Goal: Task Accomplishment & Management: Use online tool/utility

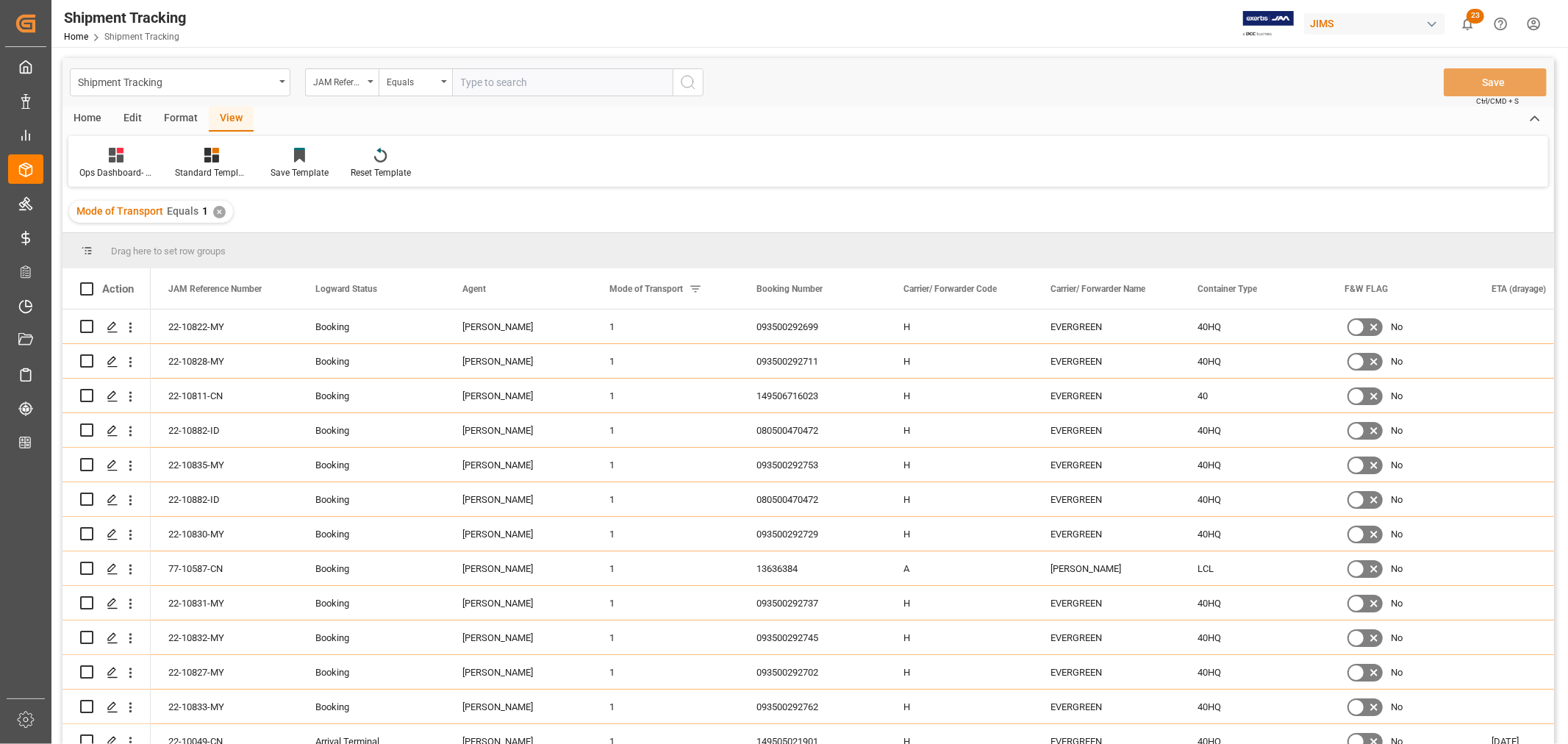
scroll to position [11781, 0]
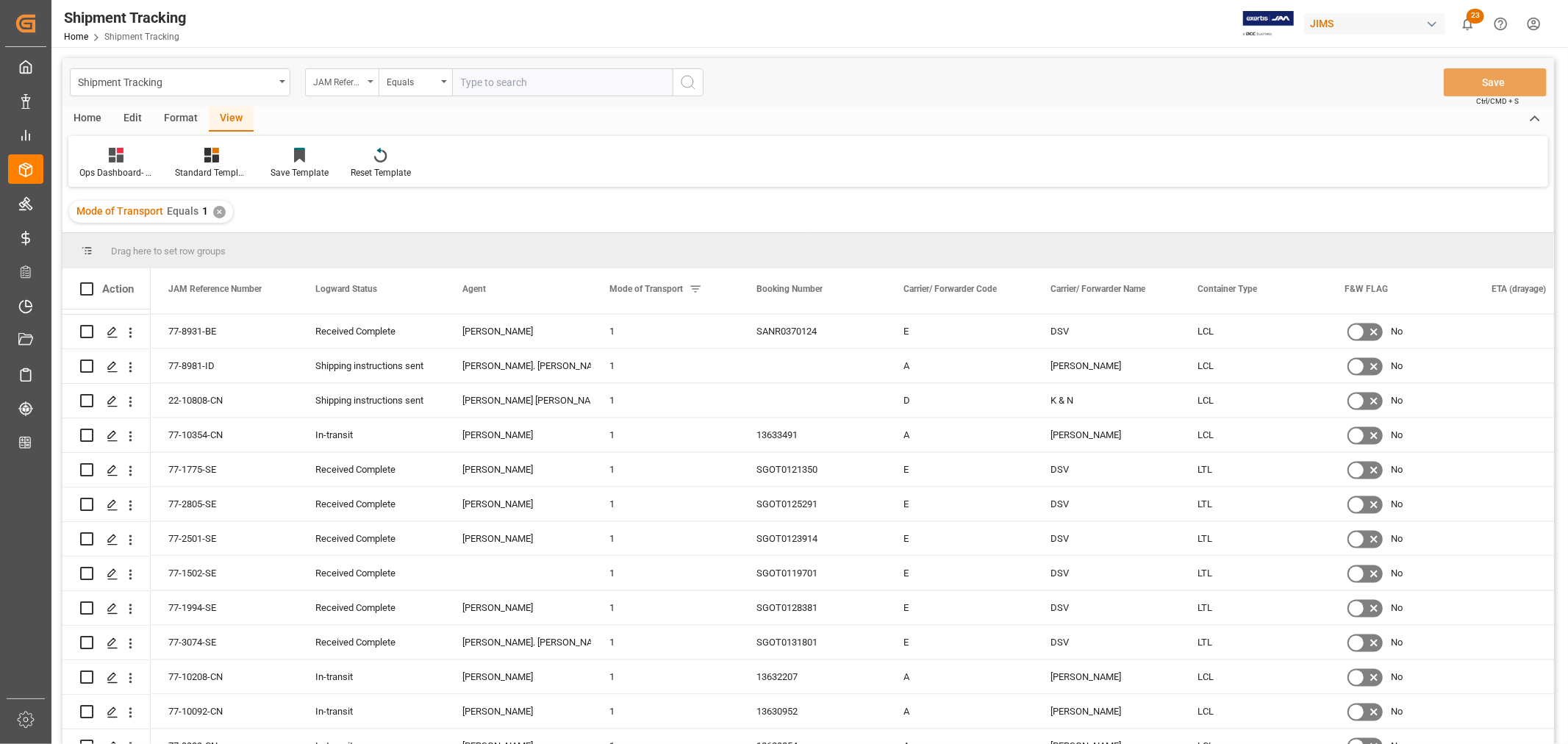
click at [371, 84] on div "JAM Reference Number" at bounding box center [341, 82] width 73 height 28
click at [358, 118] on input "text" at bounding box center [415, 116] width 208 height 24
type input "contai"
click at [357, 178] on div "Container Type" at bounding box center [415, 180] width 219 height 31
click at [443, 78] on div "Equals" at bounding box center [415, 82] width 73 height 28
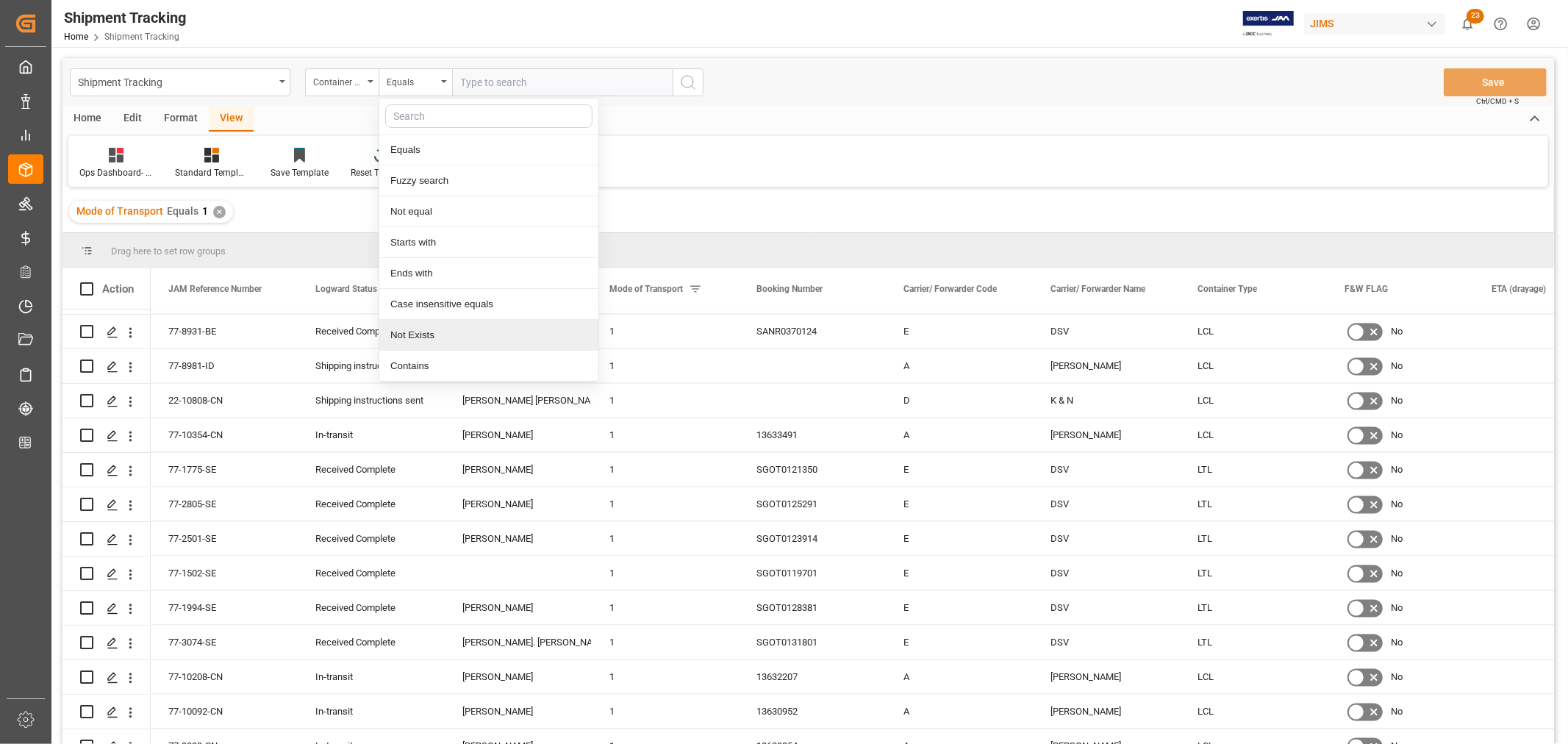
click at [415, 336] on div "Not Exists" at bounding box center [488, 335] width 219 height 31
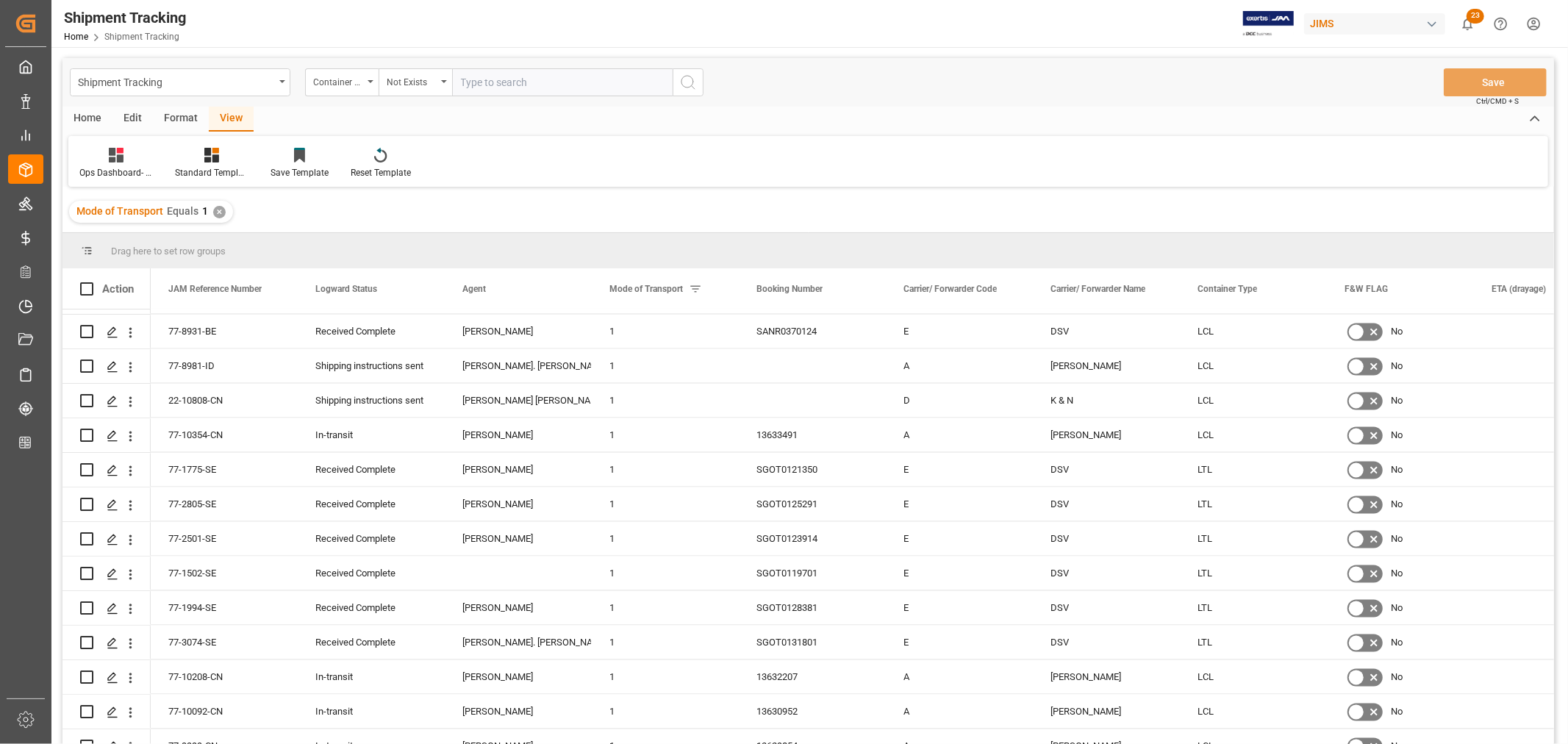
click at [689, 80] on icon "search button" at bounding box center [688, 82] width 17 height 17
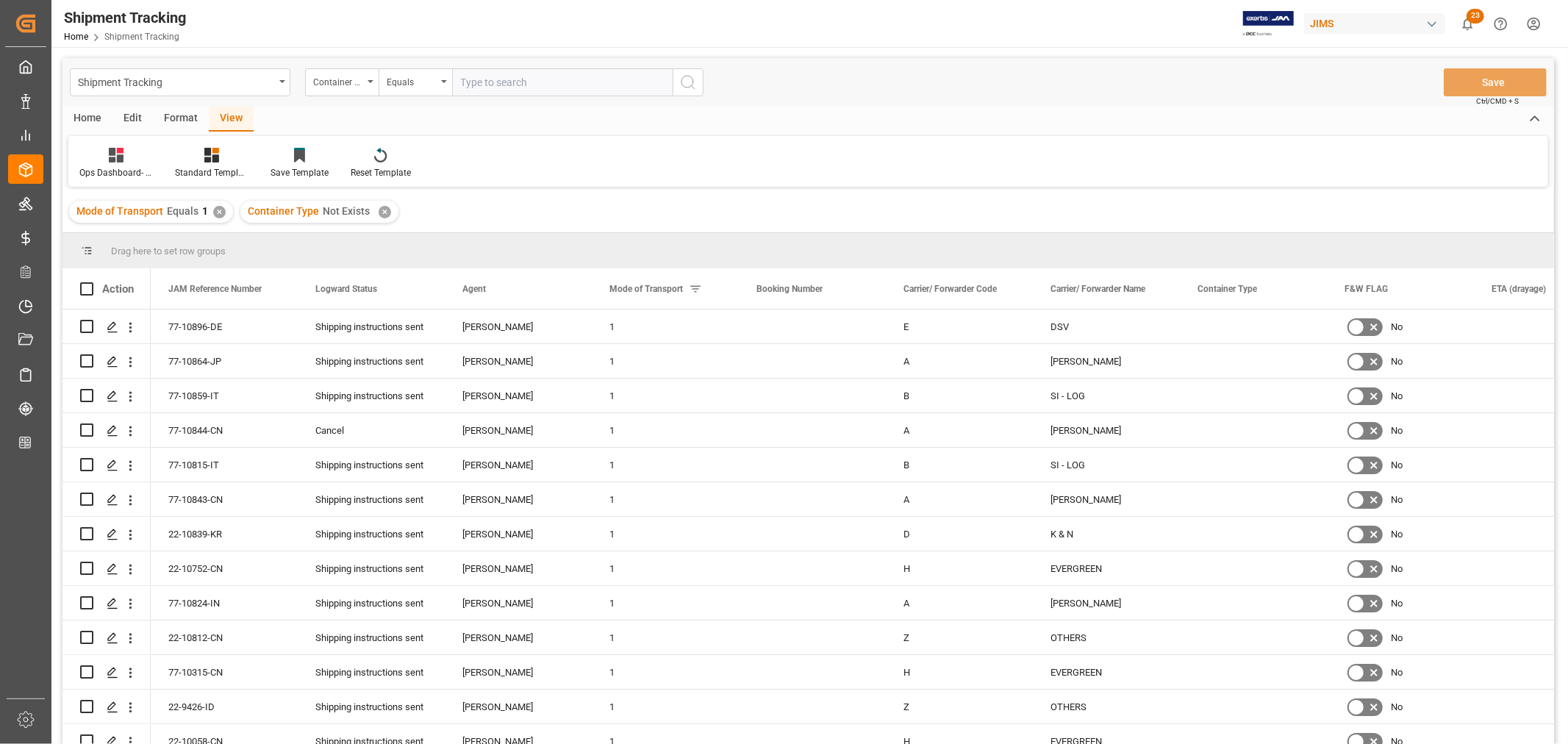
click at [216, 213] on div "✕" at bounding box center [219, 212] width 13 height 13
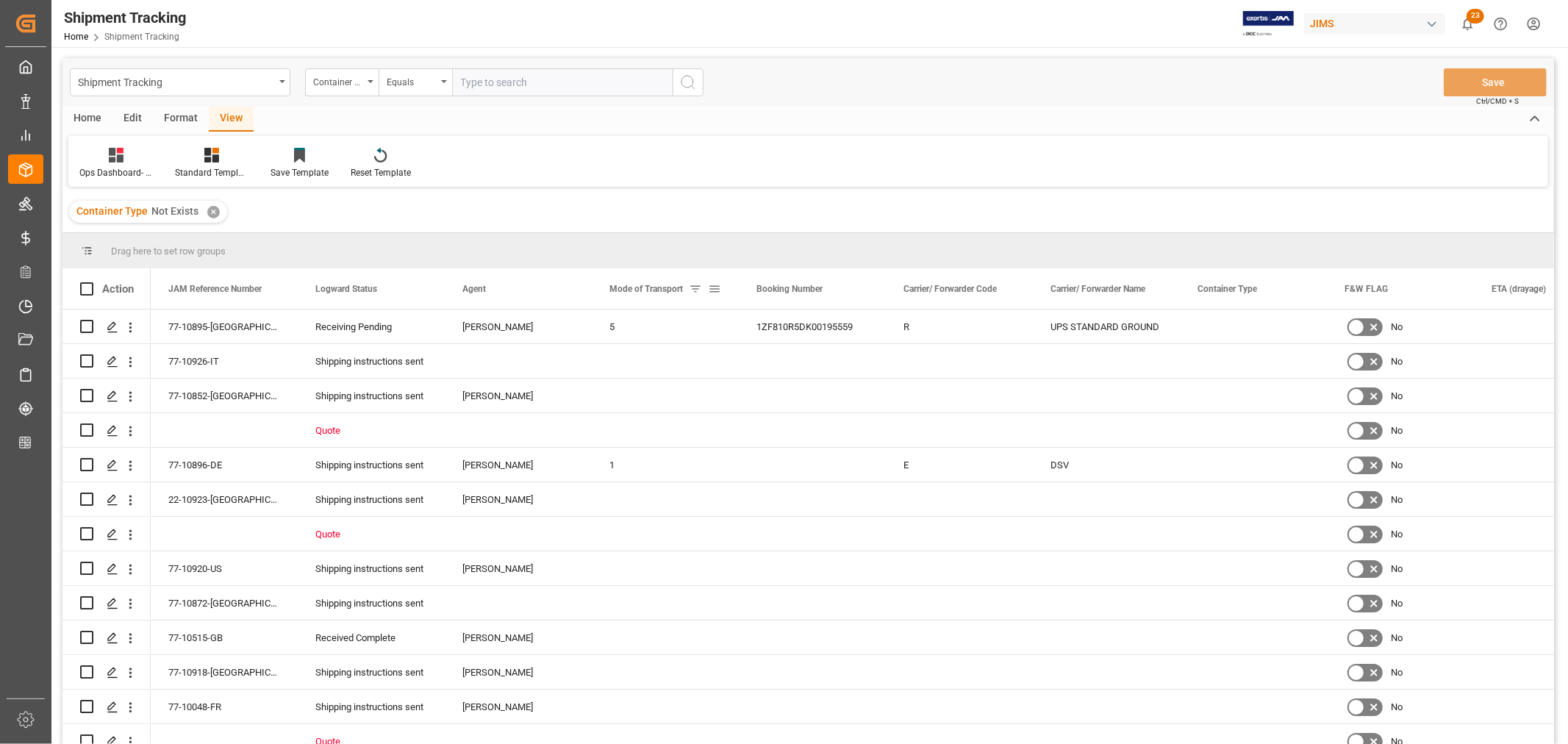
click at [714, 287] on span at bounding box center [715, 289] width 13 height 13
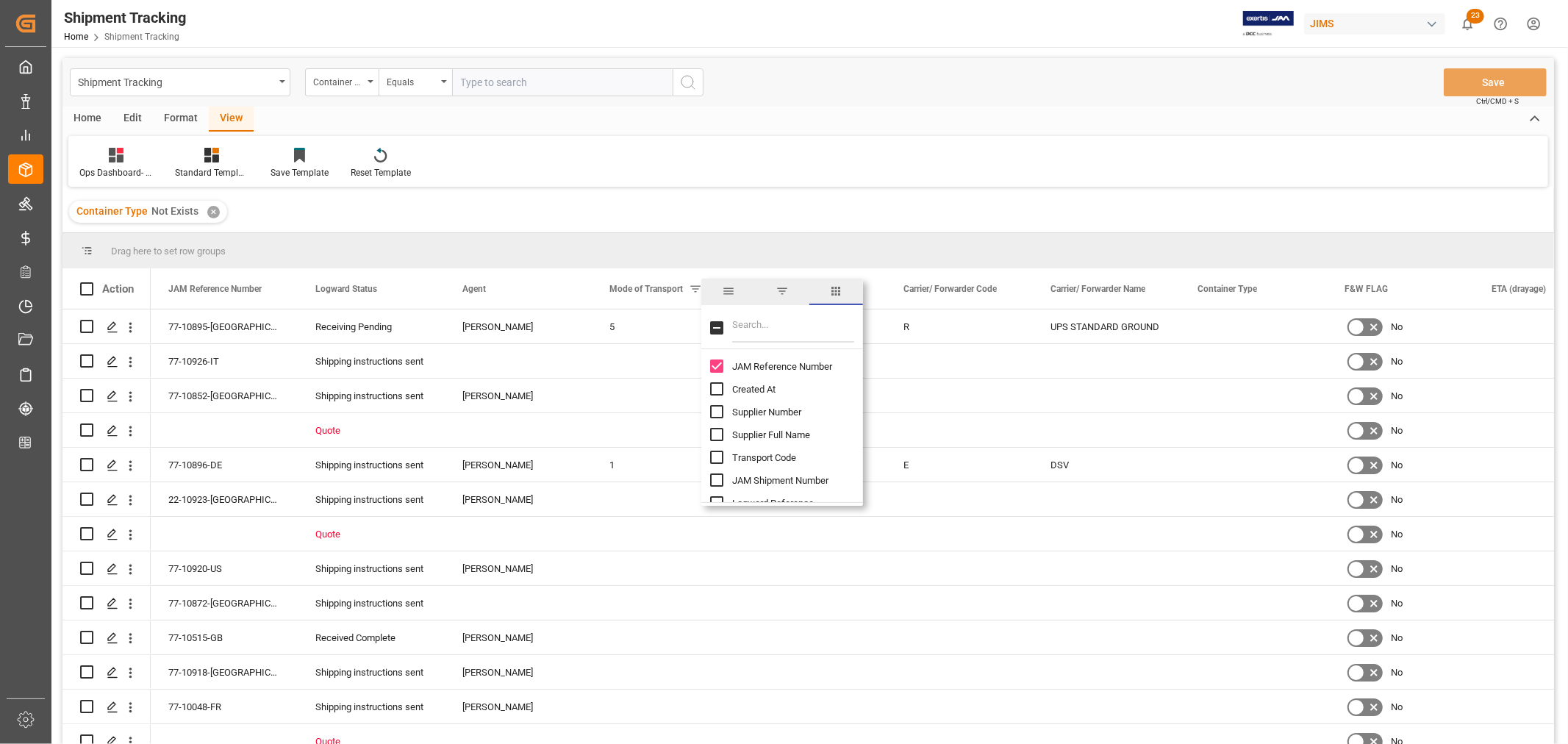
click at [781, 287] on span "filter" at bounding box center [782, 291] width 13 height 13
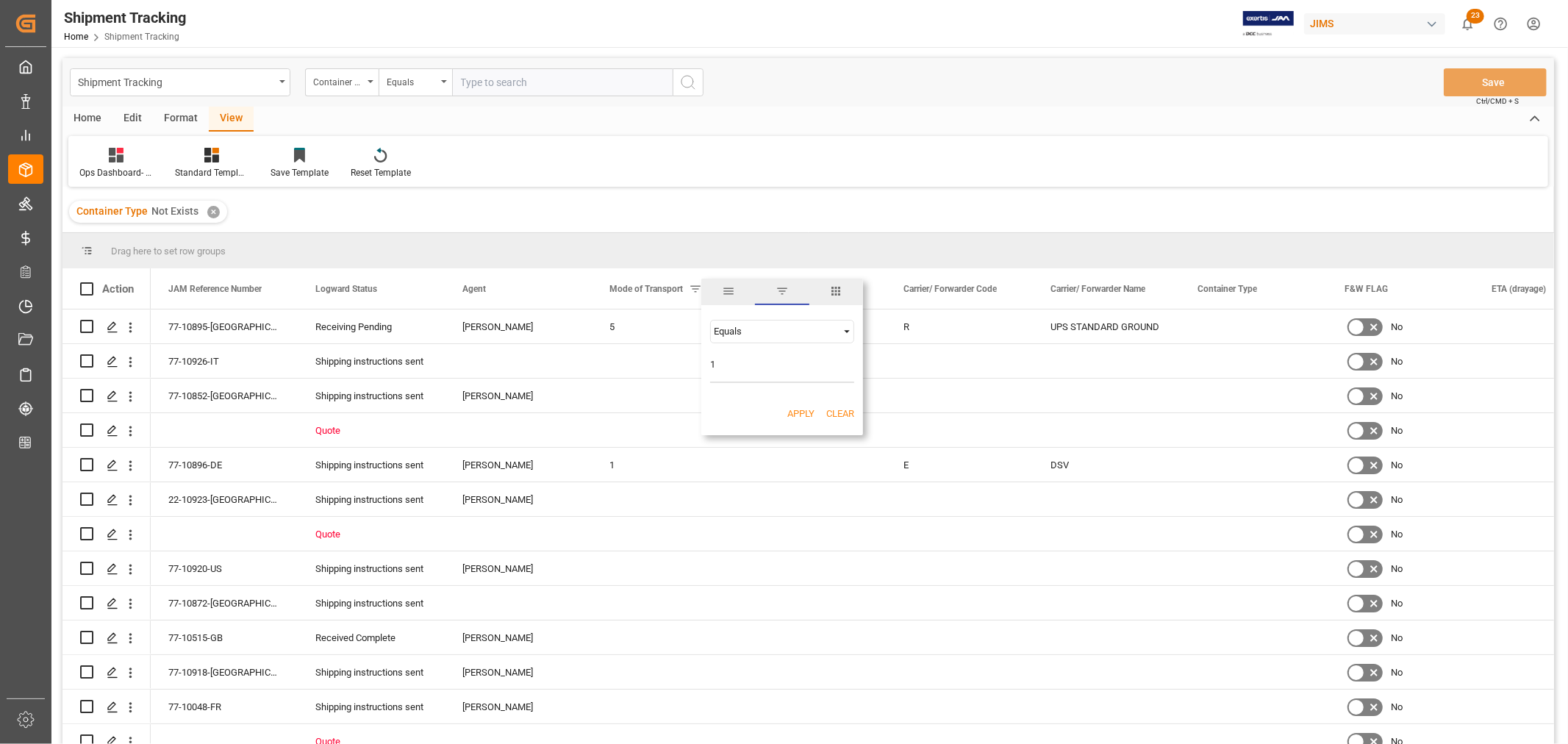
drag, startPoint x: 723, startPoint y: 361, endPoint x: 687, endPoint y: 360, distance: 36.0
click at [687, 360] on div "Drag here to set row groups Drag here to set column labels Action JAM Reference…" at bounding box center [808, 493] width 1491 height 520
type input "2"
click at [796, 410] on button "Apply" at bounding box center [801, 414] width 27 height 15
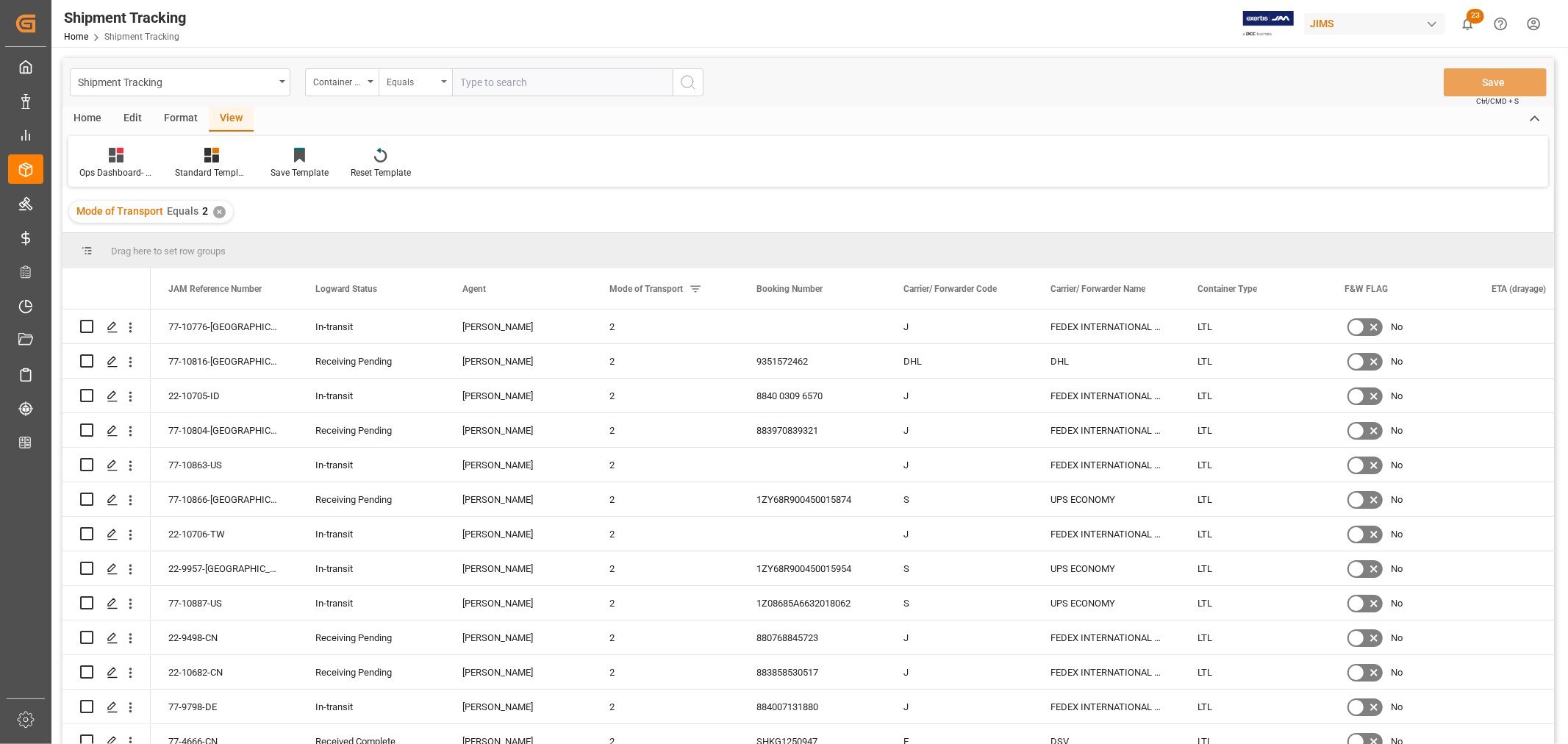
click at [443, 81] on icon "open menu" at bounding box center [444, 81] width 6 height 3
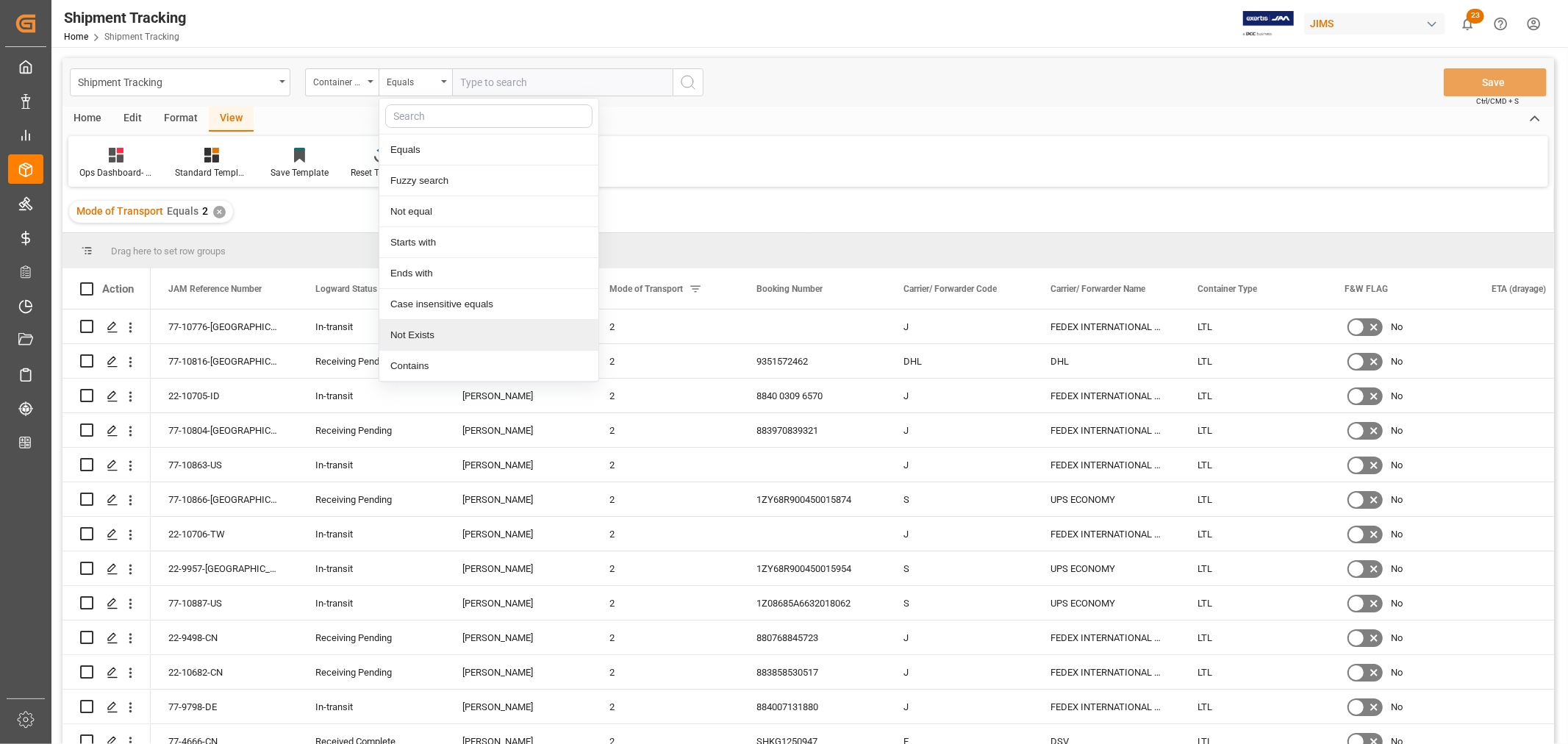
click at [420, 334] on div "Not Exists" at bounding box center [488, 335] width 219 height 31
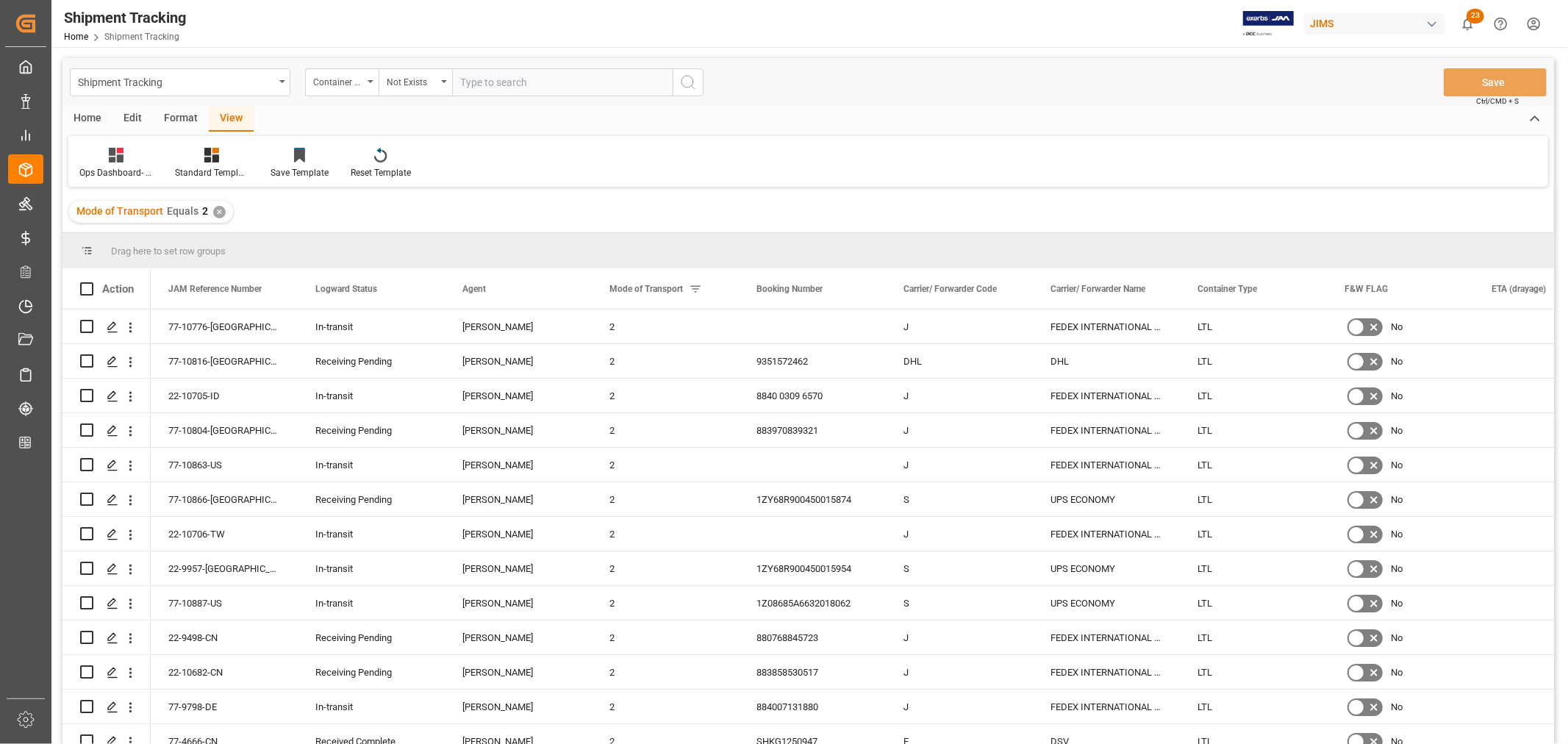
click at [689, 79] on icon "search button" at bounding box center [688, 82] width 17 height 17
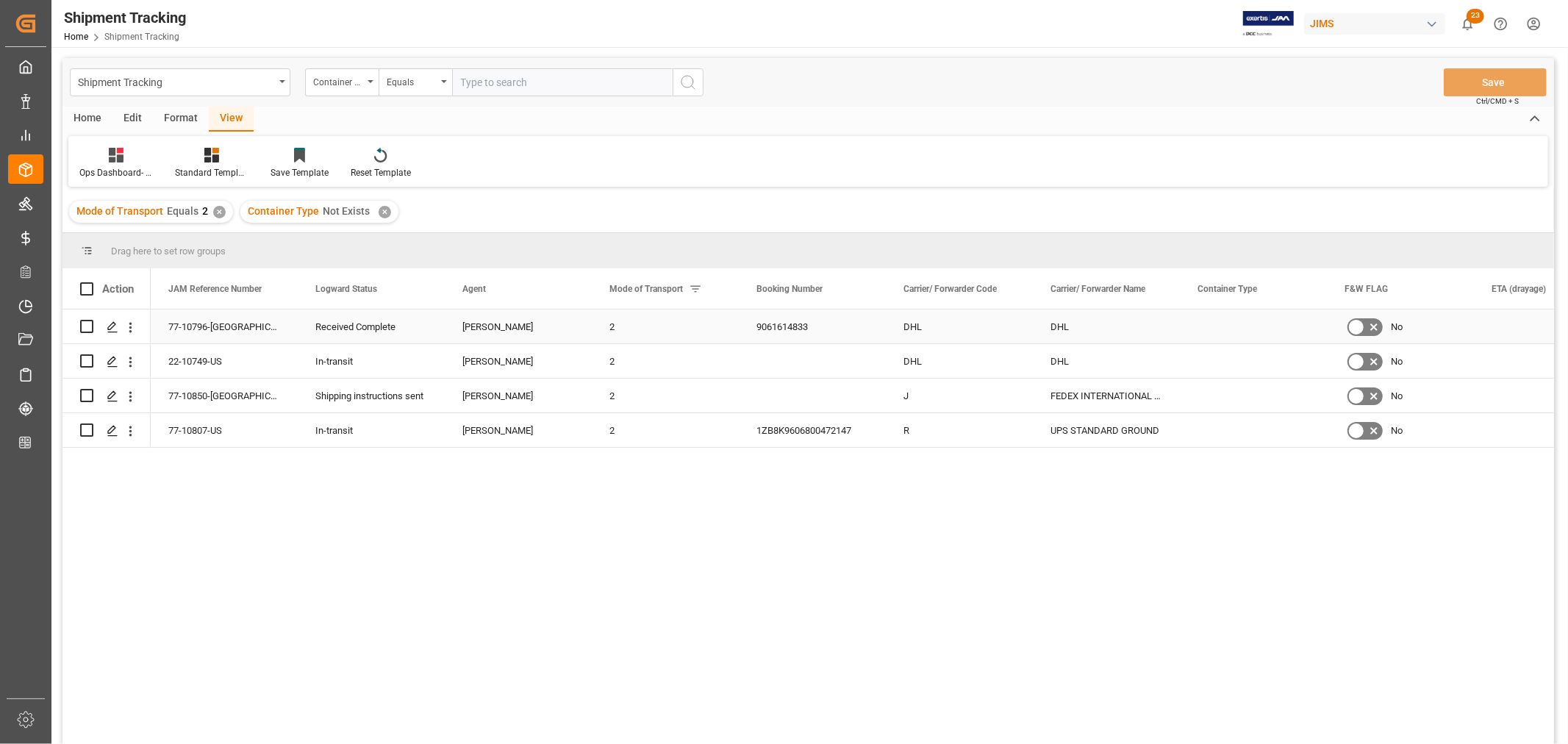
click at [1246, 333] on div "Press SPACE to select this row." at bounding box center [1253, 326] width 147 height 34
click at [1304, 338] on button "Select" at bounding box center [1253, 335] width 123 height 28
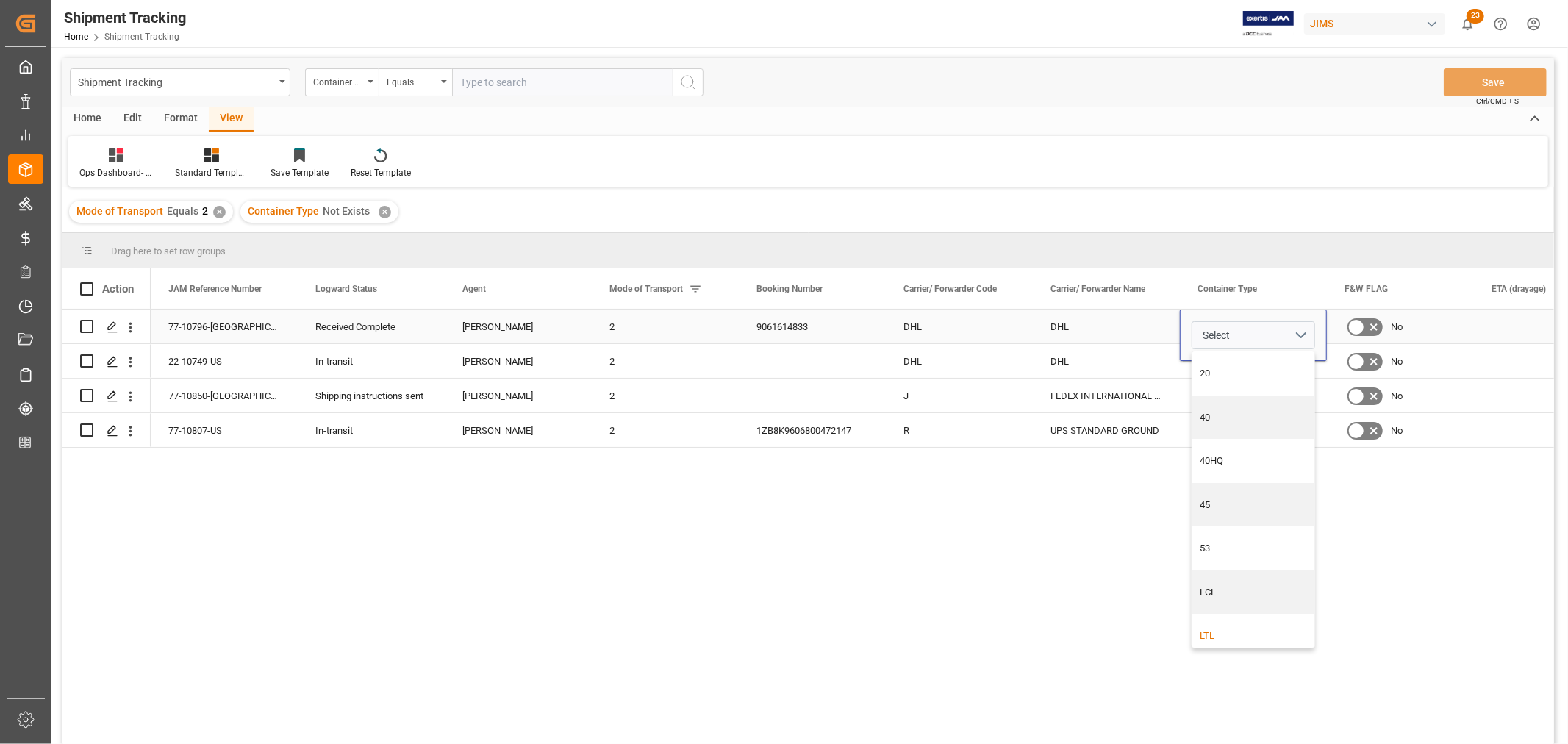
click at [1207, 630] on div "LTL" at bounding box center [1254, 636] width 107 height 15
click at [1081, 358] on div "DHL" at bounding box center [1106, 361] width 147 height 34
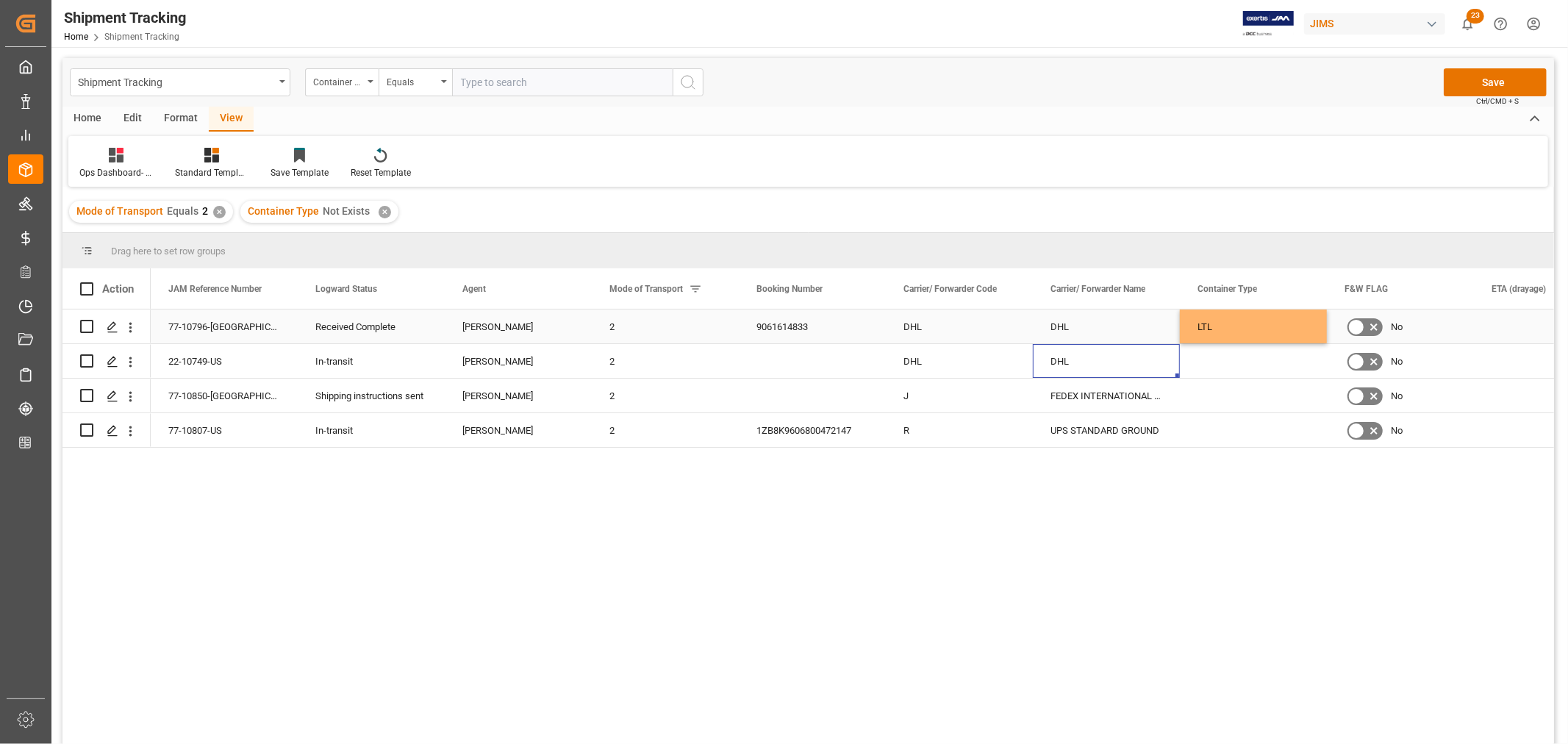
click at [1224, 324] on div "LTL" at bounding box center [1253, 326] width 147 height 34
drag, startPoint x: 1219, startPoint y: 371, endPoint x: 1211, endPoint y: 440, distance: 69.5
click at [1211, 440] on div "77-10796-GB Received Complete Jacques Denis 2 9061614833 DHL DHL LTL No LTL 22-…" at bounding box center [1033, 378] width 1765 height 138
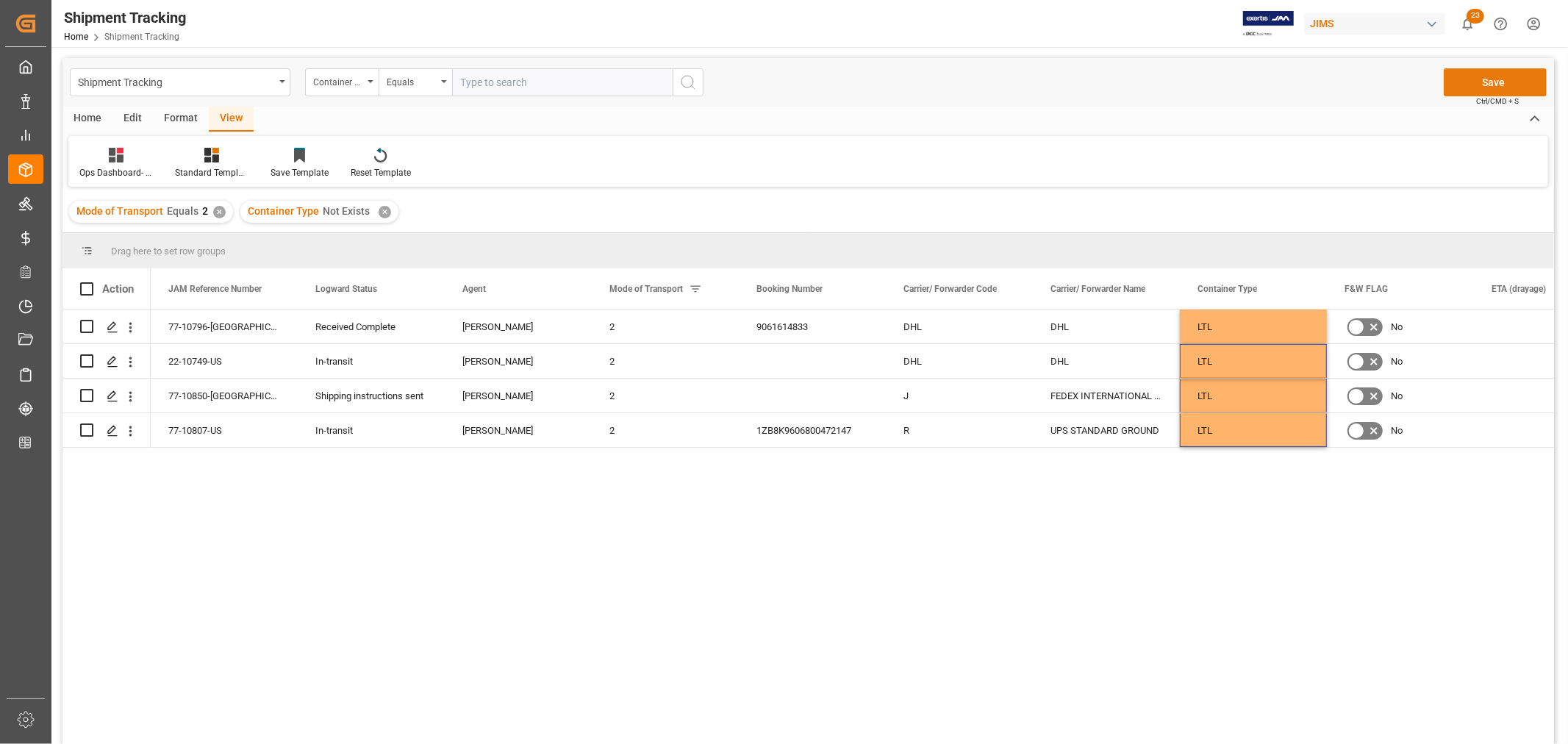
click at [1497, 83] on button "Save" at bounding box center [1495, 82] width 103 height 28
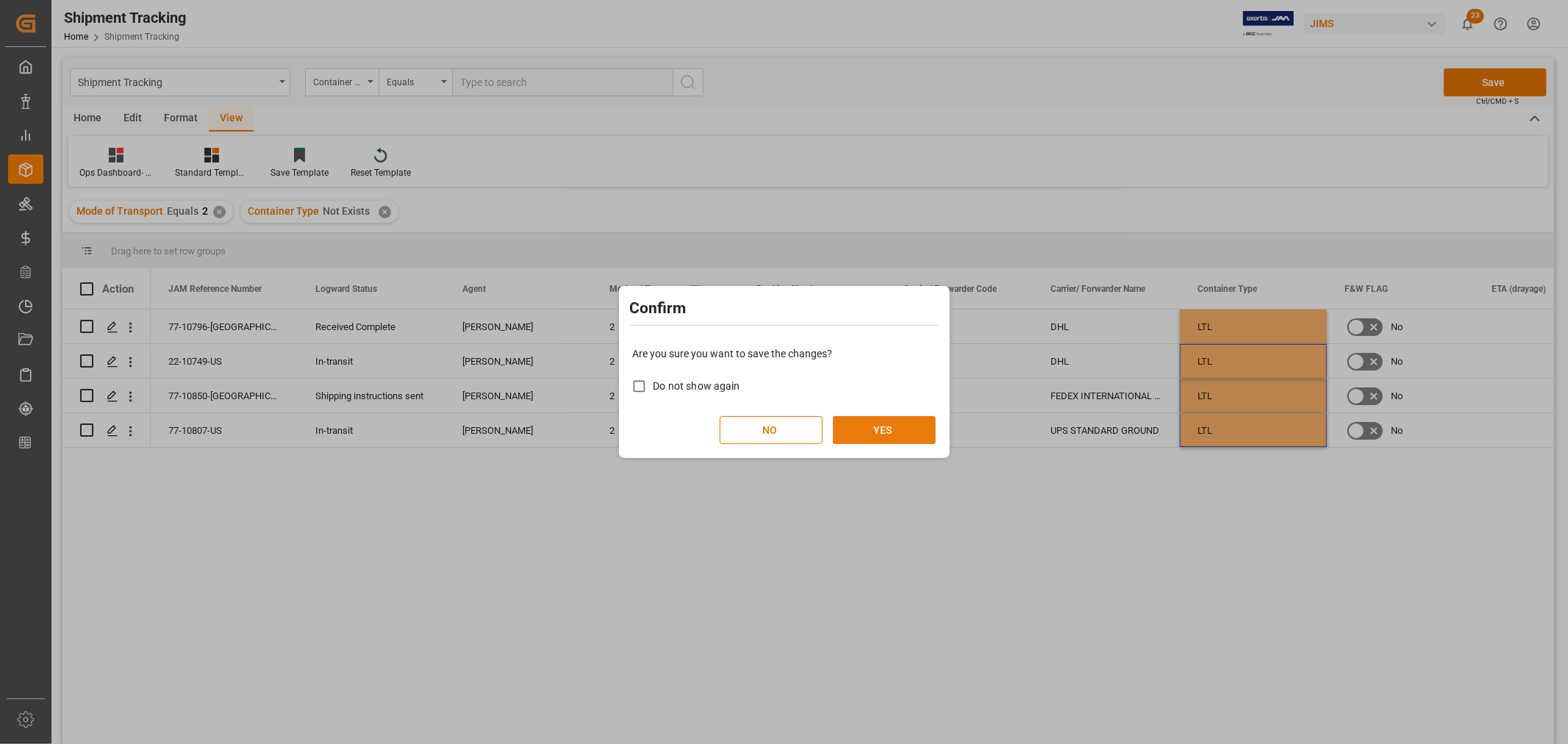
click at [878, 431] on button "YES" at bounding box center [884, 430] width 103 height 28
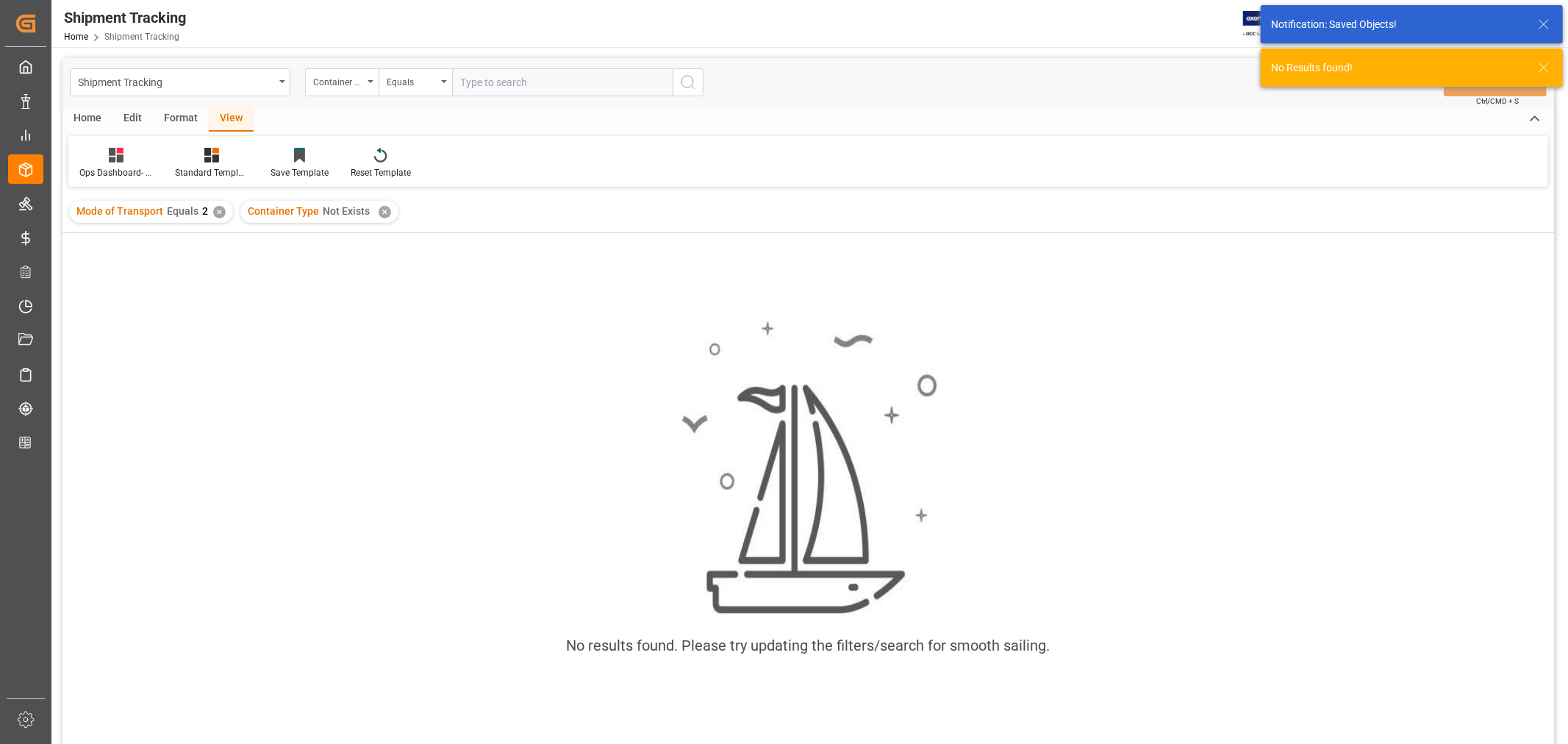
click at [216, 209] on div "✕" at bounding box center [219, 212] width 13 height 13
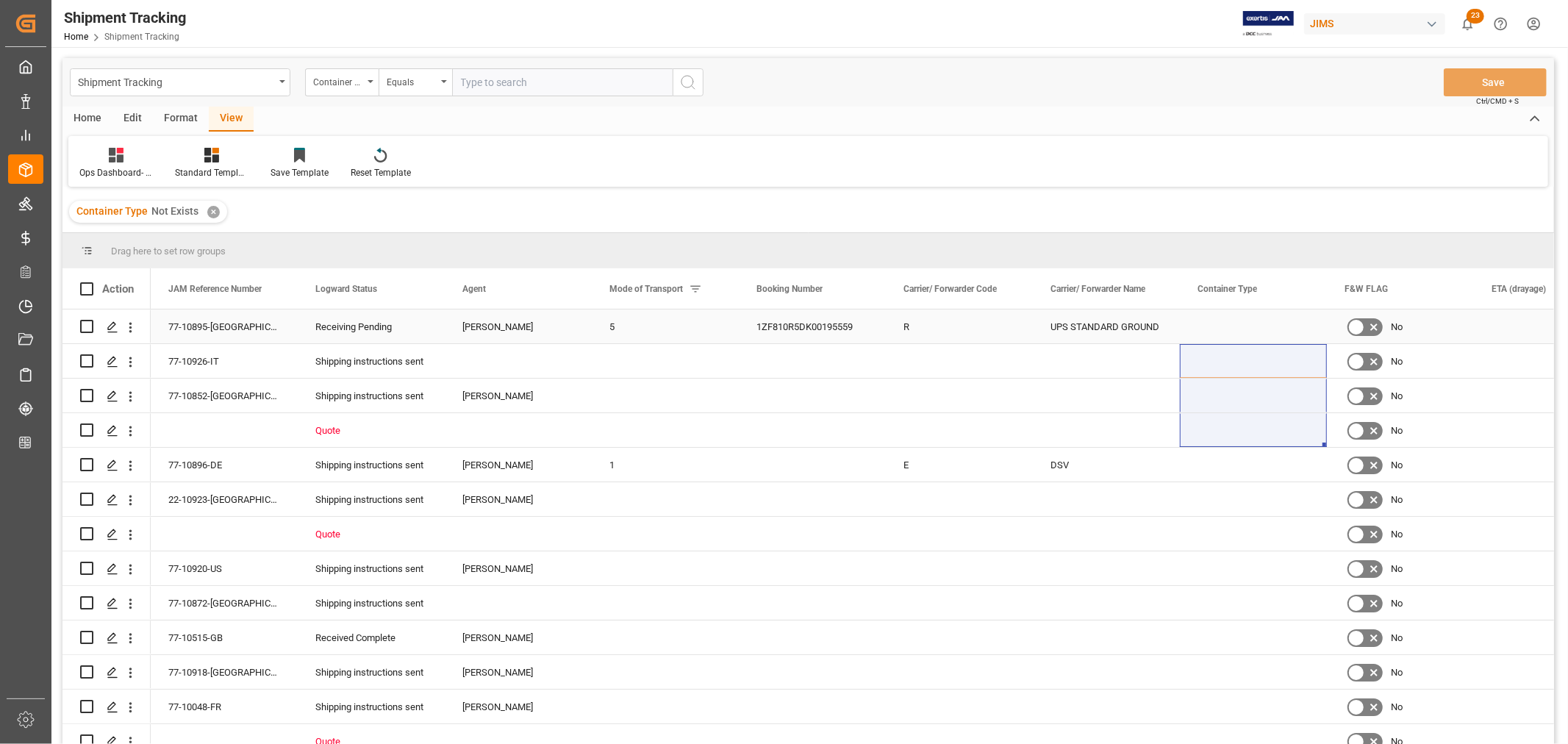
click at [607, 325] on div "5" at bounding box center [666, 326] width 147 height 34
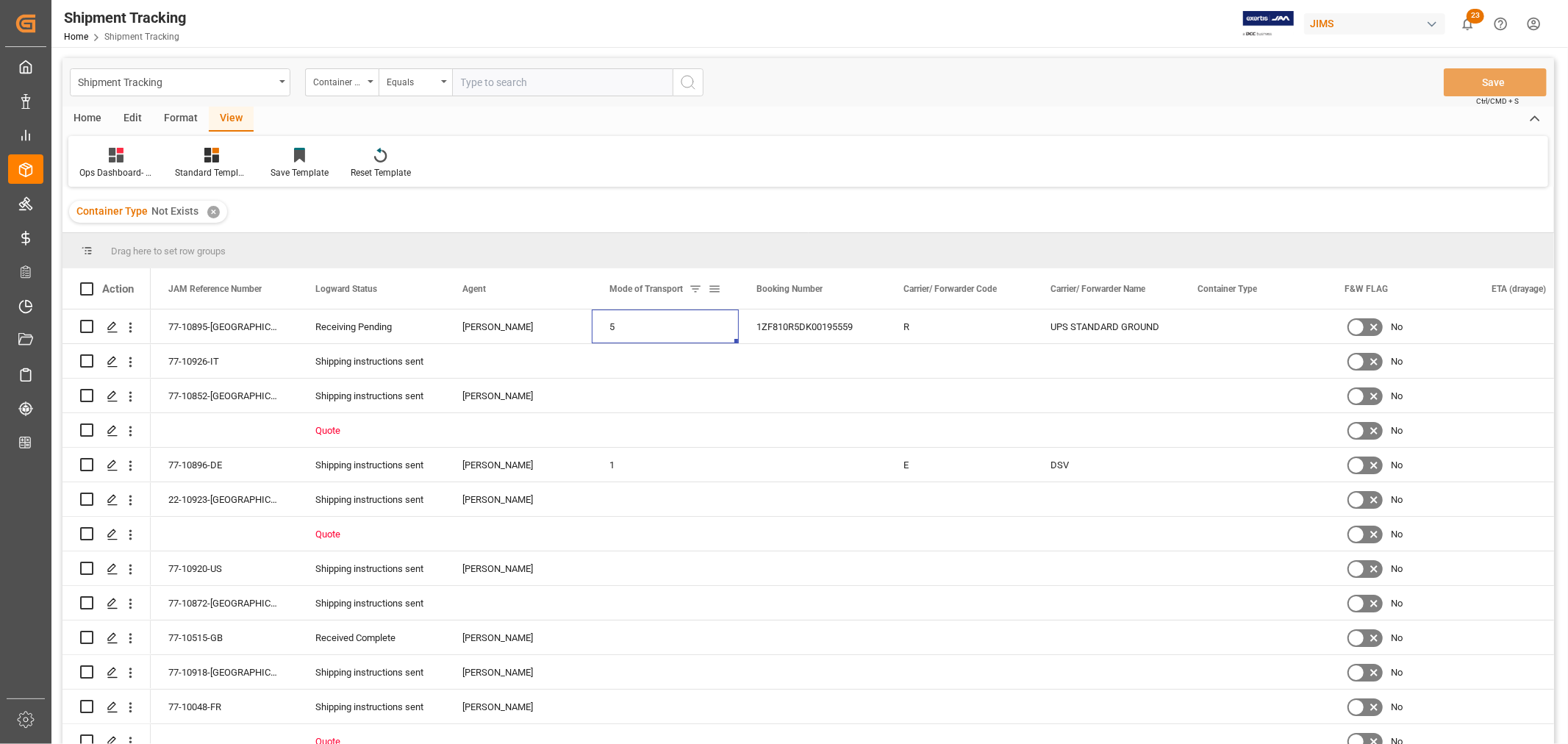
click at [717, 291] on span at bounding box center [715, 289] width 13 height 13
drag, startPoint x: 722, startPoint y: 364, endPoint x: 671, endPoint y: 363, distance: 51.0
click at [673, 361] on div "Drag here to set row groups Drag here to set column labels Action JAM Reference…" at bounding box center [808, 493] width 1491 height 520
type input "5"
click at [801, 415] on button "Apply" at bounding box center [801, 414] width 27 height 15
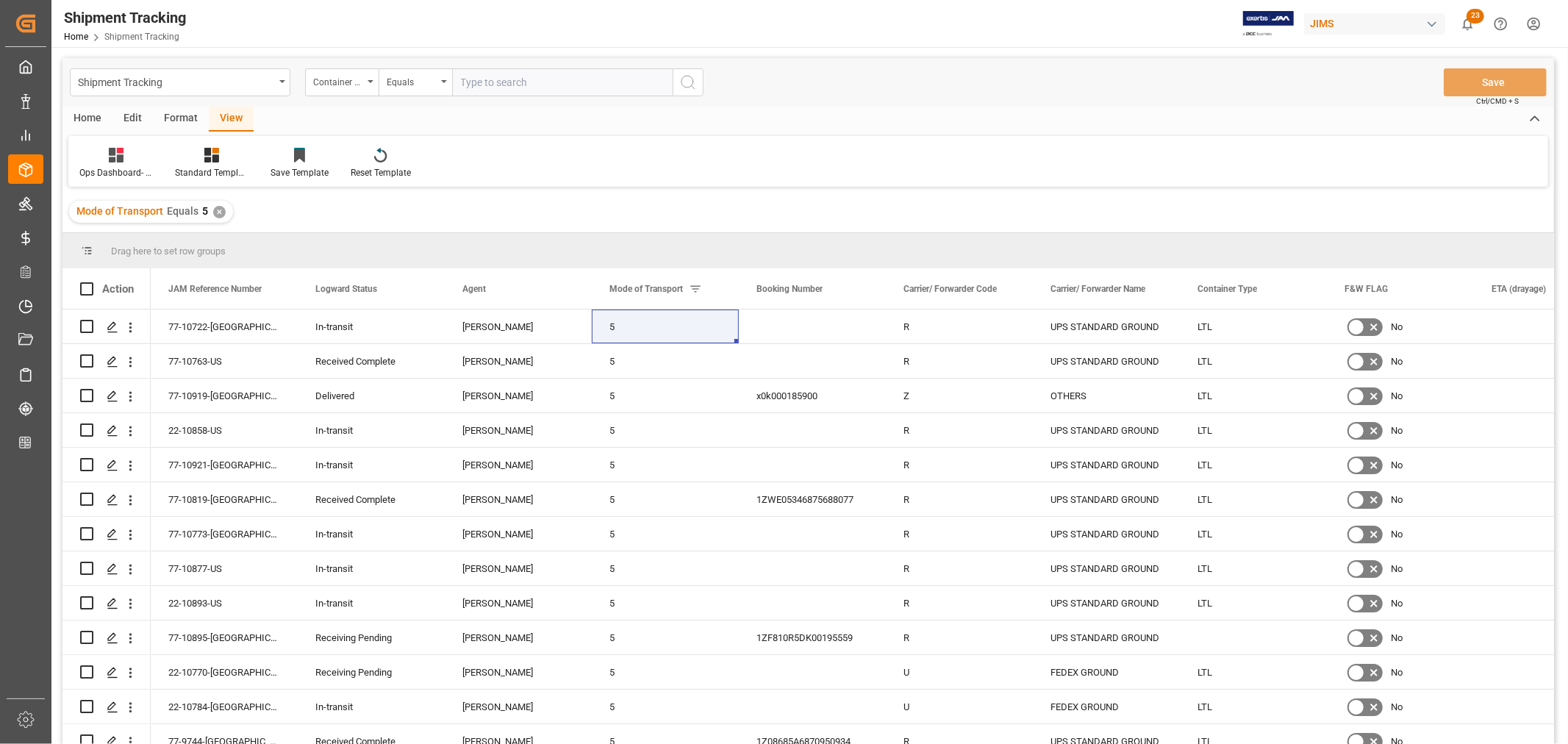
click at [920, 155] on div "Ops Dashboard- Container type Standard Templates Save Template Reset Template" at bounding box center [808, 161] width 1480 height 51
click at [445, 84] on div "Equals" at bounding box center [415, 82] width 73 height 28
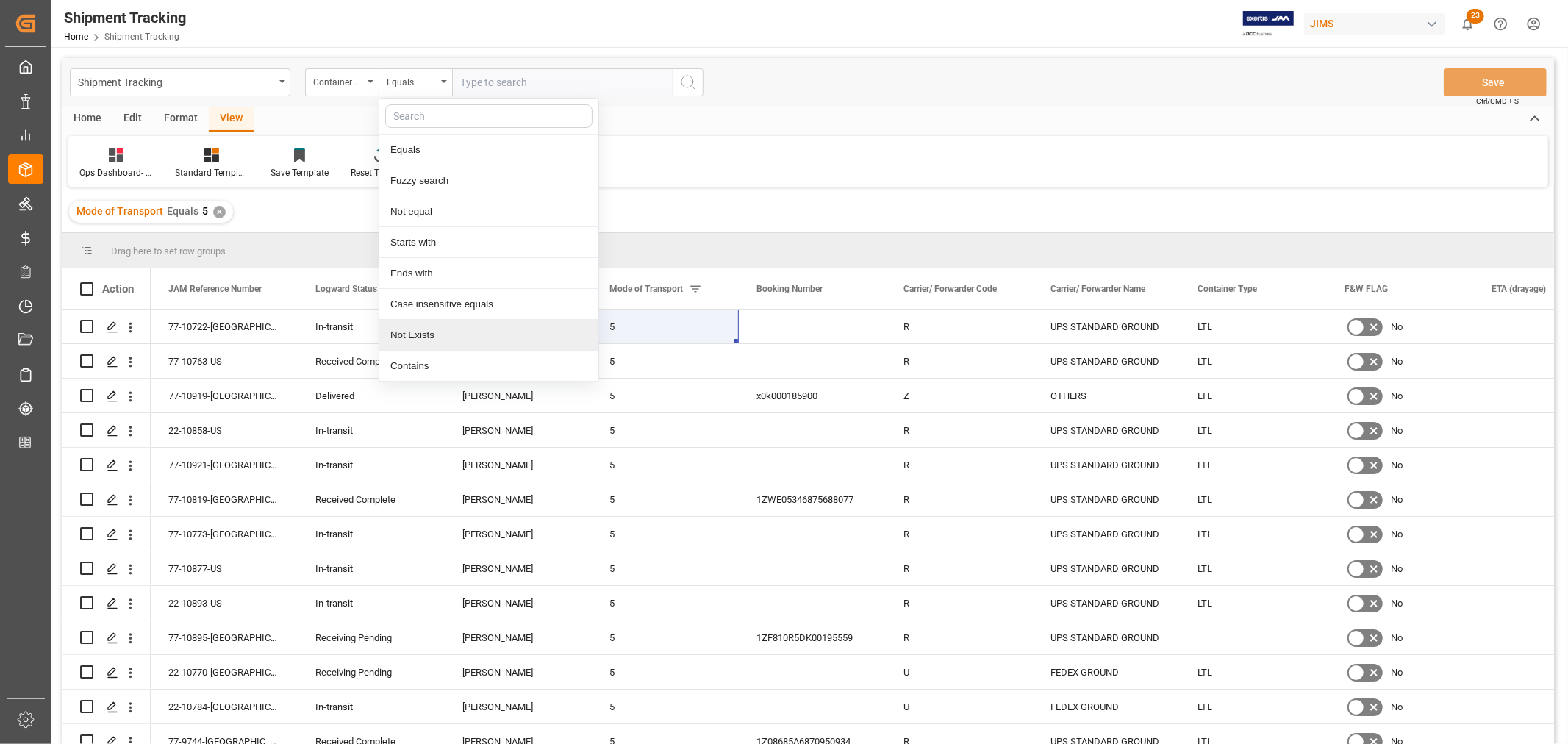
click at [422, 339] on div "Not Exists" at bounding box center [488, 335] width 219 height 31
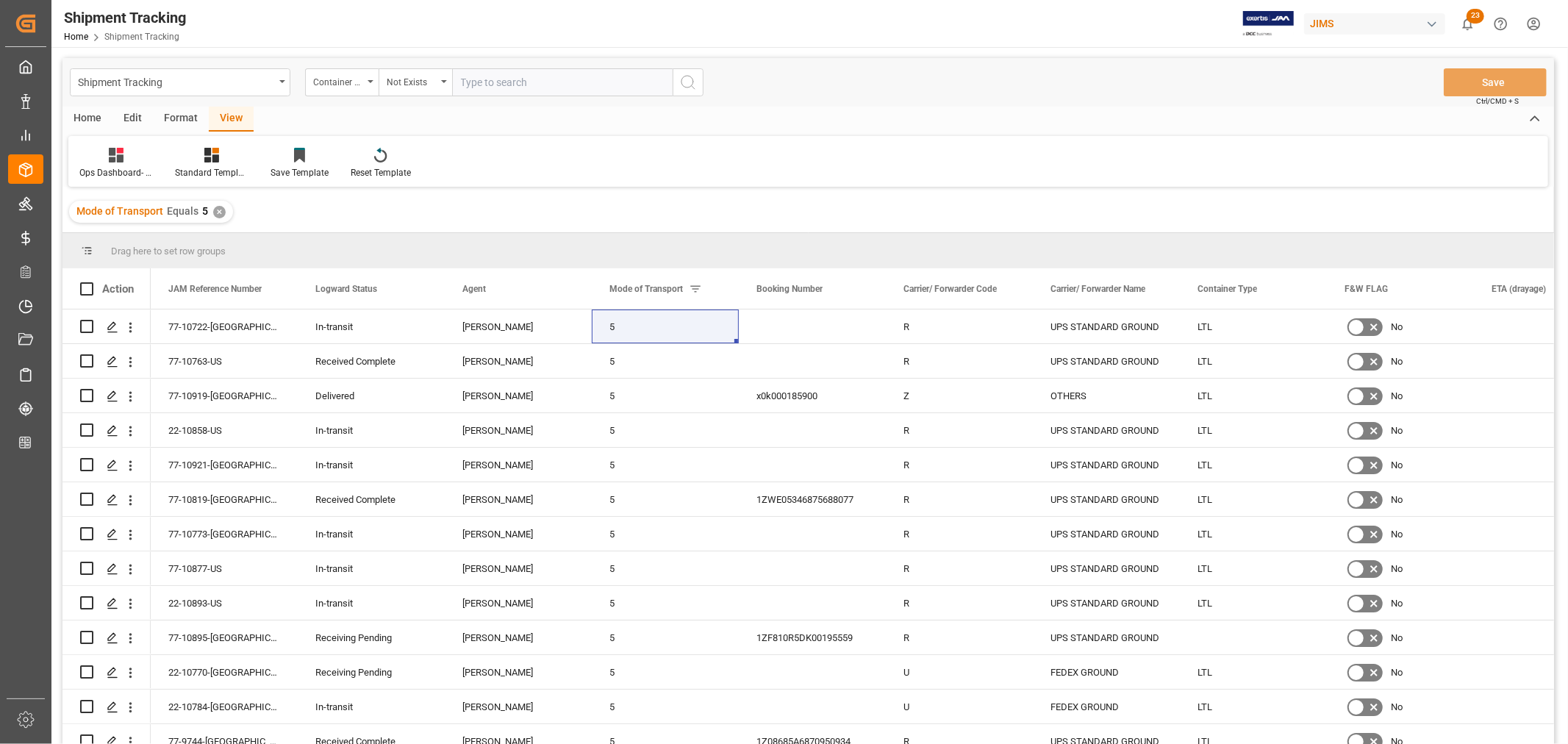
click at [688, 77] on icon "search button" at bounding box center [688, 82] width 17 height 17
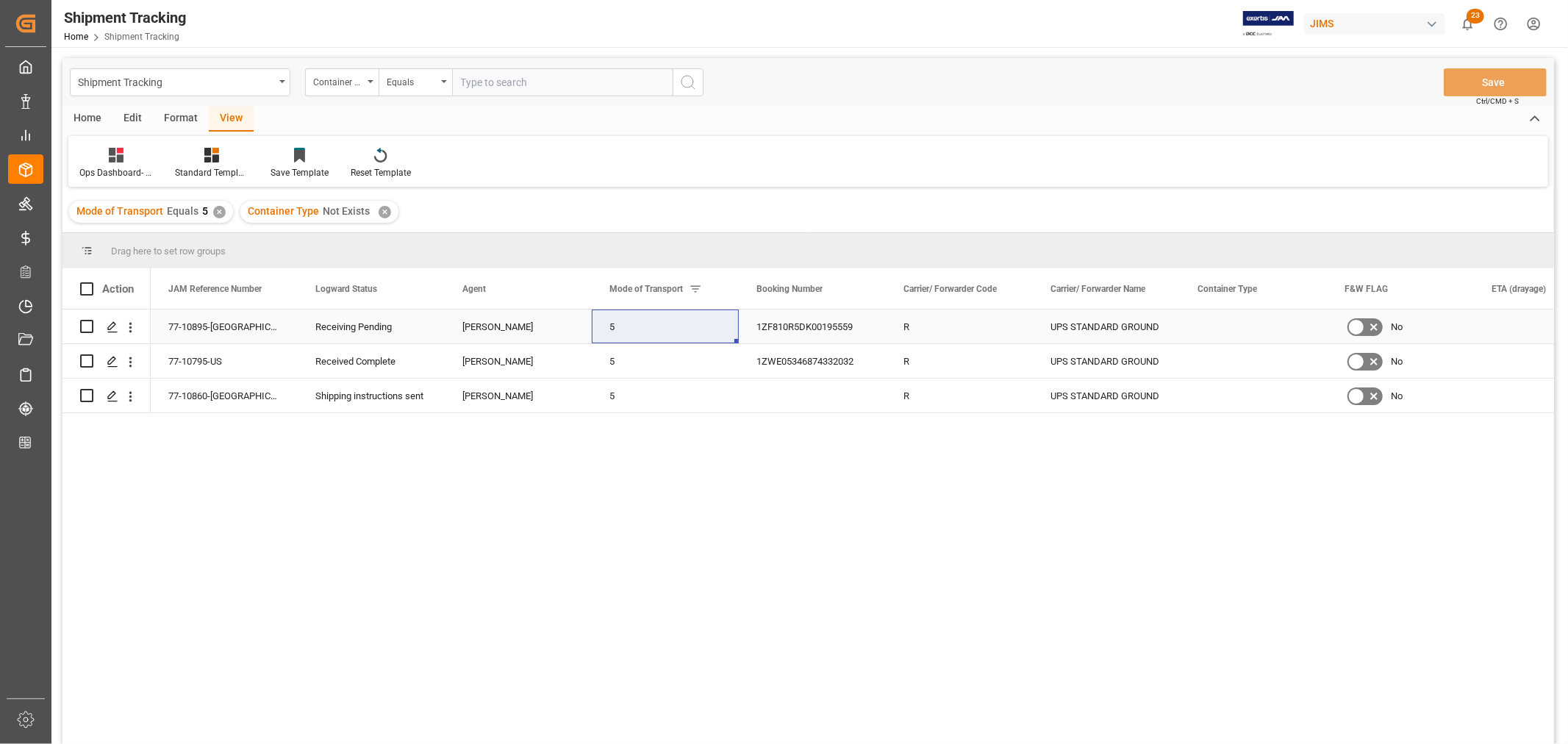
click at [1251, 325] on div "Press SPACE to select this row." at bounding box center [1253, 326] width 147 height 34
click at [1251, 325] on div "Press SPACE to select this row." at bounding box center [1253, 326] width 147 height 34
click at [1302, 333] on button "Select" at bounding box center [1253, 335] width 123 height 28
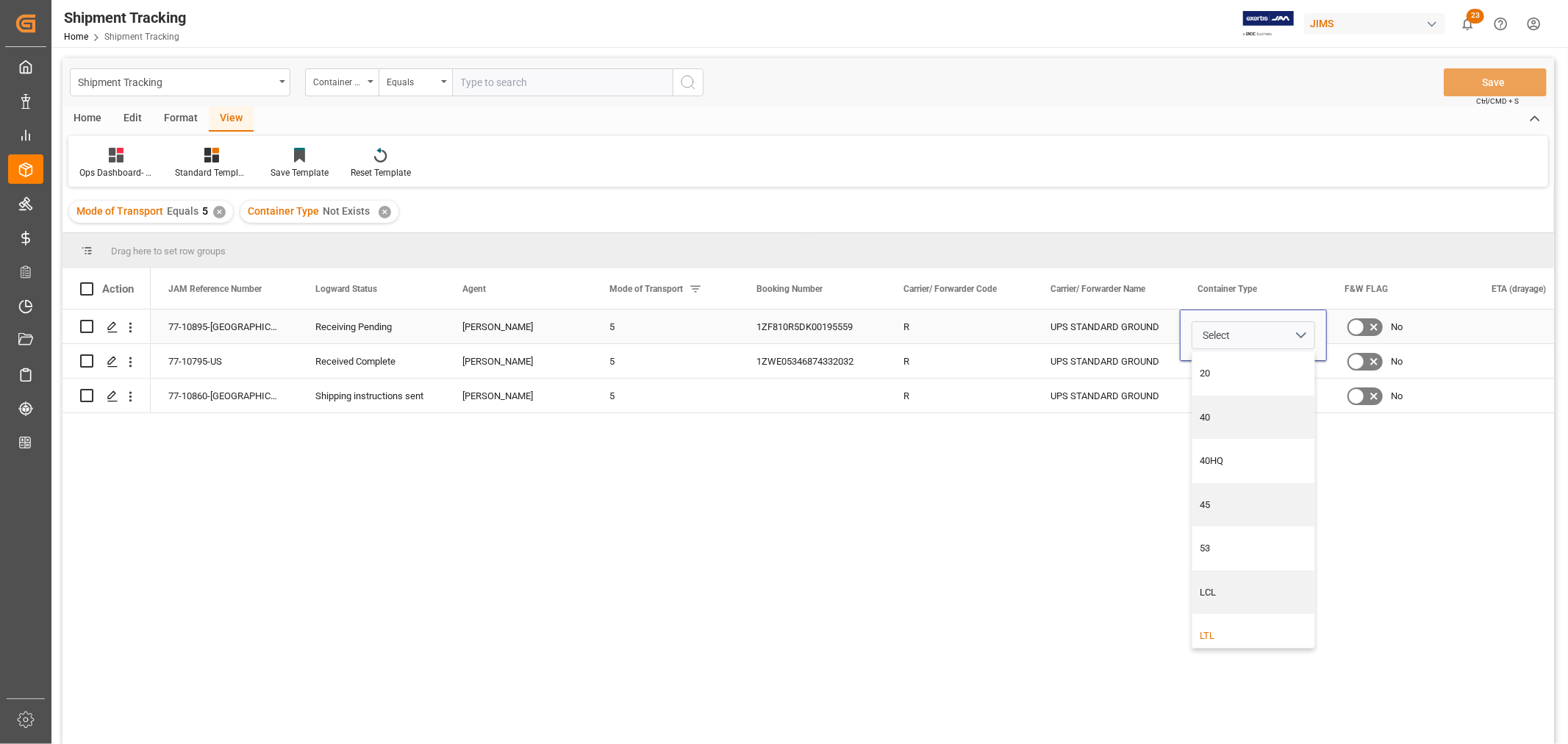
click at [1203, 637] on div "LTL" at bounding box center [1254, 636] width 107 height 15
click at [1083, 363] on div "UPS STANDARD GROUND" at bounding box center [1106, 361] width 147 height 34
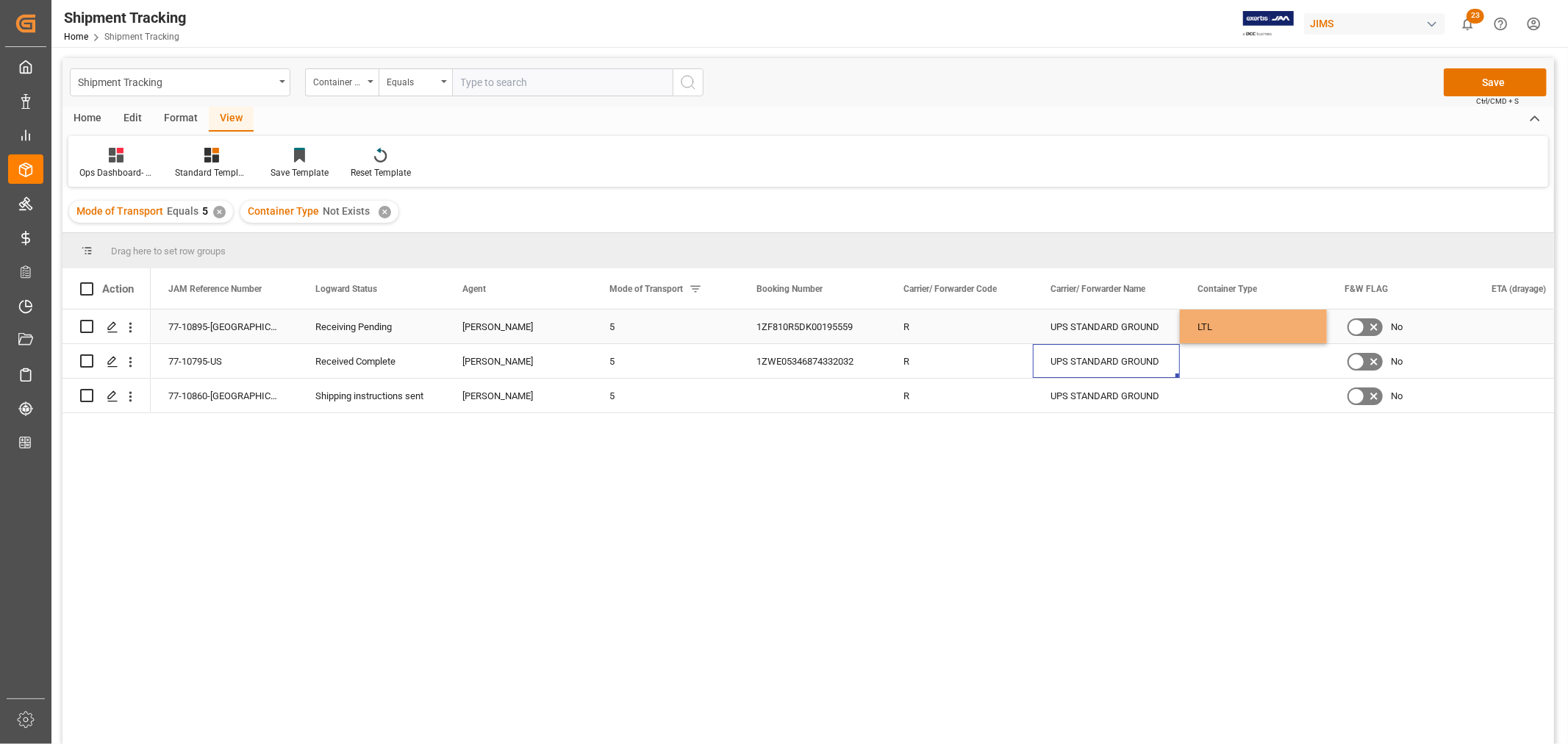
click at [1217, 319] on div "LTL" at bounding box center [1253, 326] width 147 height 34
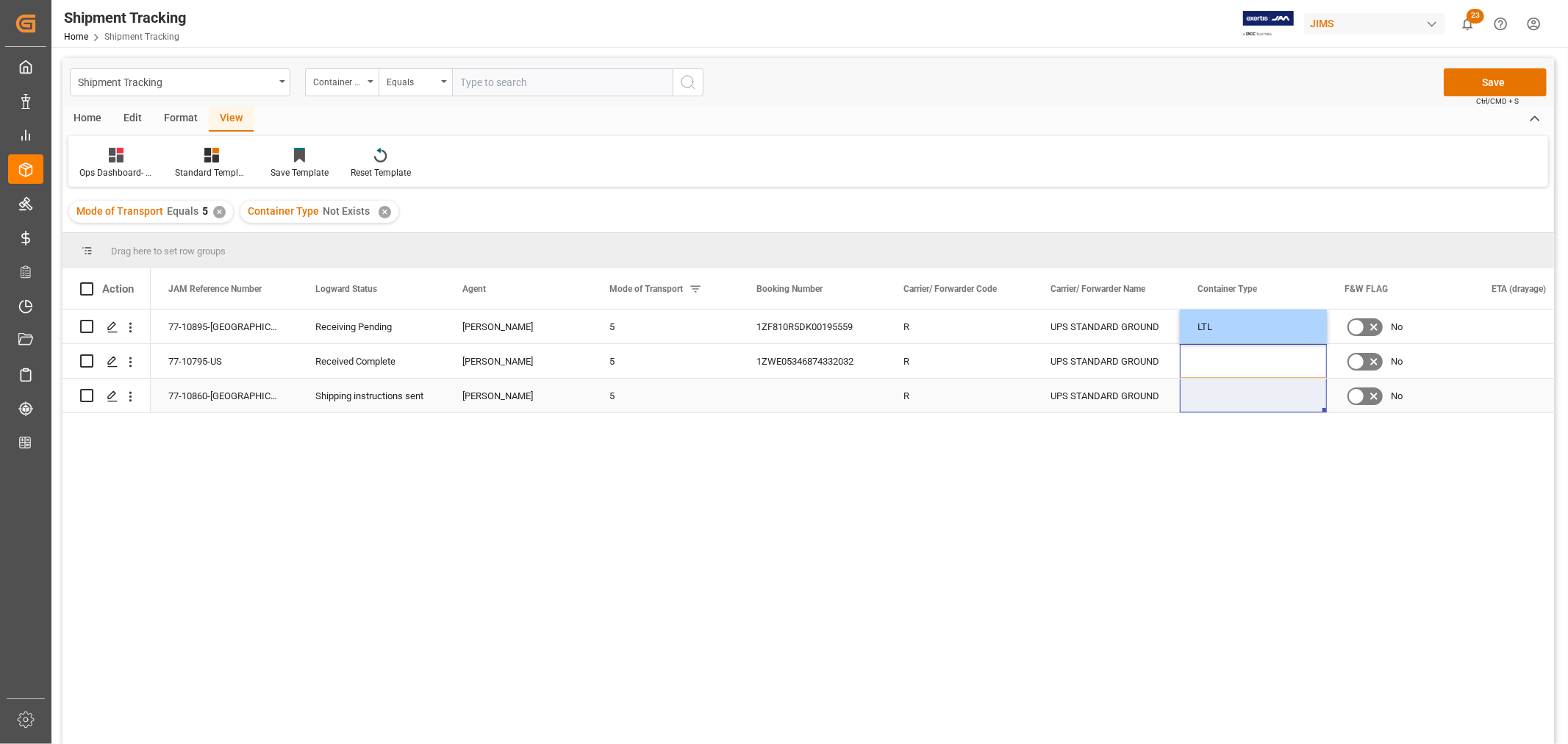
drag, startPoint x: 1214, startPoint y: 355, endPoint x: 1213, endPoint y: 397, distance: 42.0
click at [1213, 397] on div "77-10895-CA Receiving Pending Jacques Denis 5 1ZF810R5DK00195559 R UPS STANDARD…" at bounding box center [1033, 361] width 1765 height 103
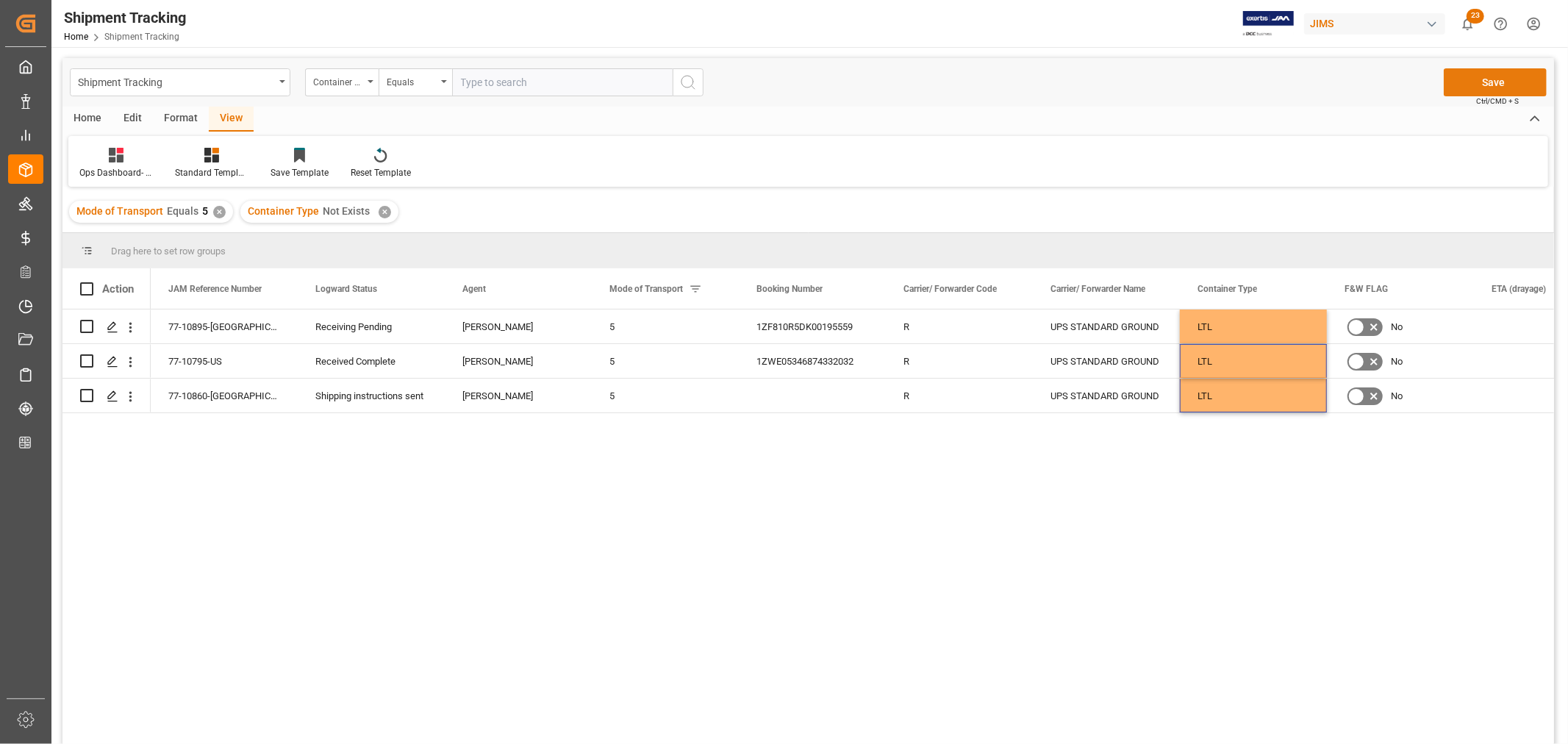
click at [1500, 81] on button "Save" at bounding box center [1495, 82] width 103 height 28
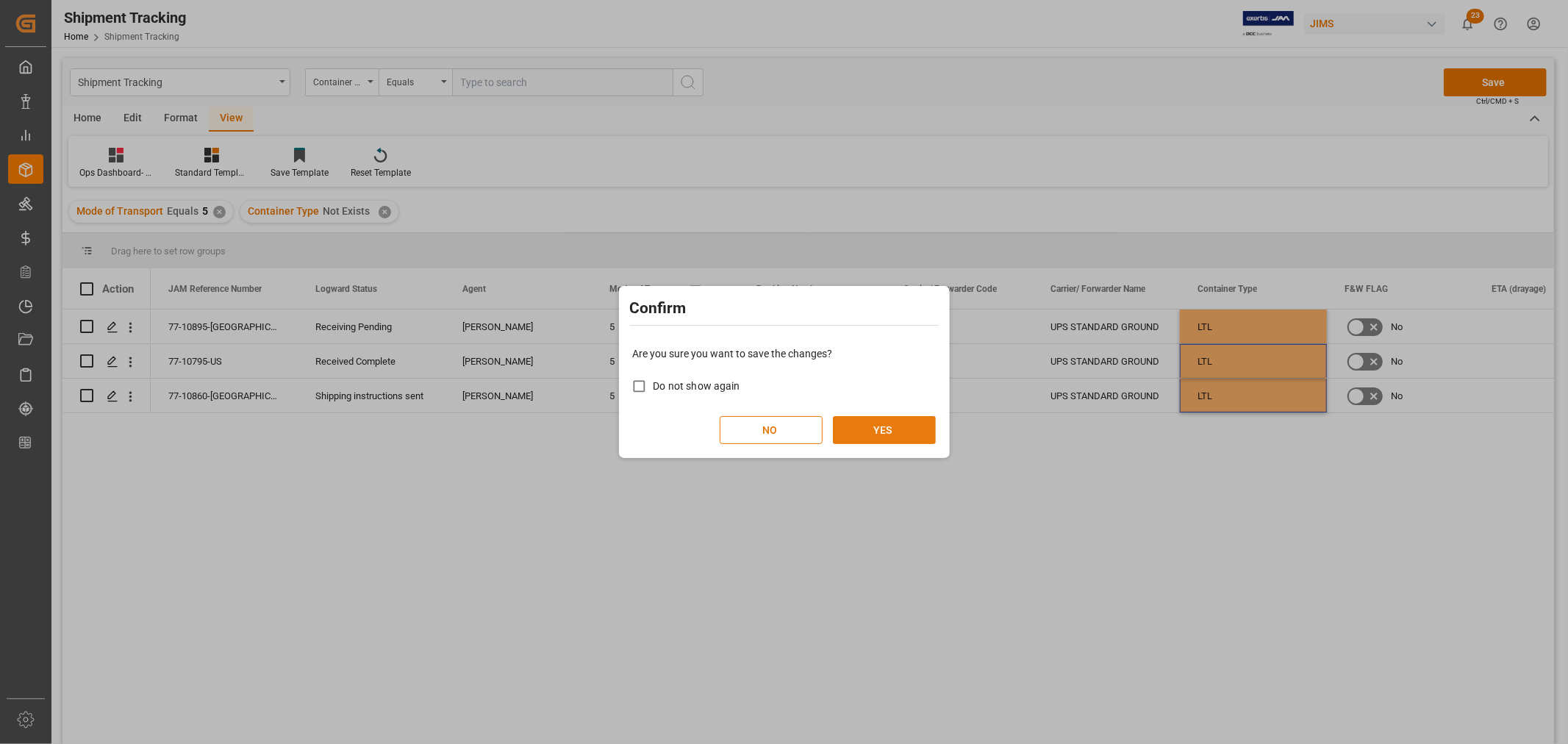
click at [898, 429] on button "YES" at bounding box center [884, 430] width 103 height 28
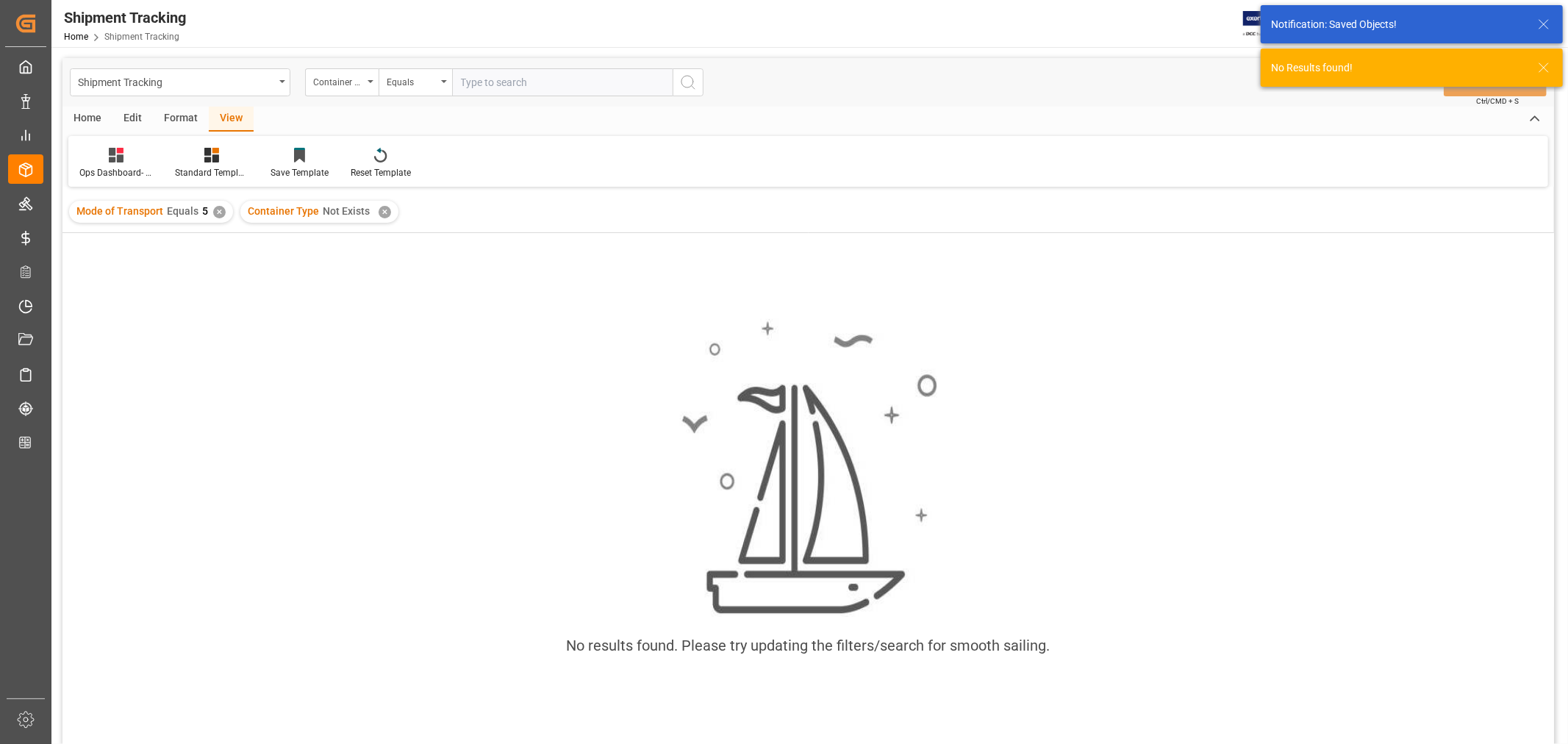
click at [217, 210] on div "✕" at bounding box center [219, 212] width 13 height 13
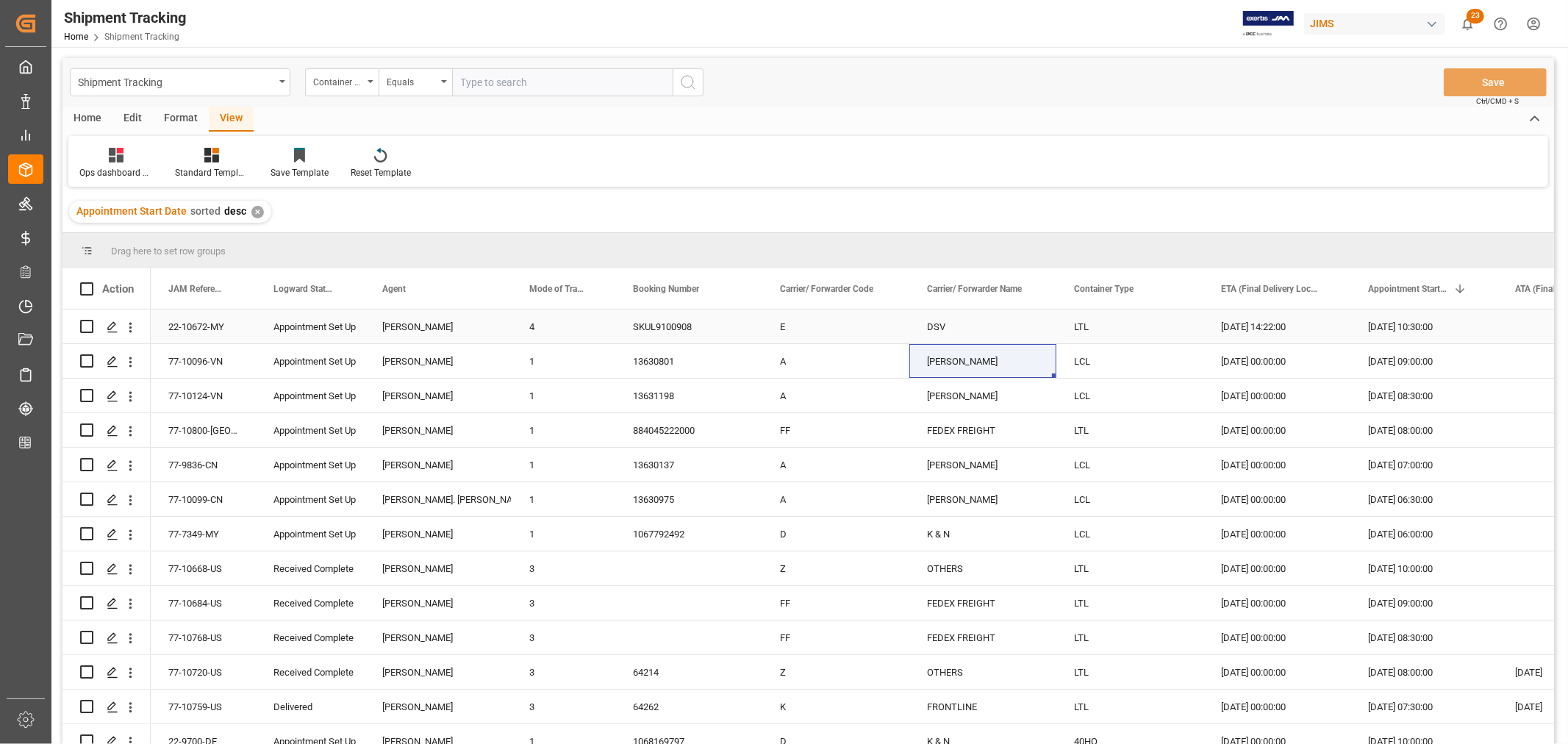
click at [1391, 325] on div "[DATE] 10:30:00" at bounding box center [1424, 326] width 147 height 34
click at [1313, 321] on div "[DATE] 14:22:00" at bounding box center [1277, 326] width 147 height 34
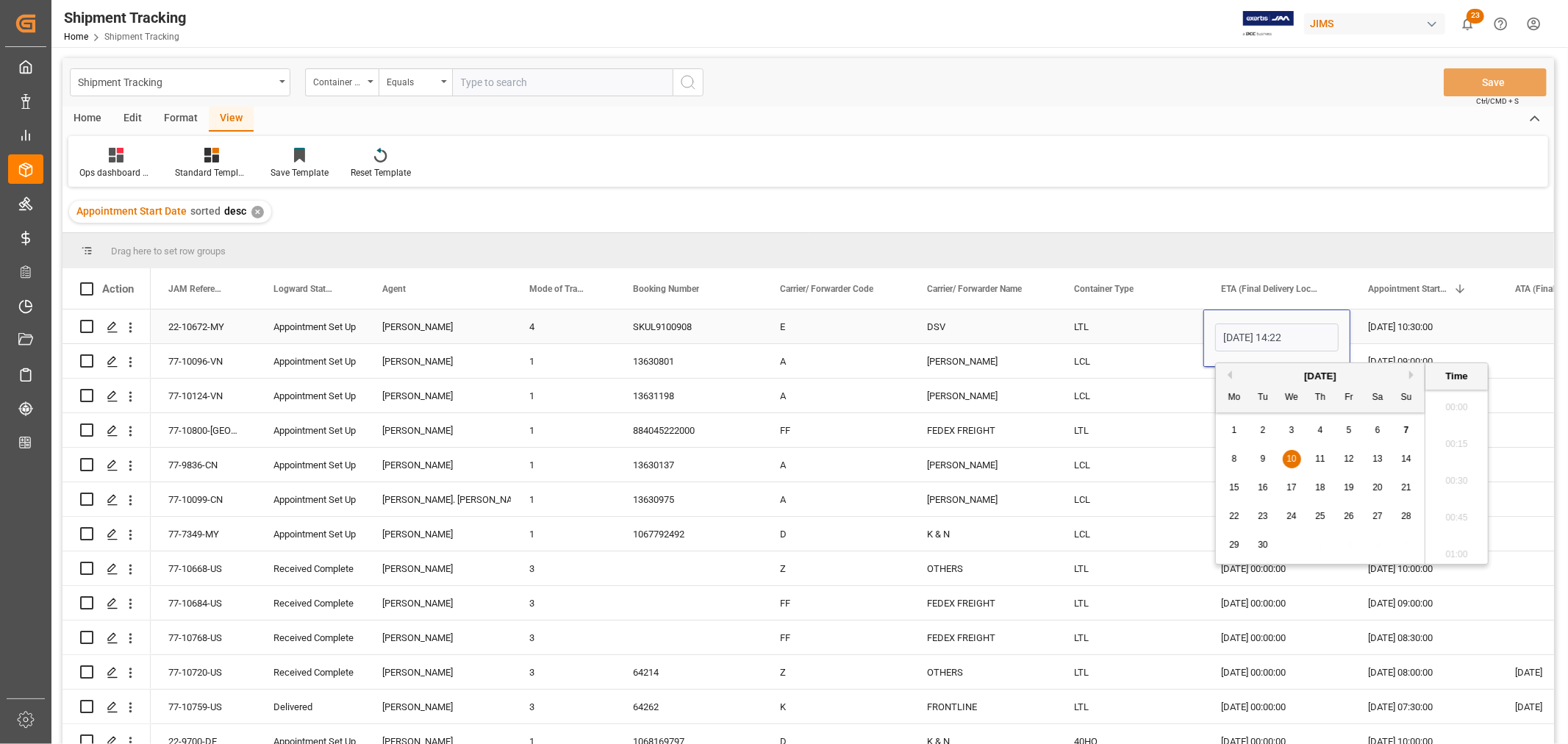
scroll to position [2431, 0]
click at [1236, 464] on div "8" at bounding box center [1234, 460] width 18 height 17
type input "08-09-2025 14:22"
click at [1115, 366] on div "LCL" at bounding box center [1130, 361] width 147 height 34
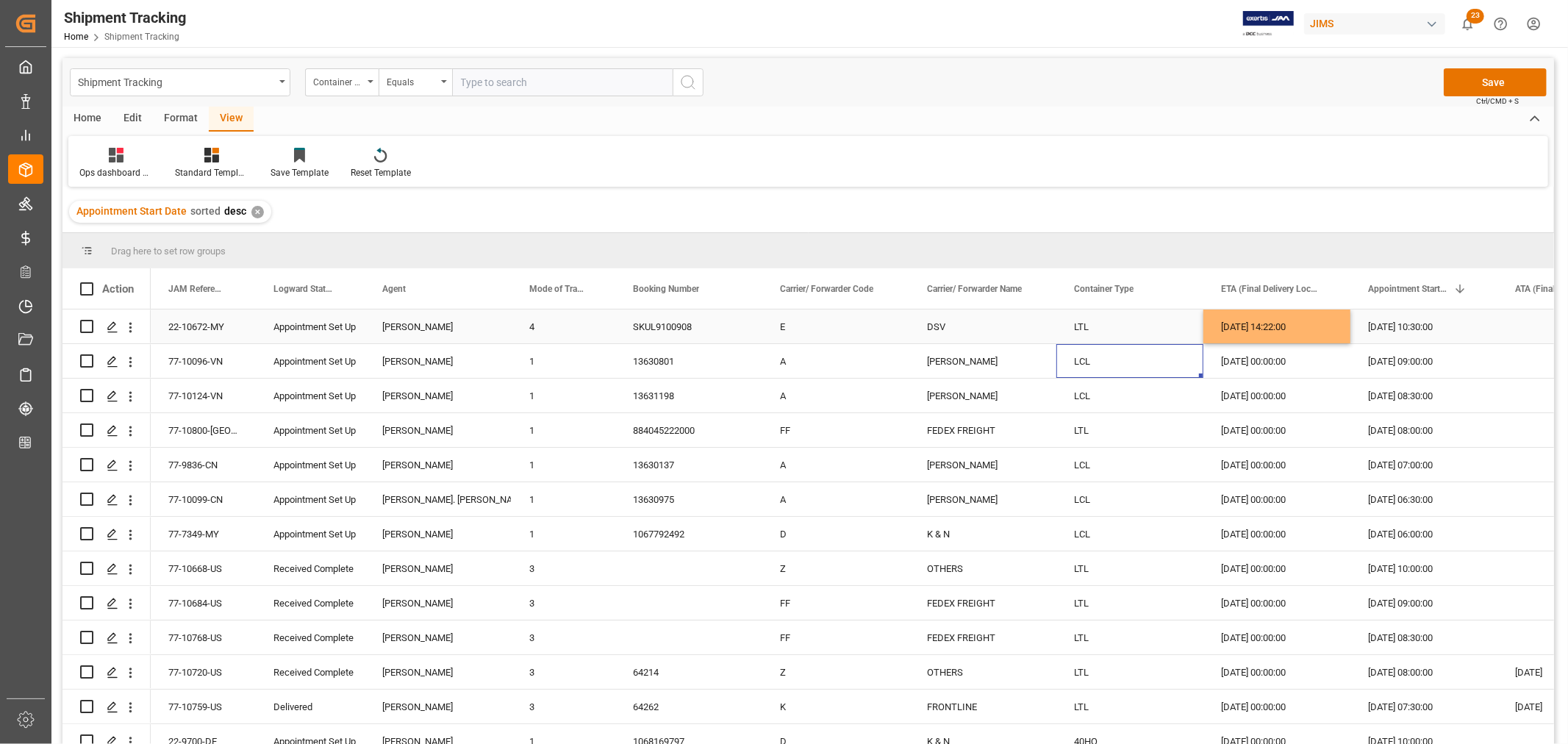
drag, startPoint x: 1255, startPoint y: 336, endPoint x: 1345, endPoint y: 344, distance: 90.4
click at [1257, 336] on div "[DATE] 14:22:00" at bounding box center [1277, 326] width 147 height 34
drag, startPoint x: 1349, startPoint y: 340, endPoint x: 1314, endPoint y: 526, distance: 189.3
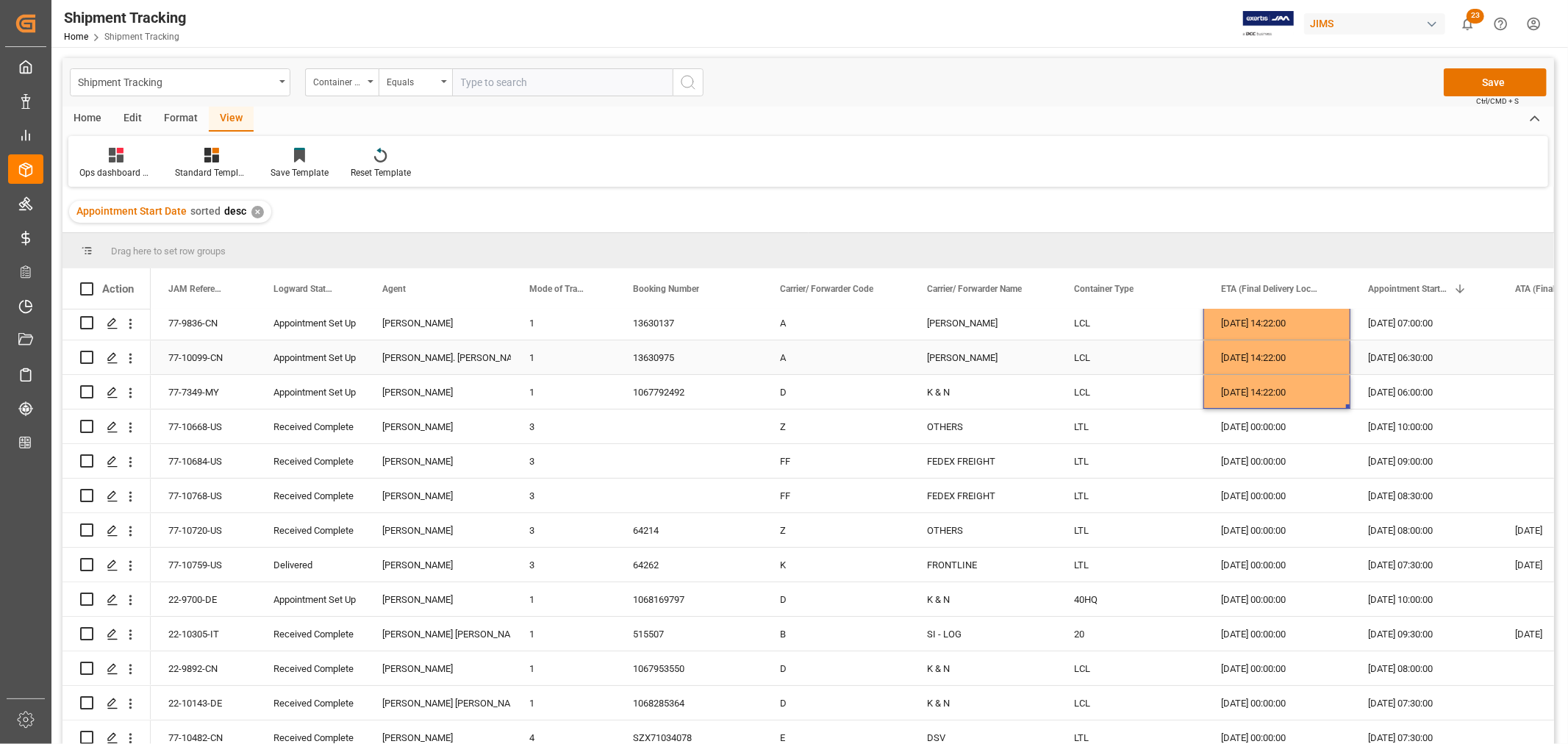
scroll to position [163, 0]
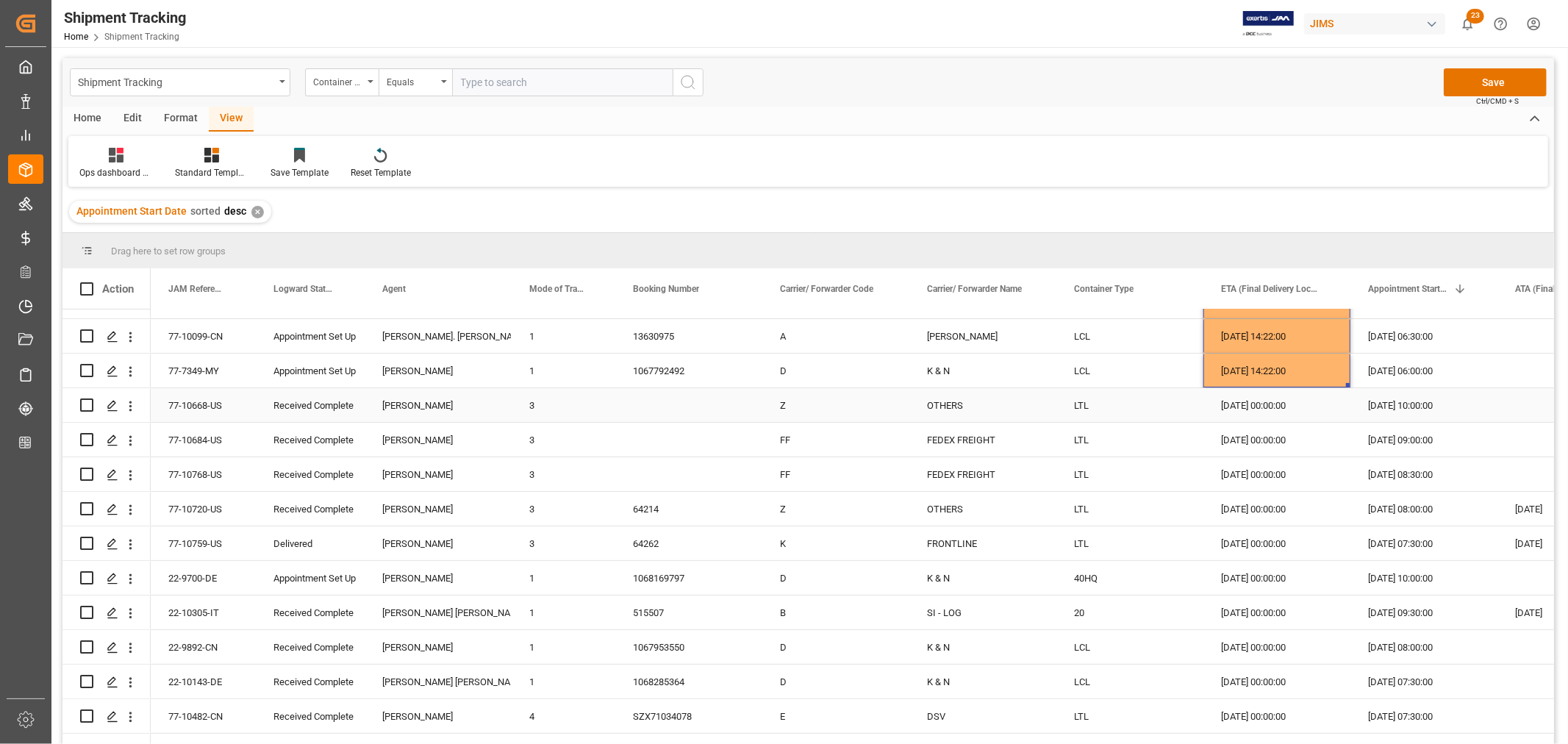
click at [1232, 407] on div "[DATE] 00:00:00" at bounding box center [1277, 405] width 147 height 34
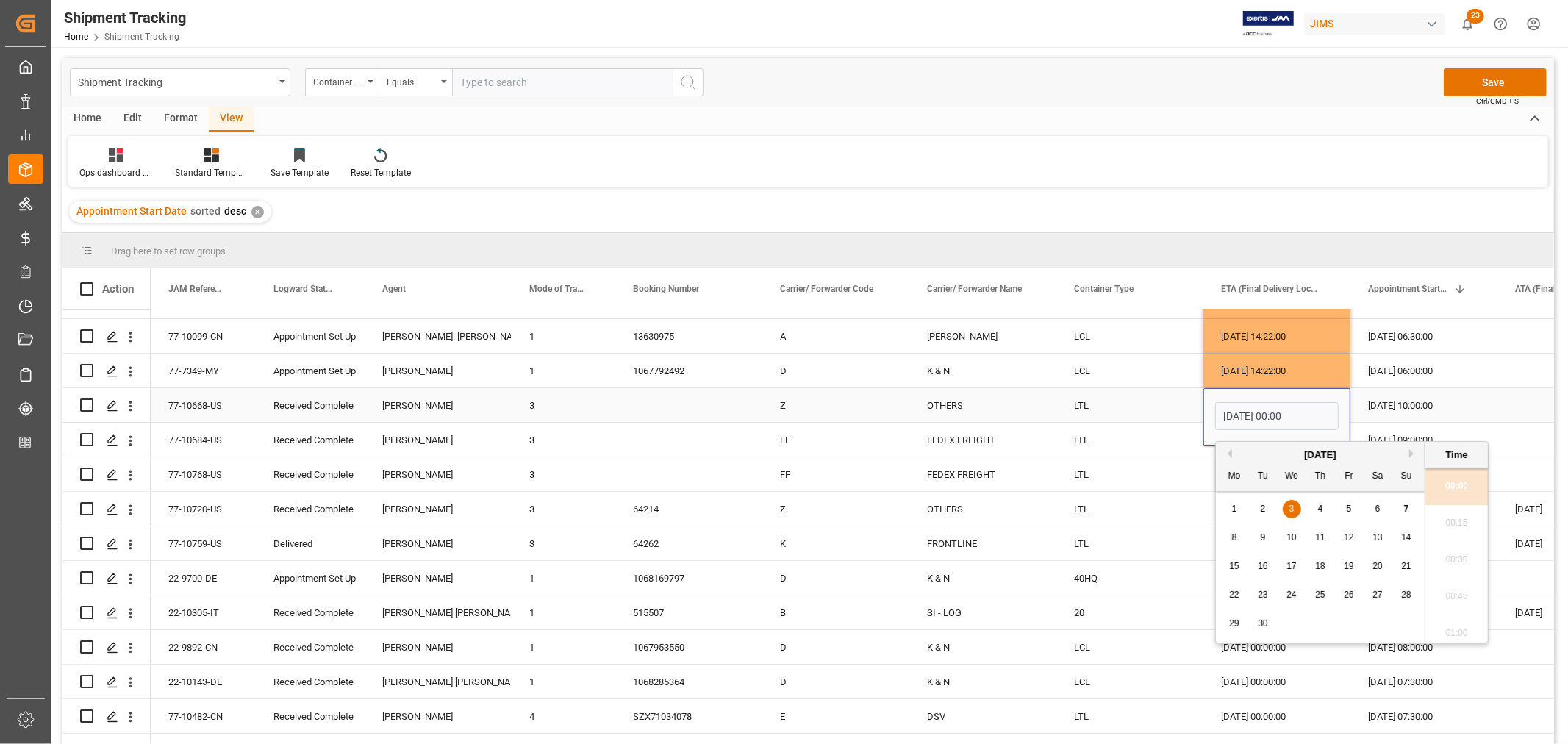
scroll to position [2431, 0]
click at [1345, 504] on div "5" at bounding box center [1349, 509] width 18 height 17
type input "05-09-2025 00:00"
click at [1281, 370] on div "[DATE] 14:22:00" at bounding box center [1277, 370] width 147 height 34
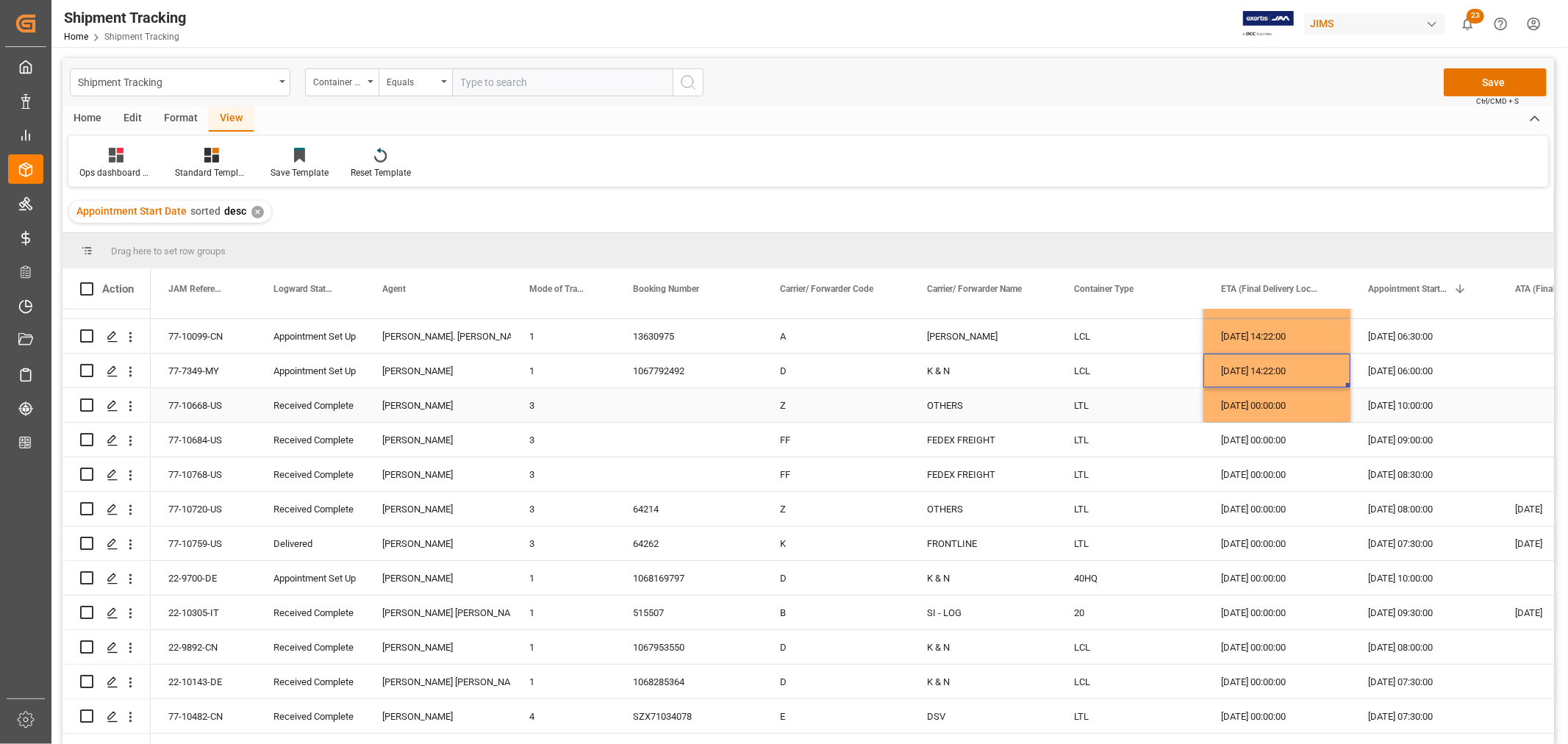
click at [1266, 409] on div "[DATE] 00:00:00" at bounding box center [1277, 405] width 147 height 34
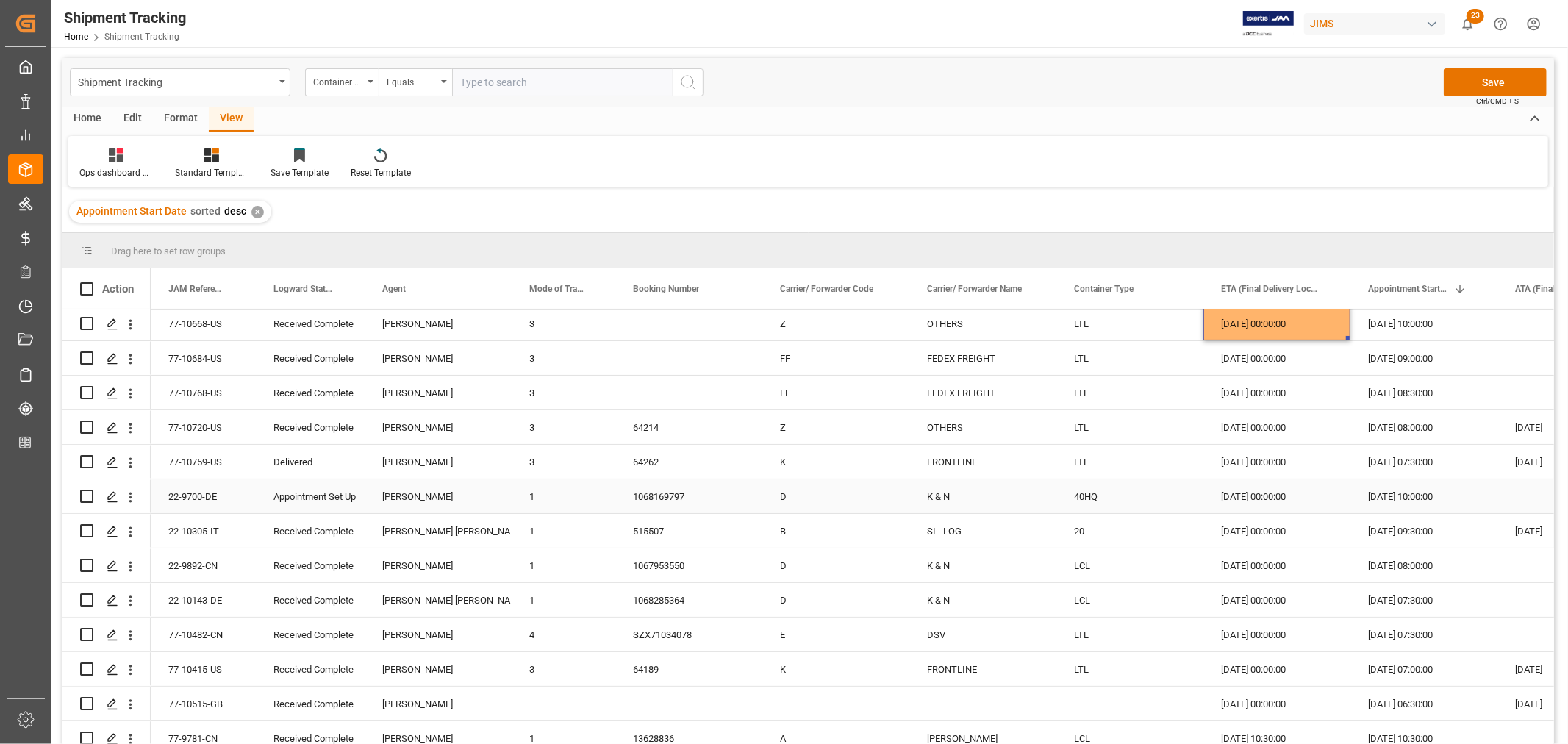
click at [1275, 498] on div "04-09-2025 00:00:00" at bounding box center [1277, 496] width 147 height 34
drag, startPoint x: 1347, startPoint y: 508, endPoint x: 1314, endPoint y: 631, distance: 127.3
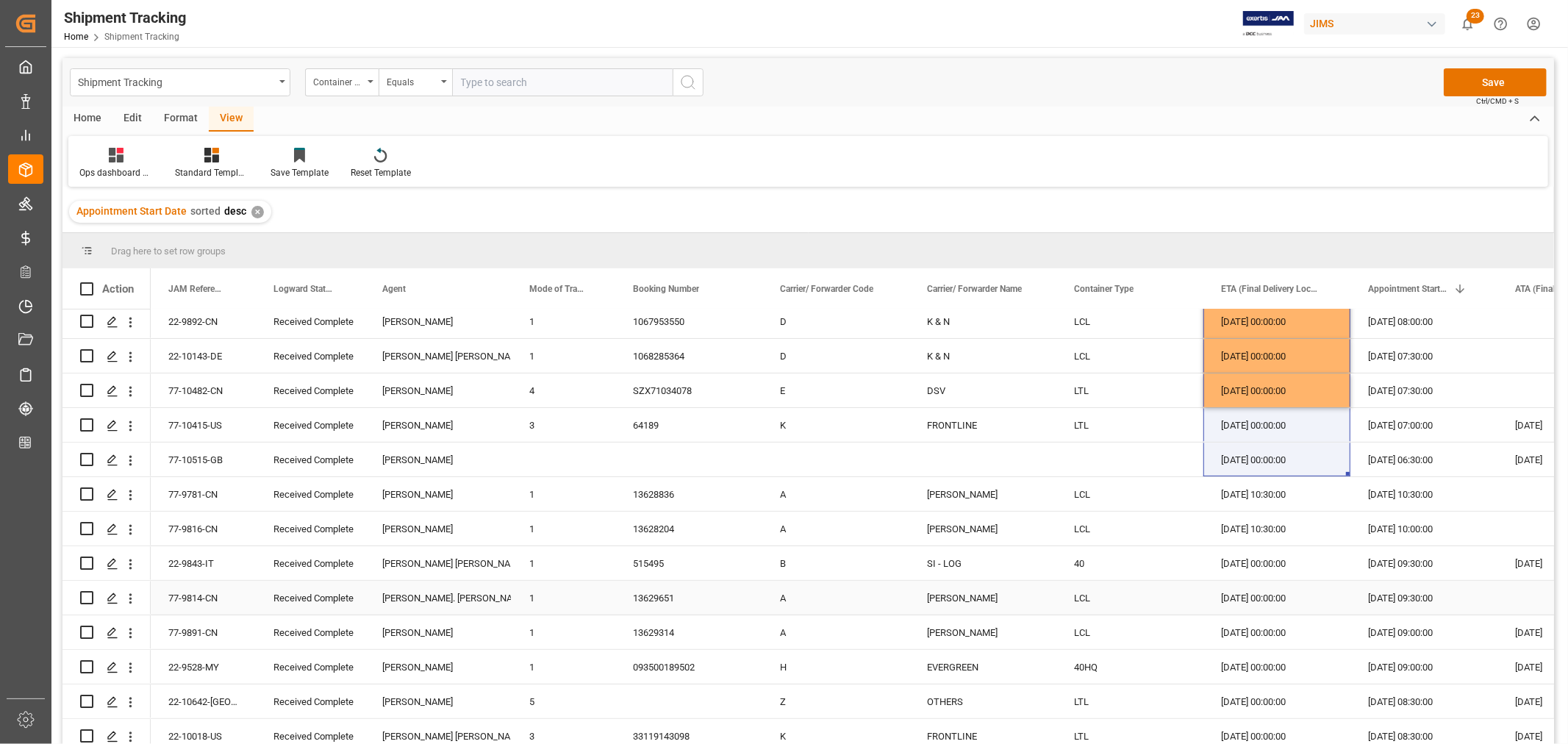
scroll to position [490, 0]
click at [1296, 502] on div "03-09-2025 10:30:00" at bounding box center [1277, 493] width 147 height 34
click at [1277, 535] on div "03-09-2025 10:30:00" at bounding box center [1277, 528] width 147 height 34
click at [1268, 565] on div "03-09-2025 00:00:00" at bounding box center [1277, 562] width 147 height 34
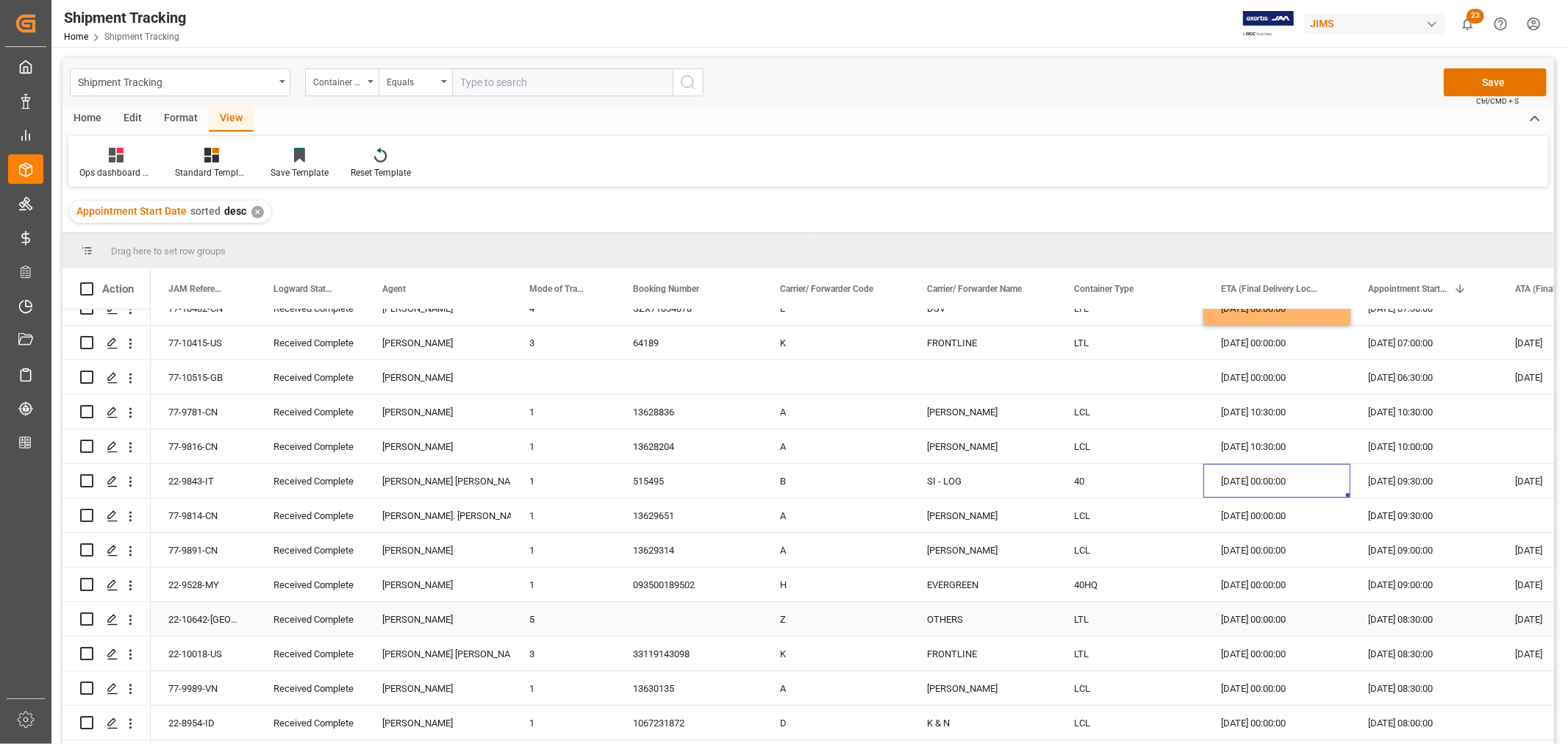
click at [1255, 620] on div "26-08-2025 00:00:00" at bounding box center [1277, 619] width 147 height 34
click at [1262, 580] on div "03-09-2025 00:00:00" at bounding box center [1277, 584] width 147 height 34
drag, startPoint x: 1349, startPoint y: 598, endPoint x: 1329, endPoint y: 712, distance: 115.7
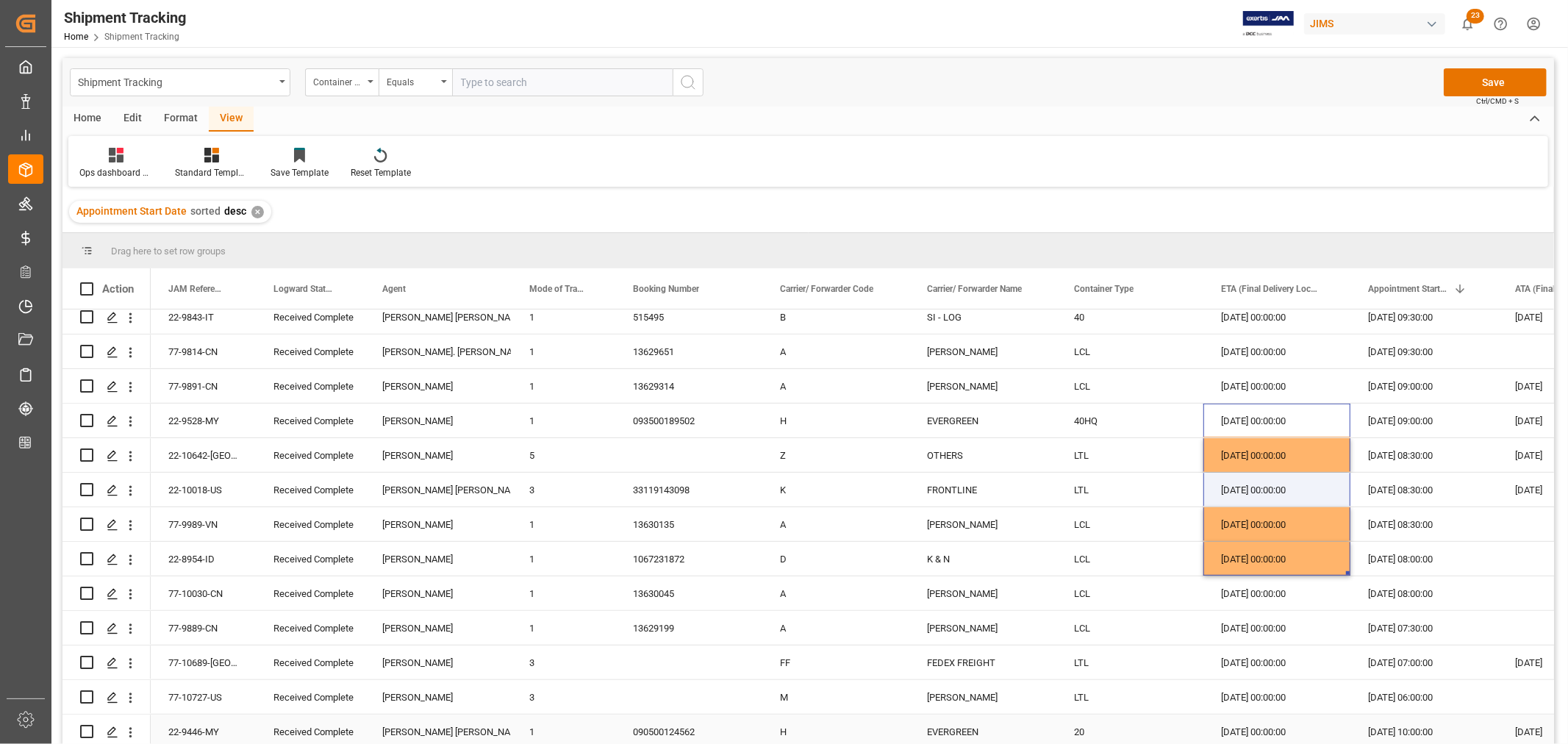
scroll to position [817, 0]
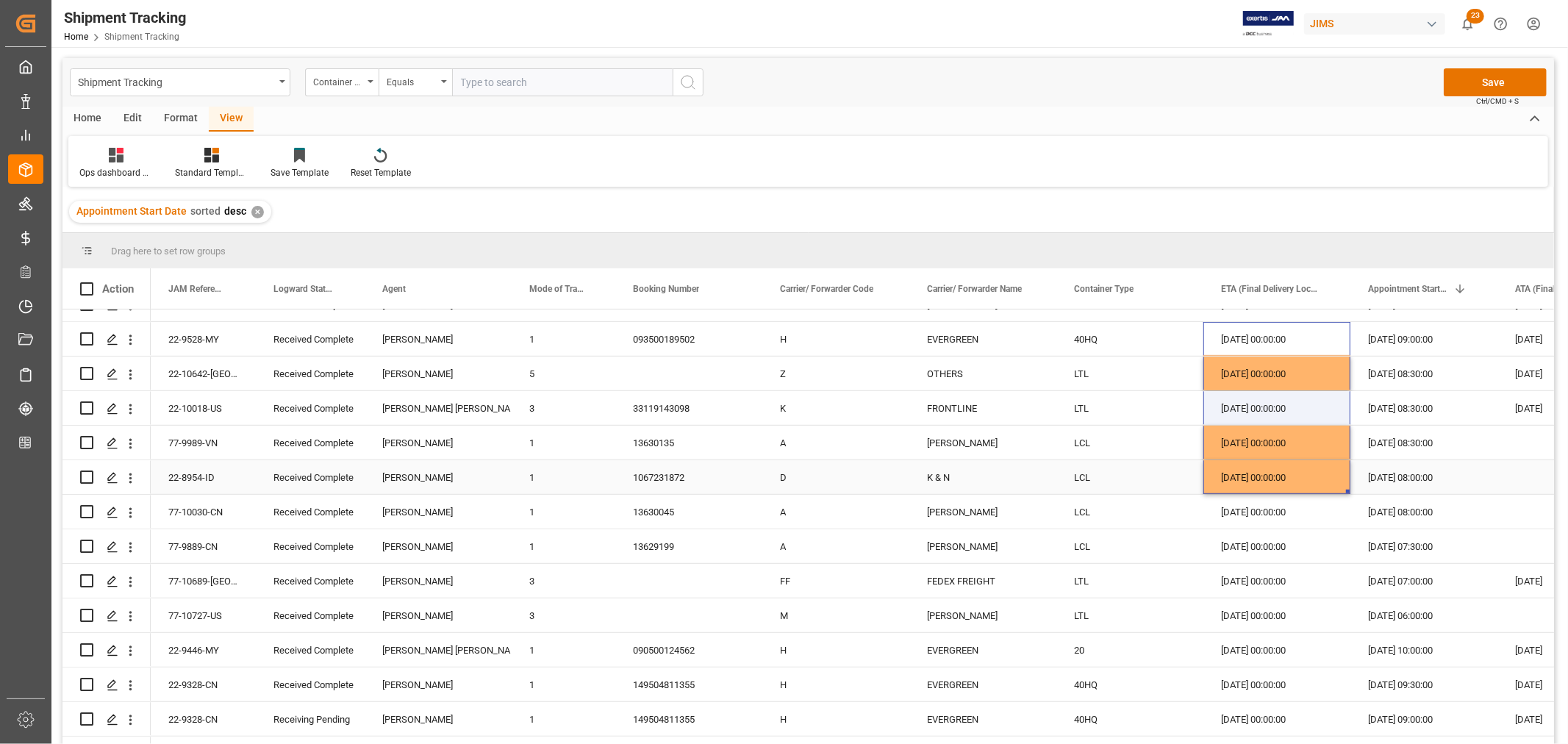
click at [1266, 482] on div "03-09-2025 00:00:00" at bounding box center [1277, 477] width 147 height 34
drag, startPoint x: 1347, startPoint y: 491, endPoint x: 1327, endPoint y: 616, distance: 126.6
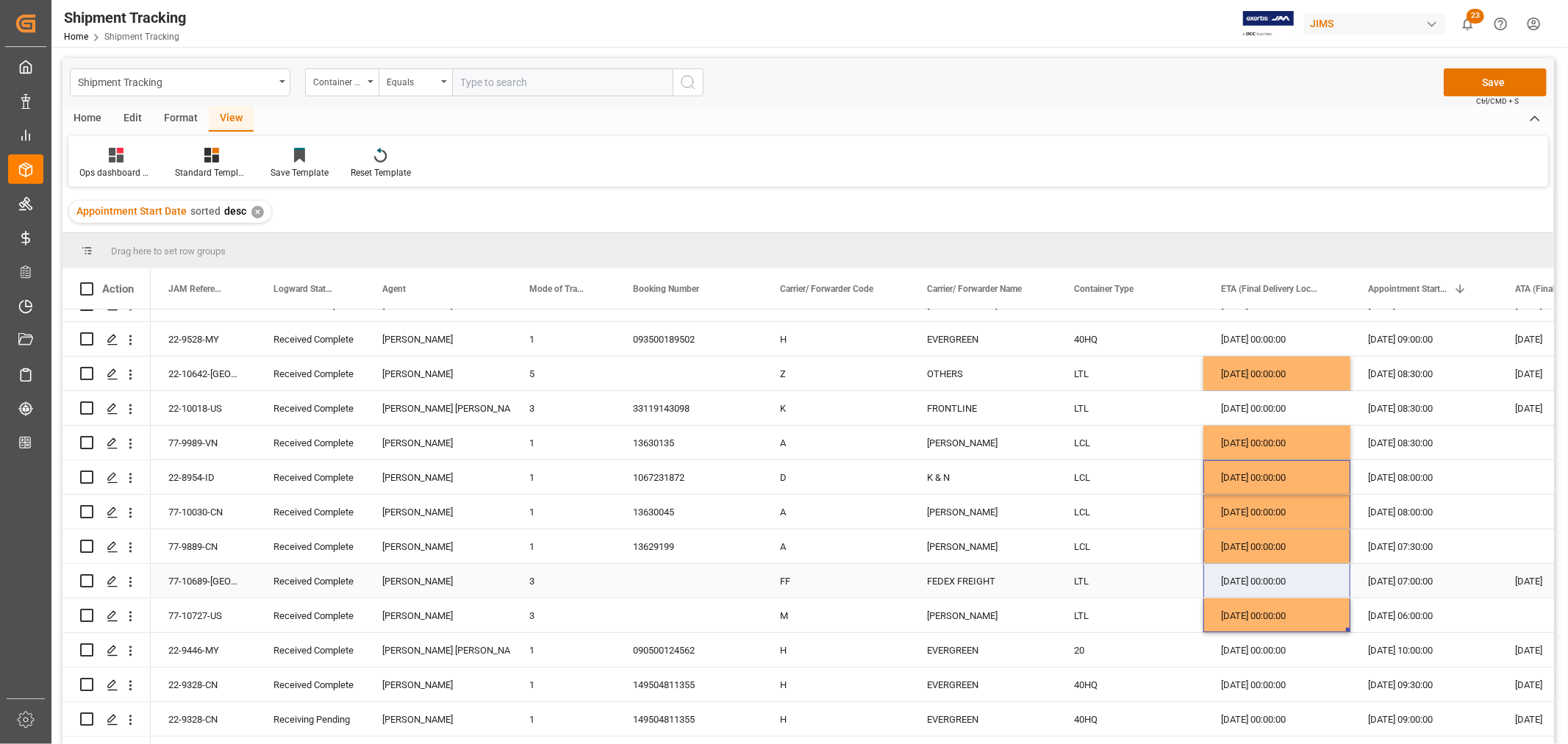
scroll to position [980, 0]
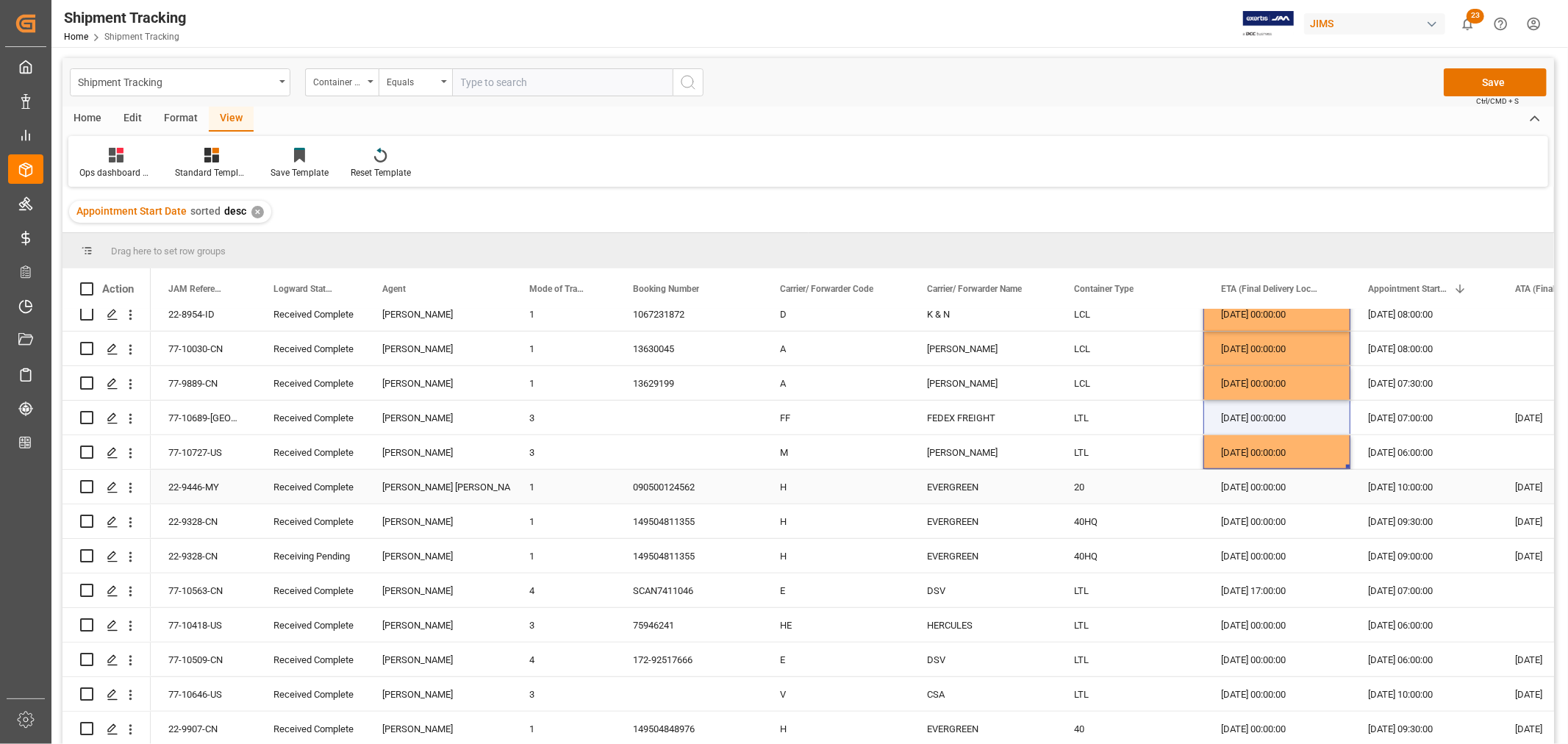
click at [1285, 486] on div "02-09-2025 00:00:00" at bounding box center [1277, 487] width 147 height 34
click at [1266, 527] on div "02-09-2025 00:00:00" at bounding box center [1277, 521] width 147 height 34
click at [1260, 562] on div "02-09-2025 00:00:00" at bounding box center [1277, 556] width 147 height 34
click at [1259, 587] on div "02-09-2025 17:00:00" at bounding box center [1277, 590] width 147 height 34
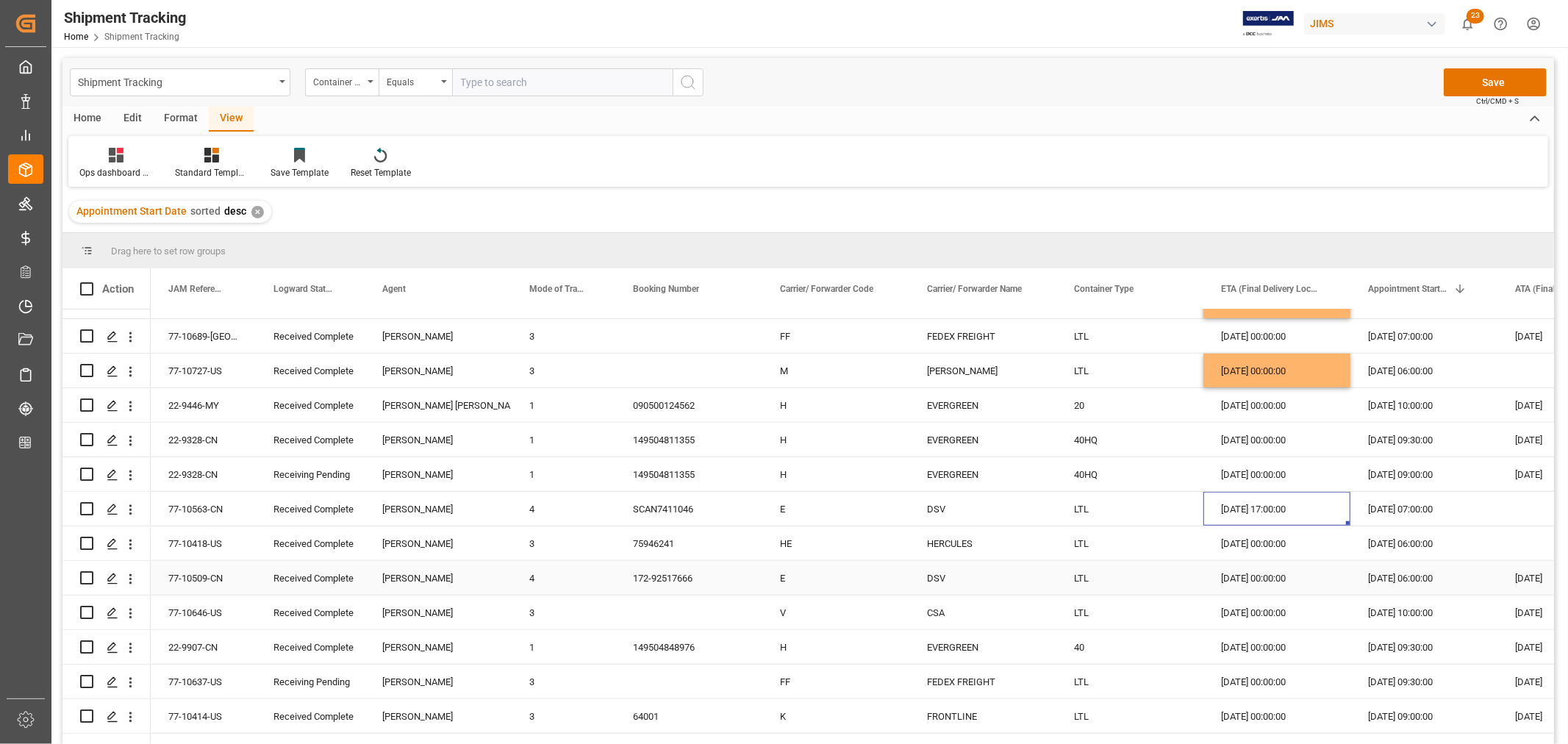
click at [1261, 583] on div "29-08-2025 00:00:00" at bounding box center [1277, 577] width 147 height 34
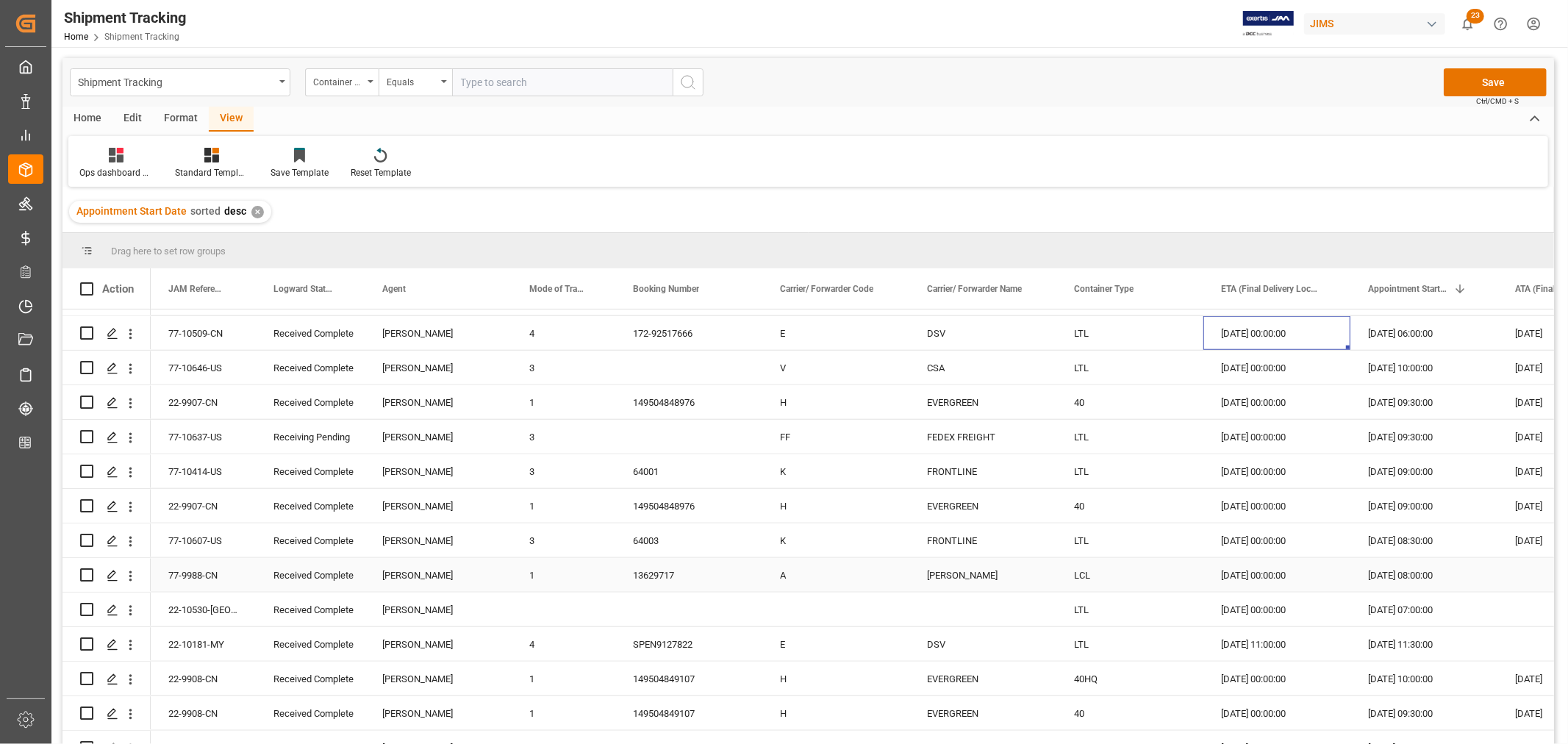
scroll to position [1388, 0]
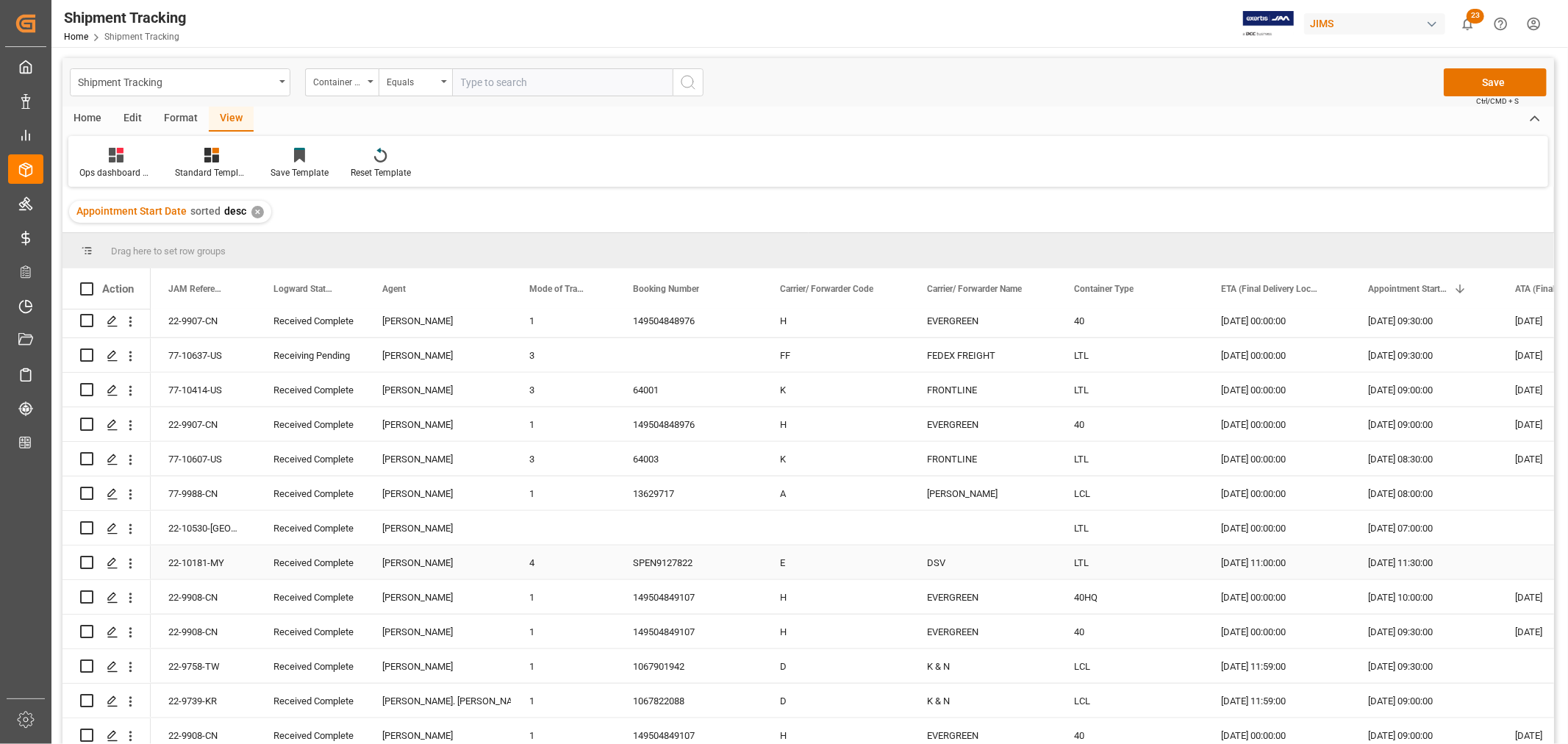
click at [1268, 559] on div "29-08-2025 11:00:00" at bounding box center [1277, 562] width 147 height 34
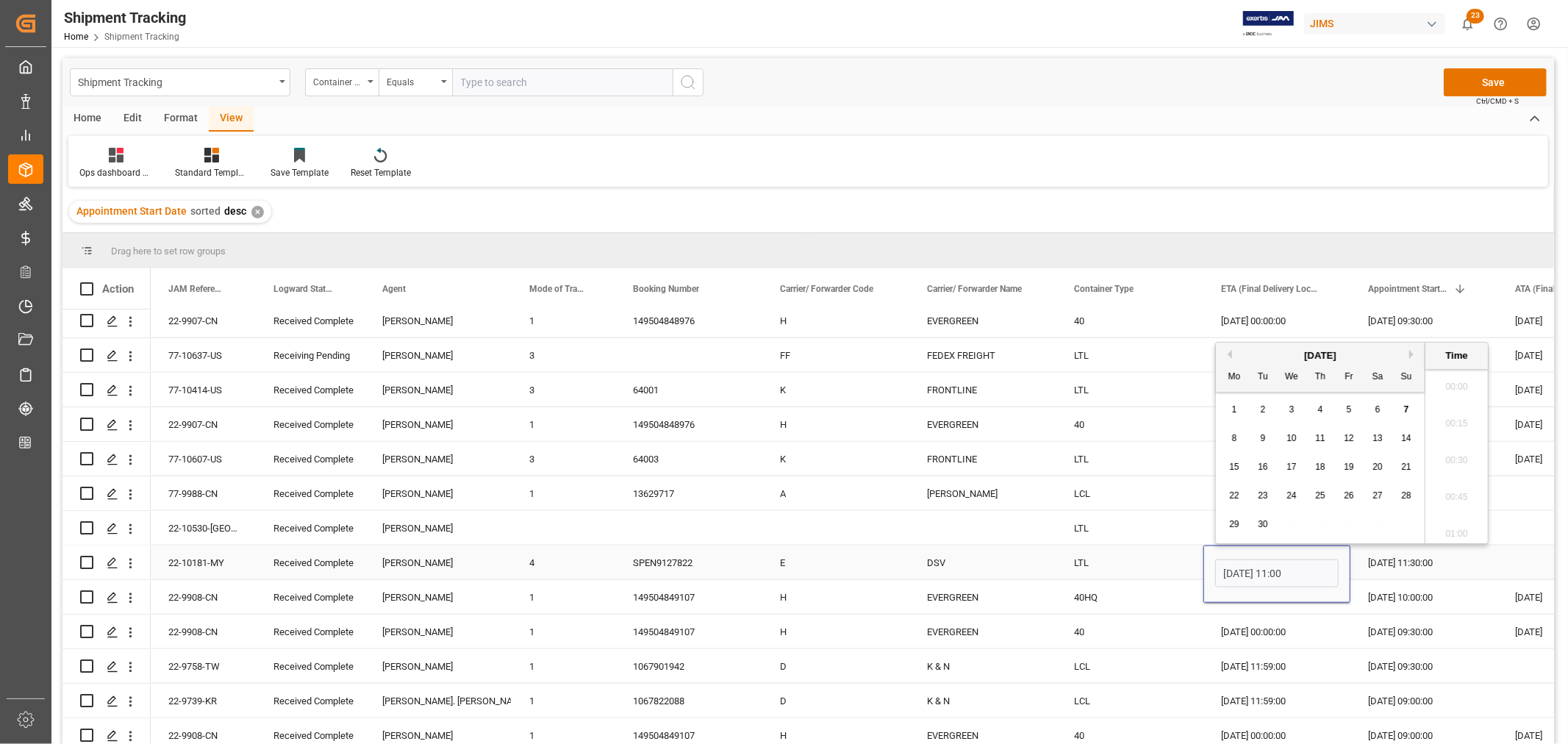
scroll to position [2431, 0]
click at [1372, 497] on span "27" at bounding box center [1377, 495] width 9 height 10
type input "27-09-2025 11:00"
click at [1159, 539] on div "LTL" at bounding box center [1130, 528] width 147 height 34
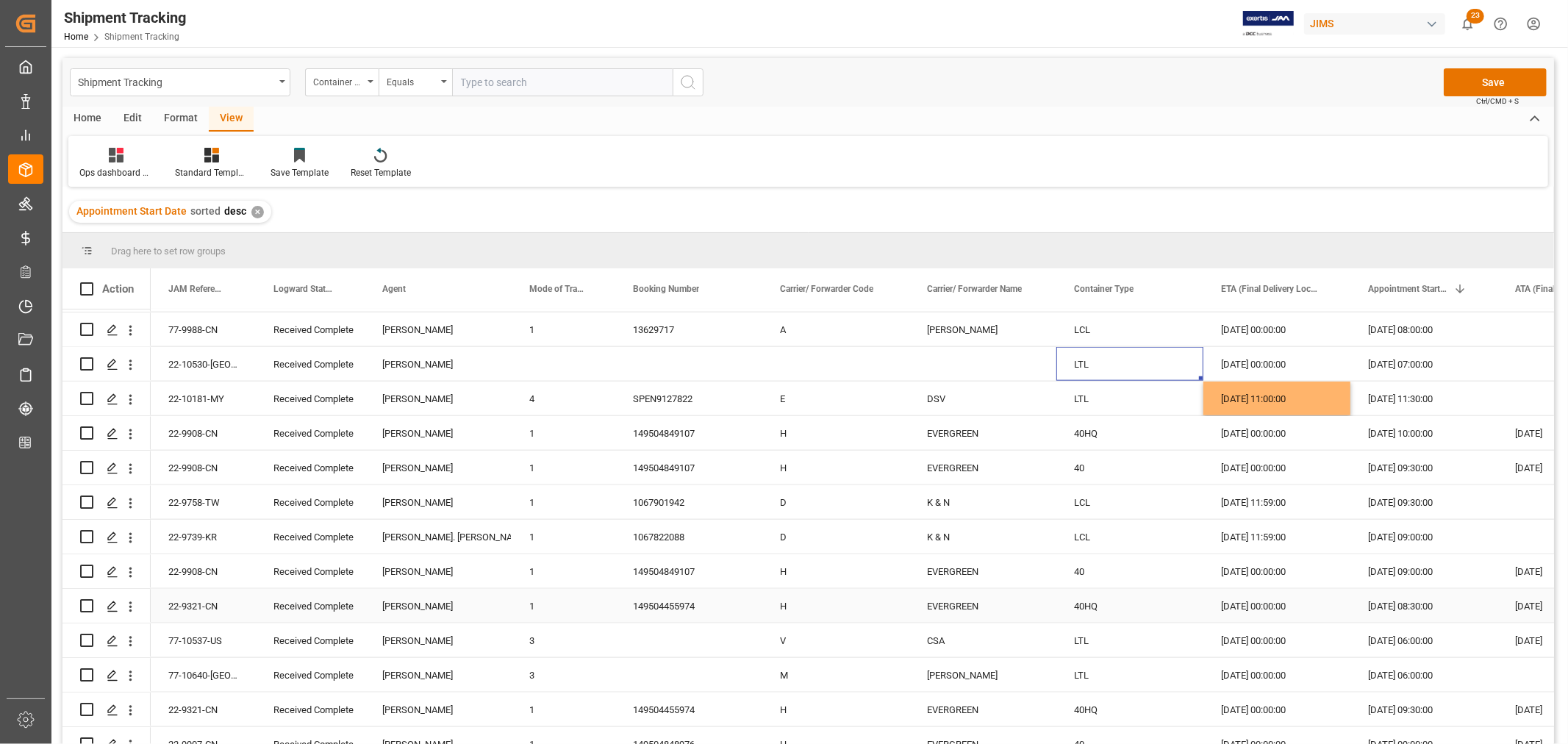
scroll to position [1634, 0]
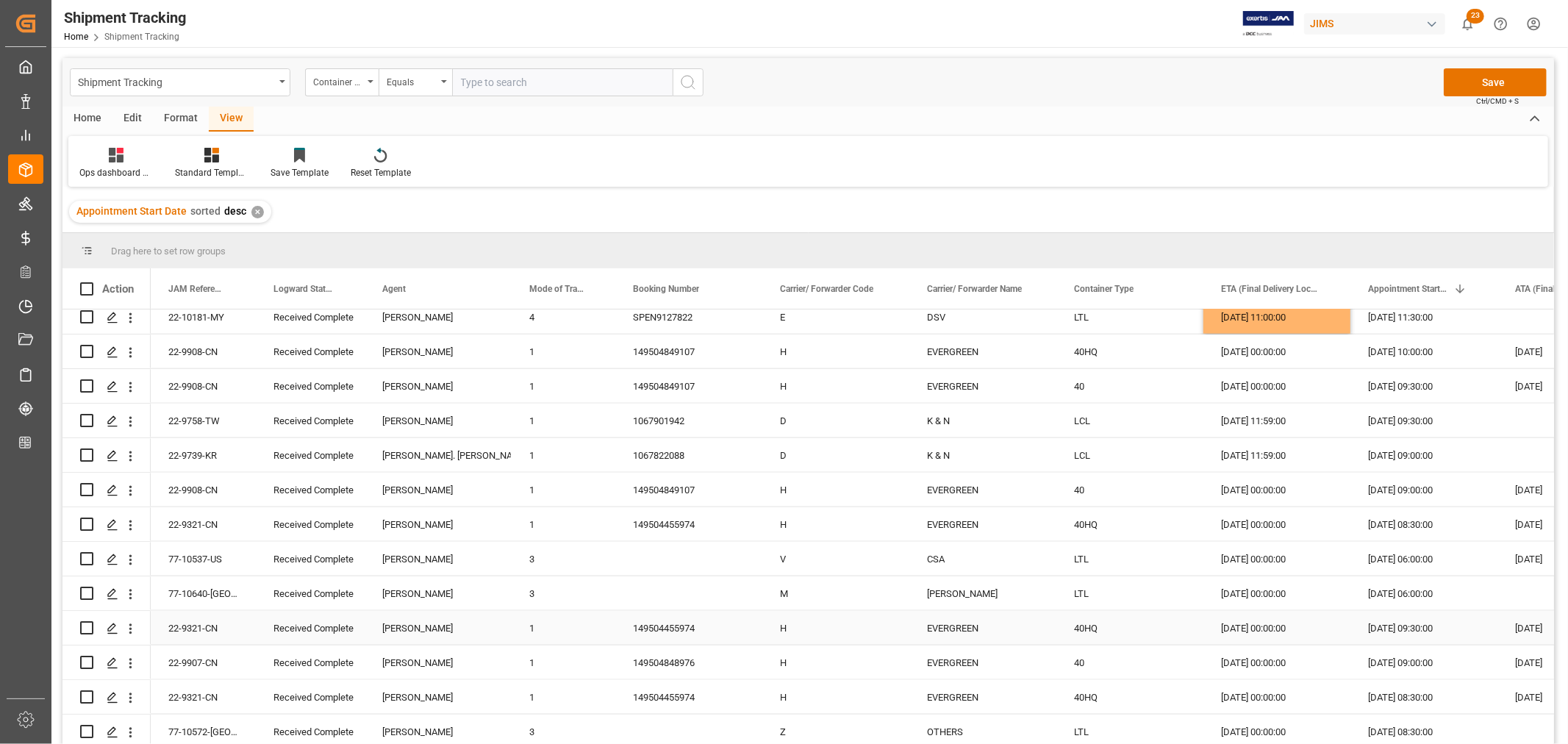
click at [1262, 616] on div "26-08-2025 00:00:00" at bounding box center [1277, 628] width 147 height 34
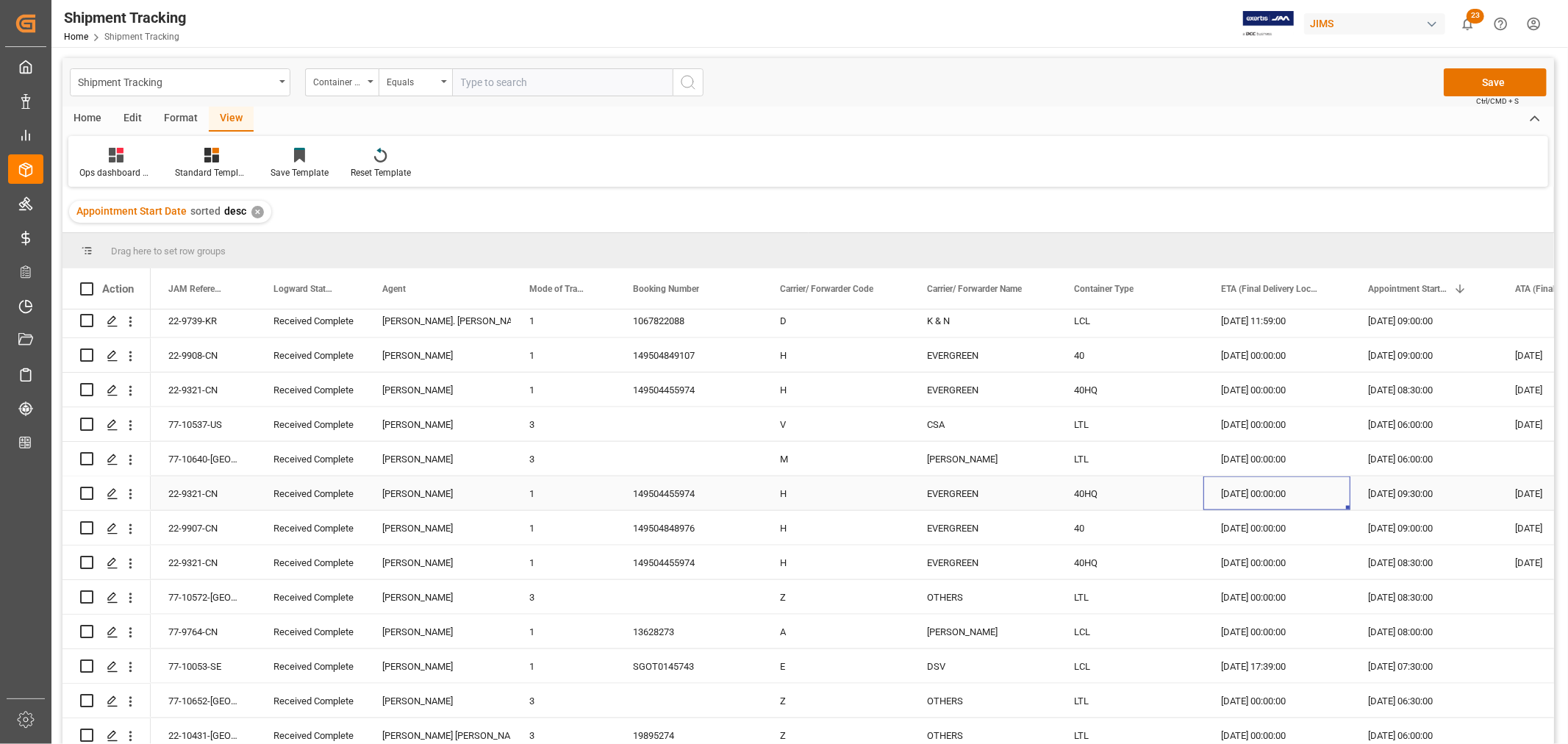
scroll to position [1798, 0]
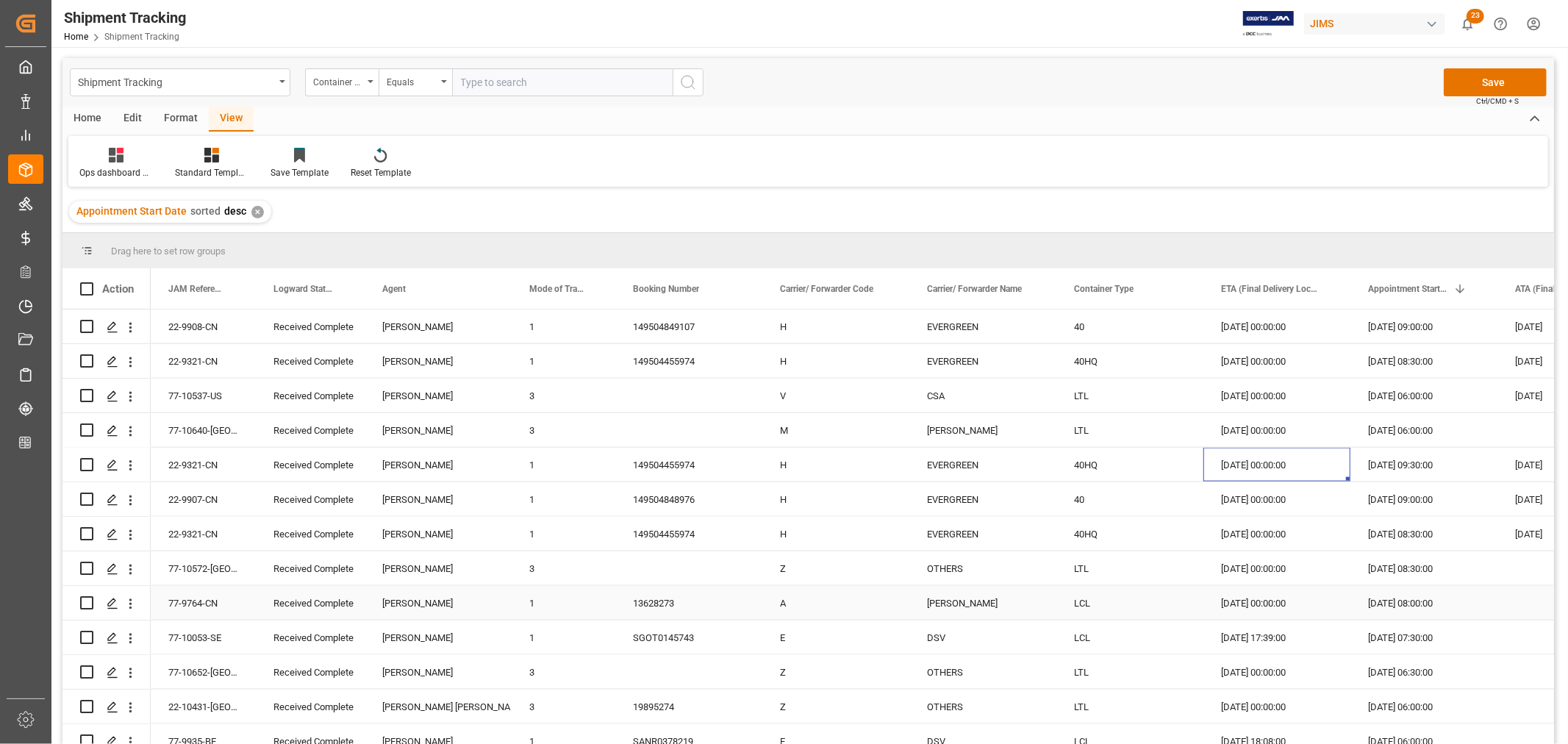
click at [1260, 611] on div "26-08-2025 00:00:00" at bounding box center [1277, 603] width 147 height 34
drag, startPoint x: 1348, startPoint y: 618, endPoint x: 1344, endPoint y: 641, distance: 23.3
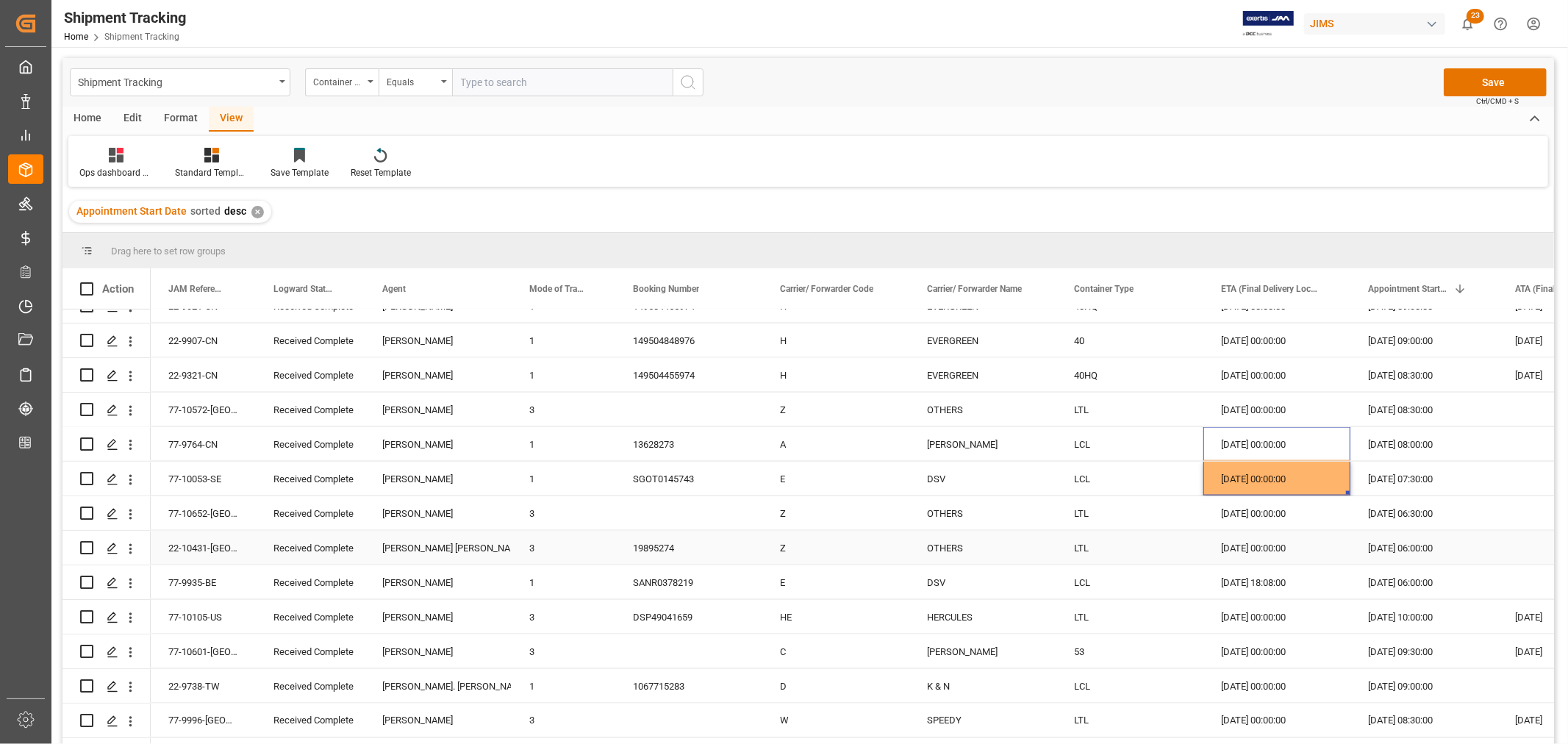
scroll to position [1960, 0]
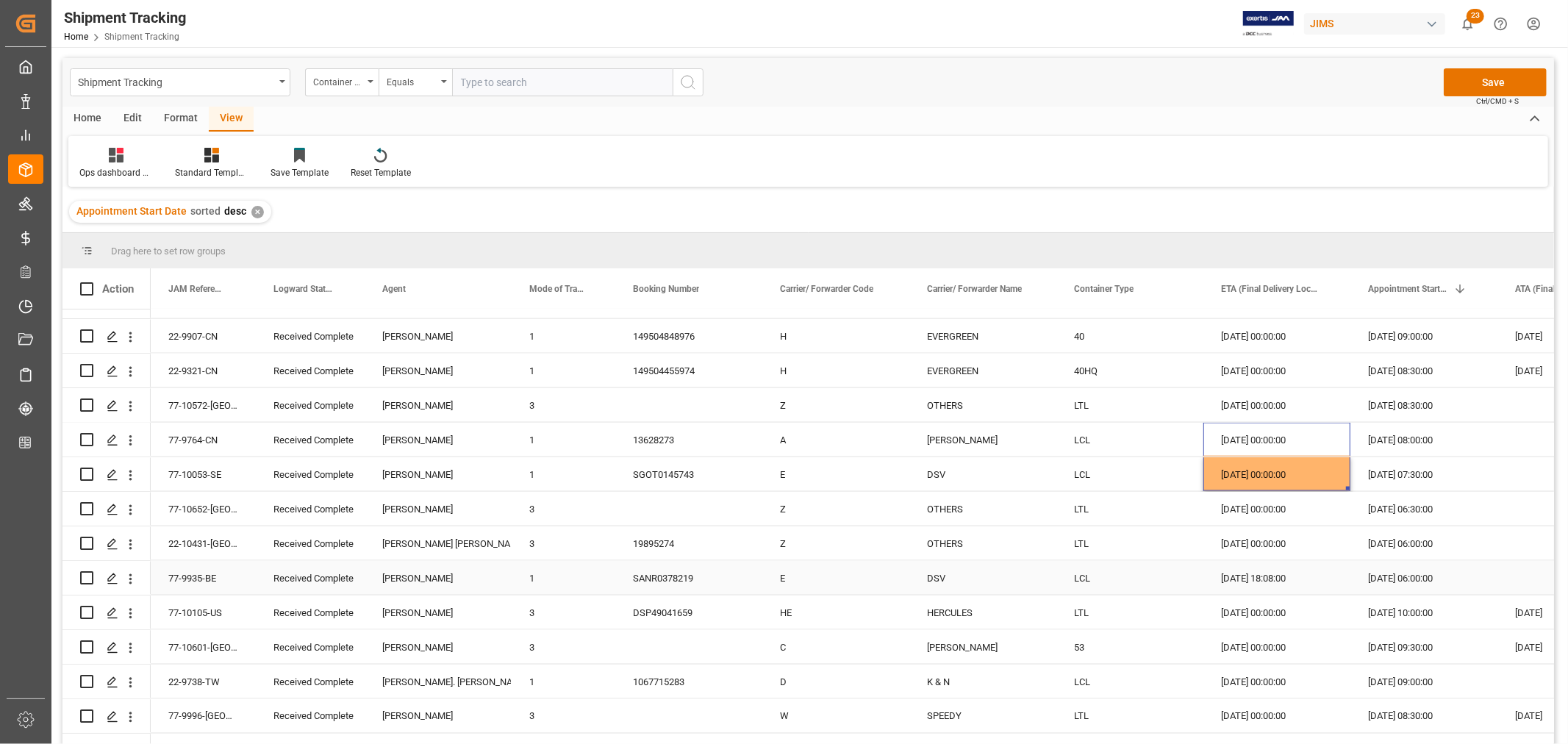
click at [1272, 578] on div "26-08-2025 18:08:00" at bounding box center [1277, 577] width 147 height 34
click at [1266, 613] on div "25-08-2025 00:00:00" at bounding box center [1277, 612] width 147 height 34
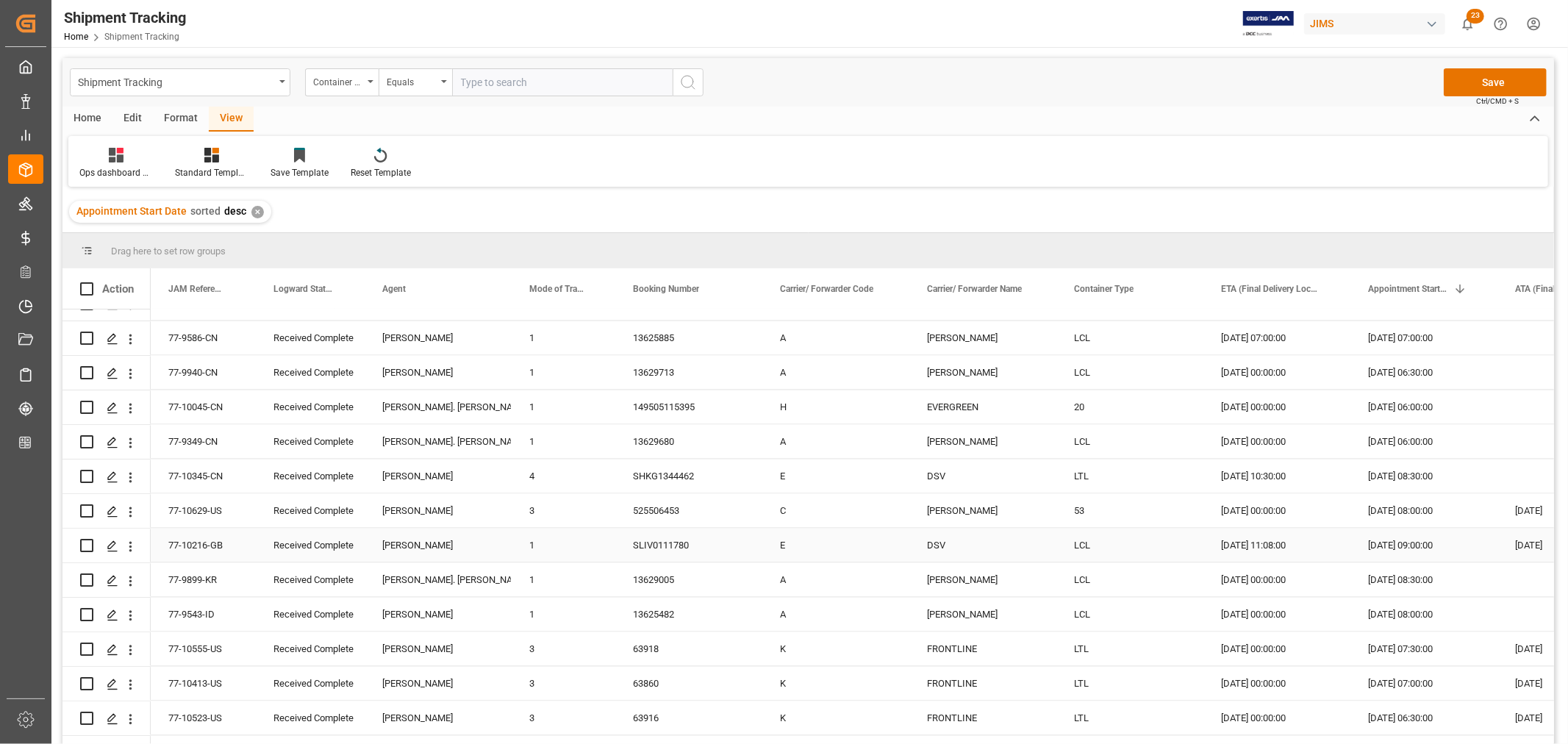
scroll to position [2451, 0]
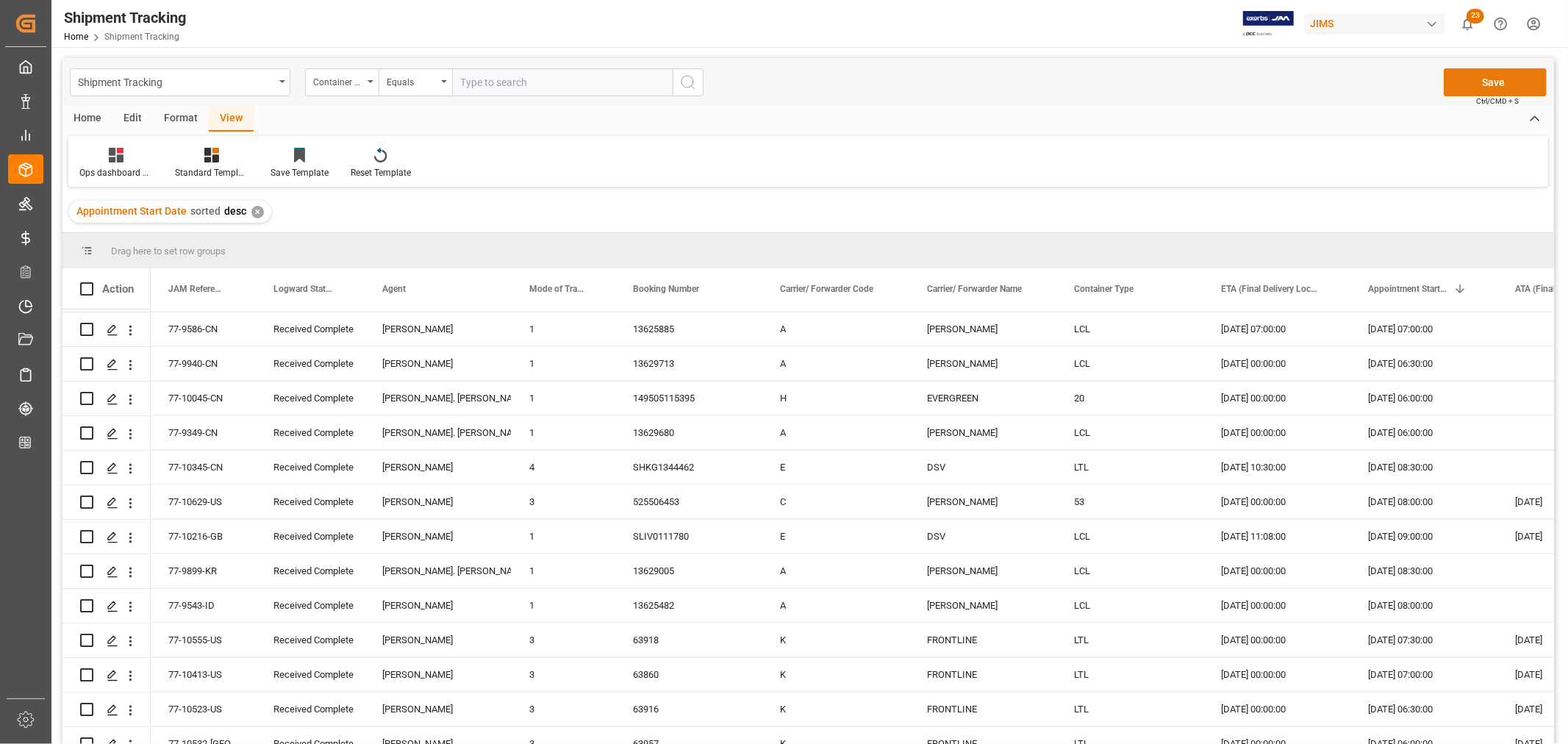
click at [1489, 84] on button "Save" at bounding box center [1495, 82] width 103 height 28
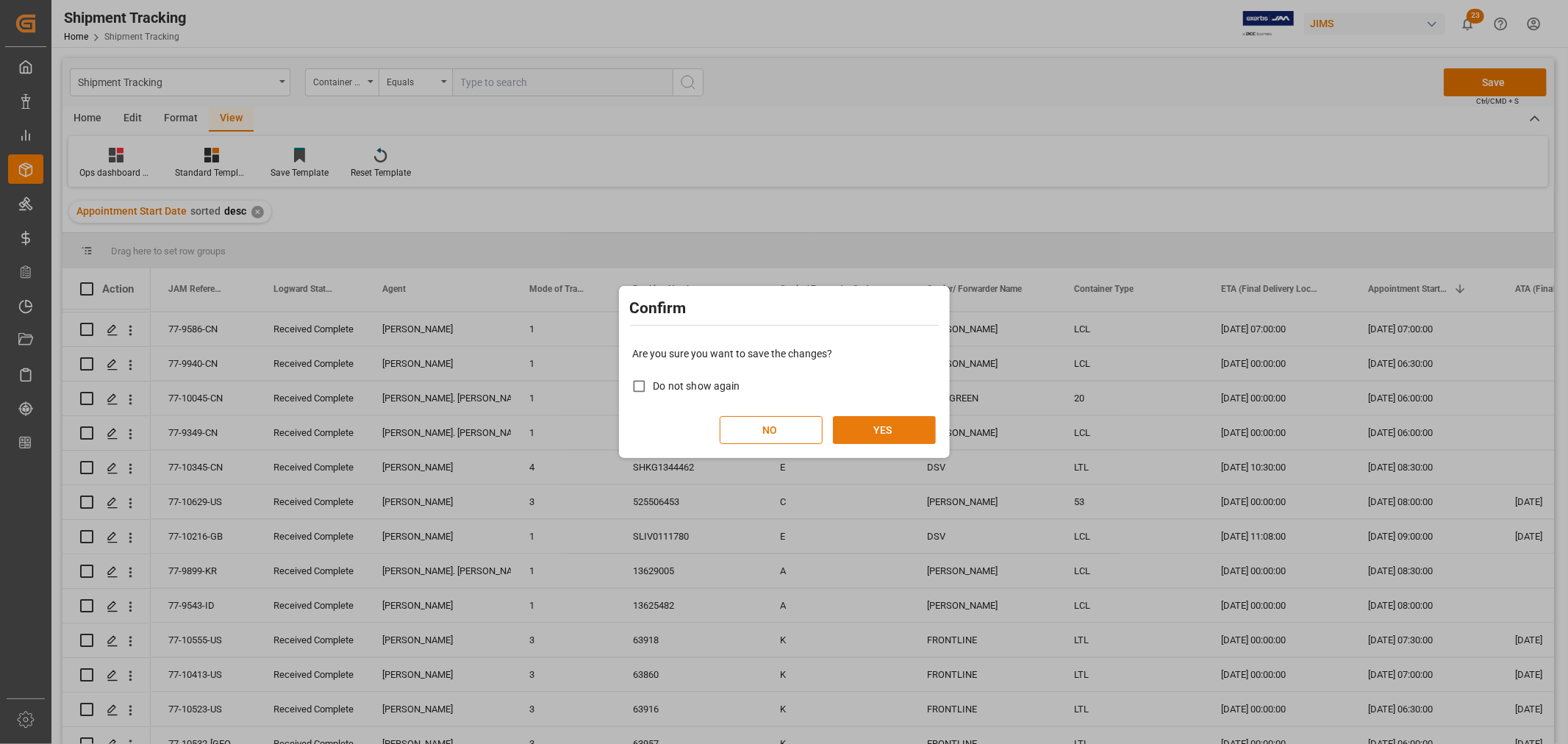
click at [890, 426] on button "YES" at bounding box center [884, 430] width 103 height 28
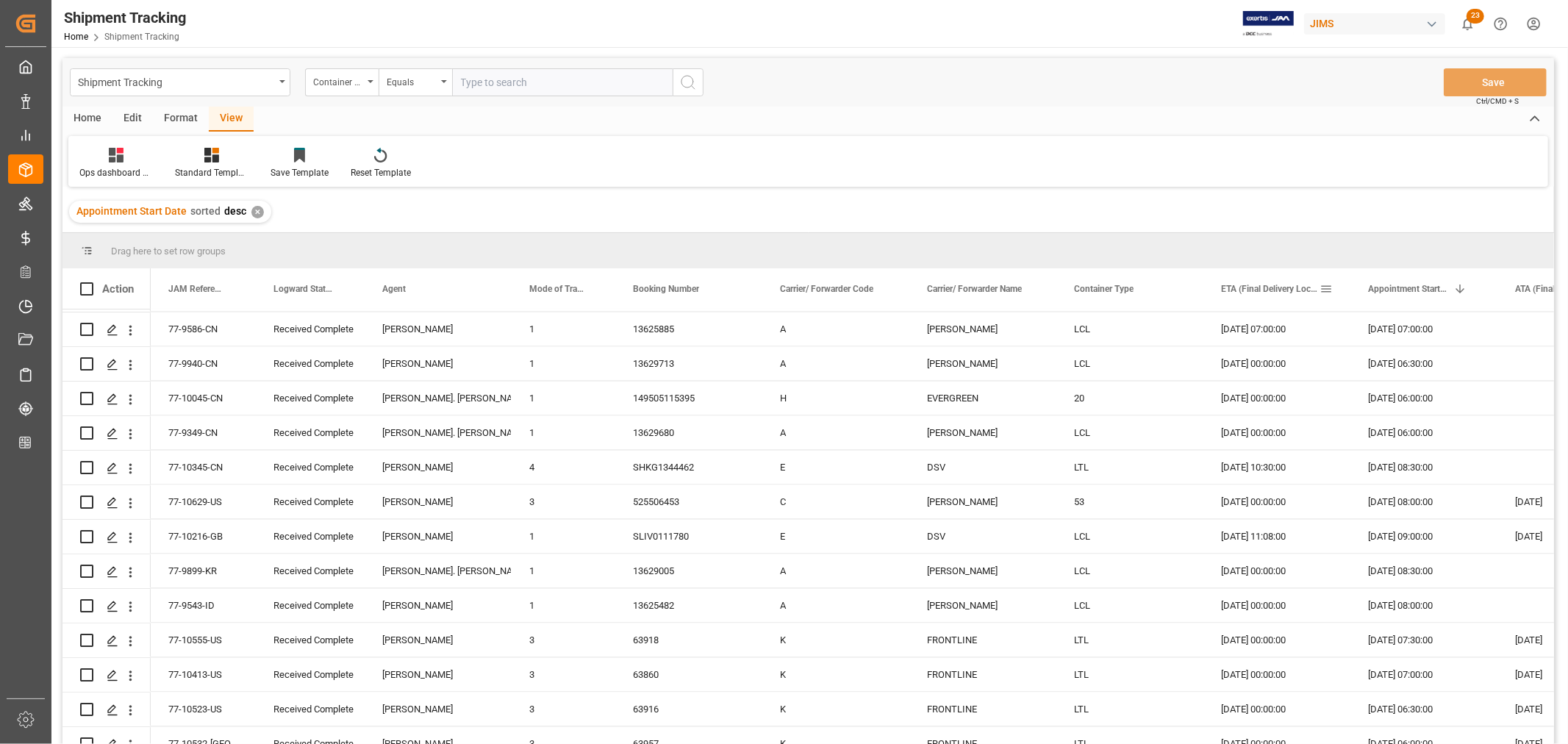
click at [1325, 290] on span at bounding box center [1326, 289] width 13 height 13
click at [1339, 329] on div "Equals" at bounding box center [1387, 331] width 123 height 11
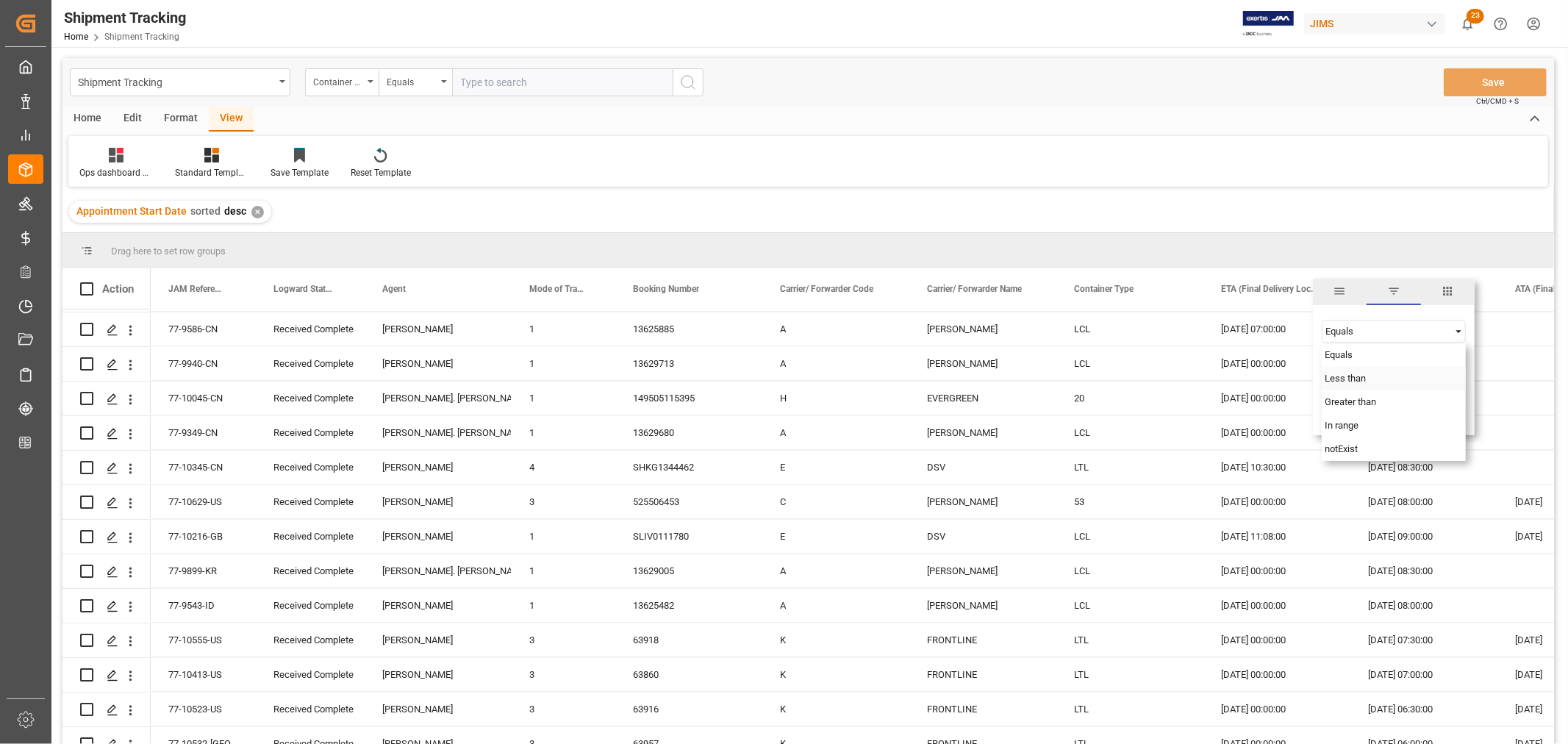
click at [1341, 378] on span "Less than" at bounding box center [1345, 378] width 41 height 11
click at [1364, 364] on input "date" at bounding box center [1394, 368] width 144 height 29
click at [1457, 364] on input "date" at bounding box center [1394, 368] width 144 height 29
type input "2025-09-07"
drag, startPoint x: 1407, startPoint y: 411, endPoint x: 1040, endPoint y: 444, distance: 368.5
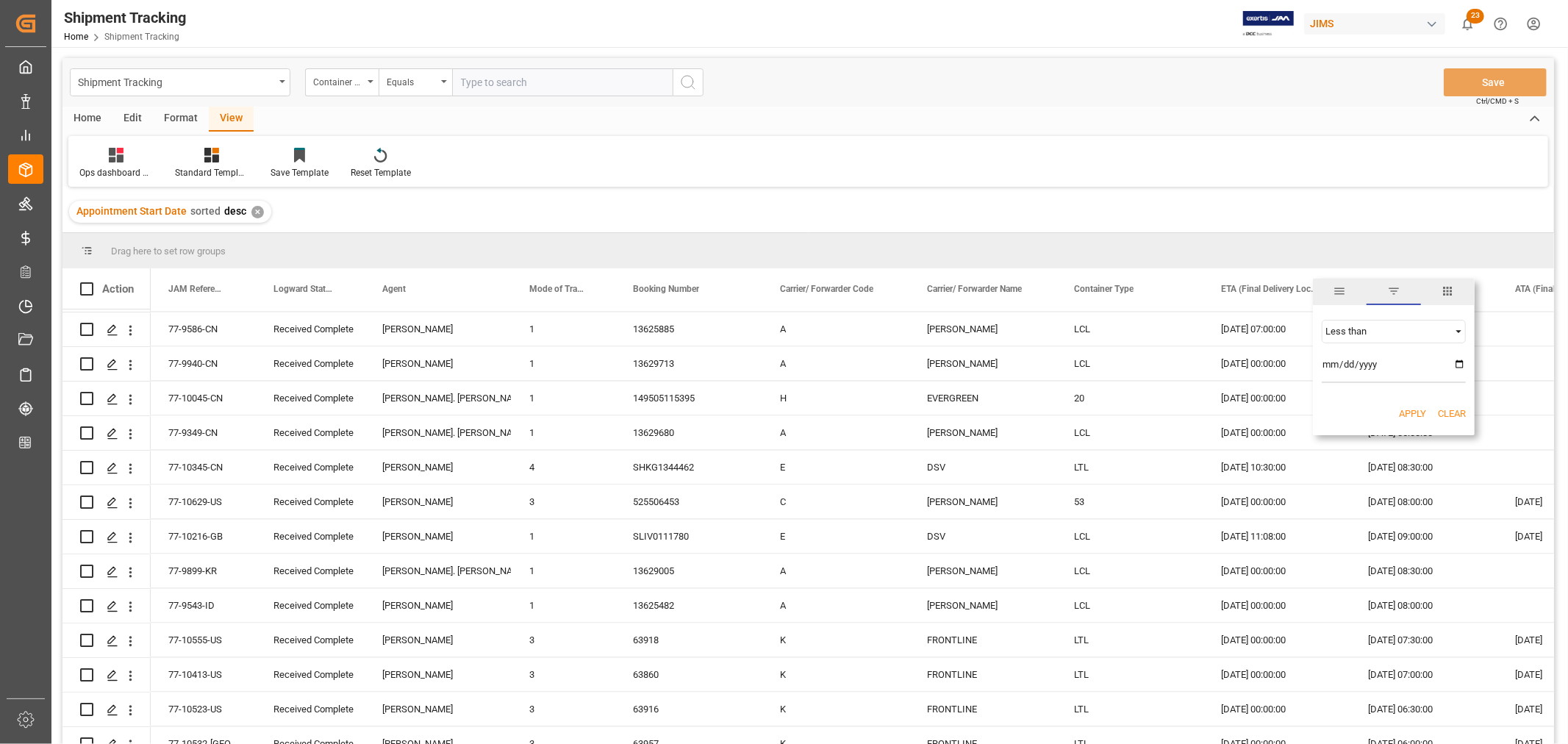
click at [1407, 411] on button "Apply" at bounding box center [1412, 414] width 27 height 15
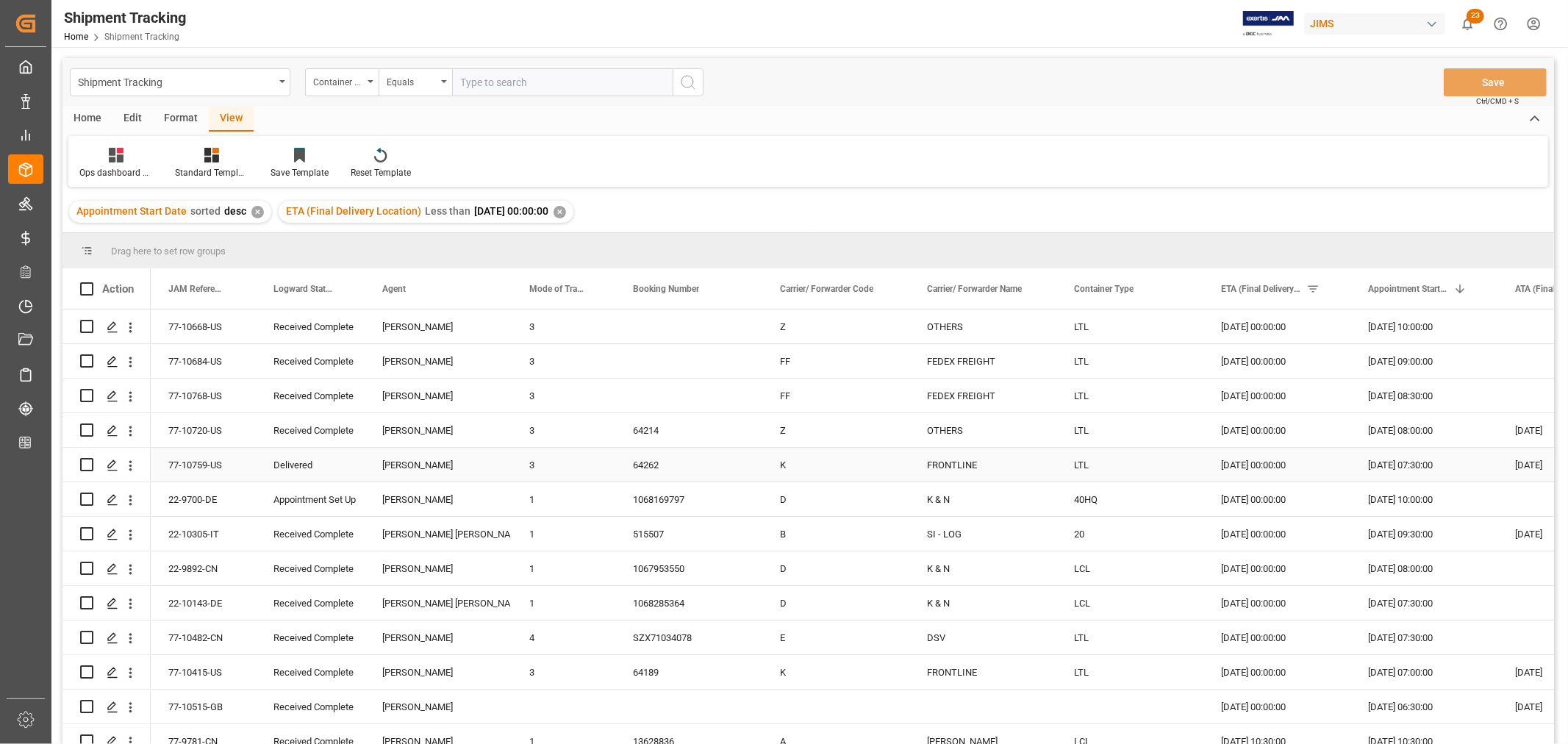
drag, startPoint x: 310, startPoint y: 472, endPoint x: 324, endPoint y: 503, distance: 34.0
click at [310, 471] on div "Delivered" at bounding box center [309, 465] width 73 height 34
click at [302, 504] on div "Appointment Set Up" at bounding box center [309, 500] width 73 height 34
click at [186, 502] on div "22-9700-DE" at bounding box center [203, 499] width 105 height 34
click at [133, 501] on icon "open menu" at bounding box center [130, 501] width 16 height 16
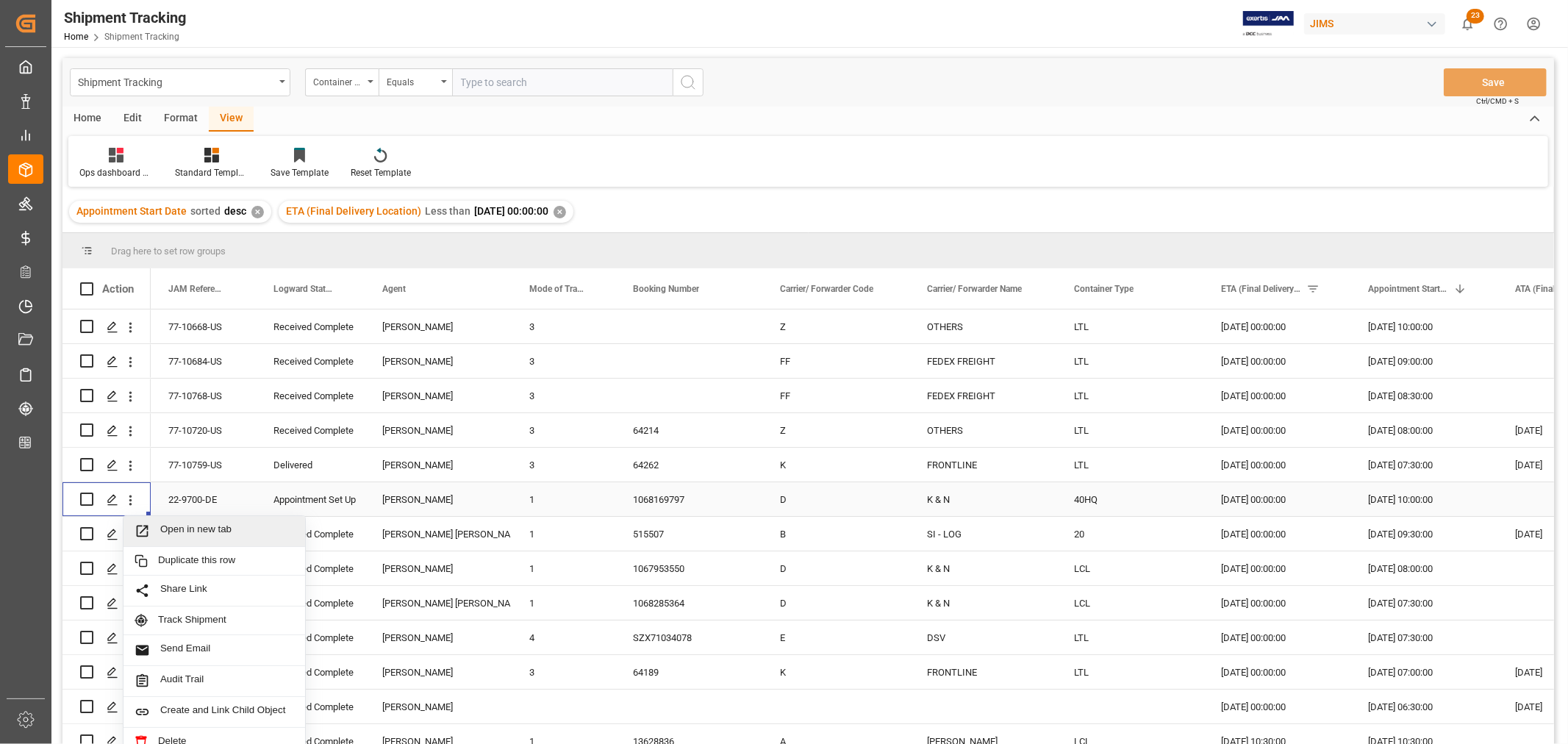
click at [176, 528] on span "Open in new tab" at bounding box center [227, 532] width 133 height 16
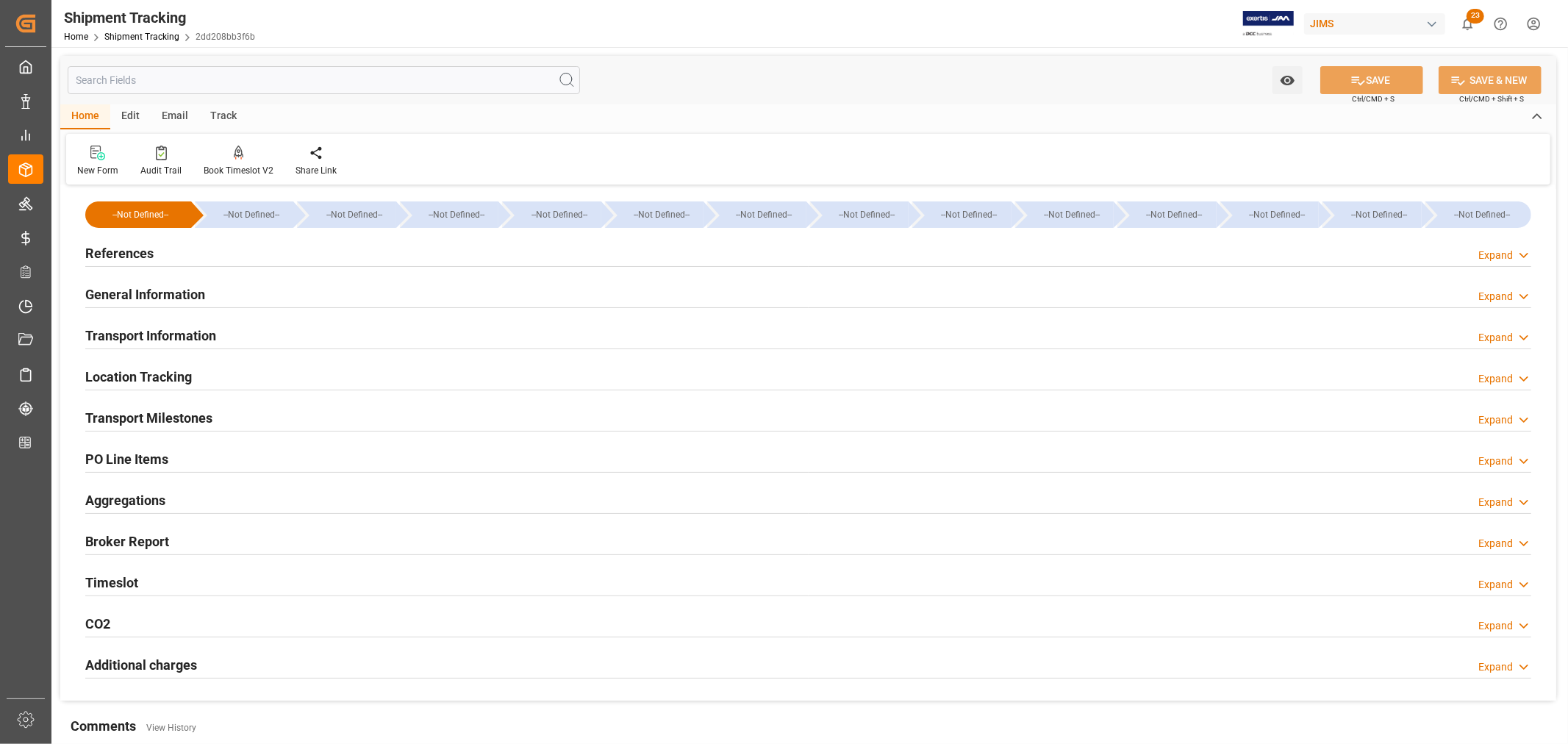
type input "[DATE] 10:00"
type input "[DATE] 13:51"
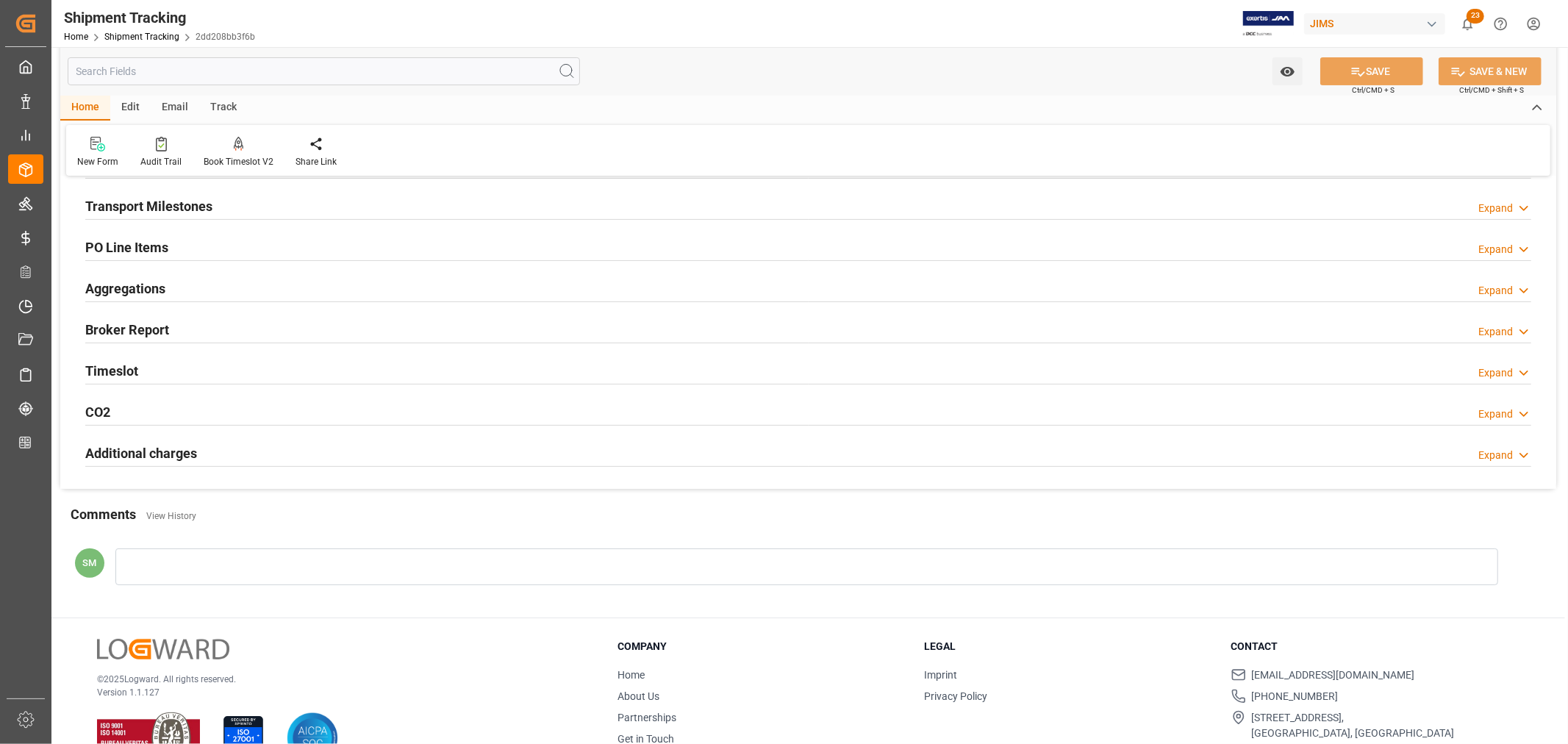
scroll to position [245, 0]
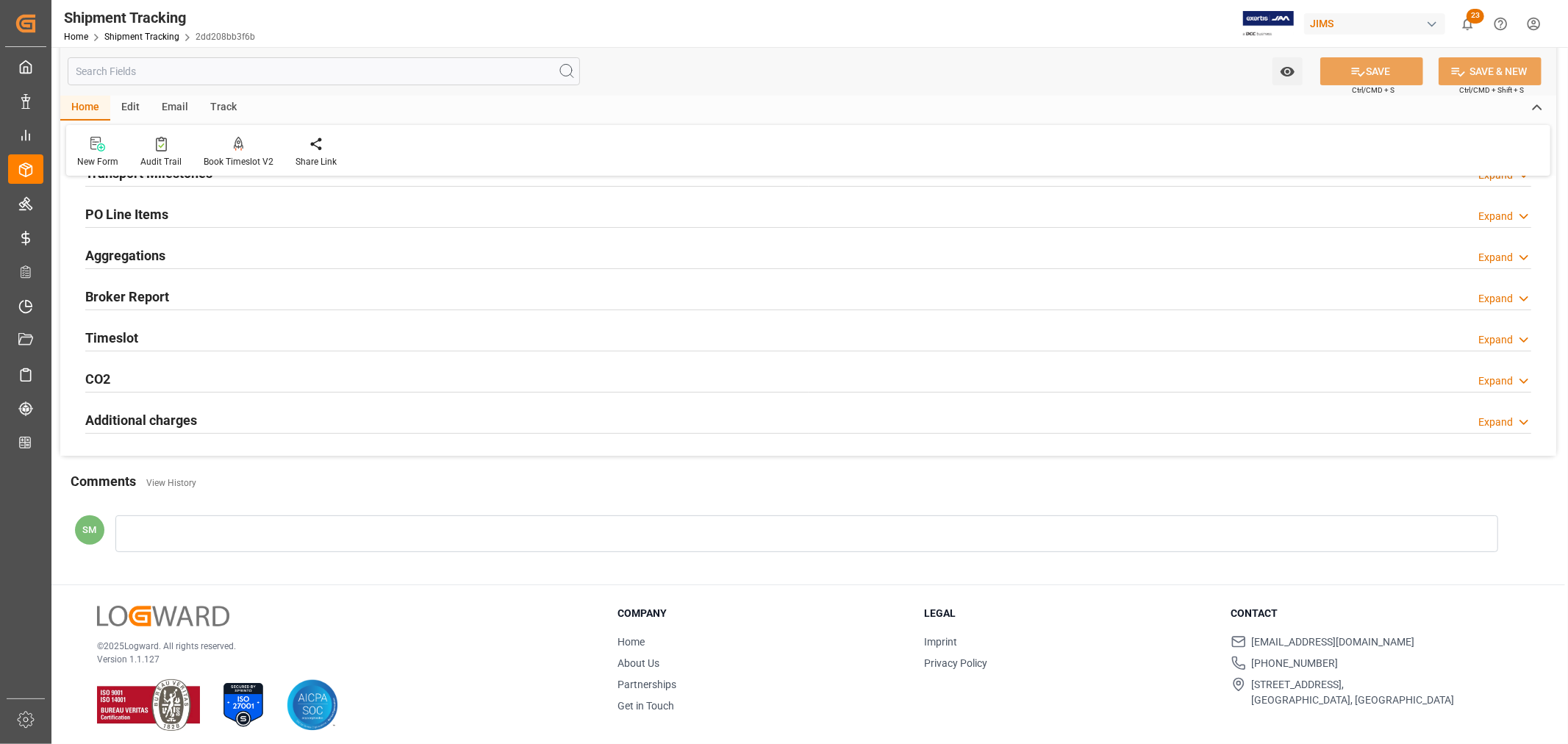
click at [116, 338] on h2 "Timeslot" at bounding box center [111, 337] width 53 height 20
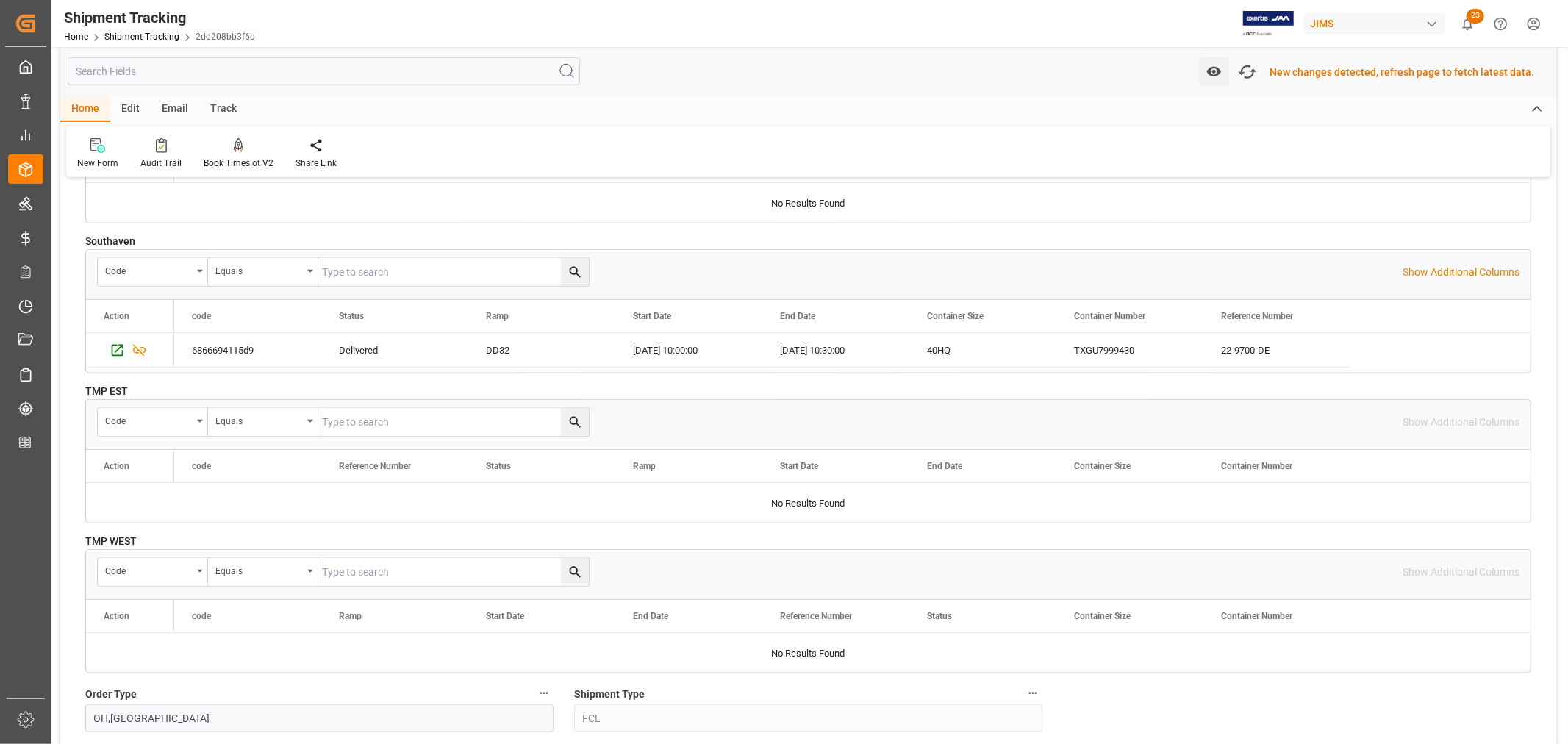
scroll to position [737, 0]
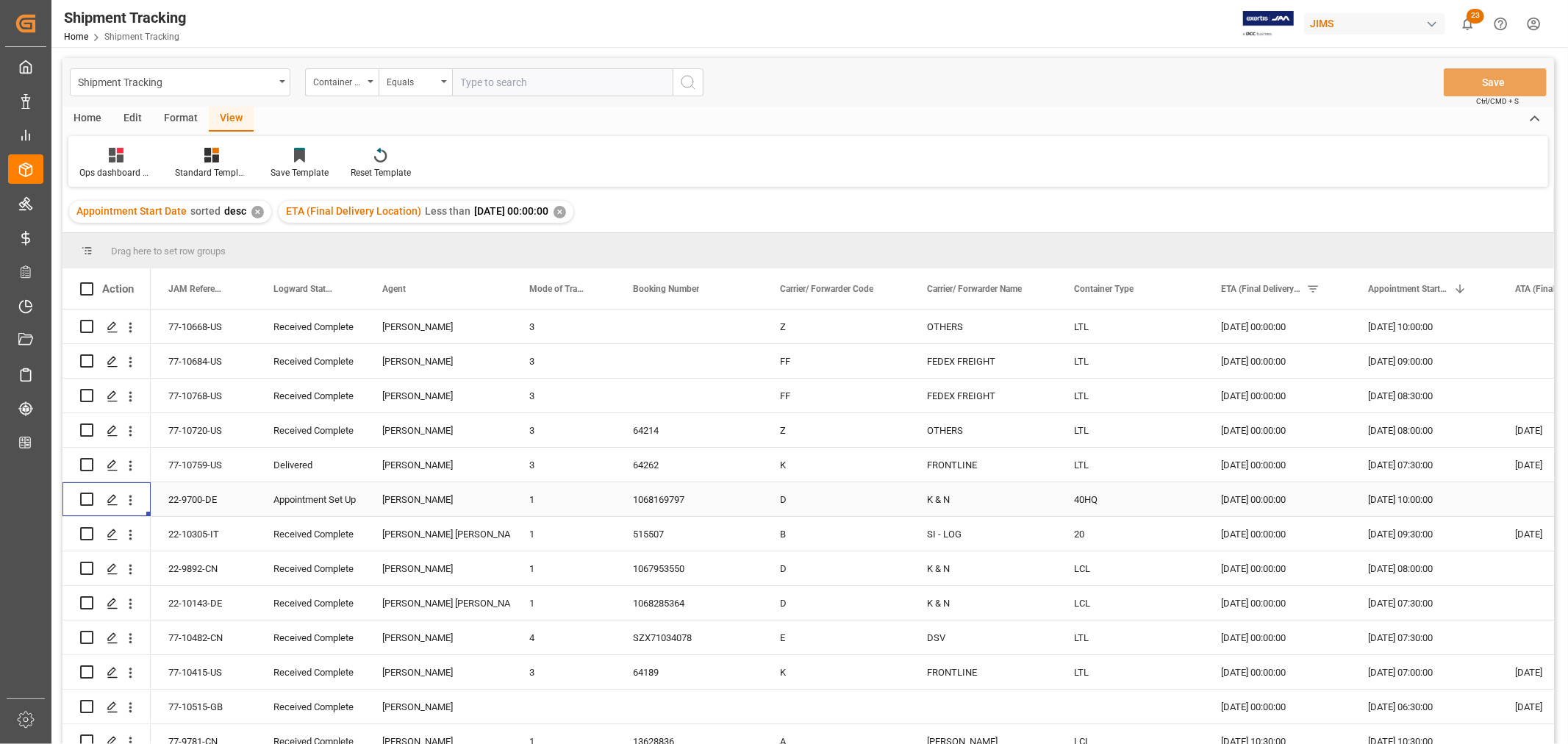
click at [1285, 505] on div "[DATE] 00:00:00" at bounding box center [1277, 499] width 147 height 34
click at [1536, 490] on div "Press SPACE to select this row." at bounding box center [1571, 499] width 147 height 34
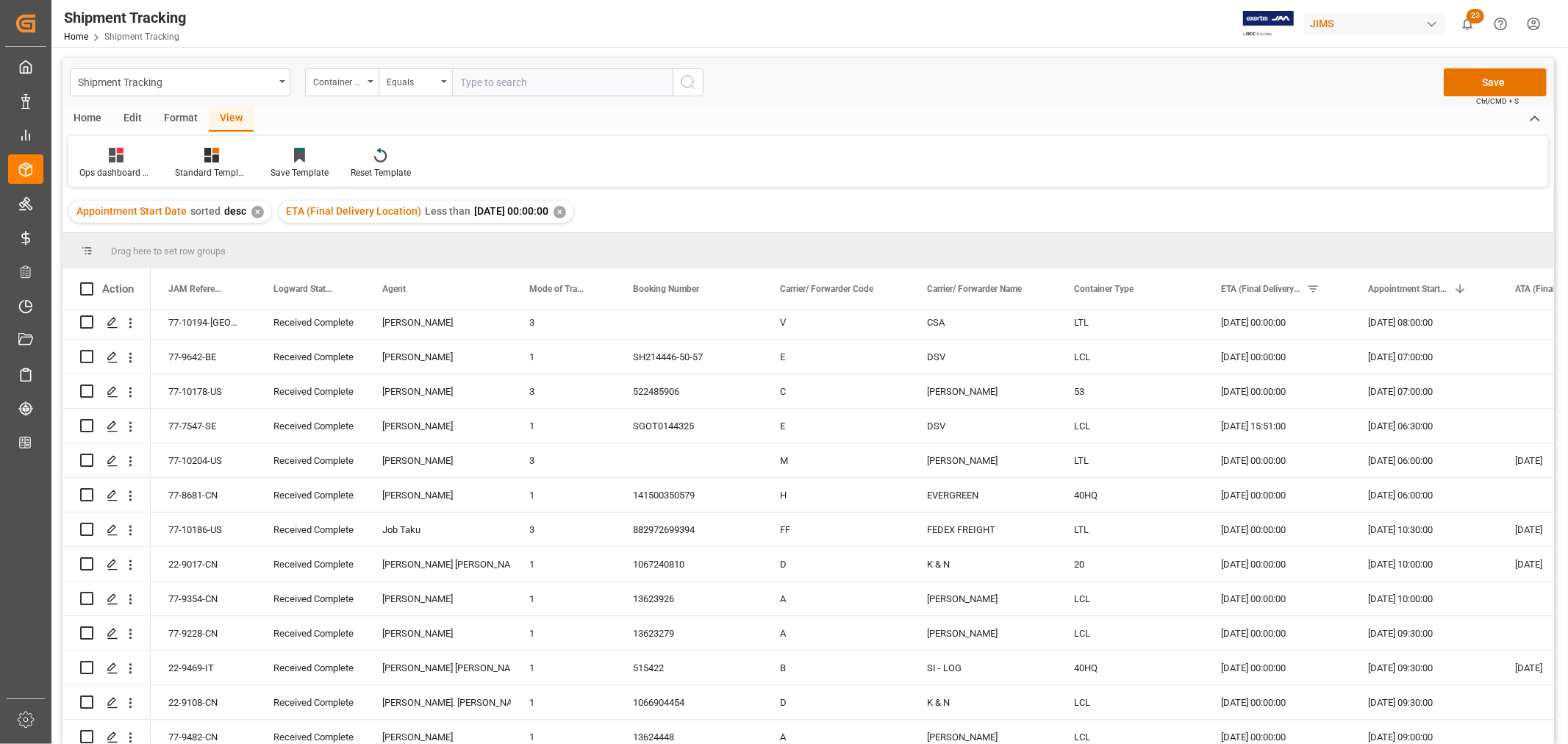
scroll to position [7762, 0]
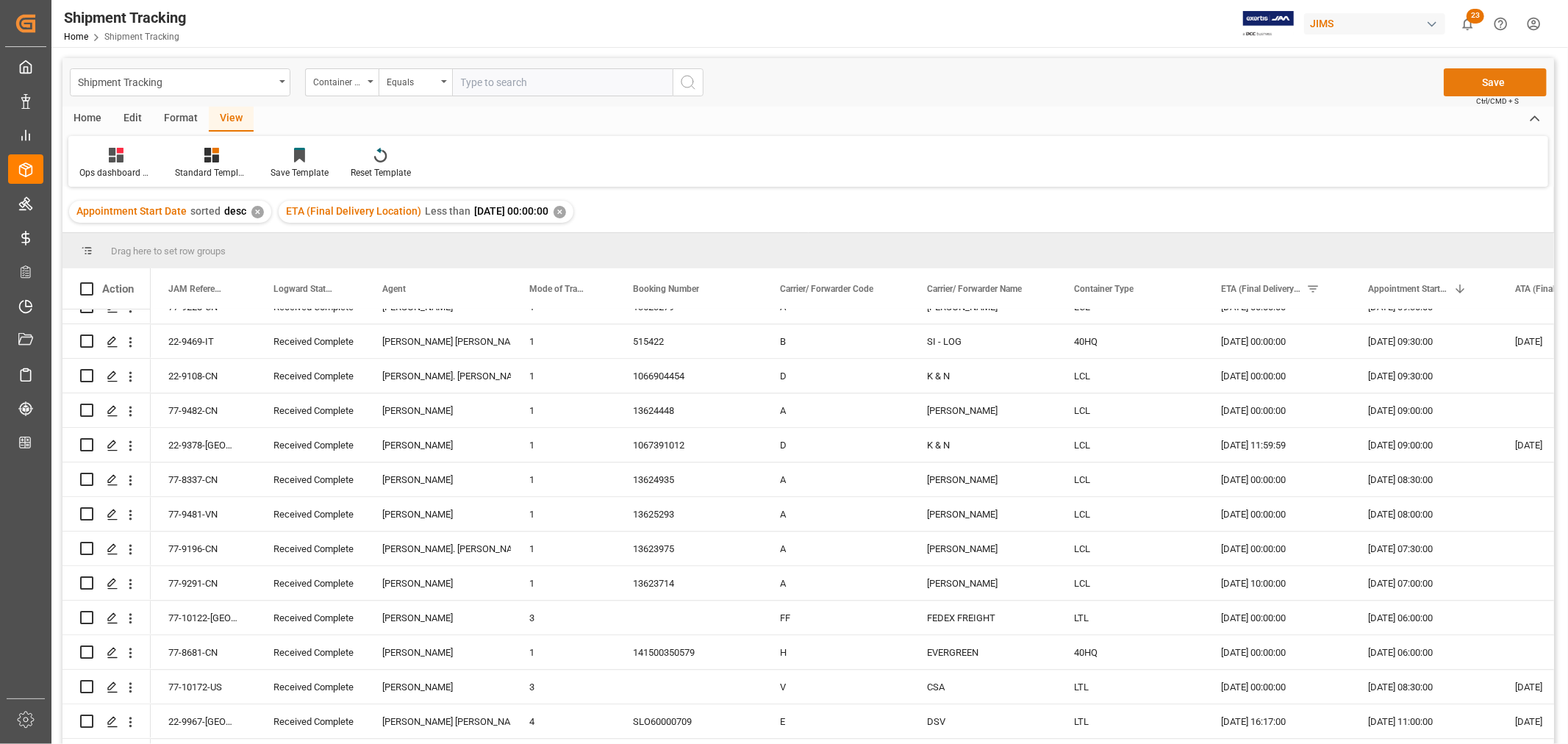
click at [1488, 81] on button "Save" at bounding box center [1495, 82] width 103 height 28
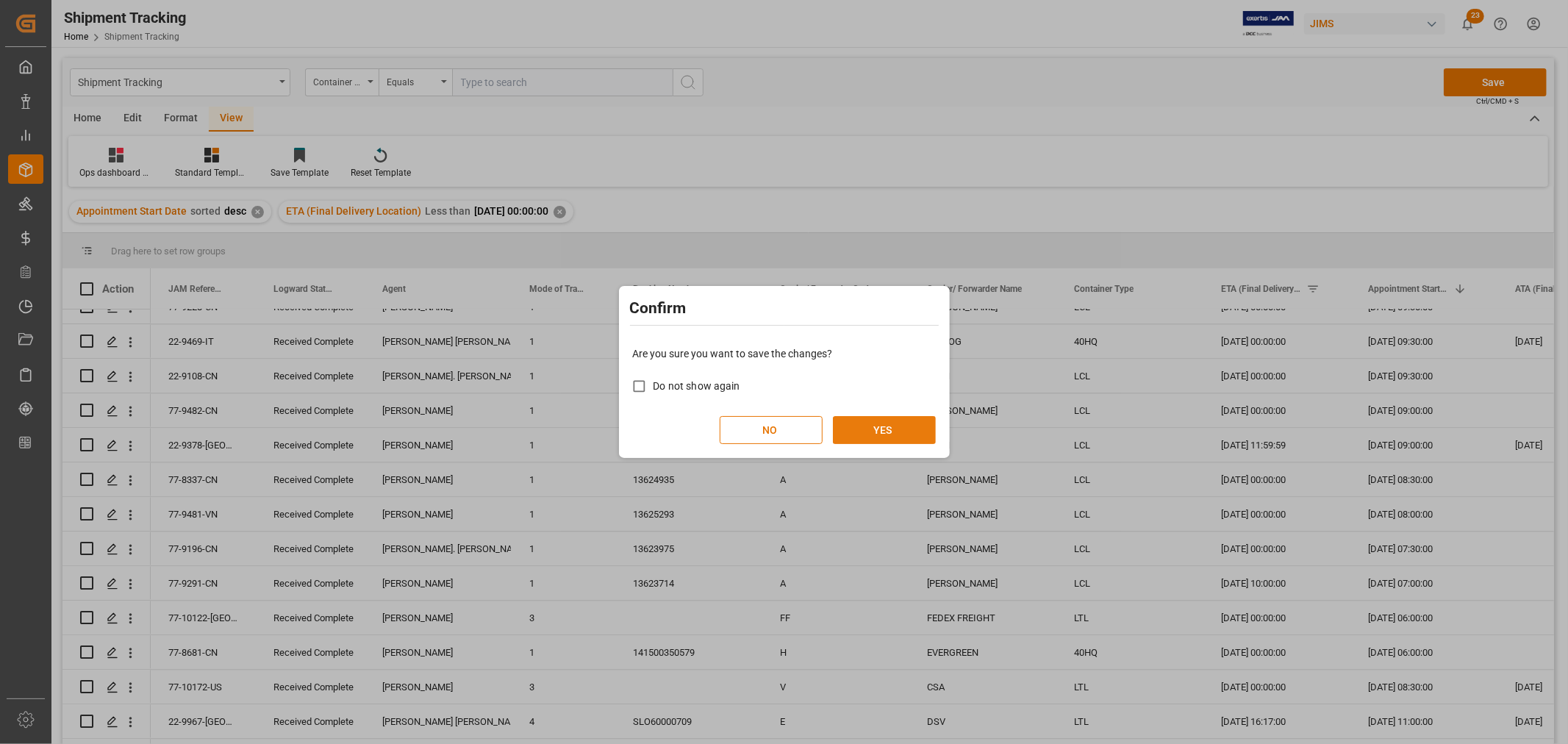
click at [872, 434] on button "YES" at bounding box center [884, 430] width 103 height 28
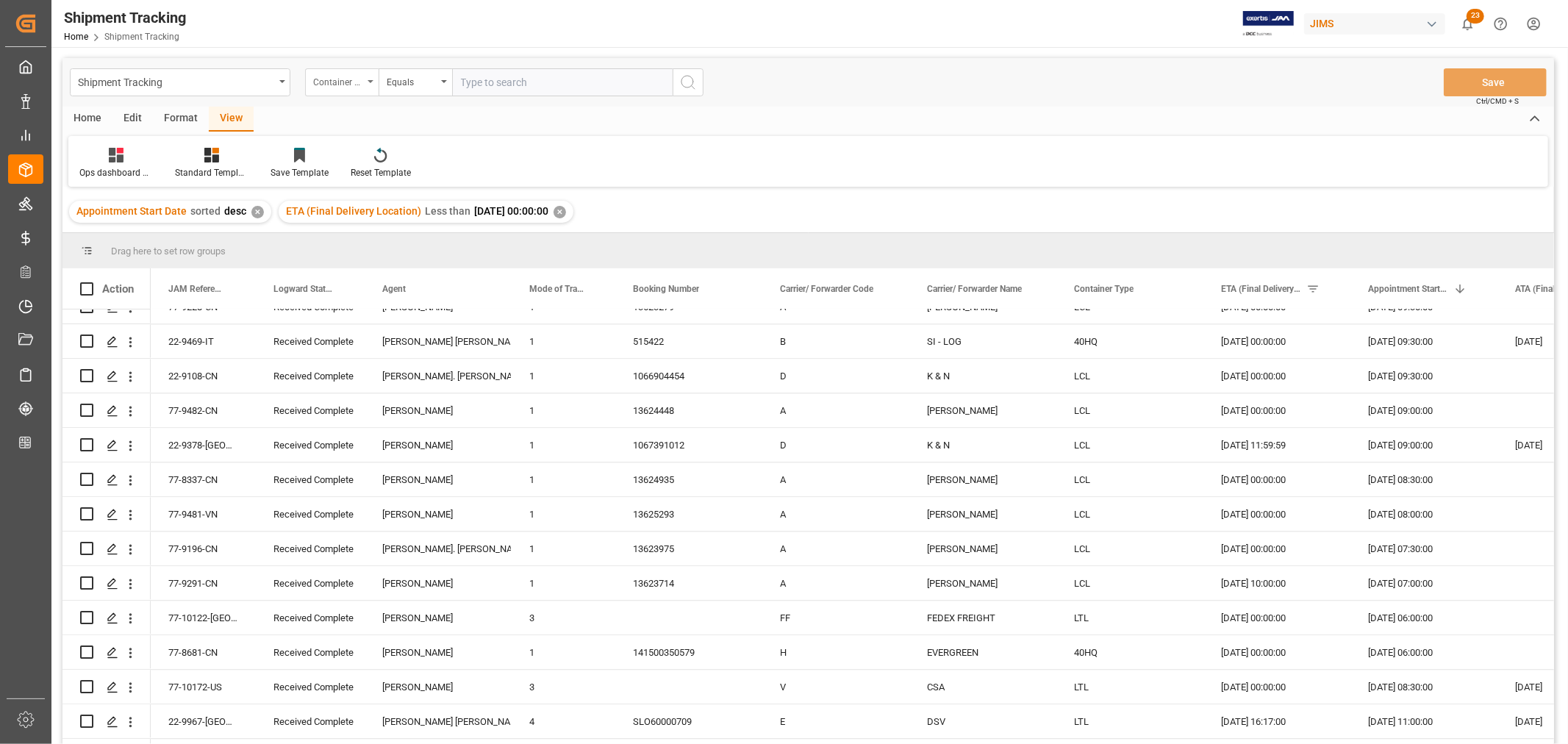
click at [368, 80] on div "Container Type" at bounding box center [341, 82] width 73 height 28
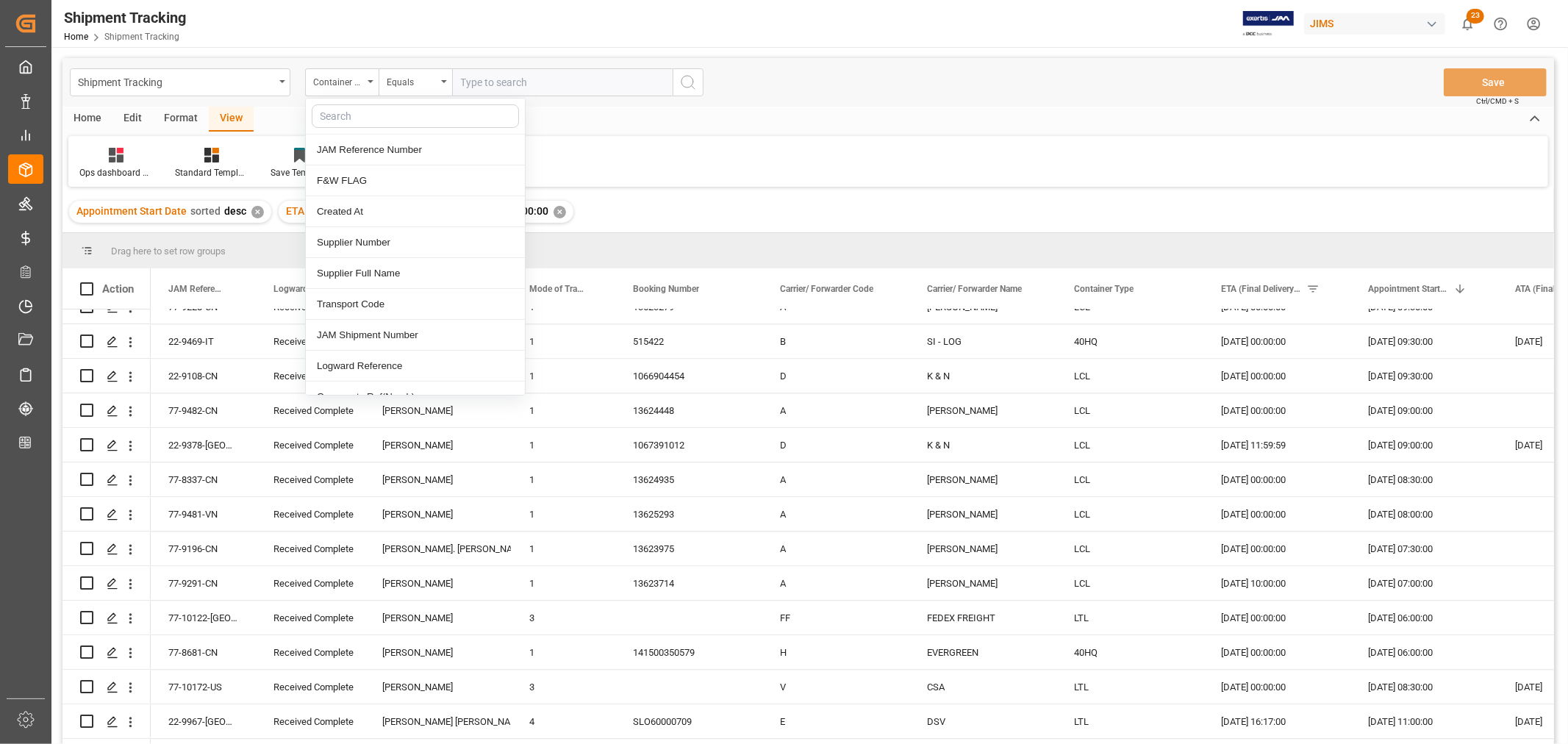
click at [360, 119] on input "text" at bounding box center [415, 116] width 208 height 24
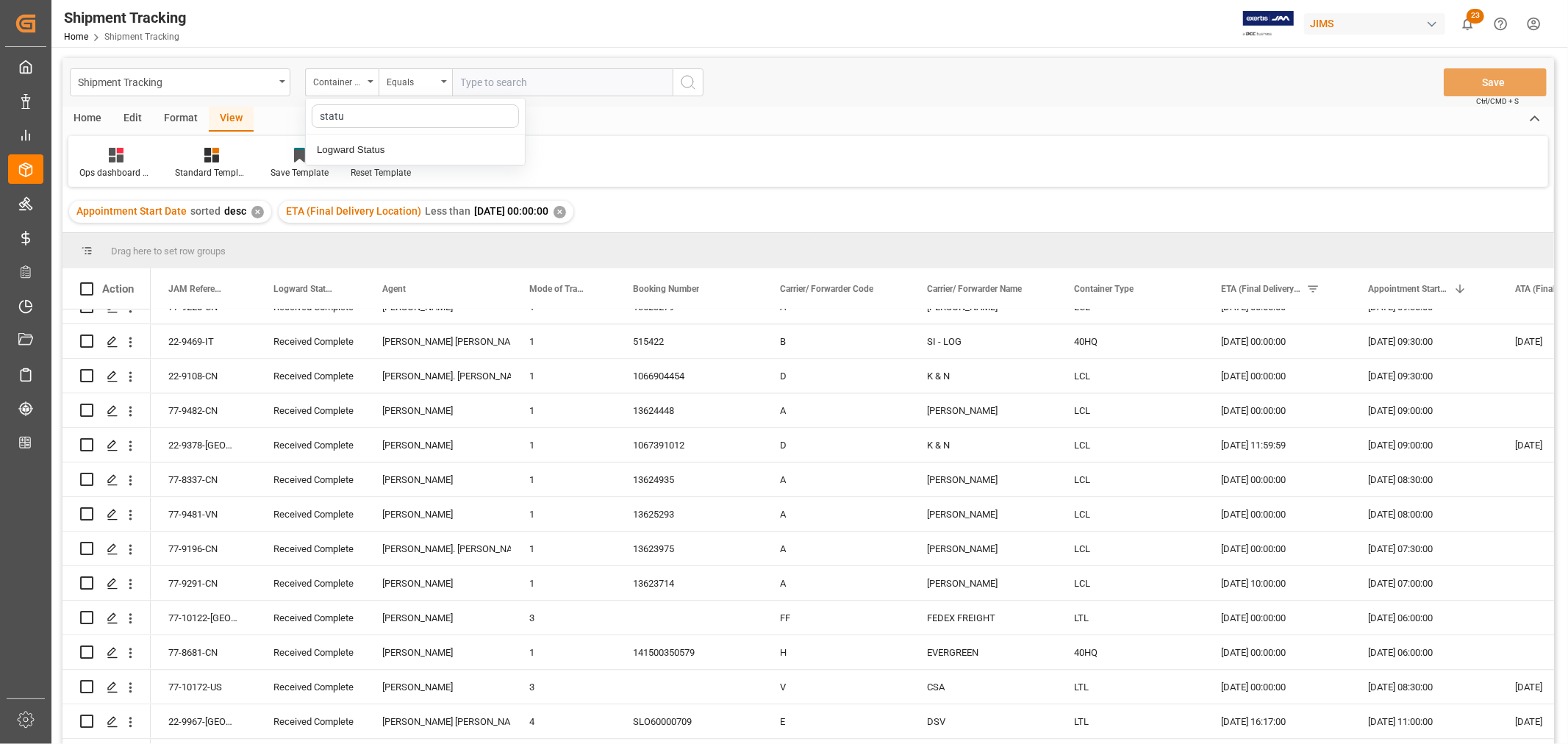
type input "status"
click at [356, 155] on div "Logward Status" at bounding box center [415, 149] width 219 height 31
click at [656, 83] on button "Select Items" at bounding box center [562, 82] width 220 height 28
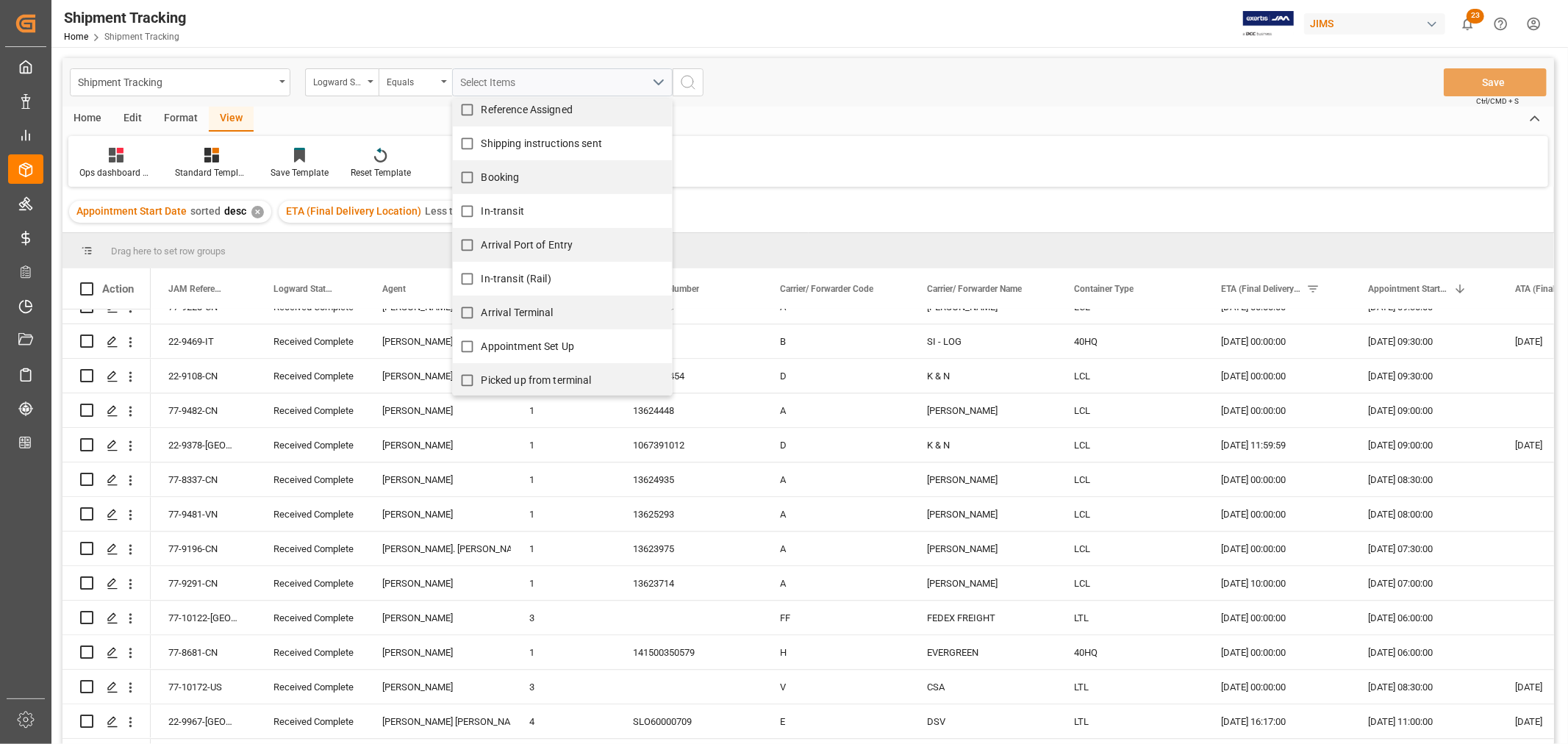
scroll to position [0, 0]
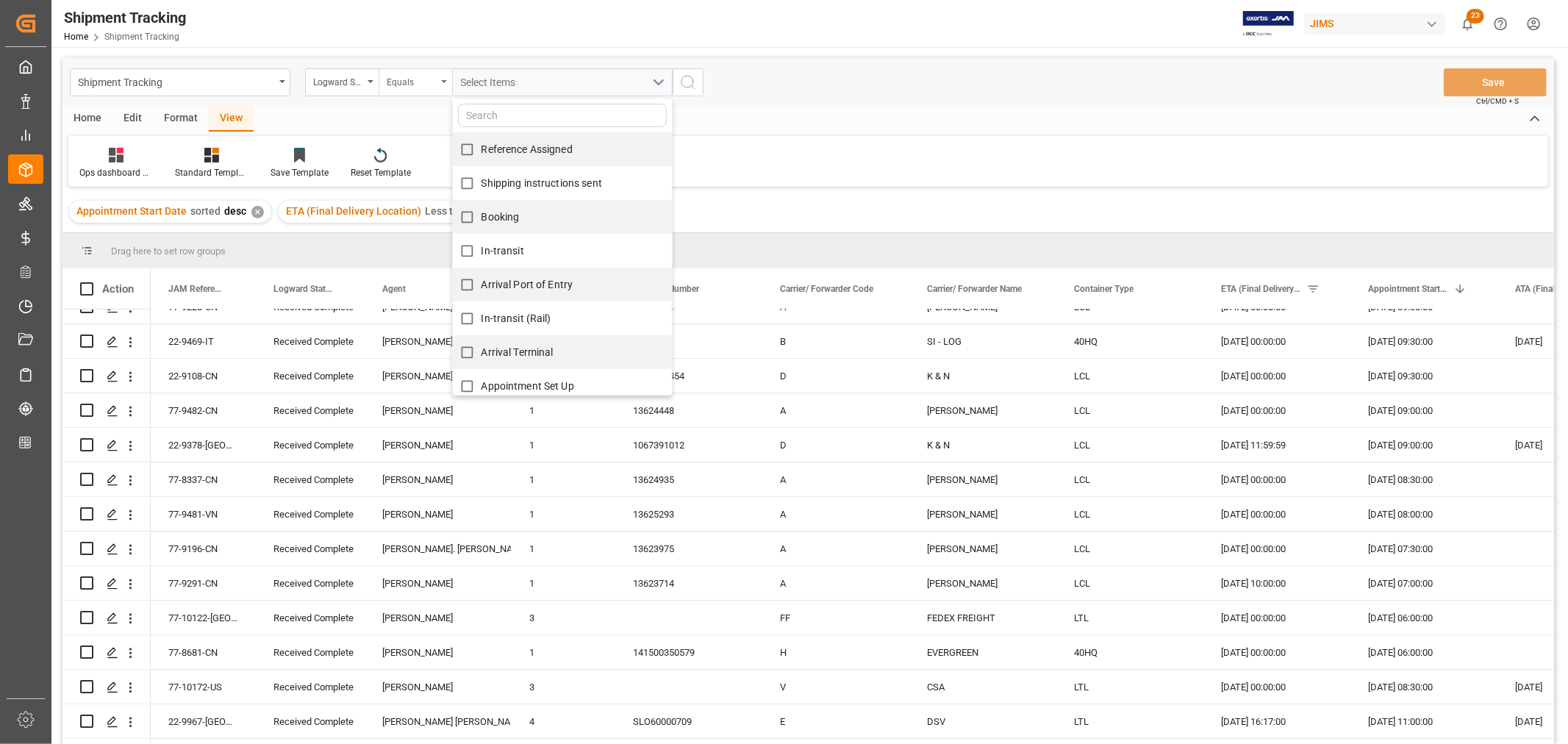
click at [444, 78] on div "Equals" at bounding box center [415, 82] width 73 height 28
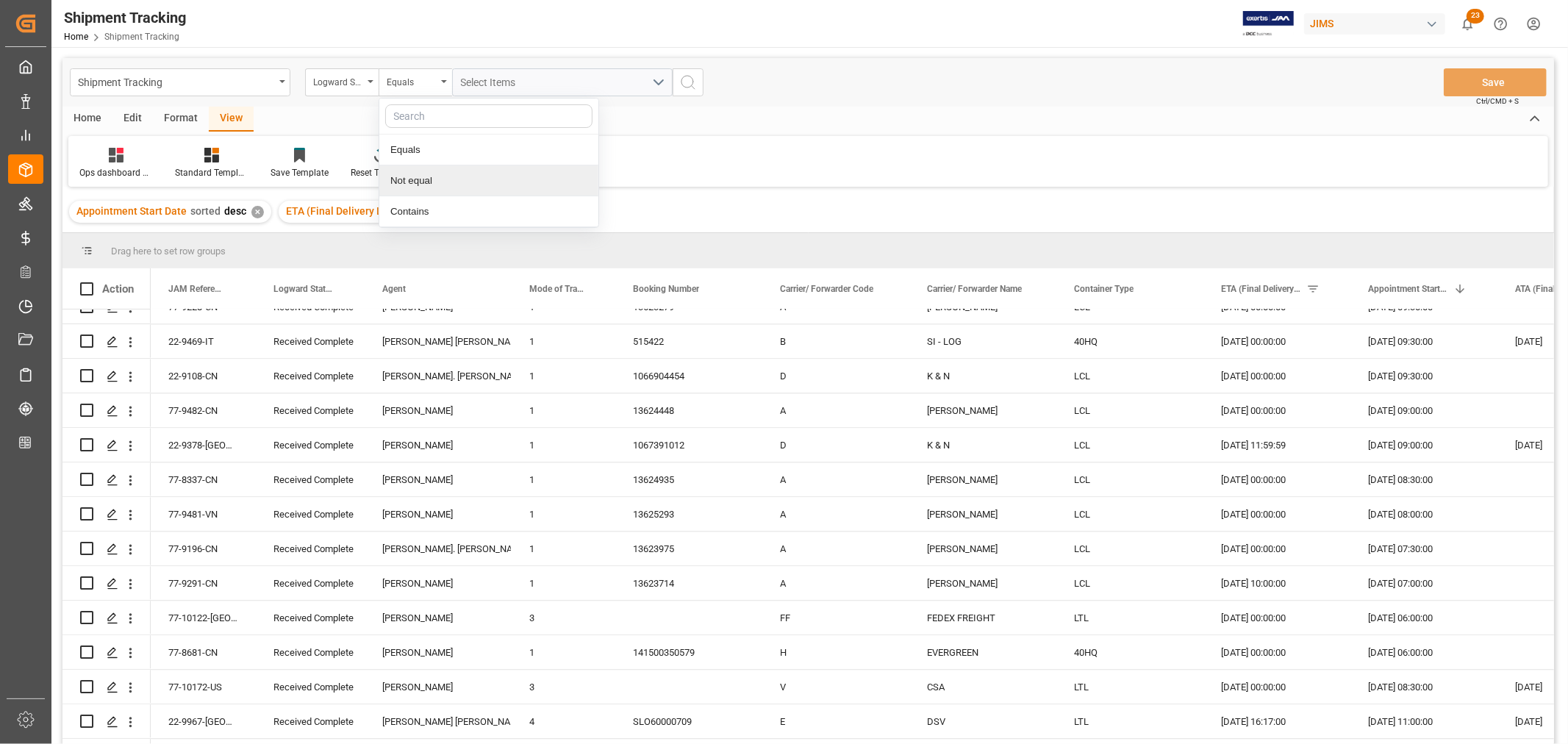
click at [412, 181] on div "Not equal" at bounding box center [488, 180] width 219 height 31
click at [655, 84] on button "Select Items" at bounding box center [562, 82] width 220 height 28
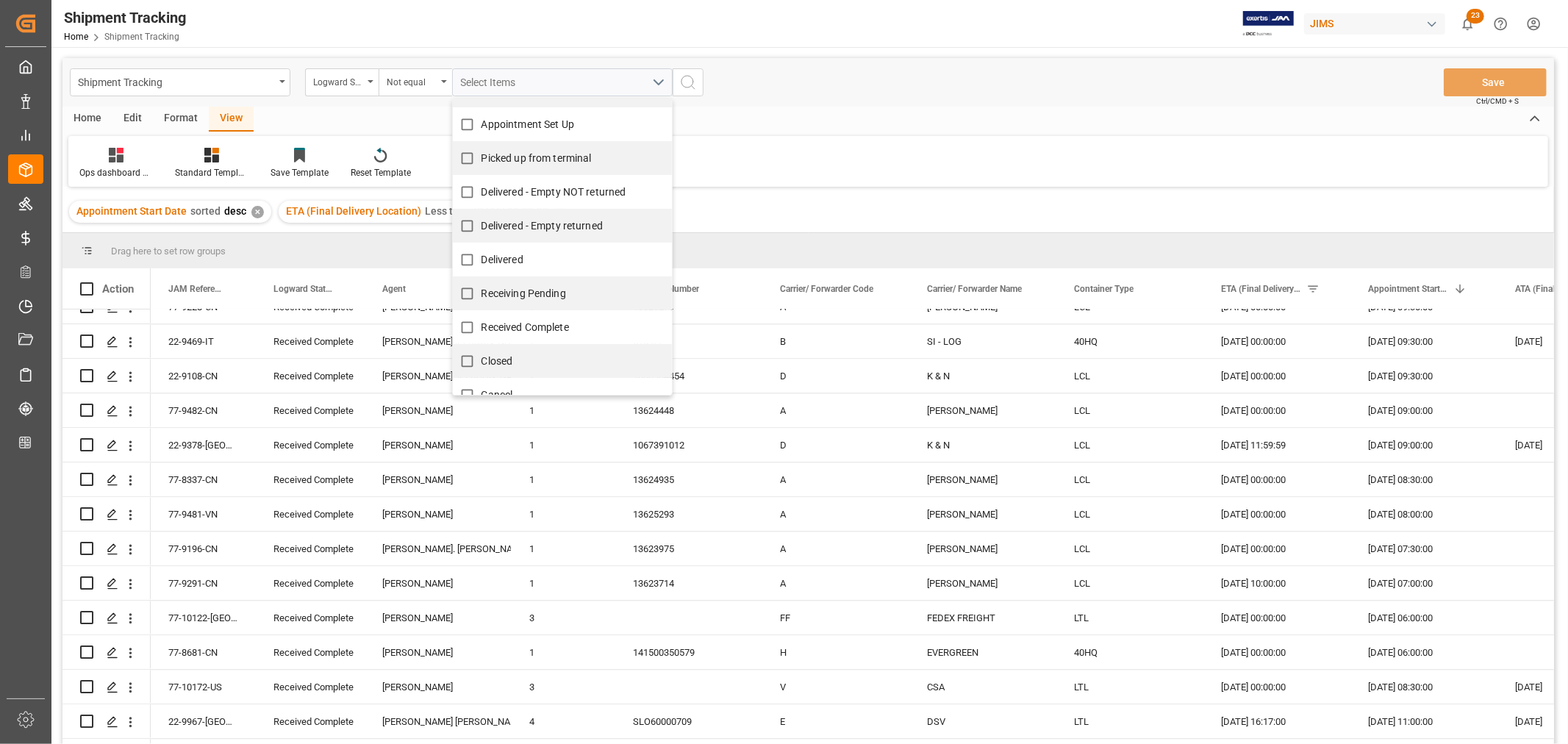
scroll to position [278, 0]
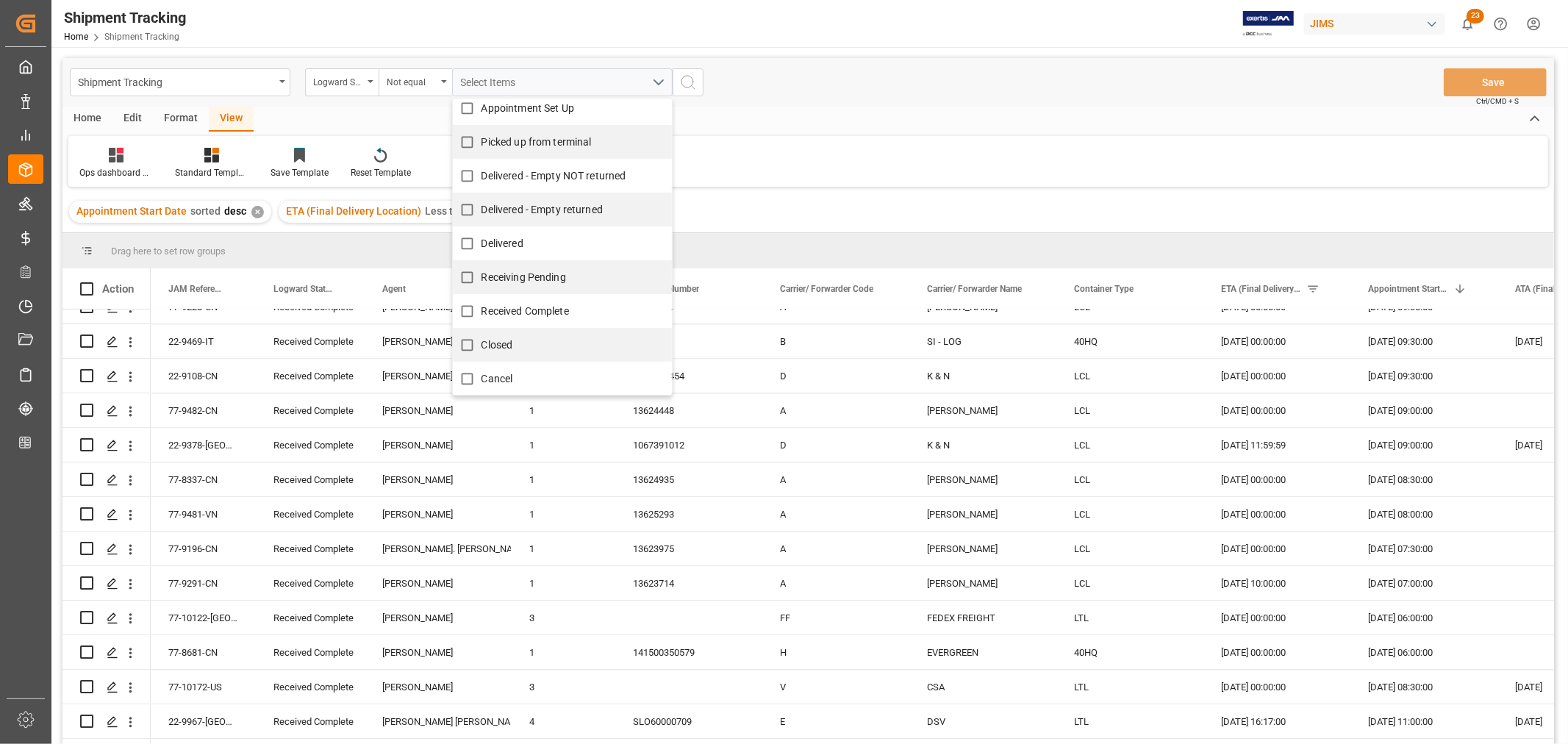
click at [468, 315] on input "Received Complete" at bounding box center [467, 311] width 28 height 28
checkbox input "true"
click at [466, 276] on input "Receiving Pending" at bounding box center [467, 277] width 28 height 28
checkbox input "true"
click at [735, 158] on div "Ops dashboard ETAs Standard Templates Save Template Reset Template" at bounding box center [808, 161] width 1480 height 51
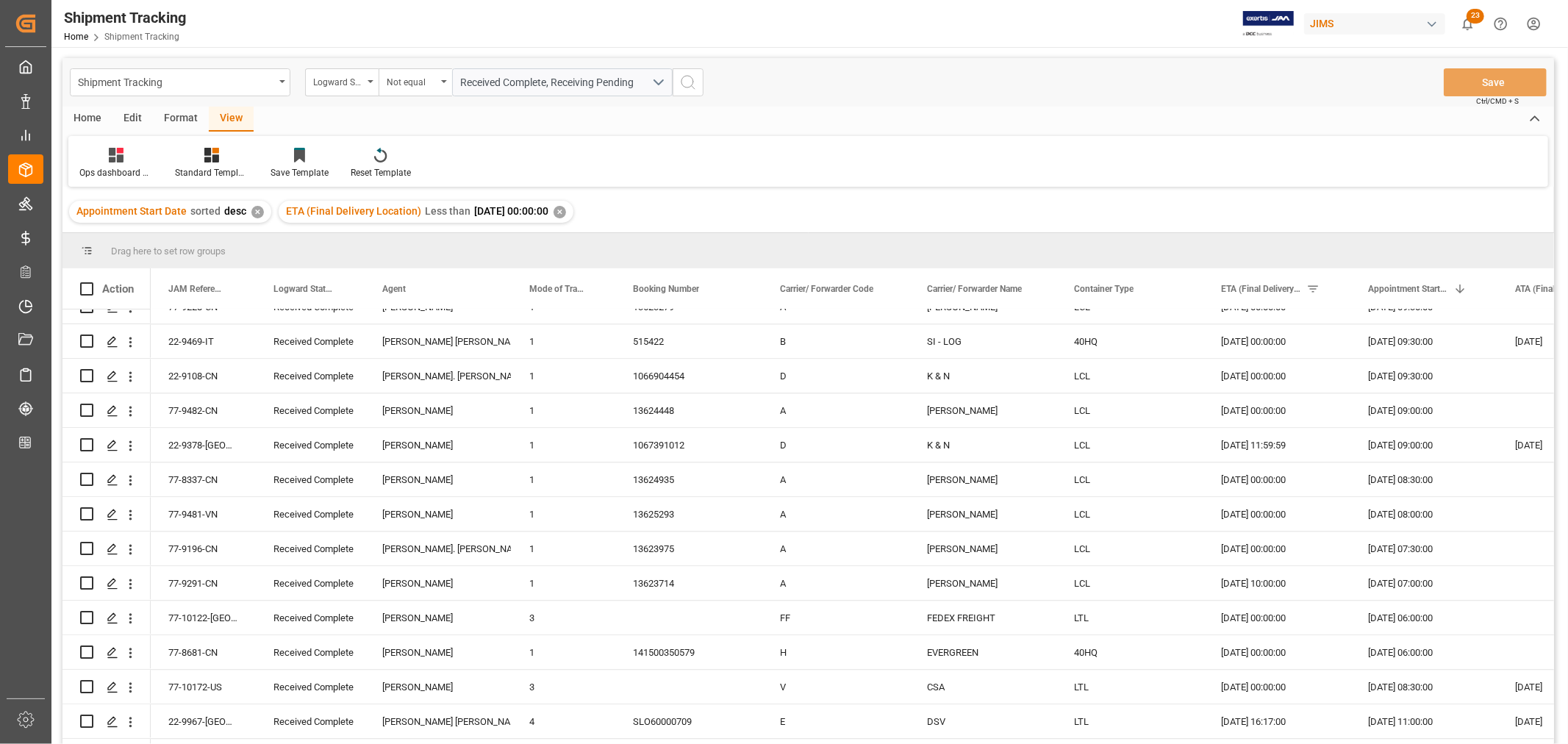
click at [689, 81] on icon "search button" at bounding box center [688, 82] width 17 height 17
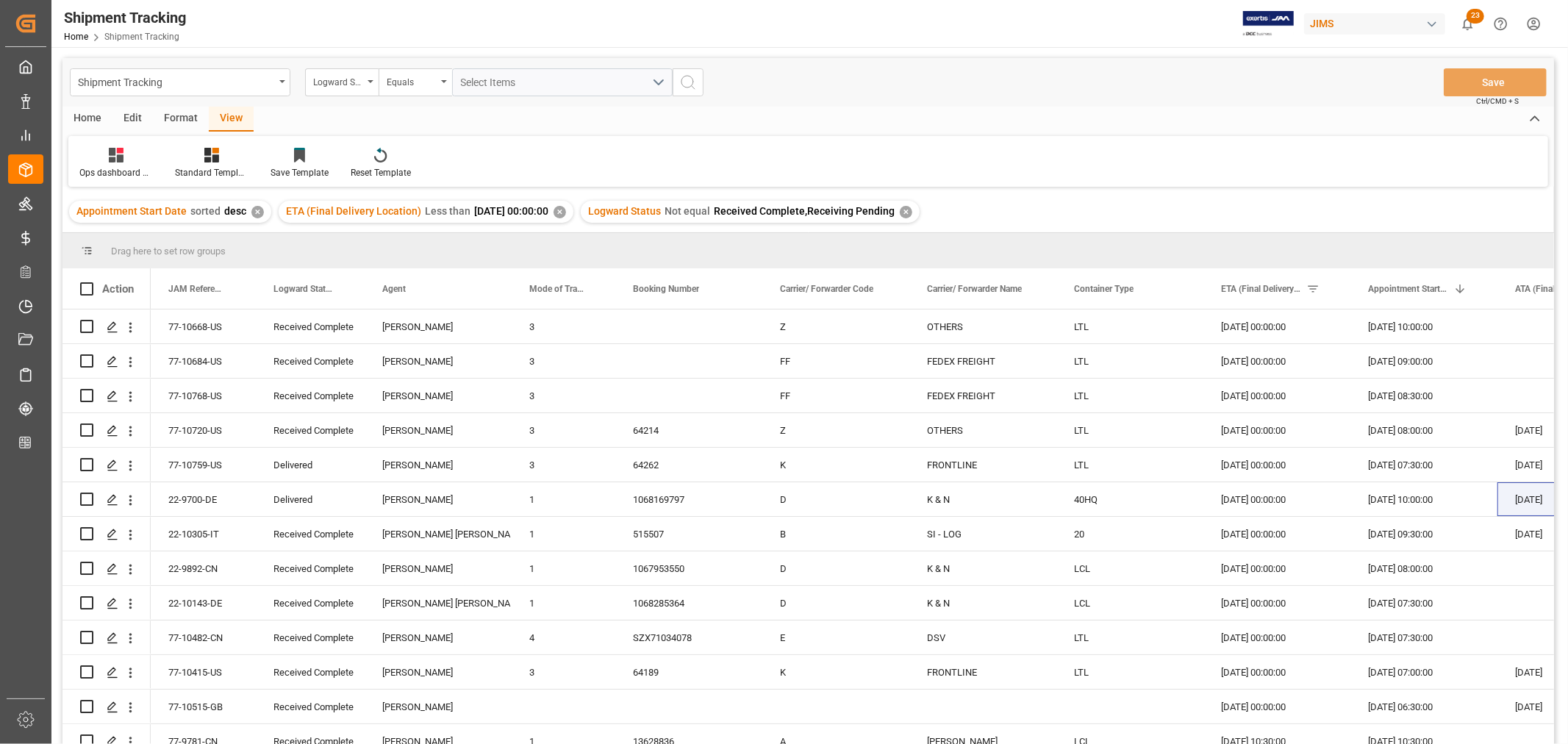
click at [913, 209] on div "✕" at bounding box center [906, 212] width 13 height 13
click at [304, 289] on span "Logward Status" at bounding box center [303, 288] width 60 height 10
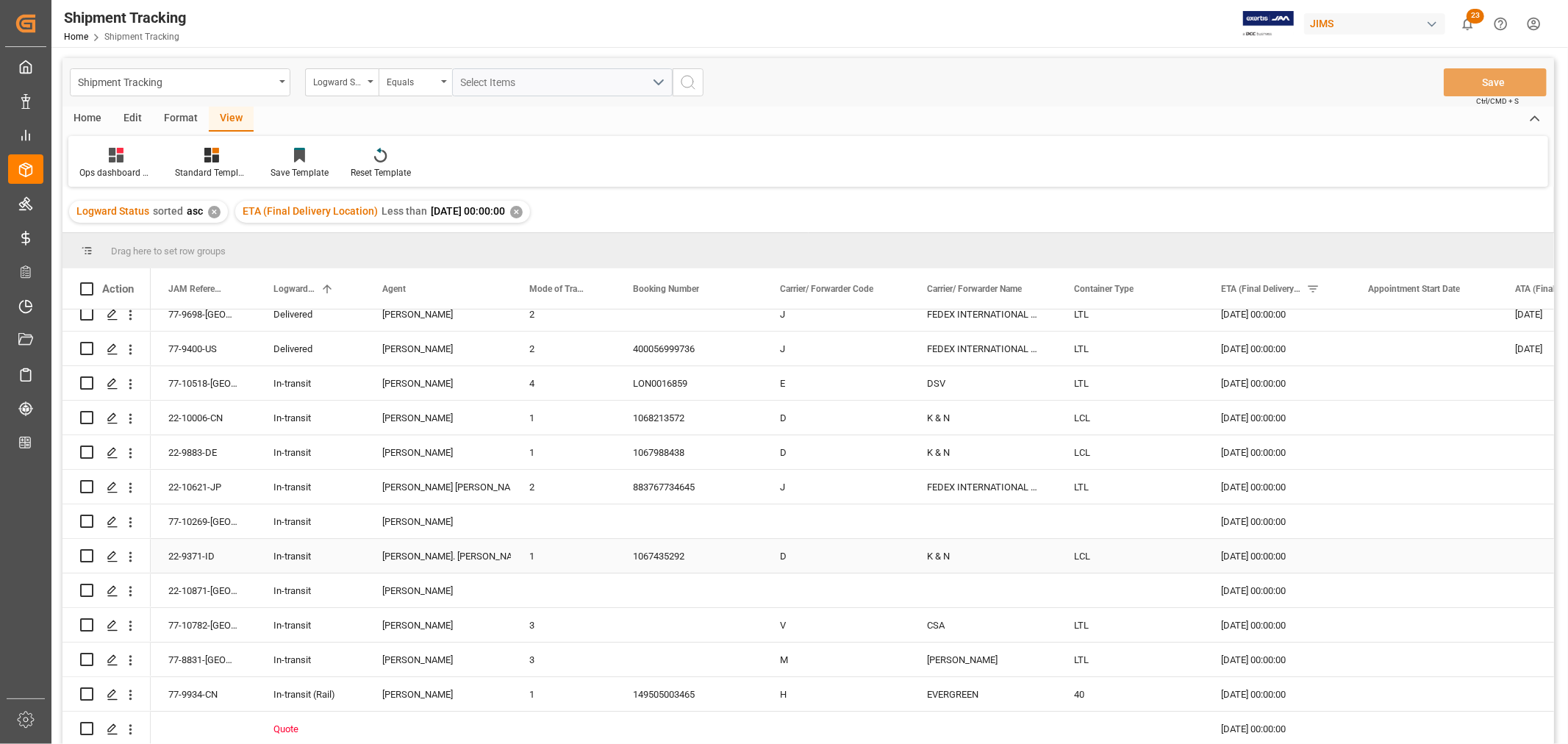
scroll to position [13237, 0]
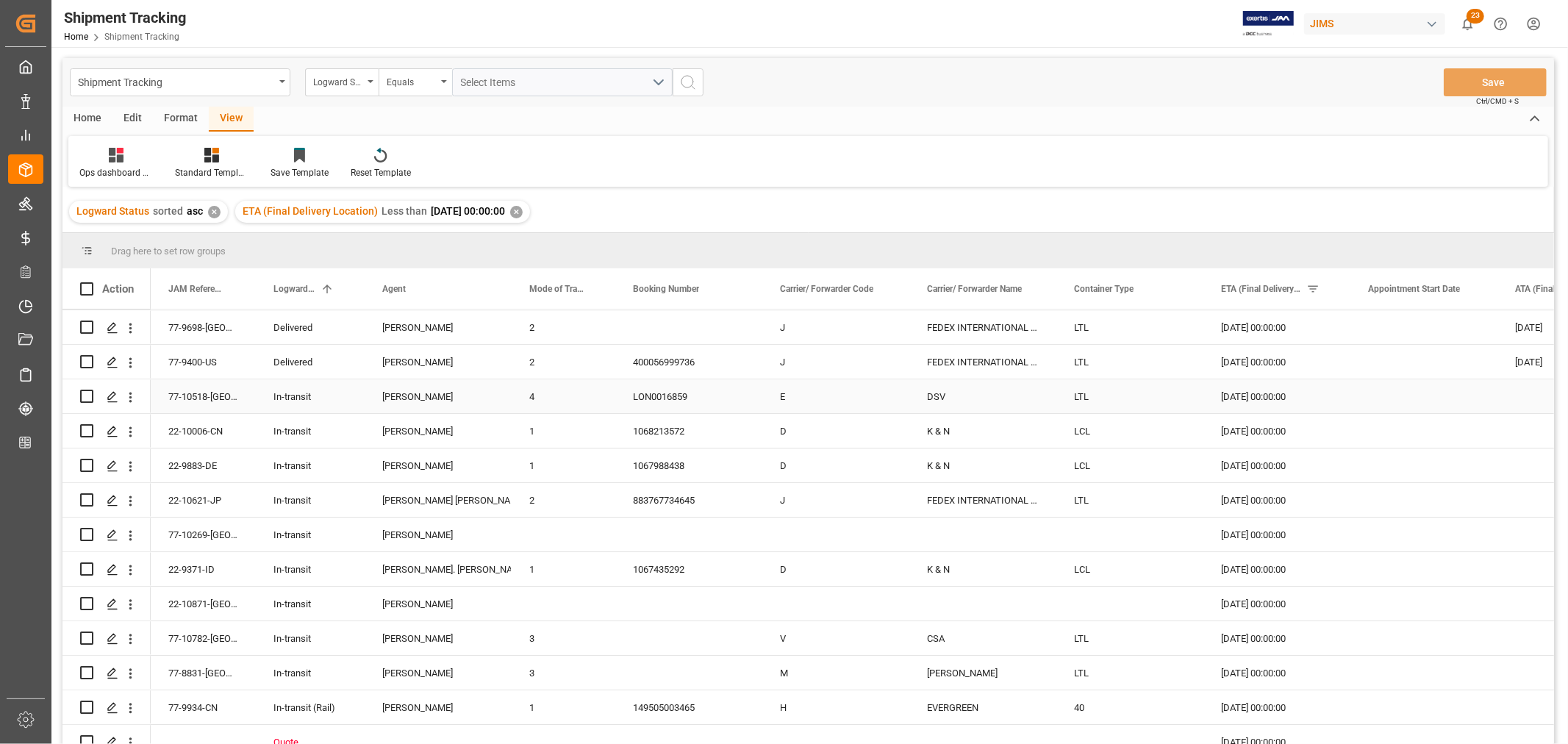
click at [302, 403] on div "In-transit" at bounding box center [309, 396] width 73 height 34
click at [1244, 706] on div "[DATE] 00:00:00" at bounding box center [1277, 707] width 147 height 34
click at [651, 711] on div "149505003465" at bounding box center [688, 707] width 147 height 34
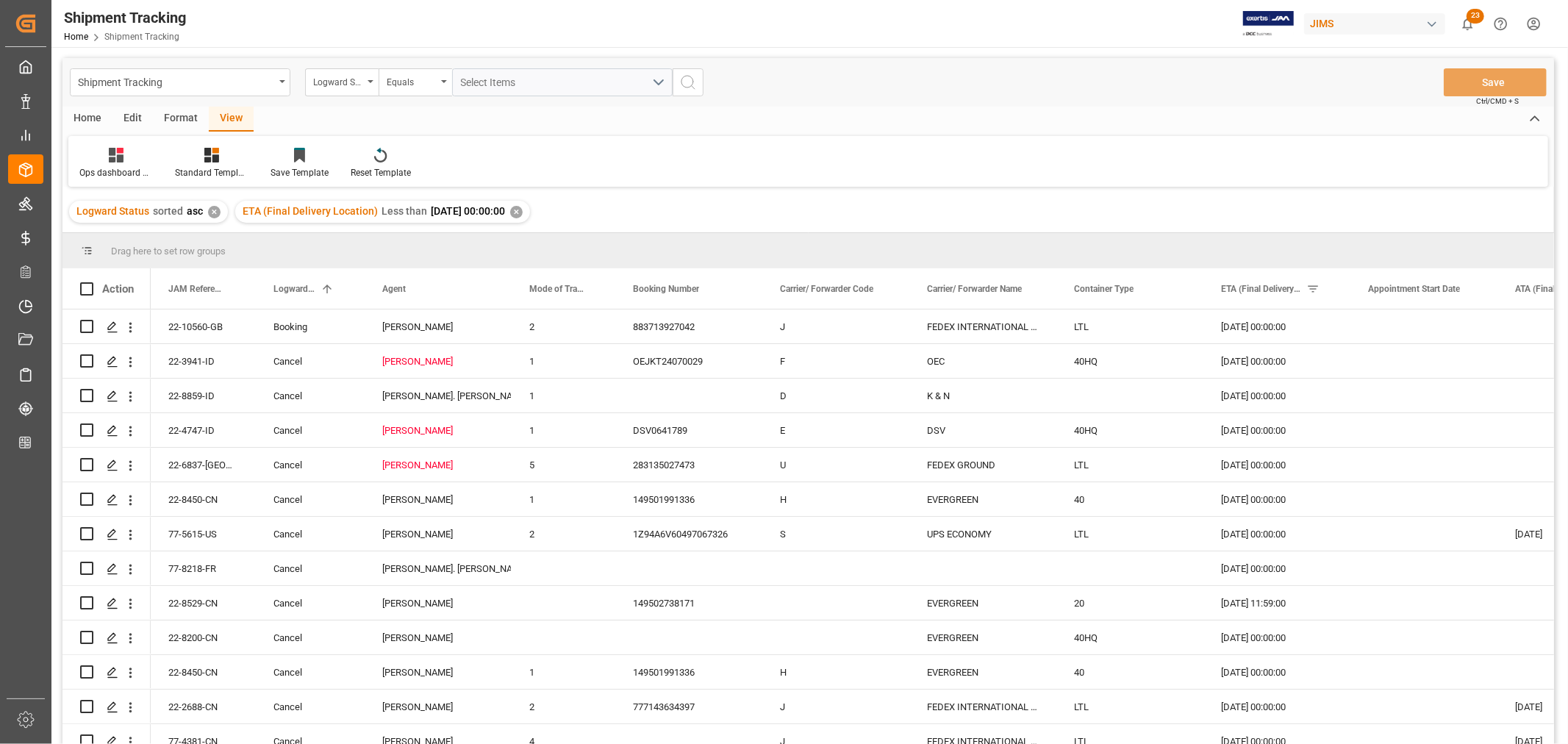
scroll to position [13237, 0]
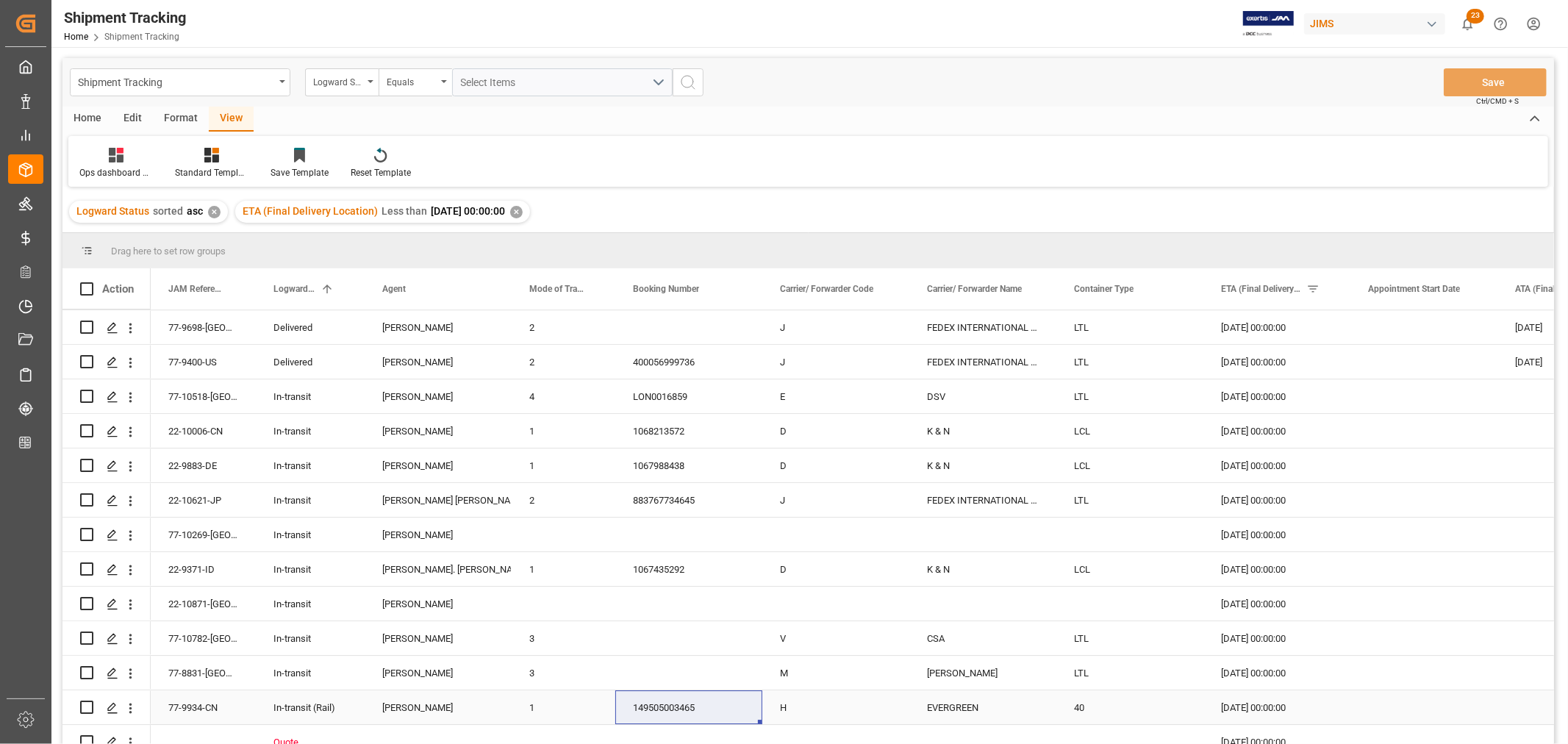
click at [1233, 703] on div "[DATE] 00:00:00" at bounding box center [1277, 707] width 147 height 34
click at [1265, 708] on div "[DATE] 00:00:00" at bounding box center [1277, 707] width 147 height 34
click at [1245, 709] on div "[DATE] 00:00:00" at bounding box center [1277, 707] width 147 height 34
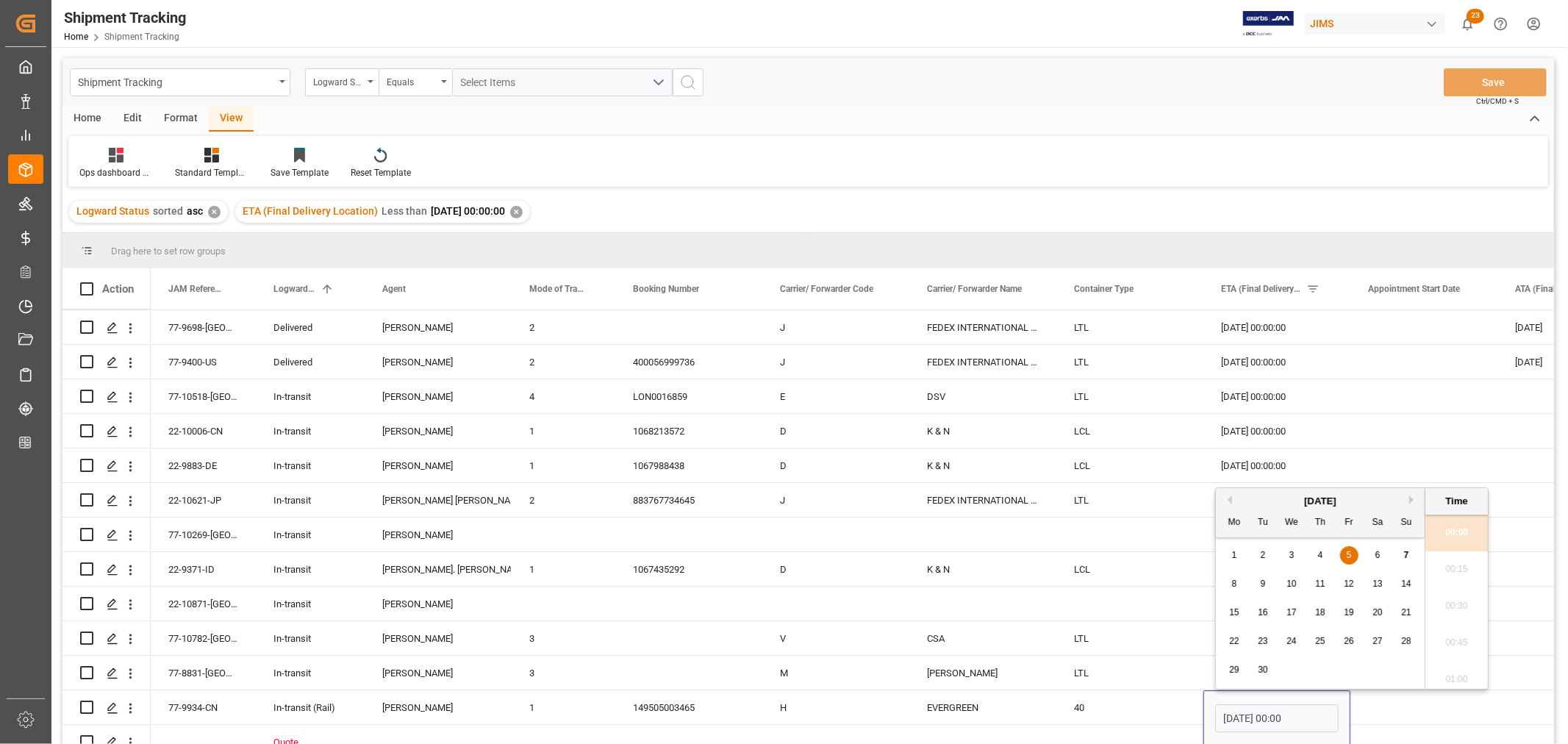
scroll to position [2431, 0]
drag, startPoint x: 1232, startPoint y: 721, endPoint x: 1236, endPoint y: 678, distance: 43.2
click at [1232, 721] on input "[DATE] 00:00" at bounding box center [1277, 718] width 123 height 28
click at [1347, 584] on span "12" at bounding box center [1349, 584] width 9 height 10
type input "12-09-2025 00:00"
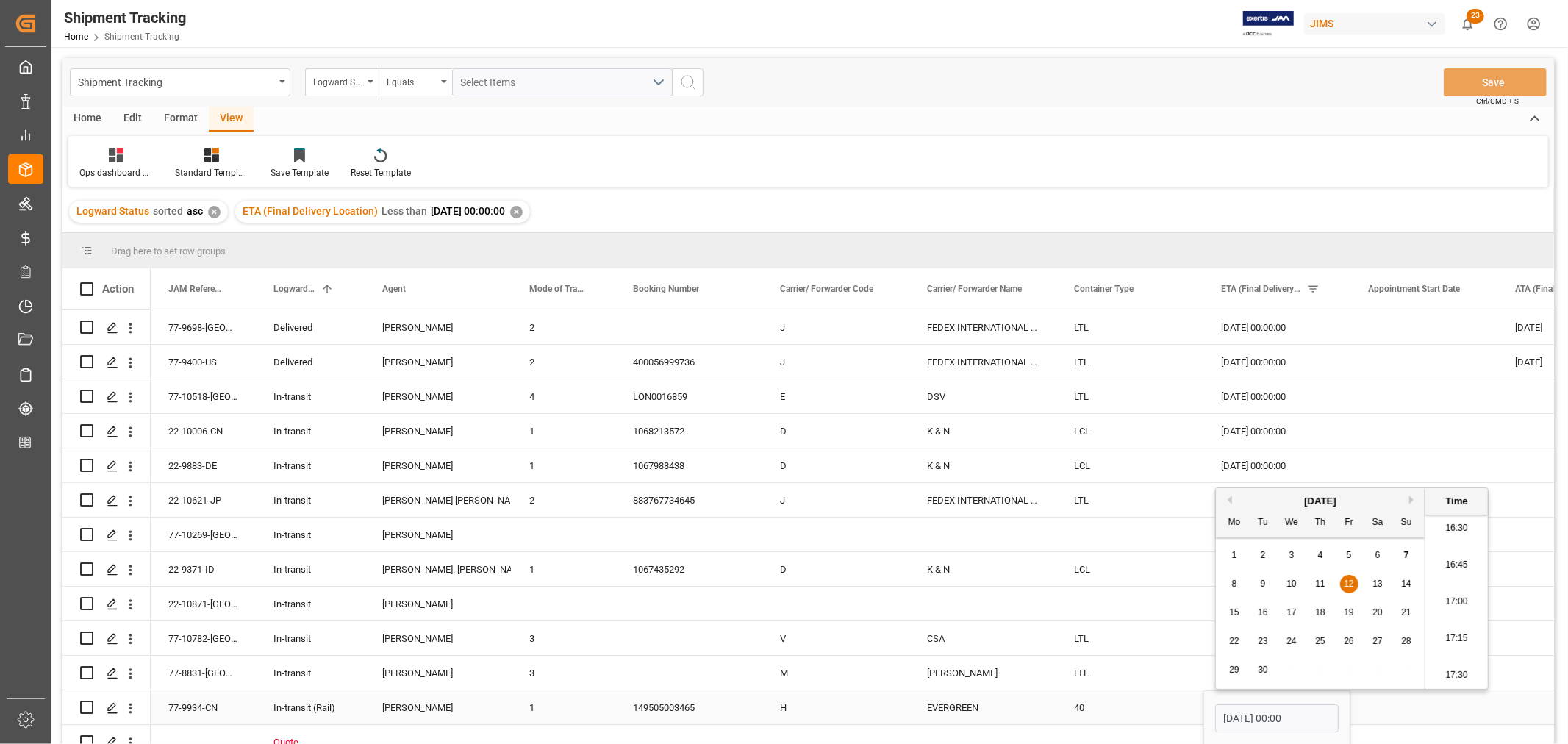
click at [977, 716] on div "EVERGREEN" at bounding box center [983, 707] width 147 height 34
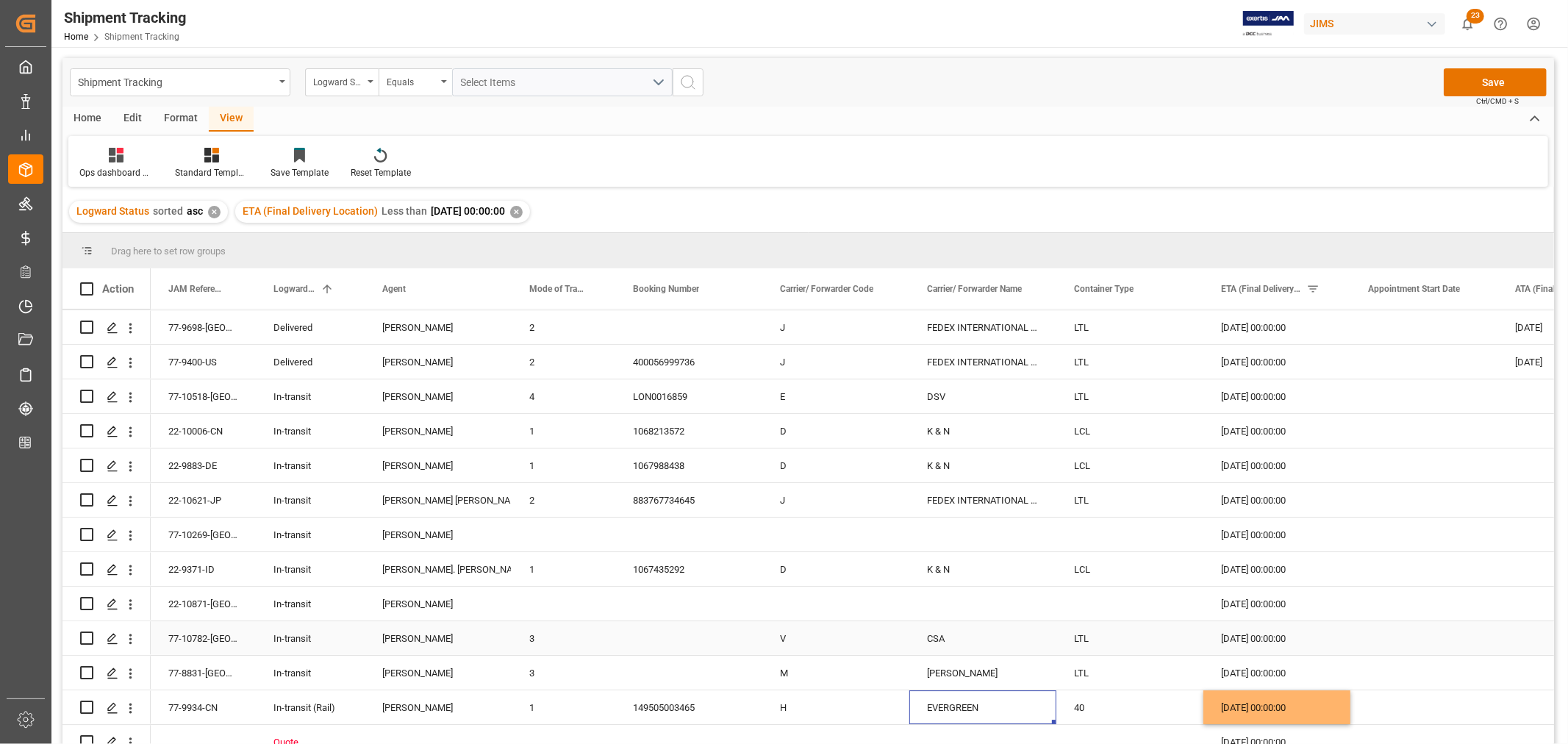
click at [1245, 633] on div "[DATE] 00:00:00" at bounding box center [1277, 638] width 147 height 34
drag, startPoint x: 416, startPoint y: 607, endPoint x: 230, endPoint y: 619, distance: 186.4
click at [416, 607] on div "[PERSON_NAME]" at bounding box center [438, 604] width 112 height 34
click at [174, 648] on div "77-10782-US" at bounding box center [203, 638] width 105 height 34
click at [1270, 640] on div "[DATE] 00:00:00" at bounding box center [1277, 638] width 147 height 34
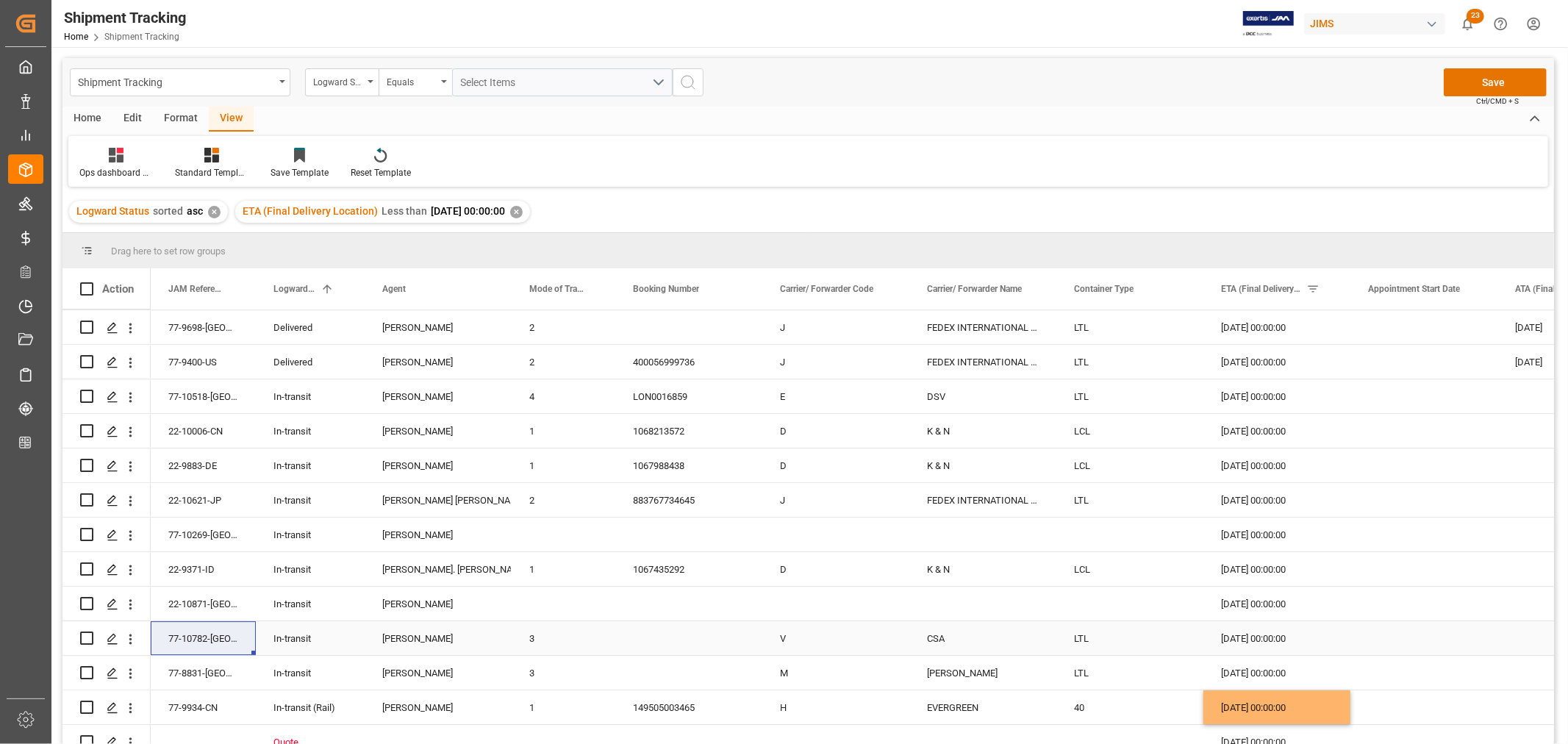
click at [1270, 640] on div "[DATE] 00:00:00" at bounding box center [1277, 638] width 147 height 34
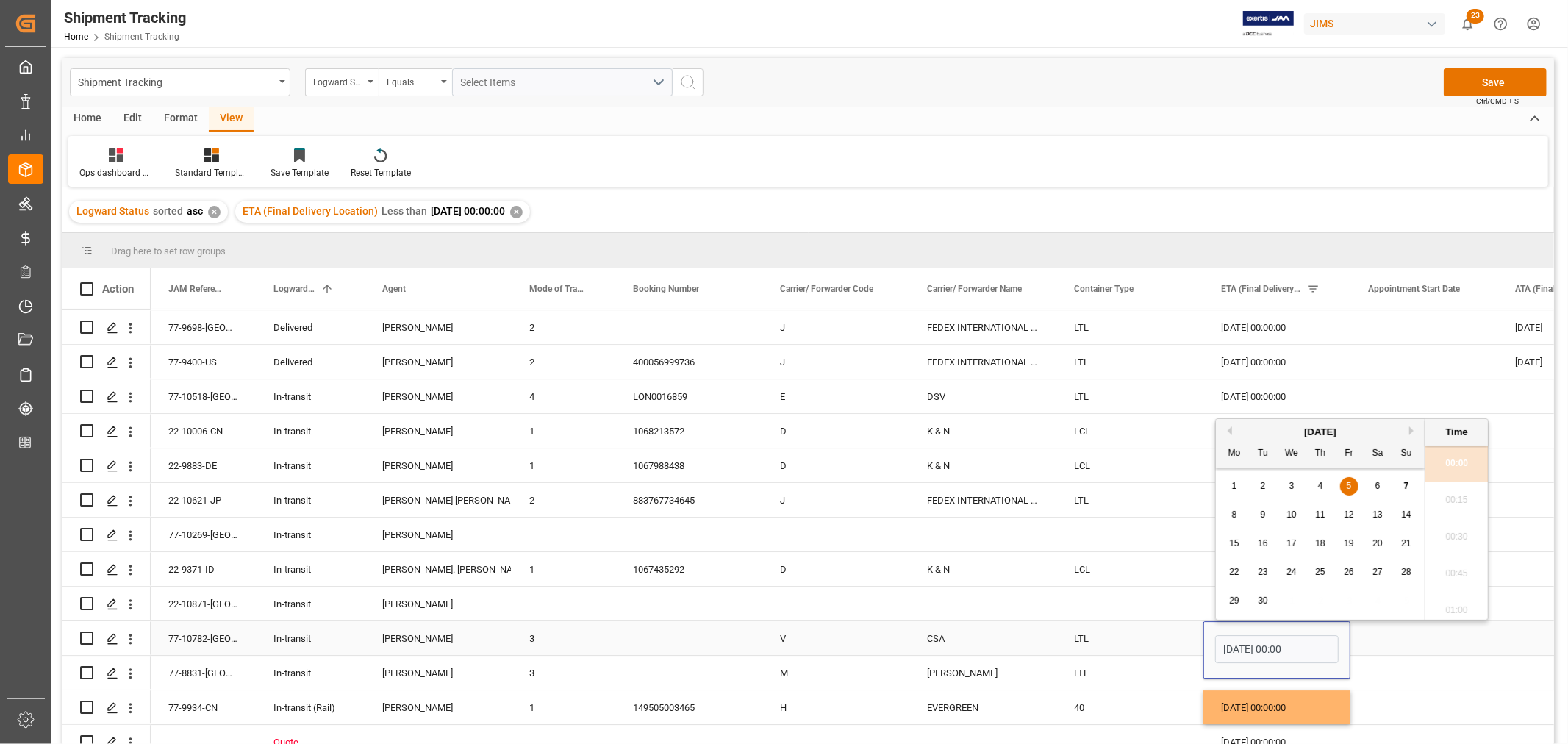
scroll to position [2468, 0]
click at [1287, 516] on span "10" at bounding box center [1291, 514] width 9 height 10
type input "10-09-2025 00:00"
click at [1096, 643] on div "LTL" at bounding box center [1130, 638] width 147 height 34
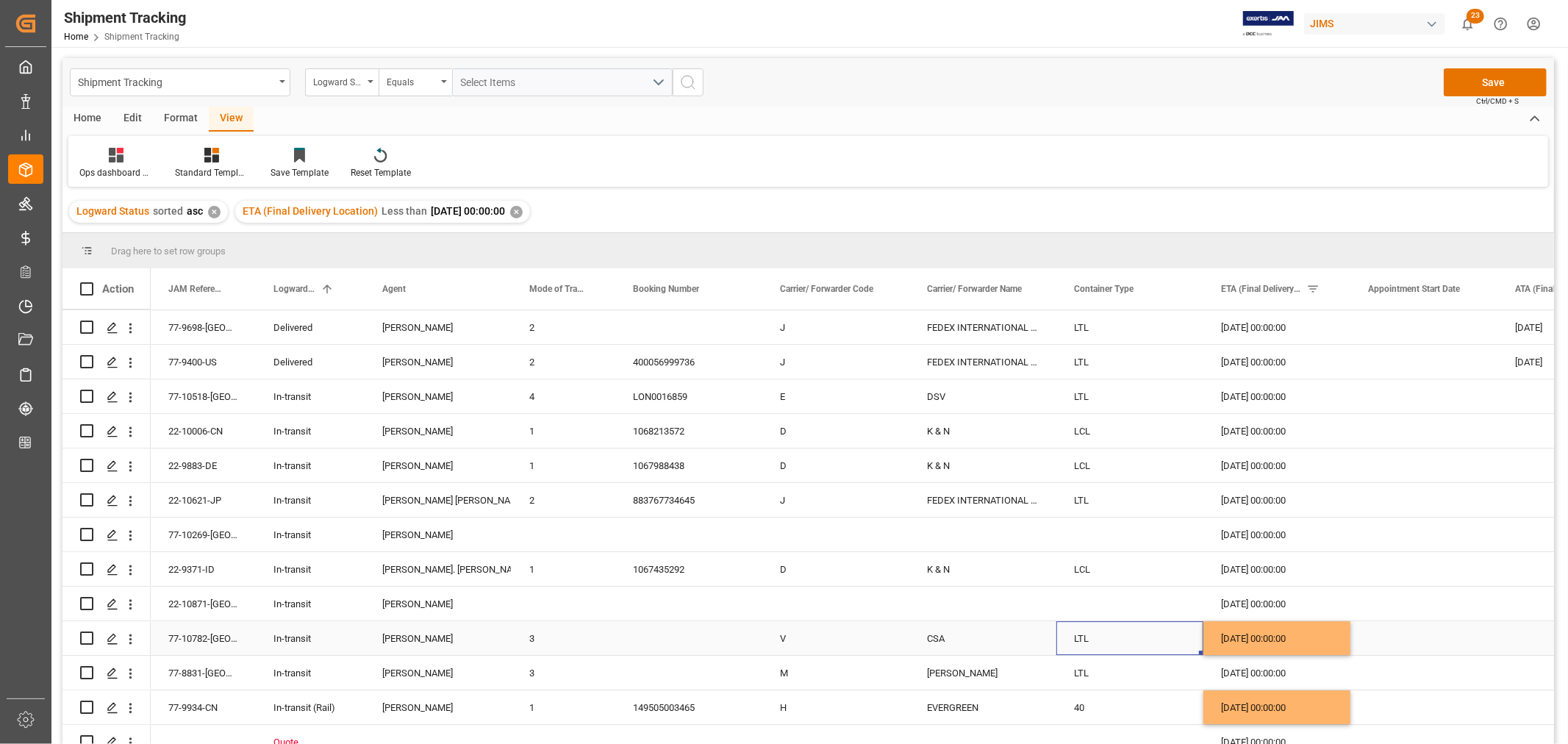
click at [411, 641] on div "[PERSON_NAME]" at bounding box center [438, 639] width 112 height 34
click at [186, 603] on div "22-10871-US" at bounding box center [203, 603] width 105 height 34
click at [129, 604] on icon "open menu" at bounding box center [131, 604] width 3 height 10
click at [179, 637] on span "Open in new tab" at bounding box center [227, 636] width 133 height 16
click at [1259, 601] on div "[DATE] 00:00:00" at bounding box center [1277, 603] width 147 height 34
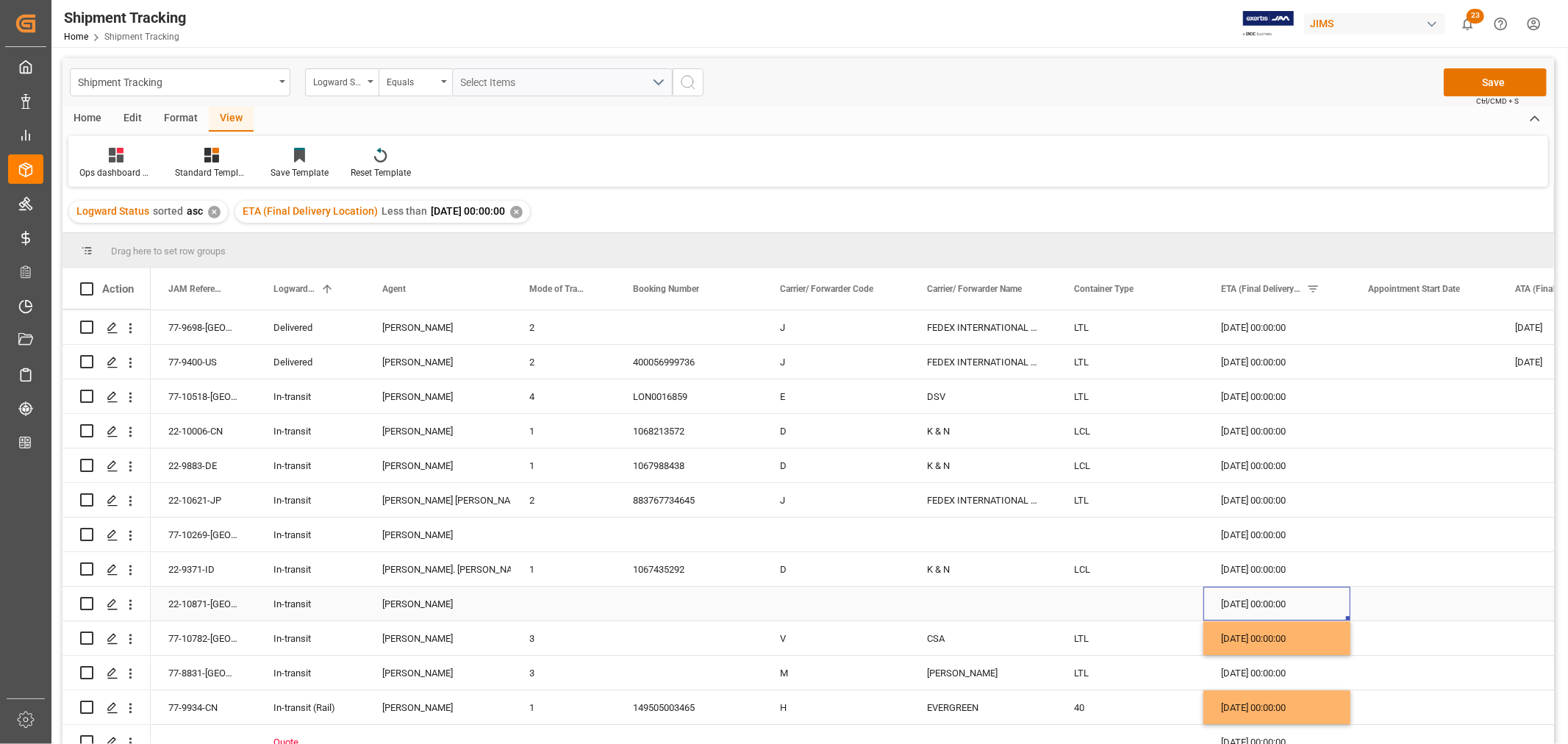
click at [1525, 602] on div "Press SPACE to select this row." at bounding box center [1571, 603] width 147 height 34
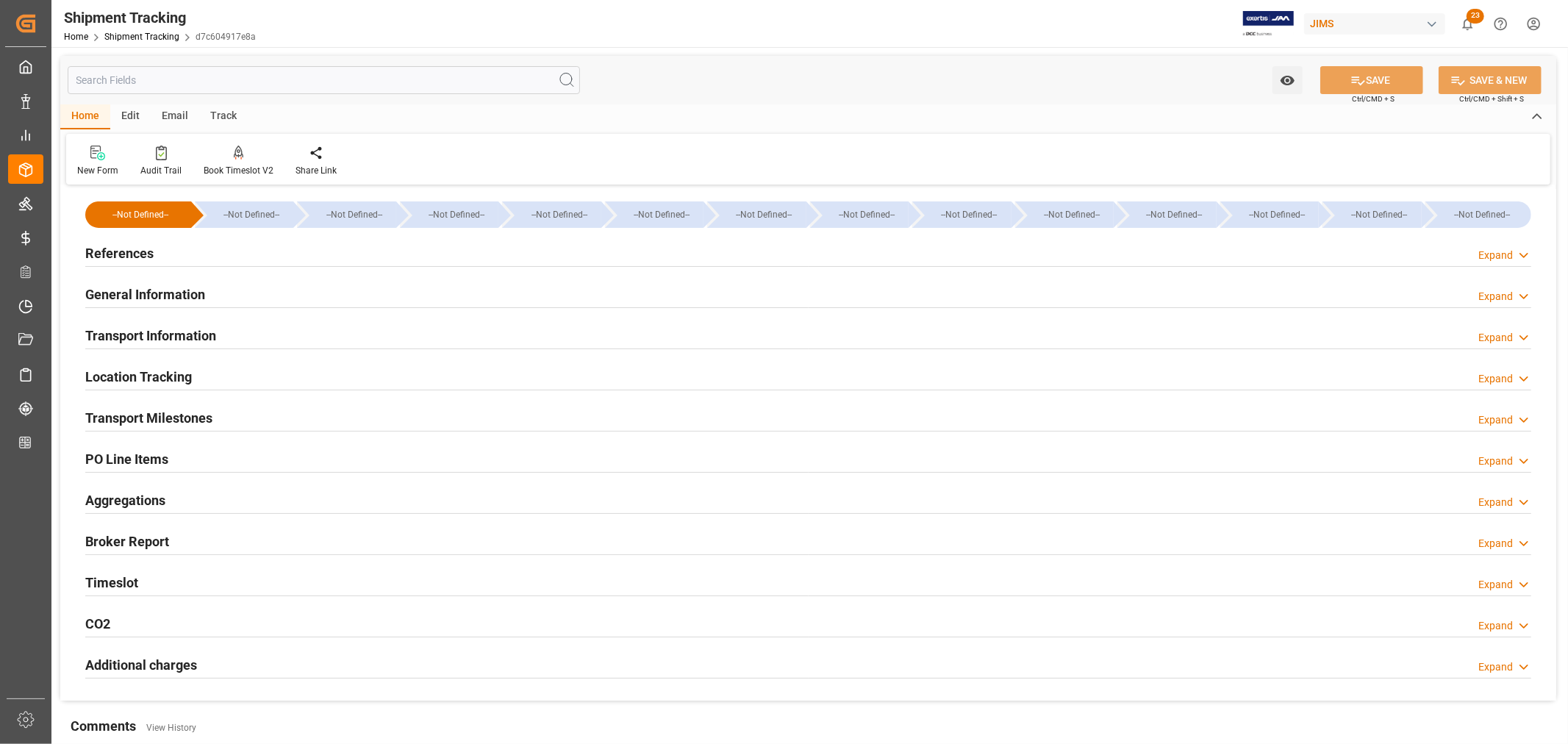
click at [126, 580] on h2 "Timeslot" at bounding box center [111, 582] width 53 height 20
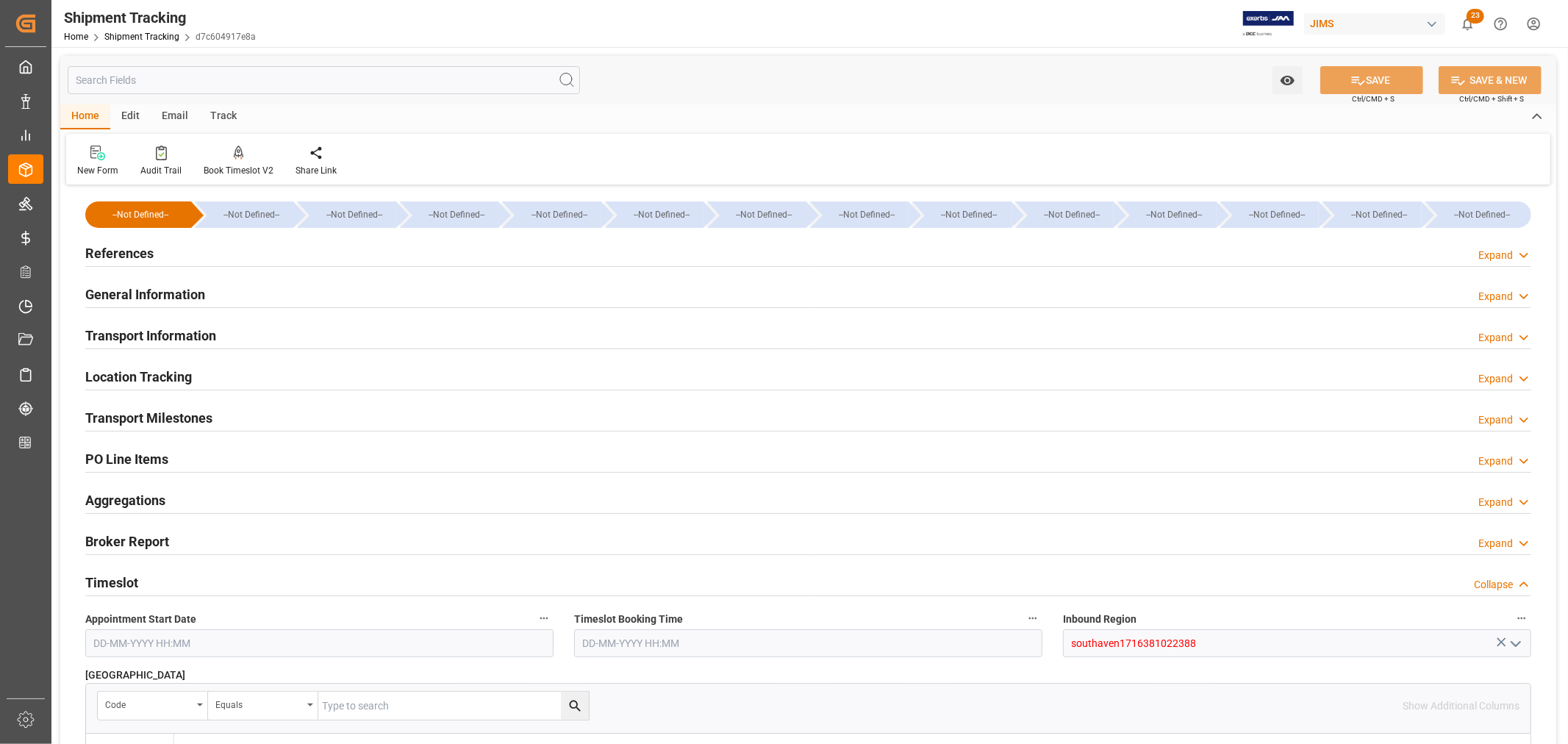
click at [143, 336] on h2 "Transport Information" at bounding box center [151, 335] width 131 height 20
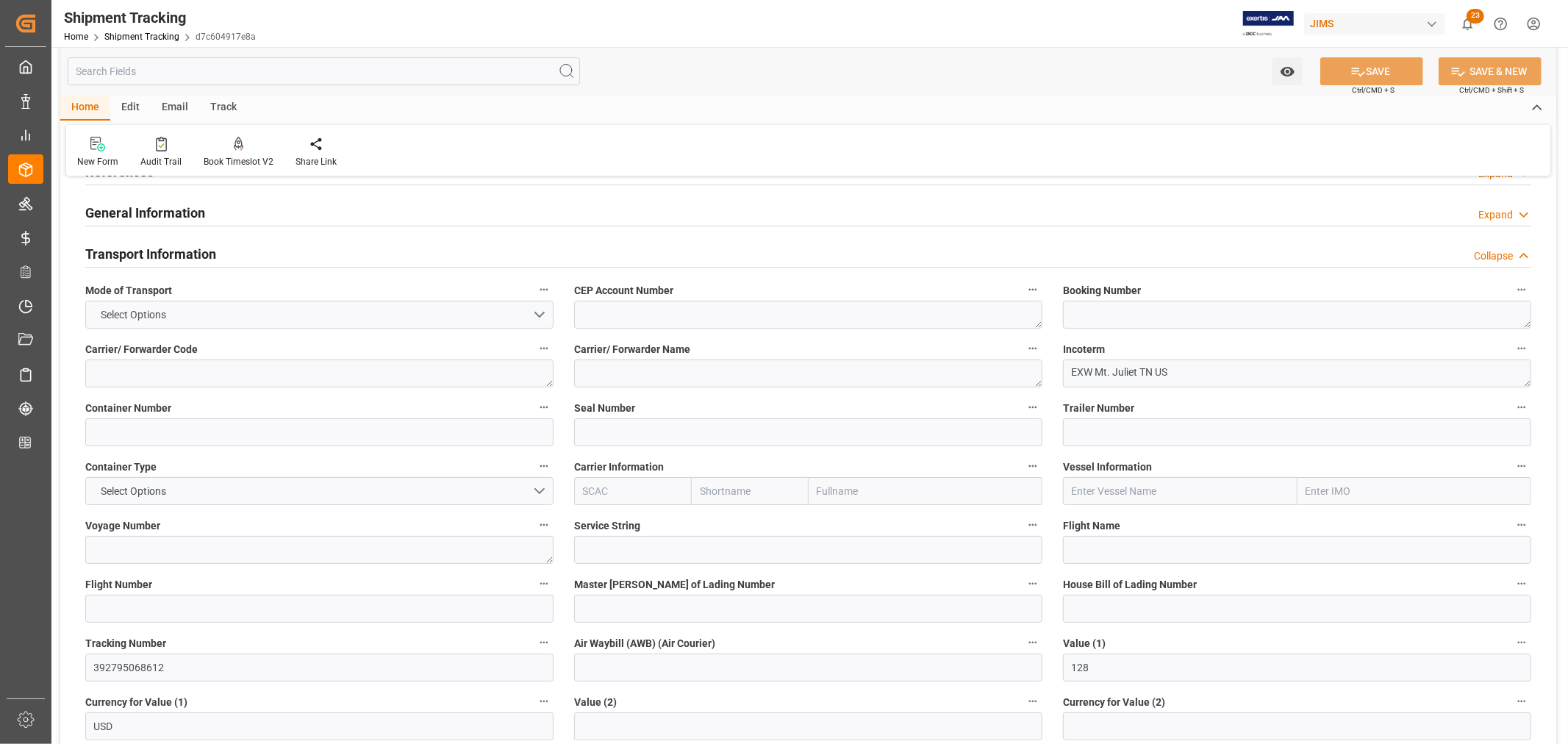
scroll to position [163, 0]
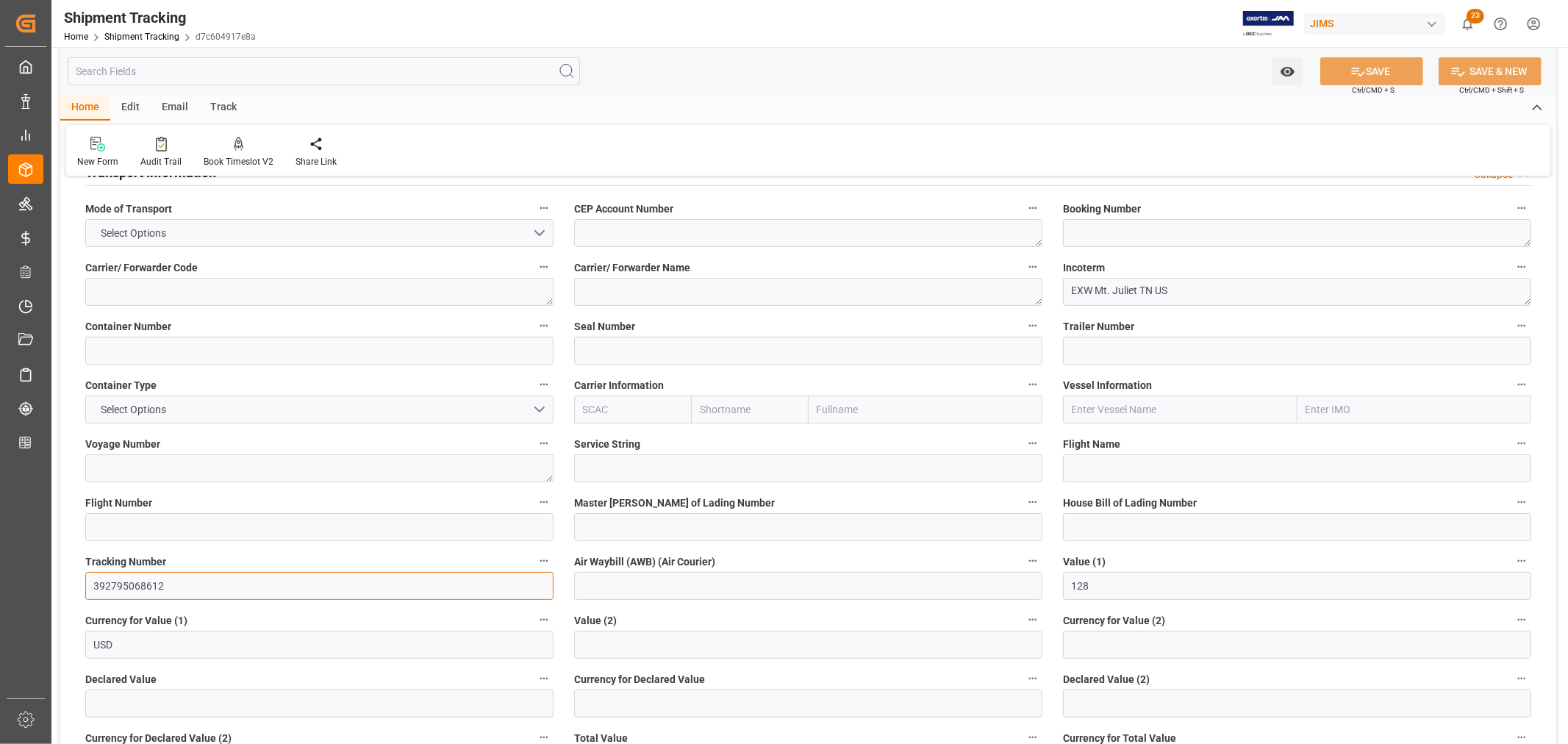
click at [103, 582] on input "392795068612" at bounding box center [319, 585] width 468 height 28
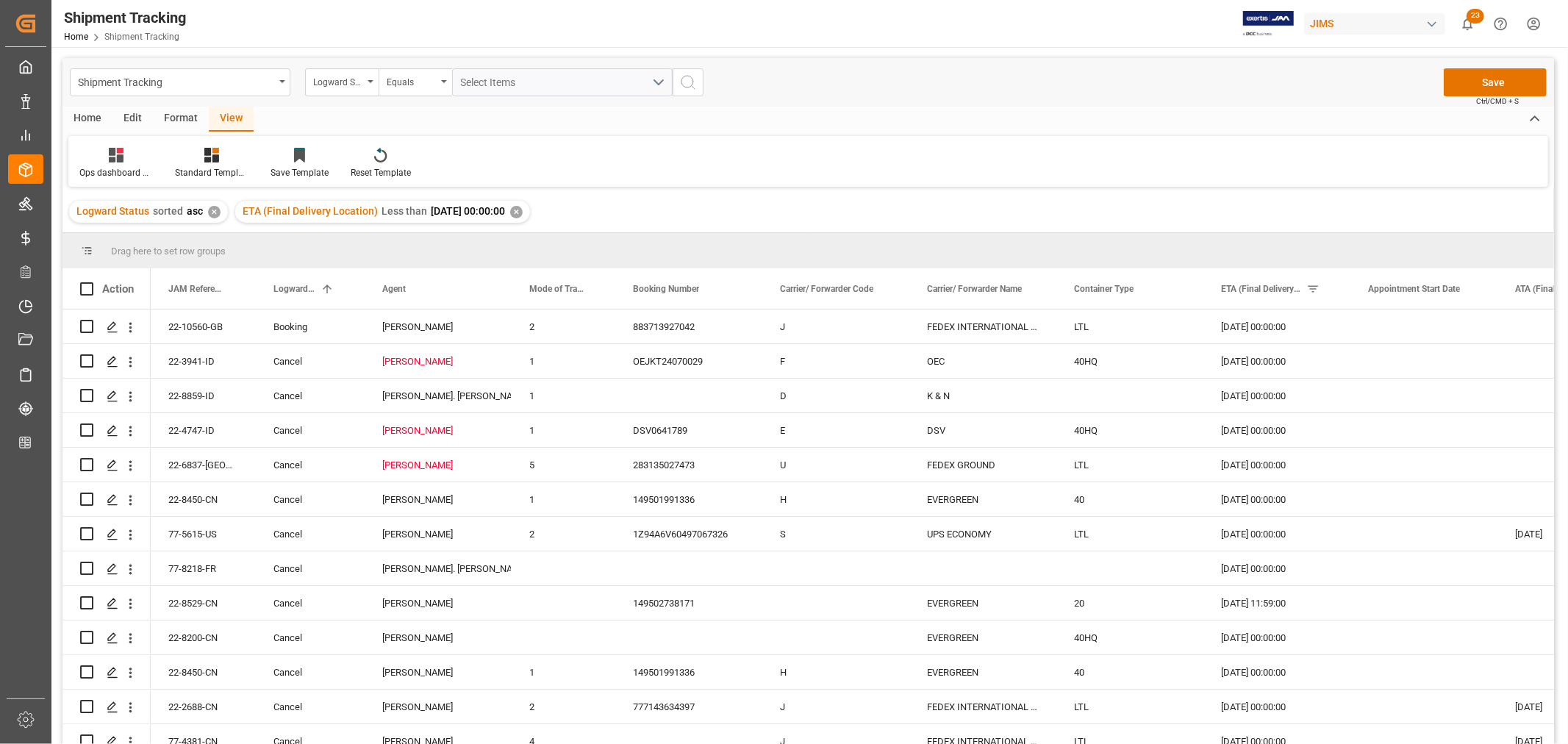
scroll to position [13237, 0]
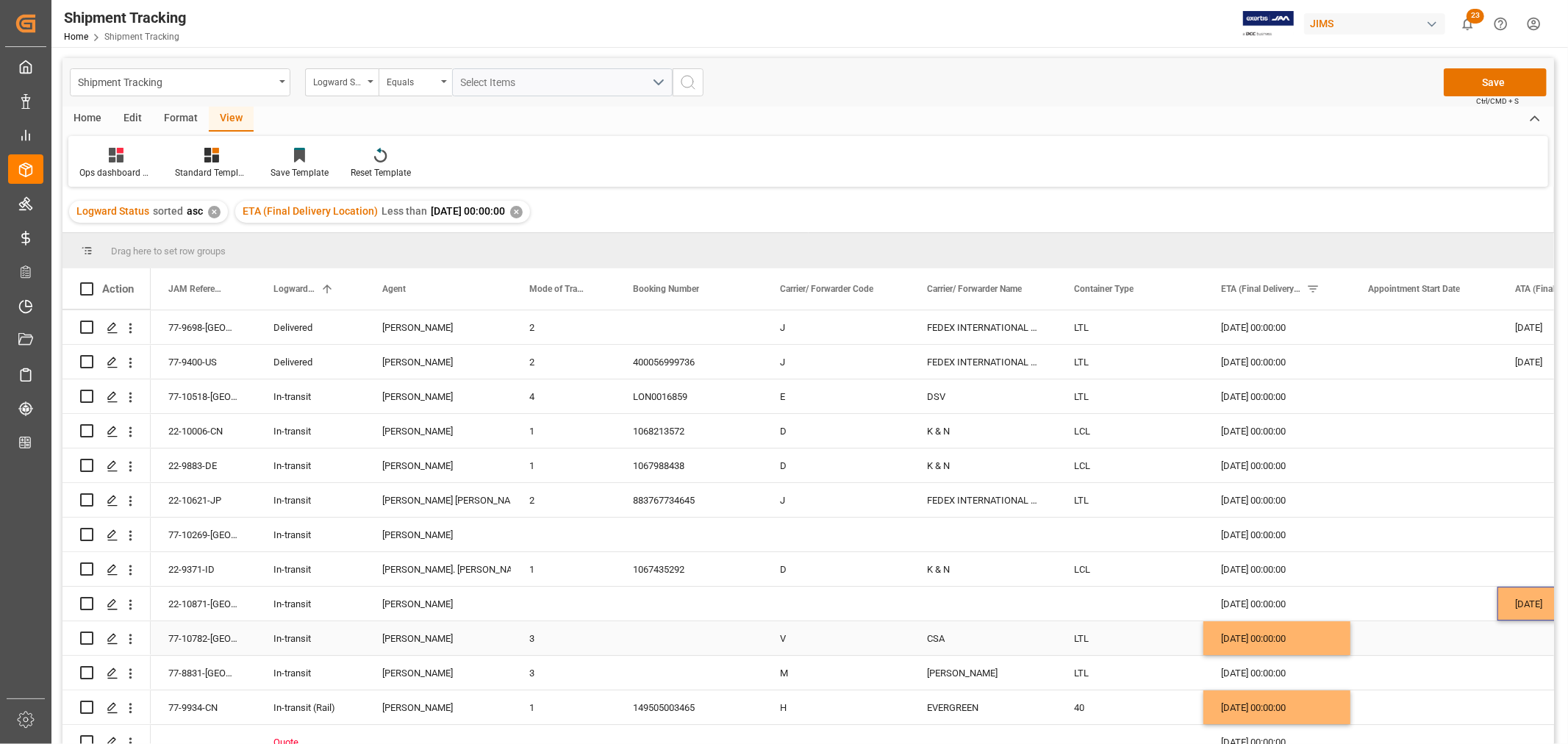
click at [197, 645] on div "77-10782-[GEOGRAPHIC_DATA]" at bounding box center [203, 638] width 105 height 34
click at [431, 570] on div "[PERSON_NAME]. [PERSON_NAME]" at bounding box center [438, 569] width 112 height 34
click at [659, 572] on div "1067435292" at bounding box center [688, 569] width 147 height 34
click at [173, 581] on div "22-9371-ID" at bounding box center [203, 569] width 105 height 34
click at [1253, 567] on div "[DATE] 00:00:00" at bounding box center [1277, 569] width 147 height 34
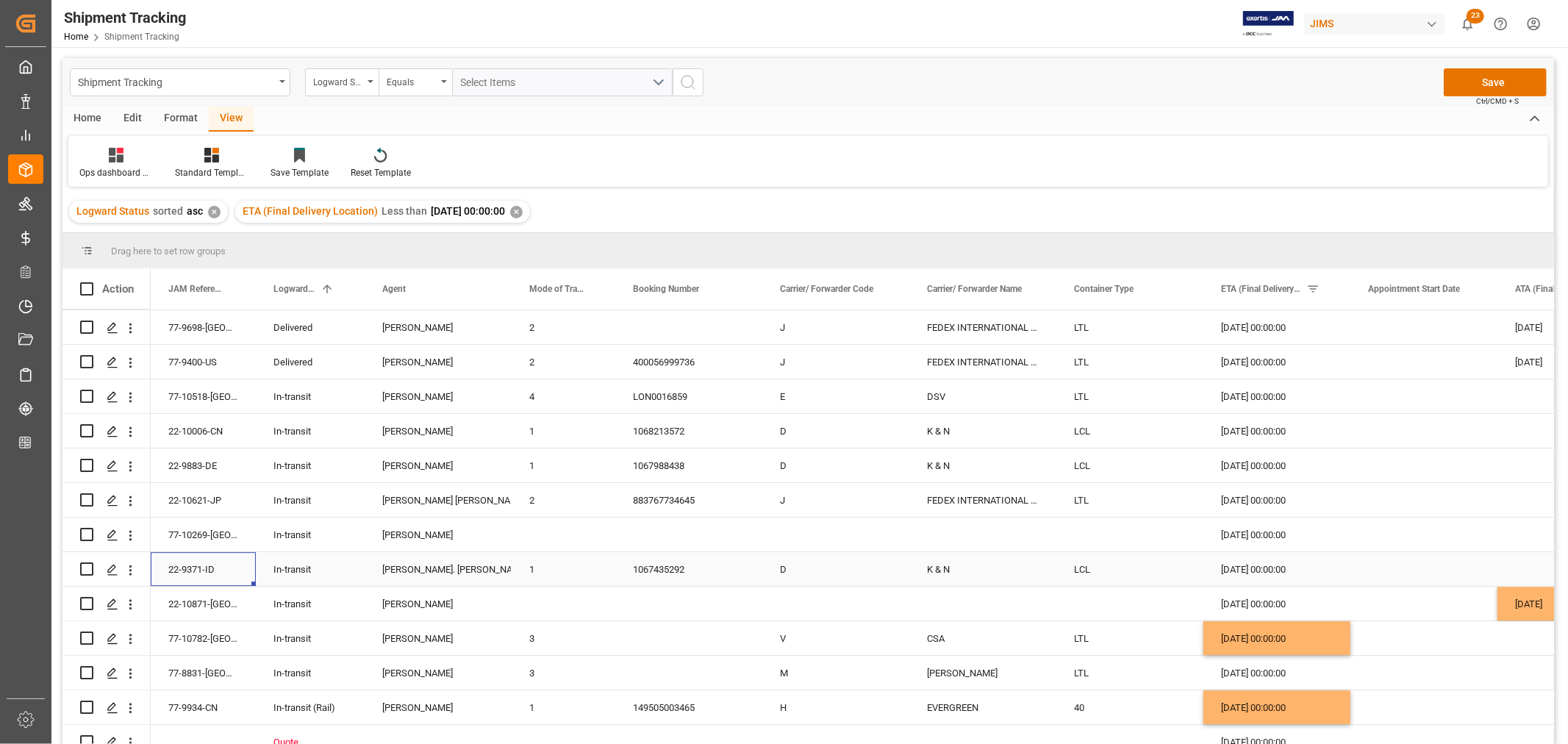
click at [1254, 567] on div "[DATE] 00:00:00" at bounding box center [1277, 569] width 147 height 34
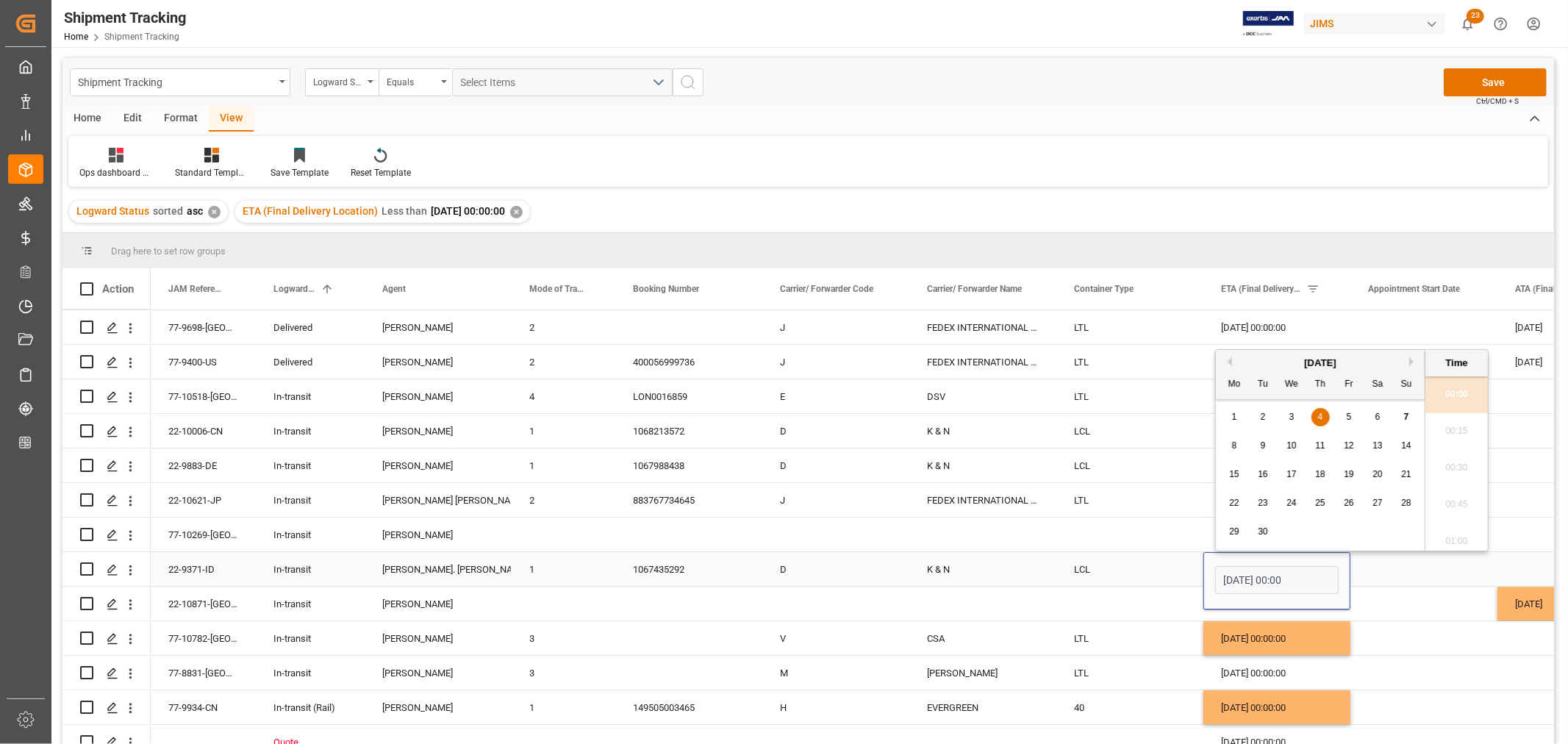
scroll to position [2468, 0]
click at [1262, 447] on span "9" at bounding box center [1263, 445] width 6 height 10
type input "09-09-2025 00:00"
click at [1086, 570] on div "LCL" at bounding box center [1130, 569] width 147 height 34
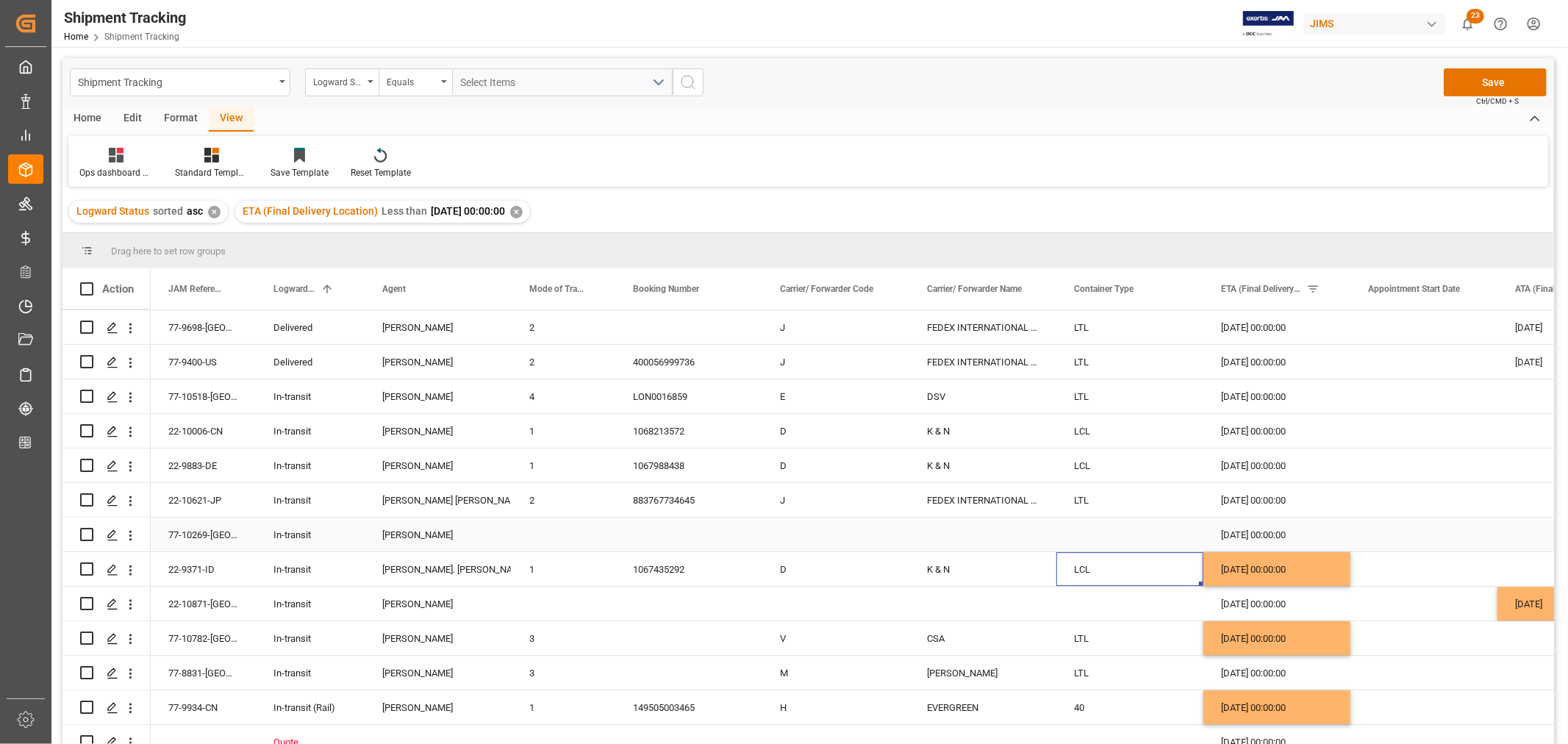
drag, startPoint x: 1259, startPoint y: 532, endPoint x: 360, endPoint y: 541, distance: 899.0
click at [1259, 532] on div "[DATE] 00:00:00" at bounding box center [1277, 535] width 147 height 34
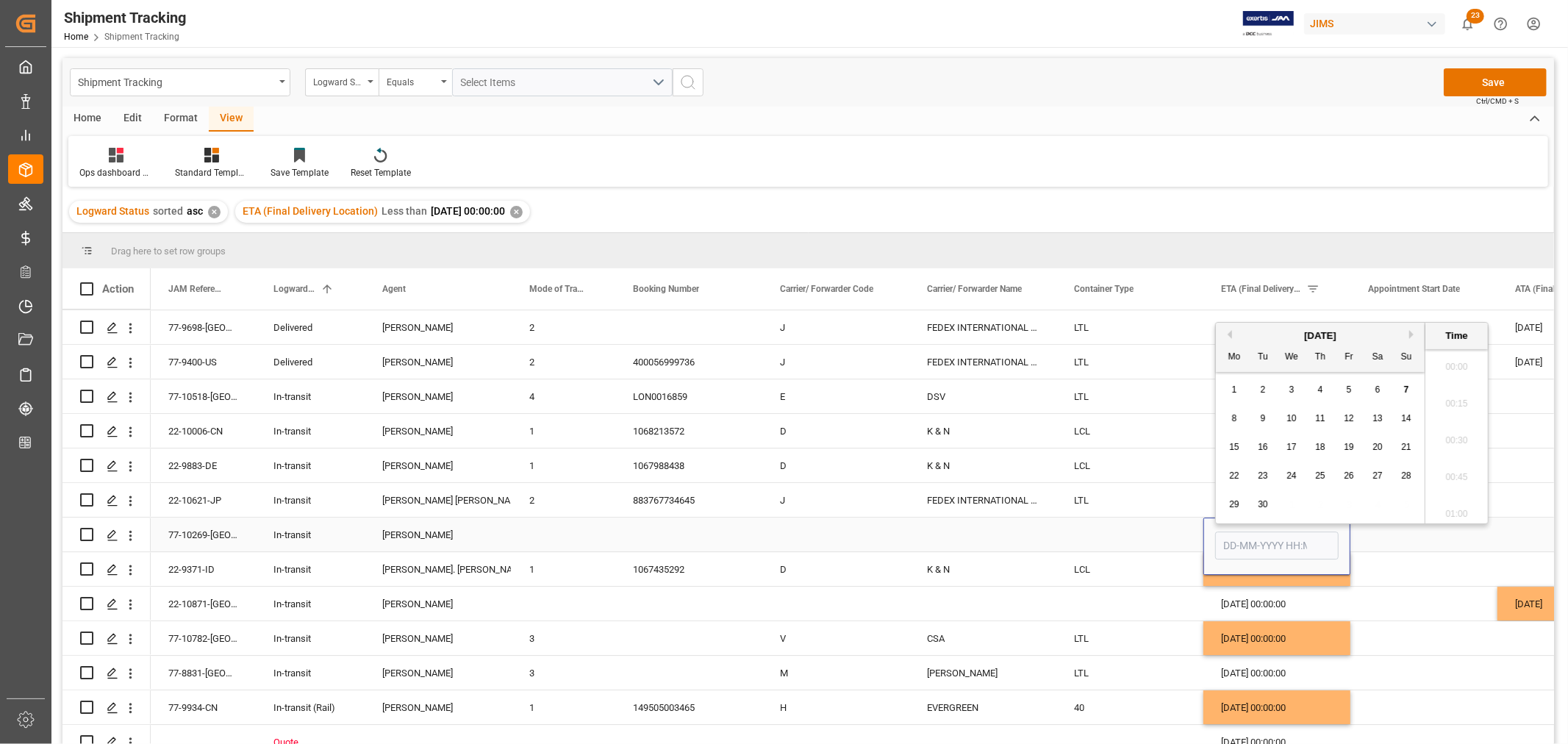
type input "[DATE] 00:00"
click at [208, 540] on div "77-10269-[GEOGRAPHIC_DATA]" at bounding box center [203, 535] width 105 height 34
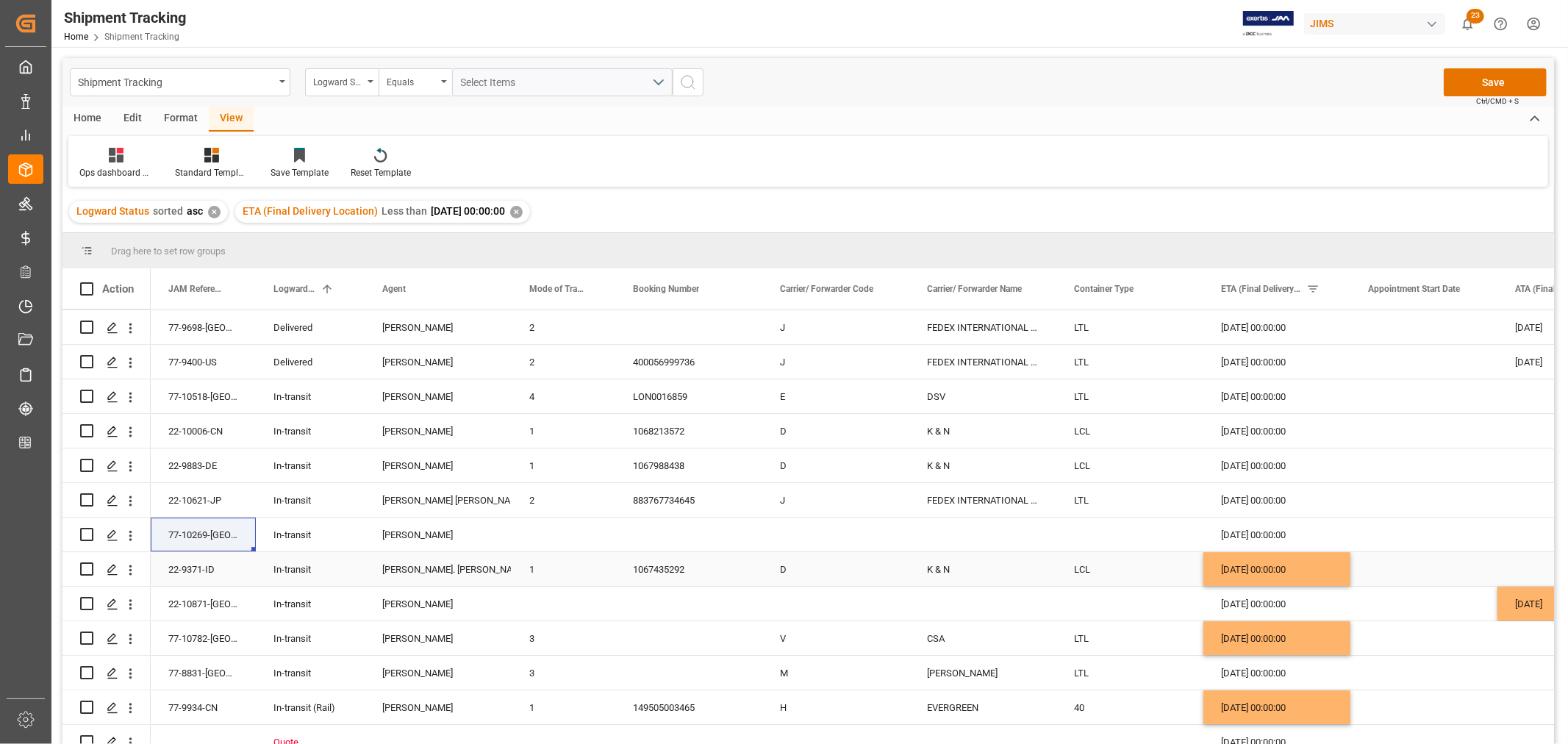
click at [1254, 572] on div "[DATE] 00:00:00" at bounding box center [1277, 569] width 147 height 34
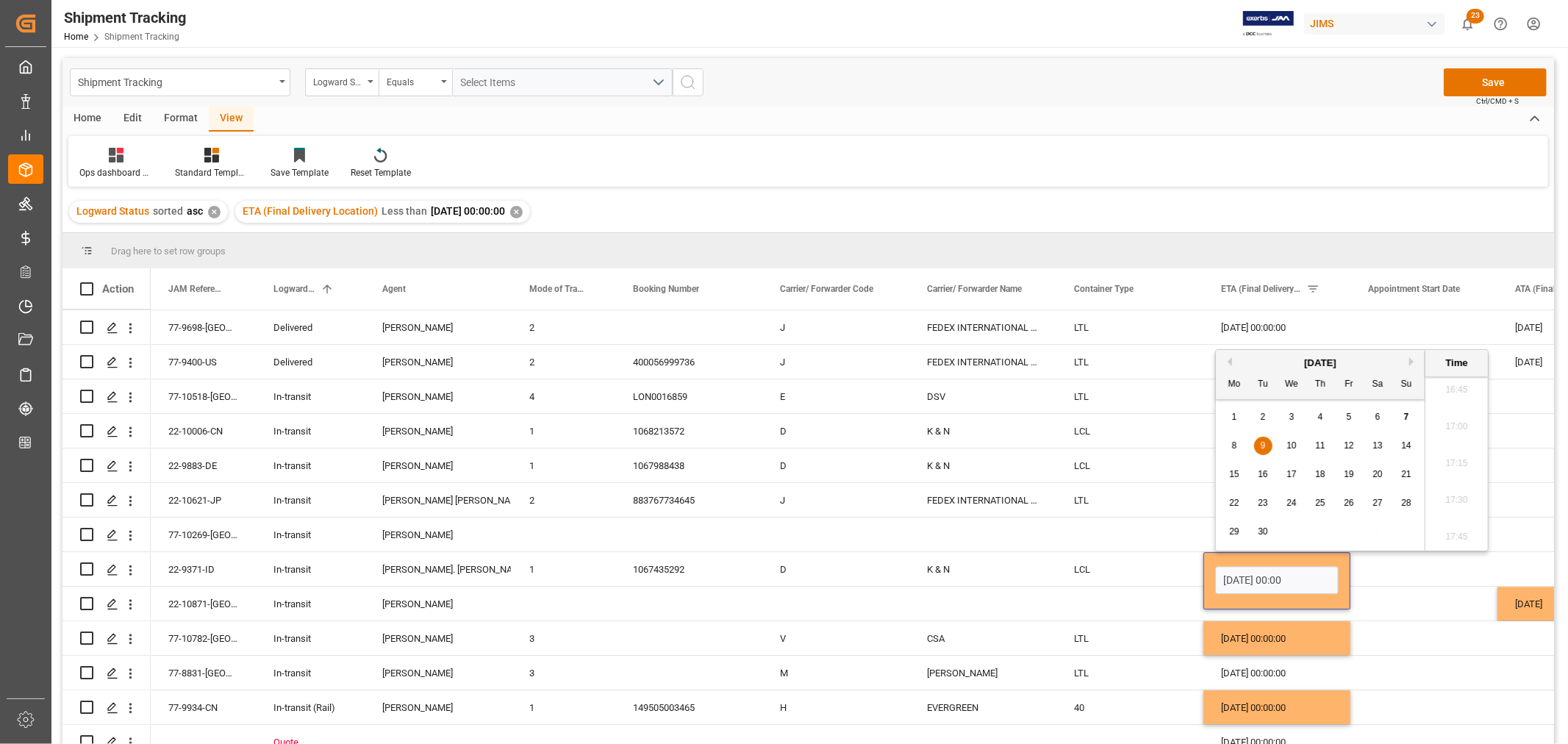
click at [1356, 419] on div "5" at bounding box center [1349, 418] width 18 height 17
type input "05-09-2025 00:00"
click at [1084, 569] on div "LCL" at bounding box center [1130, 569] width 147 height 34
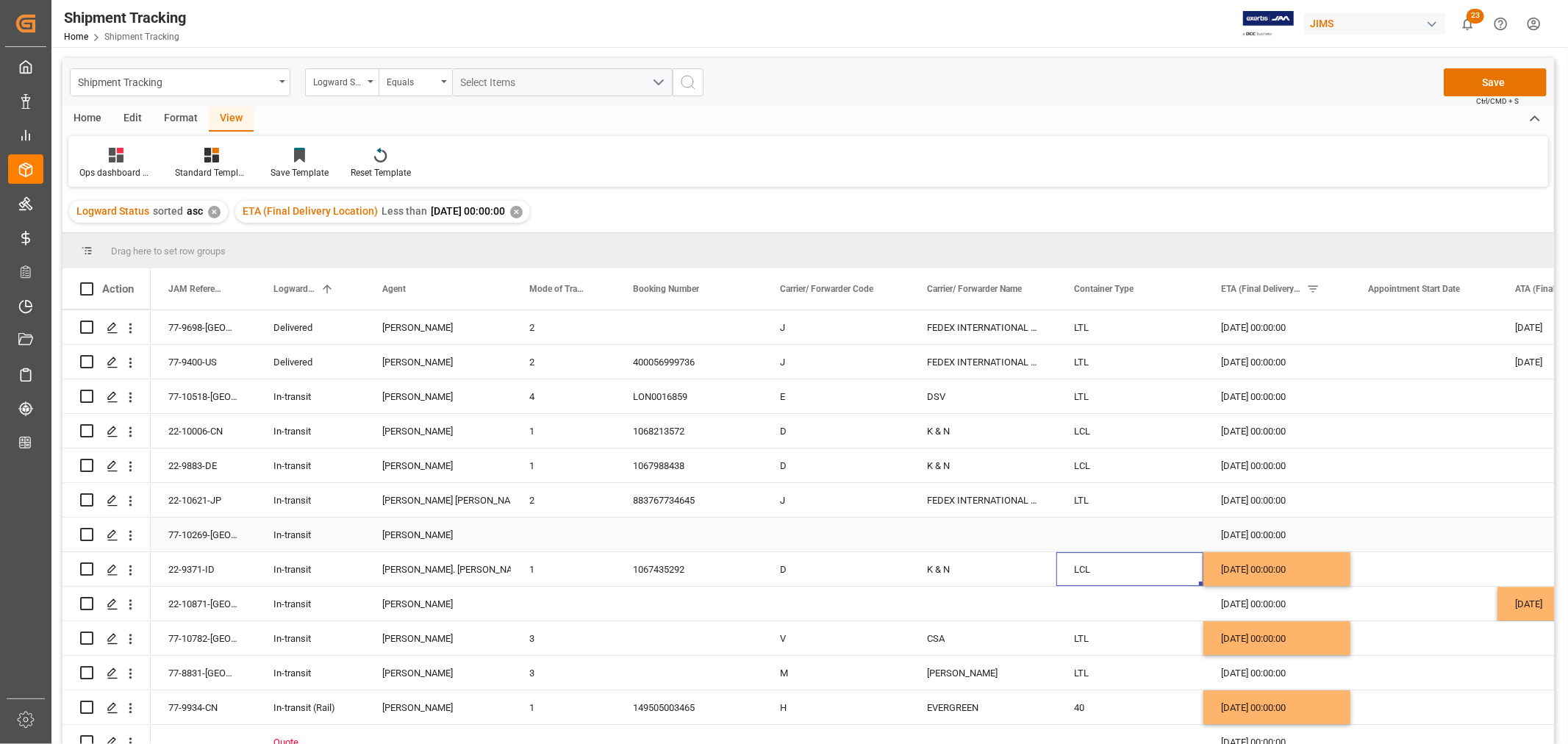
click at [1241, 535] on div "[DATE] 00:00:00" at bounding box center [1277, 535] width 147 height 34
click at [1241, 535] on div "[DATE] 00:00:00" at bounding box center [1277, 535] width 147 height 34
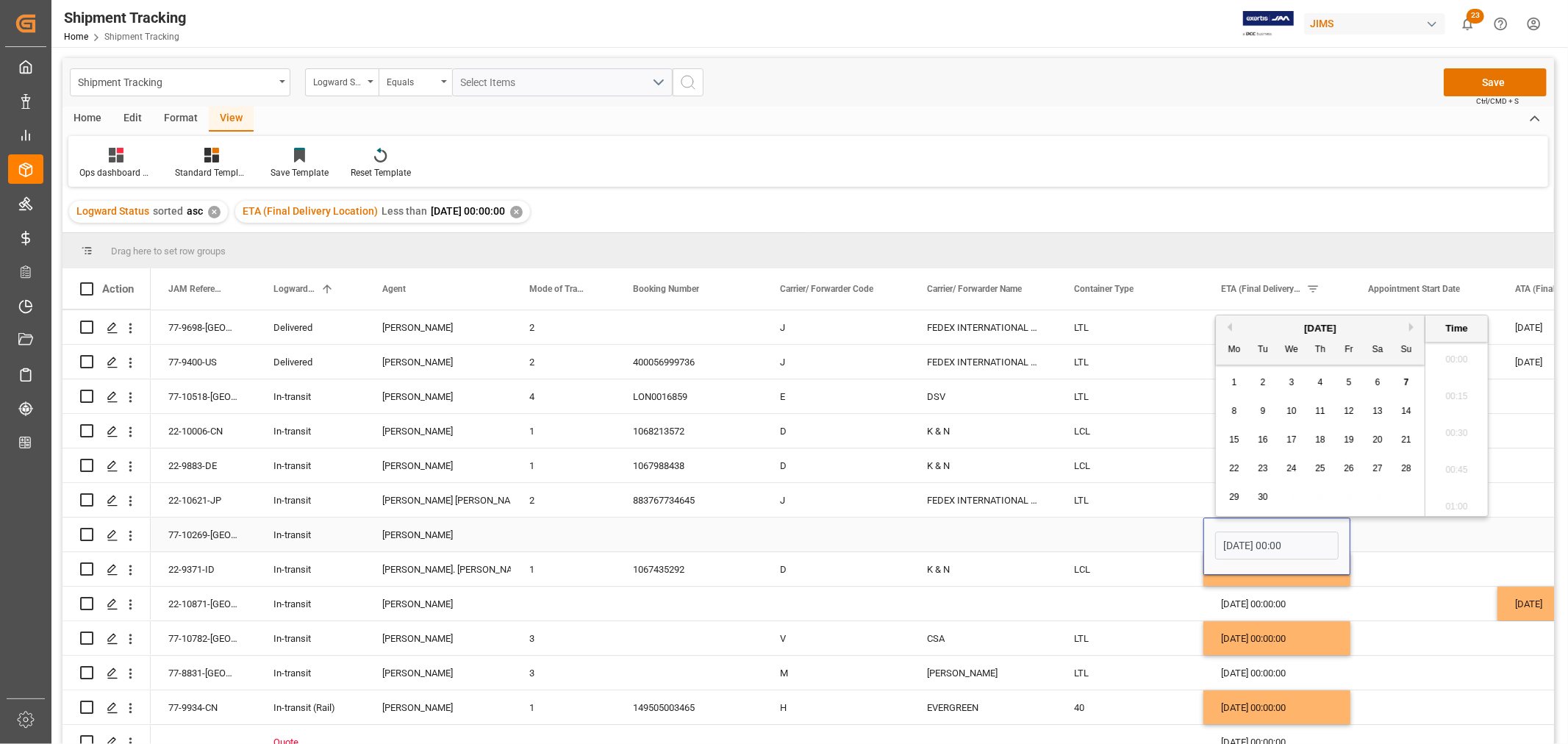
click at [1241, 535] on input "05-09-2025 00:00" at bounding box center [1277, 545] width 123 height 28
click at [1266, 413] on div "9" at bounding box center [1262, 411] width 18 height 17
type input "[DATE] 00:00"
click at [1093, 539] on div "Press SPACE to select this row." at bounding box center [1130, 535] width 147 height 34
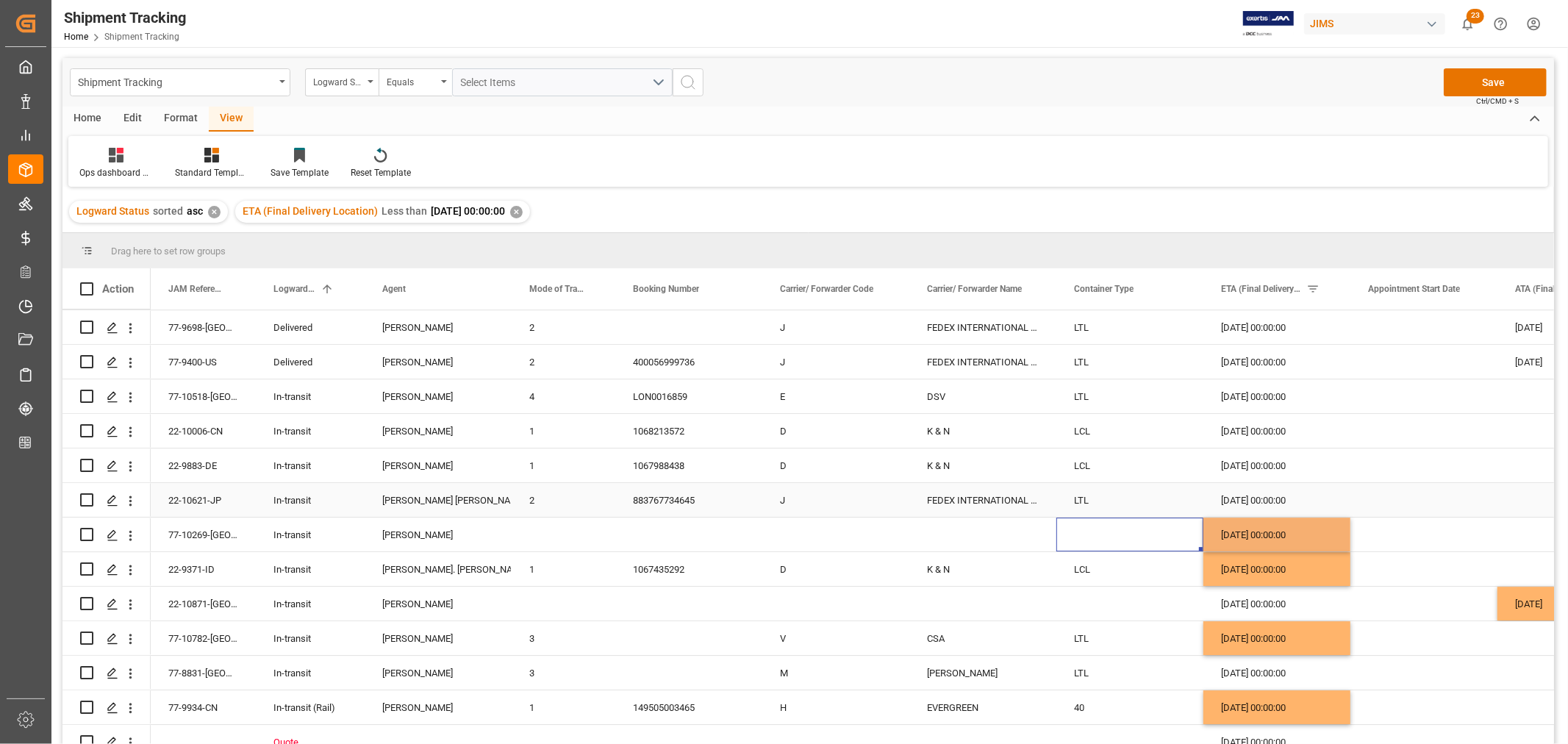
click at [422, 496] on div "[PERSON_NAME] [PERSON_NAME]" at bounding box center [438, 501] width 112 height 34
click at [669, 498] on div "883767734645" at bounding box center [688, 500] width 147 height 34
click at [1257, 513] on div "[DATE] 00:00:00" at bounding box center [1277, 500] width 147 height 34
click at [1525, 501] on div "Press SPACE to select this row." at bounding box center [1571, 500] width 147 height 34
click at [1240, 464] on div "05-09-2025 00:00:00" at bounding box center [1277, 465] width 147 height 34
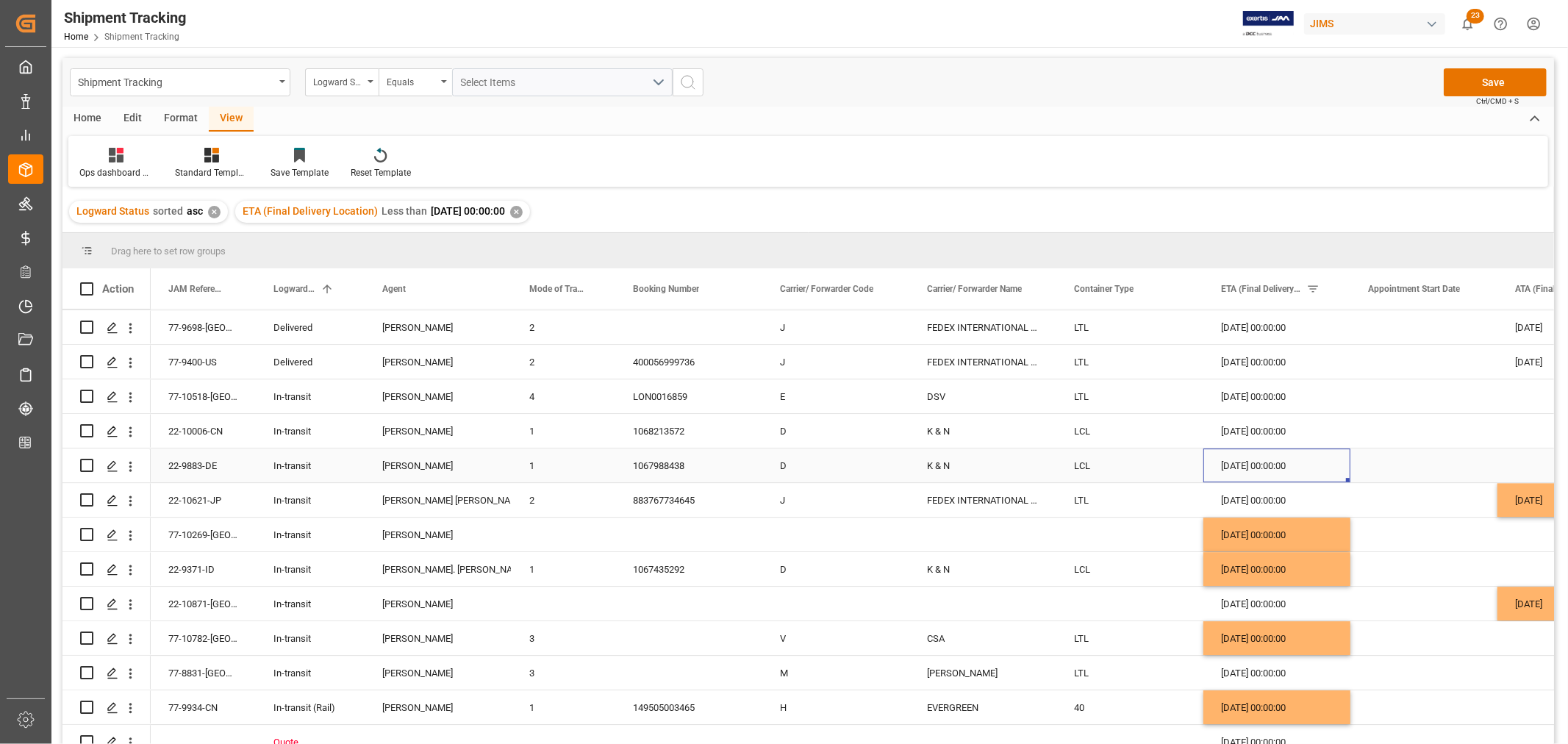
click at [401, 471] on div "Catherine Heng" at bounding box center [438, 466] width 112 height 34
click at [212, 472] on div "22-9883-DE" at bounding box center [203, 465] width 105 height 34
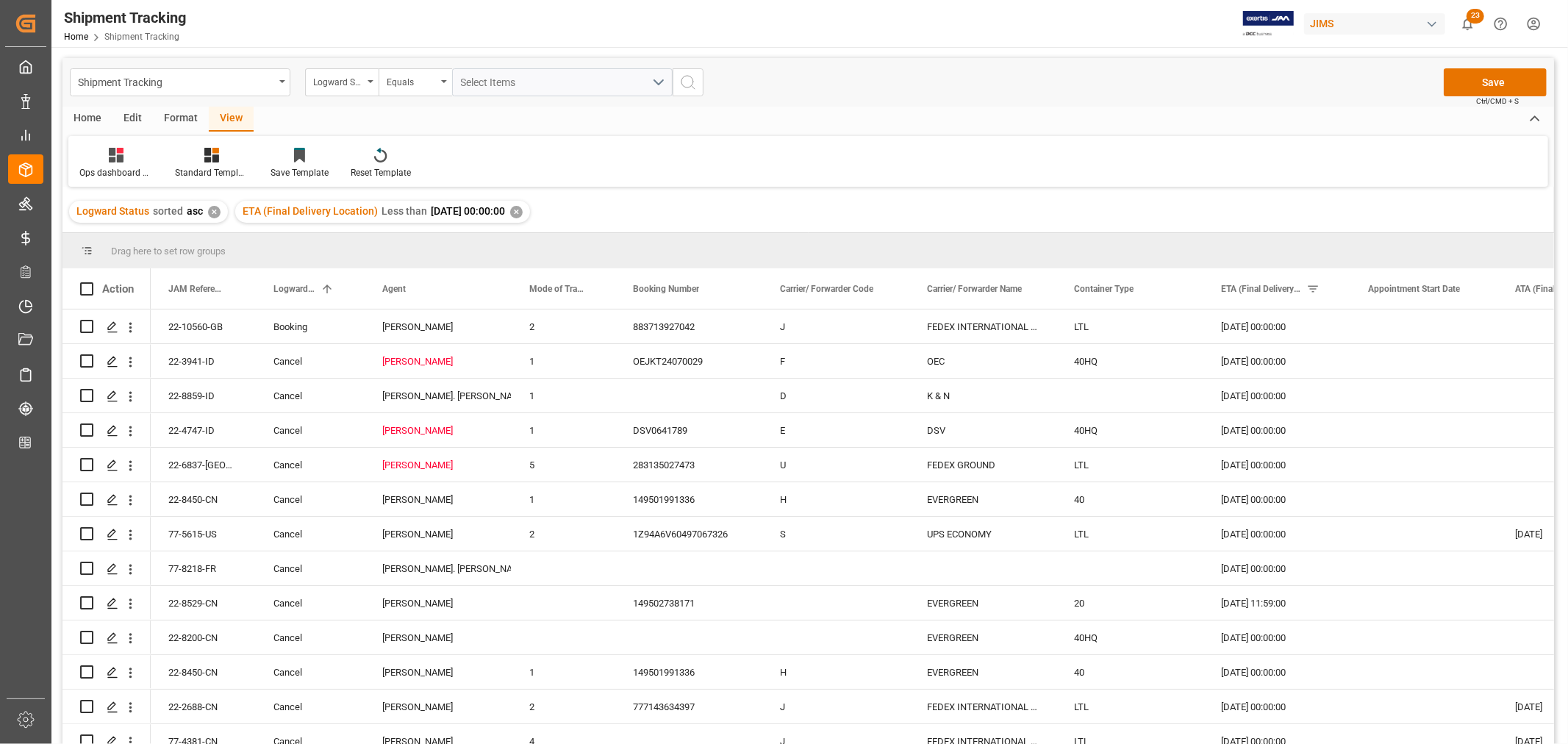
scroll to position [13237, 0]
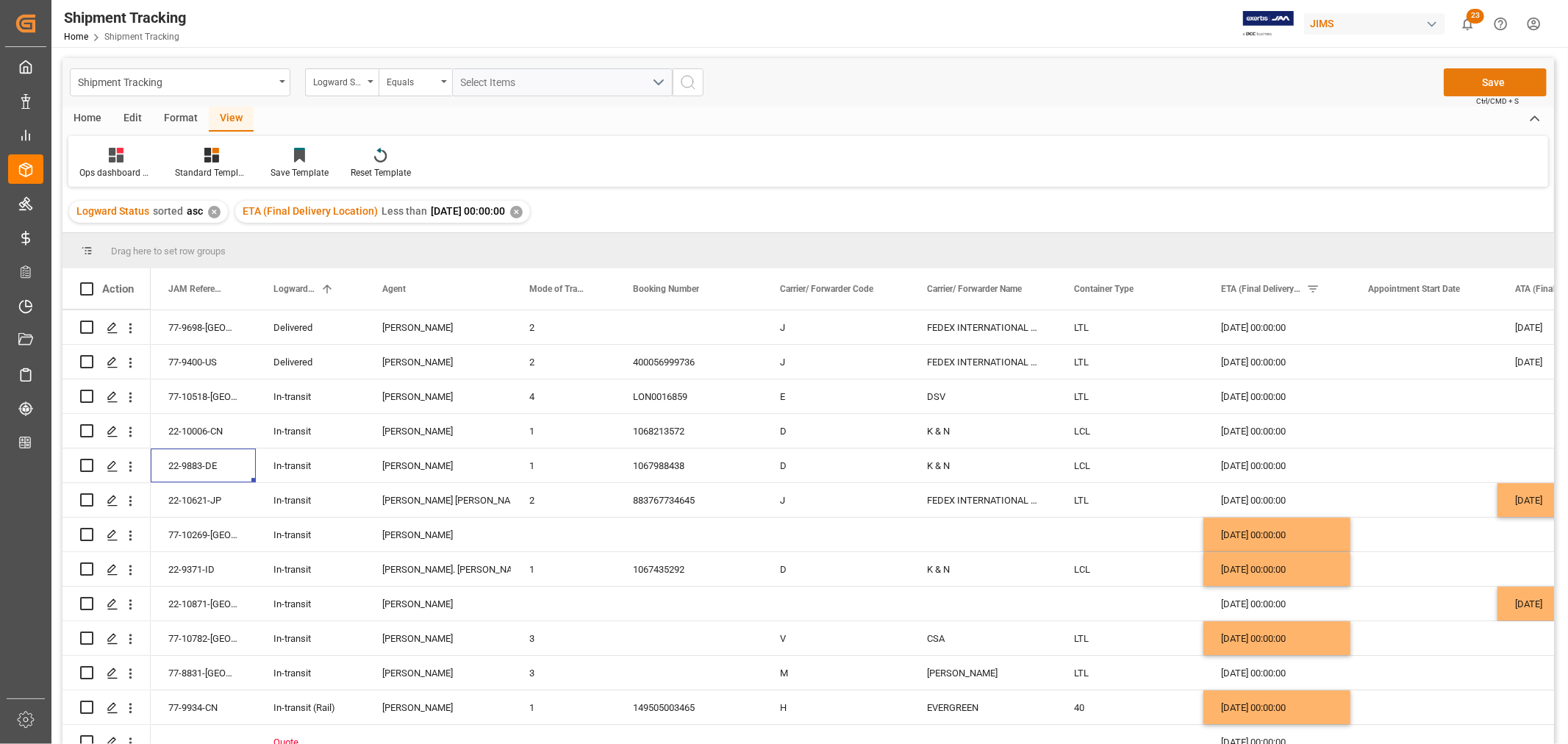
click at [1490, 84] on button "Save" at bounding box center [1495, 82] width 103 height 28
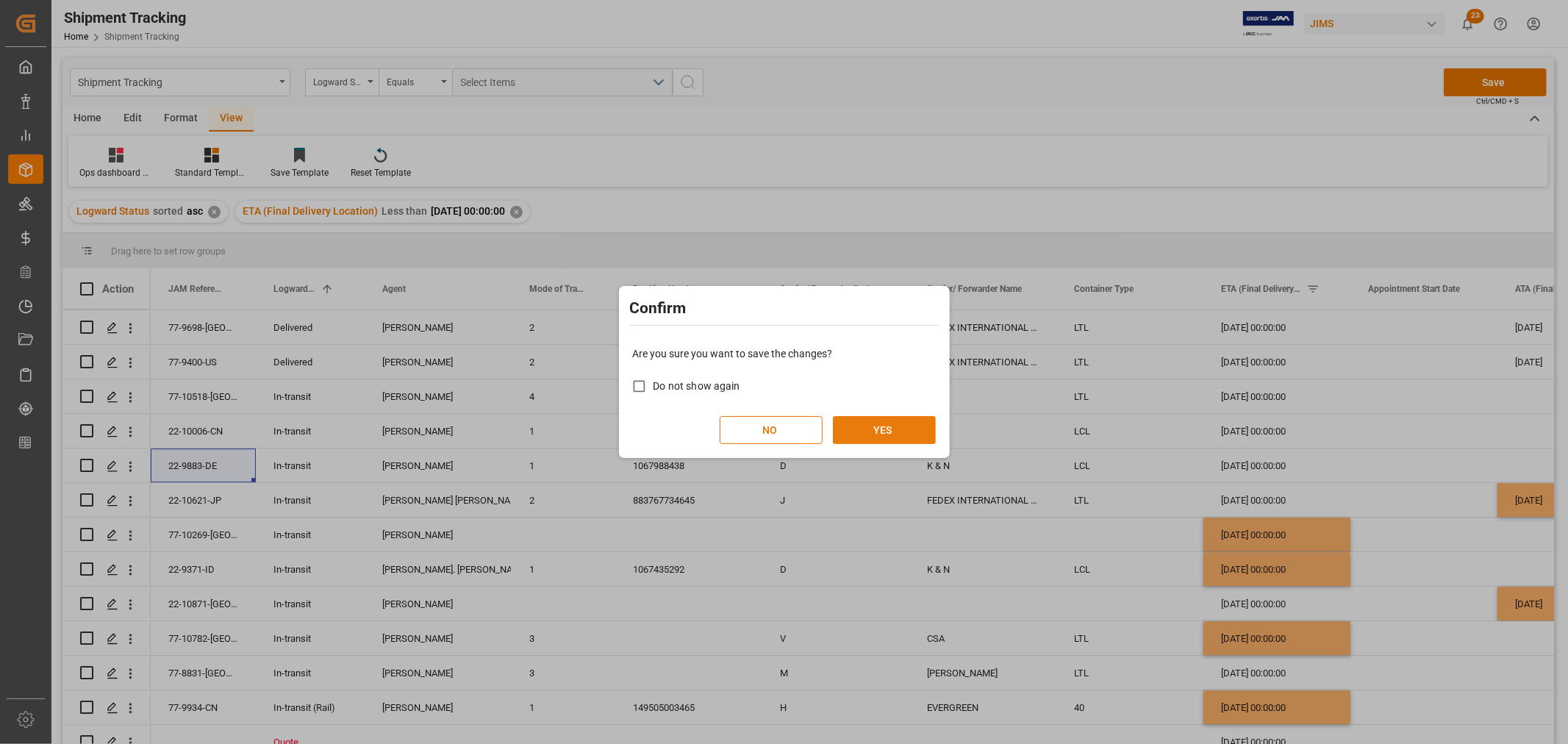
click at [877, 432] on button "YES" at bounding box center [884, 430] width 103 height 28
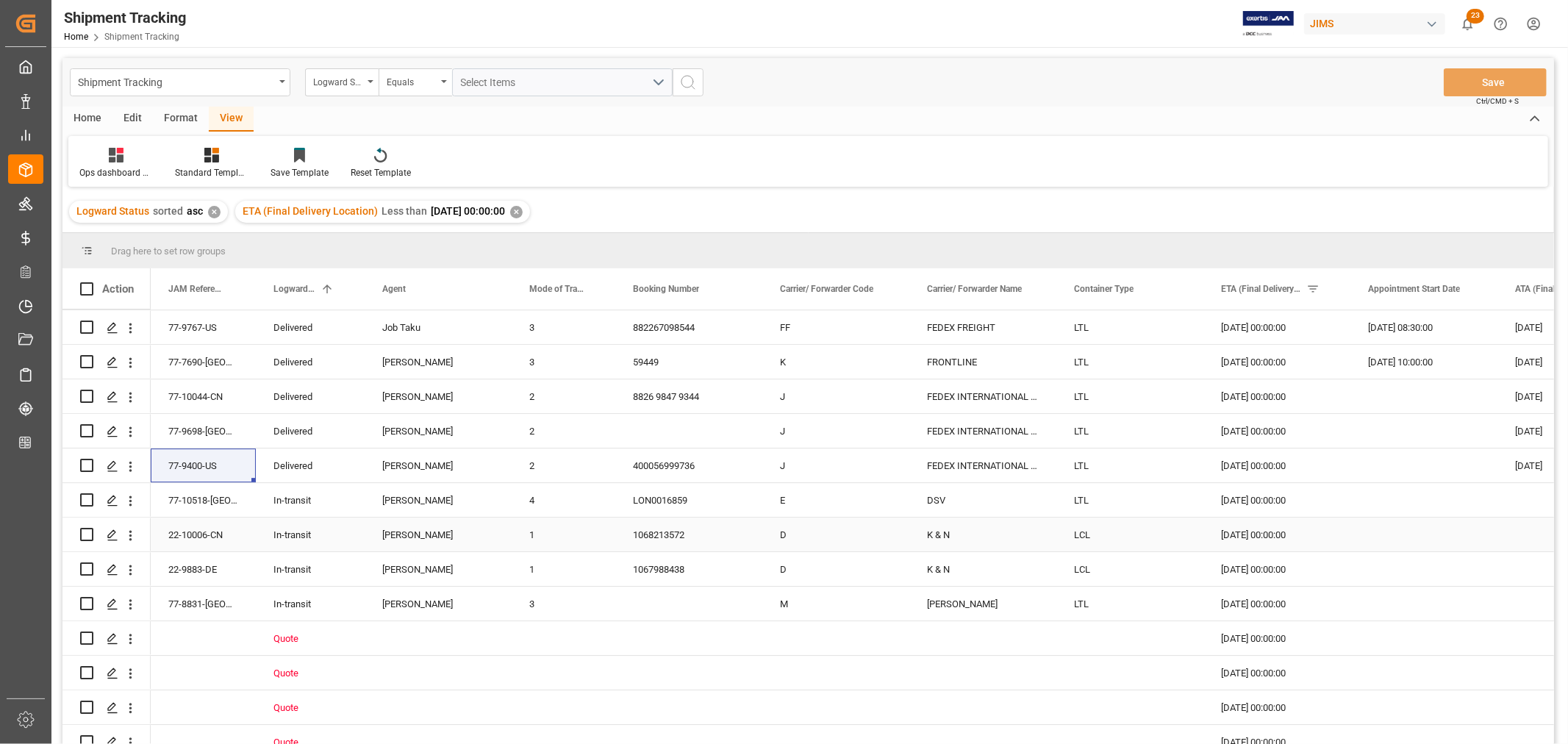
click at [304, 540] on div "In-transit" at bounding box center [309, 535] width 73 height 34
click at [343, 290] on span at bounding box center [340, 289] width 13 height 13
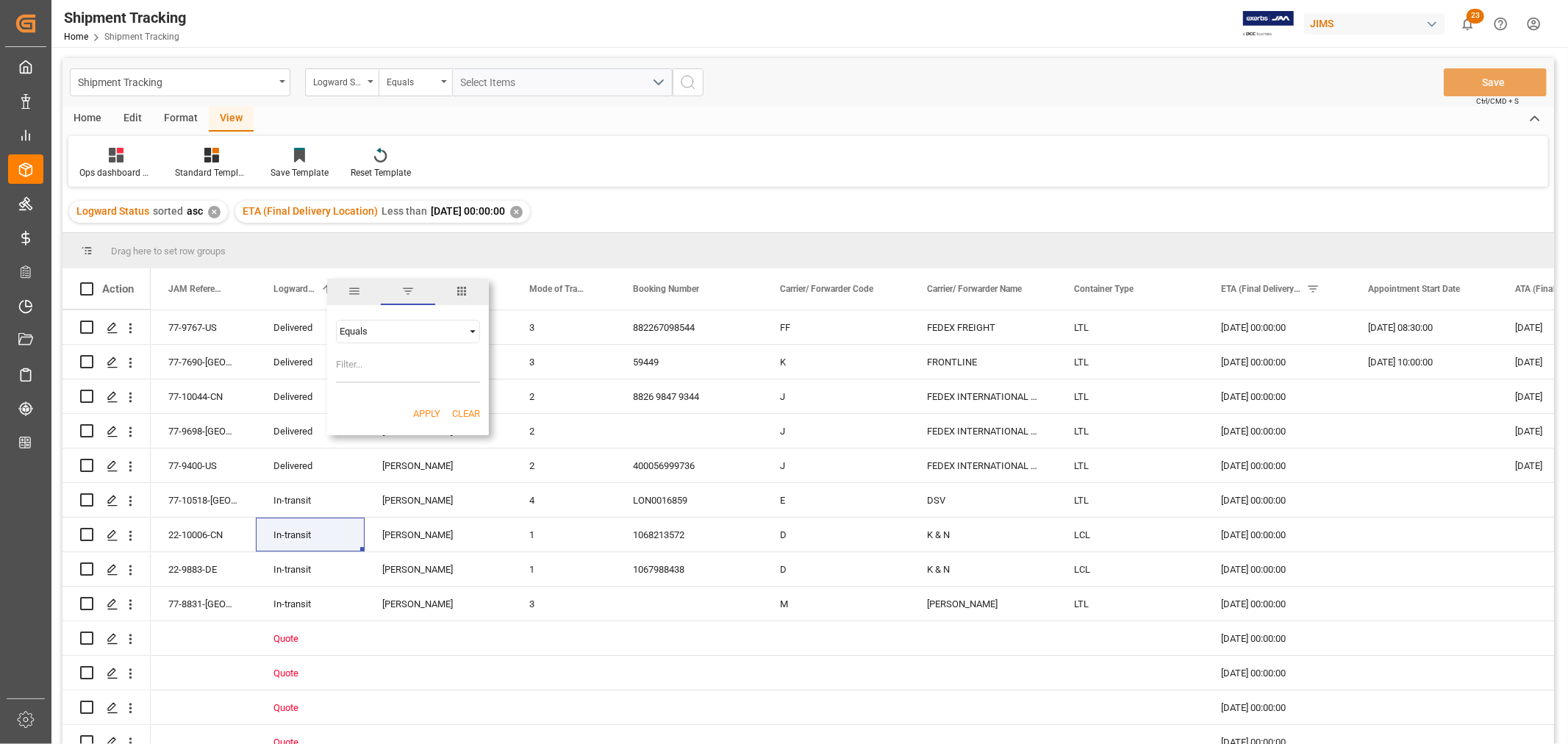
type input "In-transit"
click at [421, 411] on button "Apply" at bounding box center [426, 414] width 27 height 15
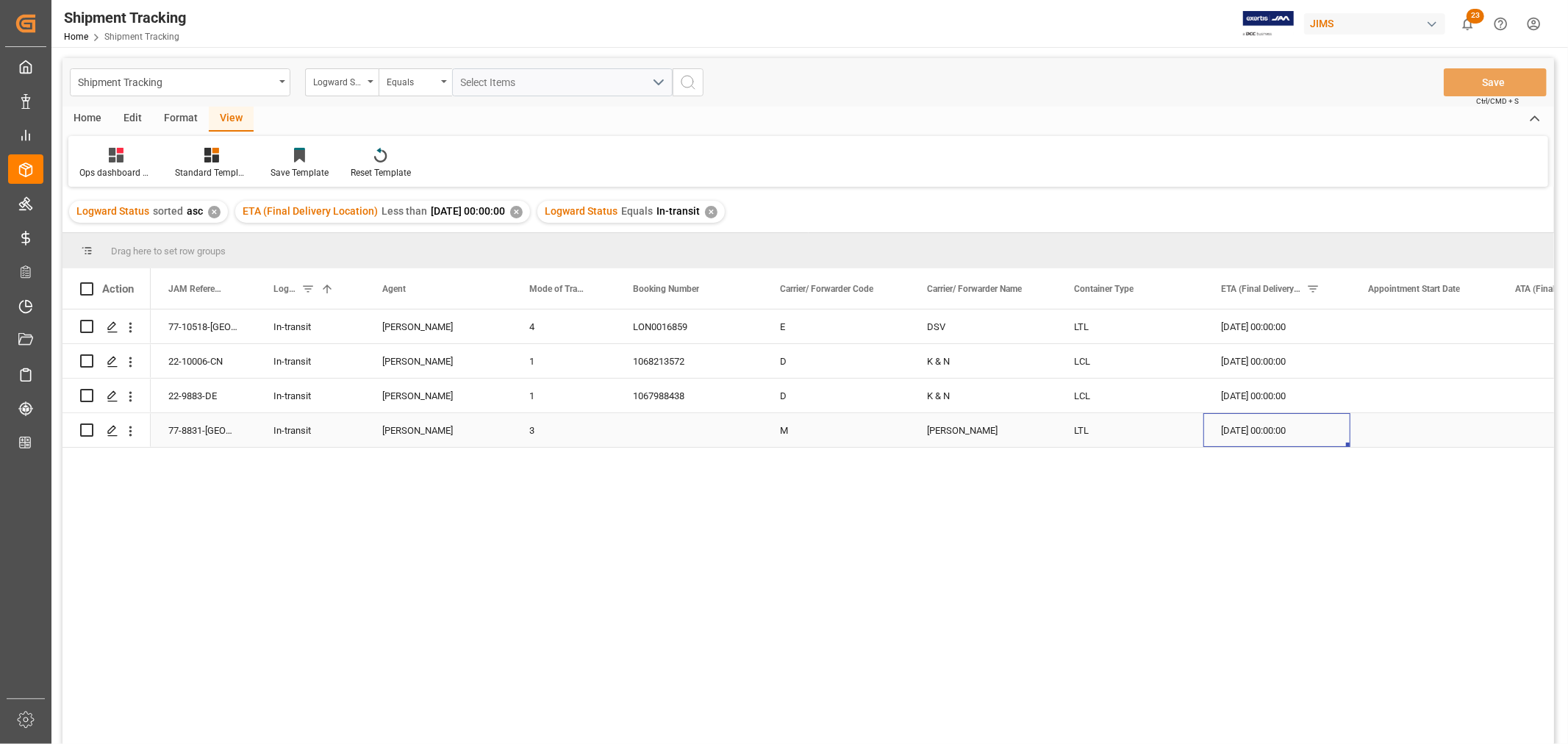
click at [1267, 430] on div "30-05-2025 00:00:00" at bounding box center [1277, 430] width 147 height 34
drag, startPoint x: 1259, startPoint y: 400, endPoint x: 1251, endPoint y: 400, distance: 8.0
click at [1259, 400] on div "[DATE] 00:00:00" at bounding box center [1277, 396] width 147 height 34
click at [643, 398] on div "1067988438" at bounding box center [688, 396] width 147 height 34
click at [436, 398] on div "[PERSON_NAME]" at bounding box center [438, 396] width 112 height 34
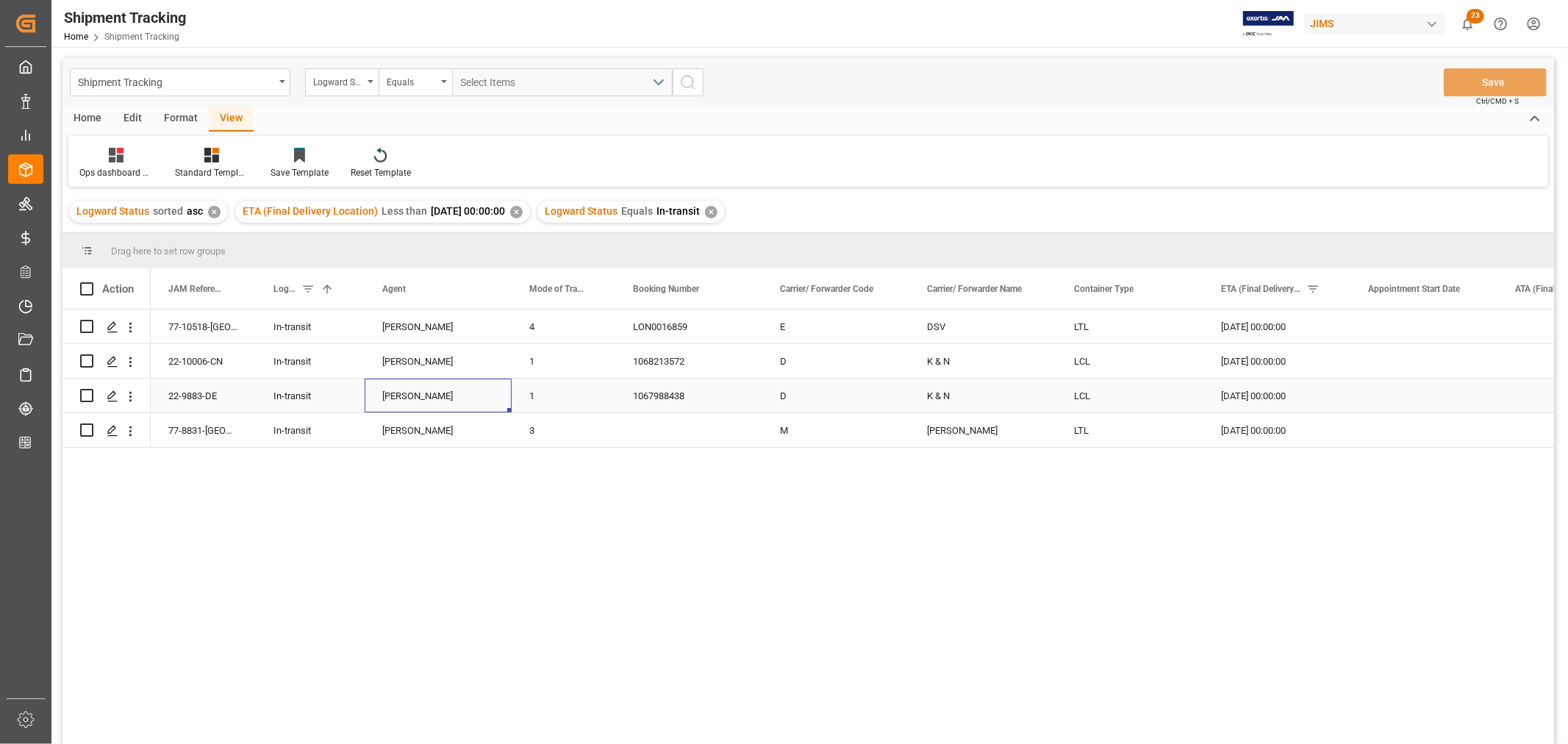
click at [219, 397] on div "22-9883-DE" at bounding box center [203, 396] width 105 height 34
click at [130, 397] on icon "open menu" at bounding box center [131, 396] width 3 height 10
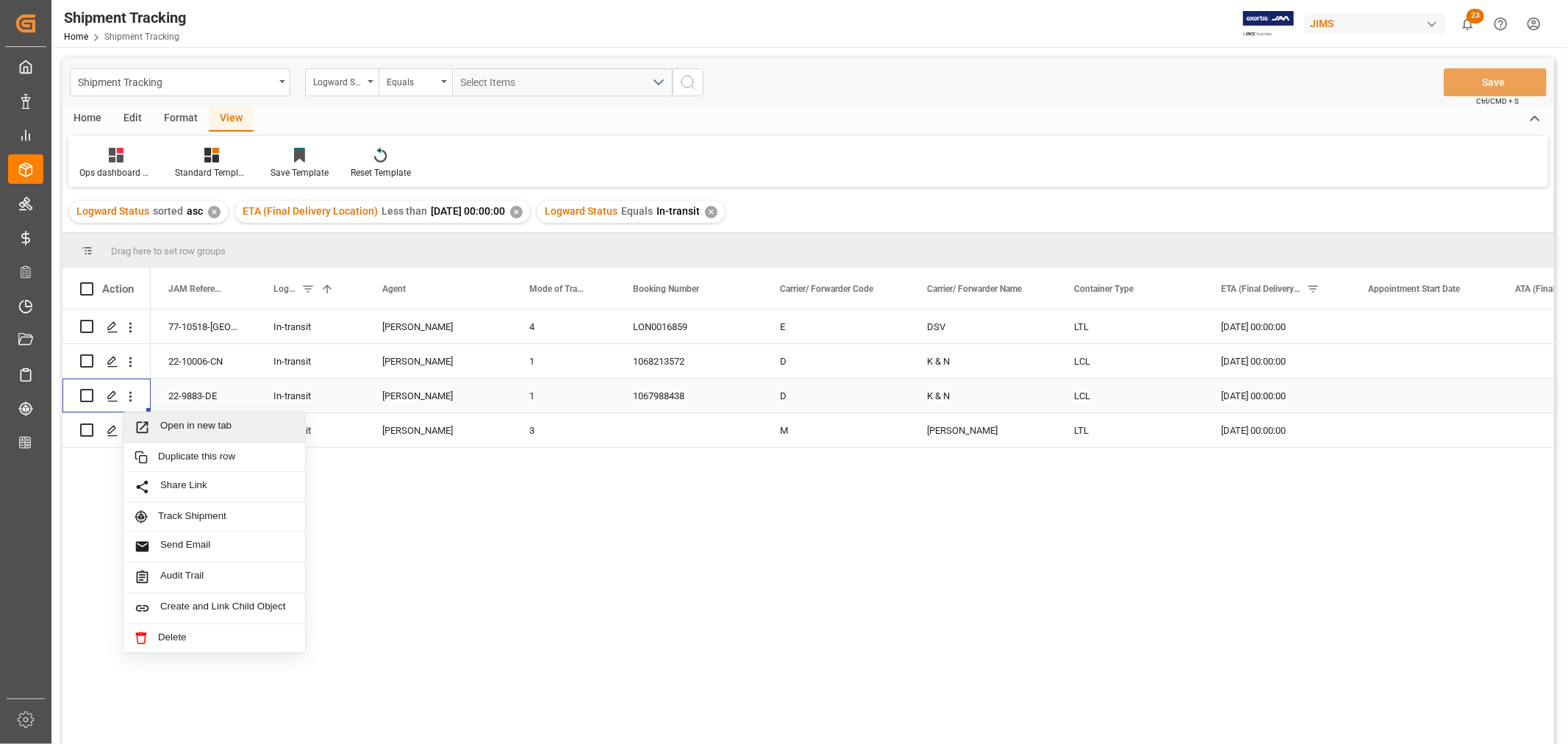
click at [199, 423] on span "Open in new tab" at bounding box center [227, 428] width 133 height 16
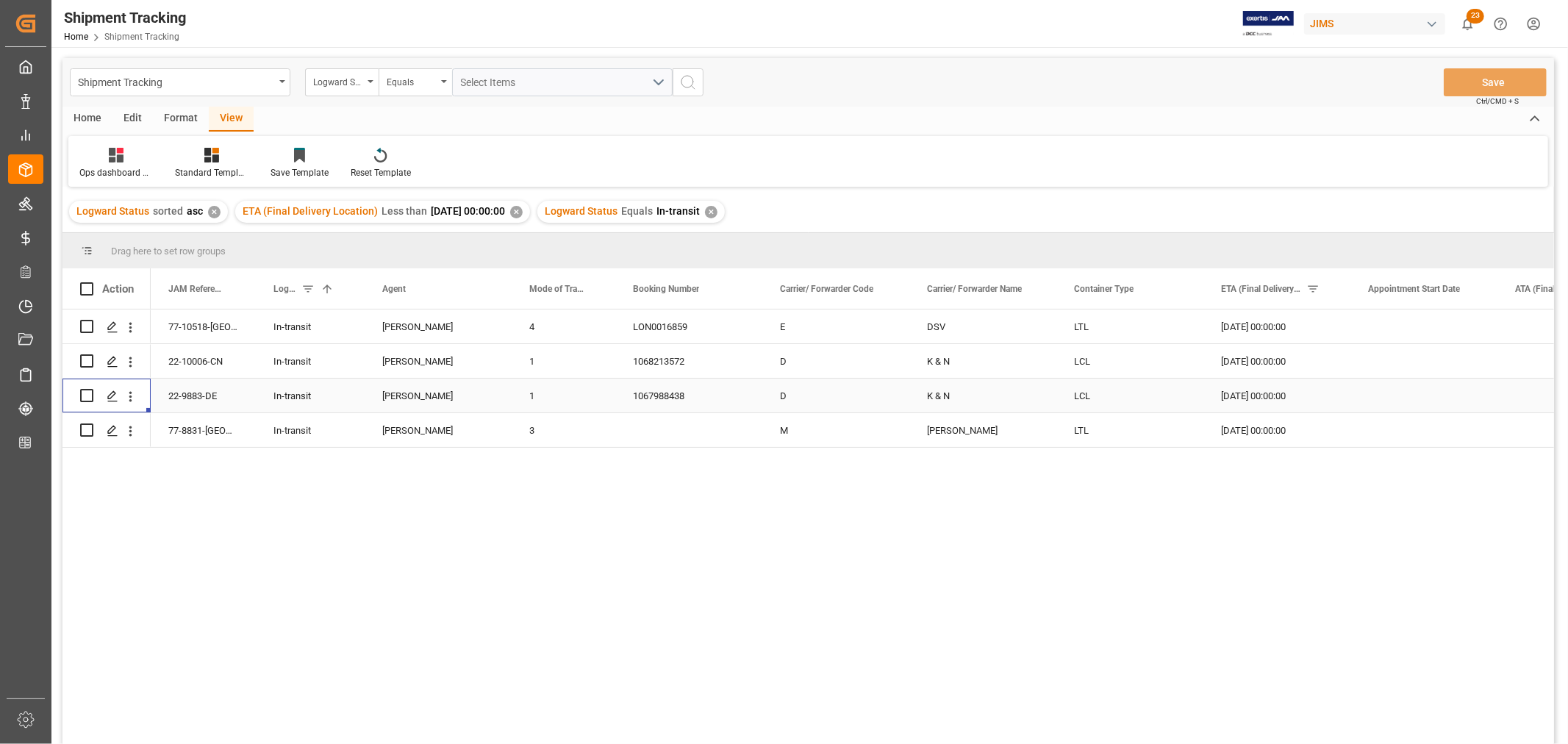
click at [201, 400] on div "22-9883-DE" at bounding box center [203, 396] width 105 height 34
click at [642, 397] on div "1067988438" at bounding box center [688, 396] width 147 height 34
click at [1270, 401] on div "[DATE] 00:00:00" at bounding box center [1277, 396] width 147 height 34
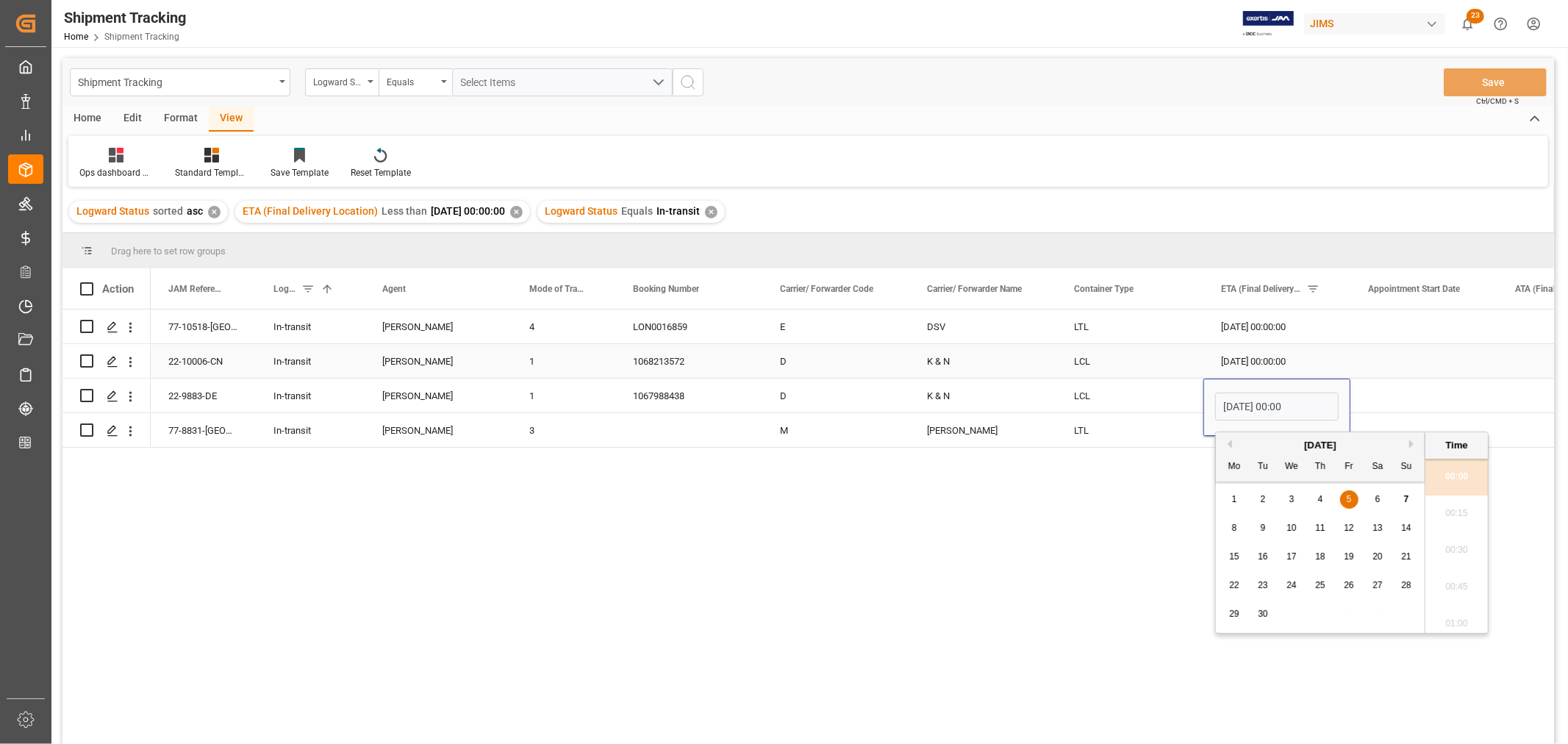
click at [1252, 358] on div "[DATE] 00:00:00" at bounding box center [1277, 361] width 147 height 34
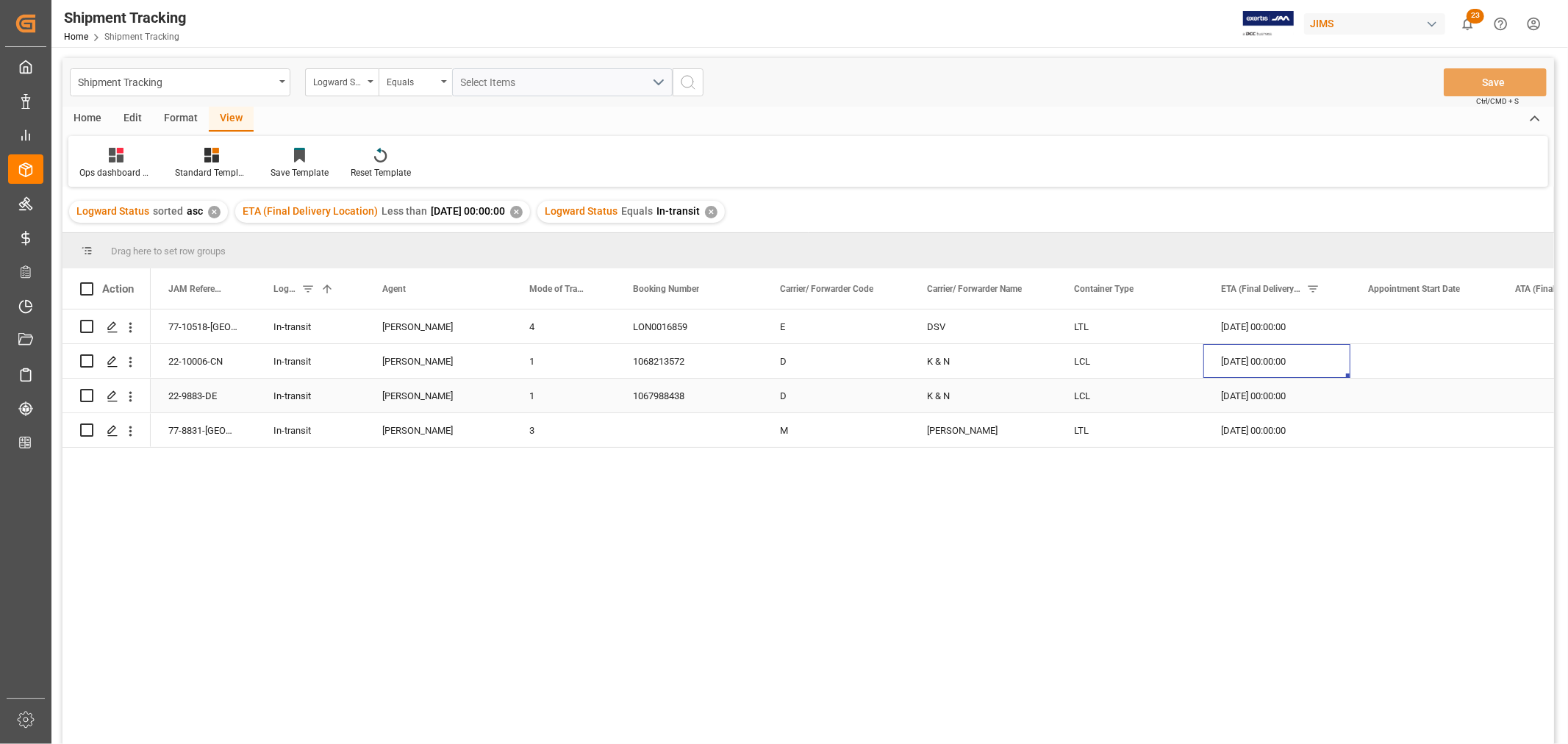
click at [1247, 401] on div "[DATE] 00:00:00" at bounding box center [1277, 396] width 147 height 34
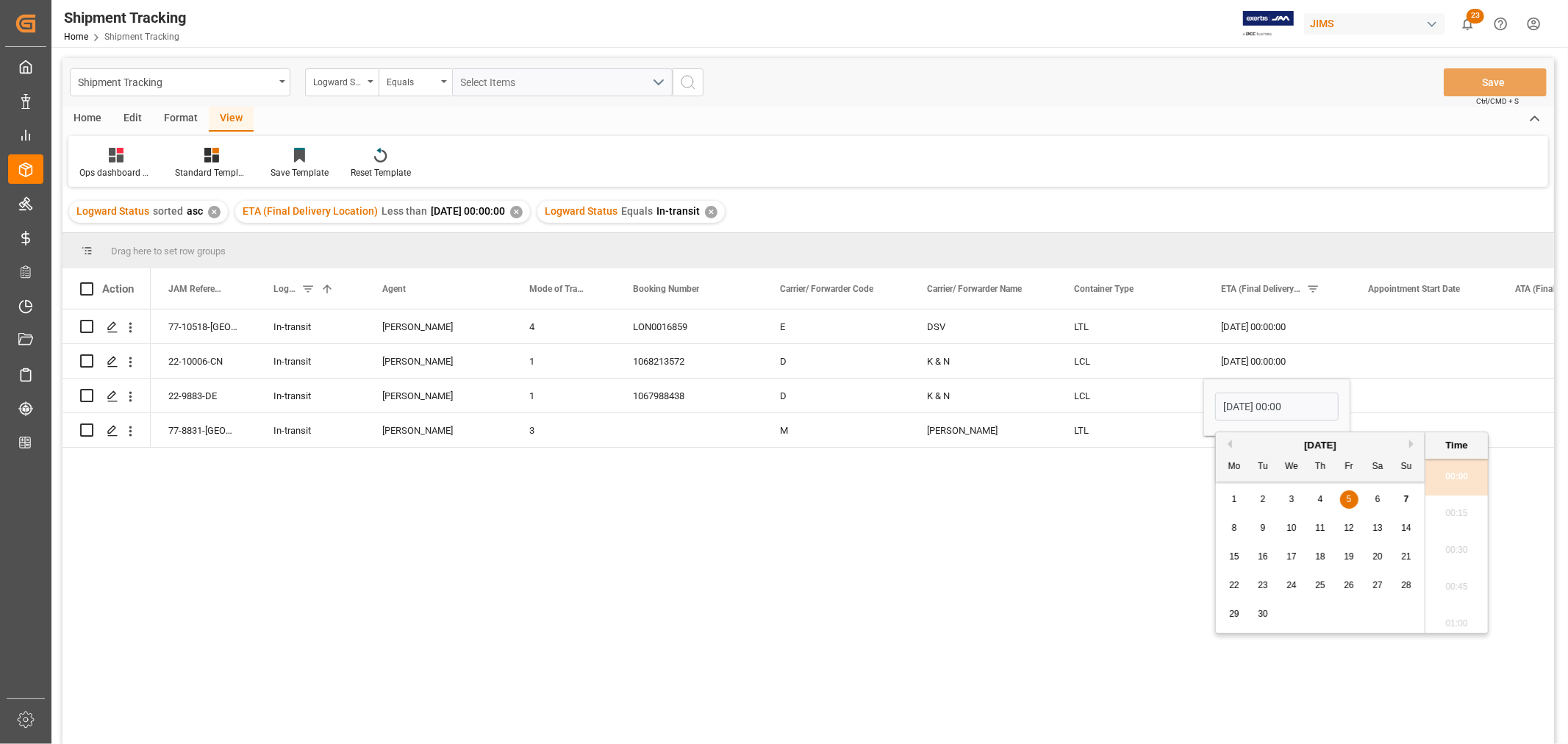
click at [1232, 529] on span "8" at bounding box center [1235, 528] width 6 height 10
type input "[DATE] 00:00"
click at [1251, 362] on div "[DATE] 00:00:00" at bounding box center [1277, 361] width 147 height 34
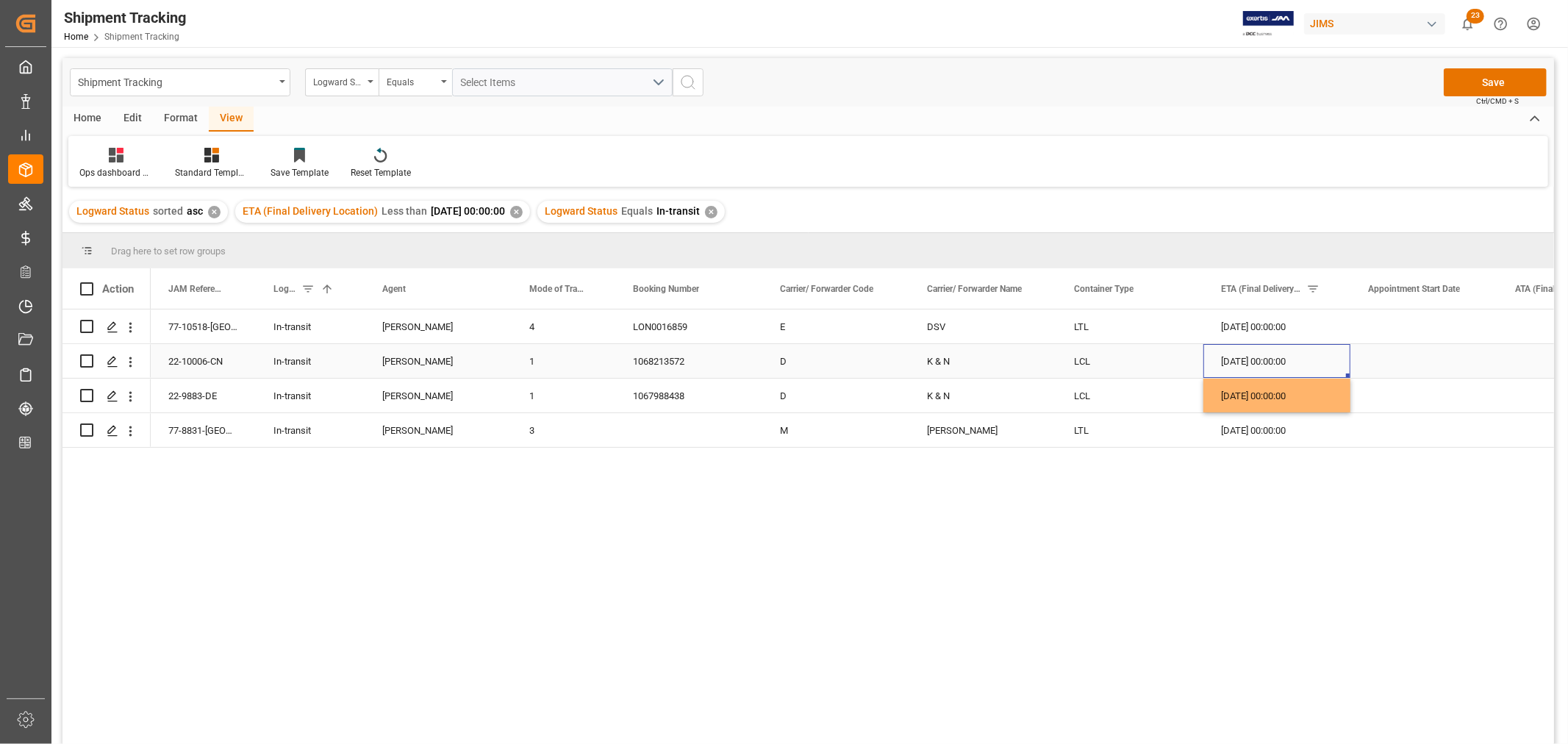
click at [1251, 362] on div "[DATE] 00:00:00" at bounding box center [1277, 361] width 147 height 34
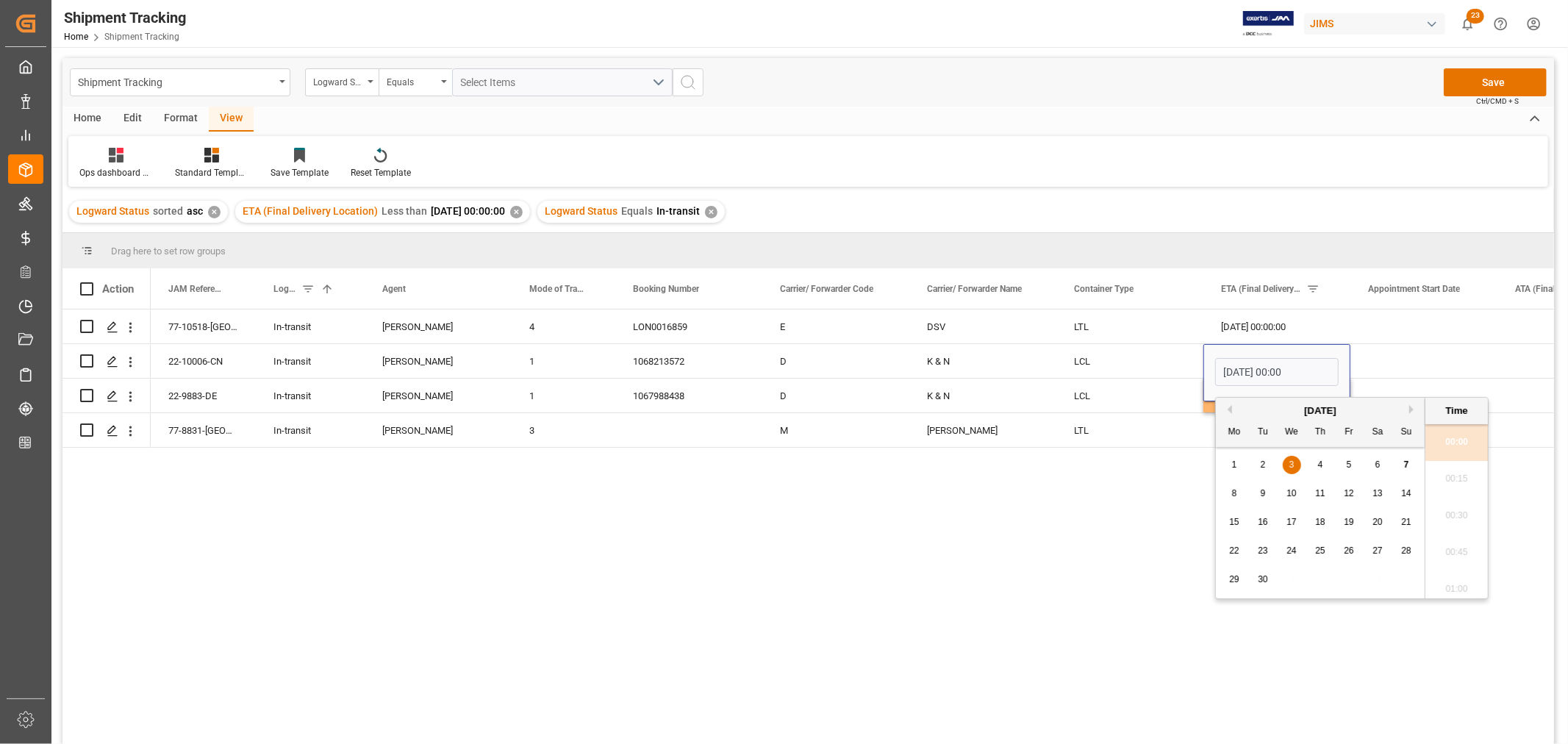
click at [1231, 496] on div "8" at bounding box center [1234, 494] width 18 height 17
type input "[DATE] 00:00"
click at [1244, 329] on div "[DATE] 00:00:00" at bounding box center [1277, 326] width 147 height 34
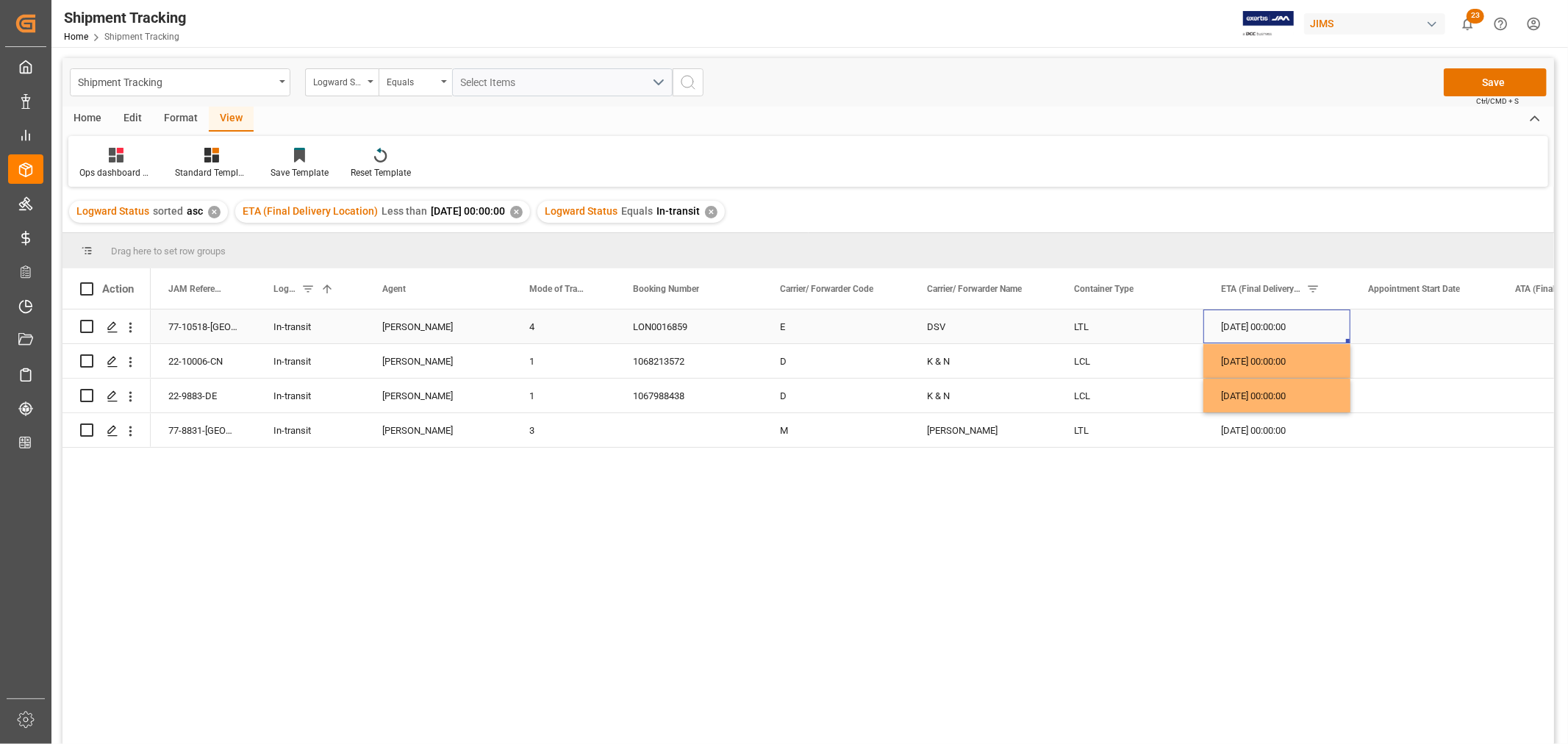
click at [1252, 328] on div "[DATE] 00:00:00" at bounding box center [1277, 326] width 147 height 34
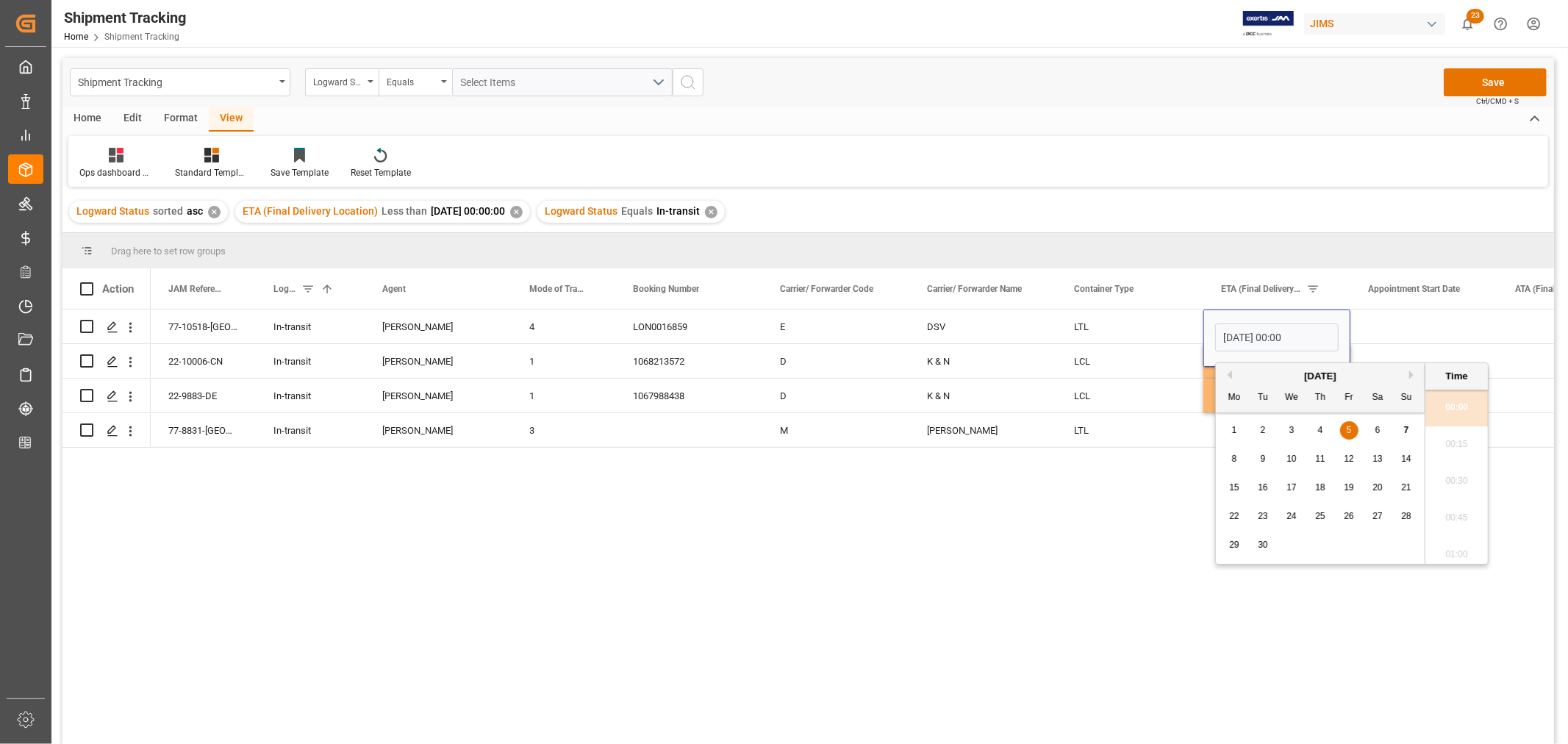
click at [1236, 459] on span "8" at bounding box center [1235, 458] width 6 height 10
type input "[DATE] 00:00"
click at [1097, 338] on div "LTL" at bounding box center [1130, 326] width 147 height 34
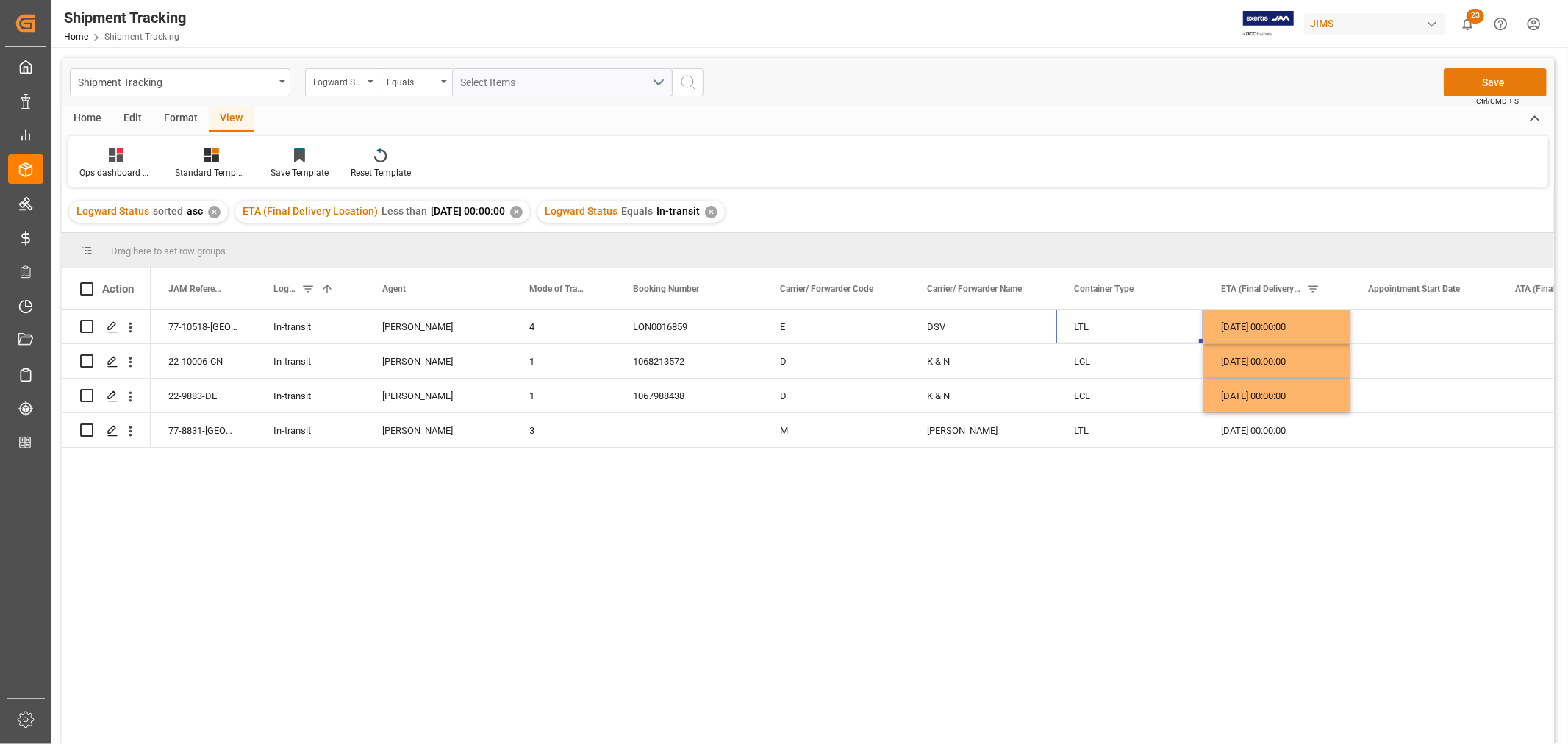
click at [1500, 82] on button "Save" at bounding box center [1495, 82] width 103 height 28
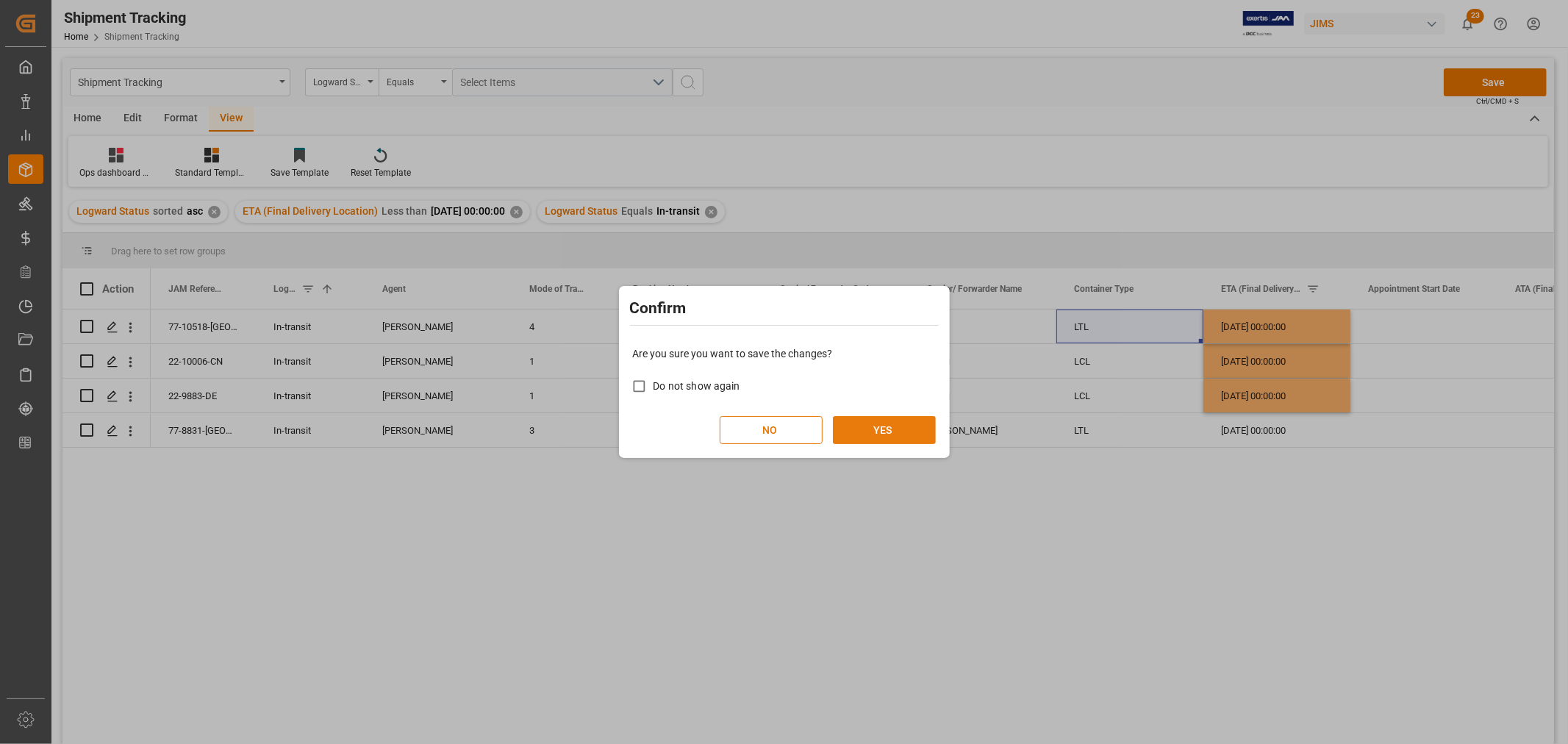
click at [869, 432] on button "YES" at bounding box center [884, 430] width 103 height 28
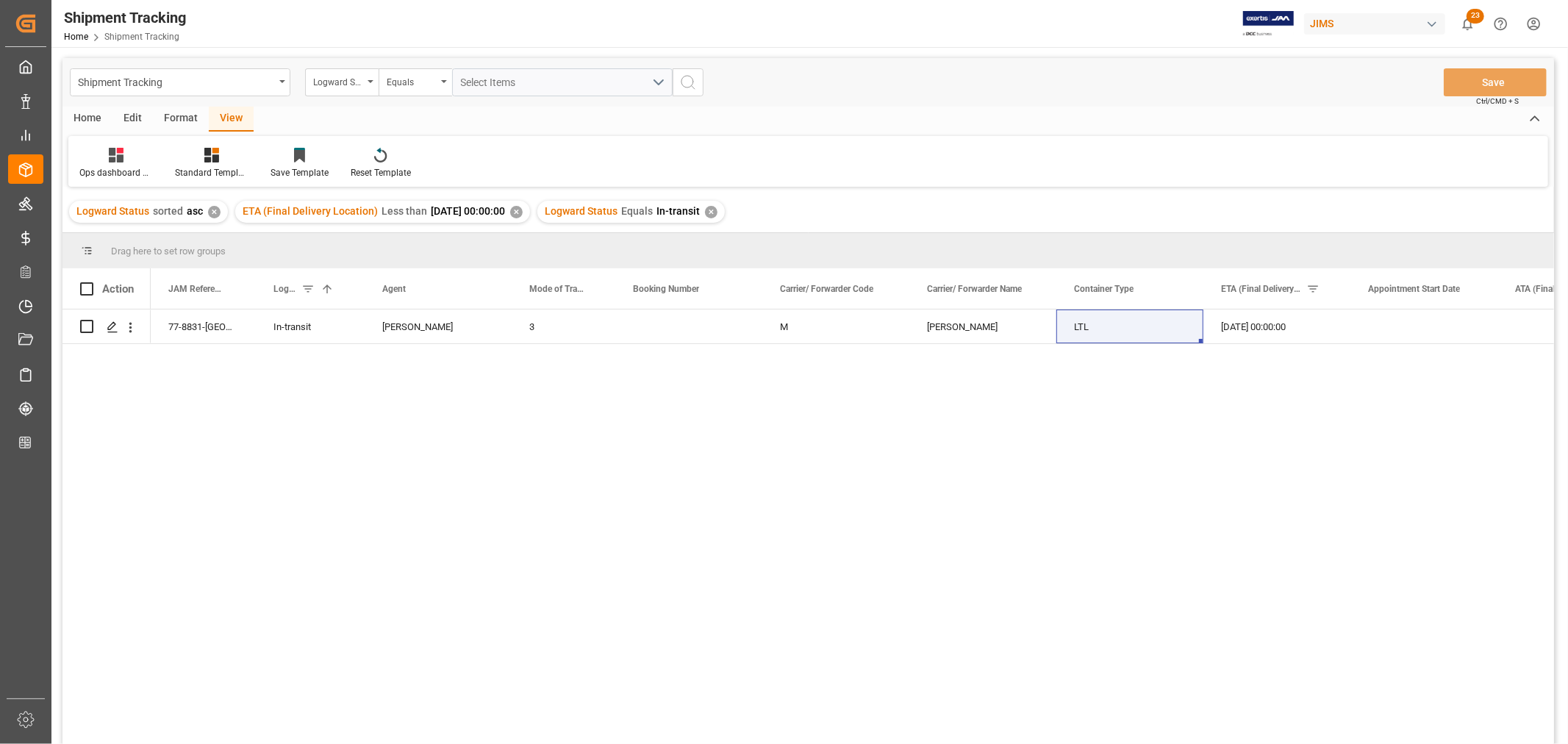
click at [718, 212] on div "✕" at bounding box center [711, 212] width 13 height 13
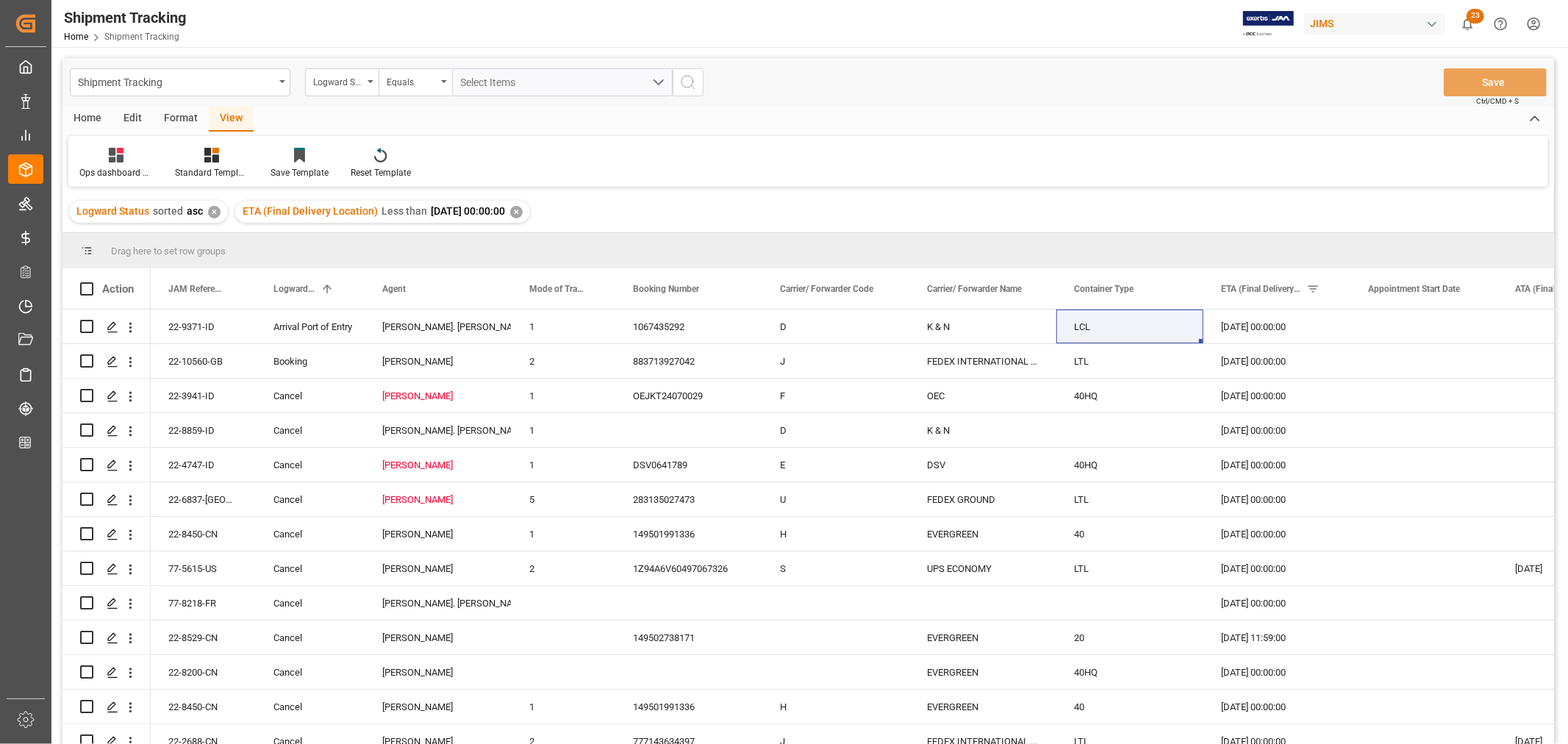
click at [523, 209] on div "✕" at bounding box center [516, 212] width 13 height 13
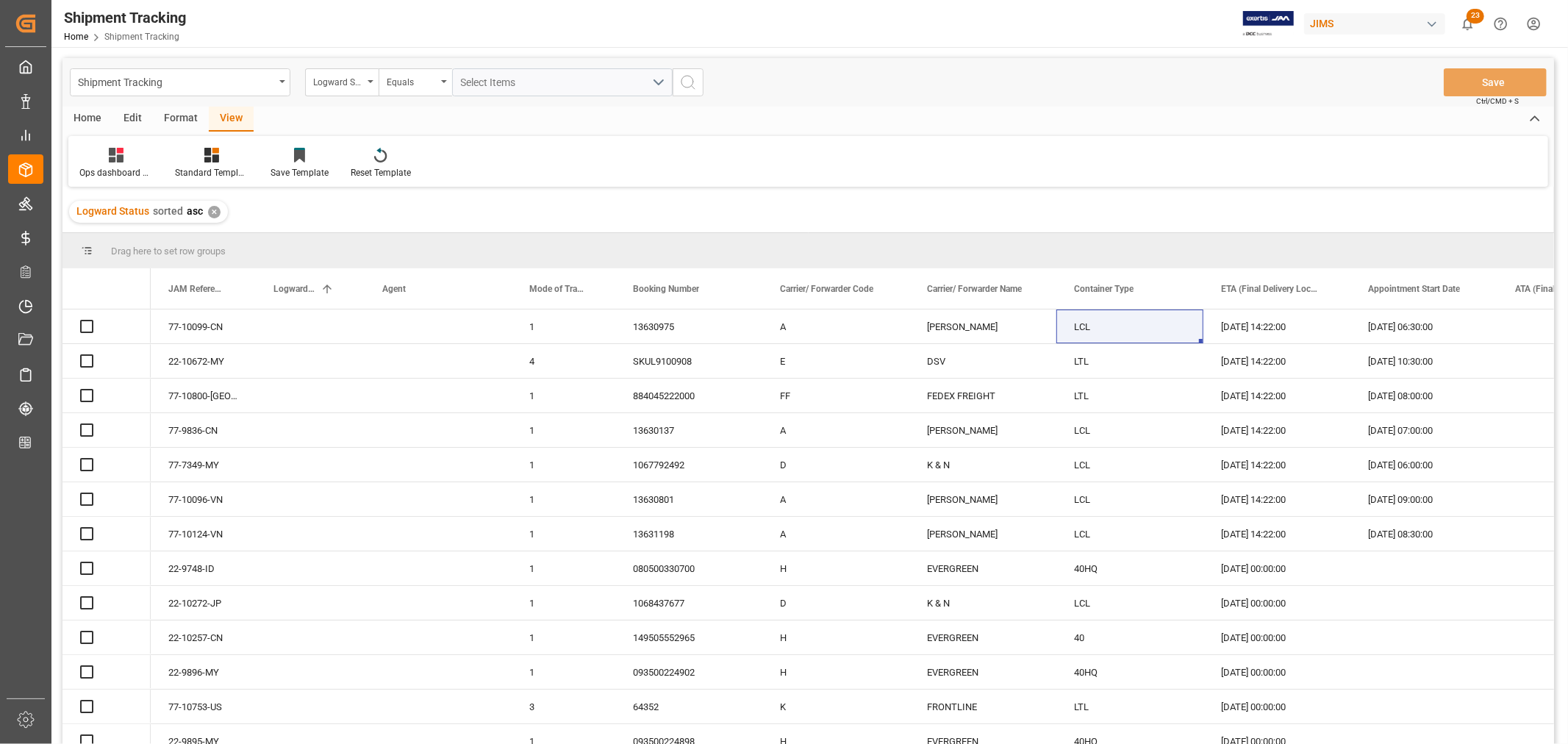
click at [1324, 287] on span at bounding box center [1326, 289] width 13 height 13
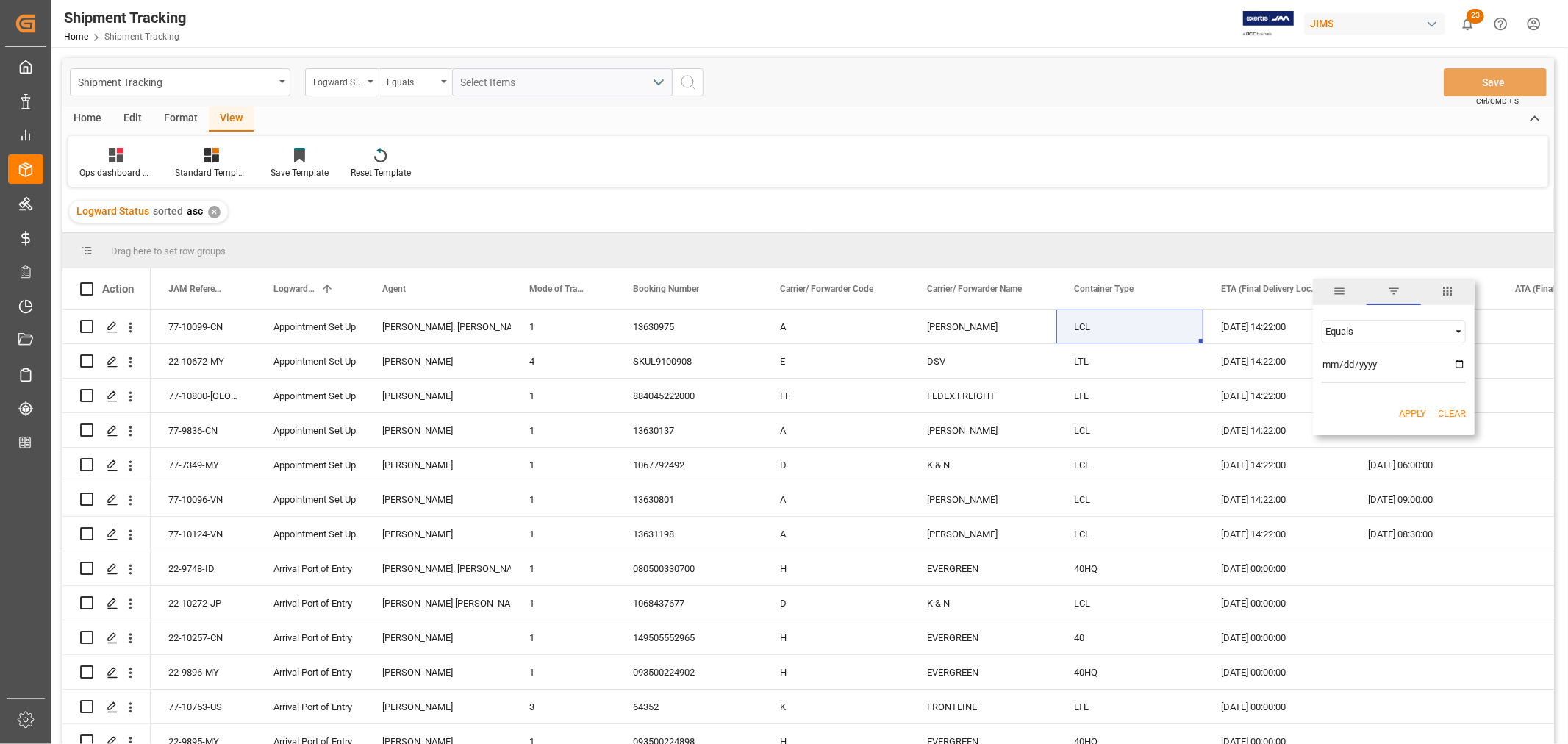
click at [1348, 366] on input "date" at bounding box center [1394, 368] width 144 height 29
click at [1454, 361] on input "date" at bounding box center [1394, 368] width 144 height 29
type input "2025-09-08"
click at [1407, 415] on button "Apply" at bounding box center [1412, 414] width 27 height 15
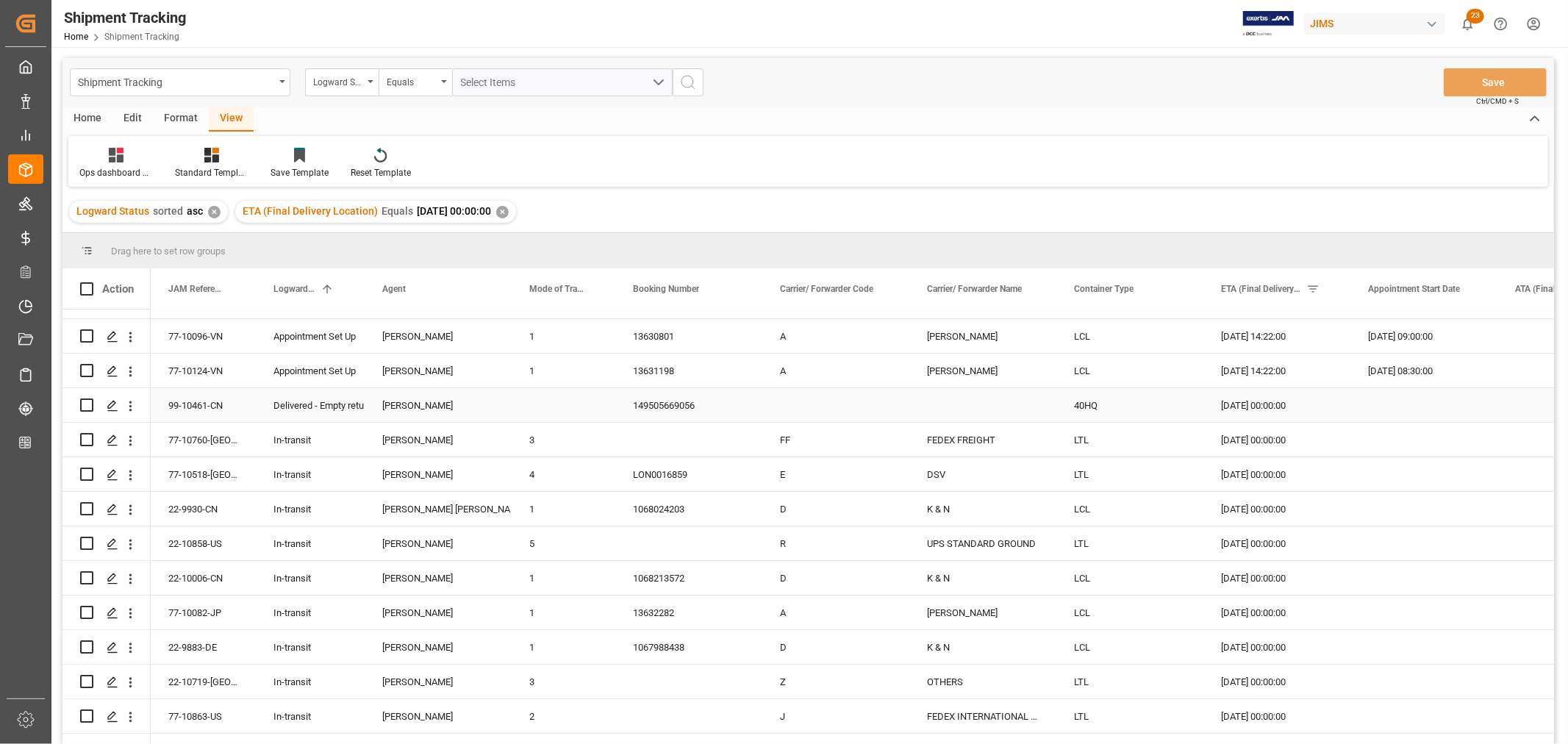
scroll to position [245, 0]
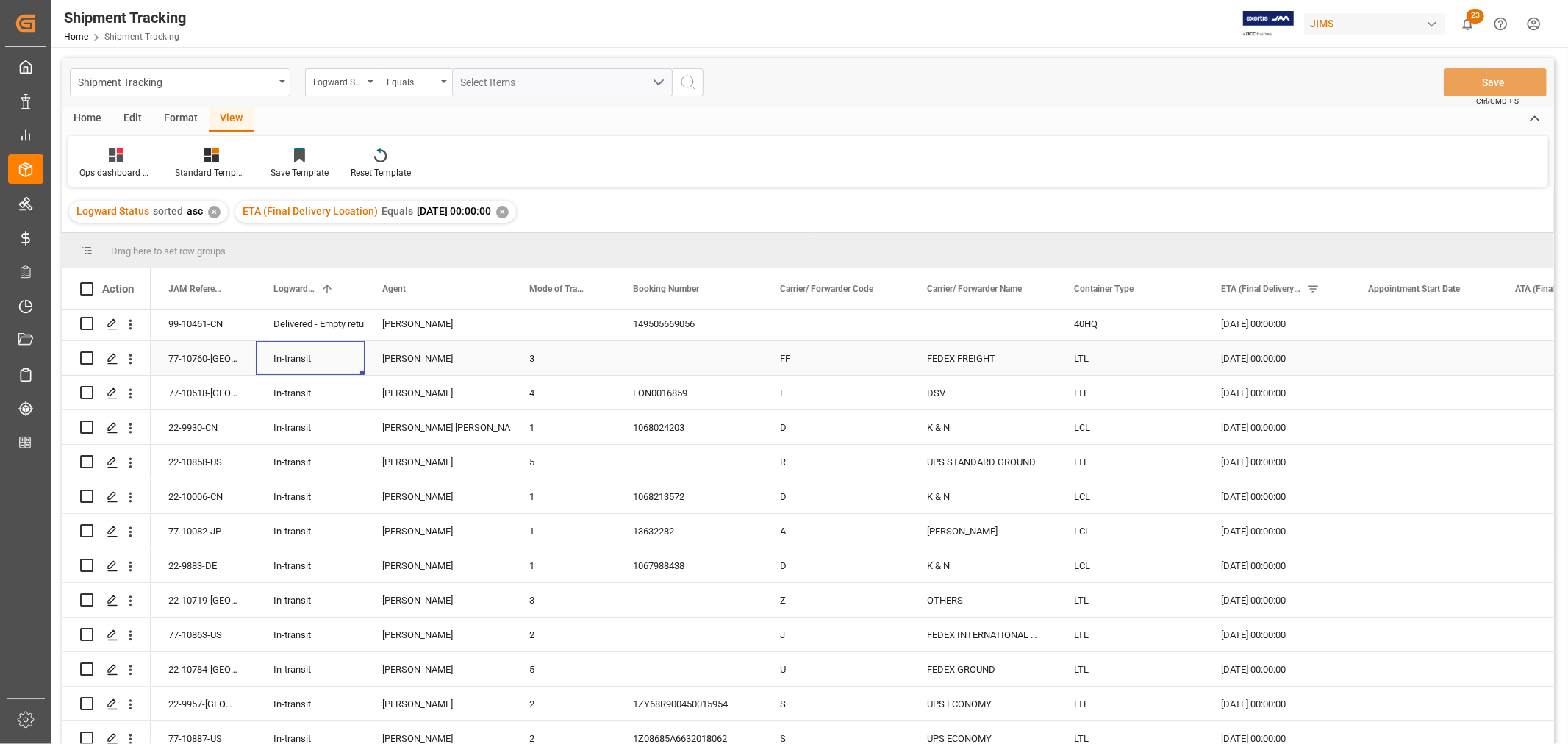
click at [295, 370] on div "In-transit" at bounding box center [309, 359] width 73 height 34
click at [398, 399] on div "[PERSON_NAME]" at bounding box center [438, 393] width 112 height 34
click at [281, 468] on div "In-transit" at bounding box center [309, 462] width 73 height 34
click at [422, 429] on div "[PERSON_NAME] [PERSON_NAME]" at bounding box center [438, 427] width 112 height 34
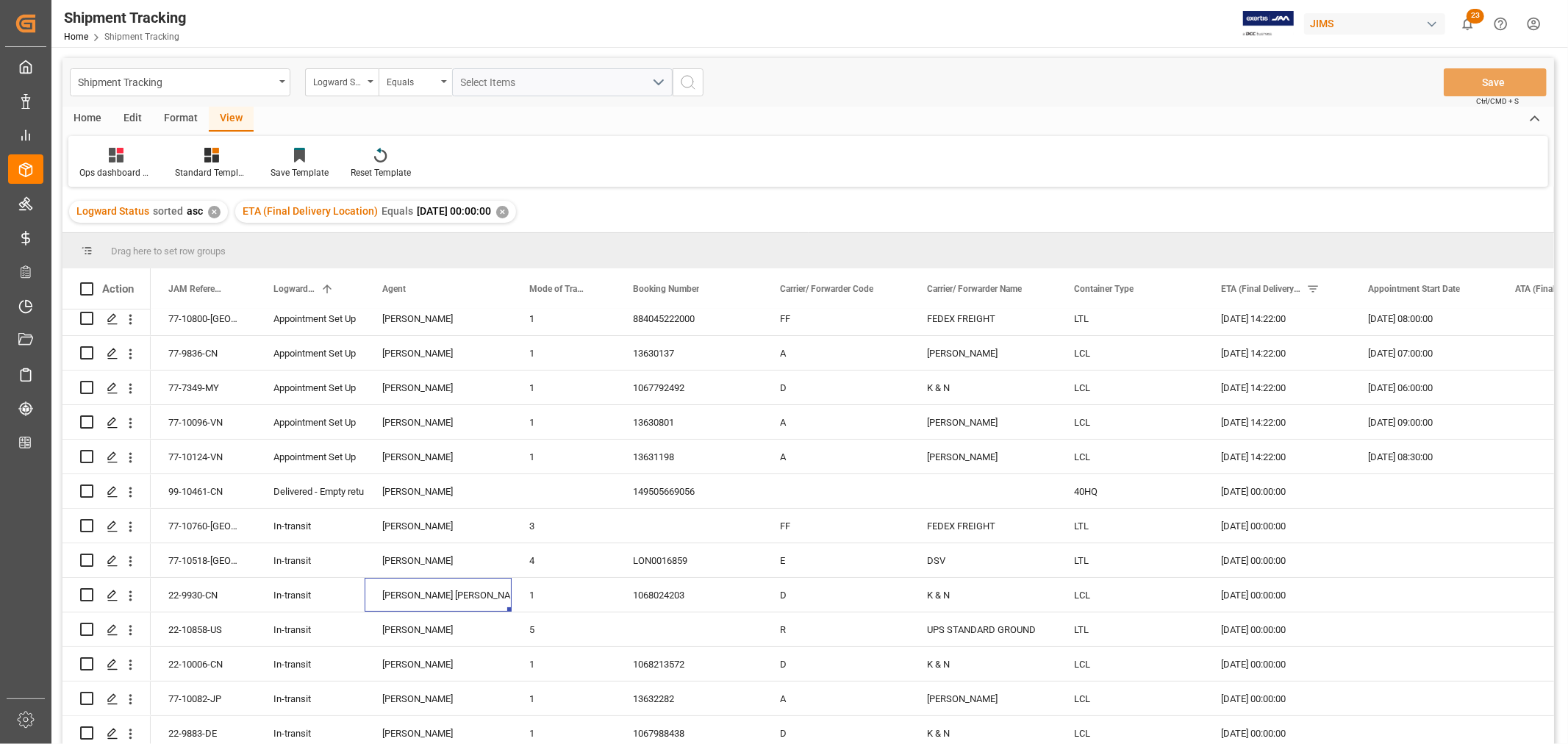
scroll to position [0, 0]
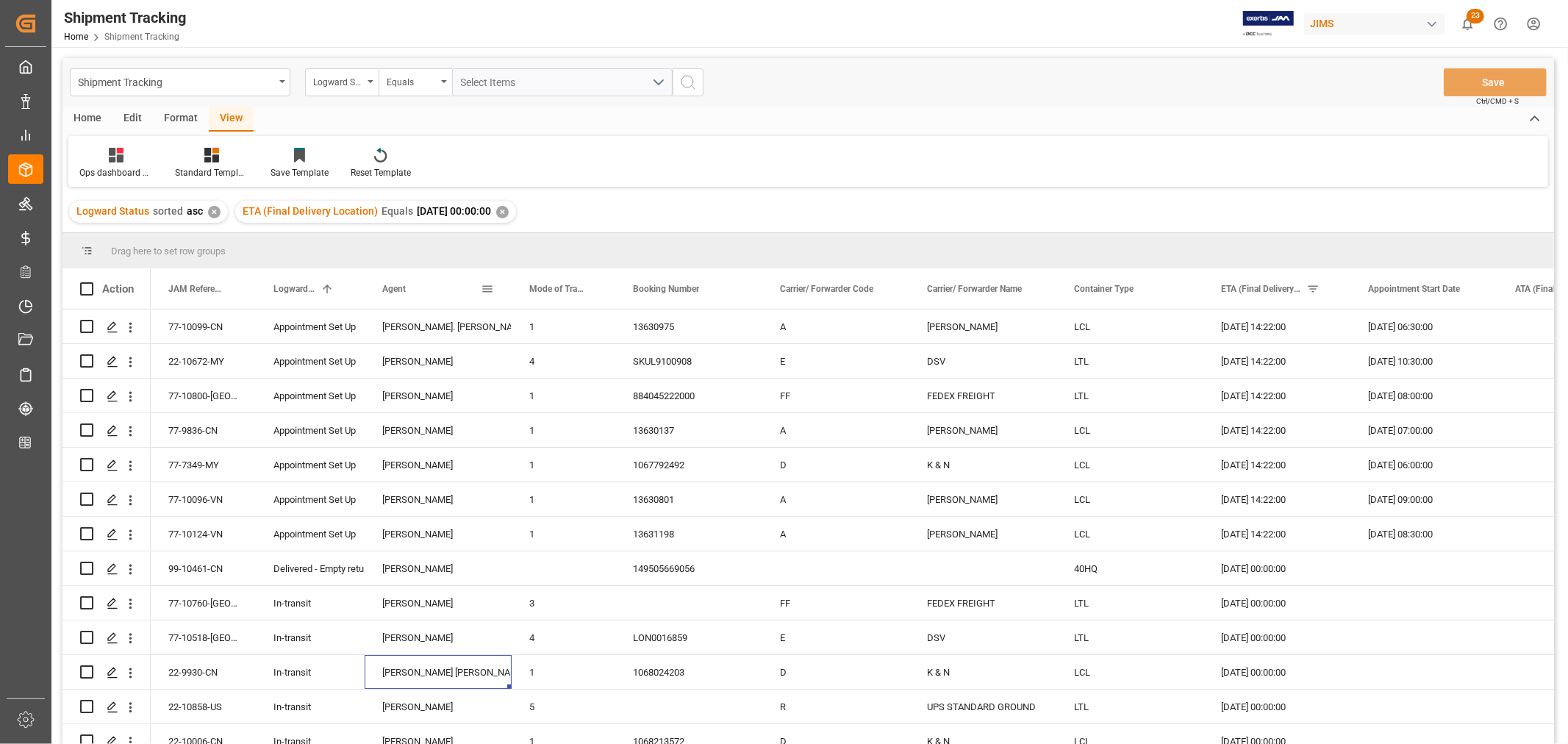
click at [392, 288] on span "Agent" at bounding box center [394, 288] width 24 height 10
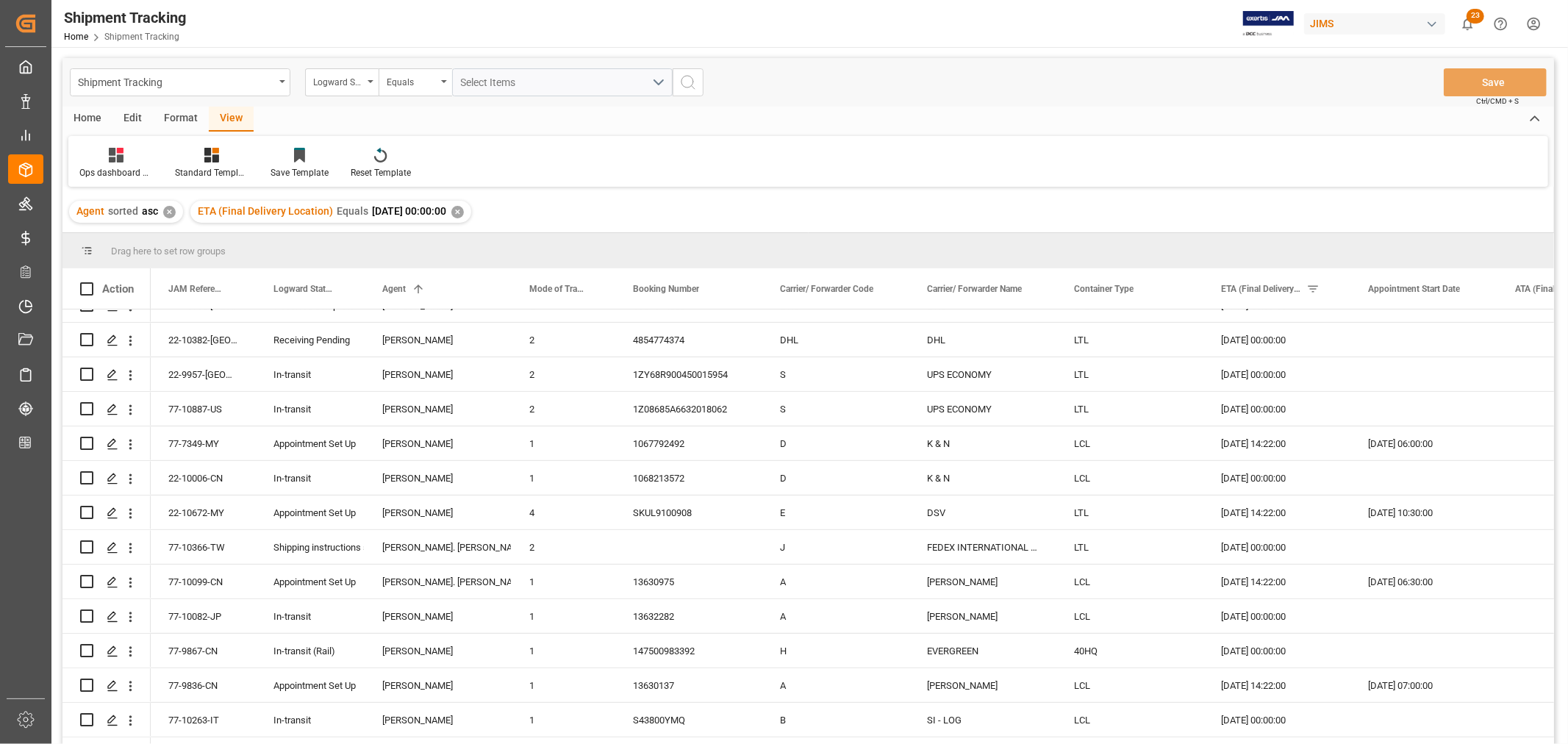
scroll to position [568, 0]
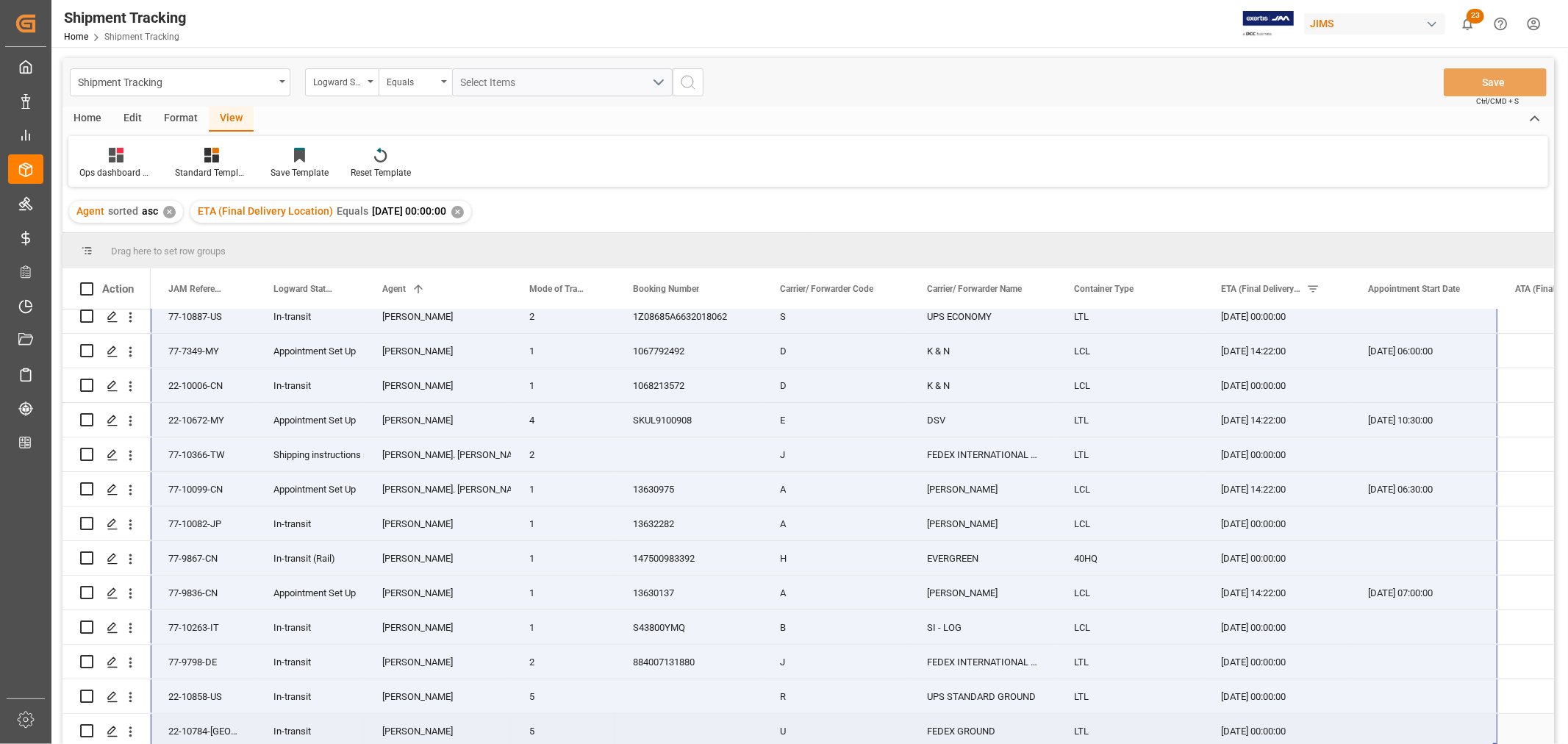
drag, startPoint x: 201, startPoint y: 325, endPoint x: 1430, endPoint y: 723, distance: 1291.8
click at [1430, 723] on div "99-10461-CN Delivered - Empty returned Agnes Stafiniak 149505669056 40HQ 08-09-…" at bounding box center [1191, 247] width 2082 height 1002
click at [464, 212] on div "✕" at bounding box center [458, 212] width 13 height 13
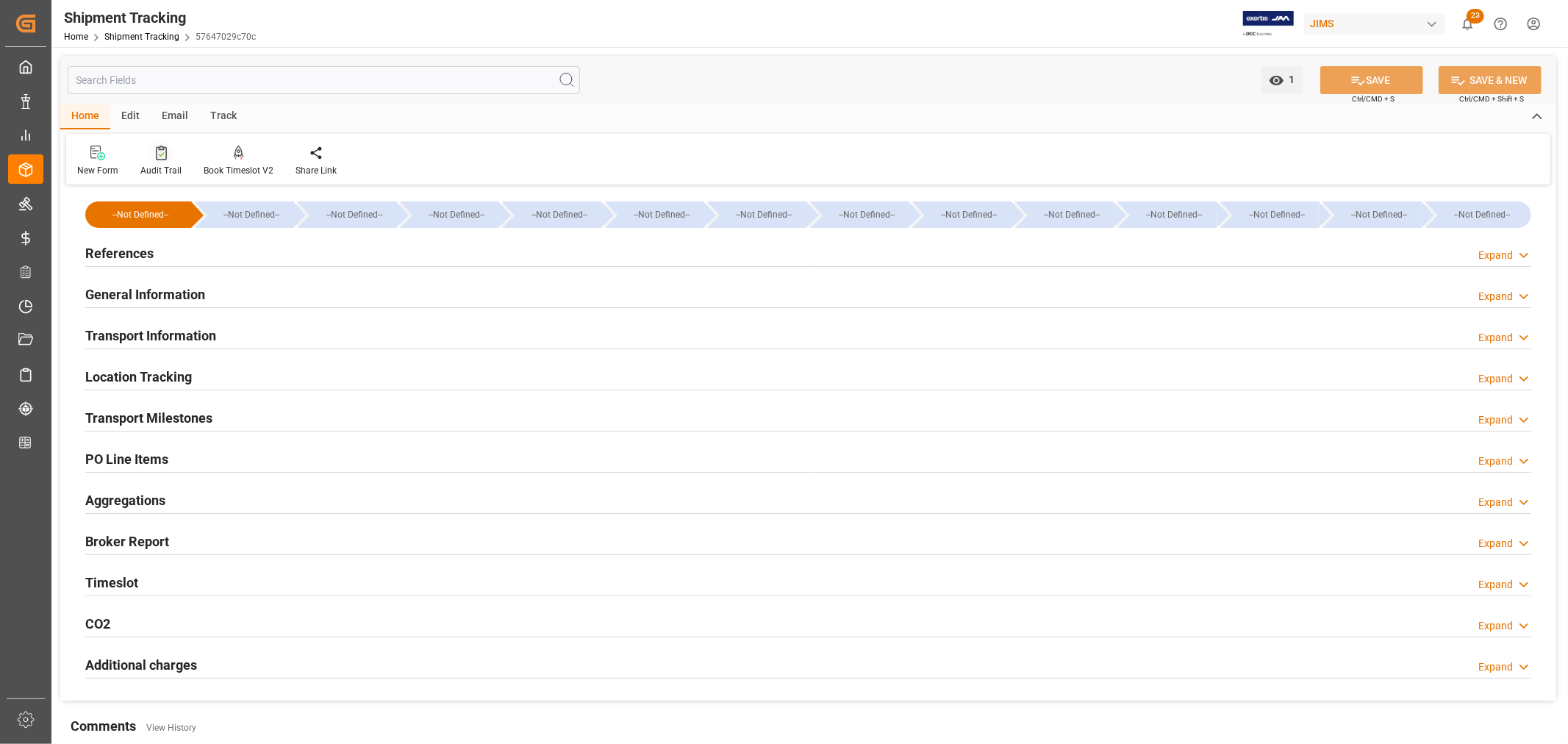
click at [170, 170] on div "Audit Trail" at bounding box center [161, 171] width 41 height 13
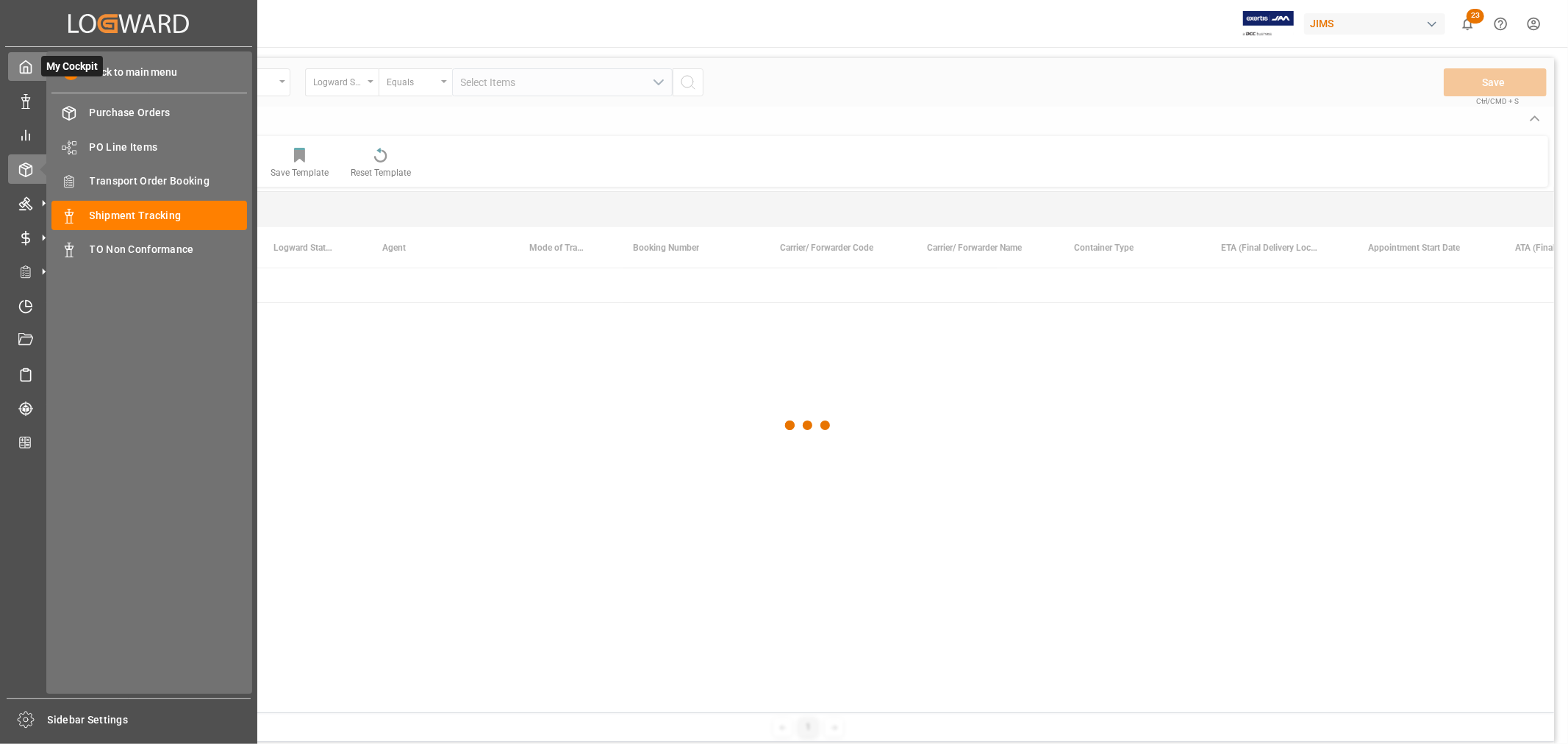
click at [17, 66] on div at bounding box center [21, 66] width 25 height 16
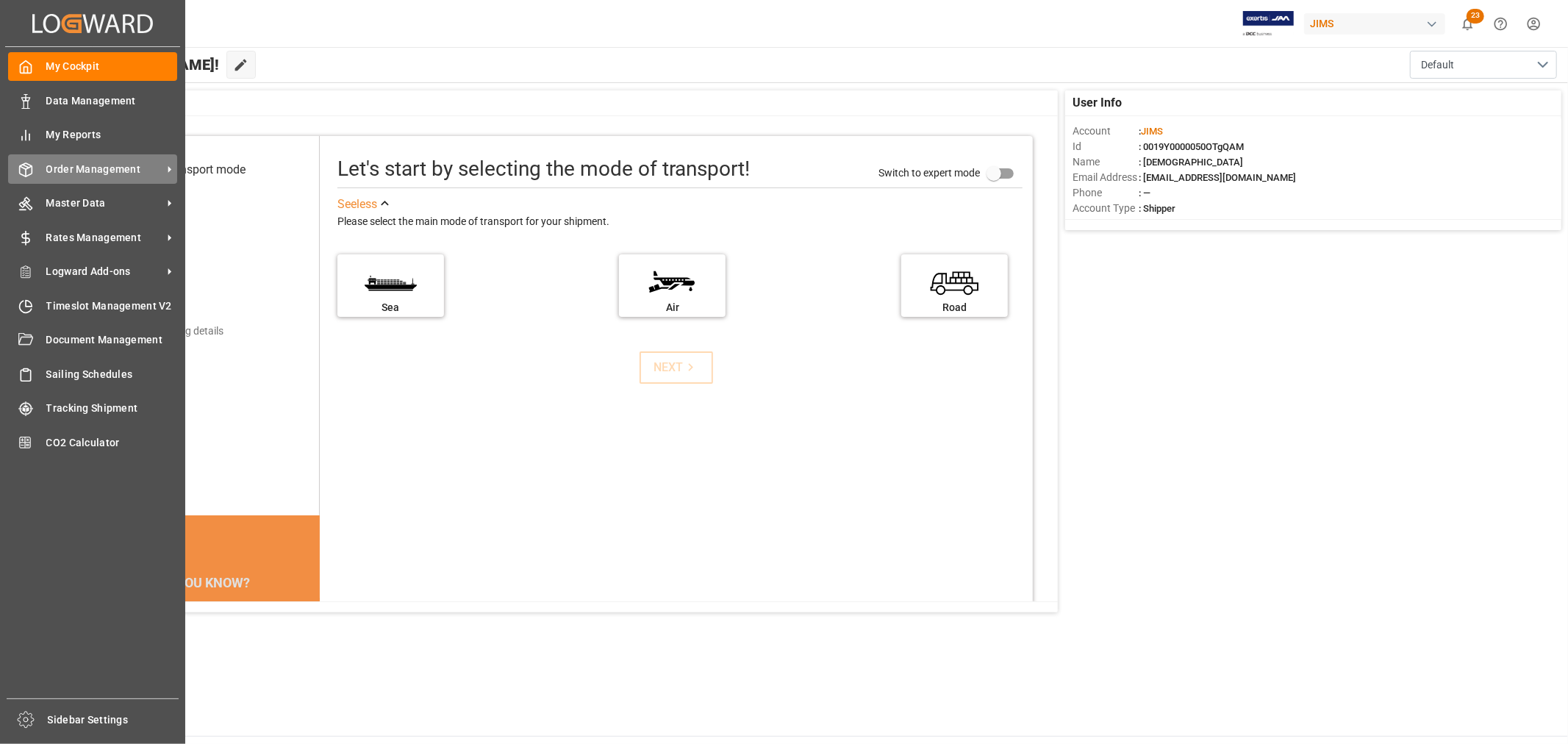
click at [65, 170] on span "Order Management" at bounding box center [104, 170] width 116 height 16
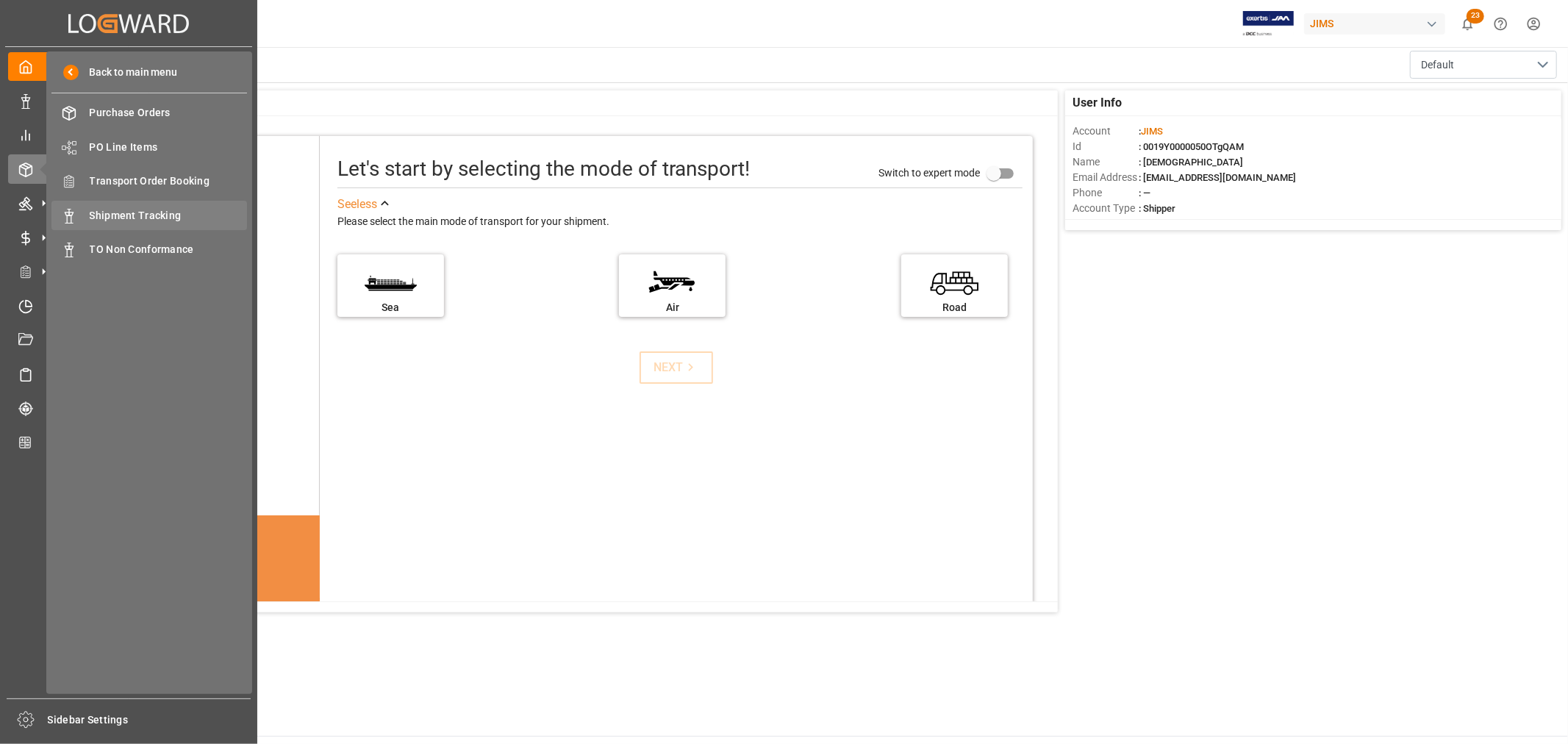
click at [129, 221] on span "Shipment Tracking" at bounding box center [169, 216] width 158 height 16
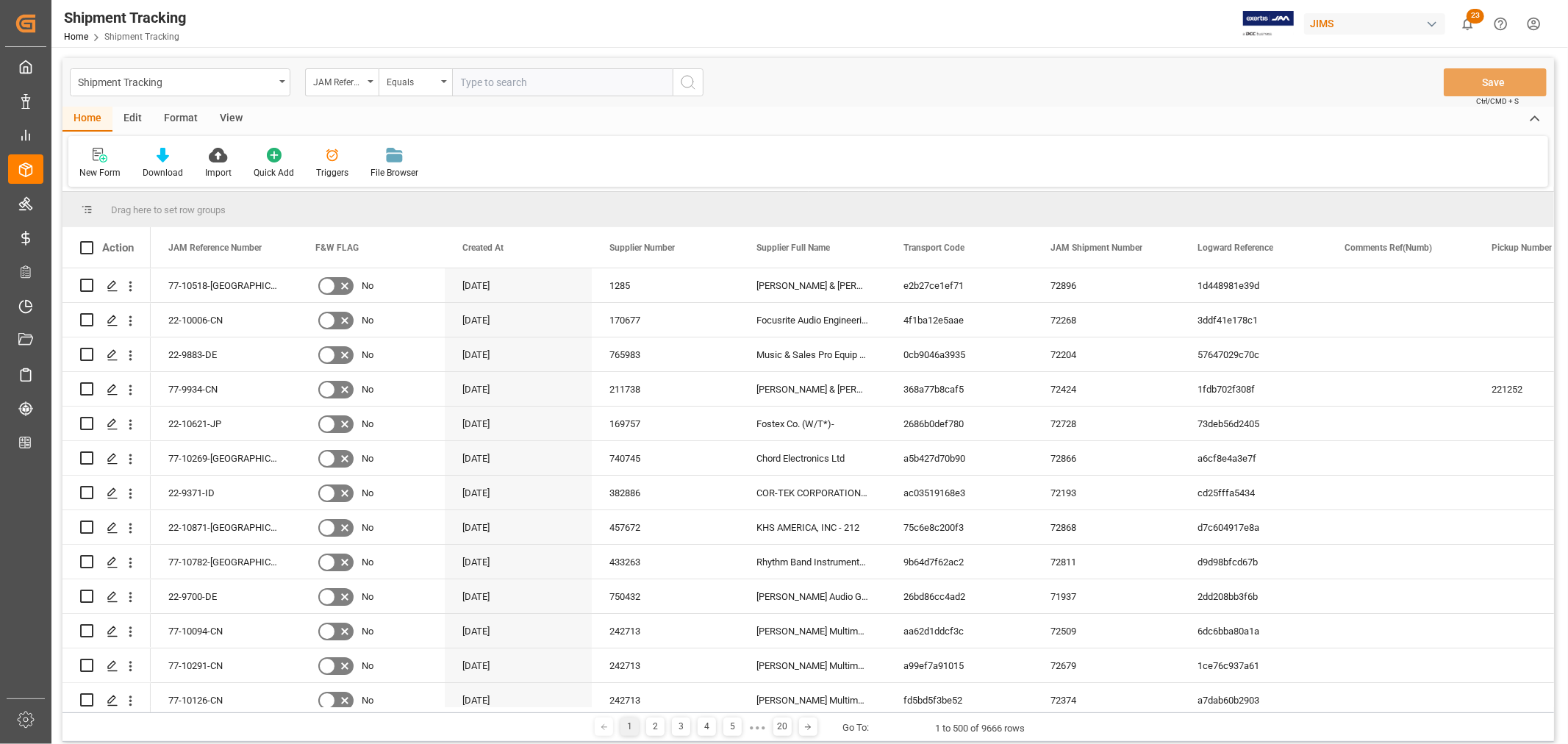
click at [496, 88] on input "text" at bounding box center [562, 82] width 220 height 28
type input "77-10796-[GEOGRAPHIC_DATA]"
click at [691, 78] on icon "search button" at bounding box center [688, 82] width 17 height 17
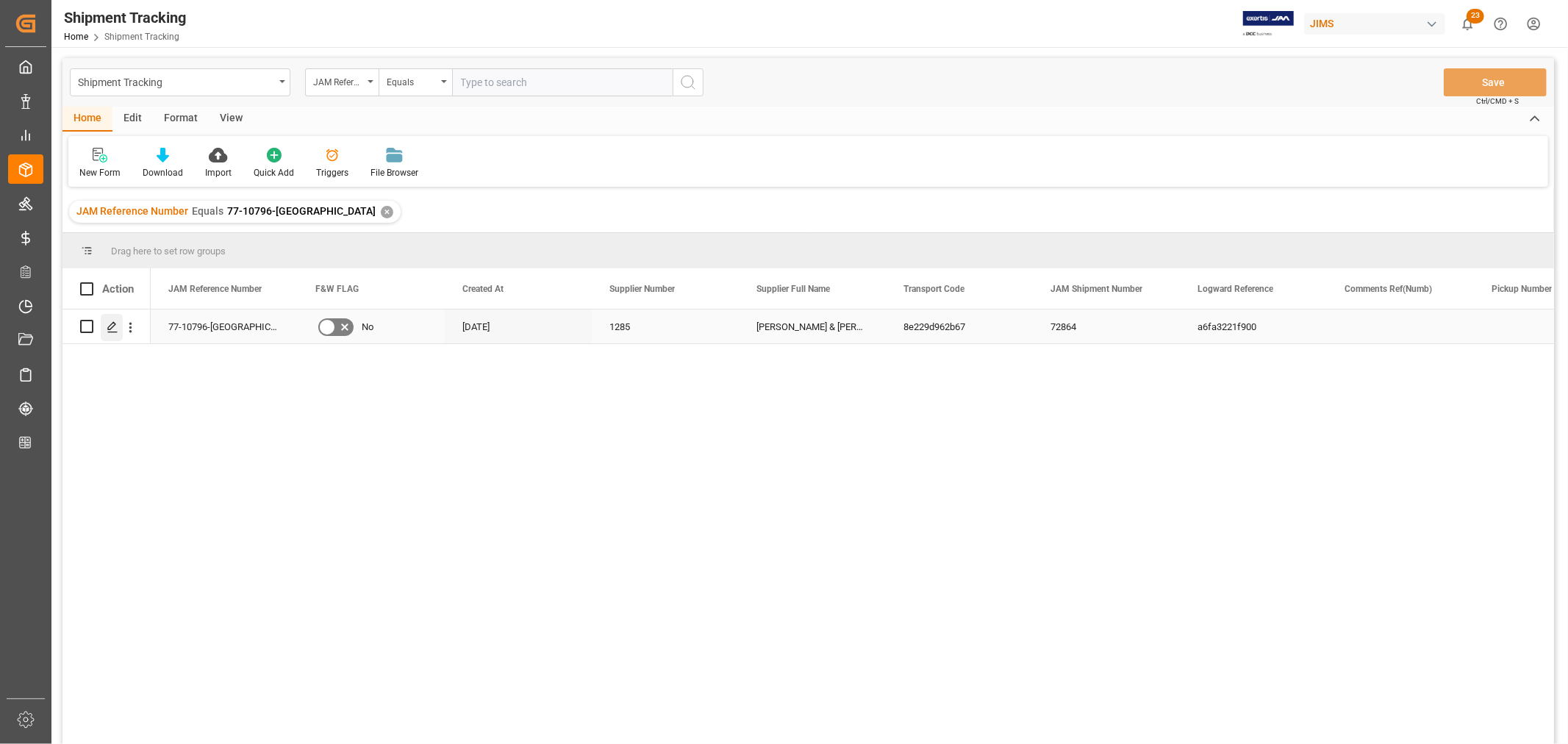
click at [114, 324] on icon "Press SPACE to select this row." at bounding box center [112, 327] width 12 height 12
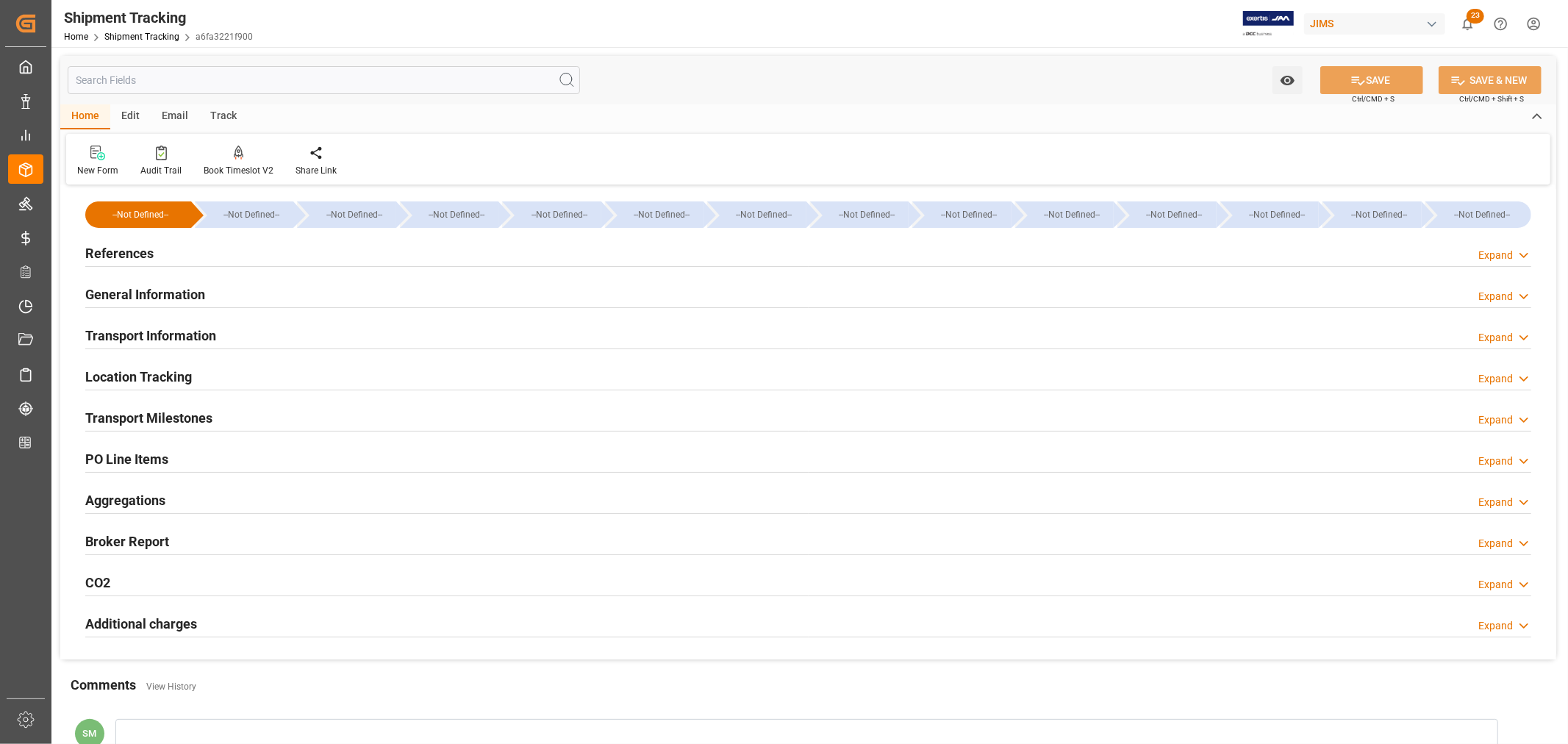
click at [137, 415] on h2 "Transport Milestones" at bounding box center [148, 418] width 127 height 20
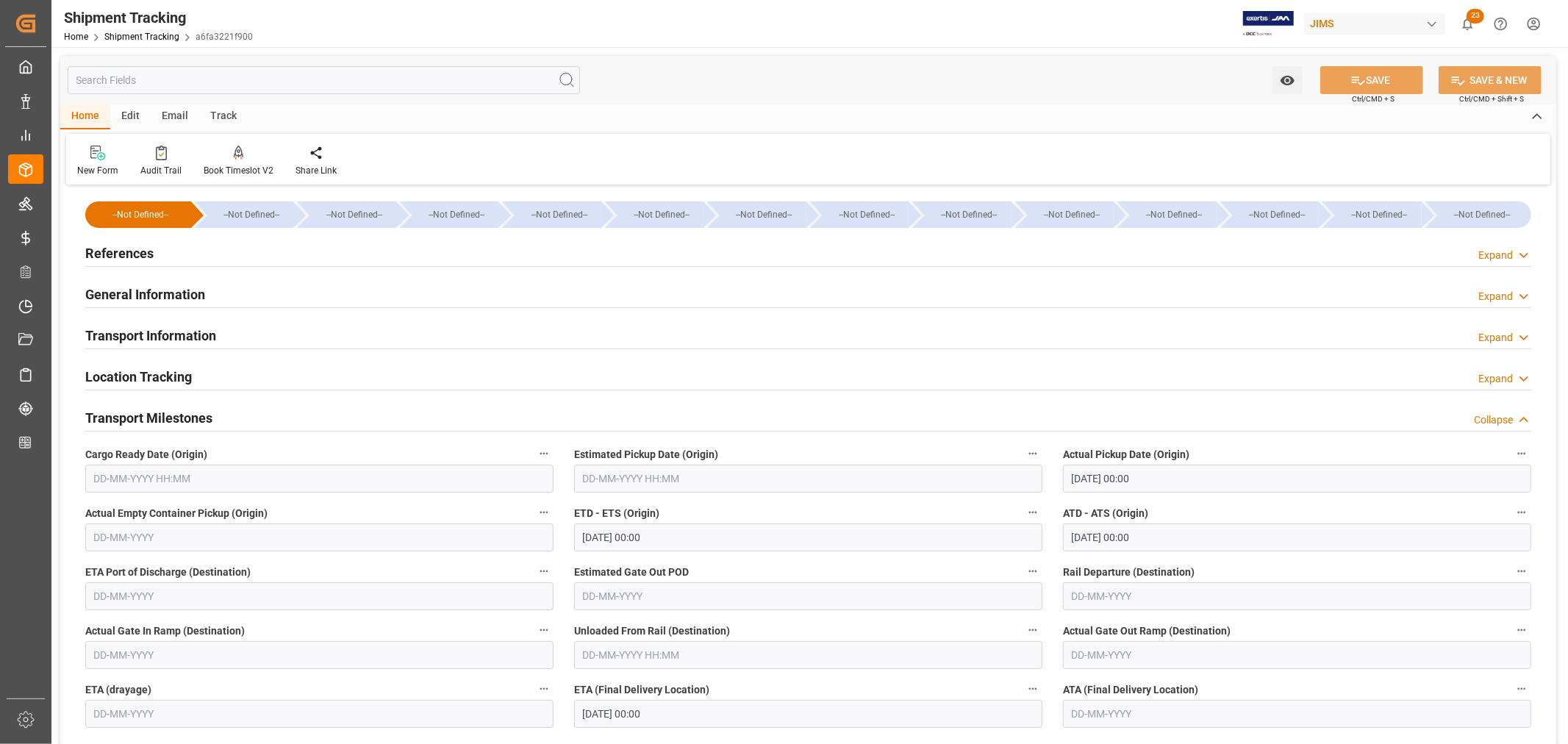
scroll to position [326, 0]
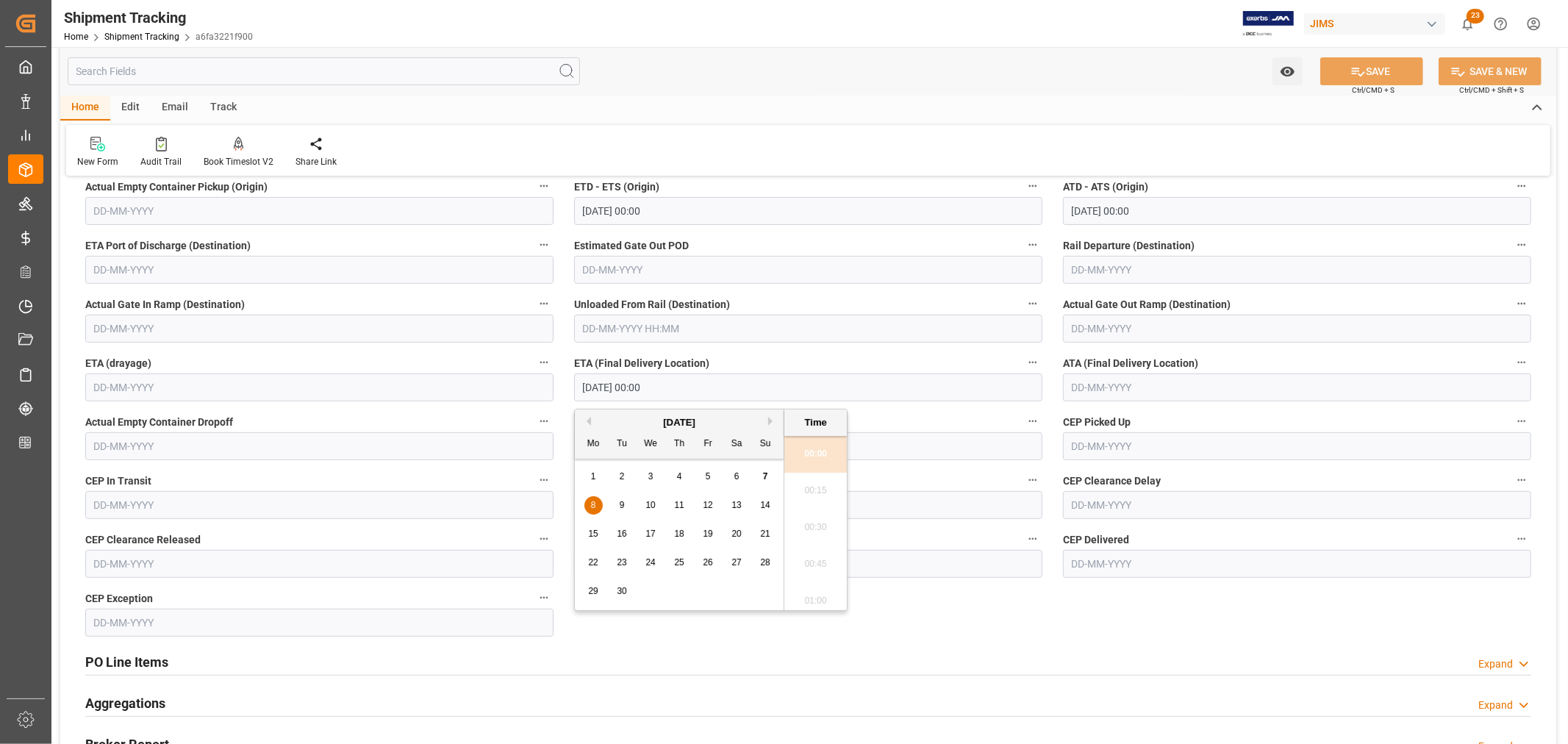
click at [609, 394] on input "[DATE] 00:00" at bounding box center [808, 387] width 468 height 28
click at [678, 476] on span "4" at bounding box center [680, 476] width 6 height 10
type input "[DATE] 00:00"
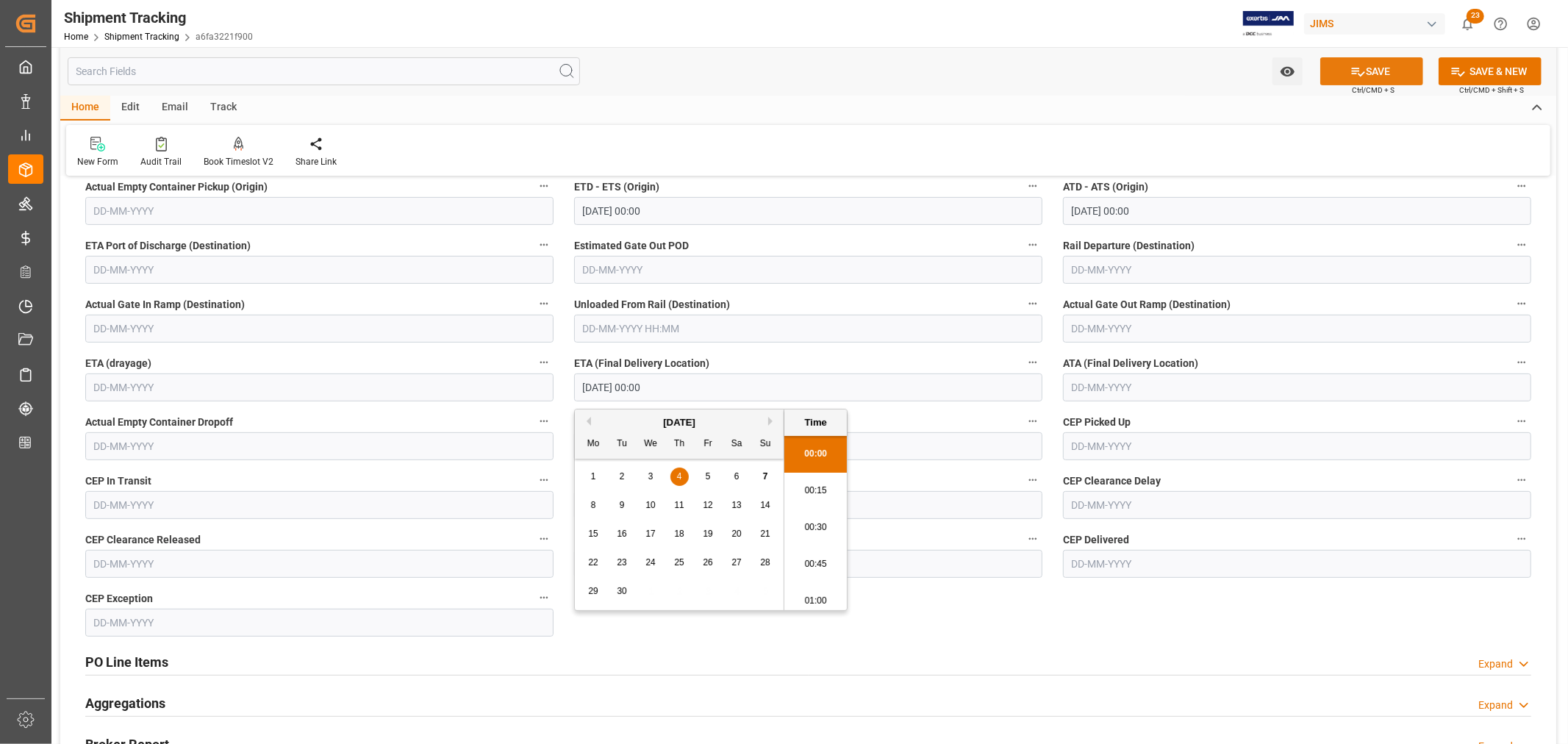
click at [1364, 67] on button "SAVE" at bounding box center [1371, 71] width 103 height 28
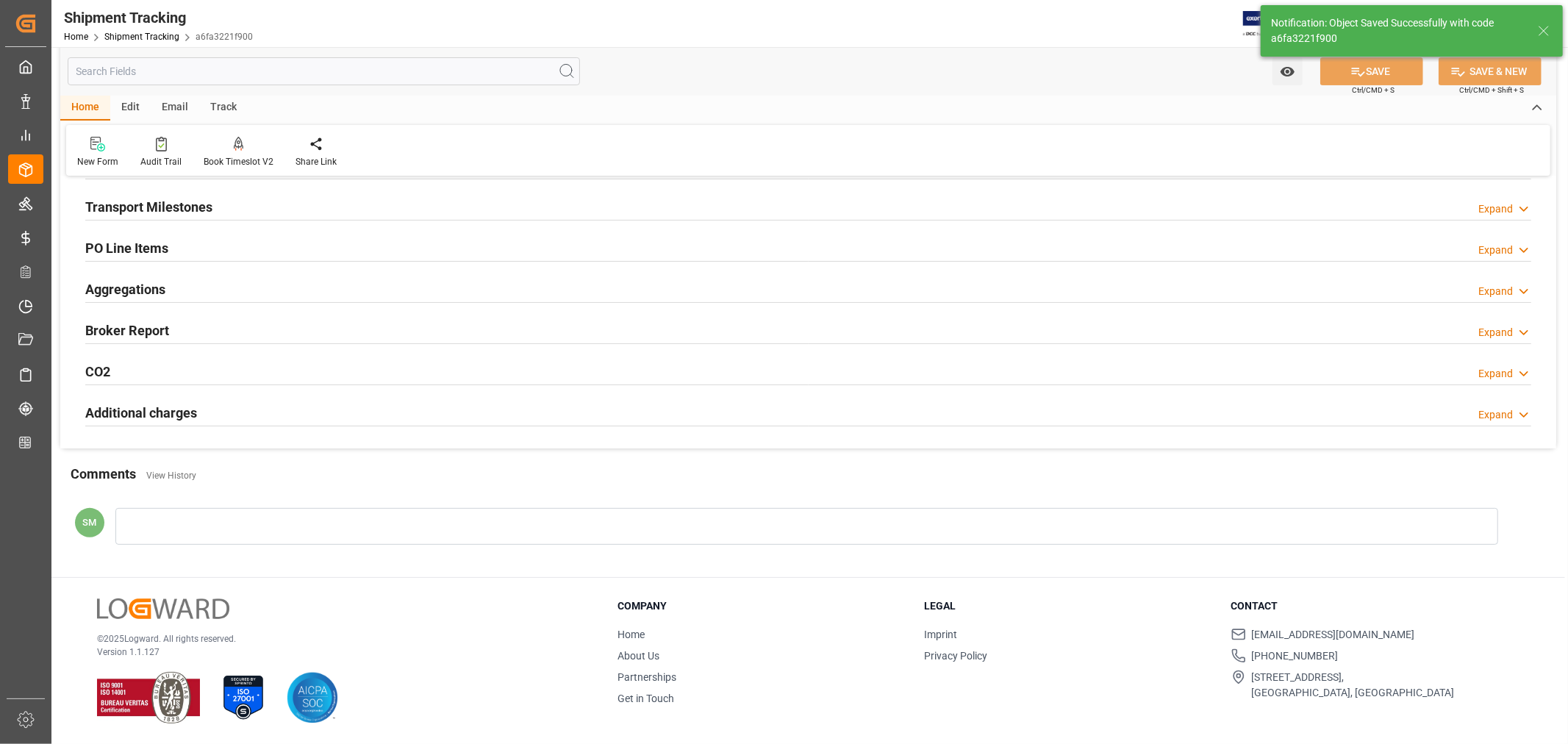
scroll to position [211, 0]
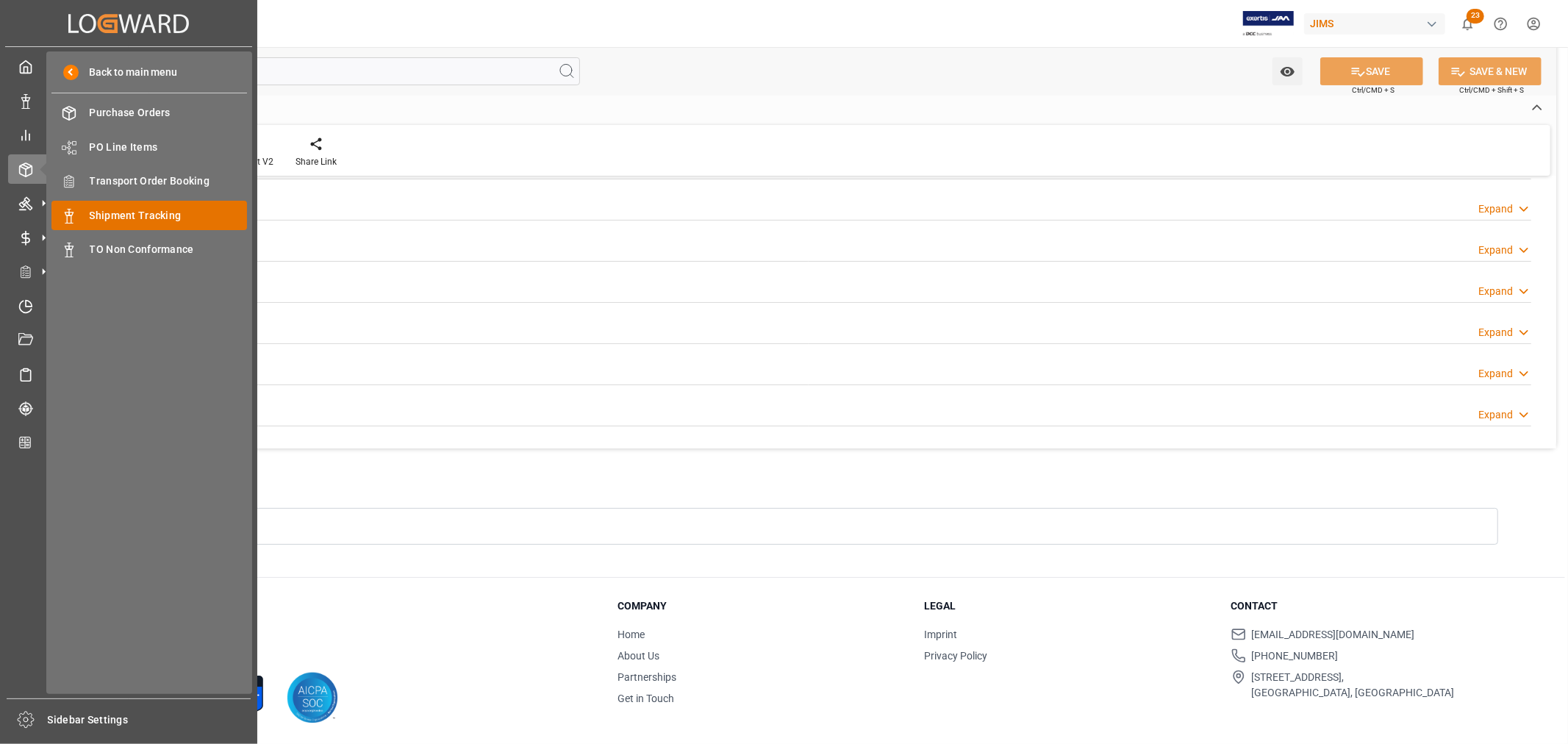
click at [135, 213] on span "Shipment Tracking" at bounding box center [169, 216] width 158 height 16
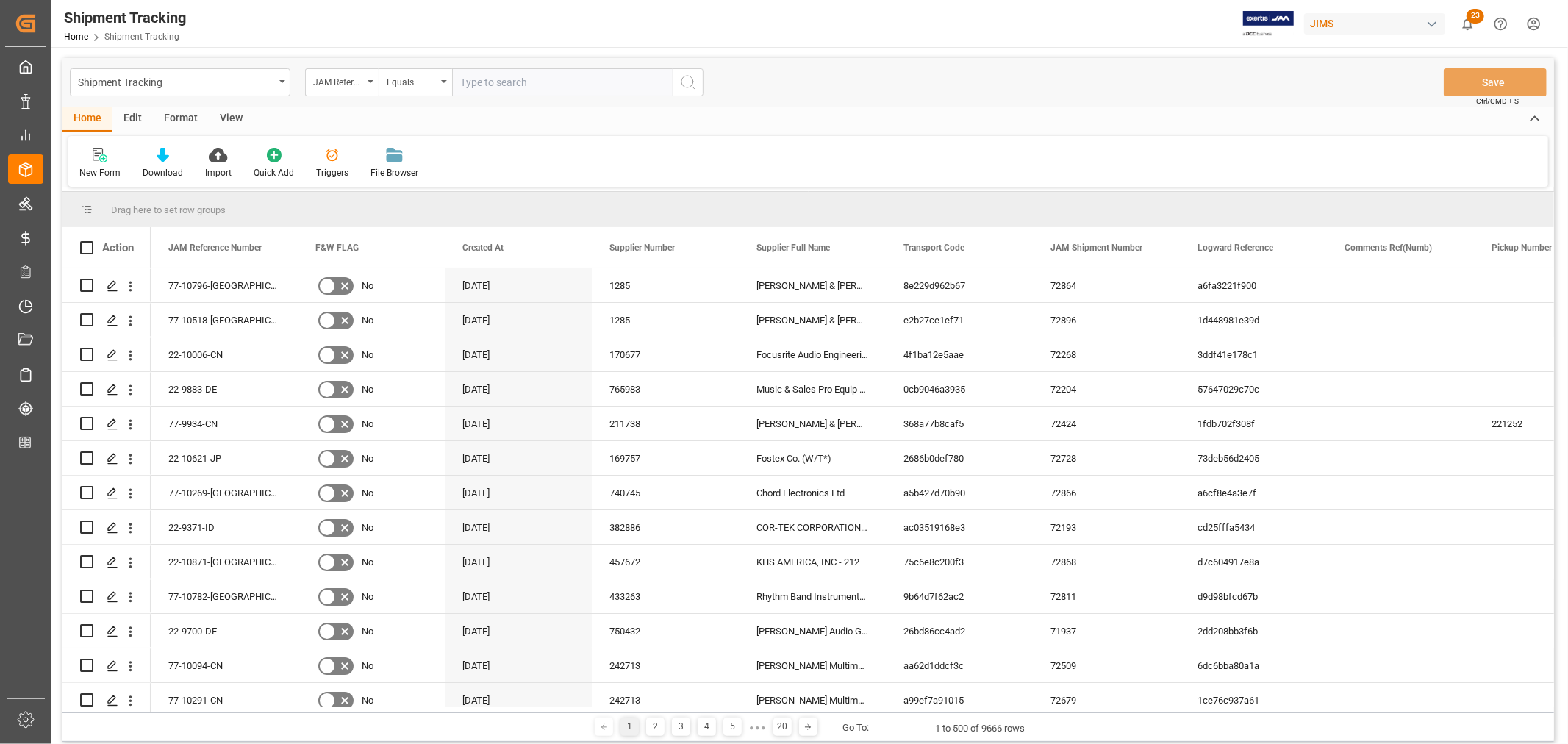
click at [503, 81] on input "text" at bounding box center [562, 82] width 220 height 28
type input "22-10382-[GEOGRAPHIC_DATA]"
click at [688, 83] on icon "search button" at bounding box center [688, 82] width 17 height 17
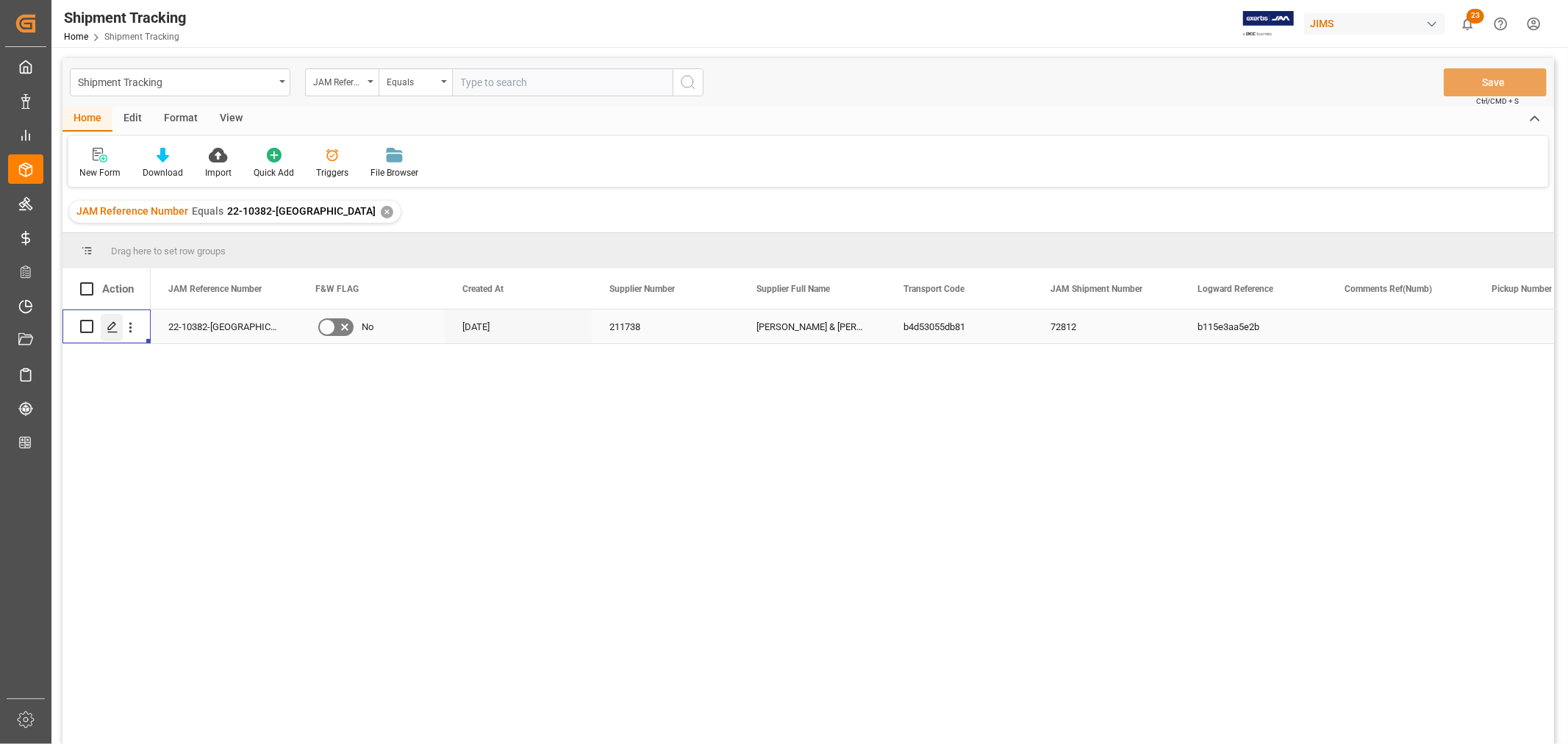
click at [108, 322] on icon "Press SPACE to select this row." at bounding box center [112, 327] width 12 height 12
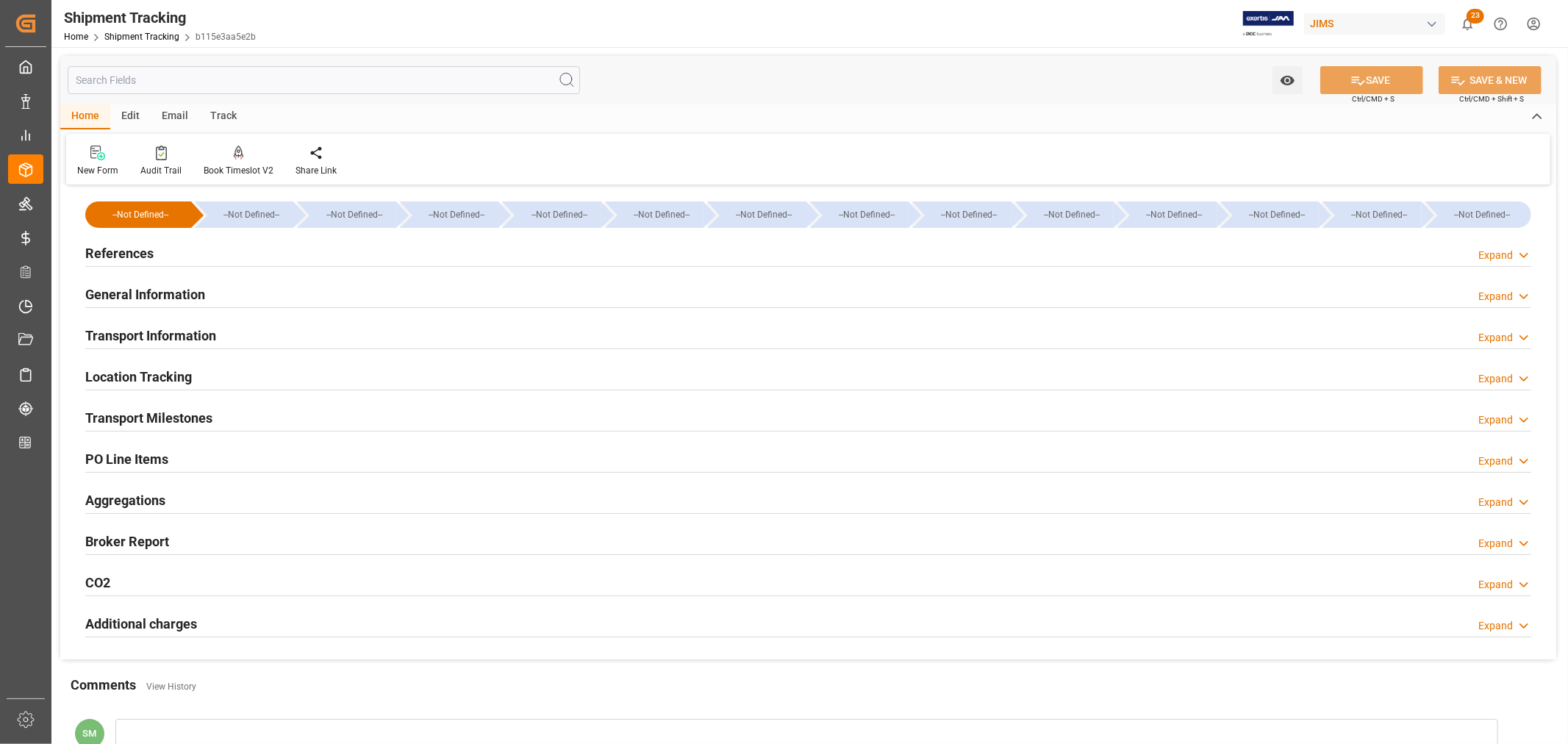
click at [144, 414] on h2 "Transport Milestones" at bounding box center [148, 418] width 127 height 20
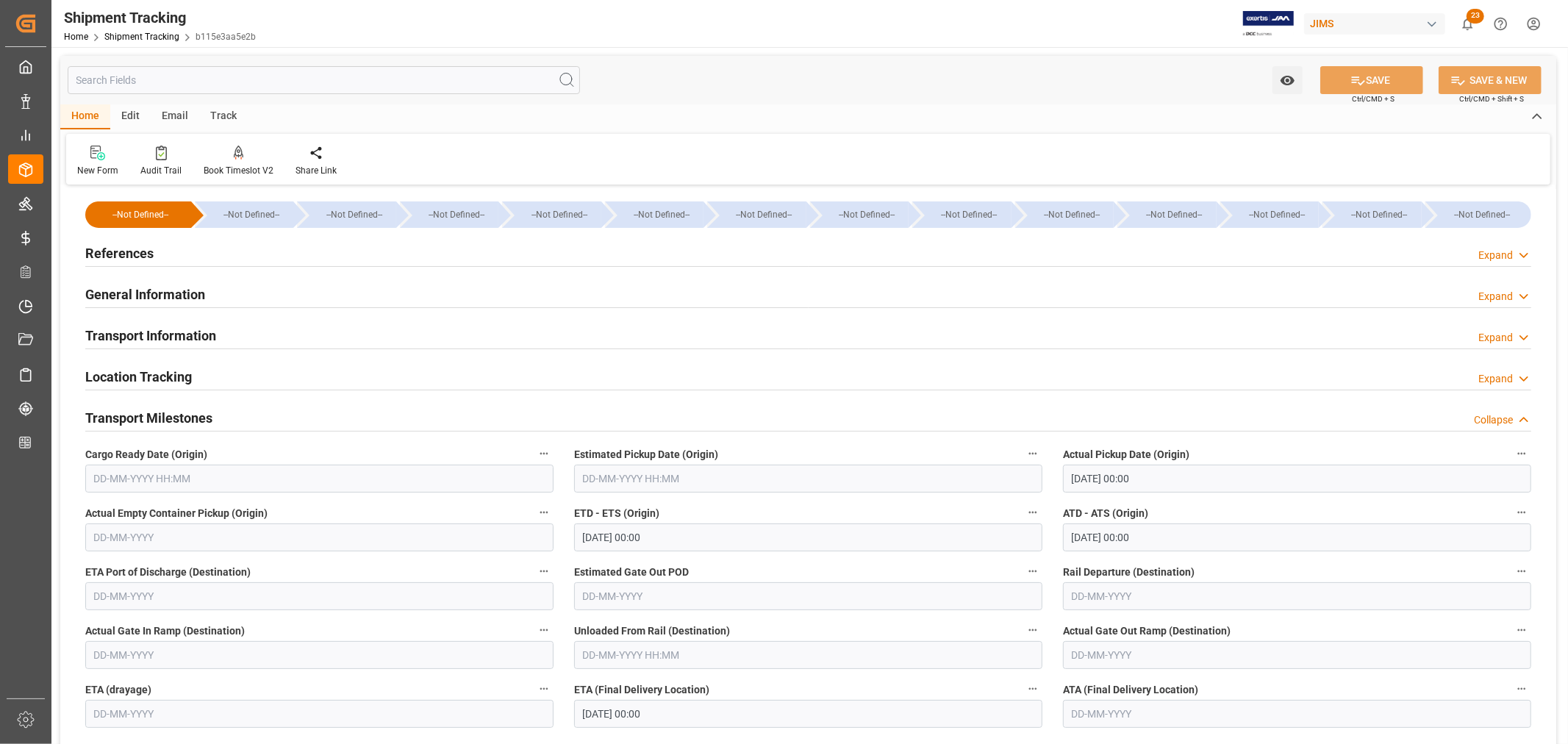
click at [121, 258] on h2 "References" at bounding box center [119, 253] width 69 height 20
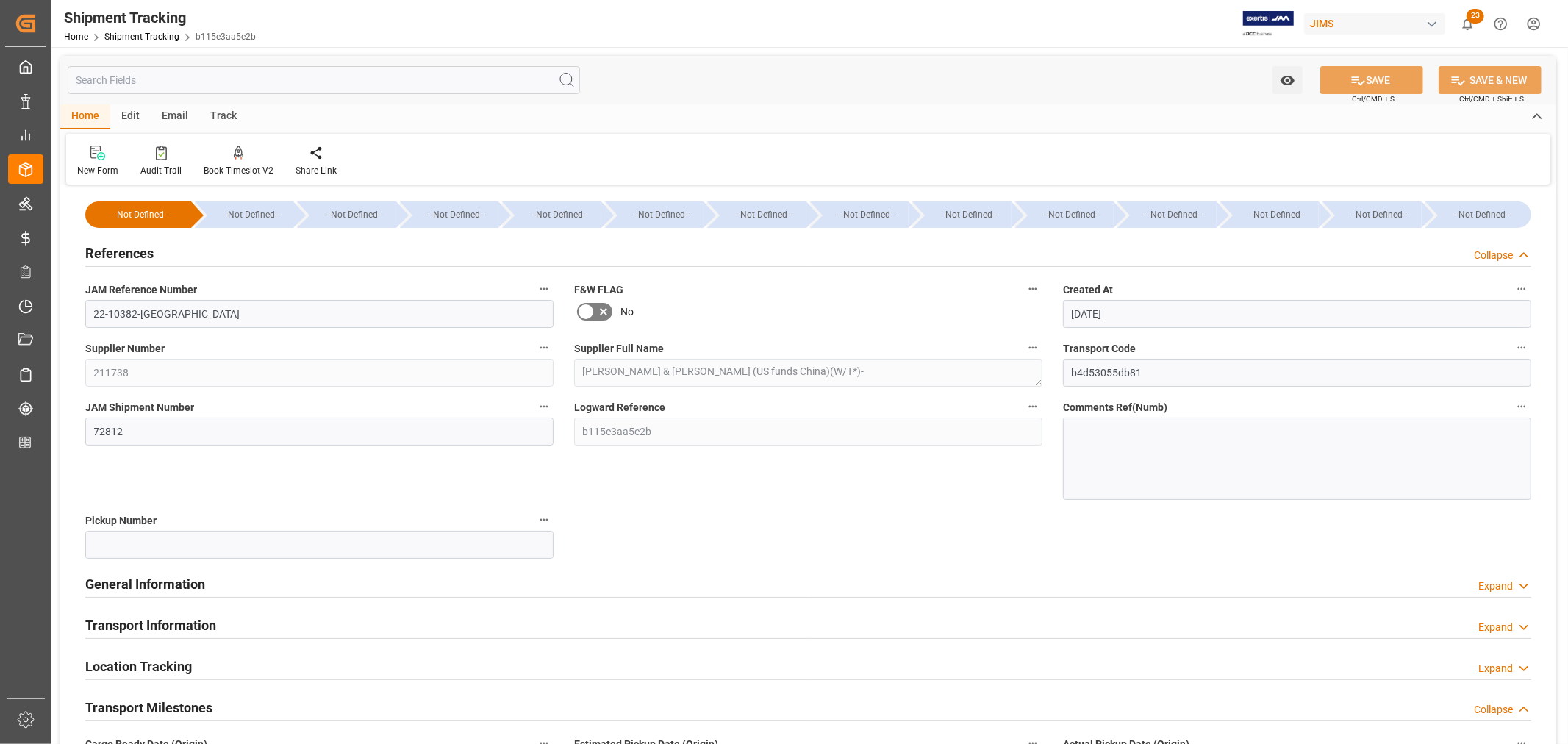
click at [121, 258] on h2 "References" at bounding box center [119, 253] width 69 height 20
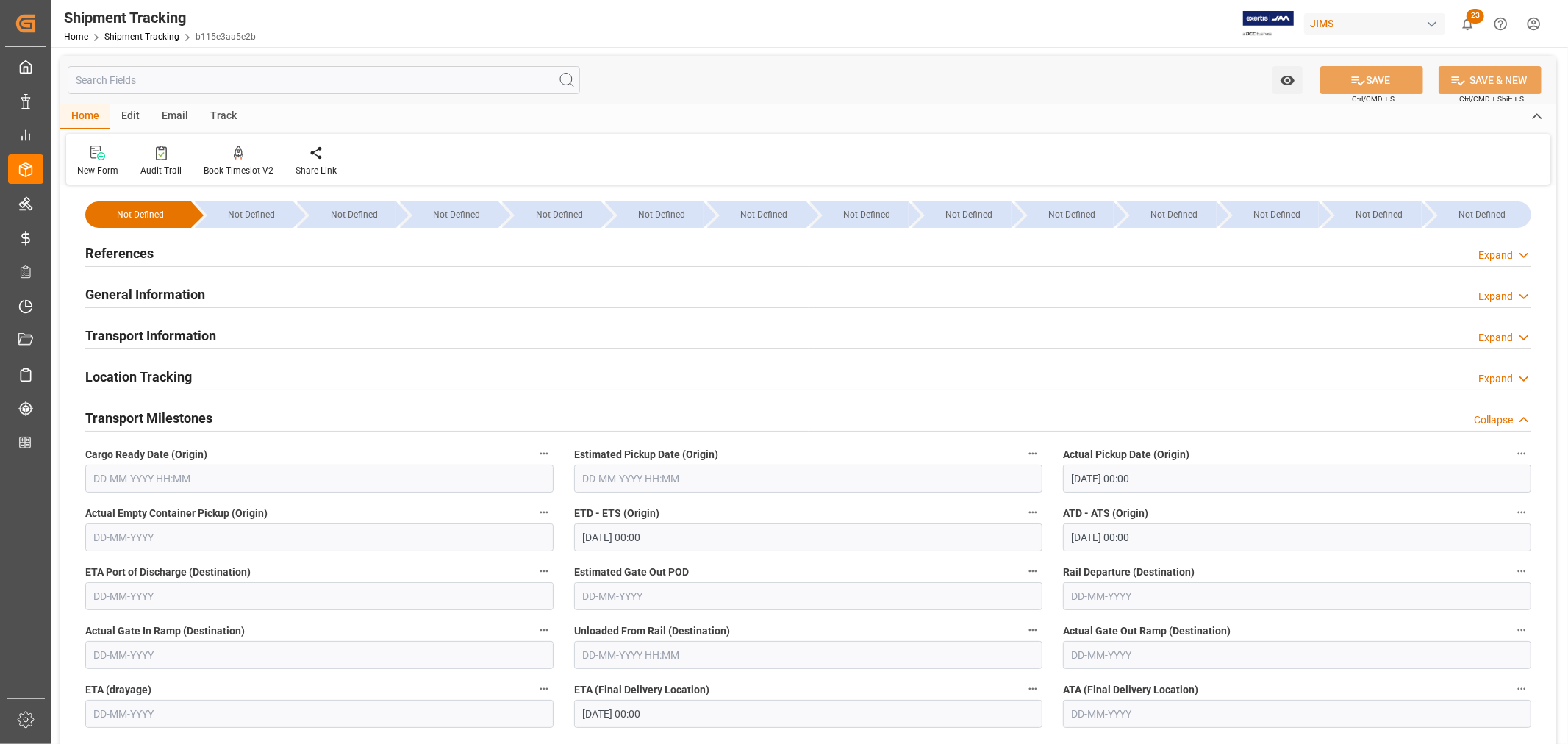
click at [115, 294] on h2 "General Information" at bounding box center [145, 294] width 120 height 20
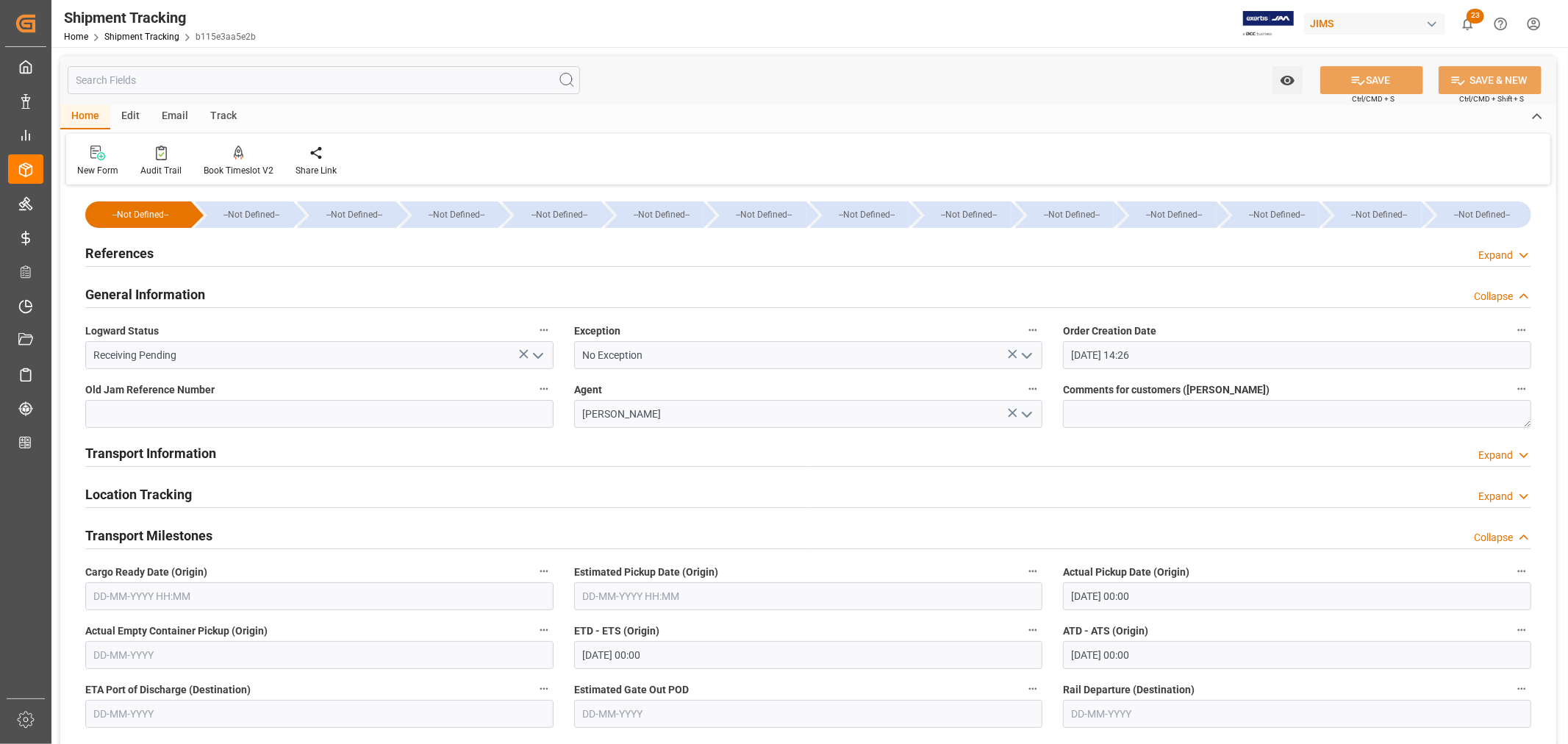
click at [115, 294] on h2 "General Information" at bounding box center [145, 294] width 120 height 20
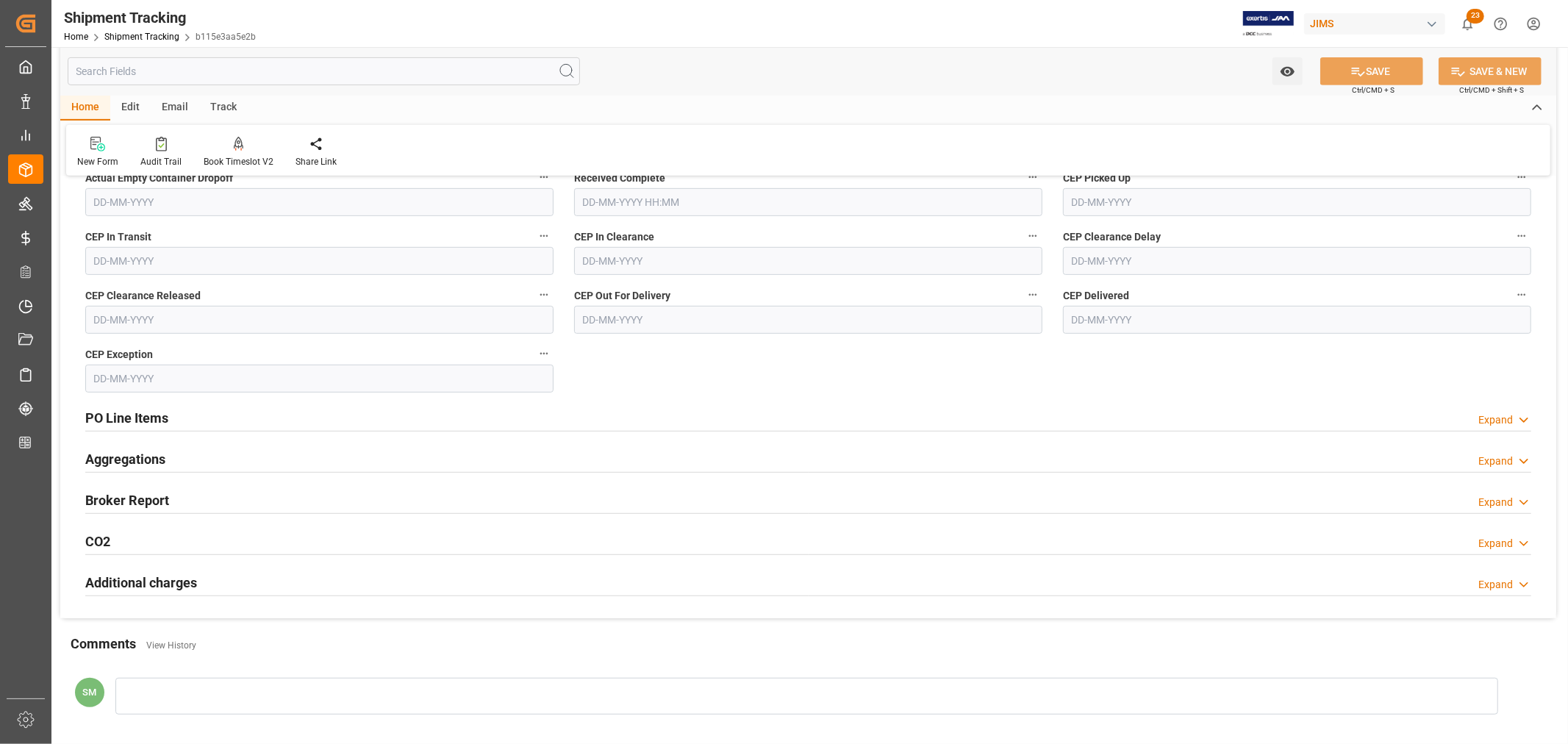
scroll to position [571, 0]
click at [140, 418] on h2 "PO Line Items" at bounding box center [126, 417] width 83 height 20
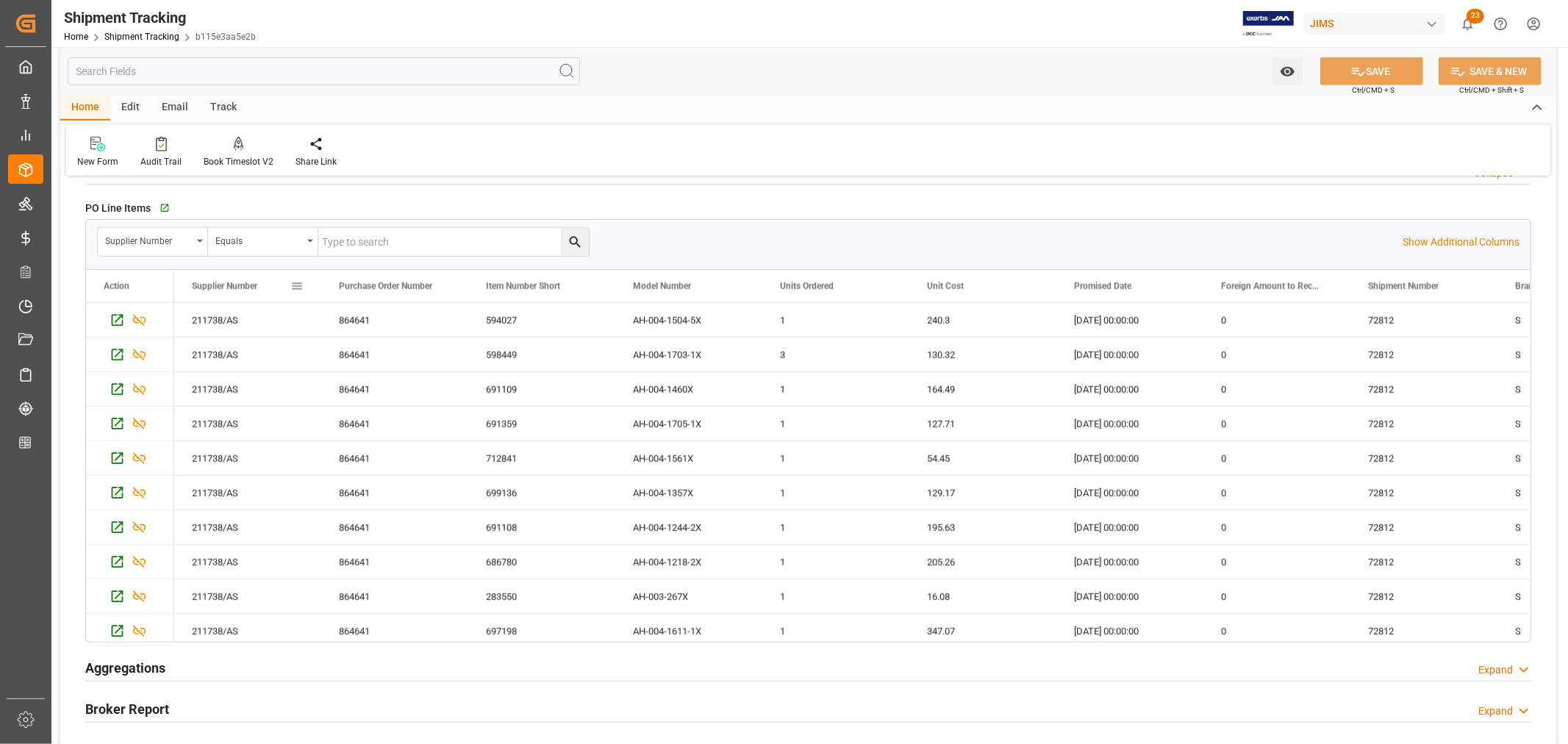
scroll to position [899, 0]
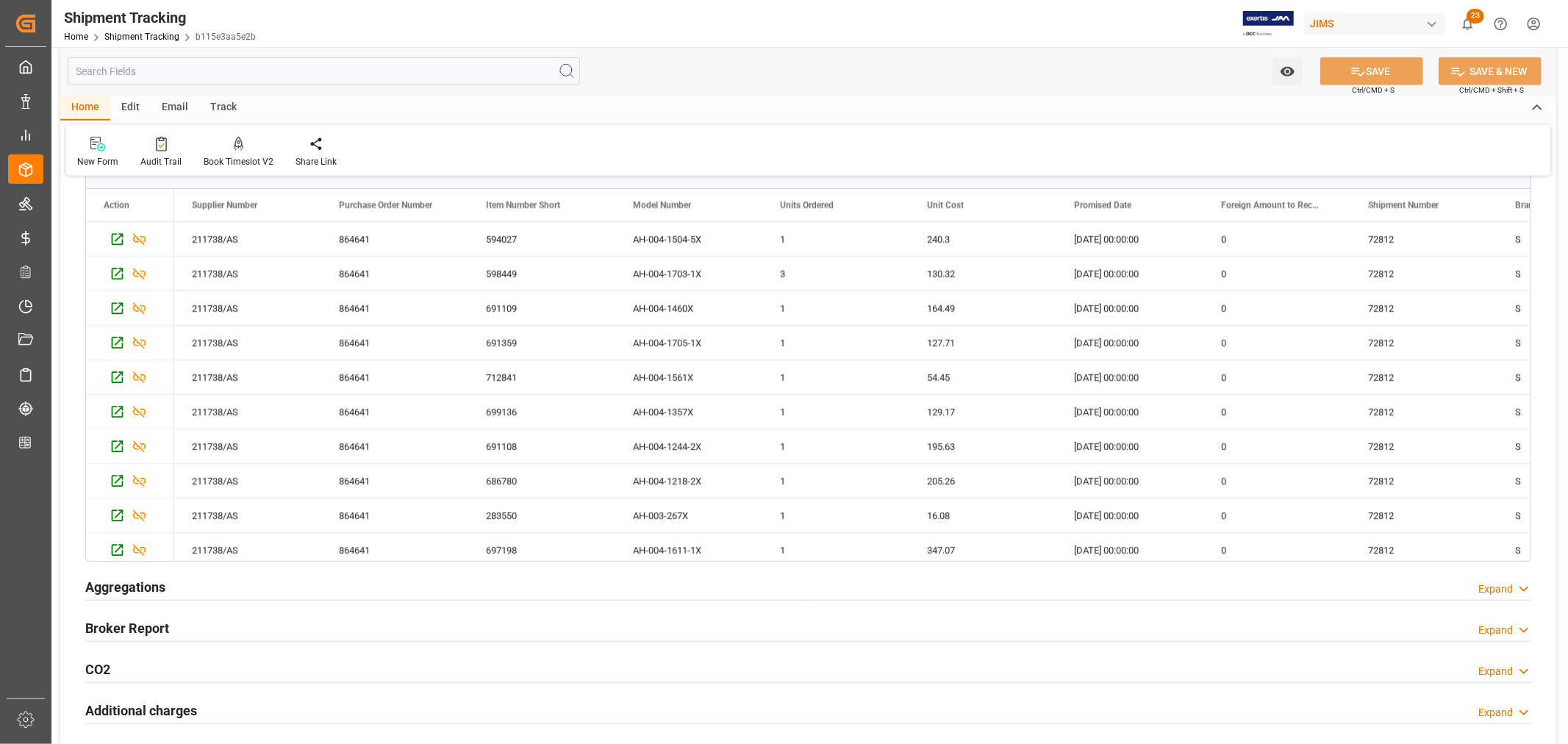
click at [171, 153] on div "Audit Trail" at bounding box center [161, 152] width 63 height 32
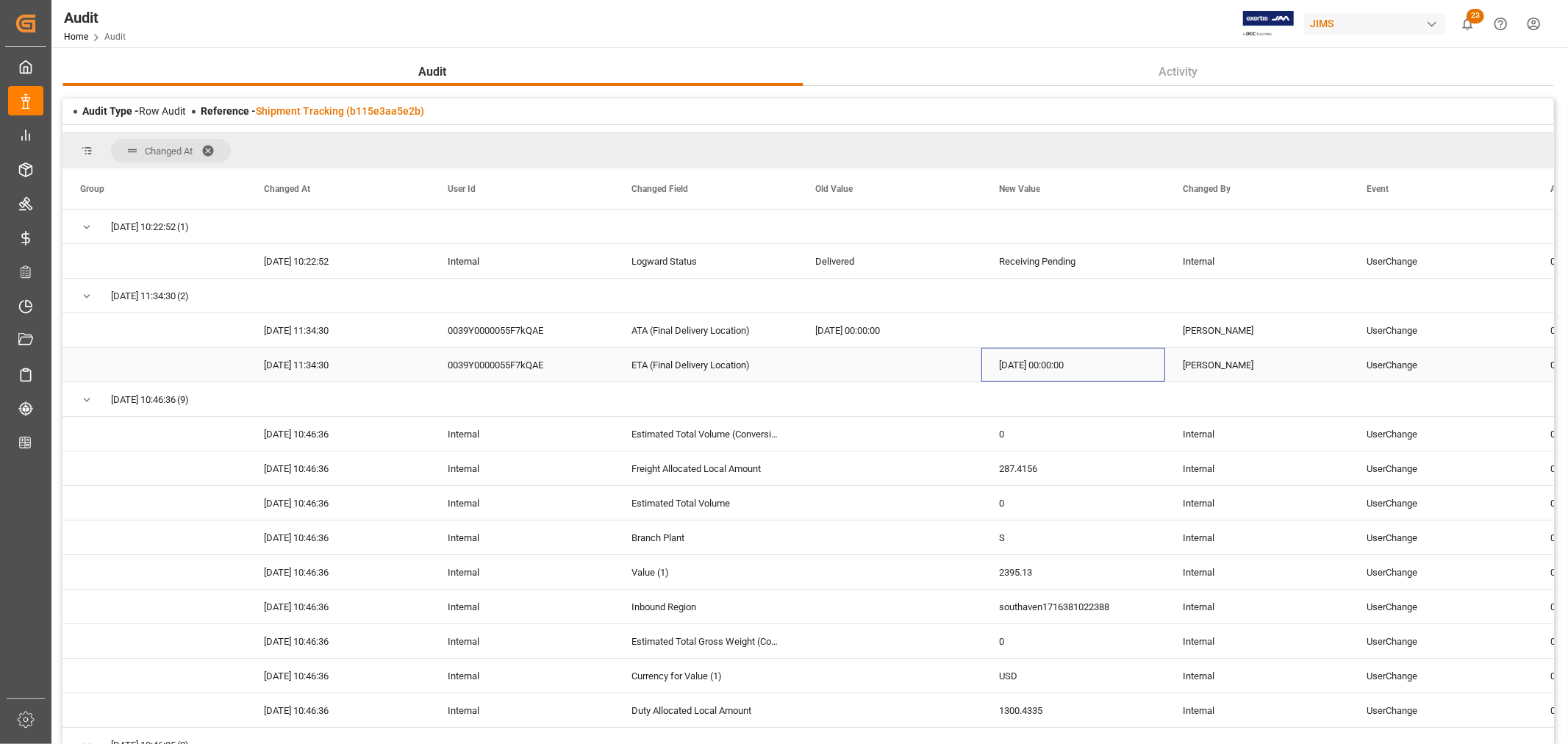
click at [1052, 365] on div "2025-09-08 00:00:00" at bounding box center [1073, 364] width 184 height 34
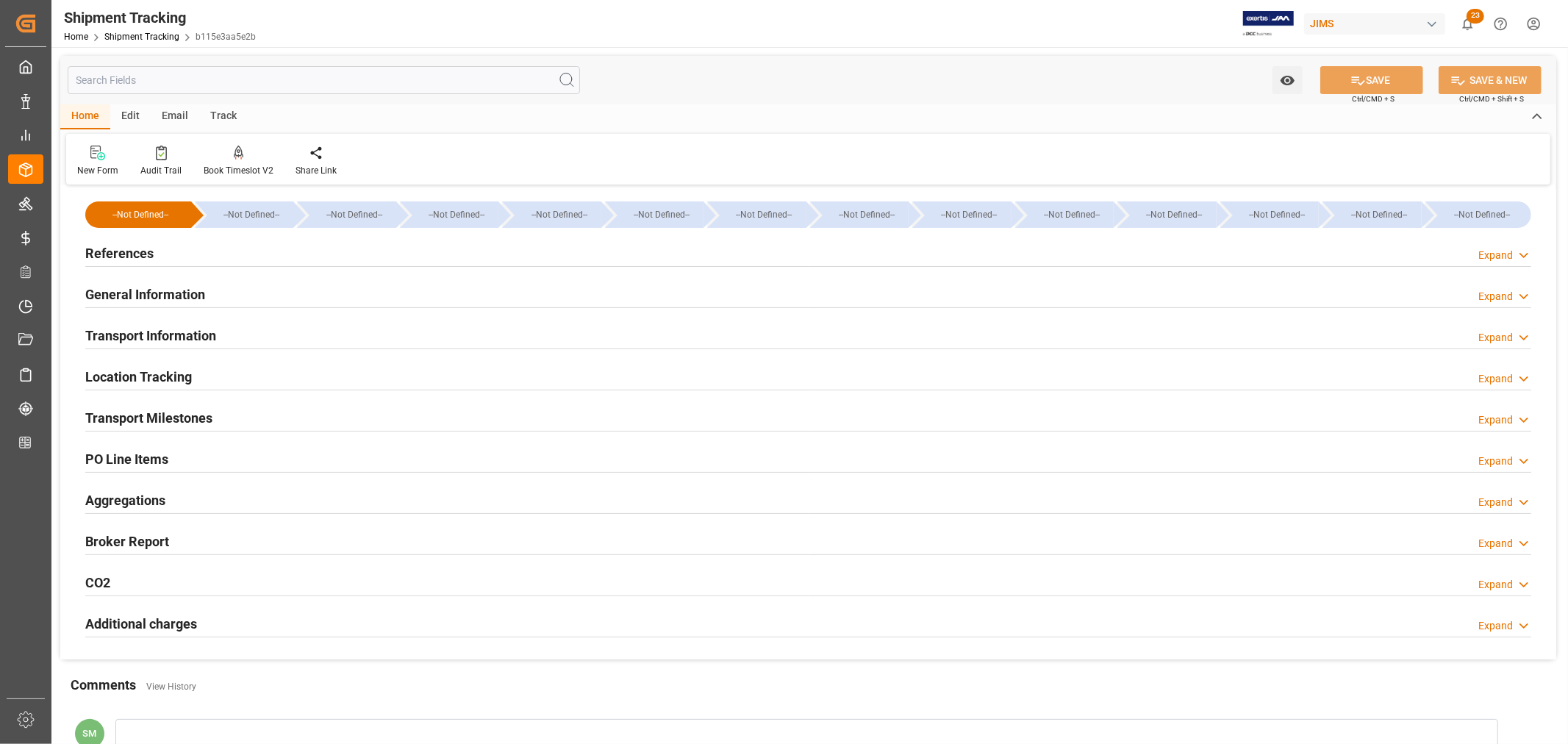
type input "02-09-2025 00:00"
type input "08-09-2025 00:00"
click at [125, 293] on h2 "General Information" at bounding box center [145, 294] width 120 height 20
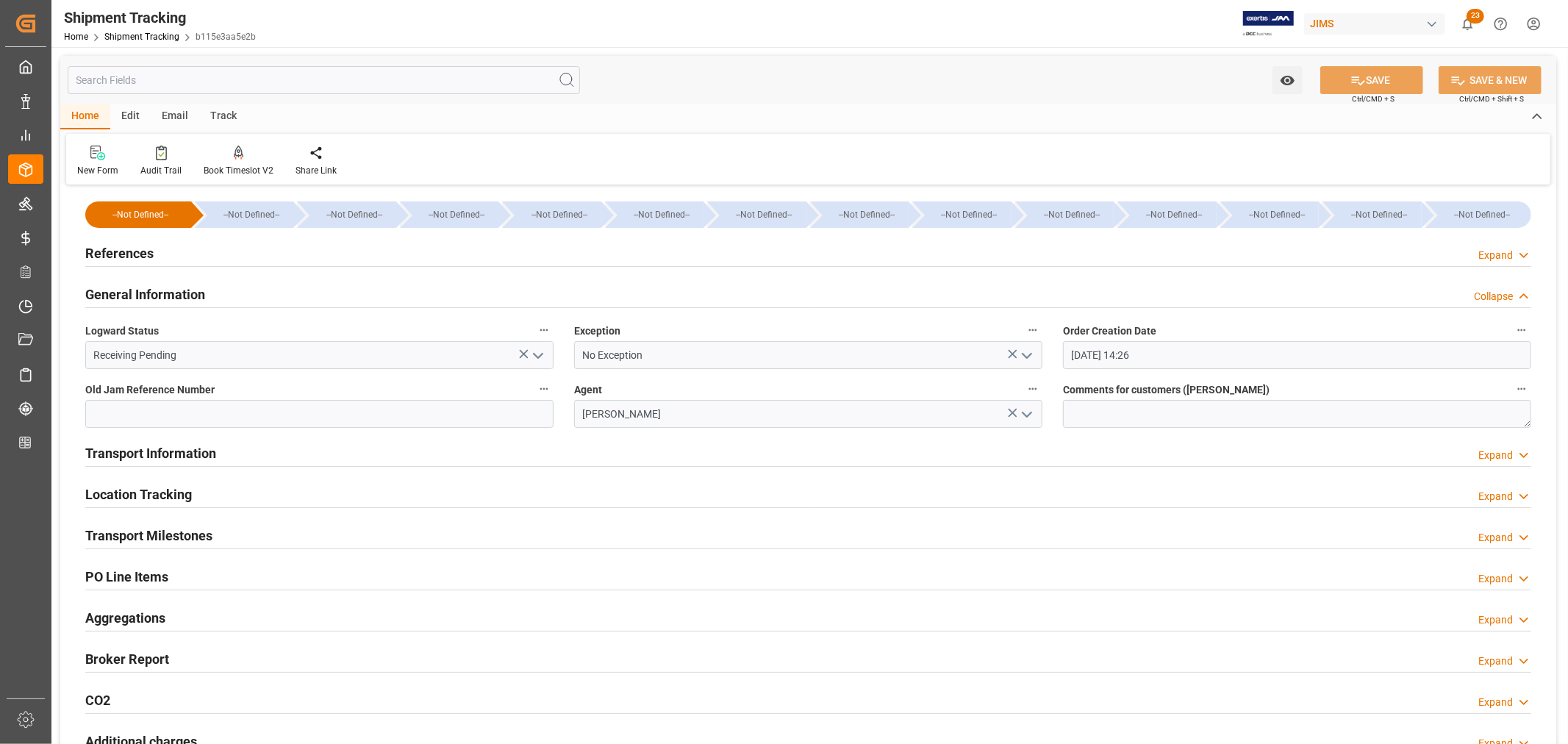
click at [538, 358] on icon "open menu" at bounding box center [538, 355] width 17 height 17
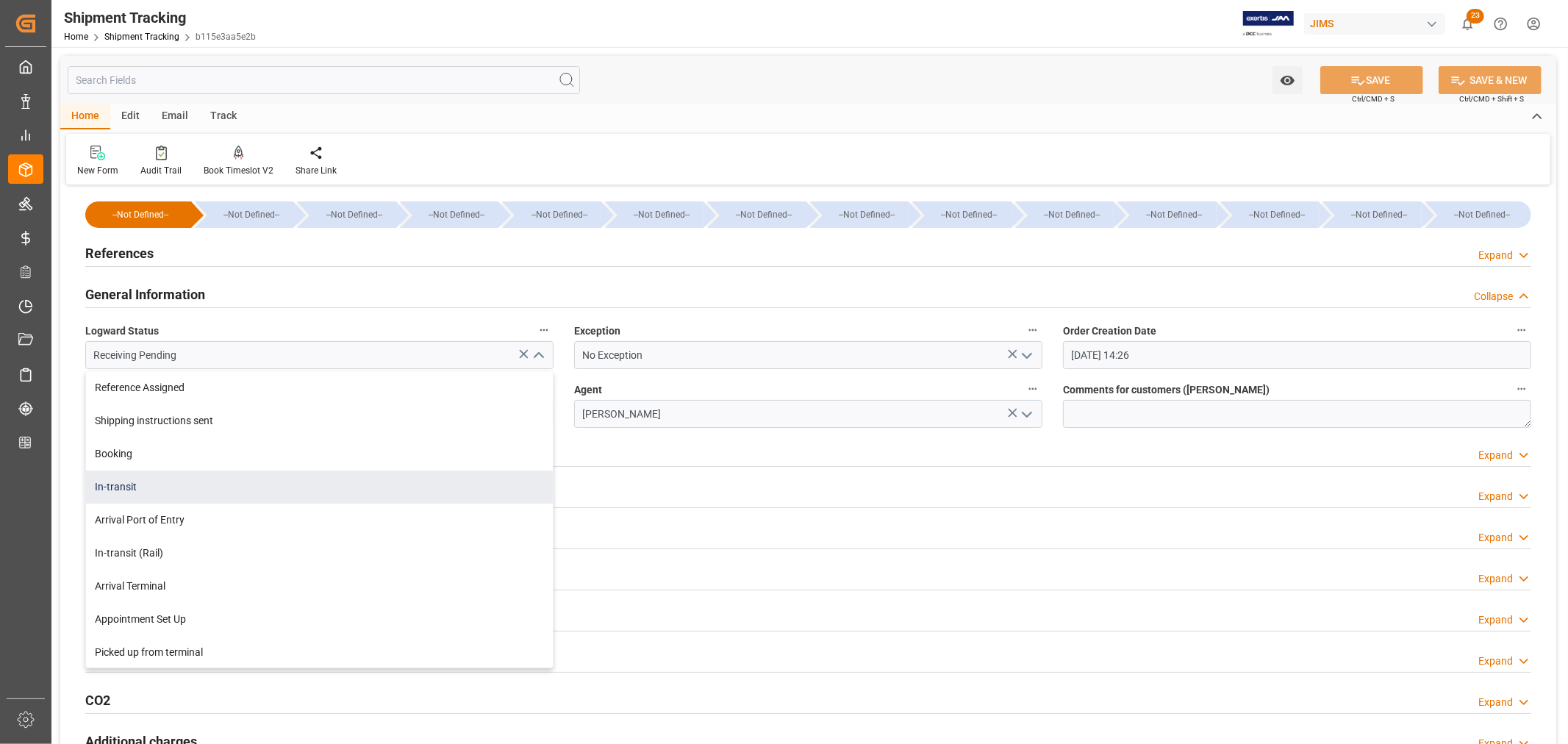
click at [113, 484] on div "In-transit" at bounding box center [319, 487] width 467 height 33
type input "In-transit"
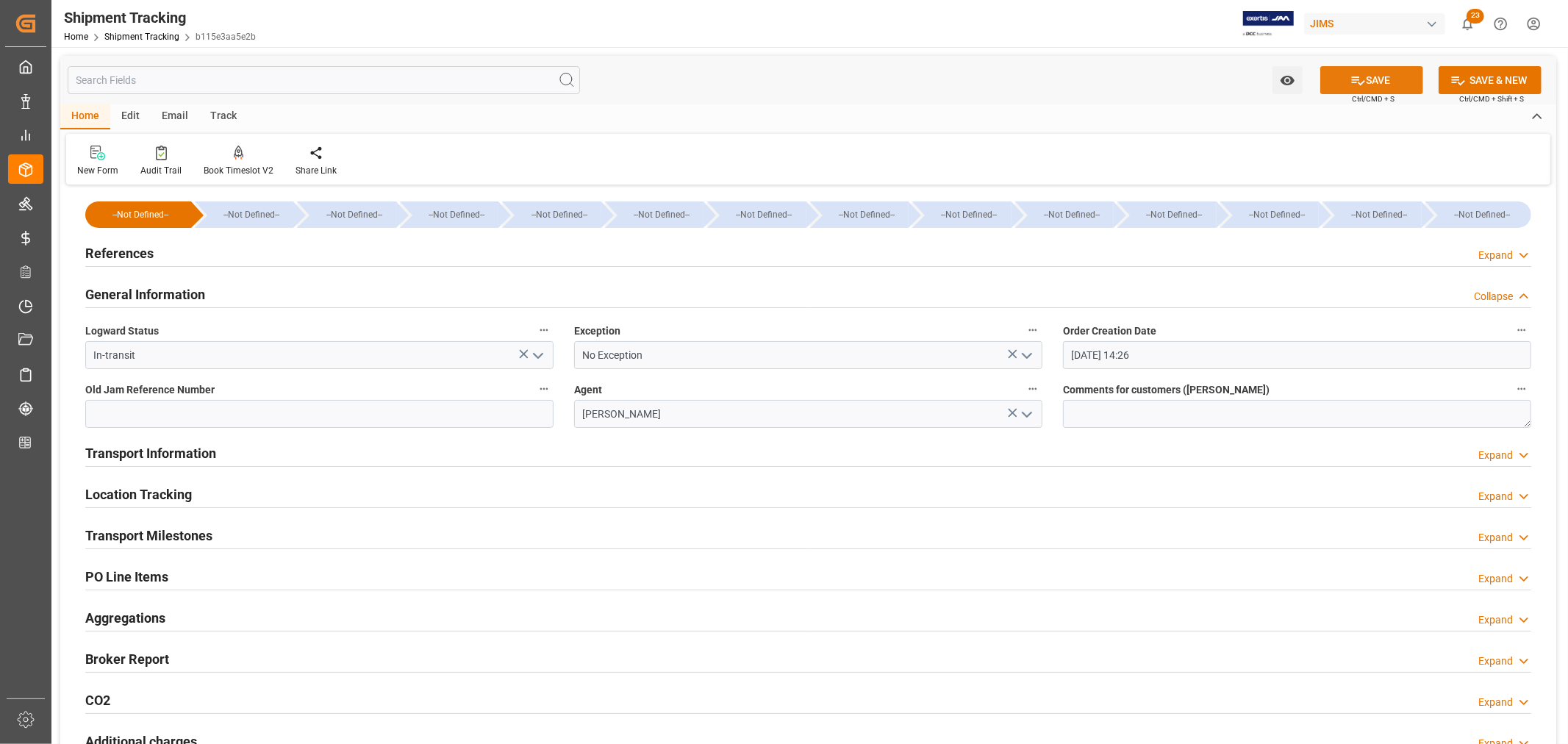
click at [1379, 81] on button "SAVE" at bounding box center [1371, 80] width 103 height 28
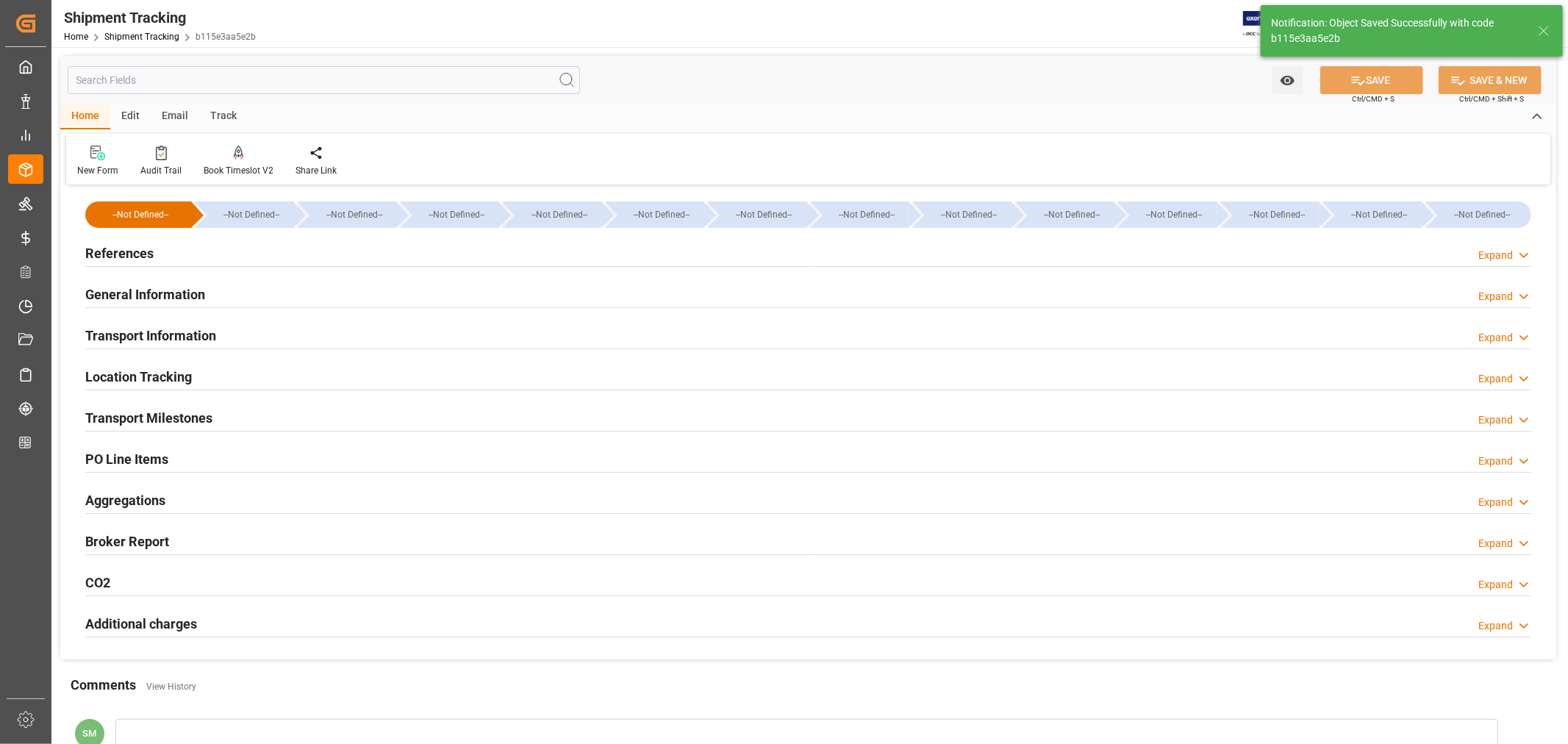
click at [160, 415] on h2 "Transport Milestones" at bounding box center [148, 418] width 127 height 20
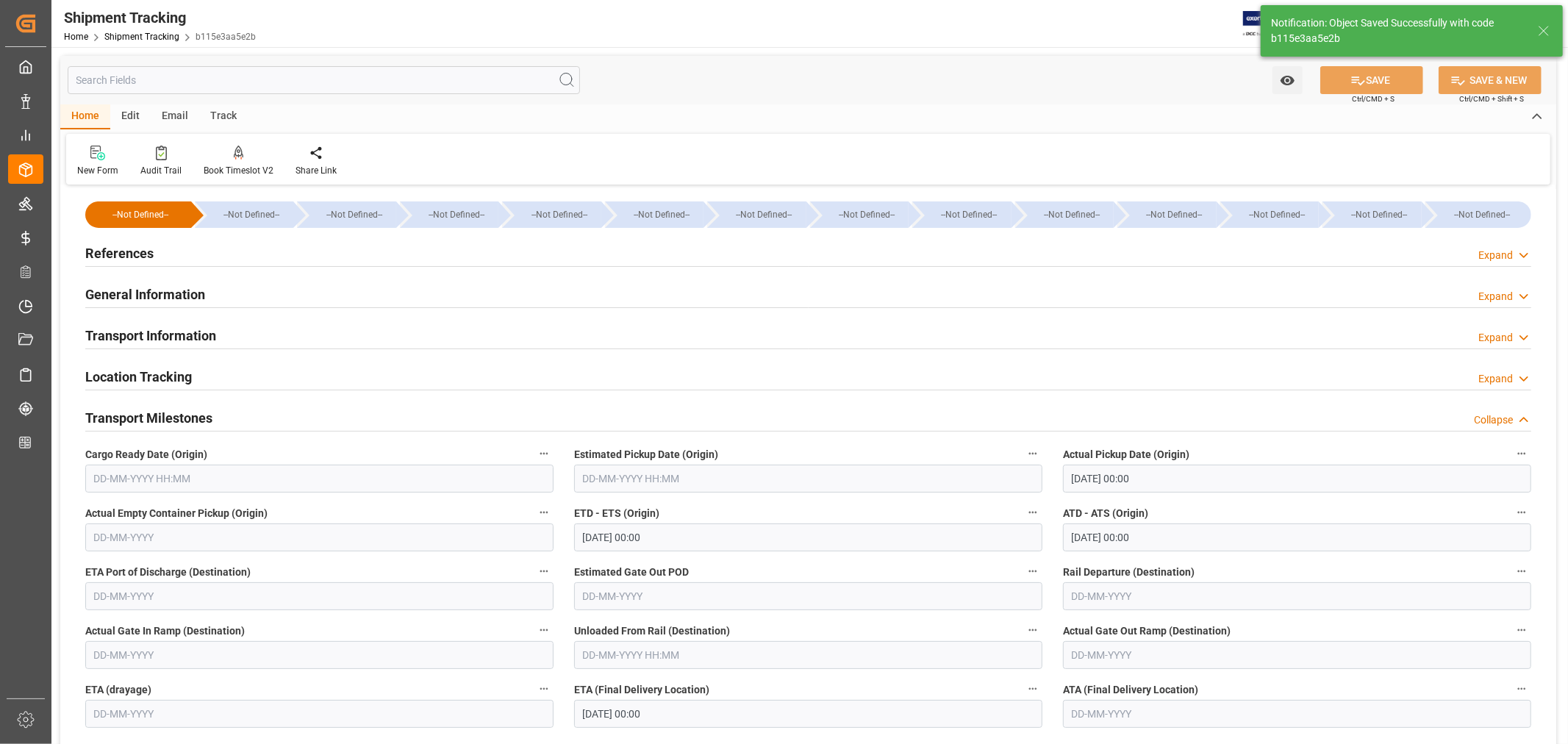
scroll to position [245, 0]
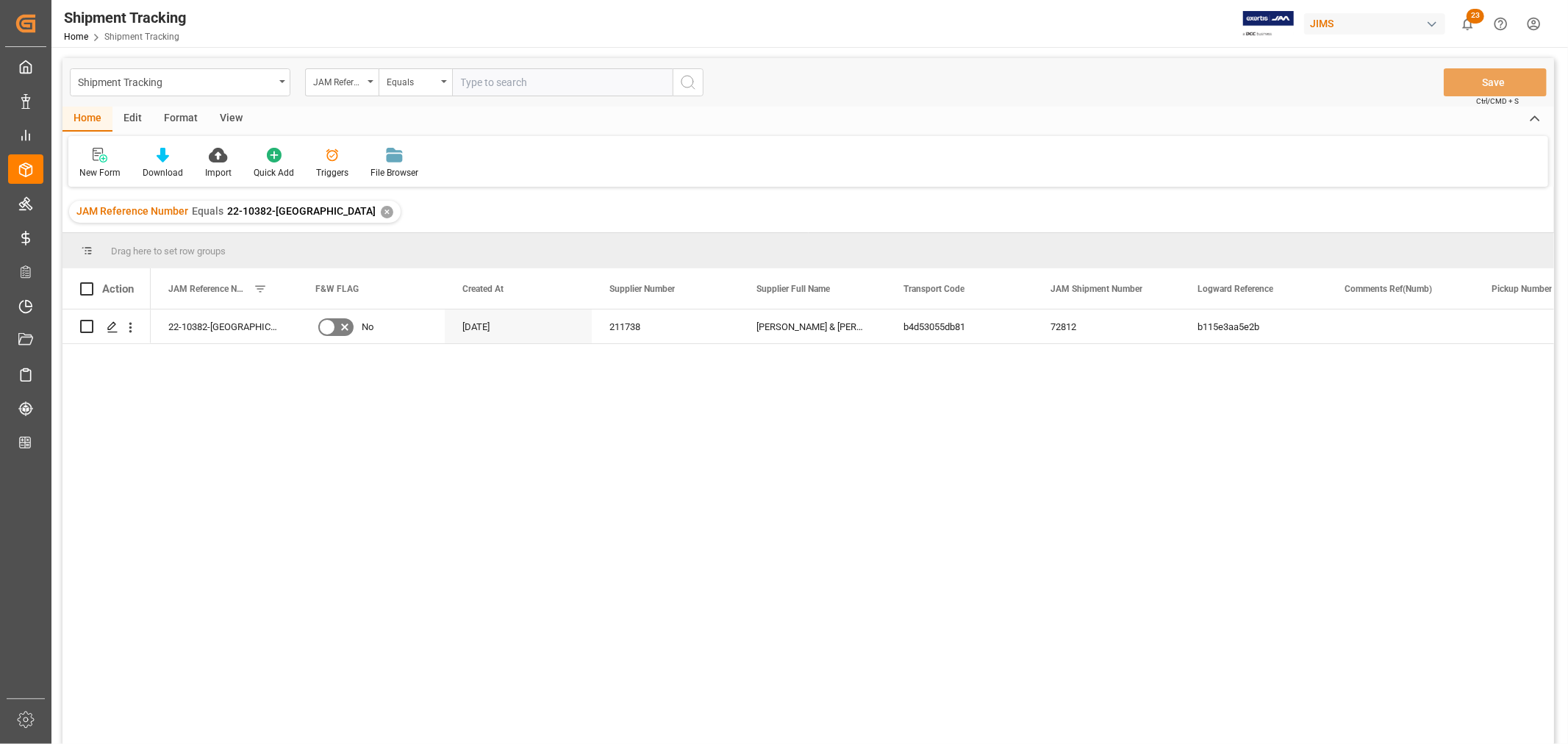
click at [381, 212] on div "✕" at bounding box center [387, 212] width 13 height 13
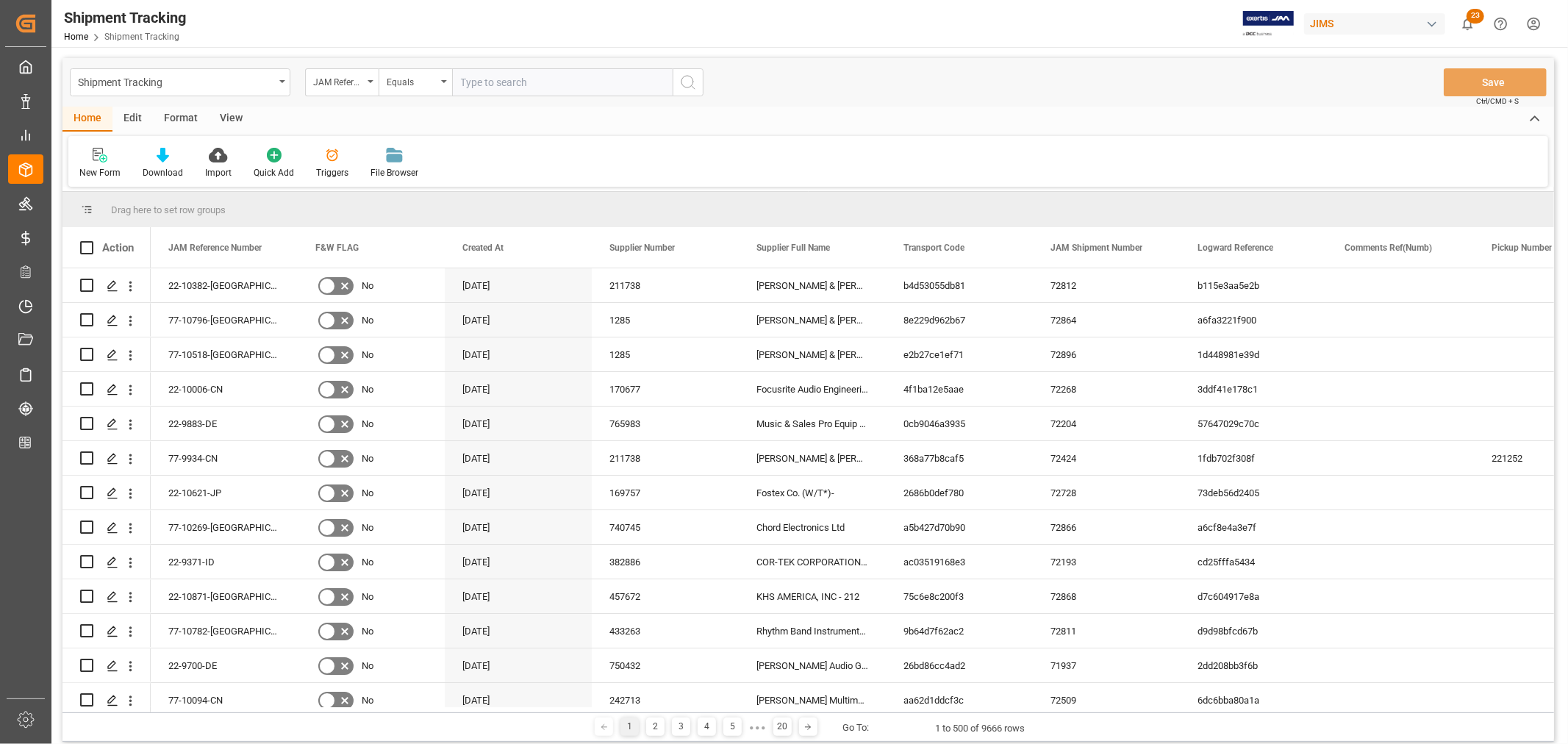
click at [217, 113] on div "View" at bounding box center [231, 119] width 45 height 25
click at [93, 165] on div "Default" at bounding box center [94, 163] width 51 height 32
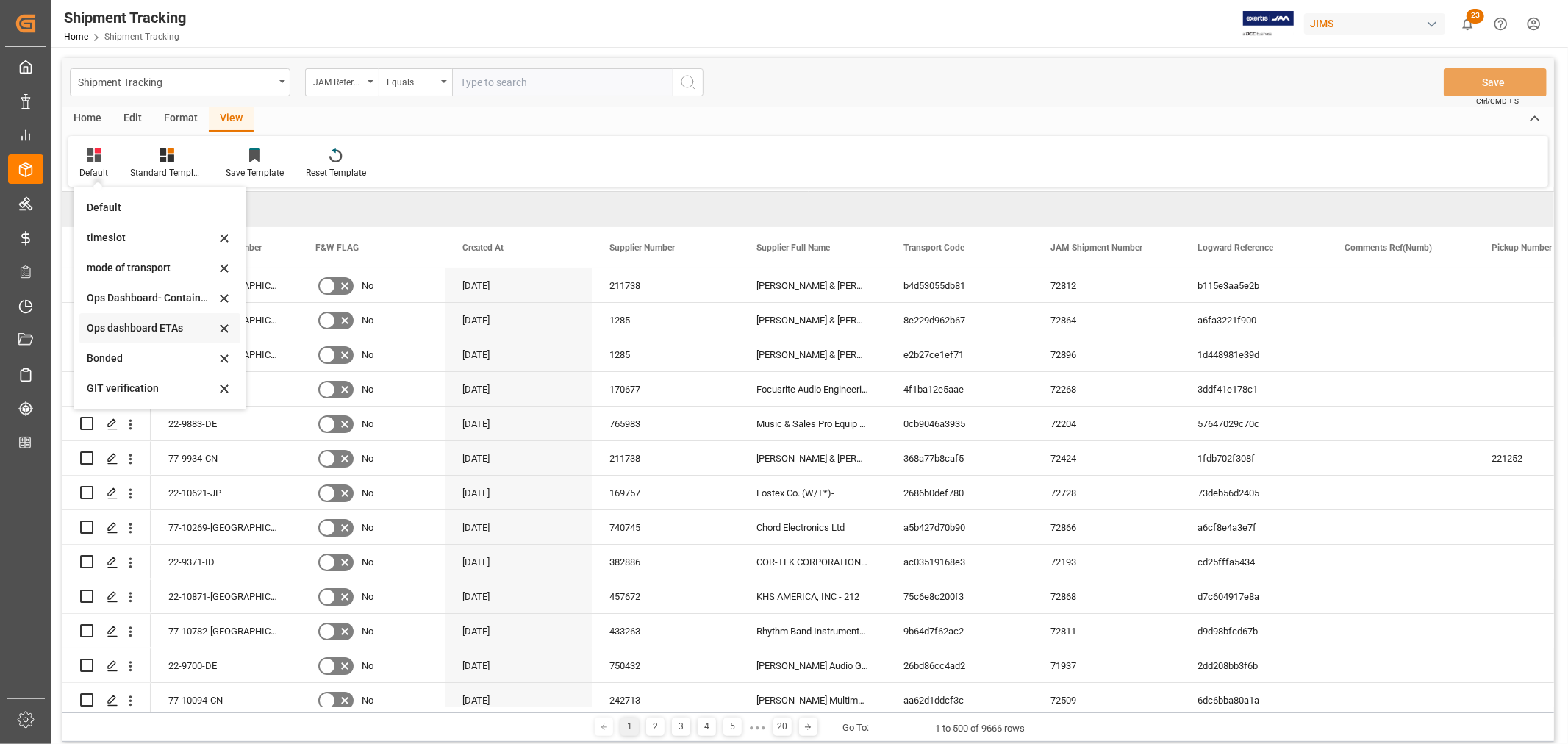
click at [131, 331] on div "Ops dashboard ETAs" at bounding box center [151, 329] width 129 height 16
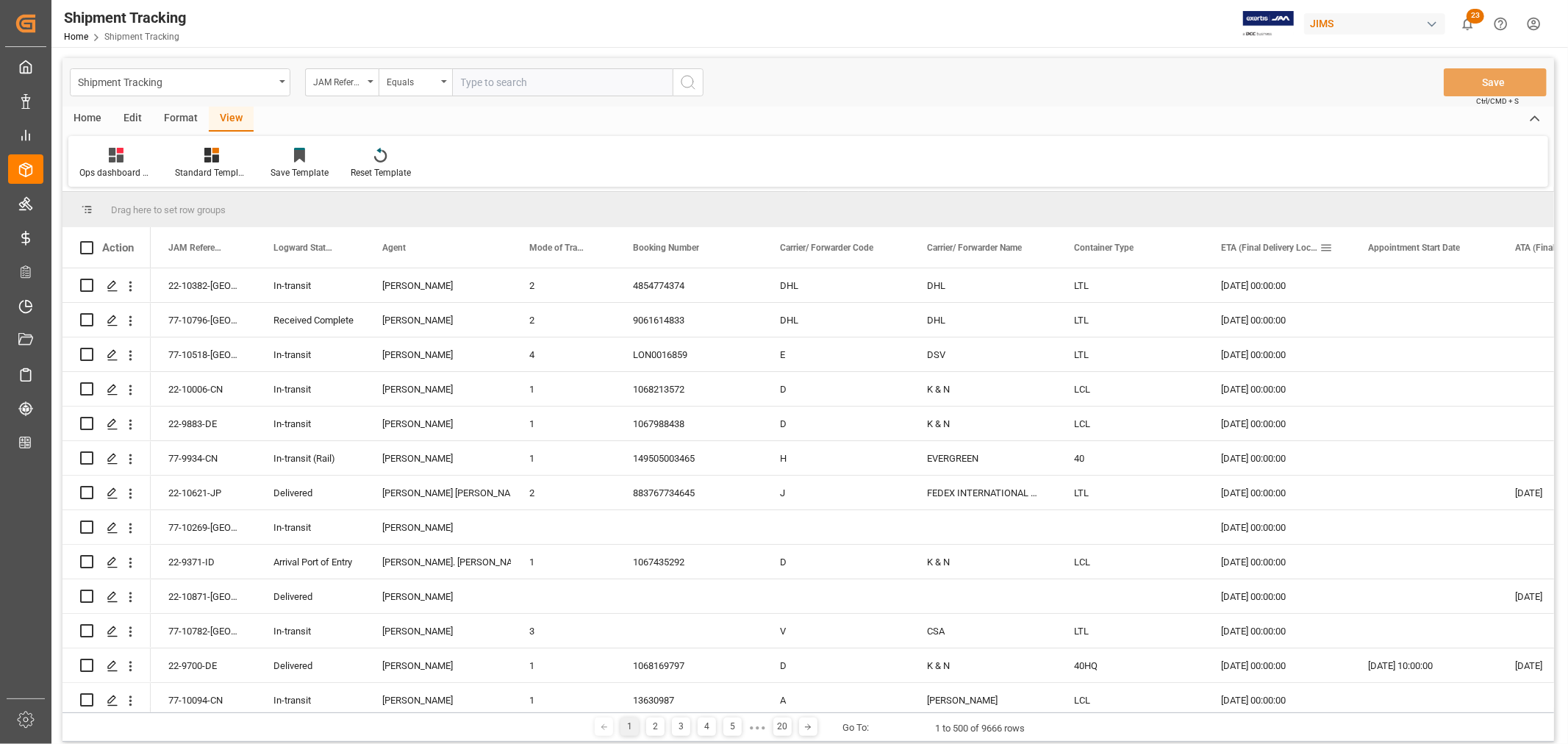
click at [1325, 248] on span at bounding box center [1326, 247] width 13 height 13
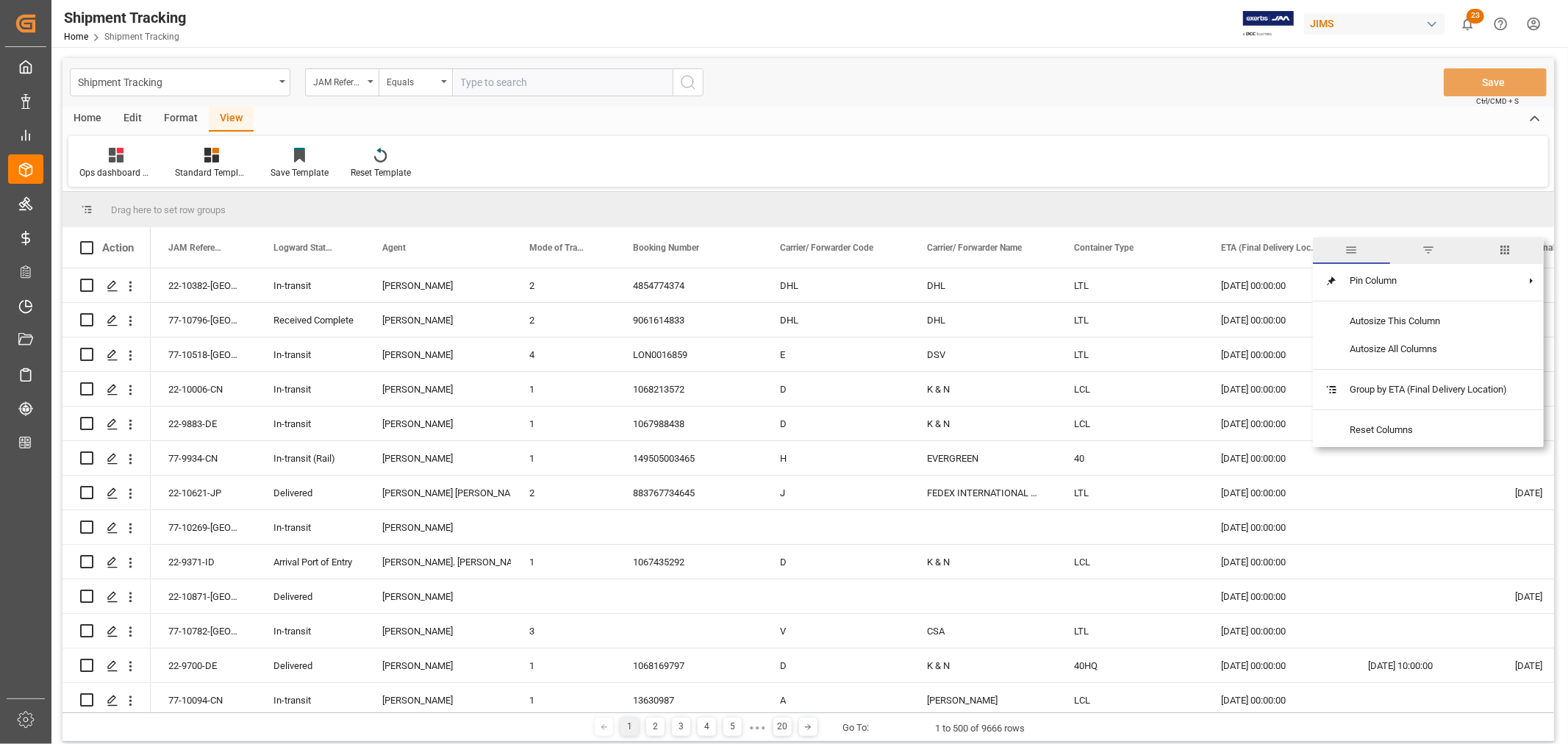
click at [1432, 251] on span "filter" at bounding box center [1428, 250] width 13 height 13
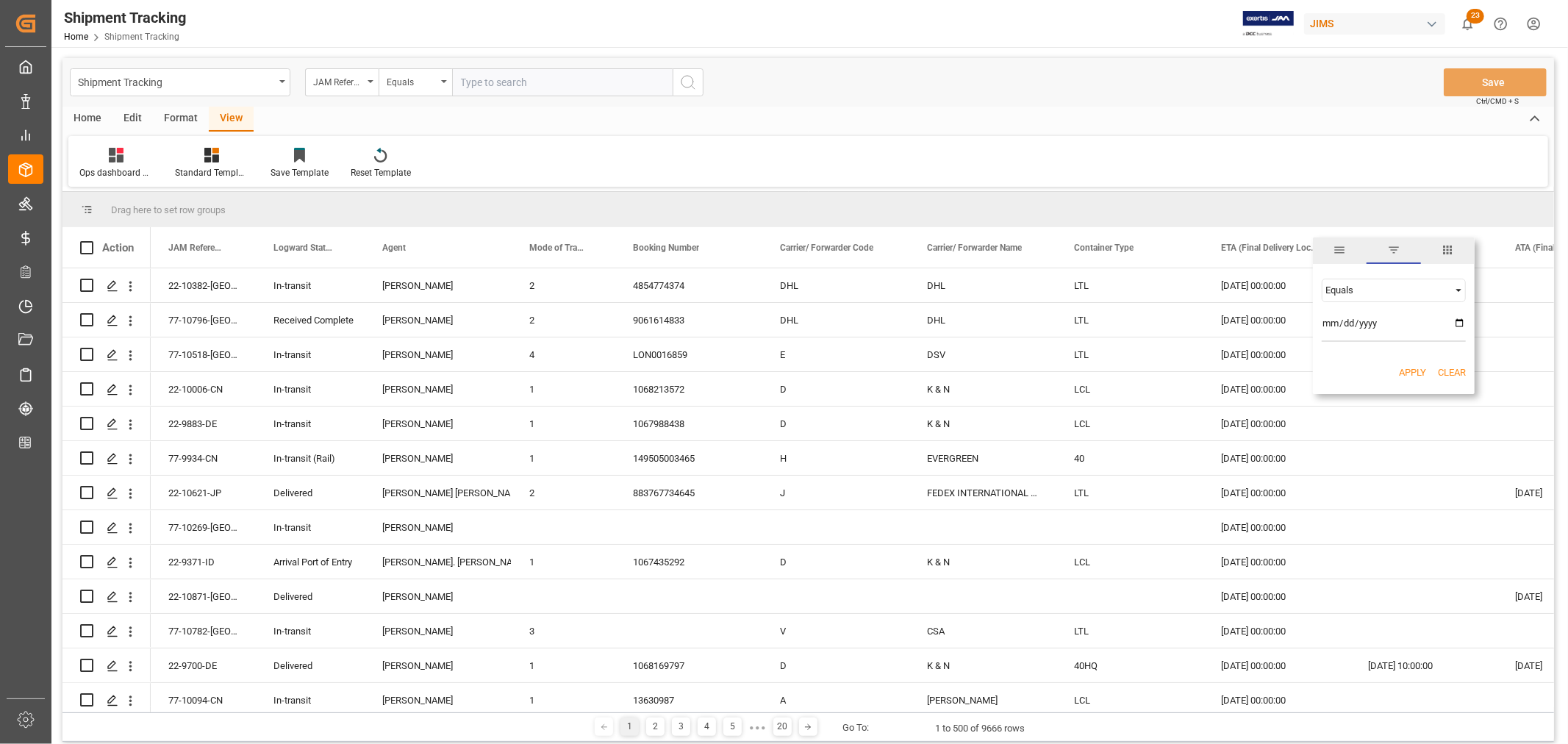
click at [1460, 322] on input "date" at bounding box center [1394, 327] width 144 height 29
type input "2025-09-09"
drag, startPoint x: 1270, startPoint y: 318, endPoint x: 1450, endPoint y: 275, distance: 185.1
click at [1270, 318] on div "[DATE] 00:00:00" at bounding box center [1277, 320] width 147 height 34
click at [1409, 372] on div "Press SPACE to select this row." at bounding box center [1424, 389] width 147 height 34
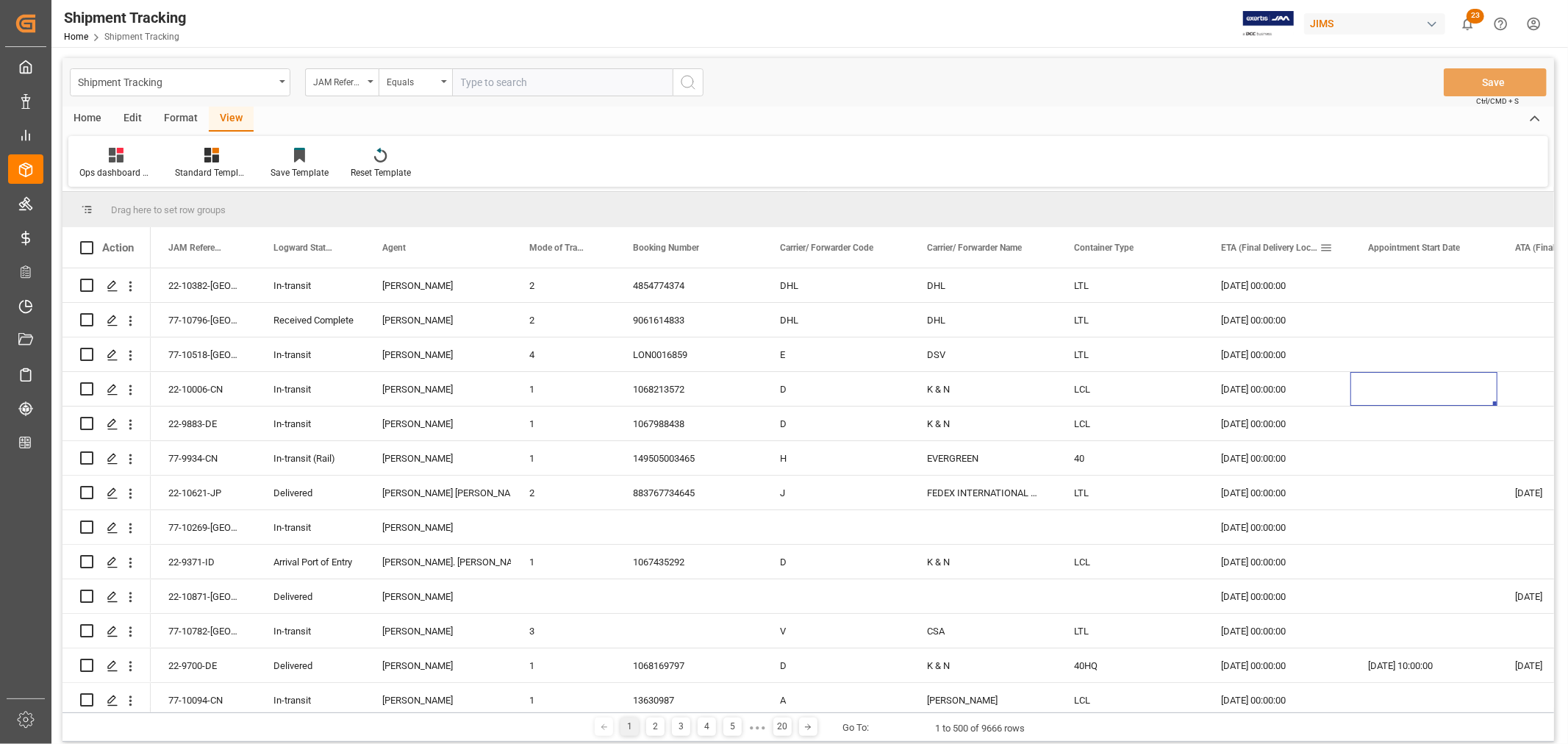
click at [1325, 247] on span at bounding box center [1326, 247] width 13 height 13
click at [1414, 369] on button "Apply" at bounding box center [1412, 373] width 27 height 15
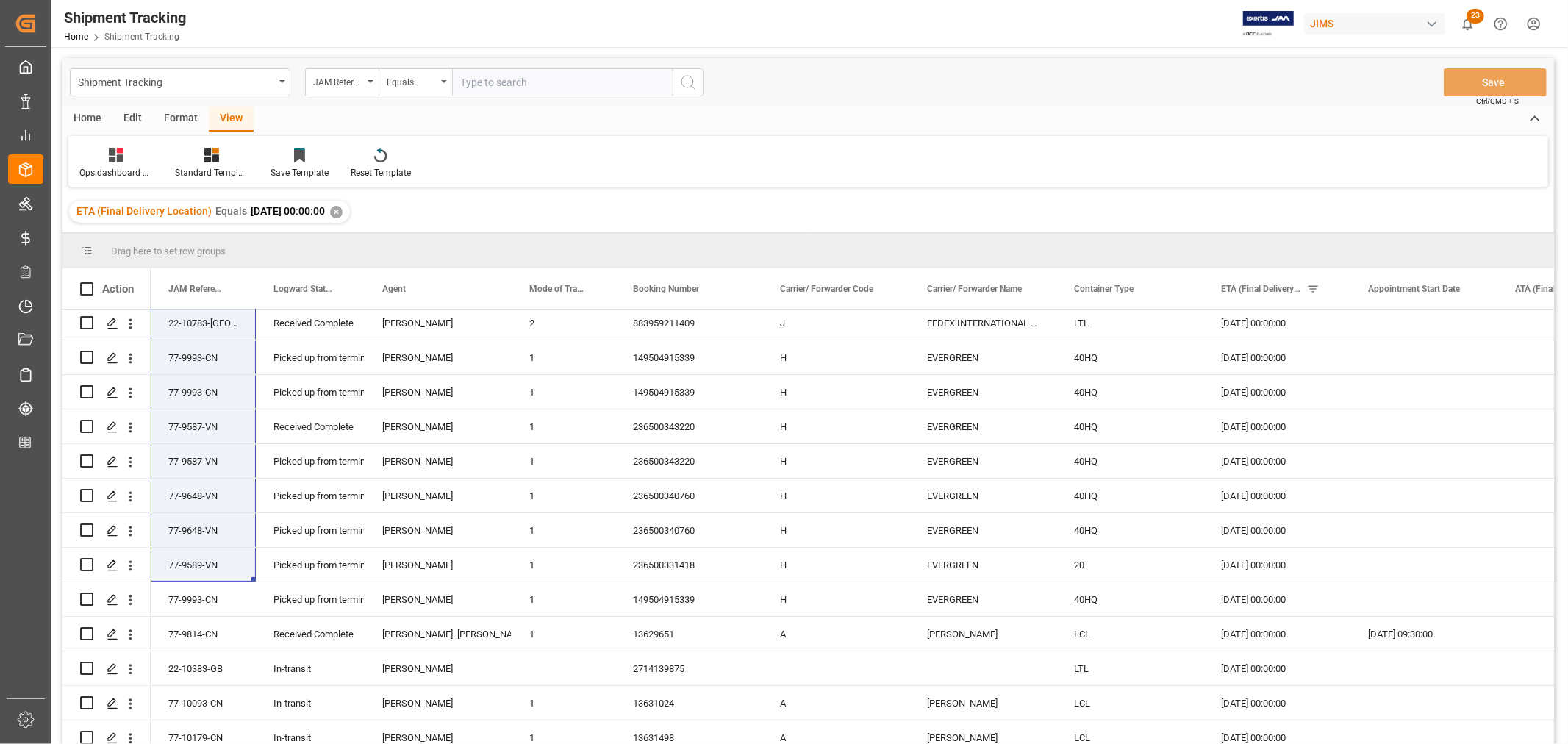
scroll to position [187, 0]
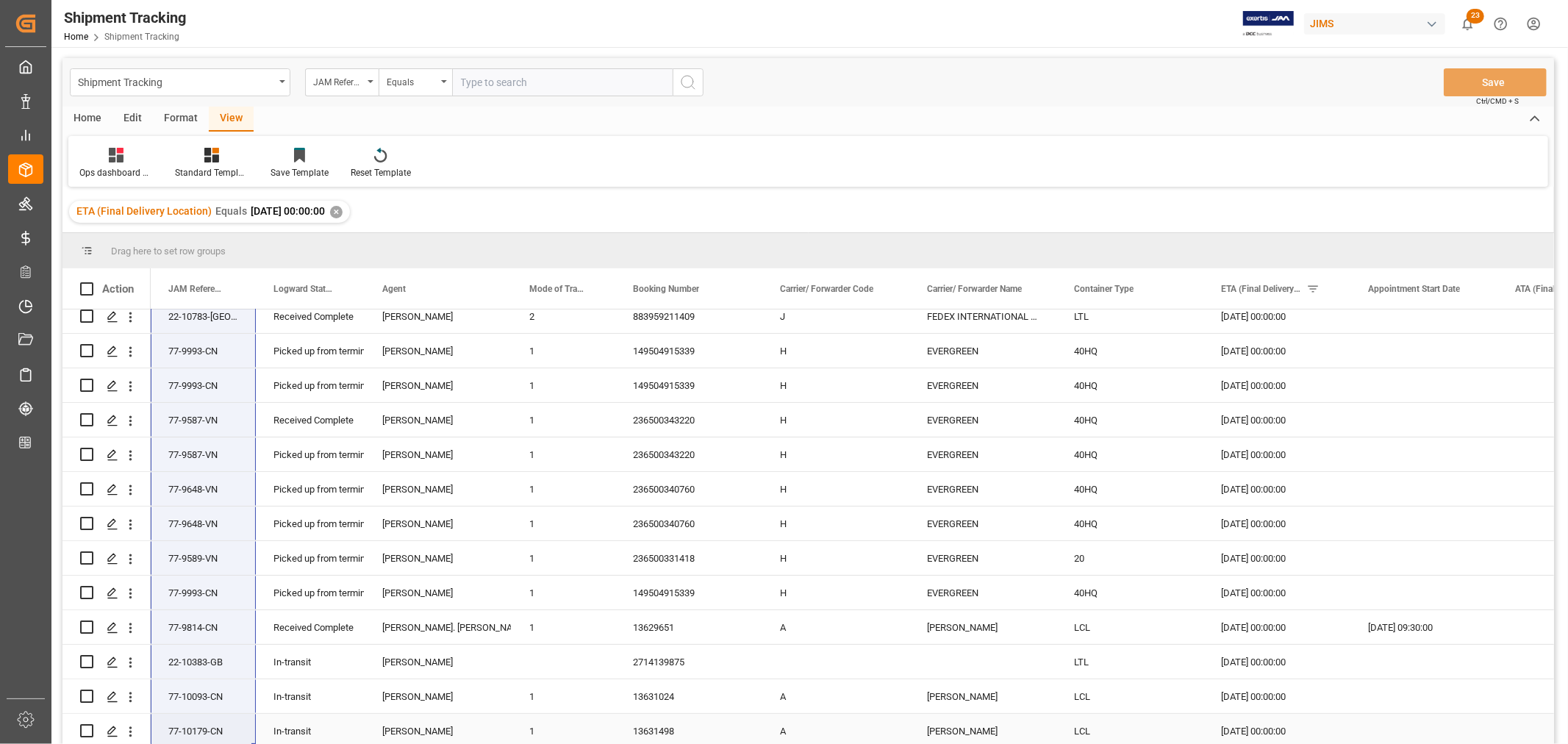
drag, startPoint x: 203, startPoint y: 351, endPoint x: 203, endPoint y: 710, distance: 359.0
click at [203, 710] on div "77-10269-GB In-transit Catherine Danielson 09-09-2025 00:00:00 No 77-10816-GB R…" at bounding box center [1191, 438] width 2082 height 622
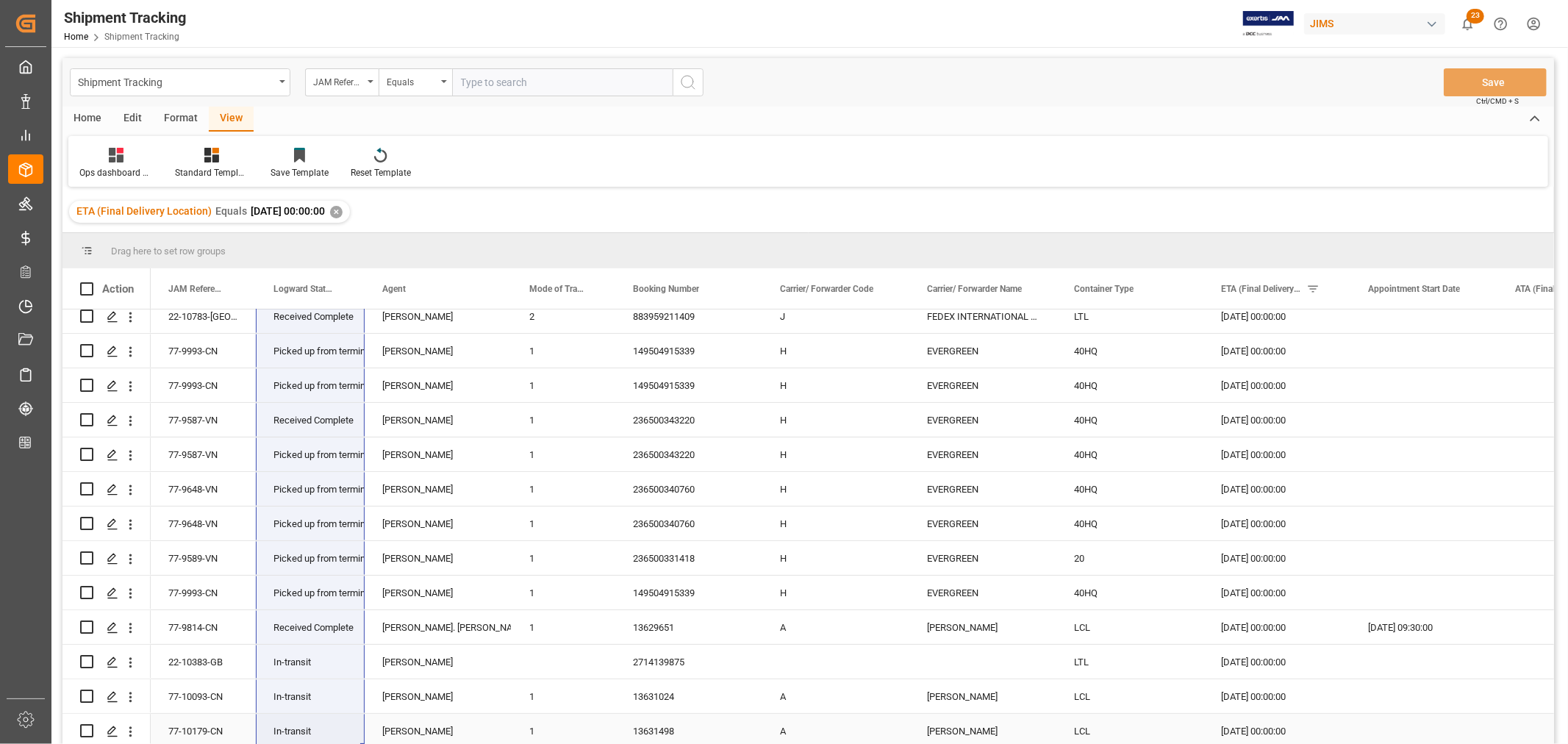
drag, startPoint x: 320, startPoint y: 324, endPoint x: 362, endPoint y: 671, distance: 349.5
click at [318, 731] on div "77-10269-GB In-transit Catherine Danielson 09-09-2025 00:00:00 No 77-10816-GB R…" at bounding box center [1191, 438] width 2082 height 622
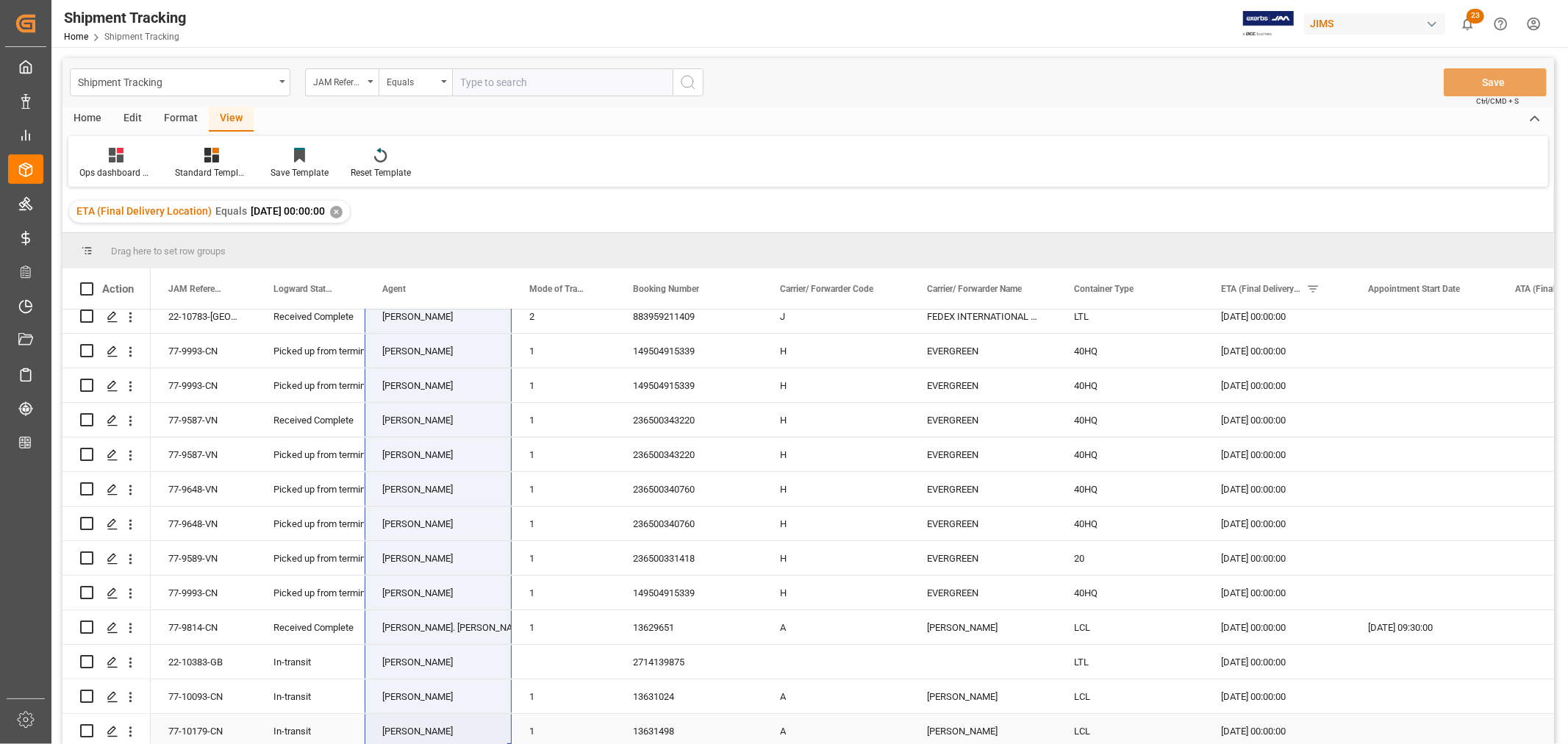
drag, startPoint x: 419, startPoint y: 329, endPoint x: 435, endPoint y: 737, distance: 408.3
click at [435, 737] on div "77-10269-GB In-transit Catherine Danielson 09-09-2025 00:00:00 No 77-10816-GB R…" at bounding box center [1191, 438] width 2082 height 622
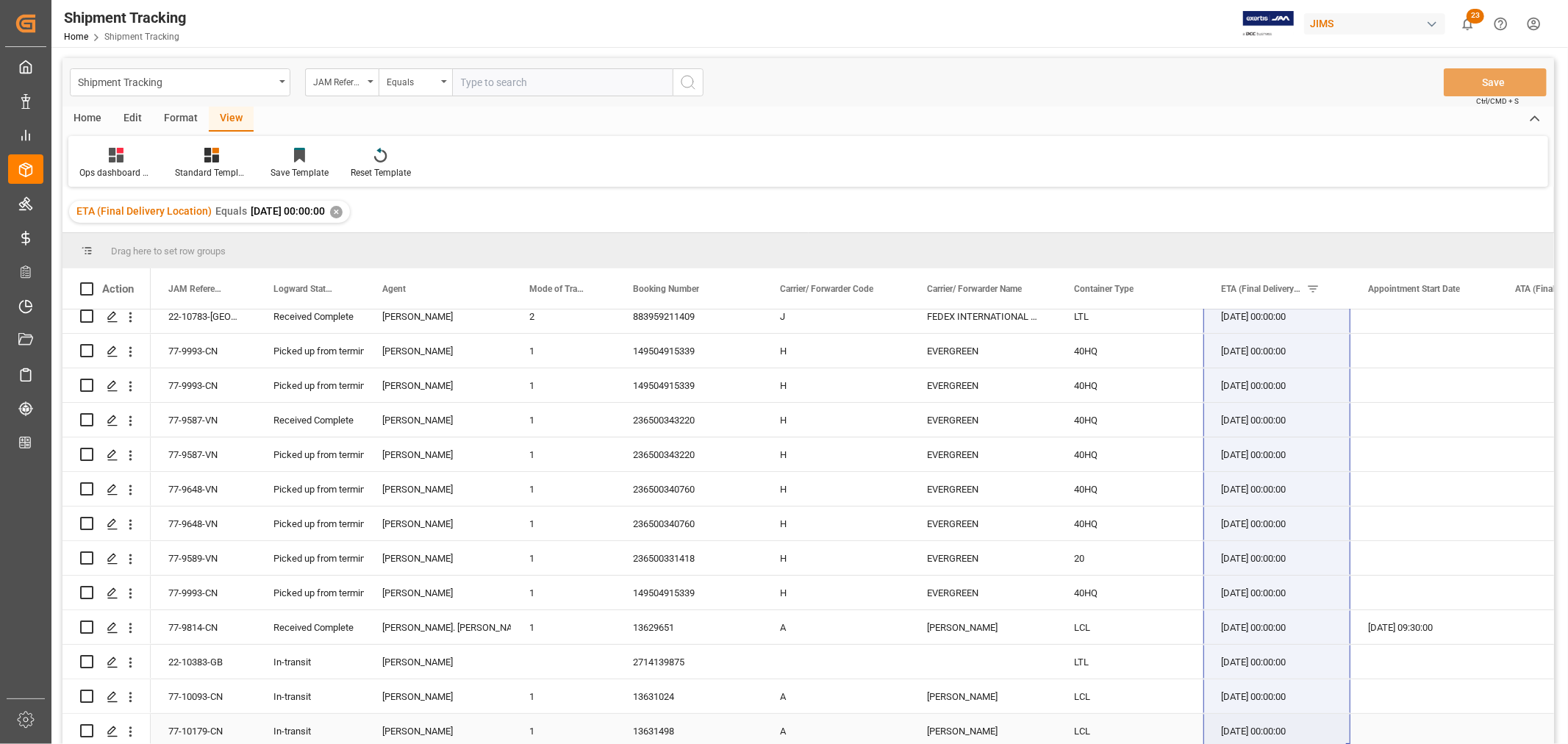
drag, startPoint x: 1275, startPoint y: 329, endPoint x: 1274, endPoint y: 734, distance: 405.0
click at [1274, 734] on div "77-10269-GB In-transit Catherine Danielson 09-09-2025 00:00:00 No 77-10816-GB R…" at bounding box center [1191, 438] width 2082 height 622
click at [1390, 622] on div "03-09-2025 09:30:00" at bounding box center [1424, 627] width 147 height 34
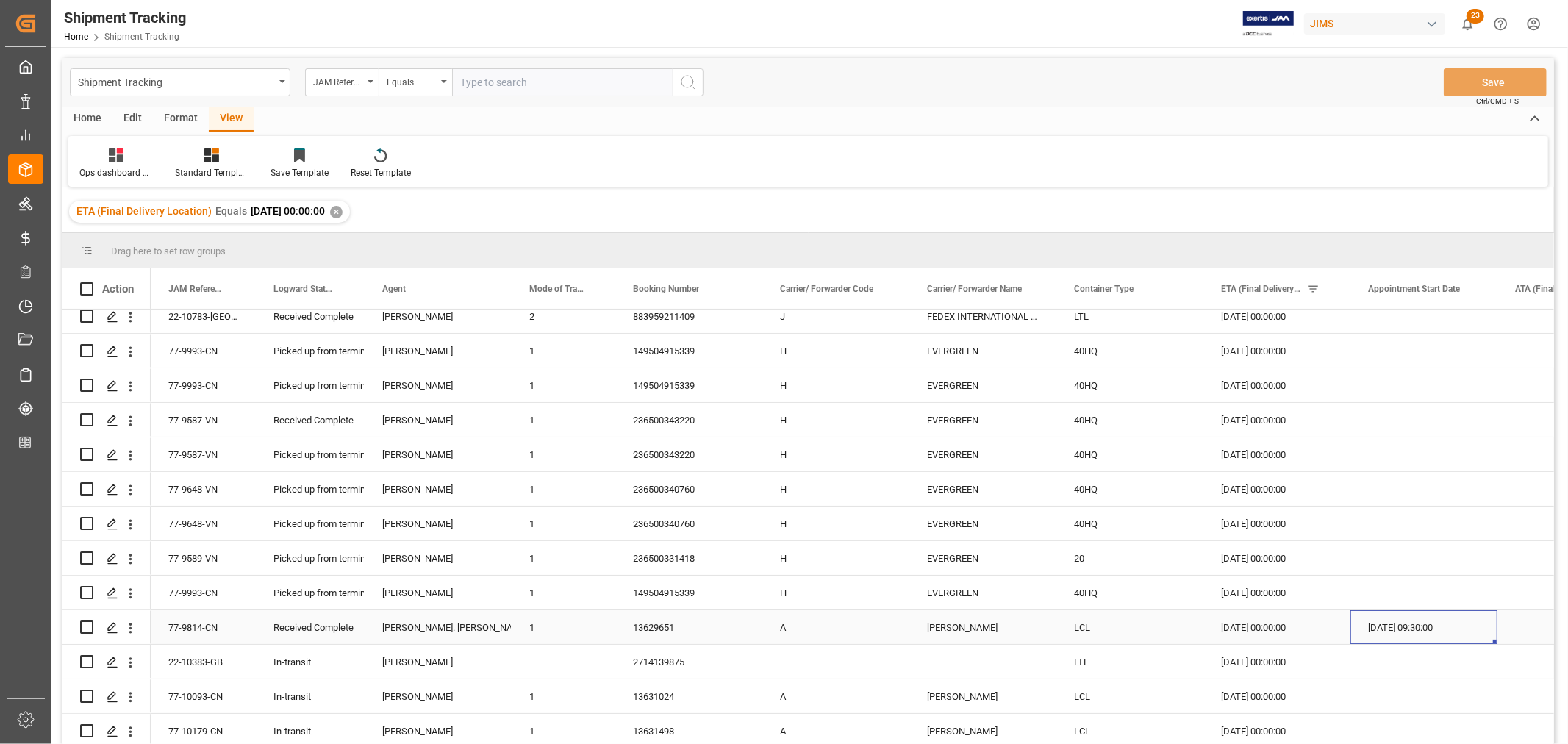
click at [1252, 627] on div "09-09-2025 00:00:00" at bounding box center [1277, 627] width 147 height 34
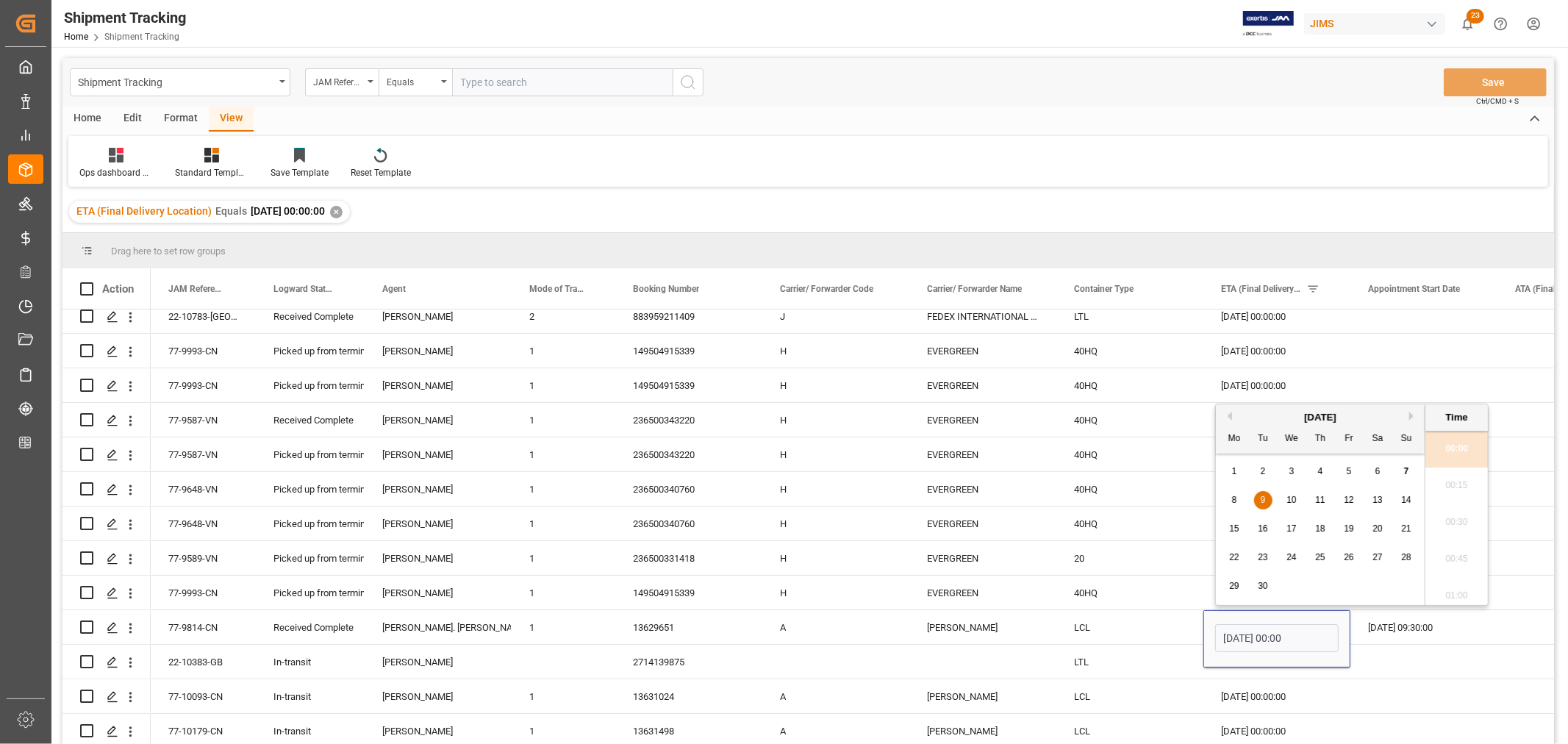
click at [1291, 469] on span "3" at bounding box center [1292, 471] width 6 height 10
type input "03-09-2025 00:00"
click at [1086, 624] on div "LCL" at bounding box center [1130, 627] width 147 height 34
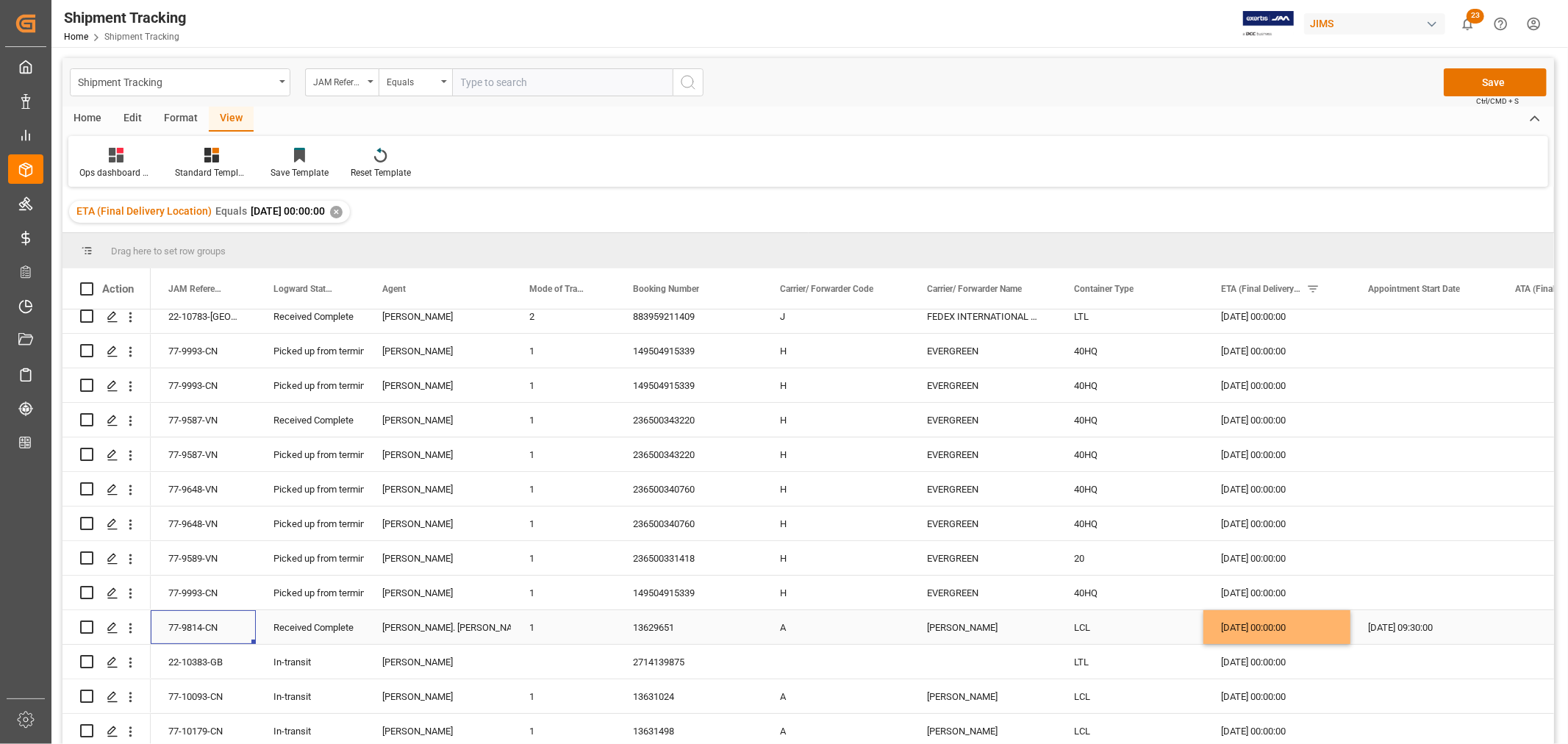
click at [165, 619] on div "77-9814-CN" at bounding box center [203, 627] width 105 height 34
click at [1511, 77] on button "Save" at bounding box center [1495, 82] width 103 height 28
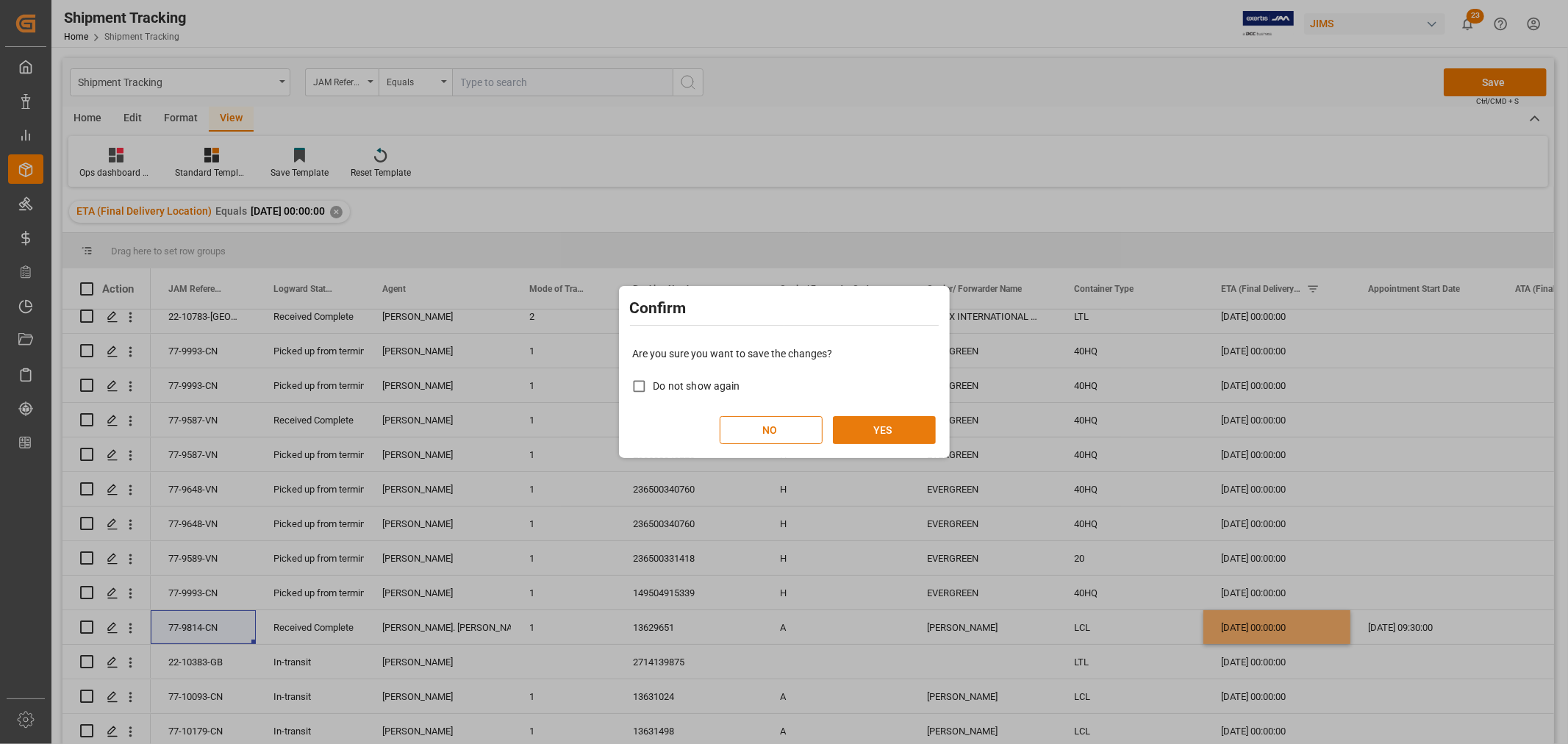
click at [877, 428] on button "YES" at bounding box center [884, 430] width 103 height 28
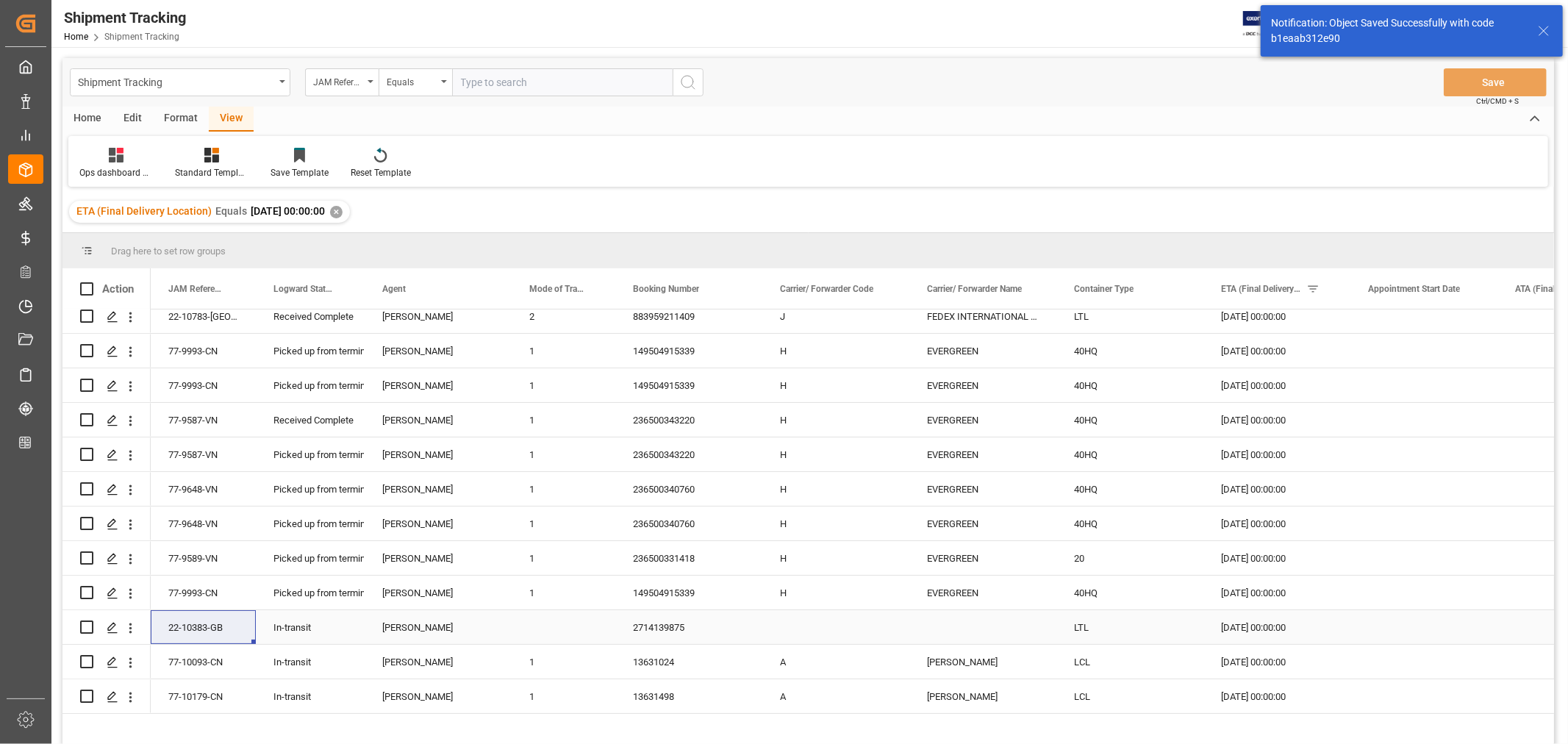
scroll to position [152, 0]
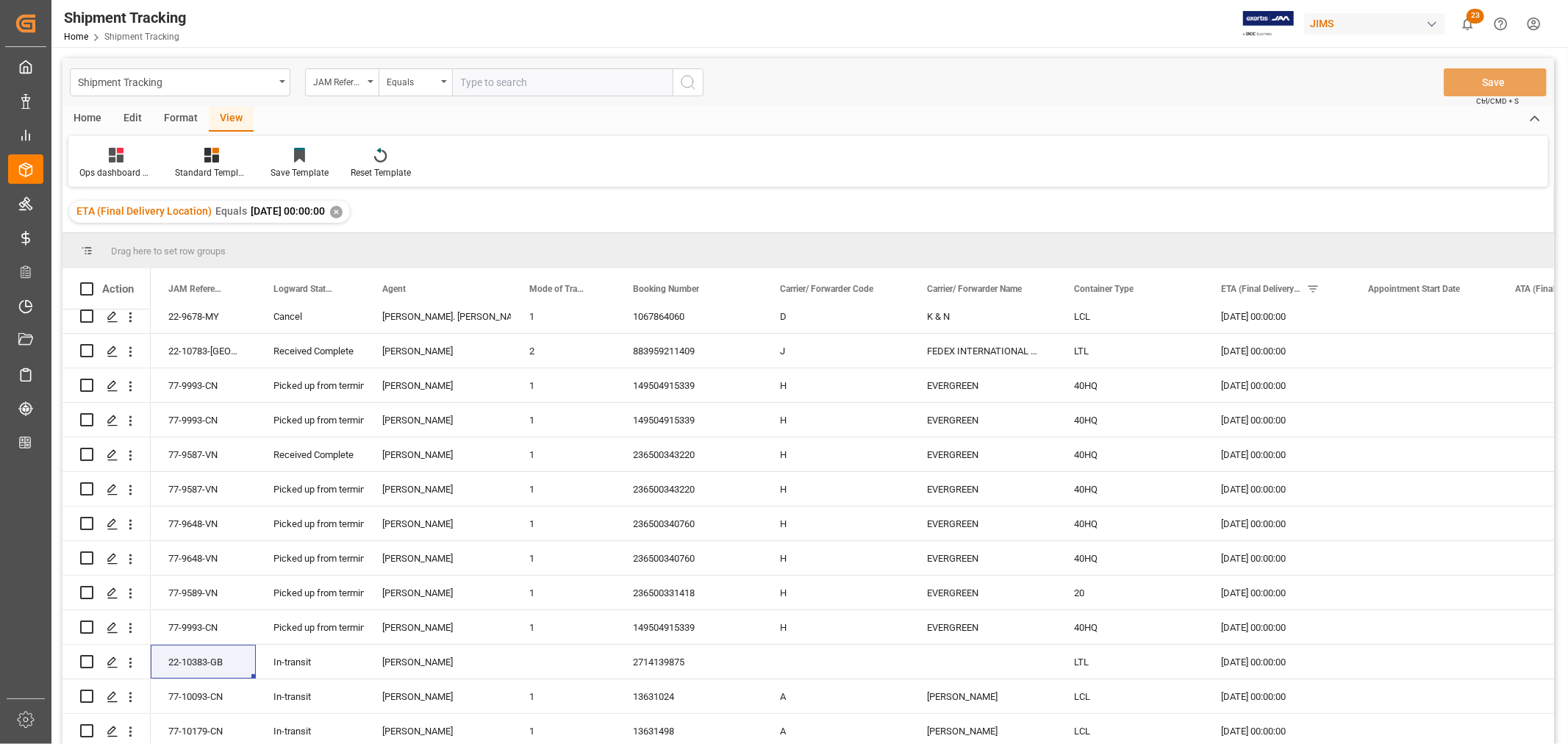
click at [343, 207] on div "✕" at bounding box center [336, 212] width 13 height 13
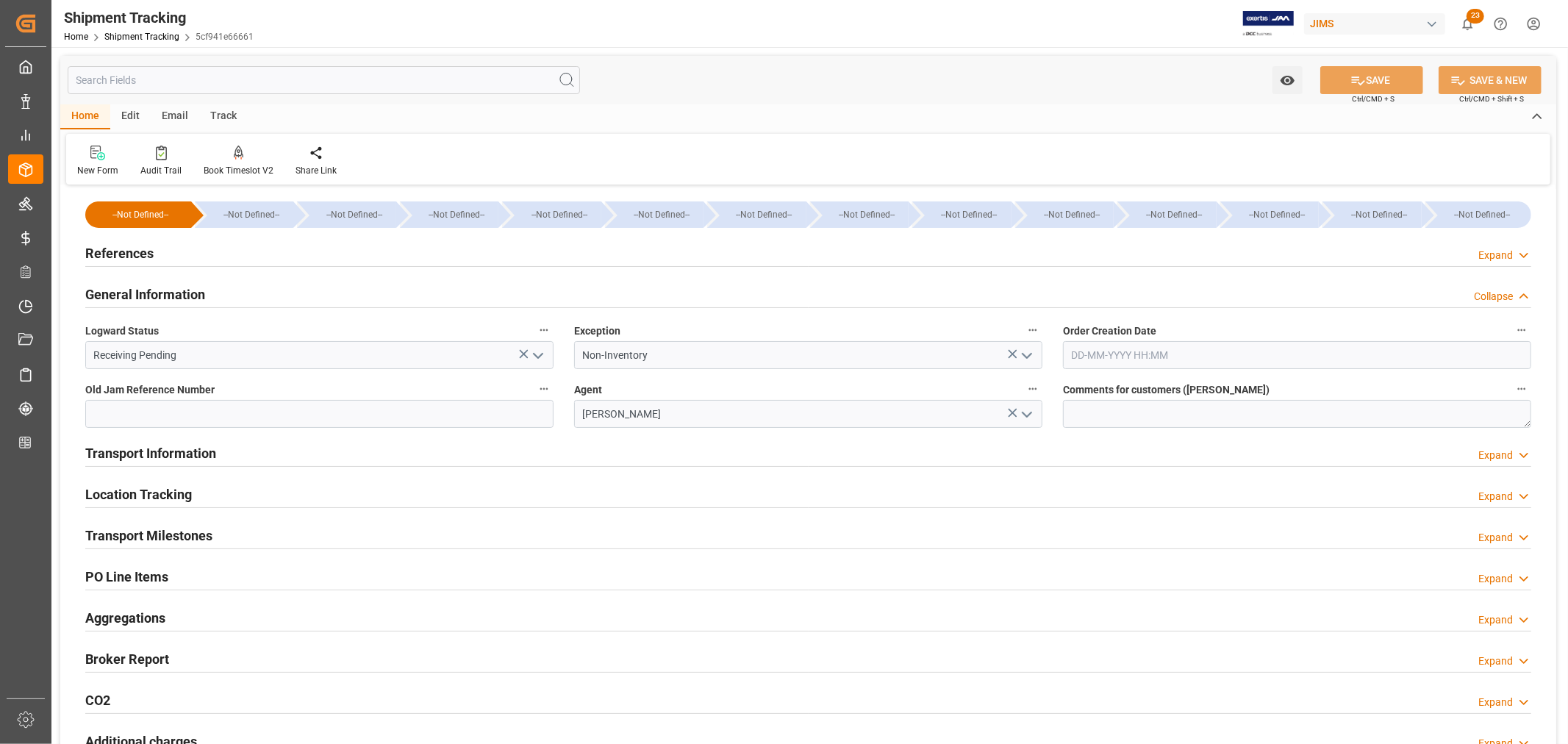
click at [133, 293] on h2 "General Information" at bounding box center [145, 294] width 120 height 20
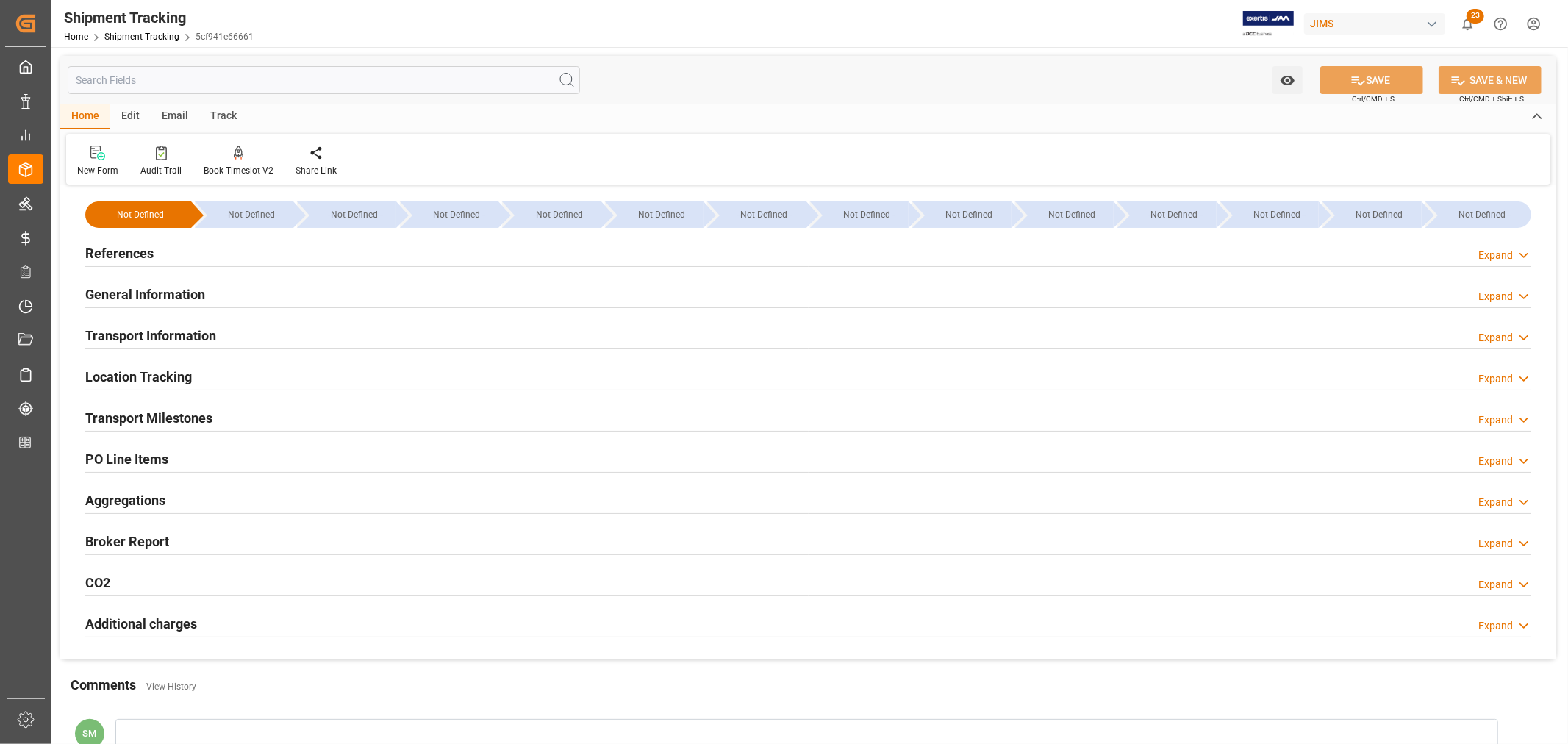
click at [142, 413] on h2 "Transport Milestones" at bounding box center [148, 418] width 127 height 20
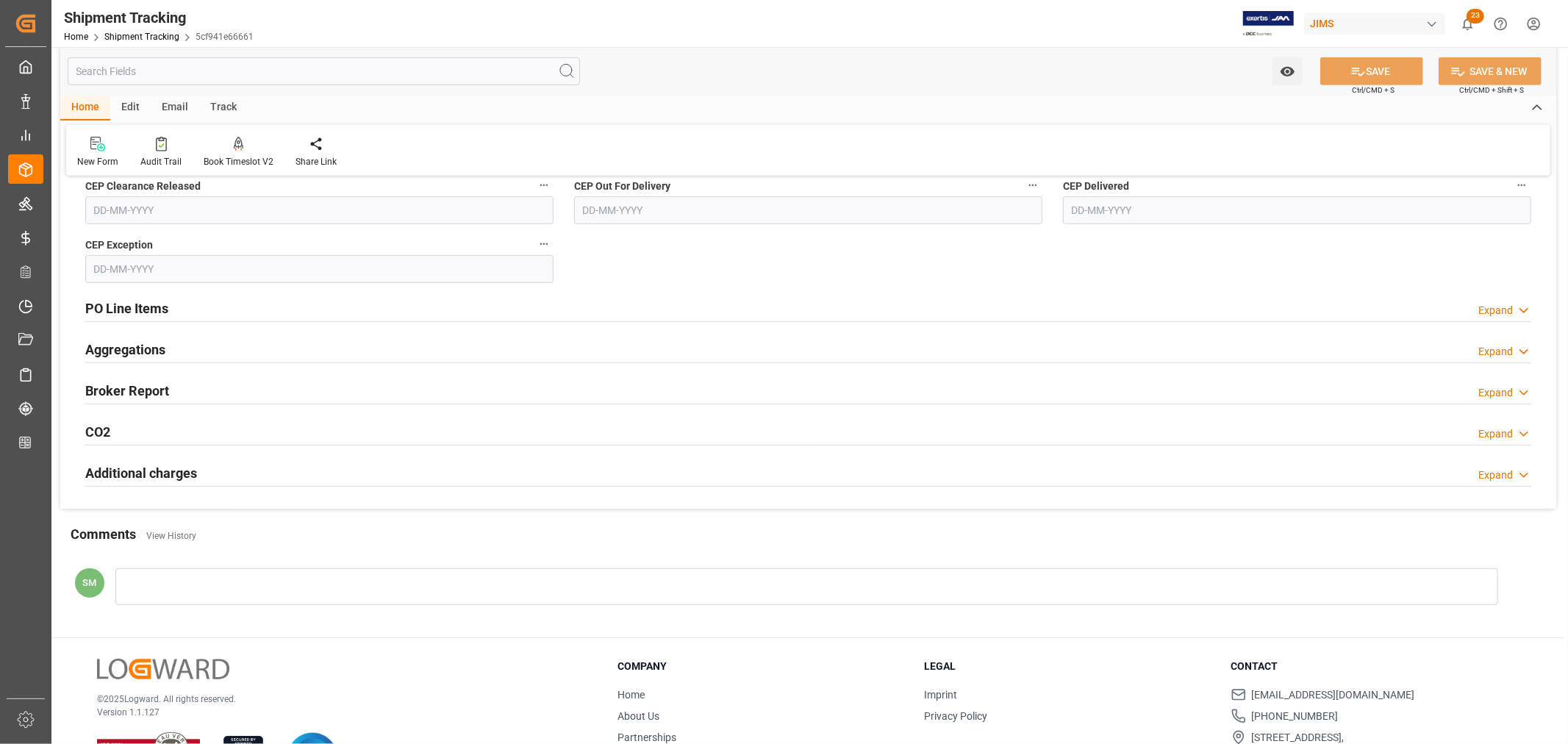
scroll to position [577, 0]
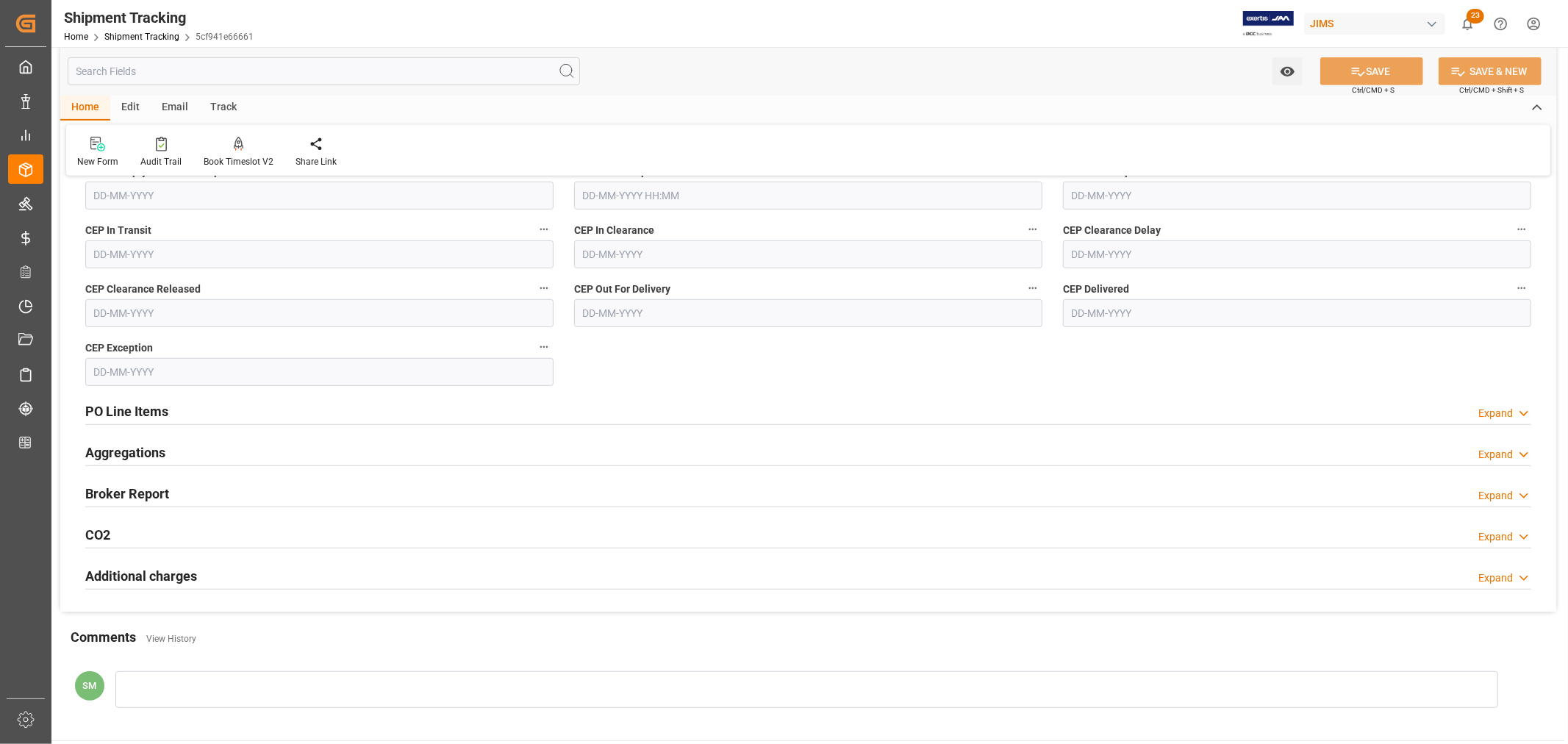
click at [108, 415] on h2 "PO Line Items" at bounding box center [126, 411] width 83 height 20
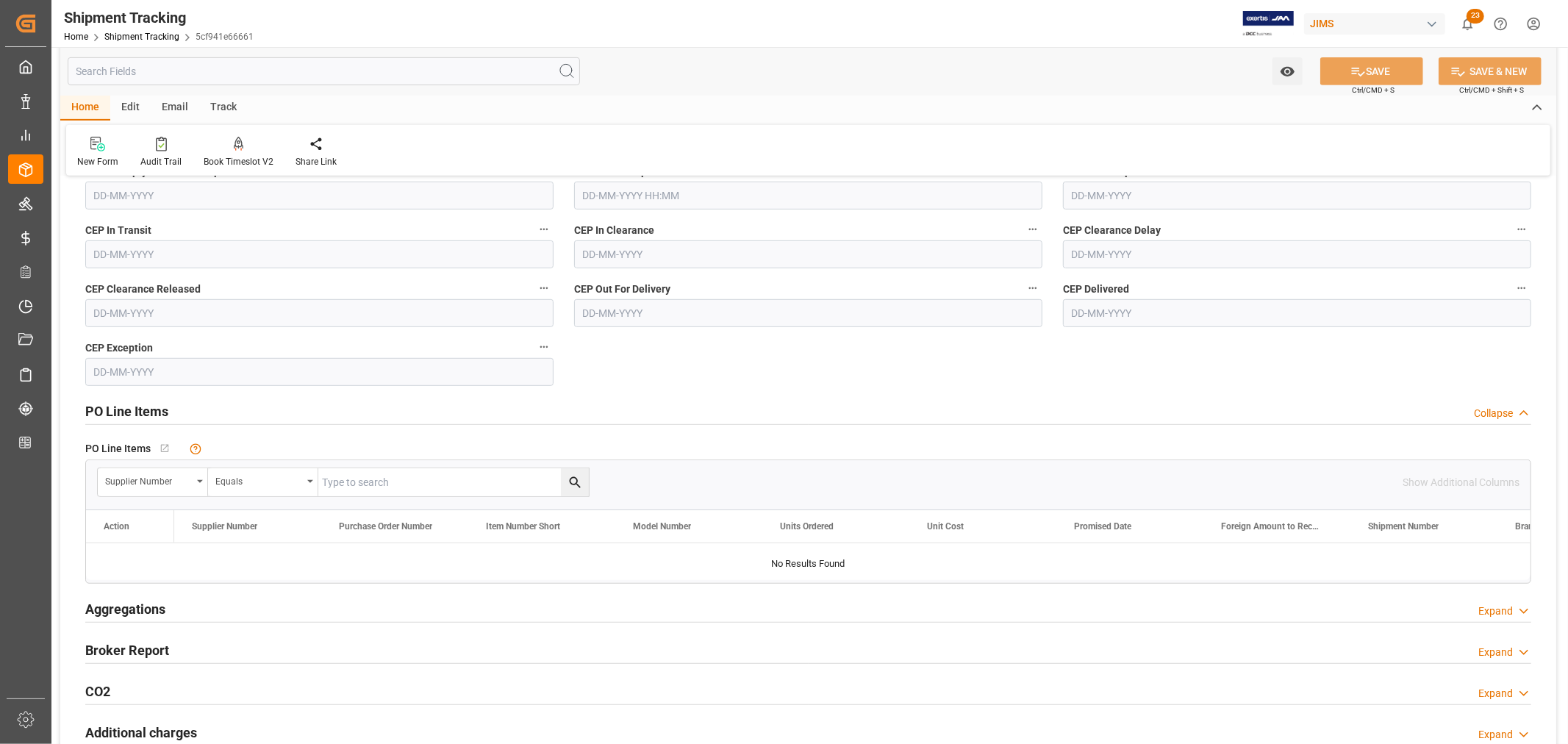
click at [108, 415] on h2 "PO Line Items" at bounding box center [126, 411] width 83 height 20
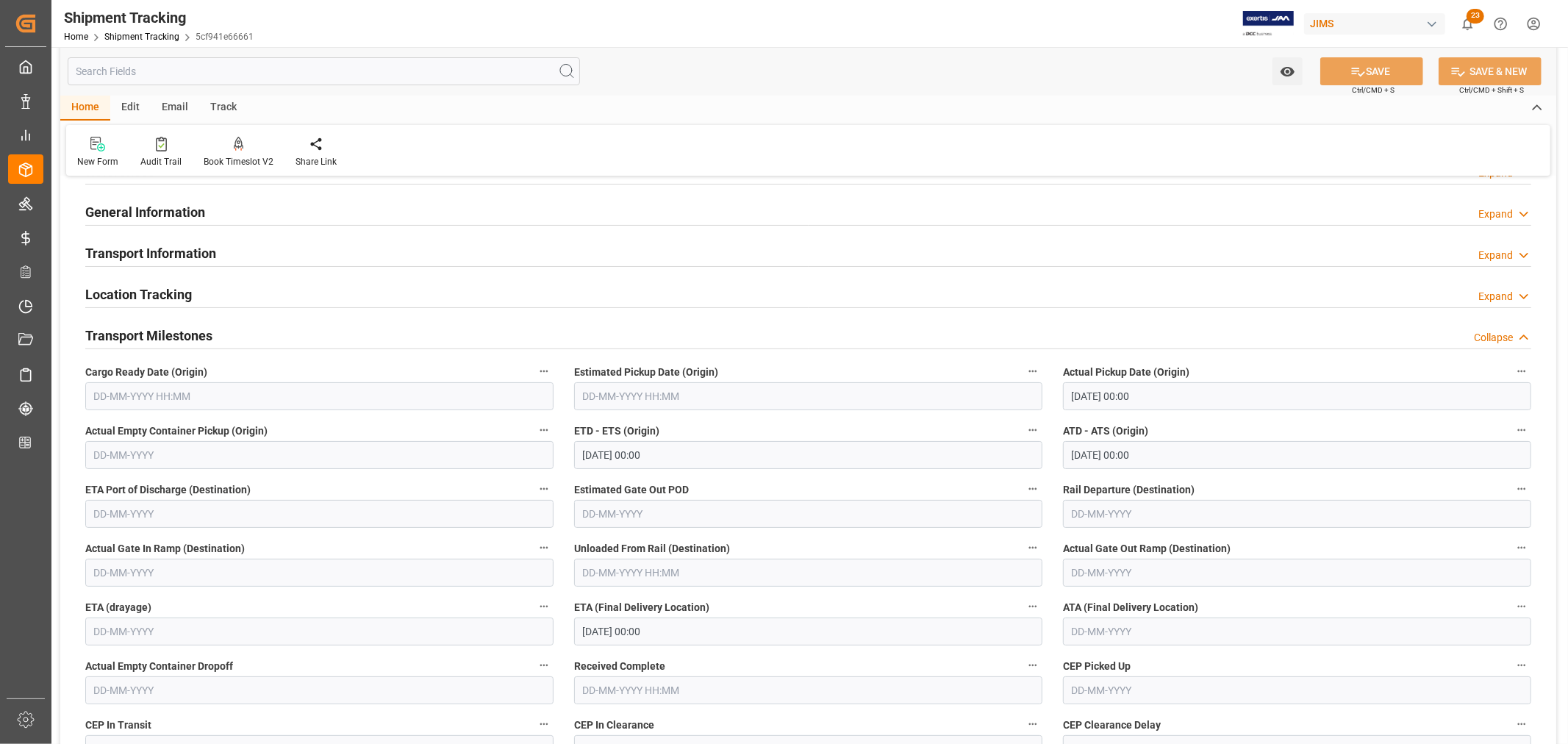
scroll to position [0, 0]
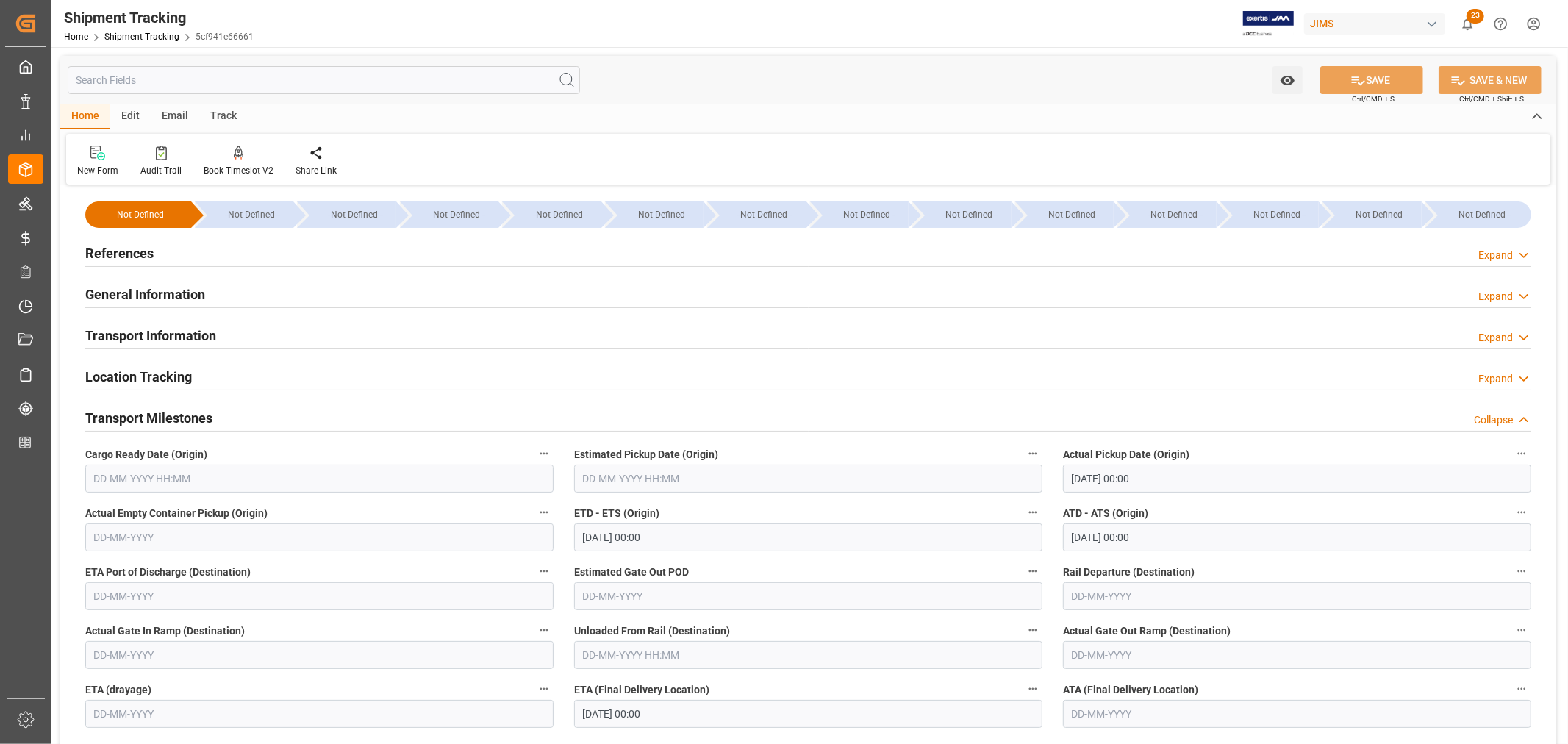
click at [177, 293] on h2 "General Information" at bounding box center [145, 294] width 120 height 20
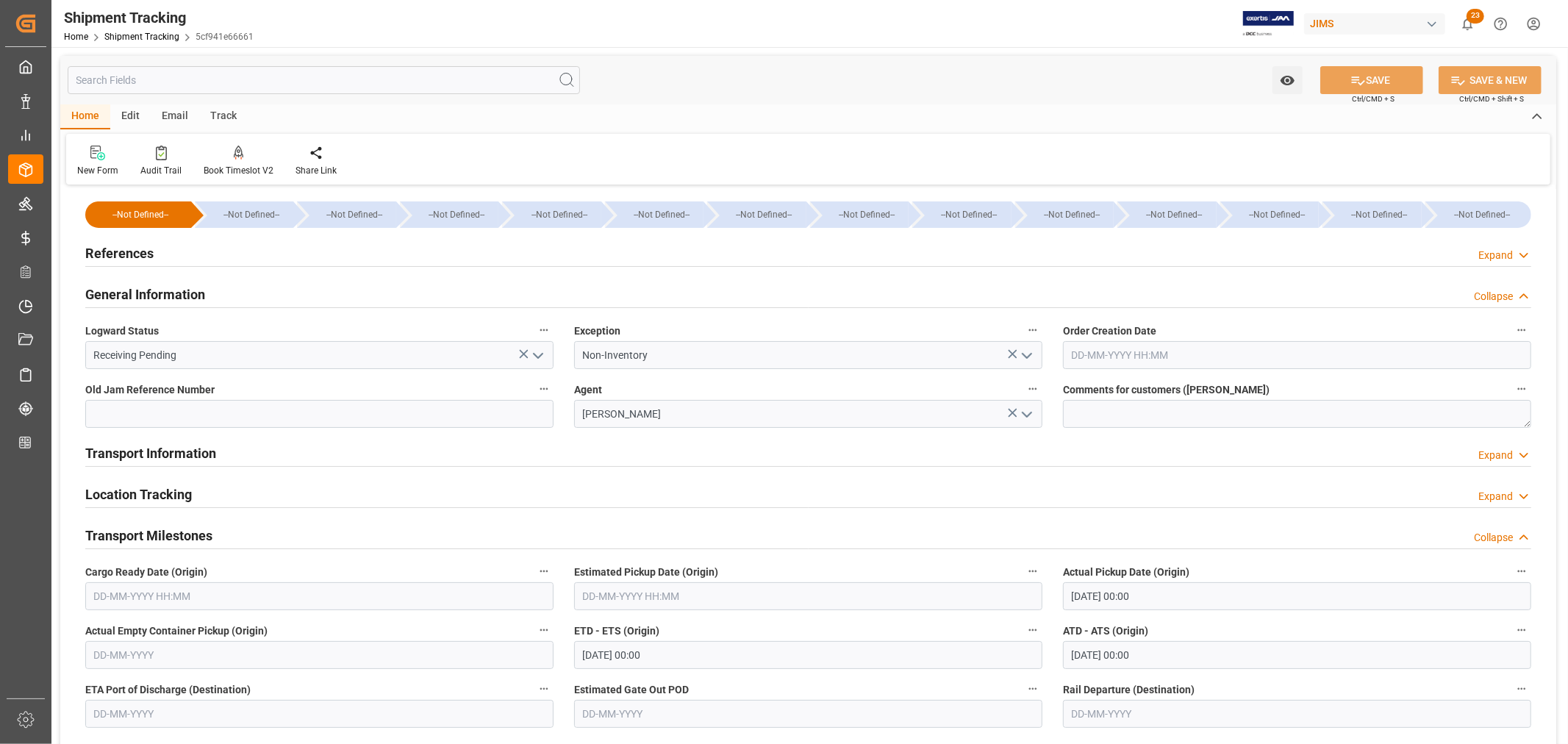
click at [177, 293] on h2 "General Information" at bounding box center [145, 294] width 120 height 20
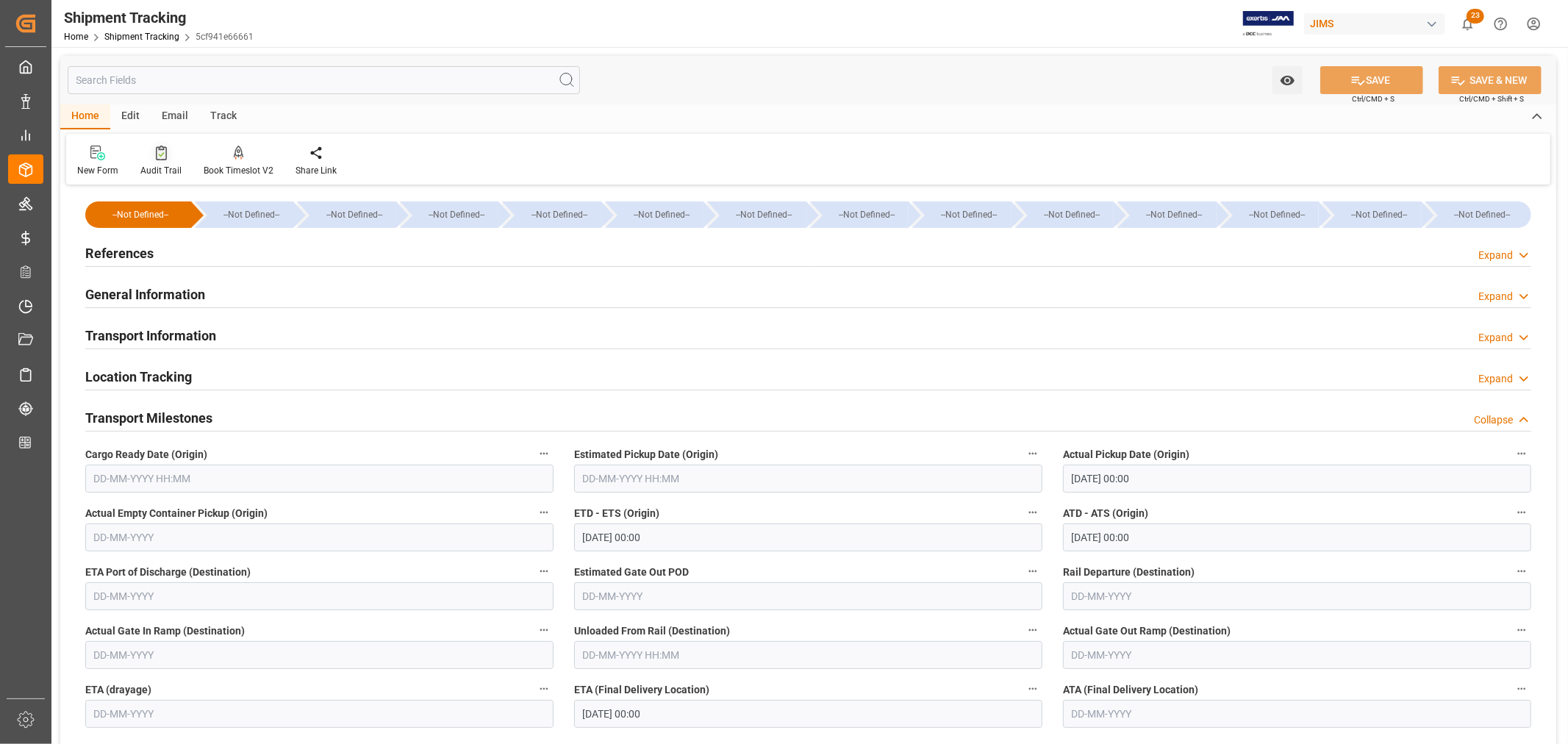
click at [163, 165] on div "Audit Trail" at bounding box center [161, 171] width 41 height 13
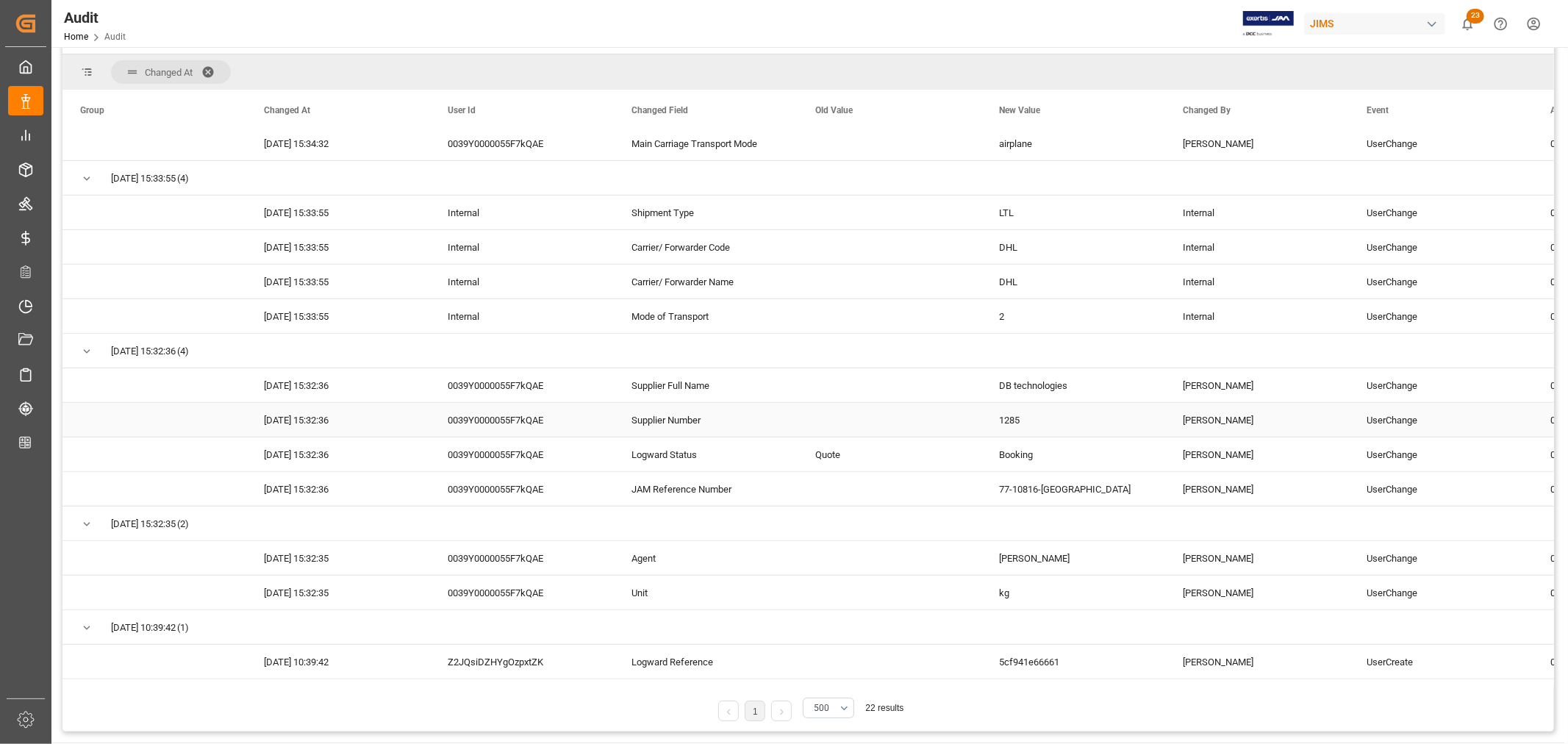
scroll to position [163, 0]
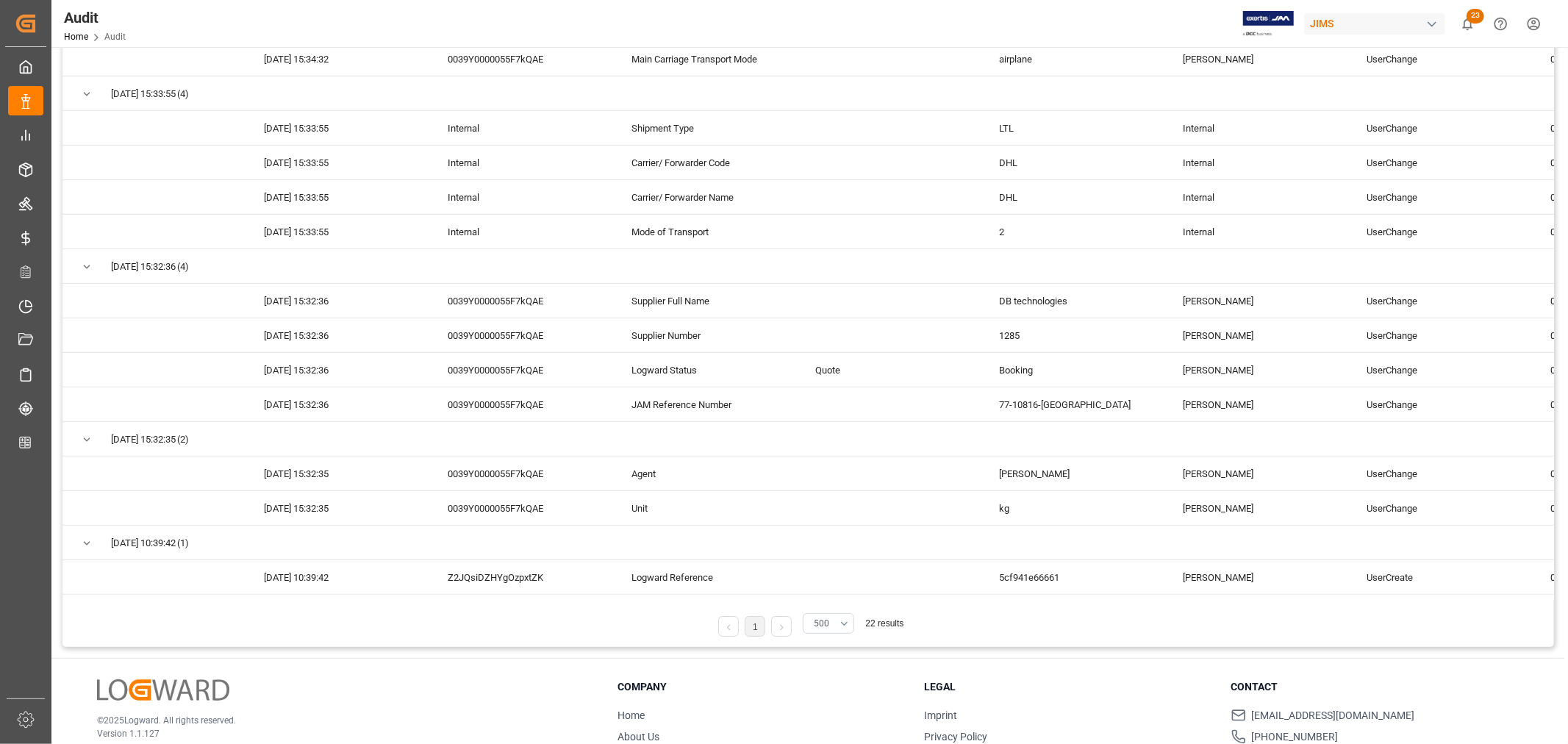
click at [850, 622] on button "500" at bounding box center [828, 624] width 51 height 21
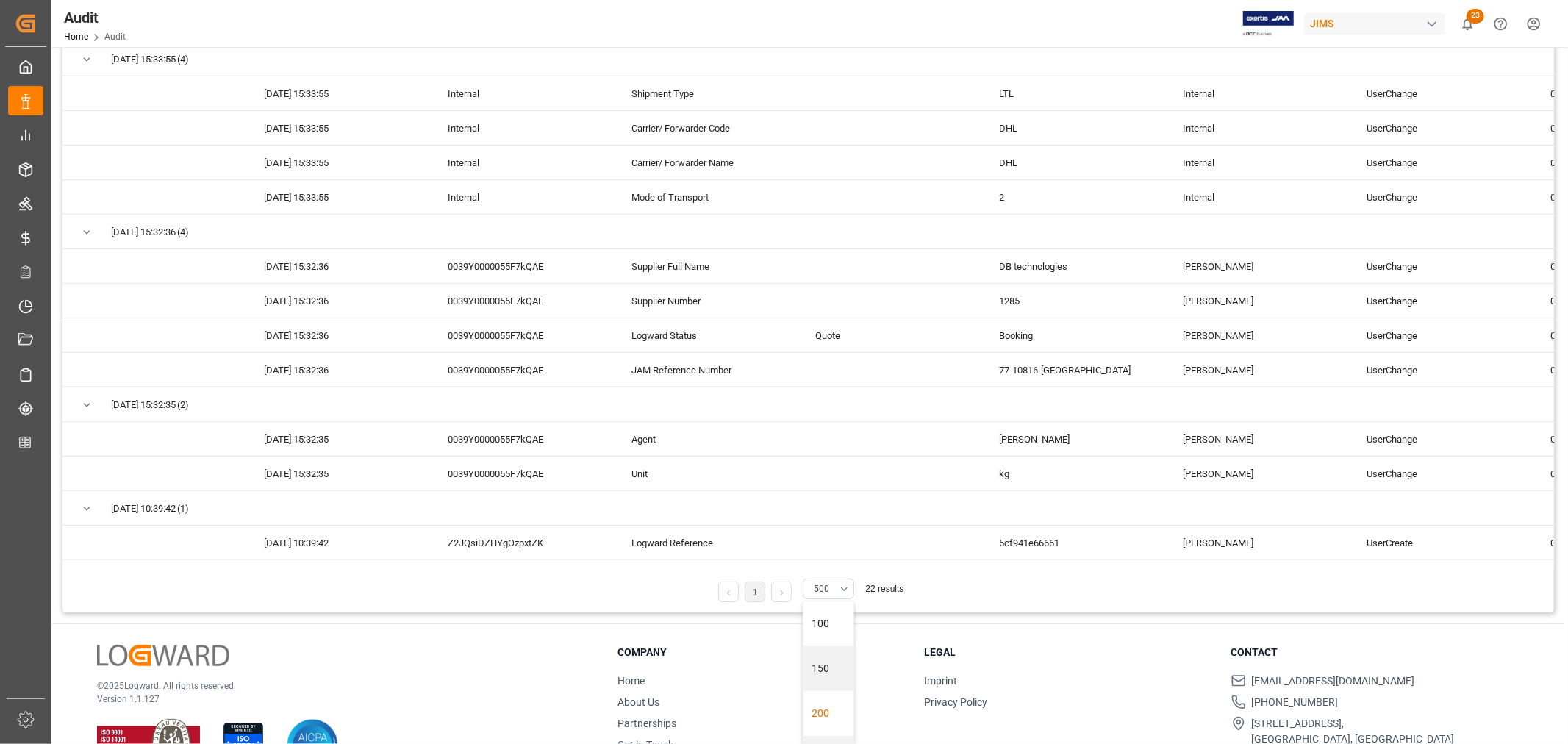
scroll to position [245, 0]
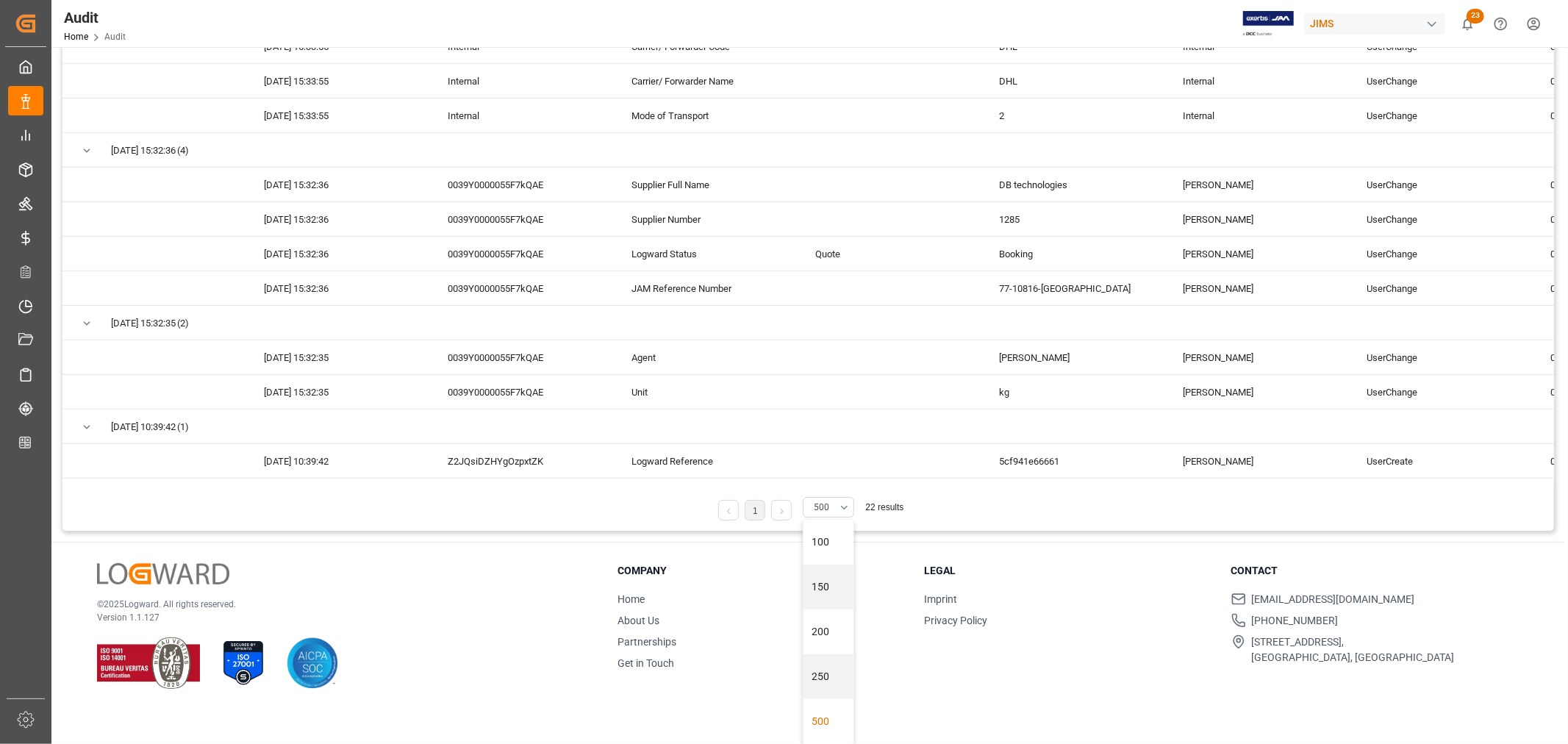
click at [819, 719] on div "500" at bounding box center [828, 721] width 50 height 45
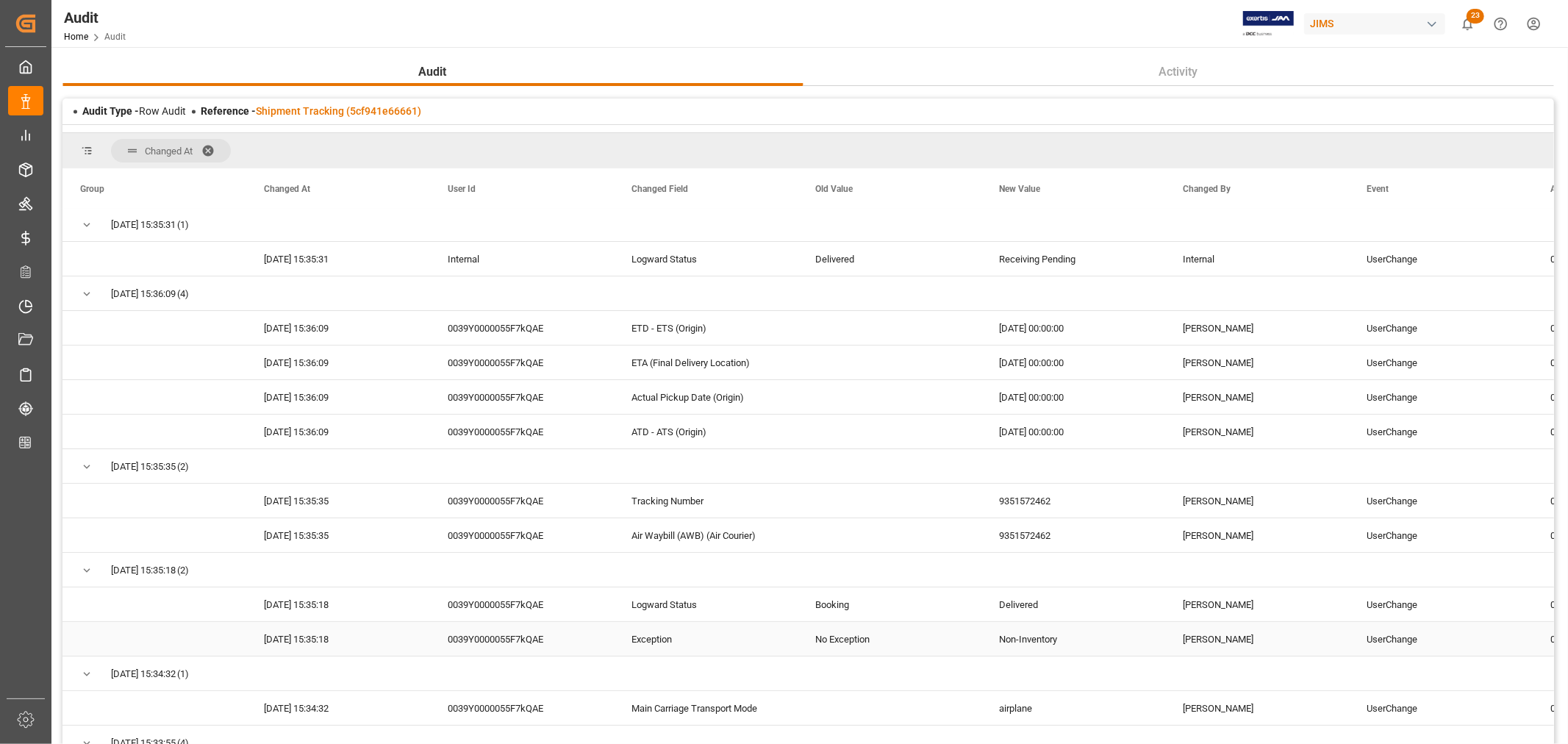
scroll to position [0, 0]
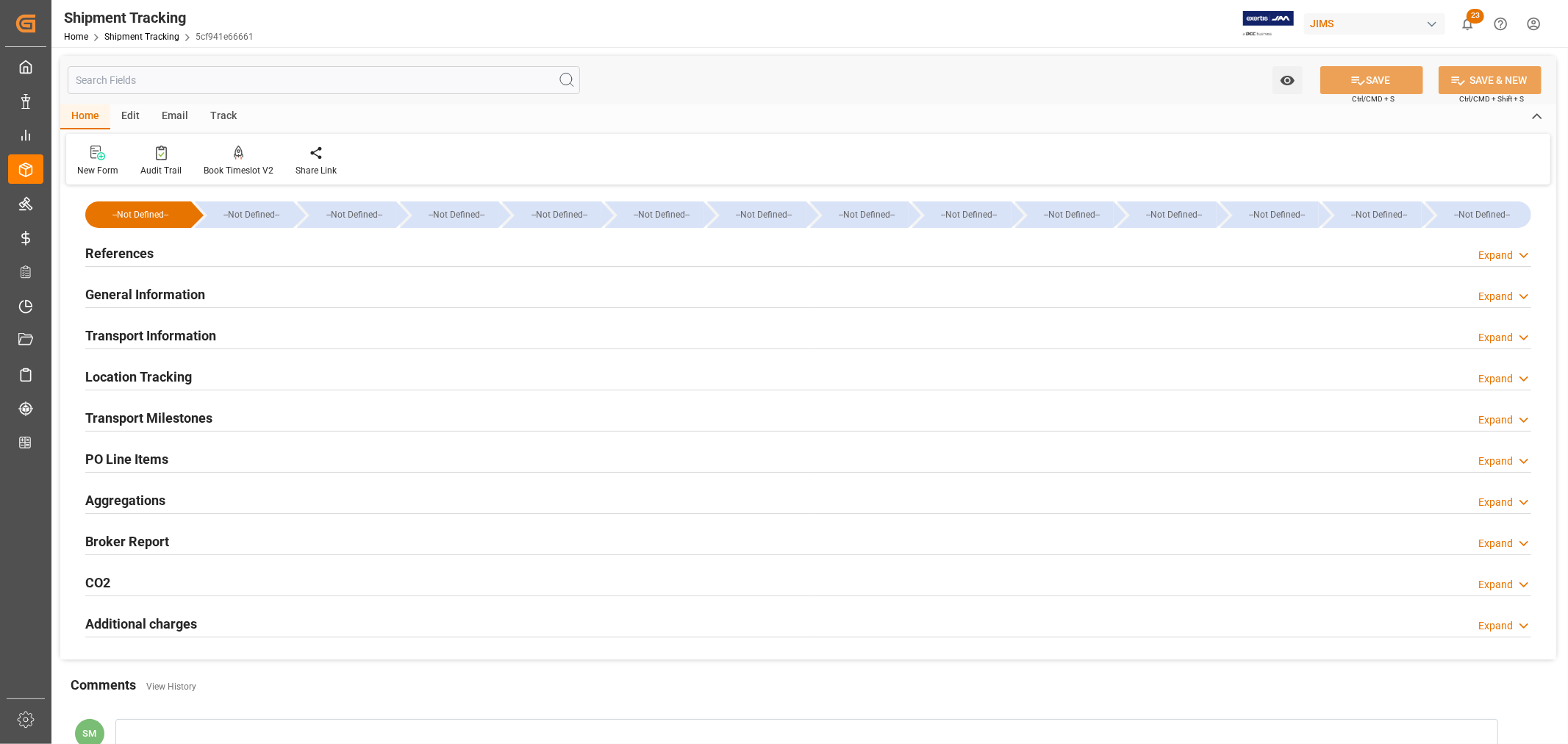
click at [171, 291] on h2 "General Information" at bounding box center [145, 294] width 120 height 20
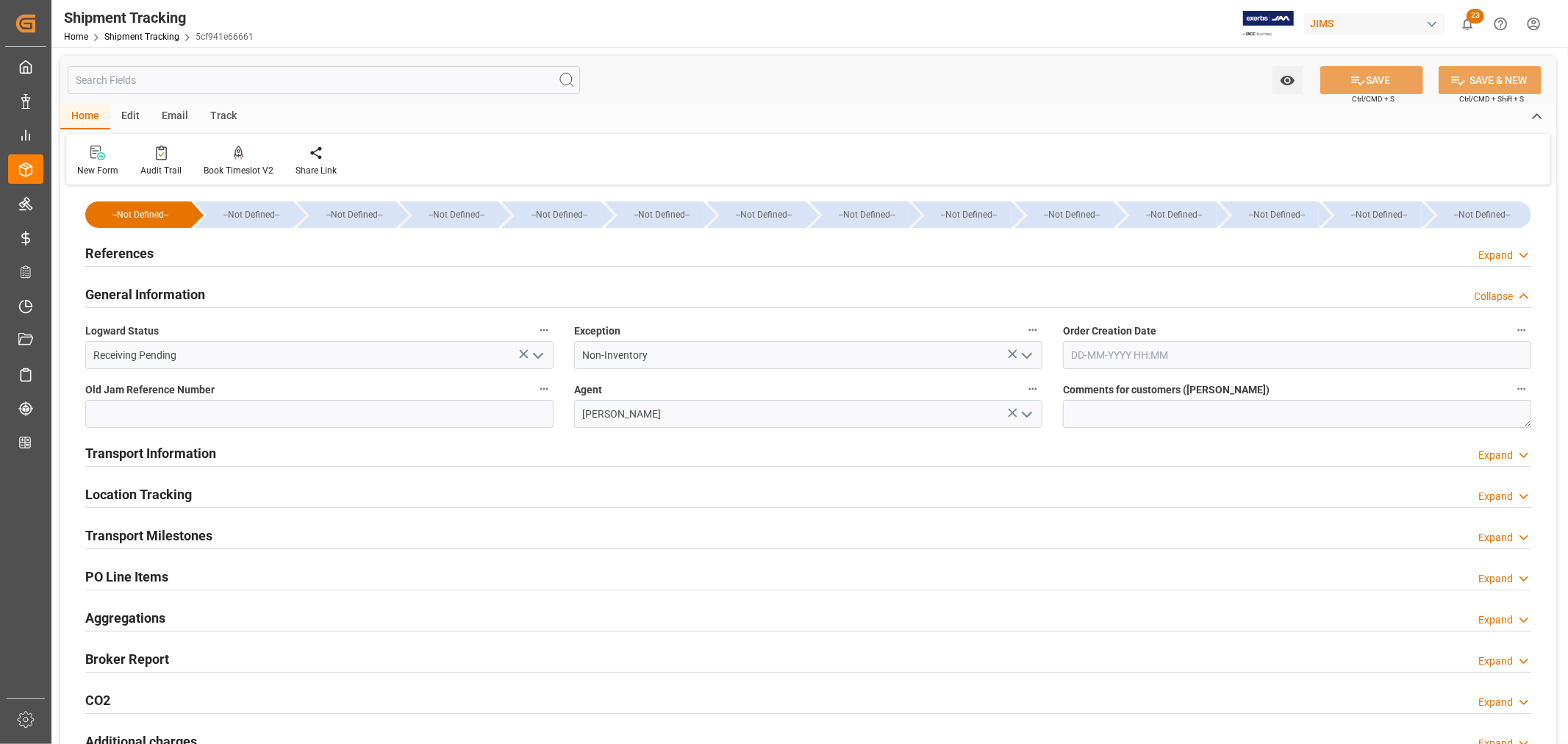
click at [540, 353] on icon "open menu" at bounding box center [538, 355] width 17 height 17
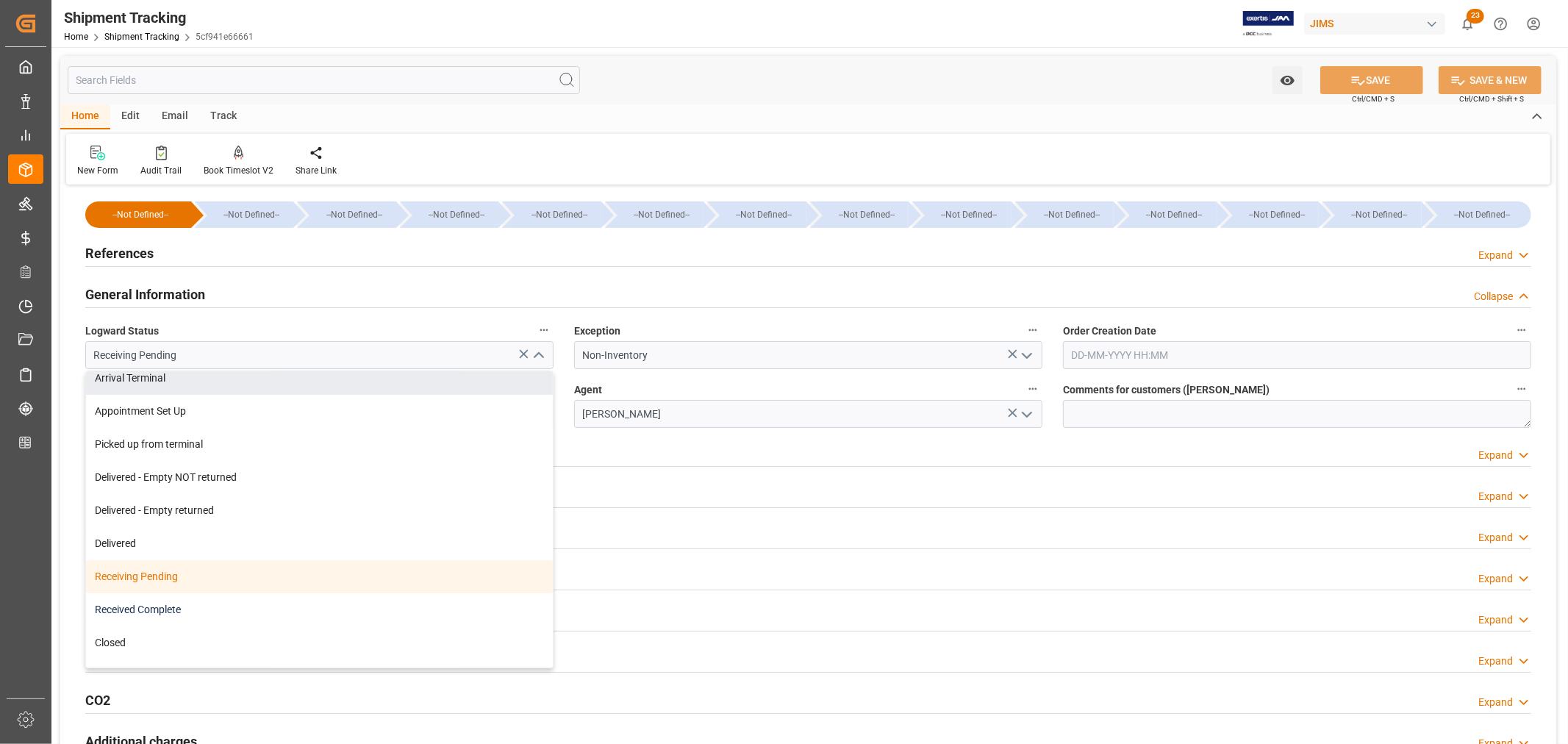
scroll to position [232, 0]
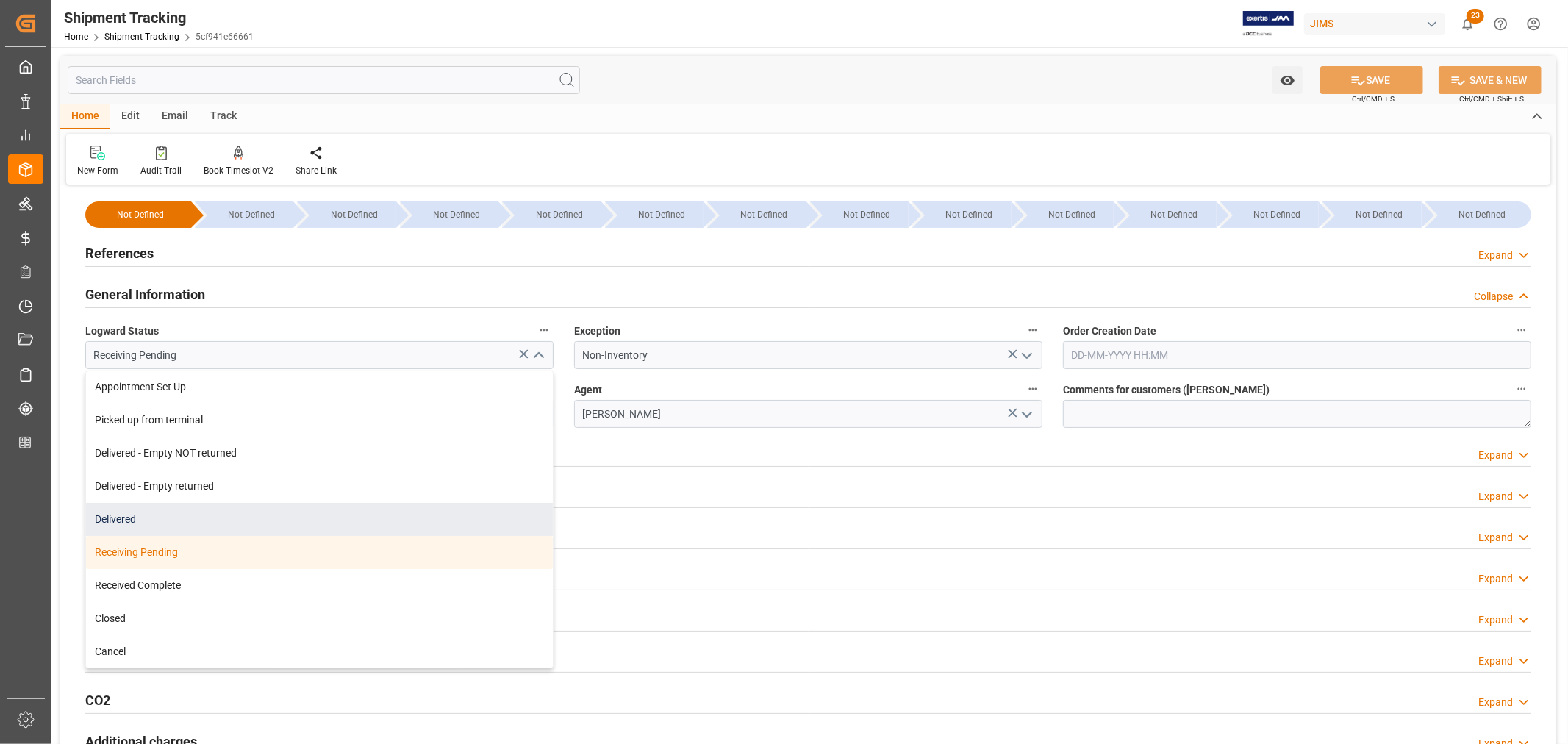
click at [112, 510] on div "Delivered" at bounding box center [319, 520] width 467 height 33
type input "Delivered"
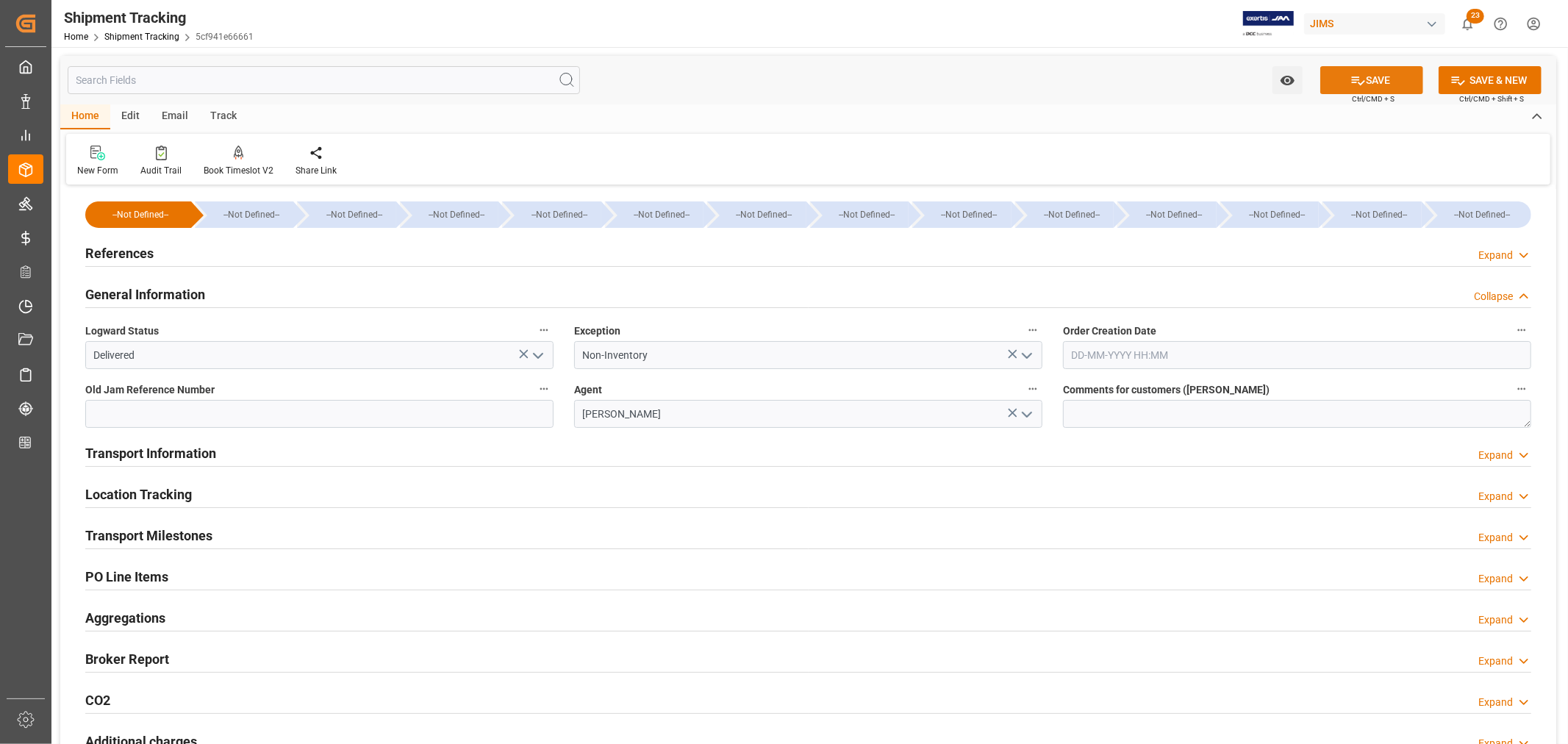
click at [1376, 78] on button "SAVE" at bounding box center [1371, 80] width 103 height 28
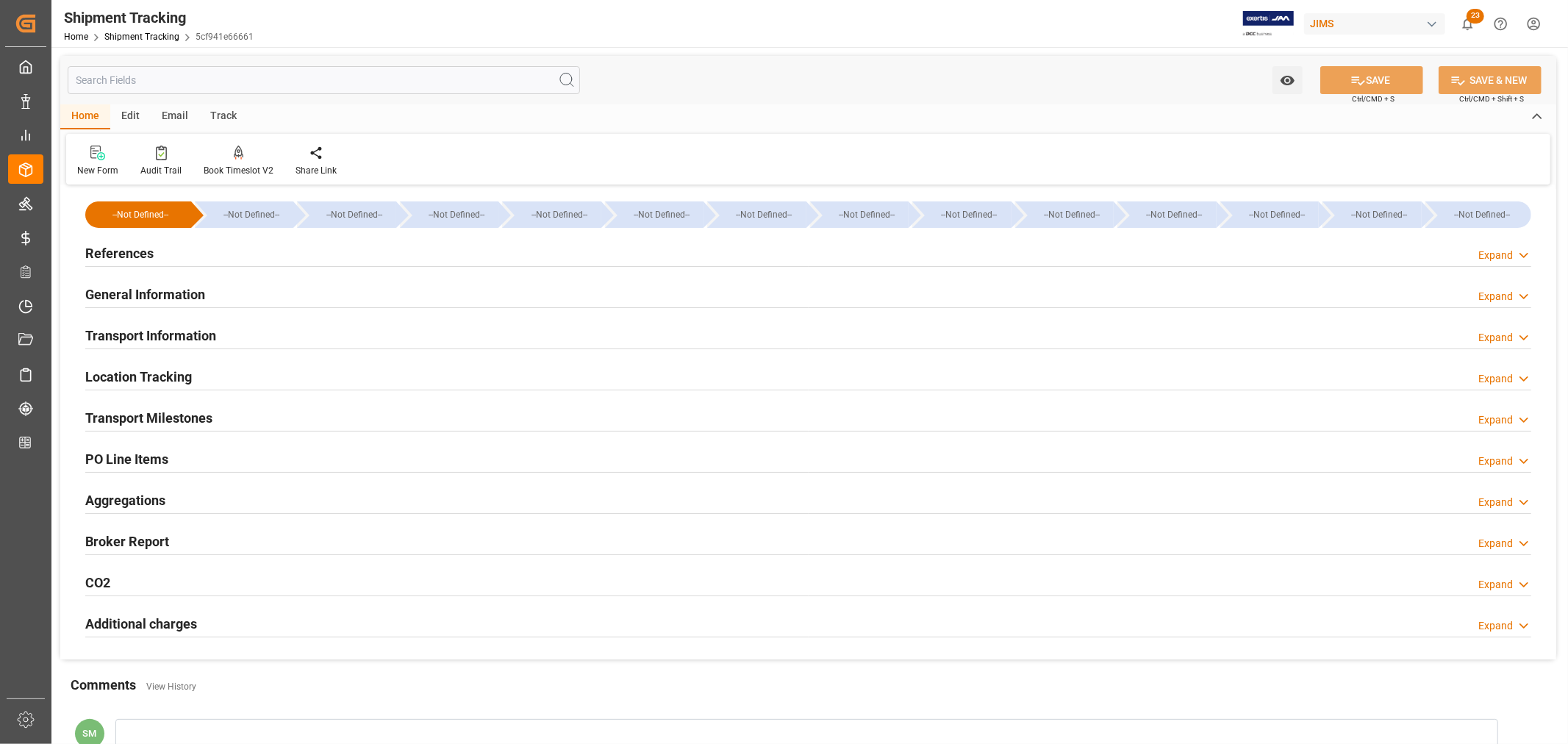
click at [152, 291] on h2 "General Information" at bounding box center [145, 294] width 120 height 20
type input "[DATE] 00:00"
click at [165, 299] on h2 "General Information" at bounding box center [145, 294] width 120 height 20
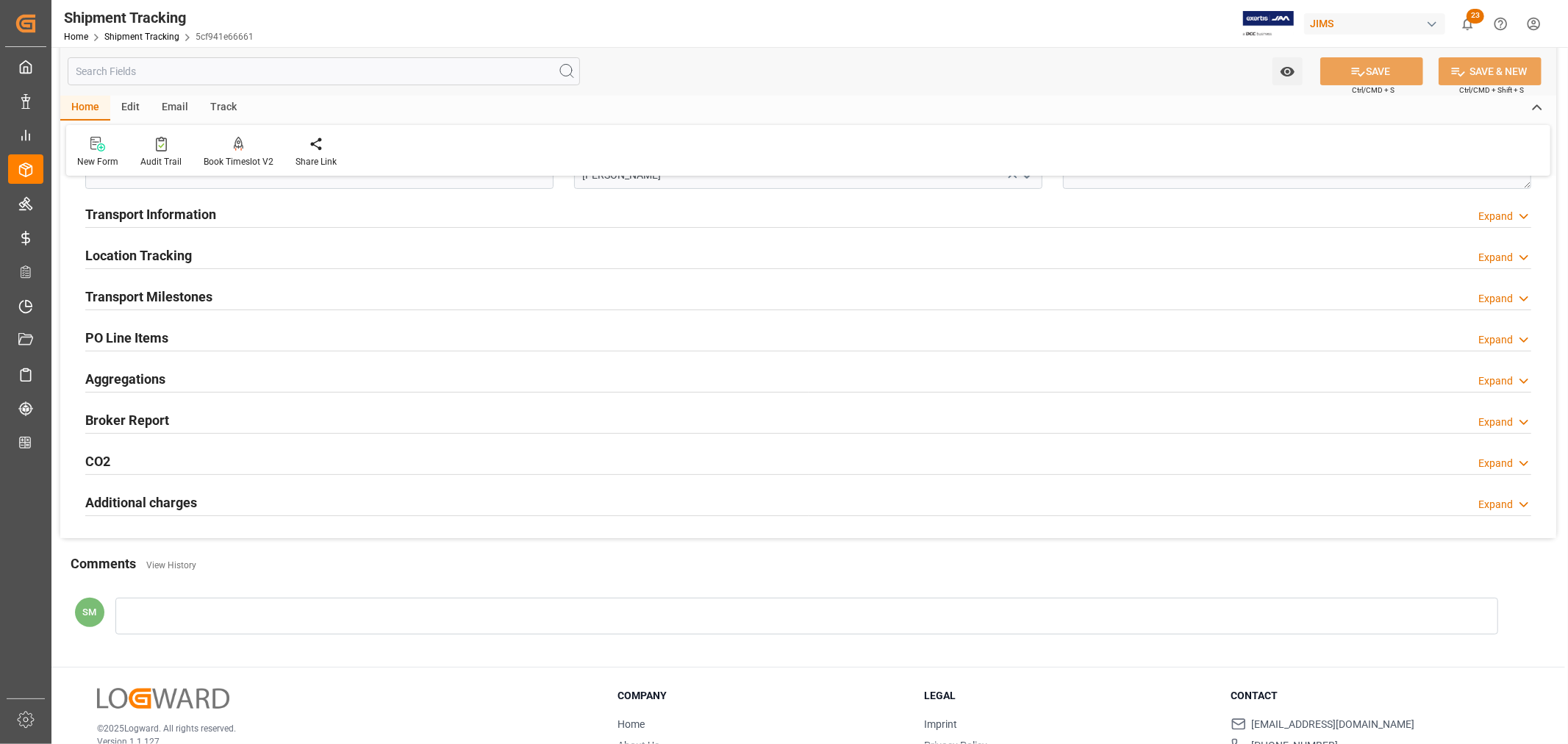
scroll to position [245, 0]
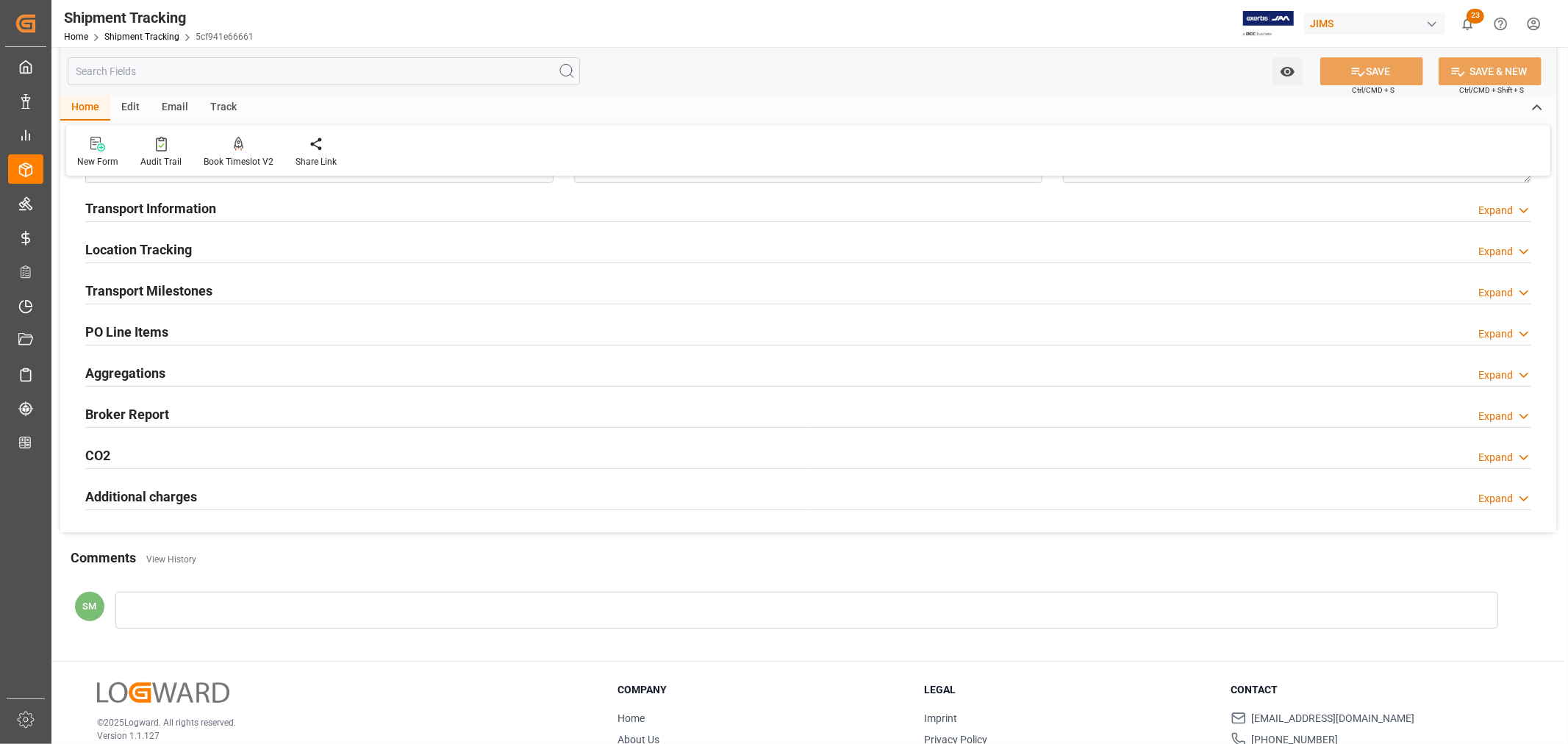
click at [149, 292] on h2 "Transport Milestones" at bounding box center [148, 291] width 127 height 20
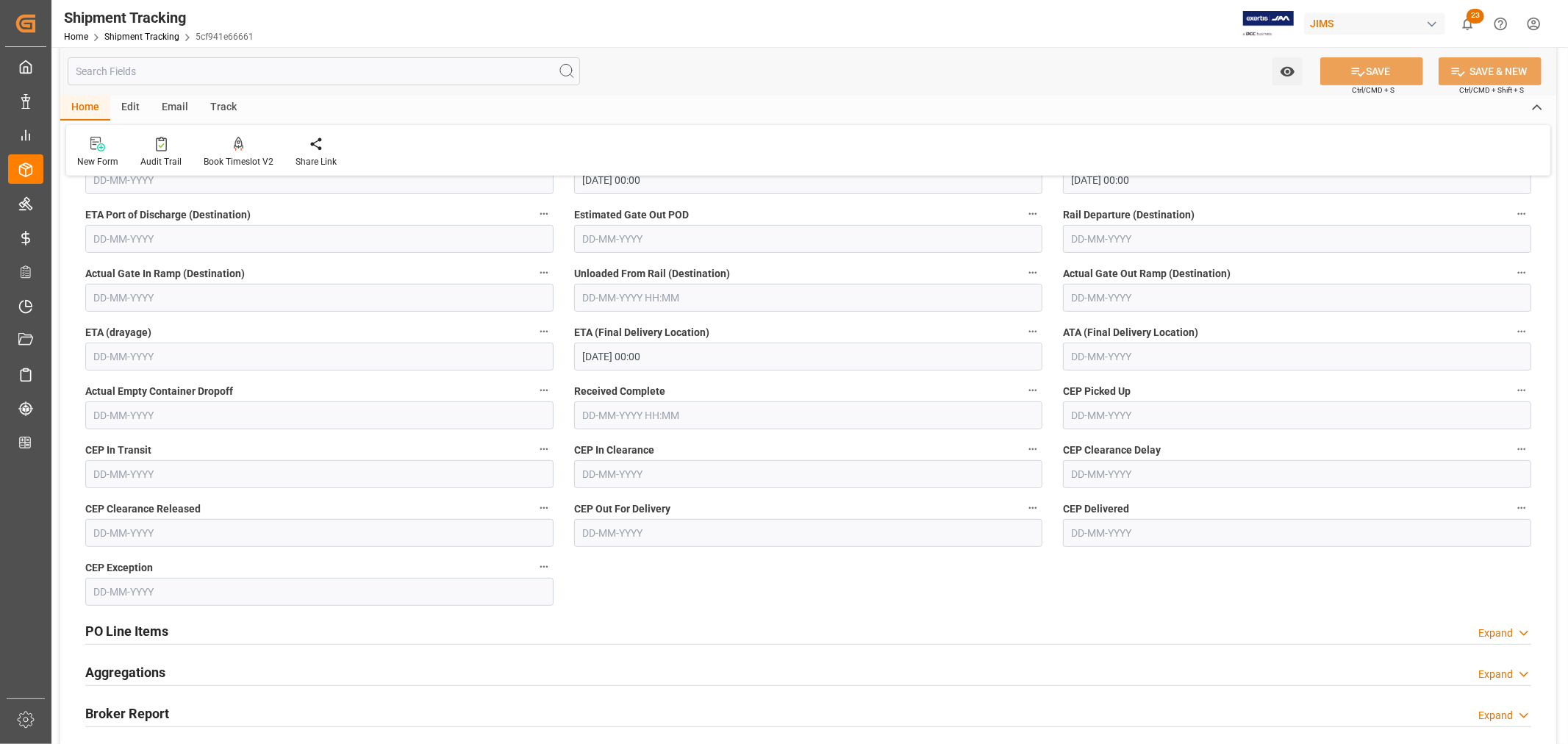
scroll to position [490, 0]
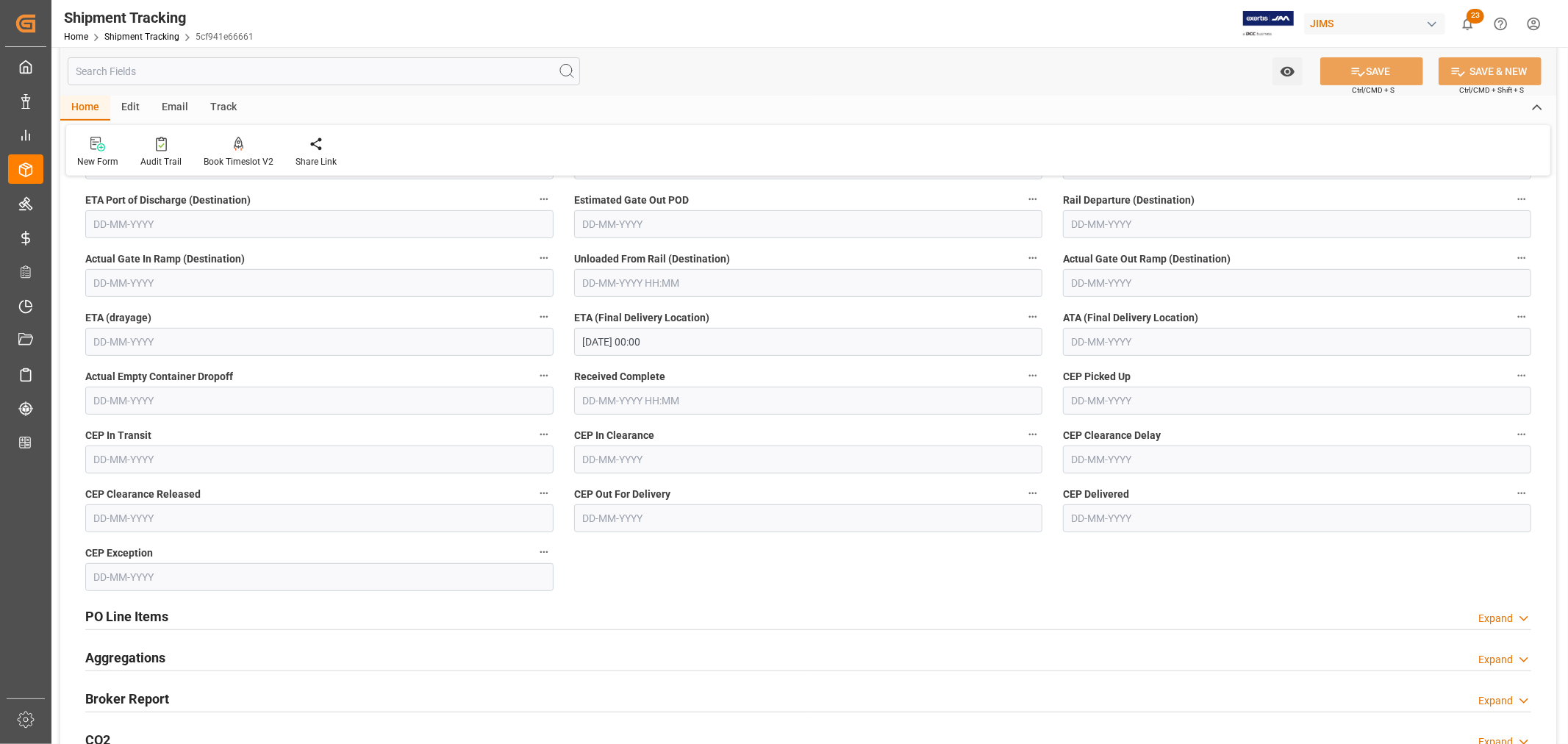
click at [613, 340] on input "[DATE] 00:00" at bounding box center [808, 341] width 468 height 28
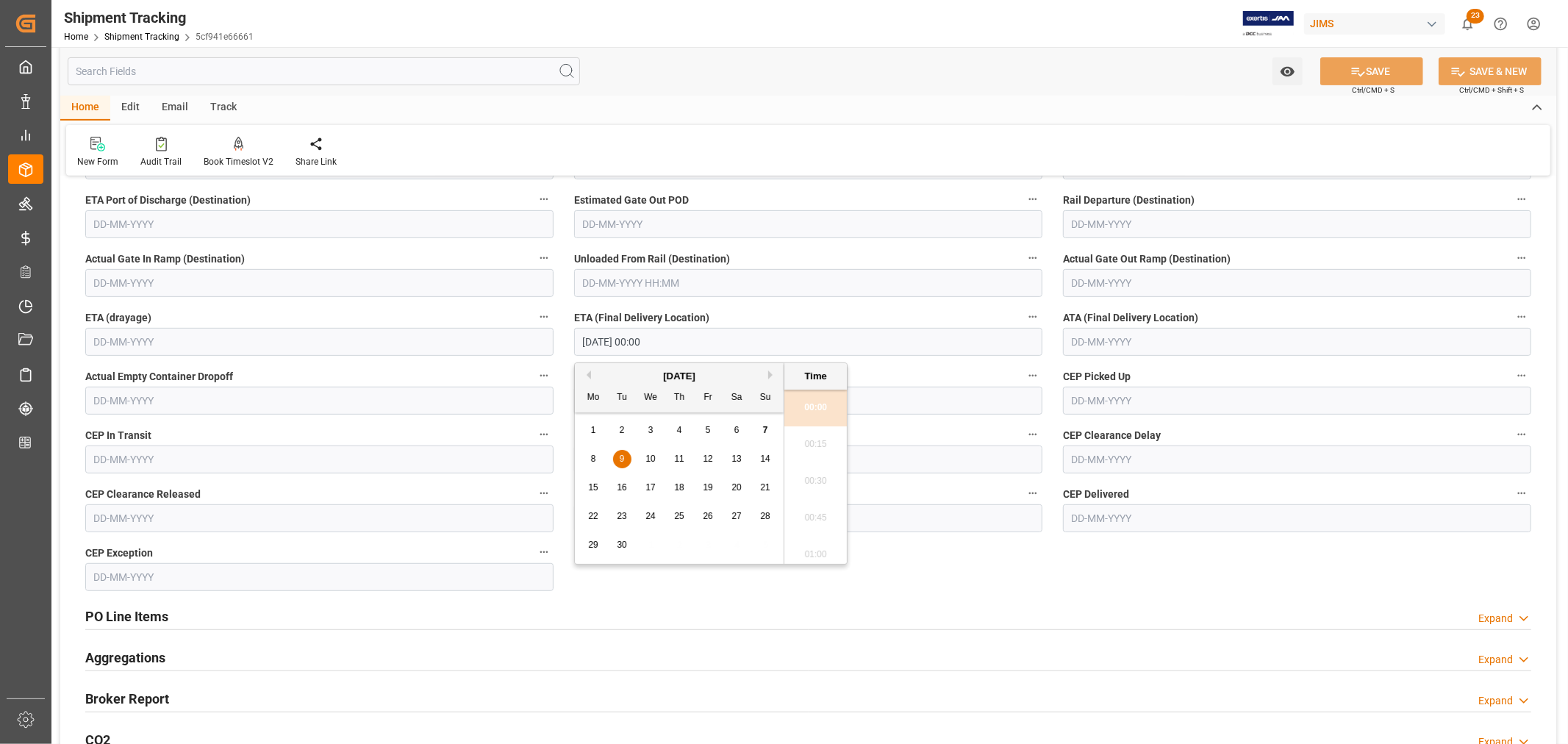
click at [715, 430] on div "5" at bounding box center [707, 430] width 18 height 17
type input "[DATE] 00:00"
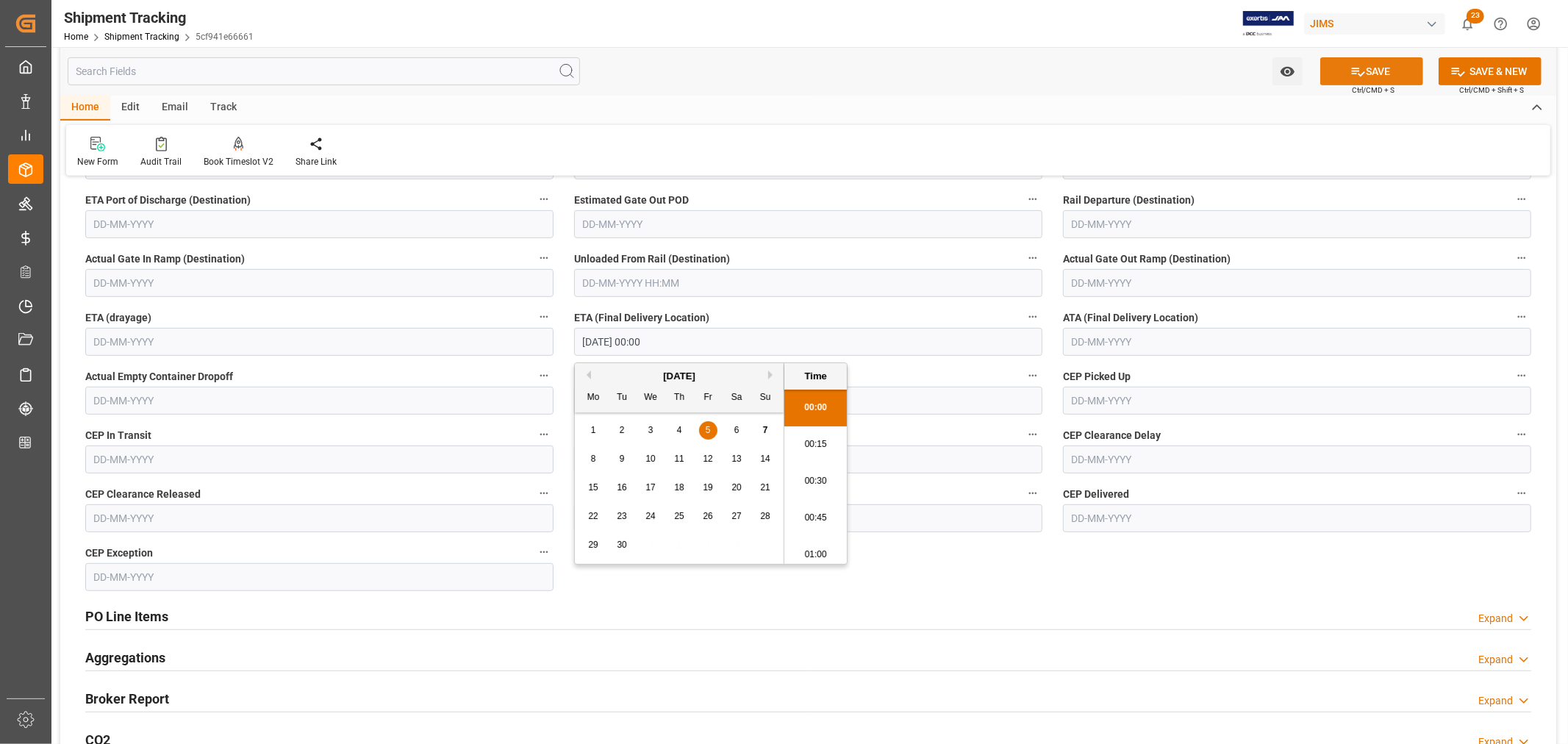
click at [1378, 73] on button "SAVE" at bounding box center [1371, 71] width 103 height 28
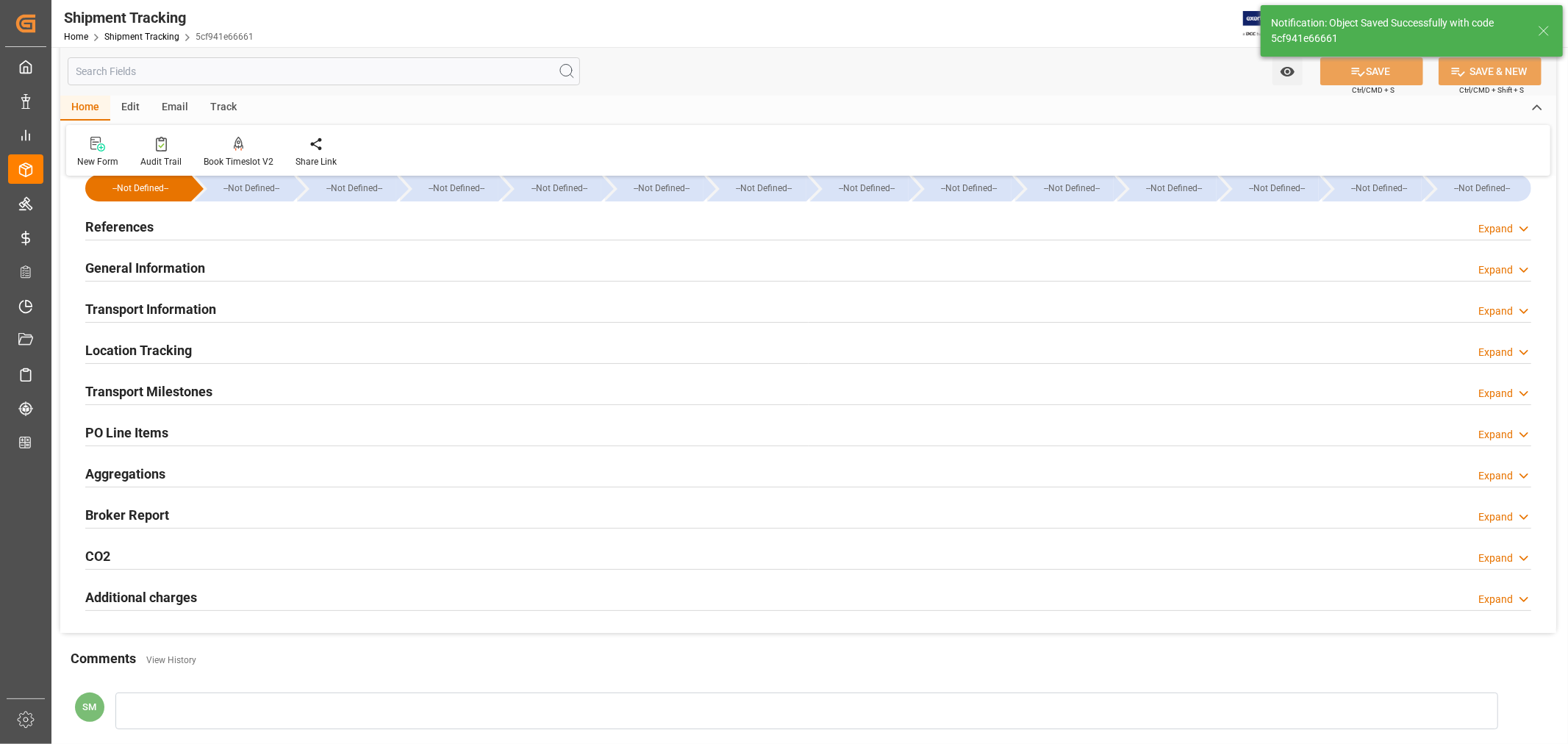
scroll to position [0, 0]
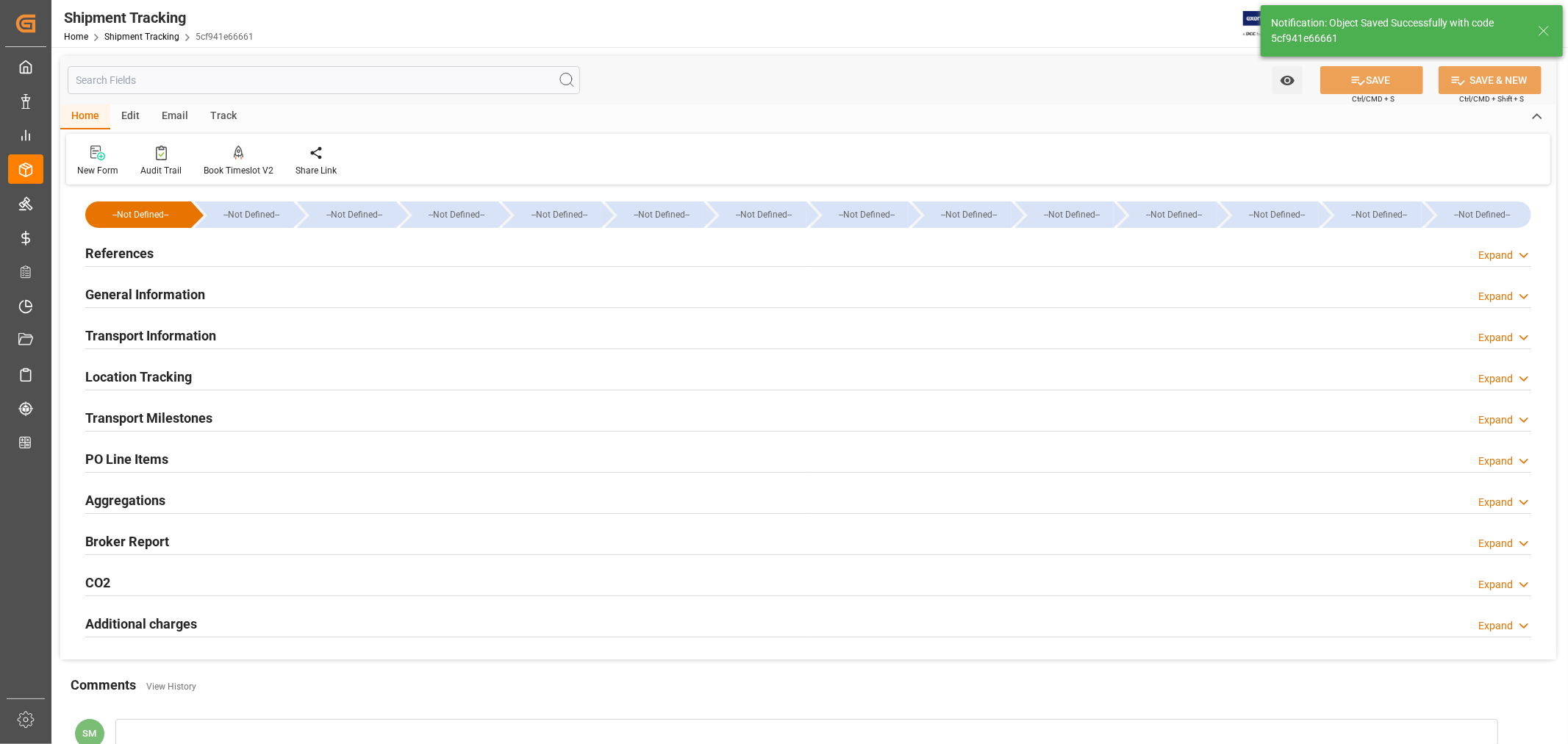
click at [152, 287] on h2 "General Information" at bounding box center [145, 294] width 120 height 20
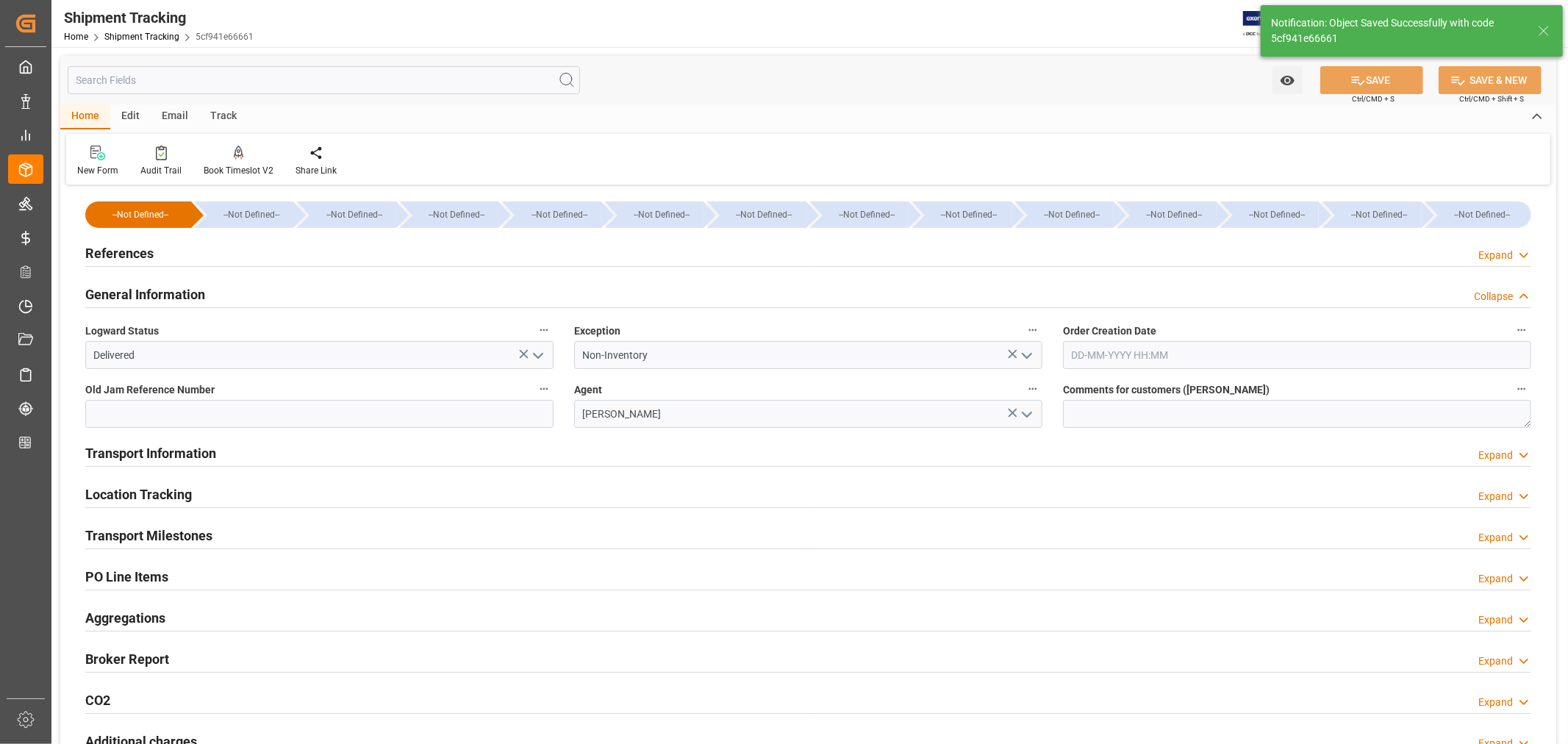
click at [141, 253] on h2 "References" at bounding box center [119, 253] width 69 height 20
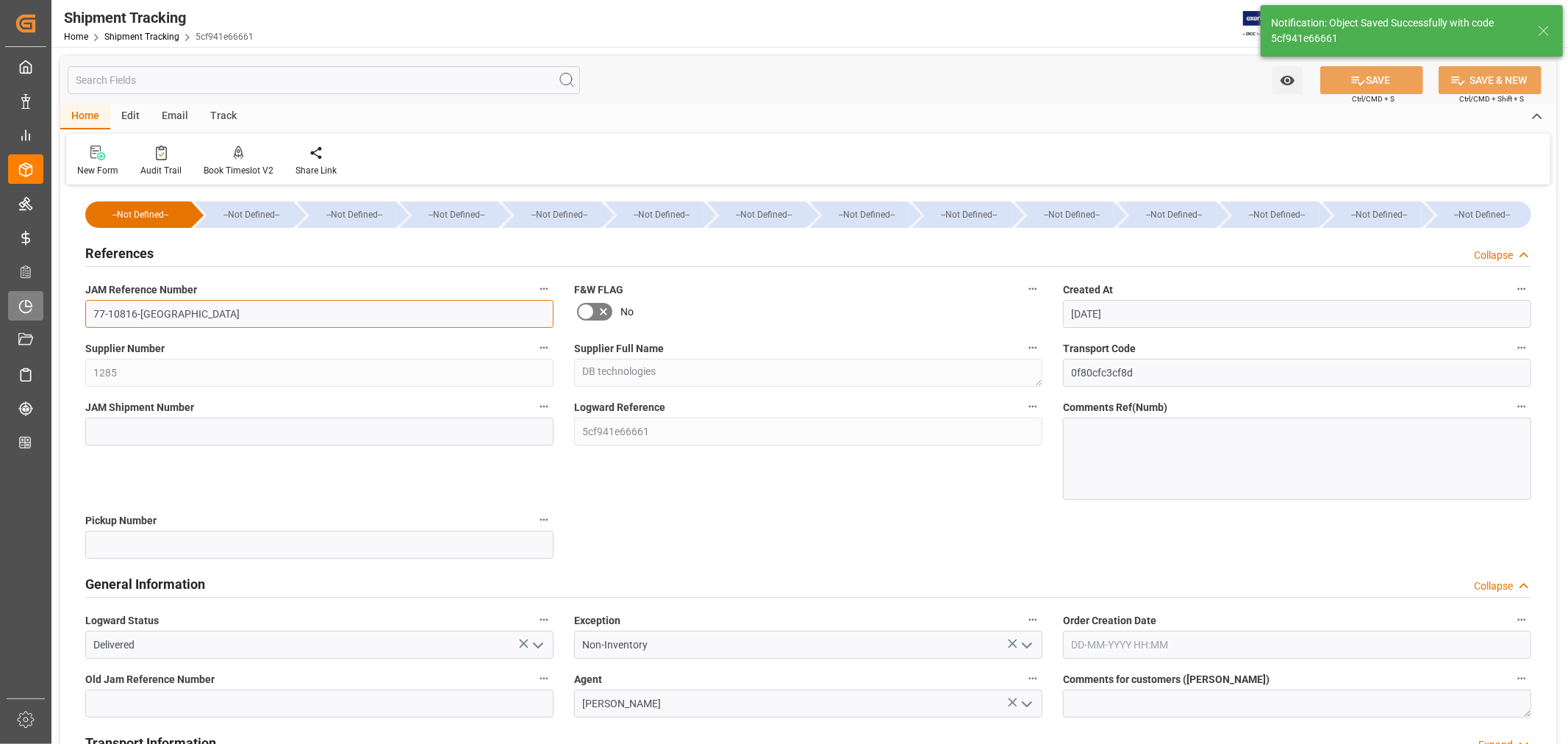
drag, startPoint x: 152, startPoint y: 310, endPoint x: 20, endPoint y: 314, distance: 132.1
click at [20, 314] on div "Created by potrace 1.15, written by Peter Selinger 2001-2017 Created by potrace…" at bounding box center [784, 372] width 1568 height 744
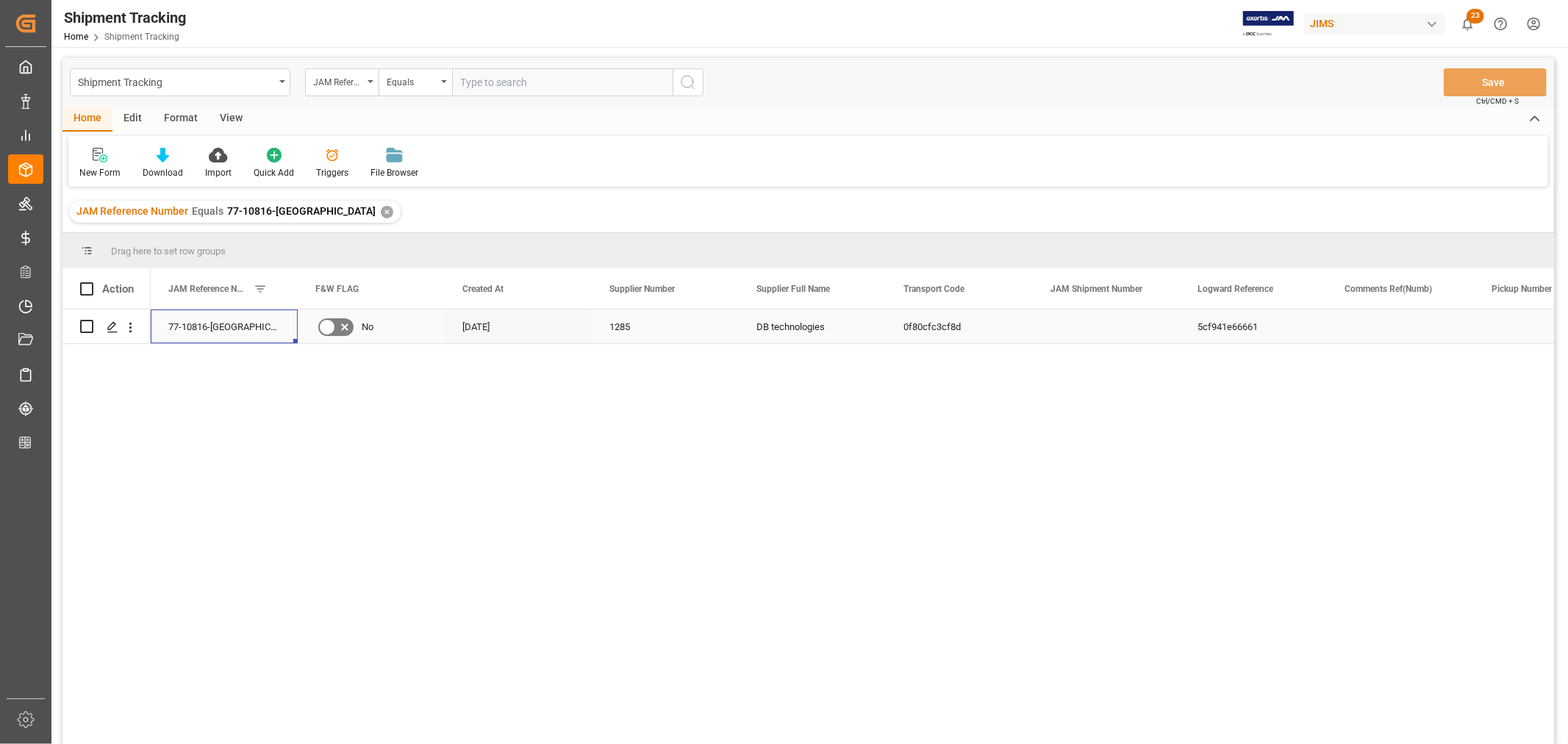
click at [208, 325] on div "77-10816-[GEOGRAPHIC_DATA]" at bounding box center [224, 326] width 147 height 34
click at [381, 209] on div "✕" at bounding box center [387, 212] width 13 height 13
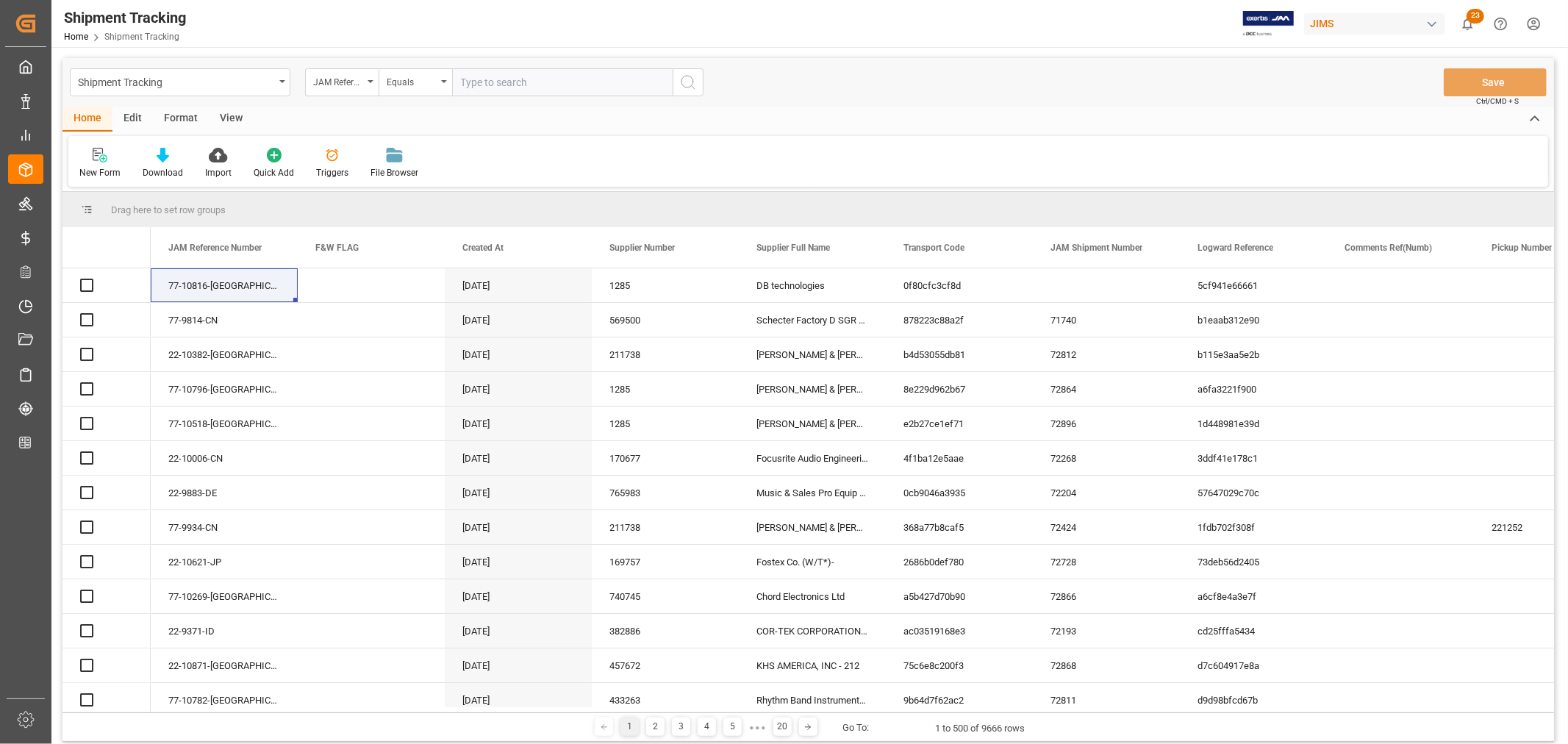
click at [523, 81] on input "text" at bounding box center [562, 82] width 220 height 28
paste input "77-10819-[GEOGRAPHIC_DATA]"
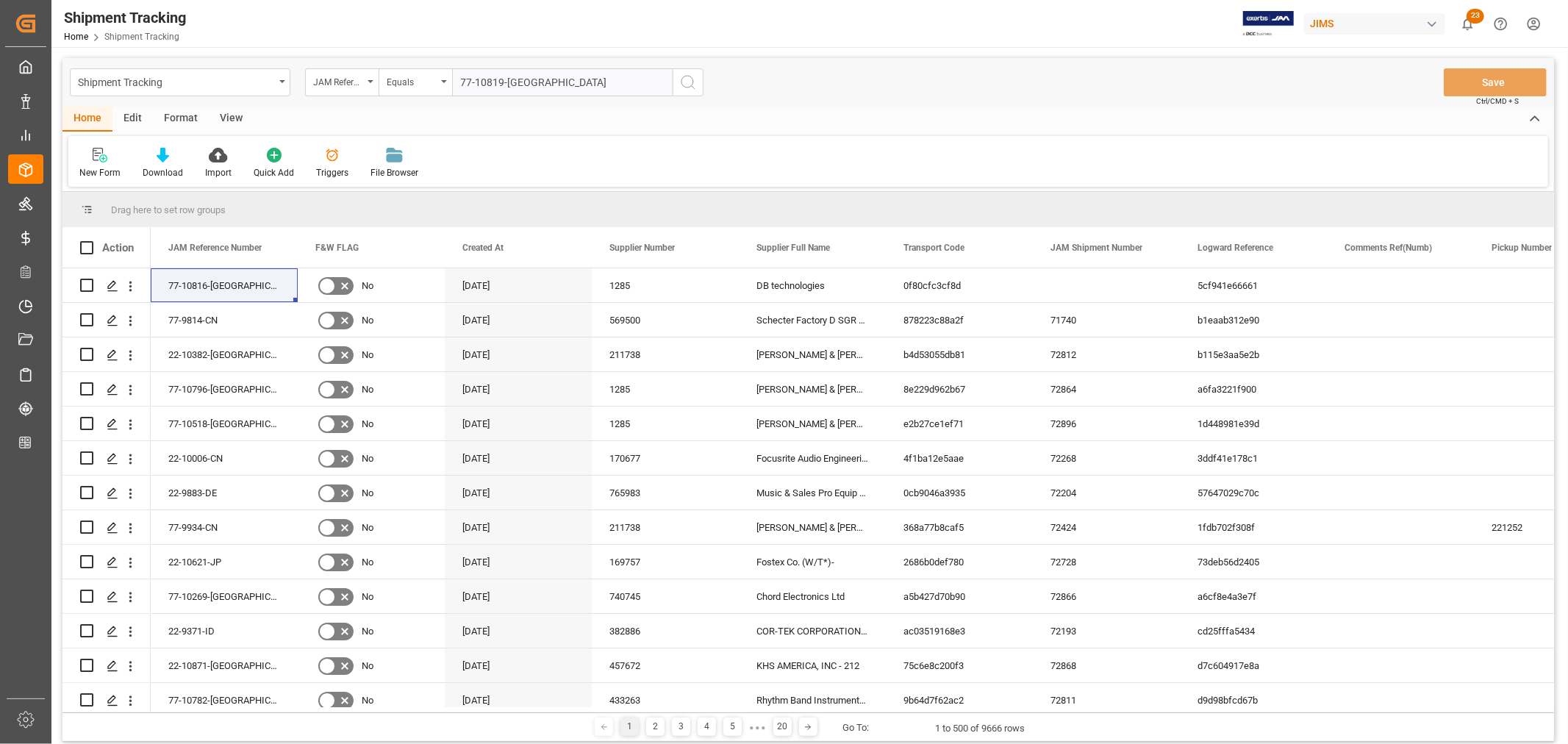
type input "77-10819-[GEOGRAPHIC_DATA]"
click at [686, 81] on icon "search button" at bounding box center [688, 82] width 17 height 17
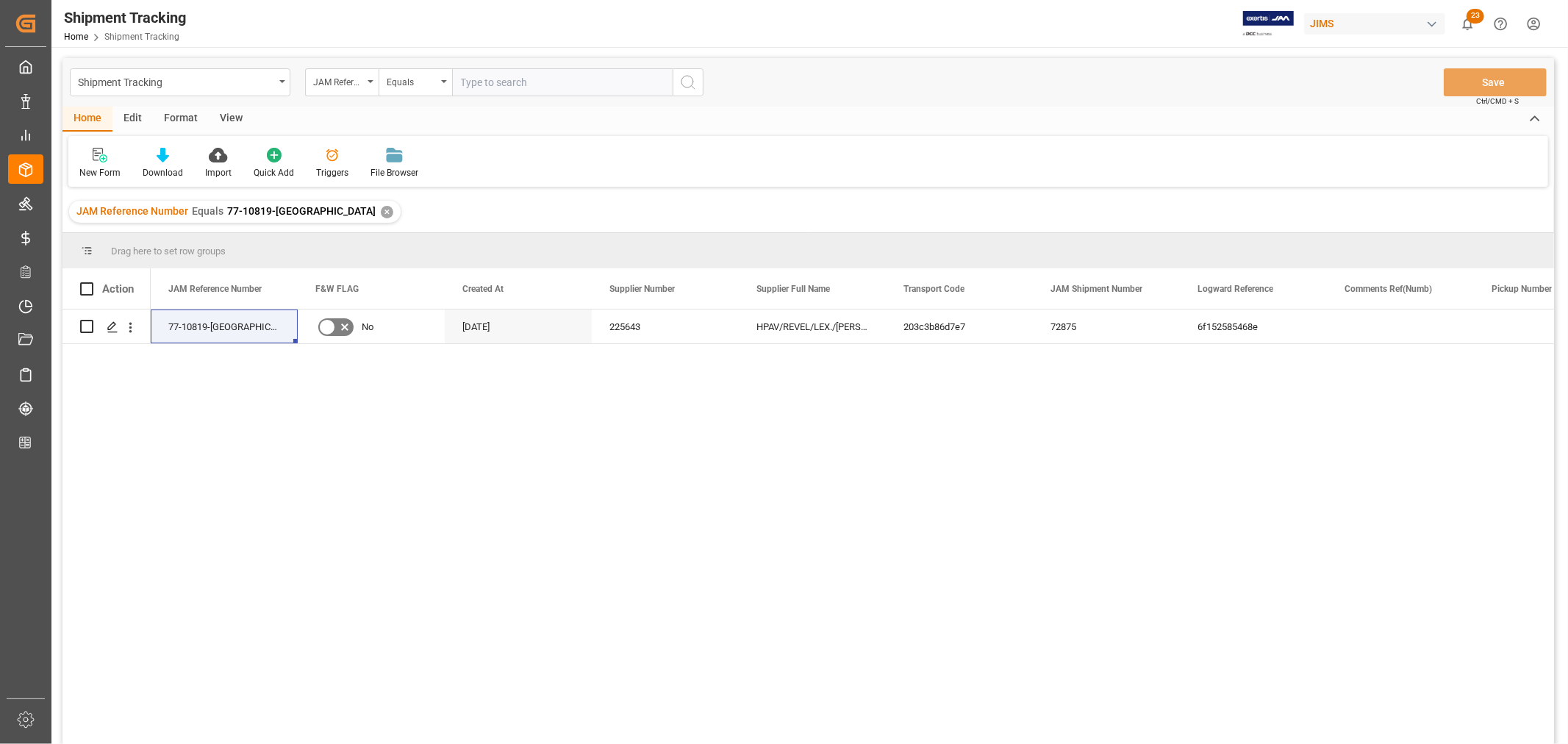
click at [220, 109] on div "View" at bounding box center [231, 119] width 45 height 25
click at [90, 166] on div "Default" at bounding box center [94, 172] width 28 height 13
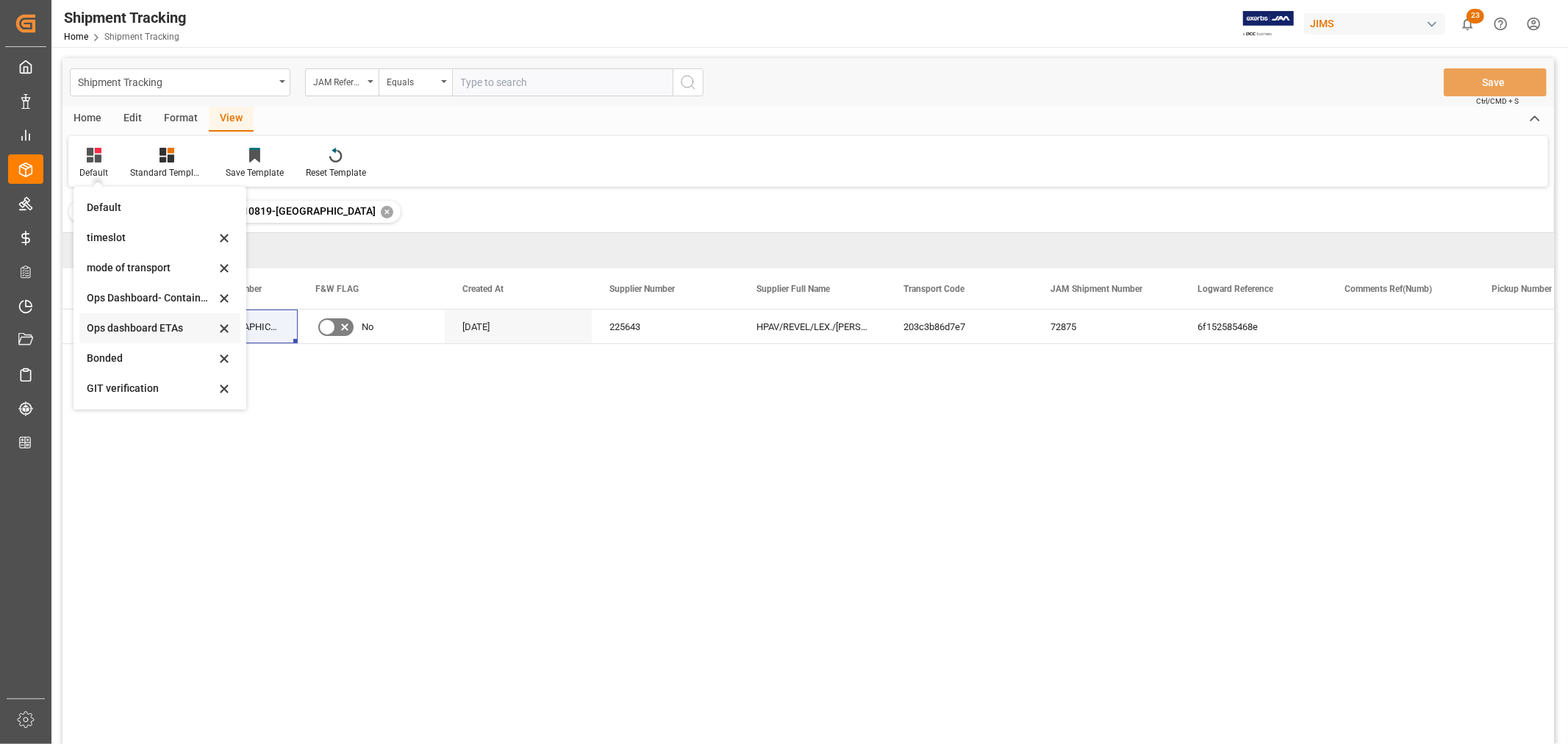
scroll to position [163, 0]
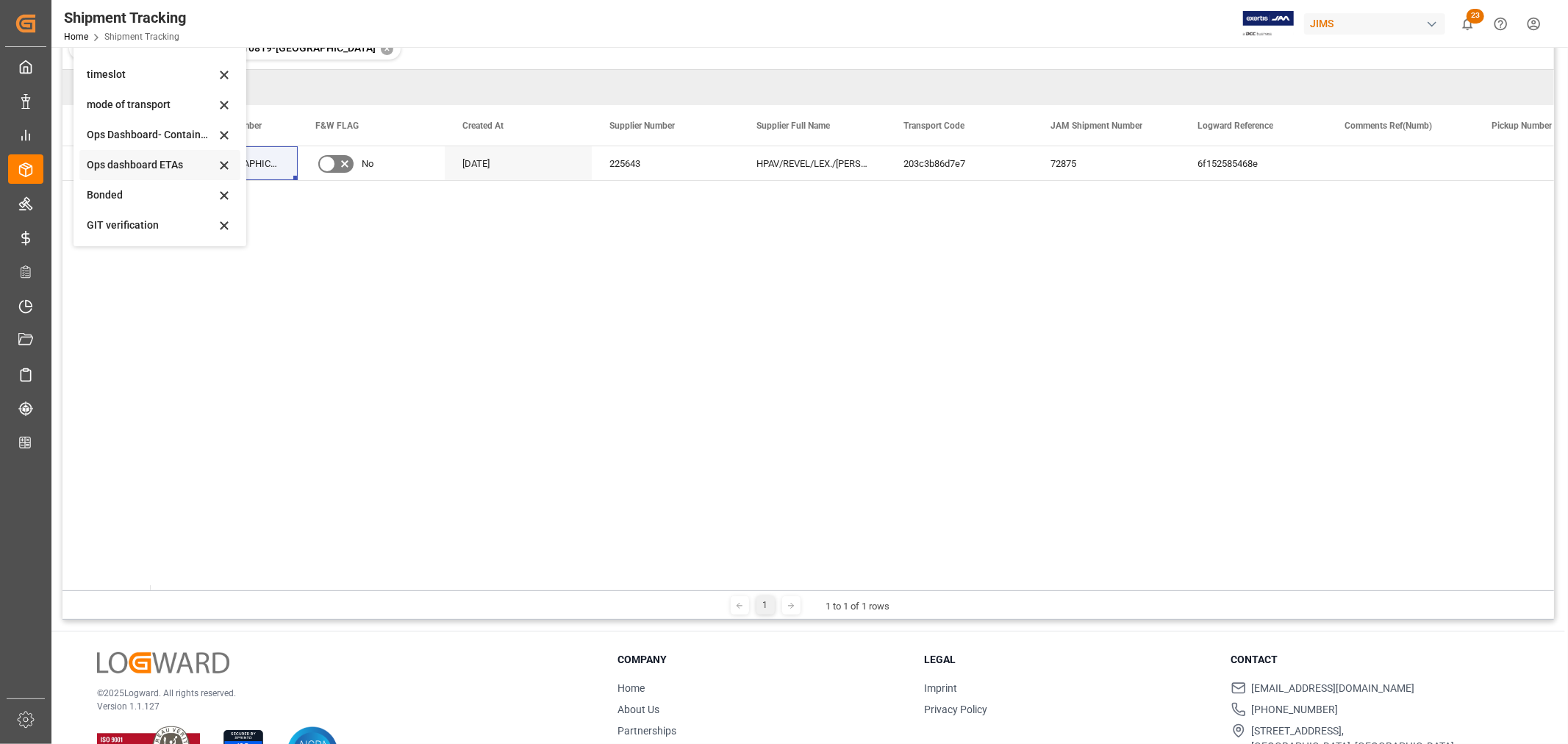
click at [147, 164] on div "Ops dashboard ETAs" at bounding box center [151, 165] width 129 height 16
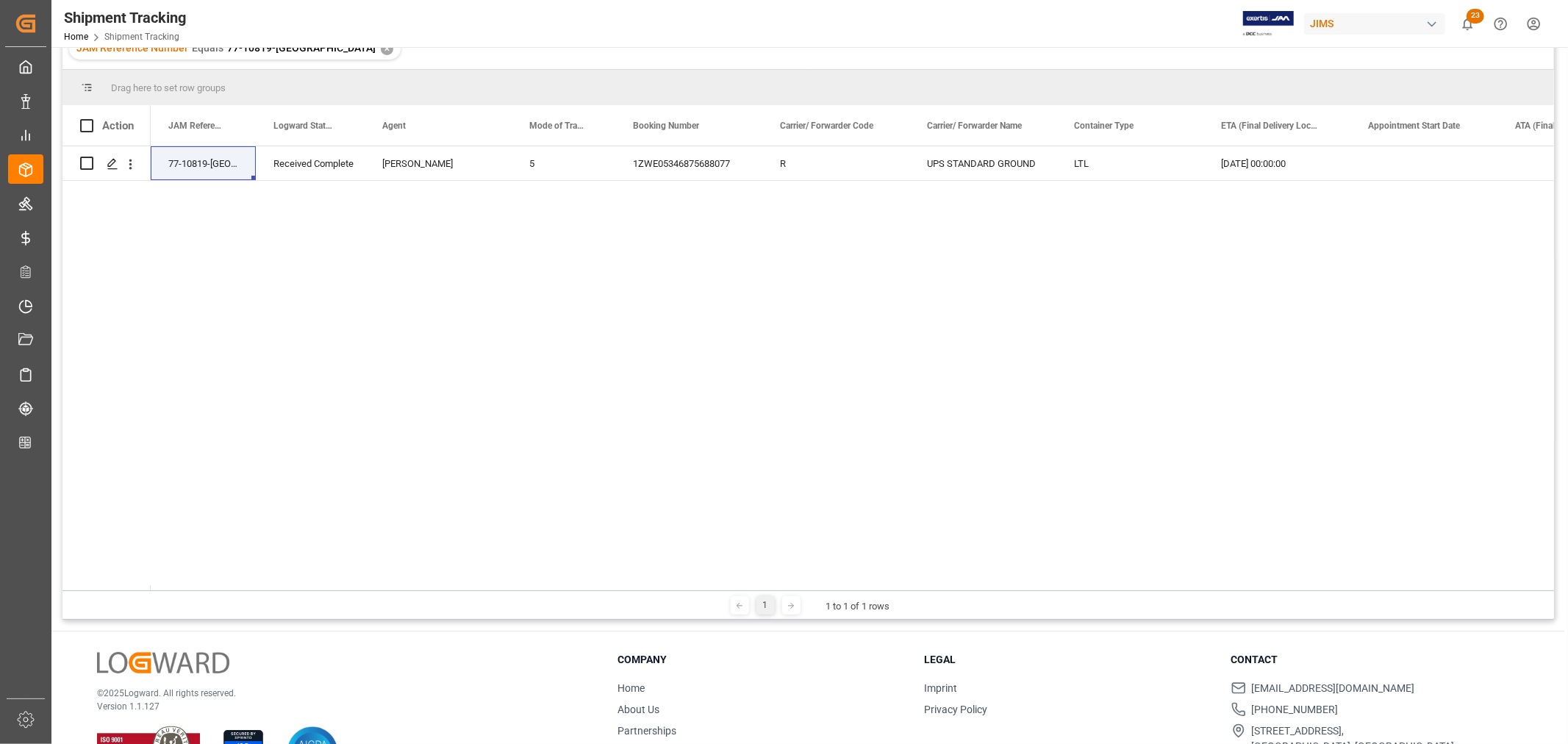
scroll to position [0, 0]
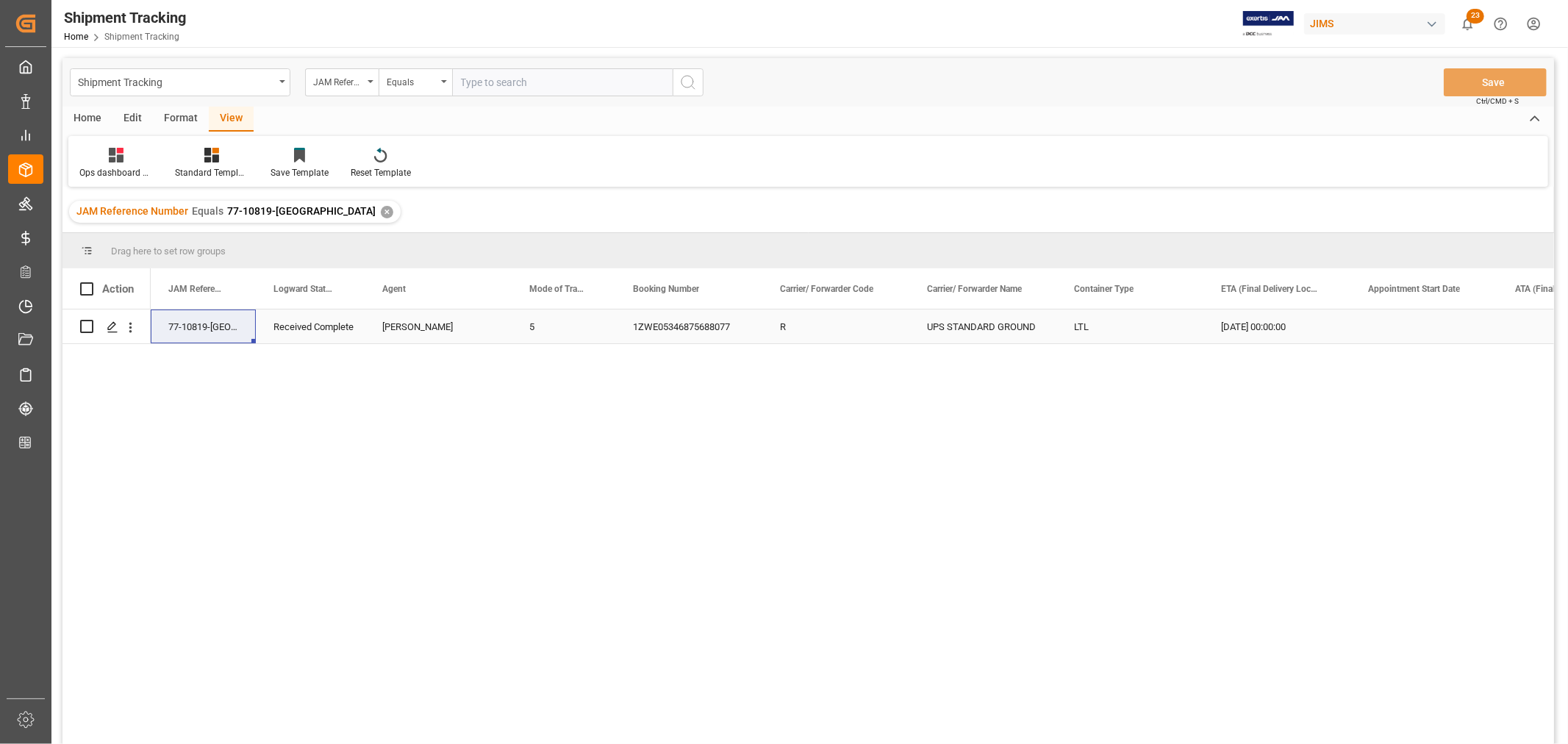
click at [1247, 328] on div "[DATE] 00:00:00" at bounding box center [1277, 326] width 147 height 34
click at [1247, 327] on div "[DATE] 00:00:00" at bounding box center [1277, 326] width 147 height 34
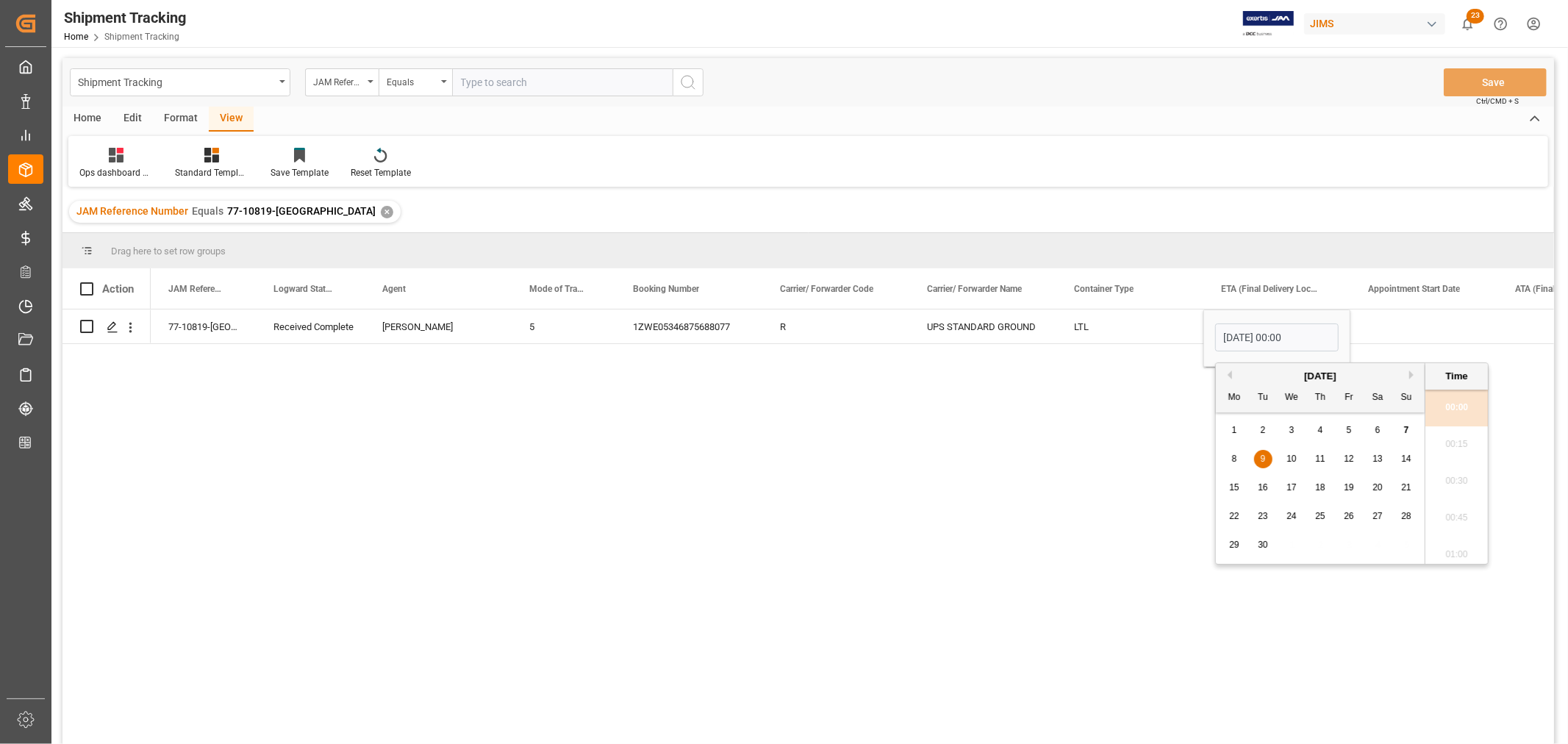
click at [1357, 432] on div "5" at bounding box center [1349, 430] width 18 height 17
type input "05-09-2025 00:00"
click at [1078, 331] on div "LTL" at bounding box center [1130, 326] width 147 height 34
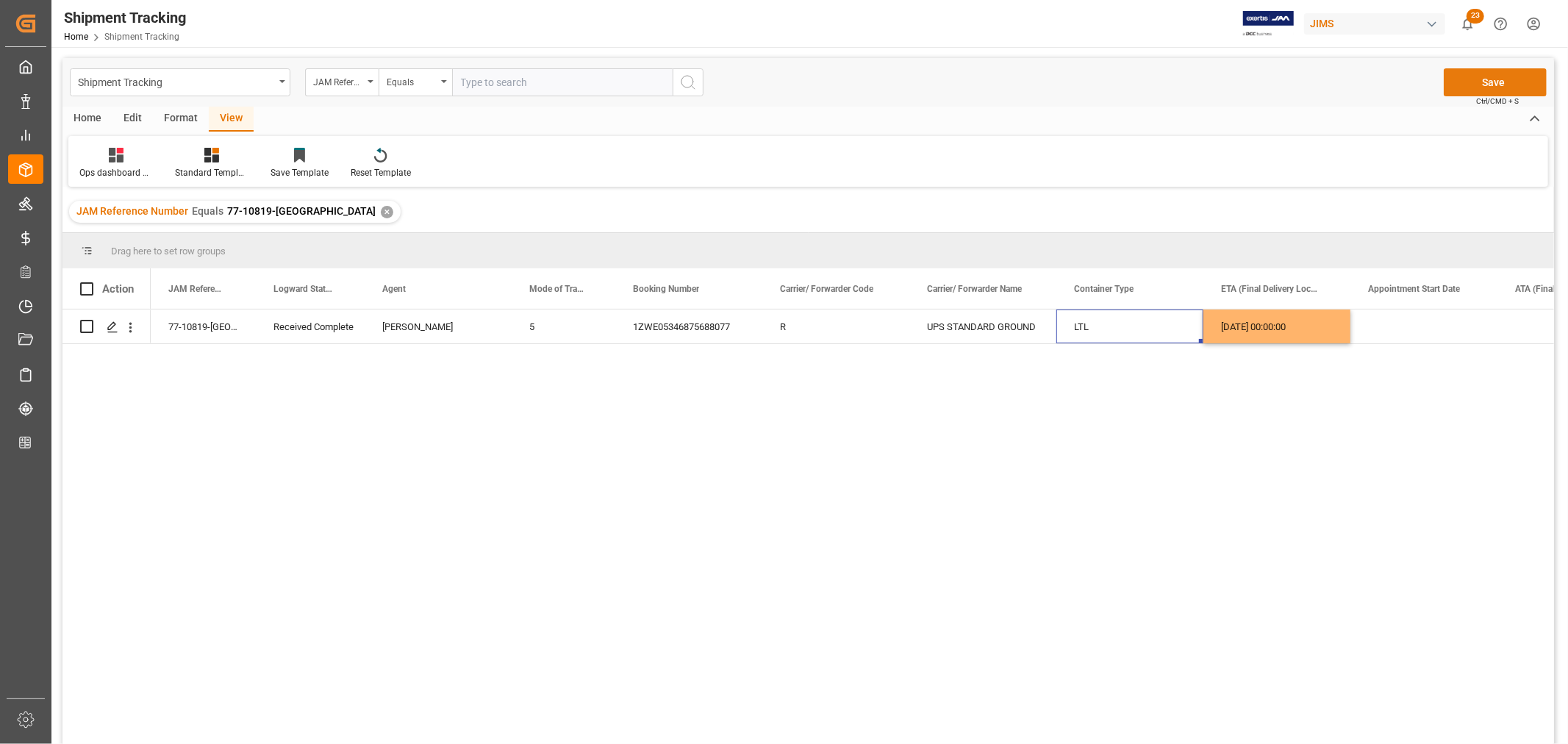
click at [1476, 75] on button "Save" at bounding box center [1495, 82] width 103 height 28
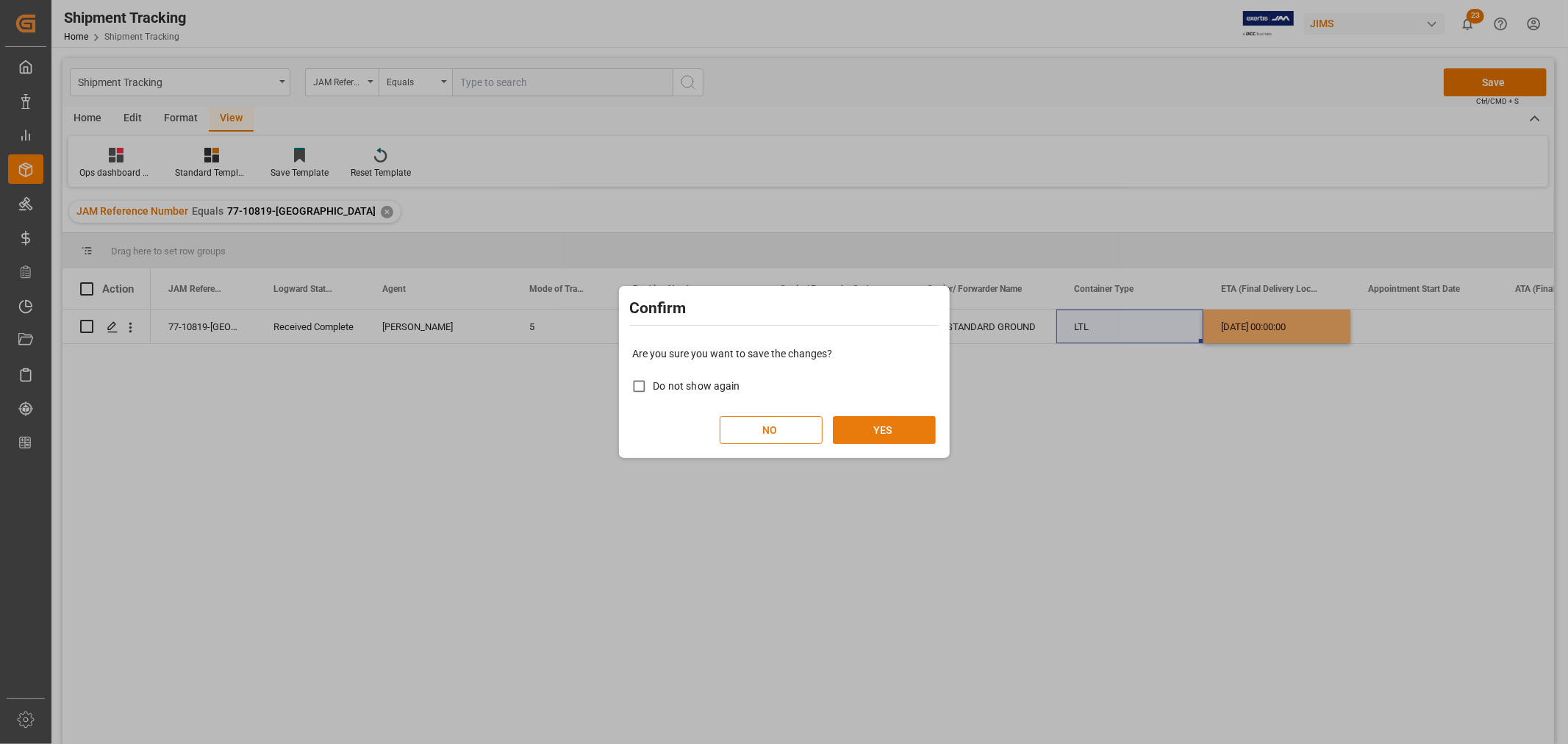
click at [886, 437] on button "YES" at bounding box center [884, 430] width 103 height 28
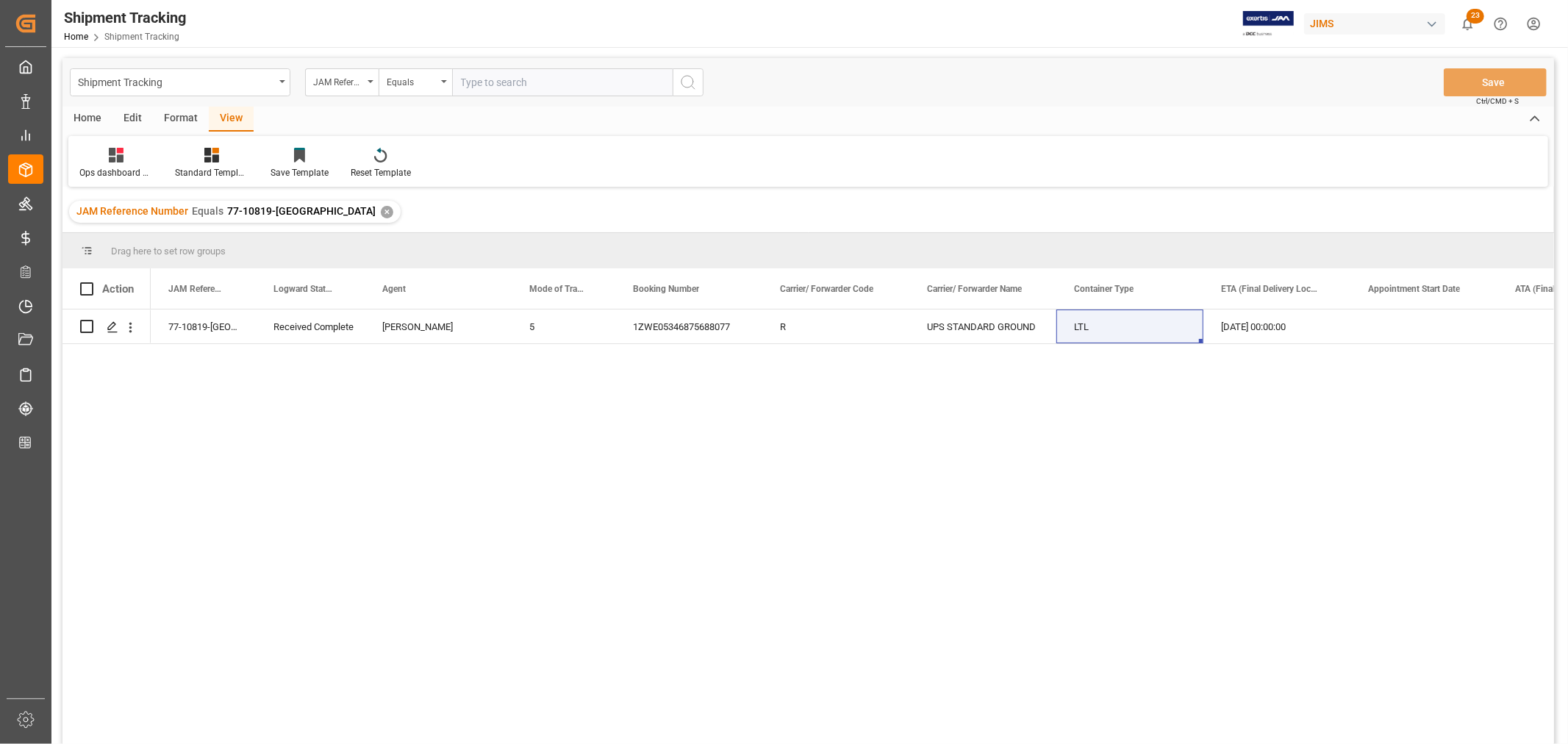
click at [496, 81] on input "text" at bounding box center [562, 82] width 220 height 28
paste input "77-9615-VN"
type input "77-9615-VN"
click at [381, 210] on div "✕" at bounding box center [387, 212] width 13 height 13
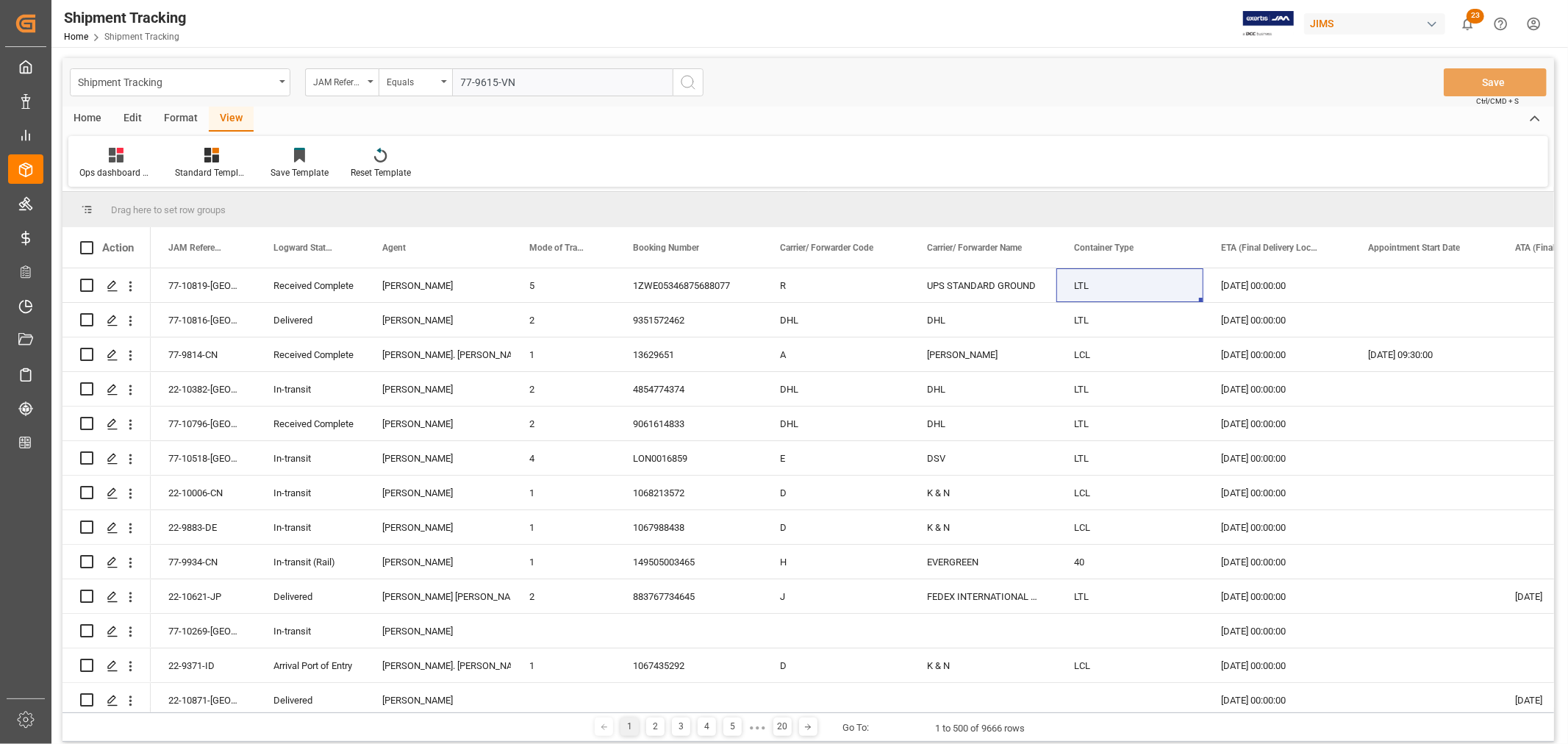
click at [691, 79] on icon "search button" at bounding box center [688, 82] width 17 height 17
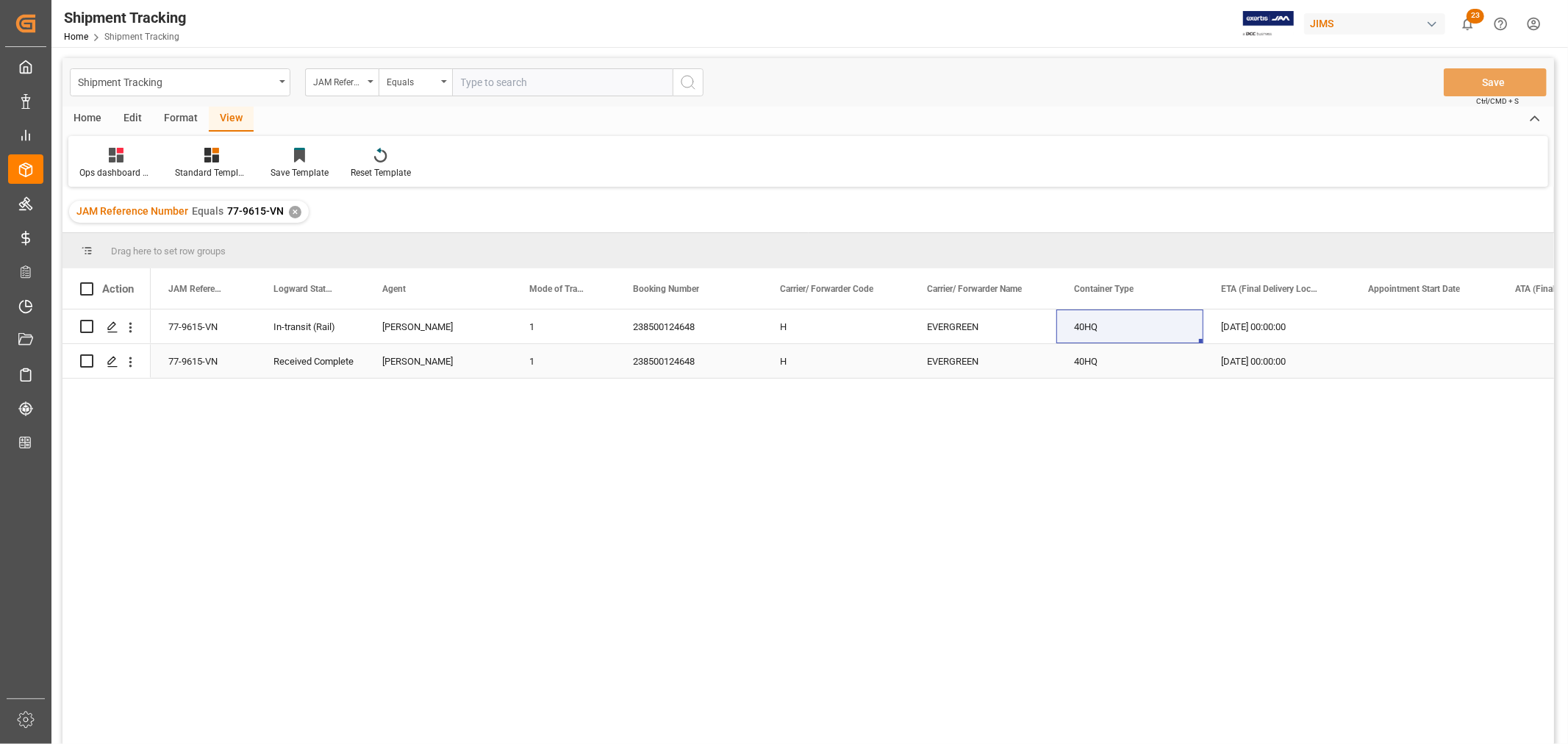
click at [1260, 360] on div "[DATE] 00:00:00" at bounding box center [1277, 361] width 147 height 34
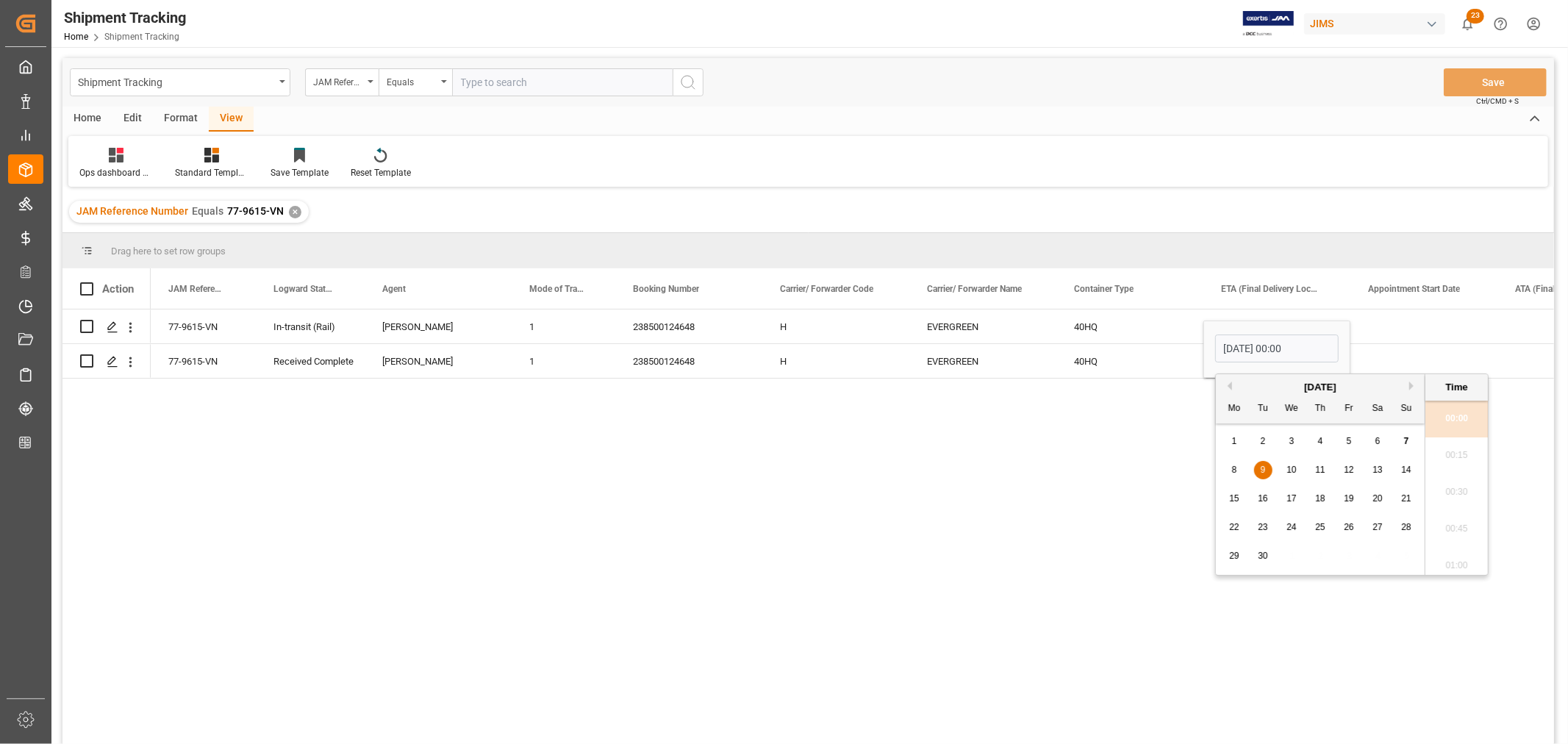
click at [1350, 446] on div "5" at bounding box center [1349, 442] width 18 height 17
type input "05-09-2025 00:00"
click at [1112, 366] on div "40HQ" at bounding box center [1130, 361] width 147 height 34
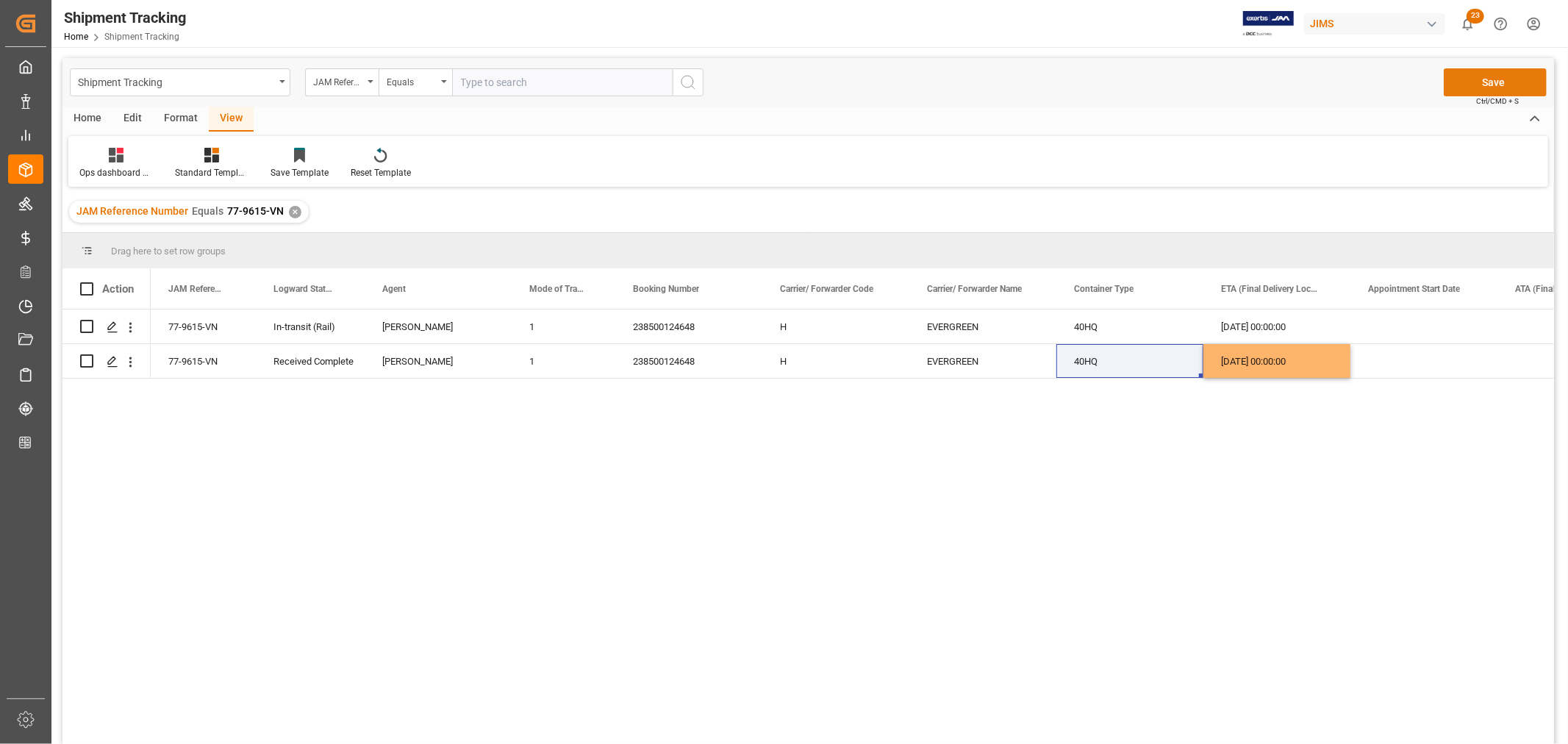
click at [1495, 81] on button "Save" at bounding box center [1495, 82] width 103 height 28
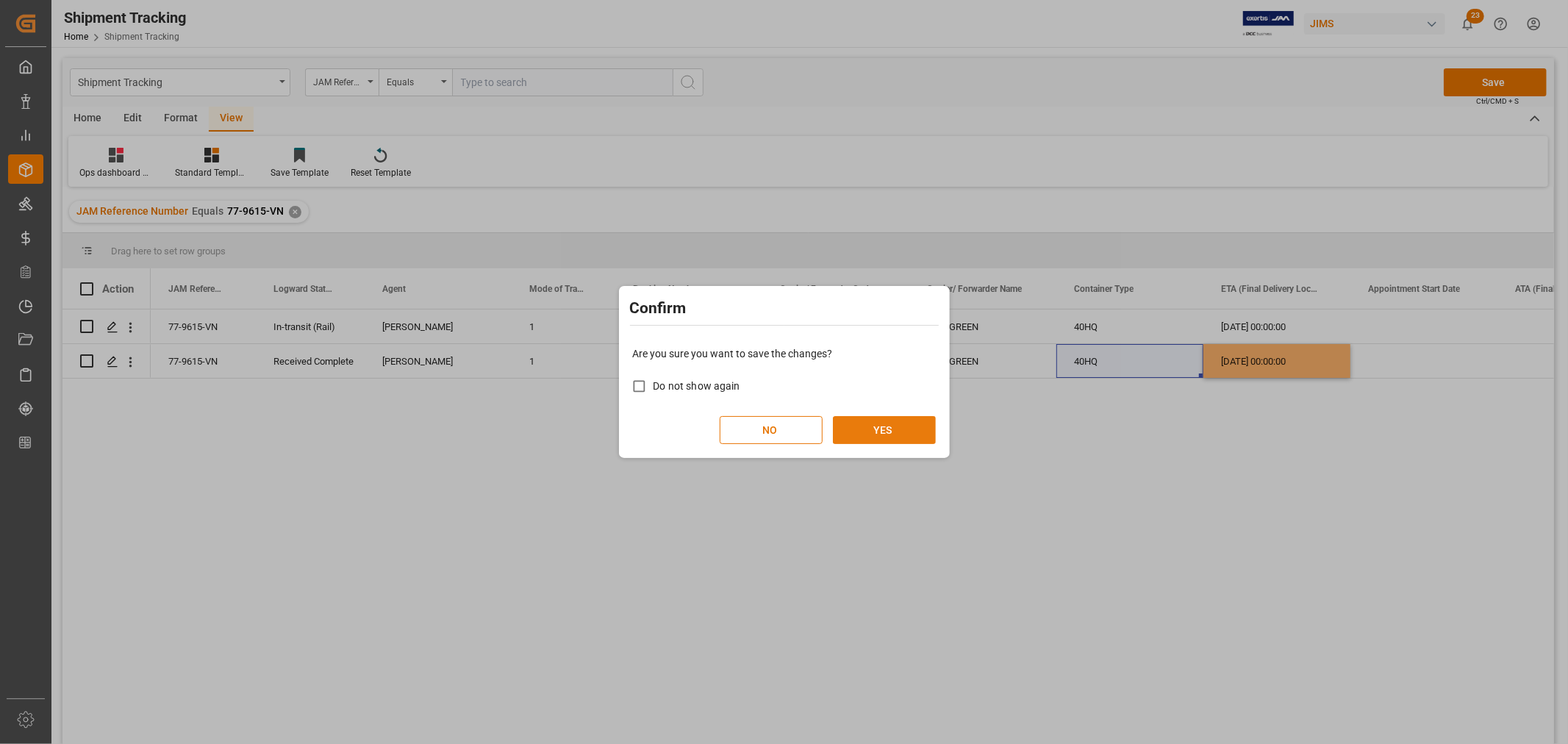
click at [904, 428] on button "YES" at bounding box center [884, 430] width 103 height 28
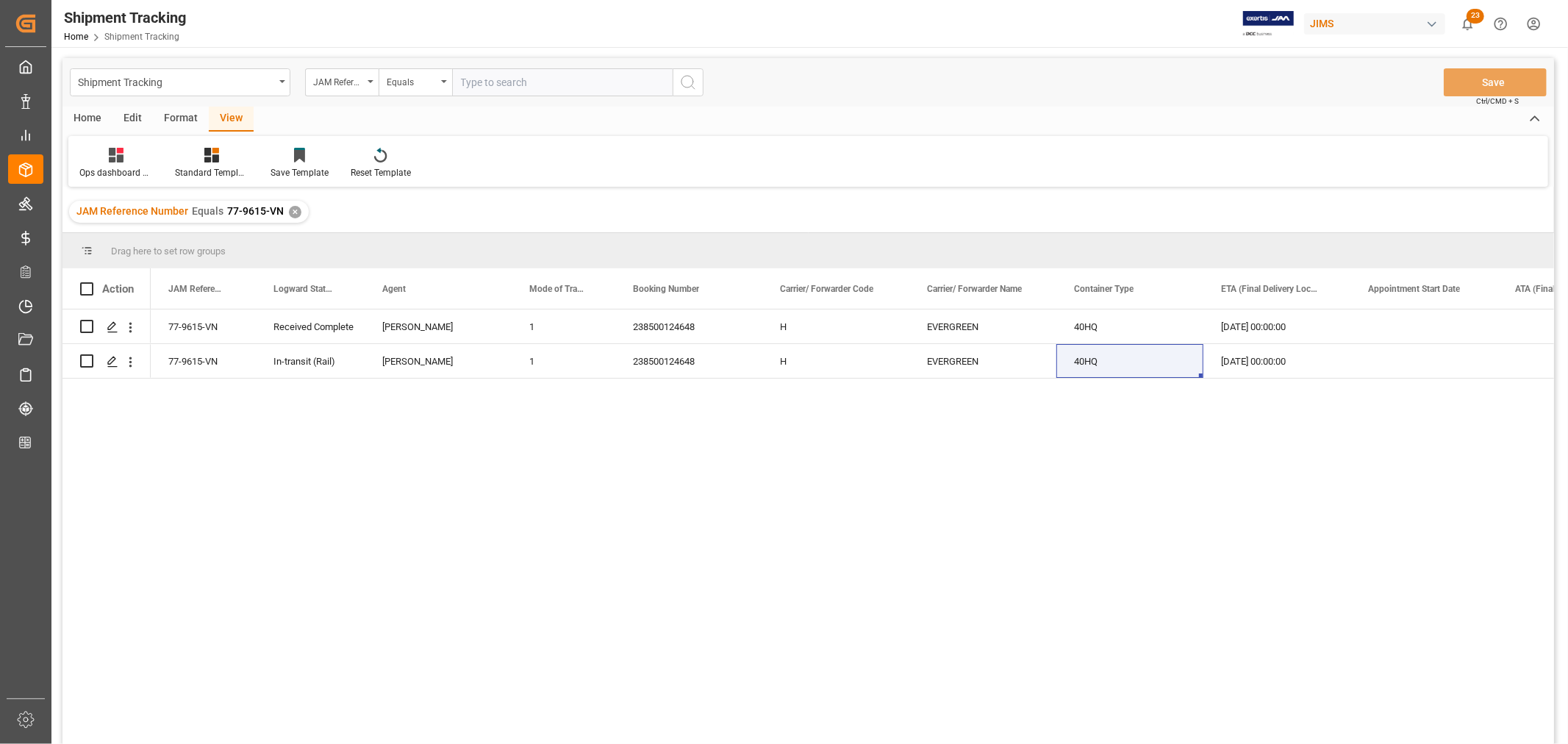
click at [493, 81] on input "text" at bounding box center [562, 82] width 220 height 28
paste input "22-10783-[GEOGRAPHIC_DATA]"
type input "22-10783-[GEOGRAPHIC_DATA]"
click at [290, 211] on div "✕" at bounding box center [295, 212] width 13 height 13
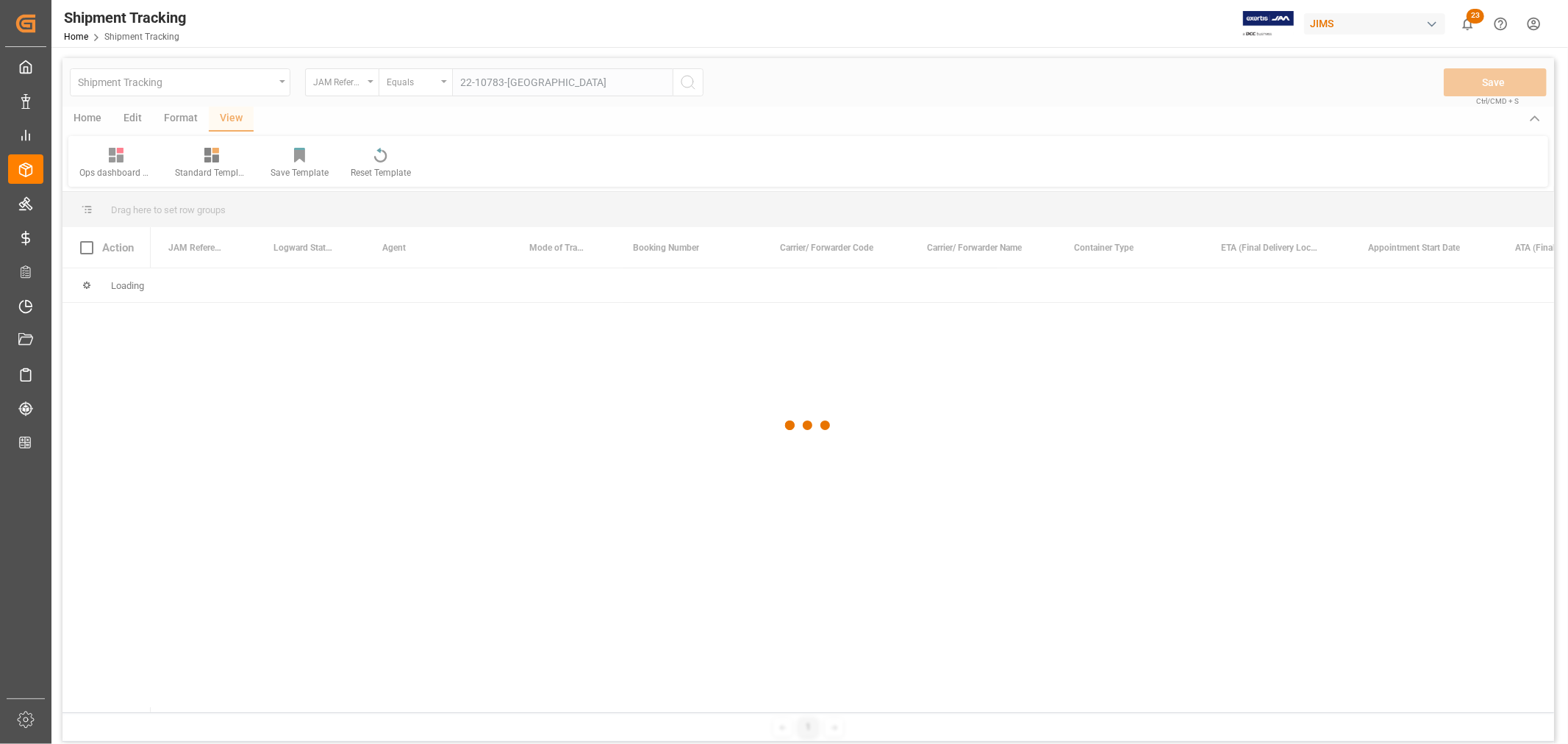
click at [692, 84] on div at bounding box center [808, 426] width 1491 height 735
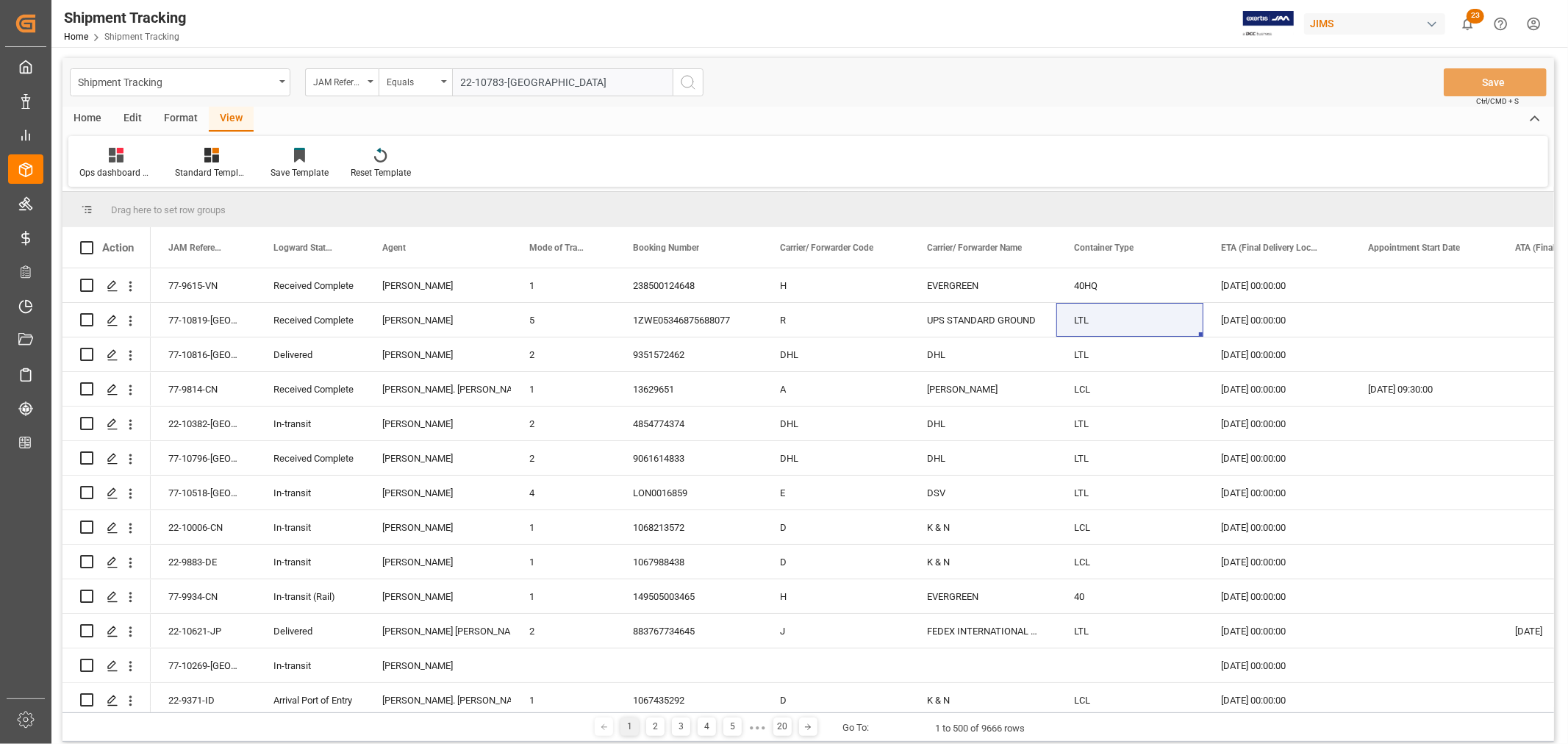
click at [692, 85] on icon "search button" at bounding box center [688, 82] width 17 height 17
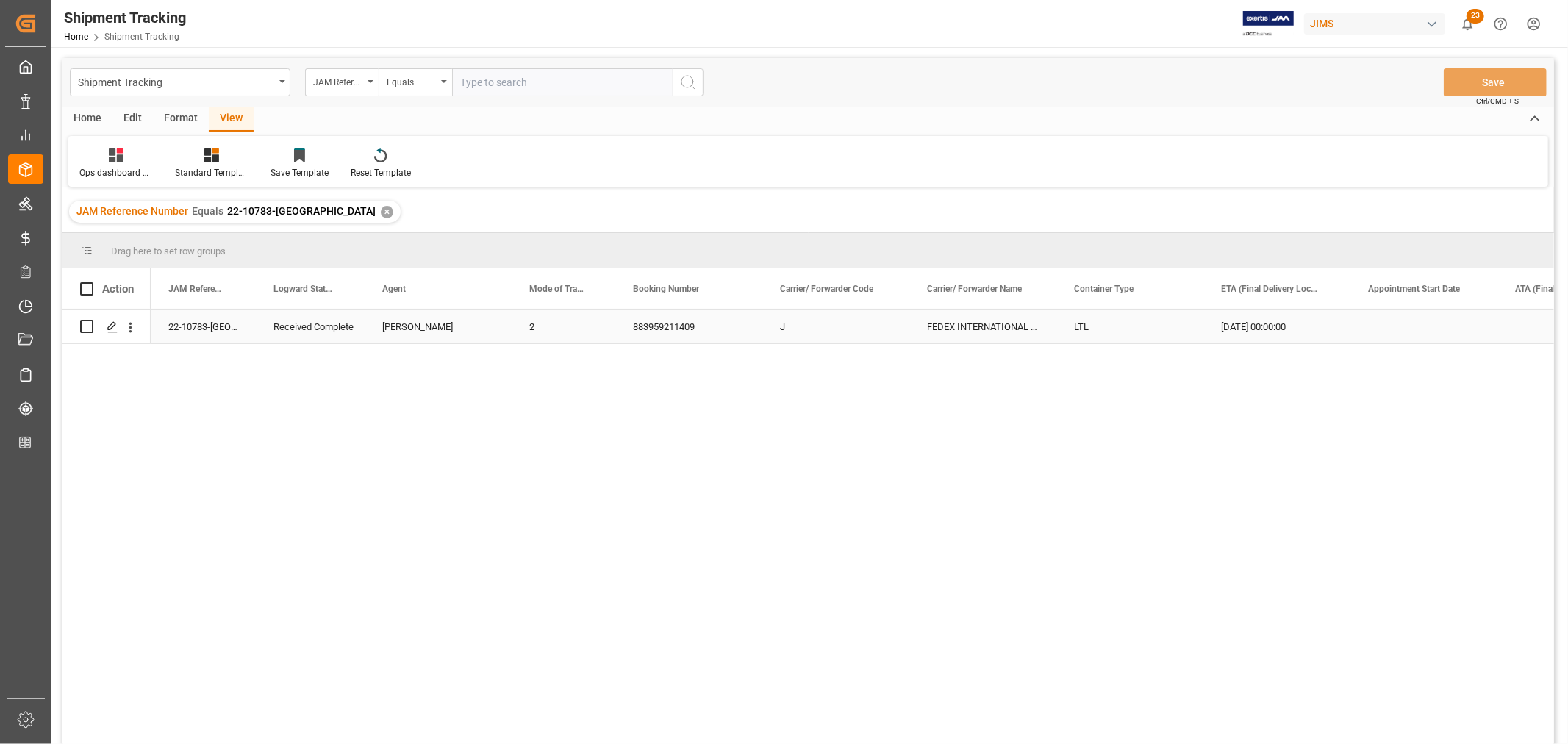
click at [1251, 332] on div "[DATE] 00:00:00" at bounding box center [1277, 326] width 147 height 34
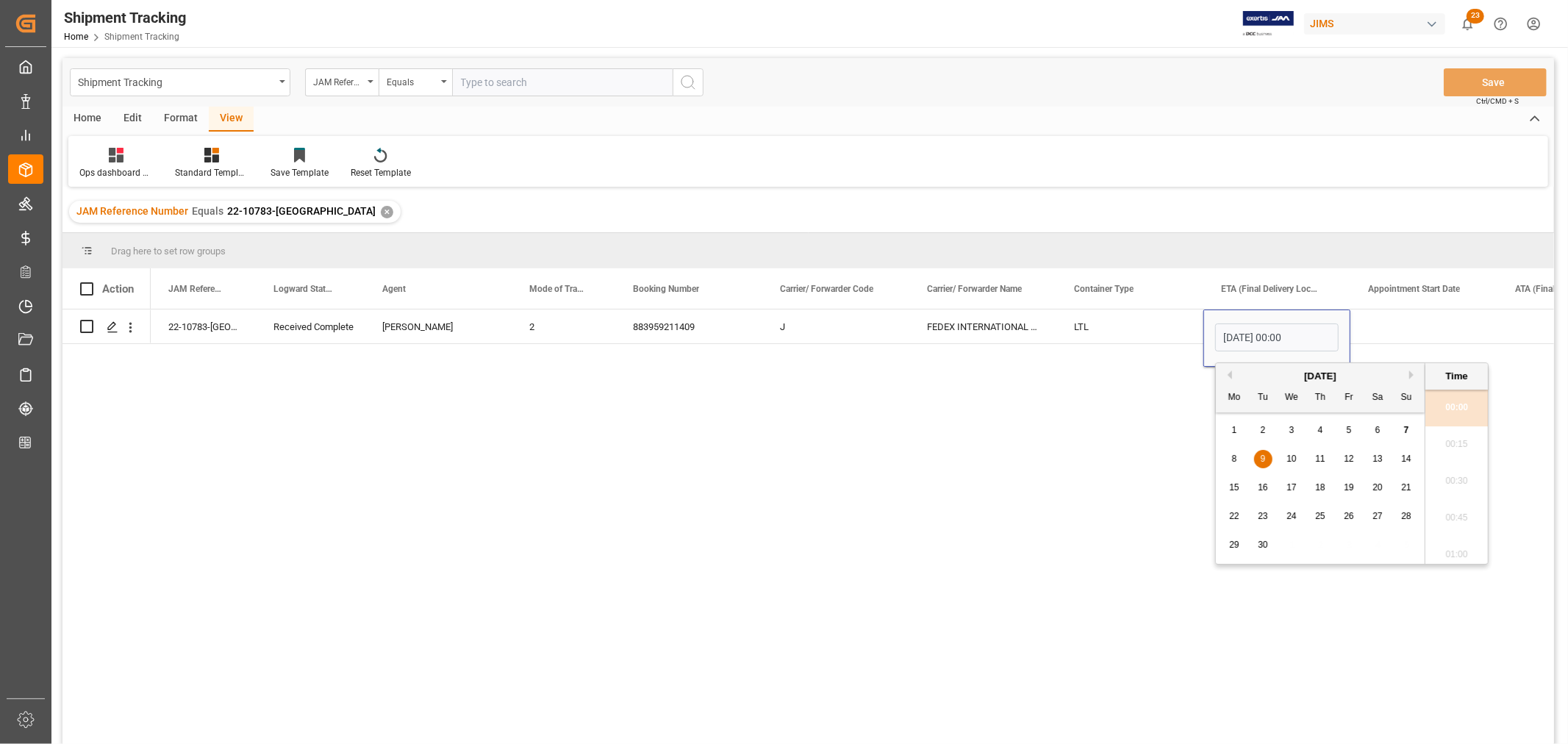
click at [1349, 432] on span "5" at bounding box center [1349, 430] width 6 height 10
type input "05-09-2025 00:00"
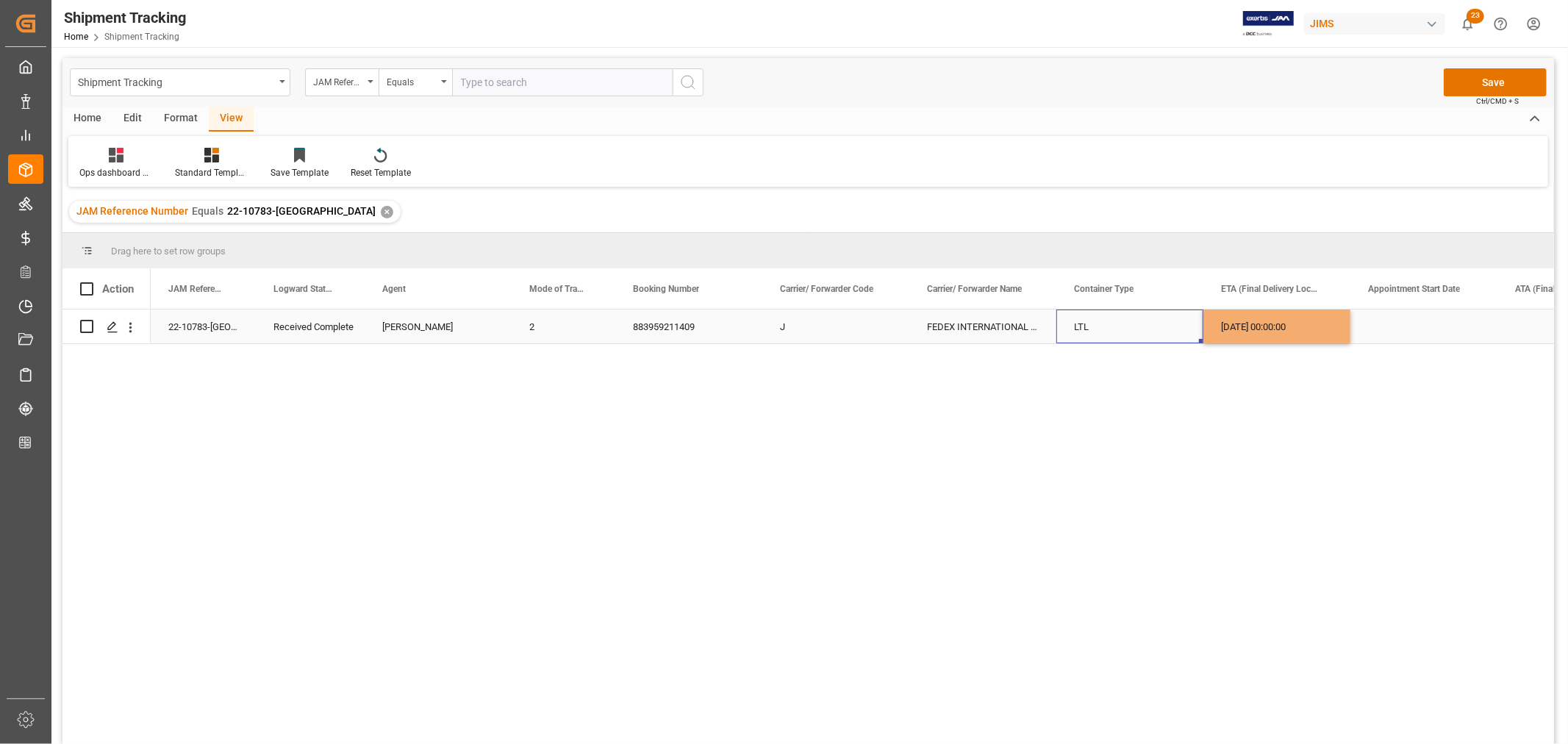
click at [1154, 335] on div "LTL" at bounding box center [1130, 326] width 147 height 34
click at [1492, 82] on button "Save" at bounding box center [1495, 82] width 103 height 28
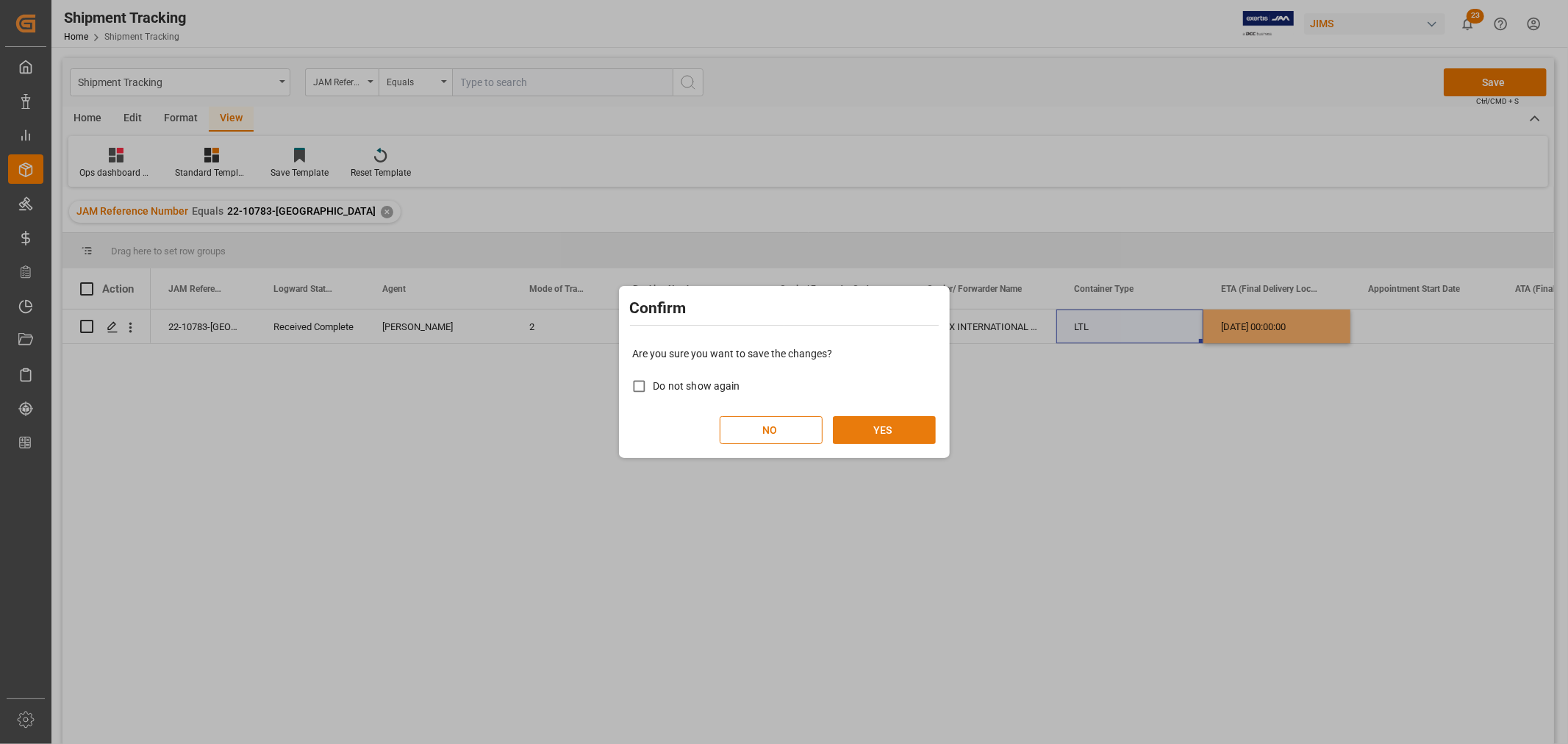
click at [887, 438] on button "YES" at bounding box center [884, 430] width 103 height 28
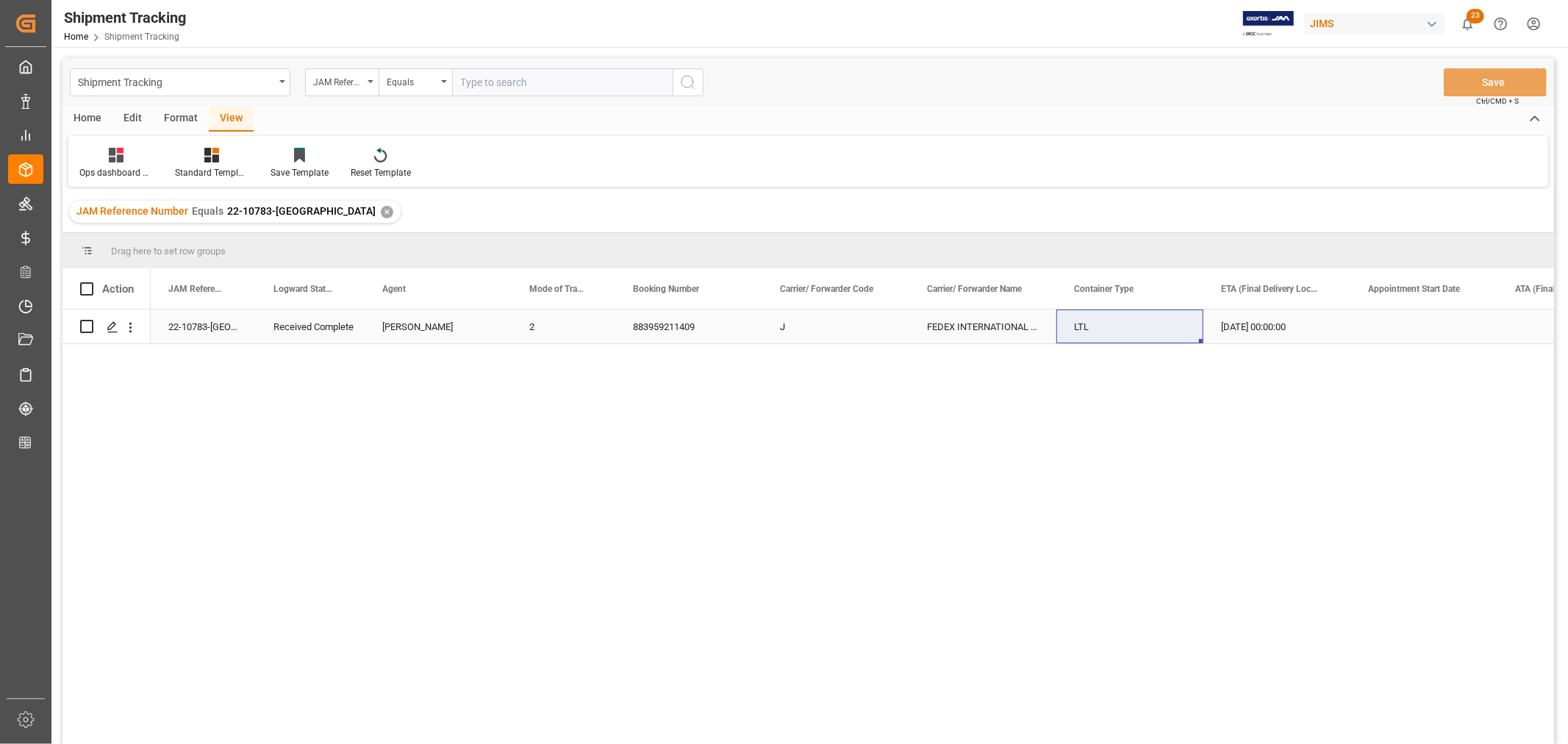
click at [1280, 329] on div "[DATE] 00:00:00" at bounding box center [1277, 326] width 147 height 34
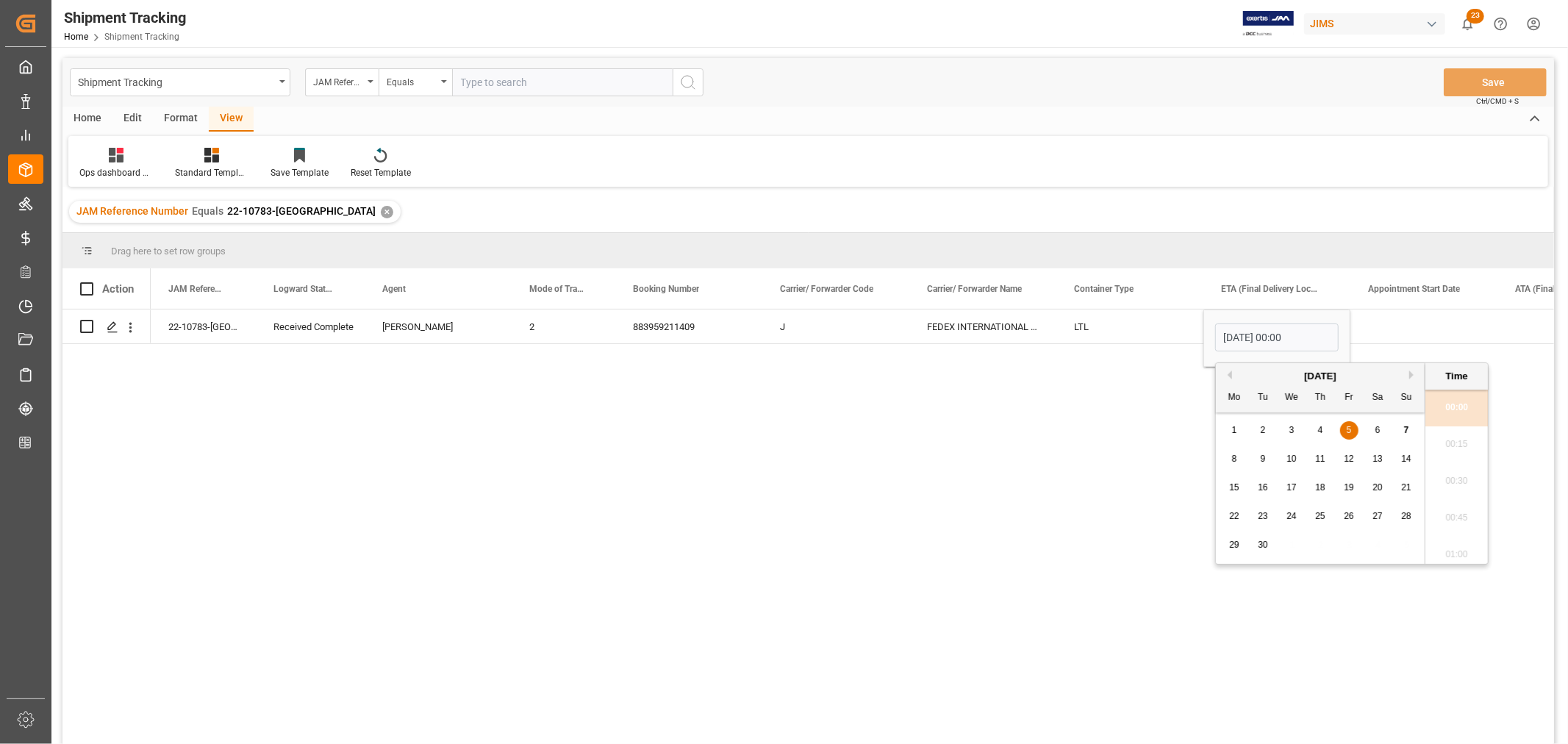
click at [1316, 431] on div "4" at bounding box center [1320, 430] width 18 height 17
type input "04-09-2025 00:00"
click at [1132, 454] on div "22-10783-GB Received Complete Jacques Denis 2 883959211409 J FEDEX INTERNATIONA…" at bounding box center [852, 532] width 1403 height 444
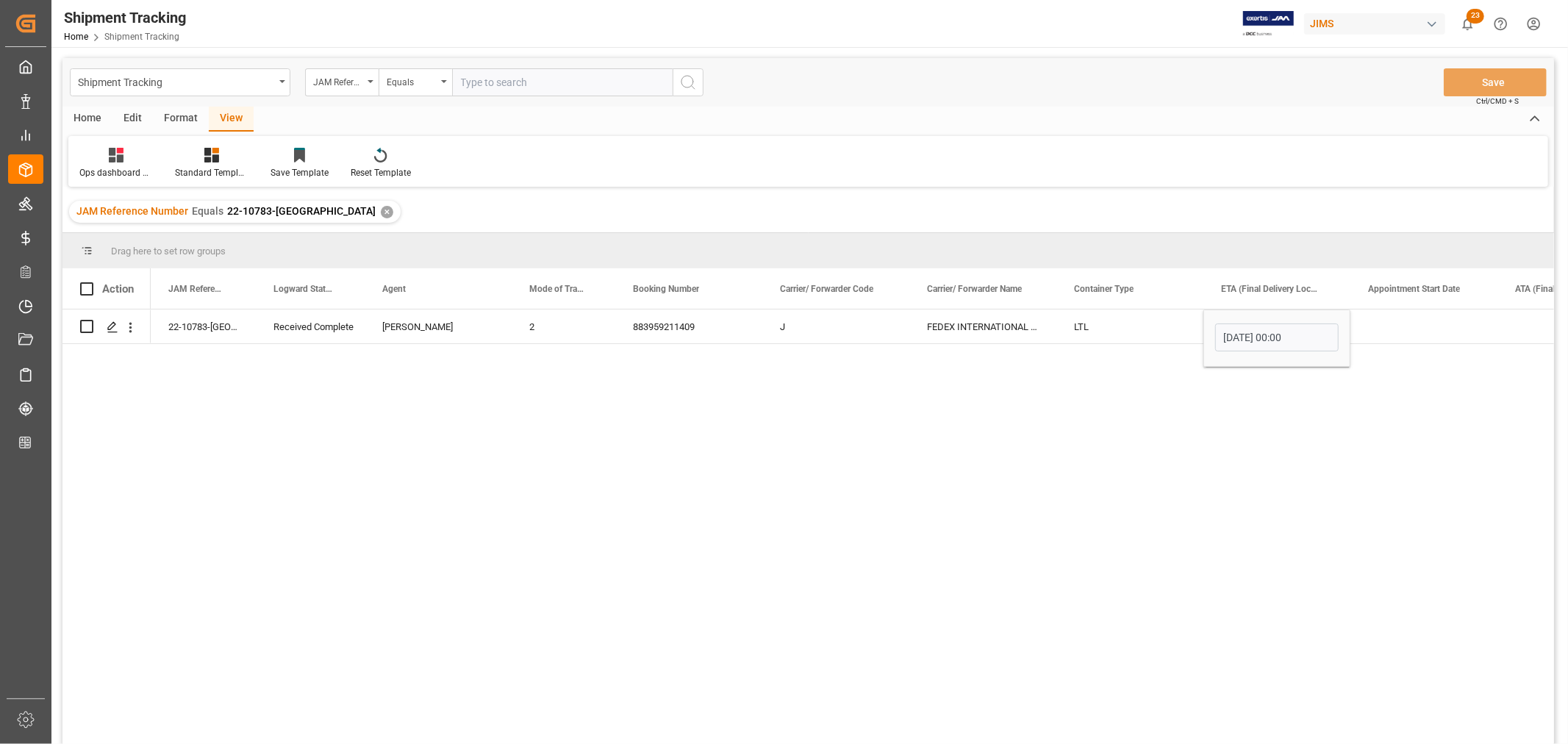
click at [497, 79] on input "text" at bounding box center [562, 82] width 220 height 28
paste input "77-9587-VN"
type input "77-9587-VN"
click at [381, 209] on div "✕" at bounding box center [387, 212] width 13 height 13
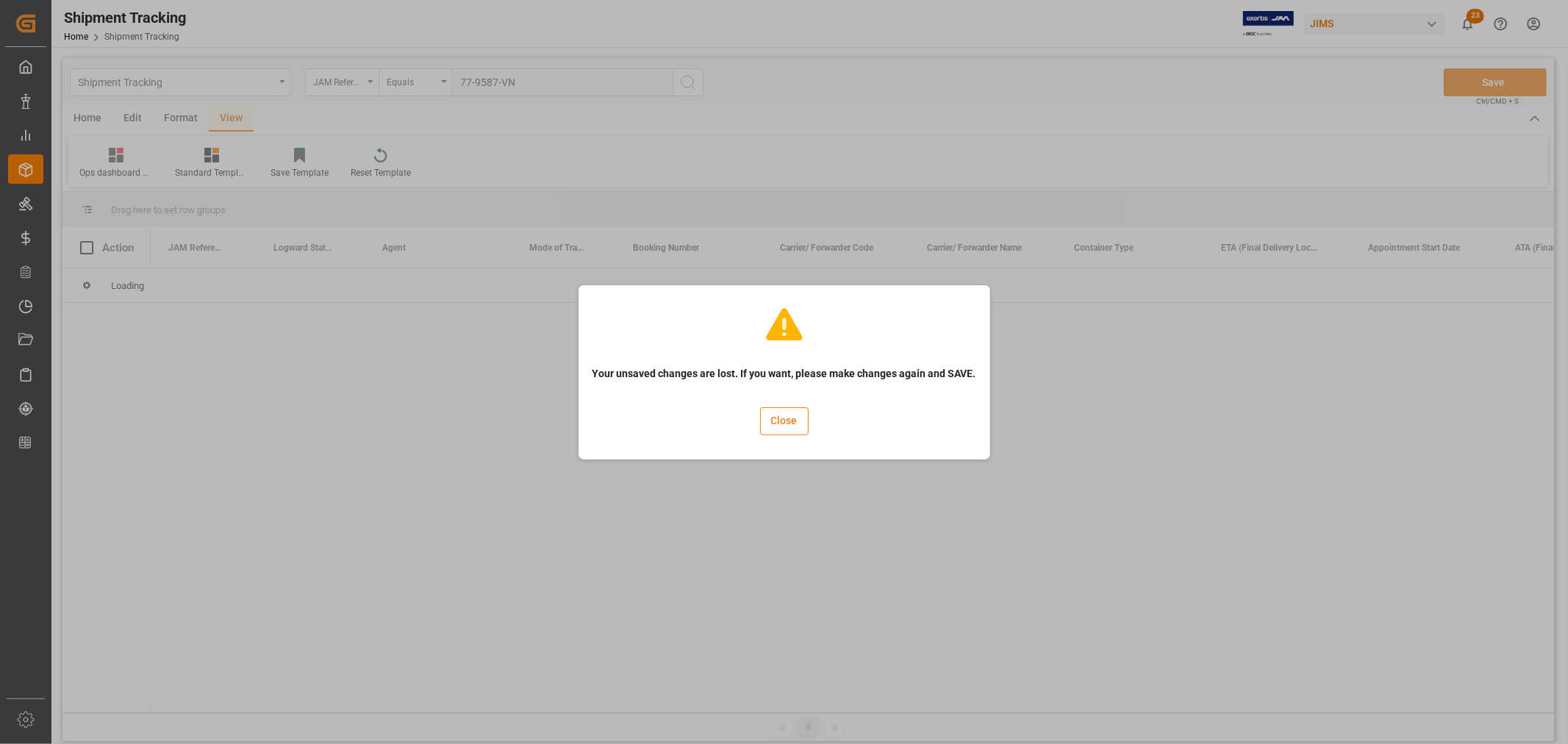
click at [793, 414] on button "Close" at bounding box center [784, 421] width 48 height 28
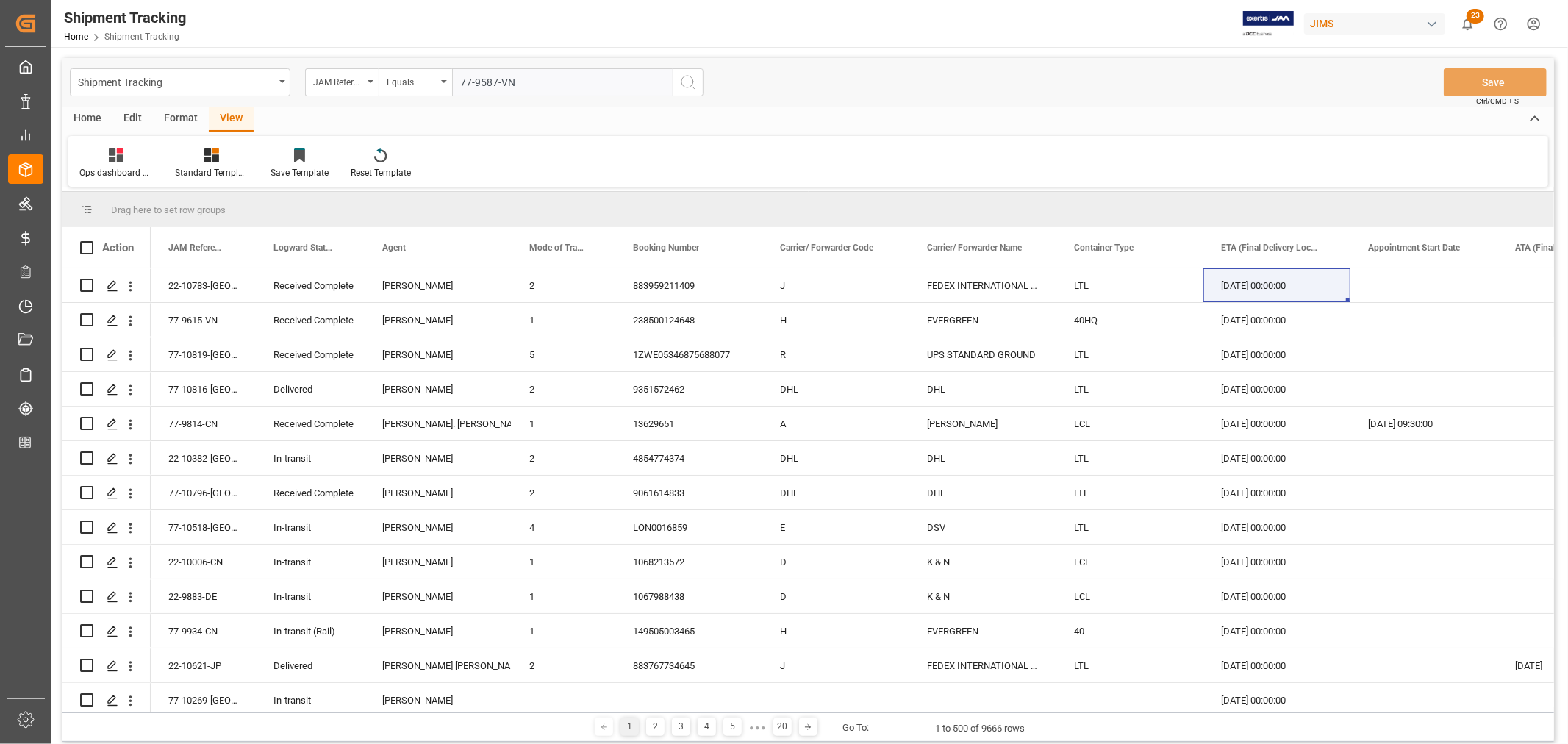
click at [692, 76] on icon "search button" at bounding box center [688, 82] width 17 height 17
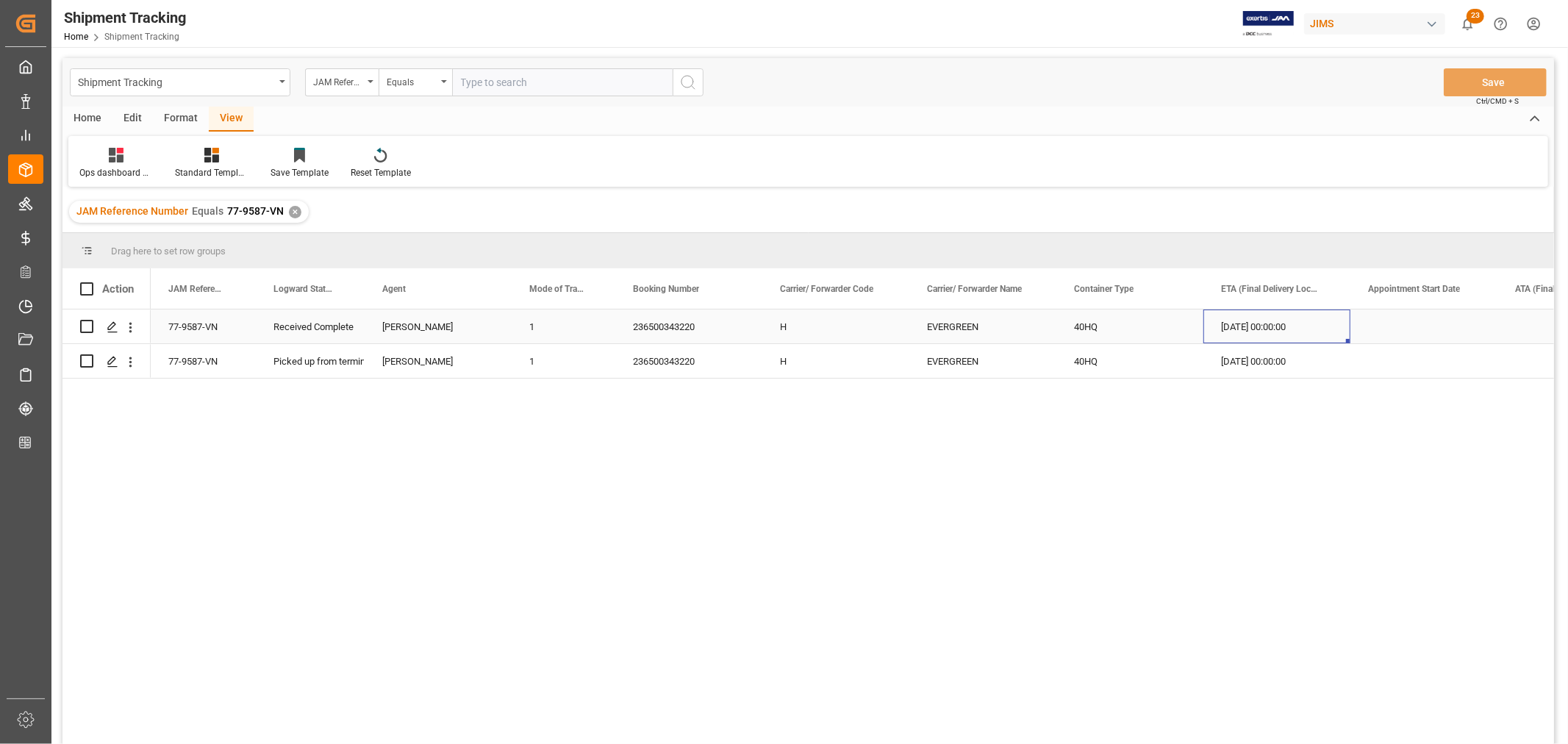
click at [1233, 329] on div "[DATE] 00:00:00" at bounding box center [1277, 326] width 147 height 34
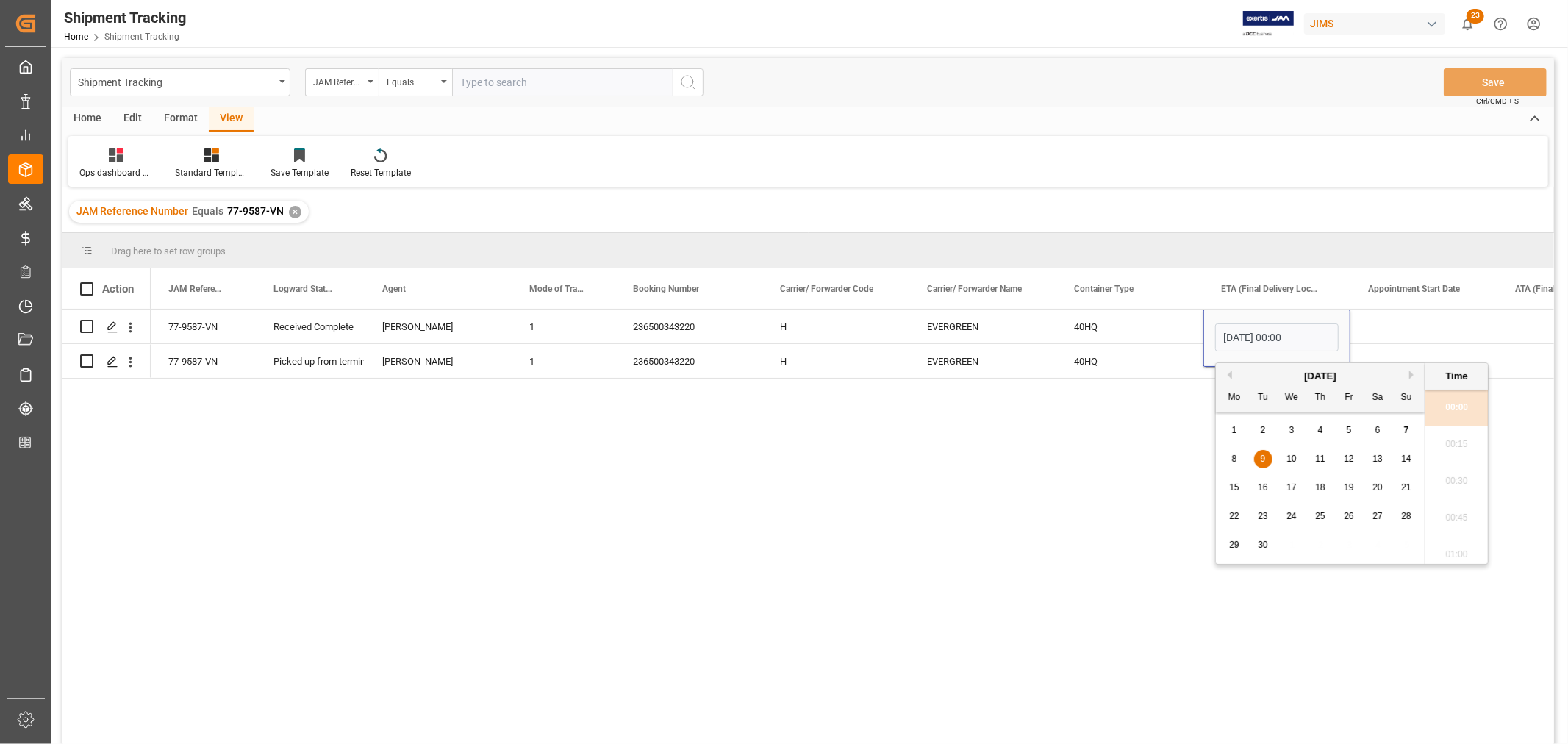
click at [1322, 429] on span "4" at bounding box center [1320, 430] width 6 height 10
type input "04-09-2025 00:00"
click at [1105, 356] on div "40HQ" at bounding box center [1130, 361] width 147 height 34
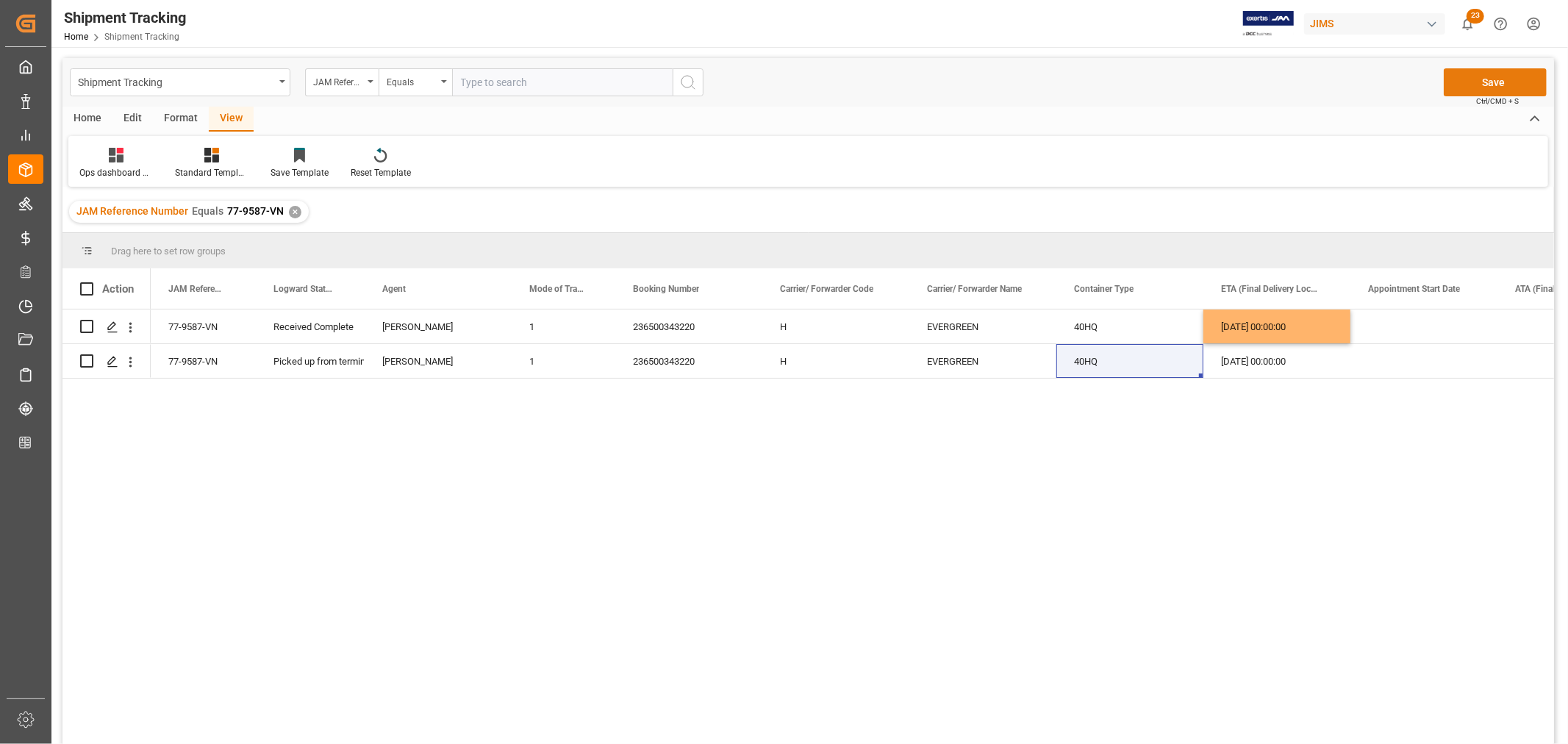
click at [1488, 82] on button "Save" at bounding box center [1495, 82] width 103 height 28
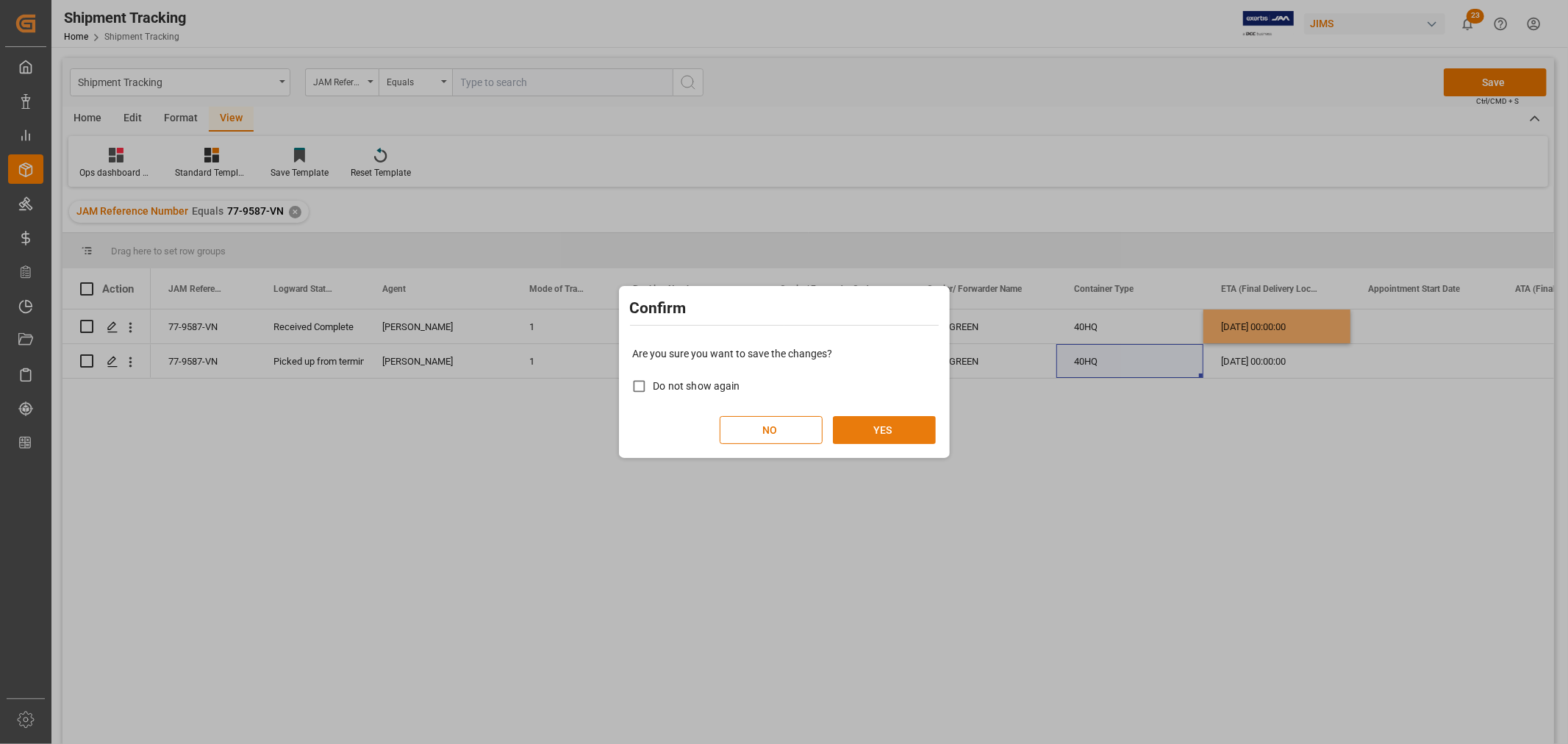
click at [853, 430] on button "YES" at bounding box center [884, 430] width 103 height 28
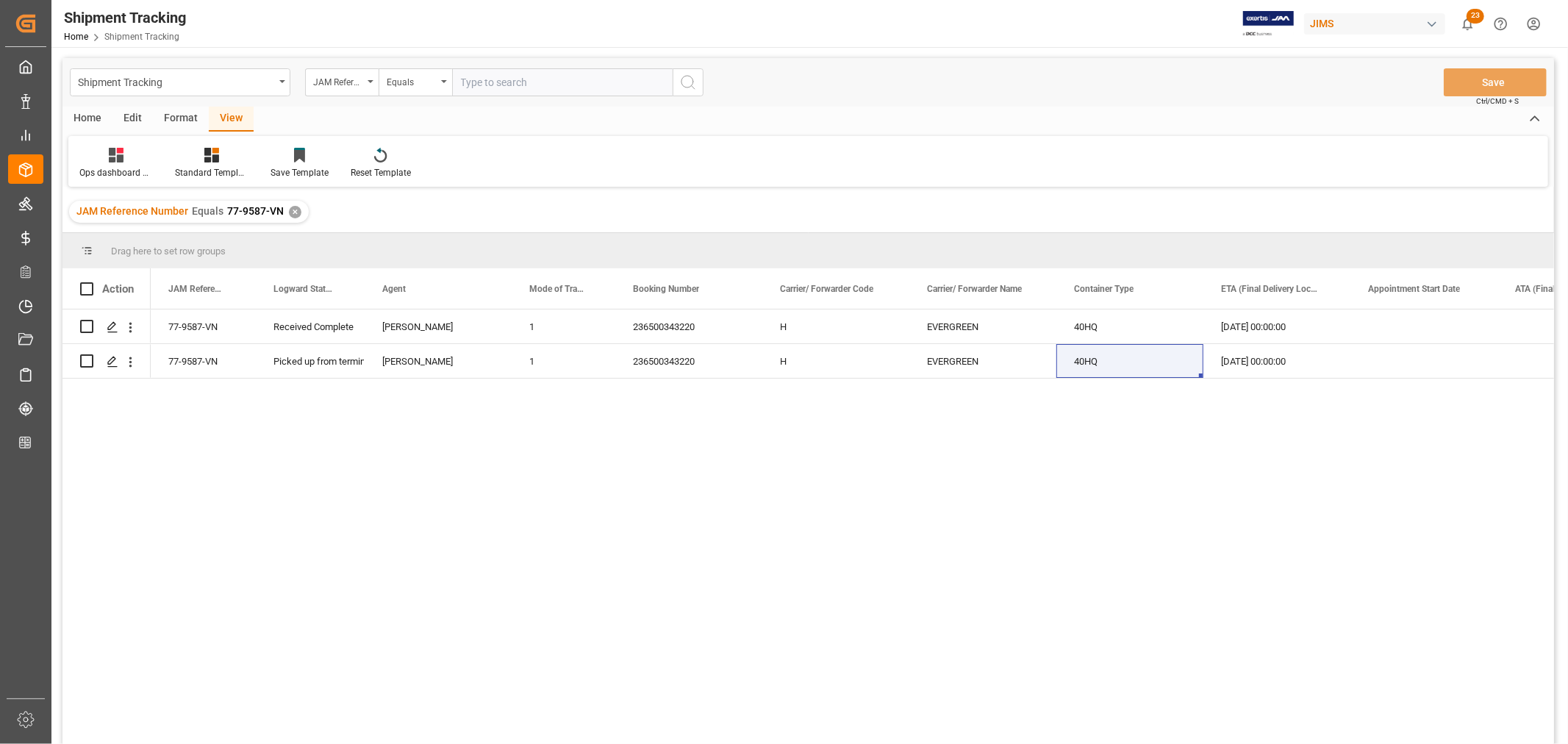
click at [295, 214] on div "✕" at bounding box center [295, 212] width 13 height 13
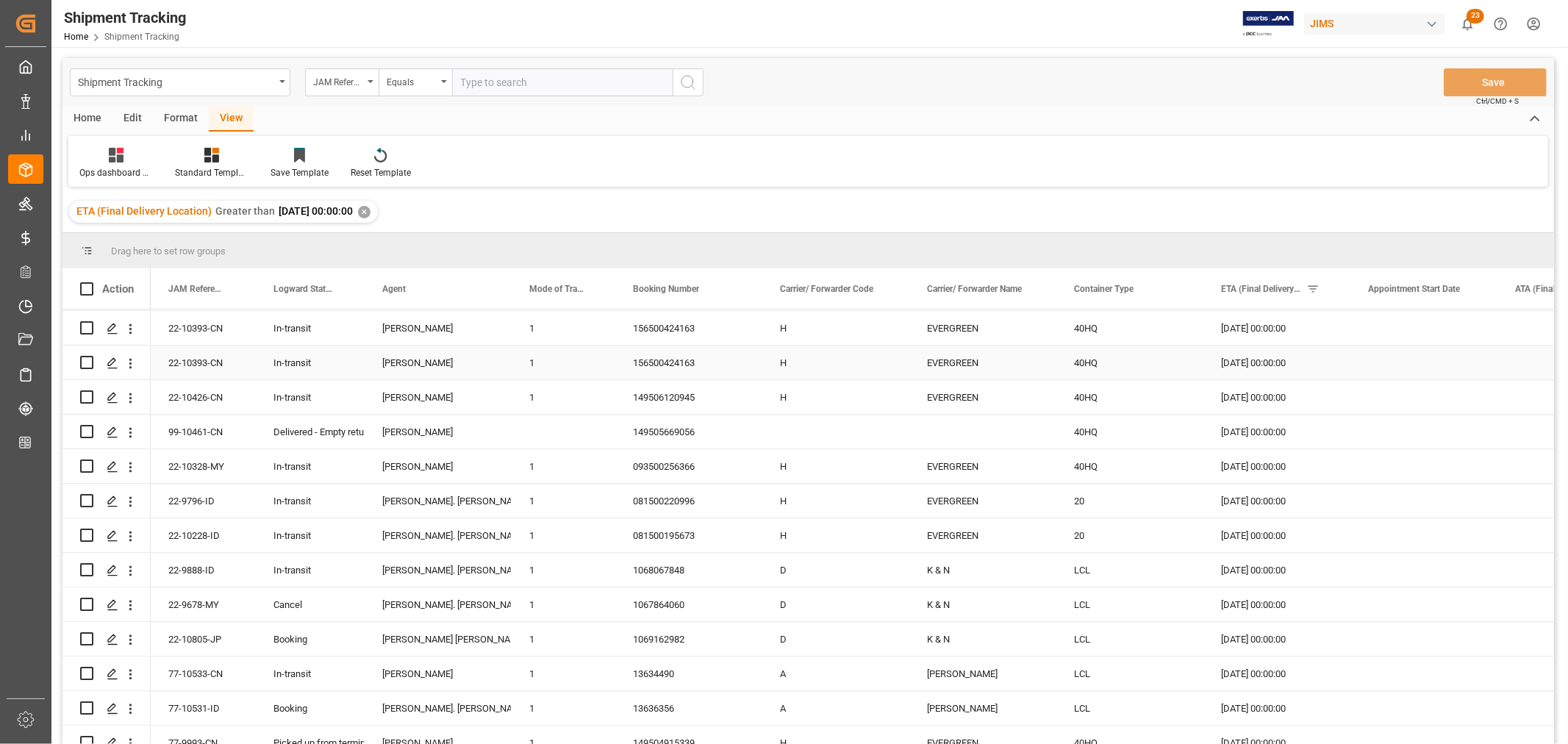
scroll to position [2778, 0]
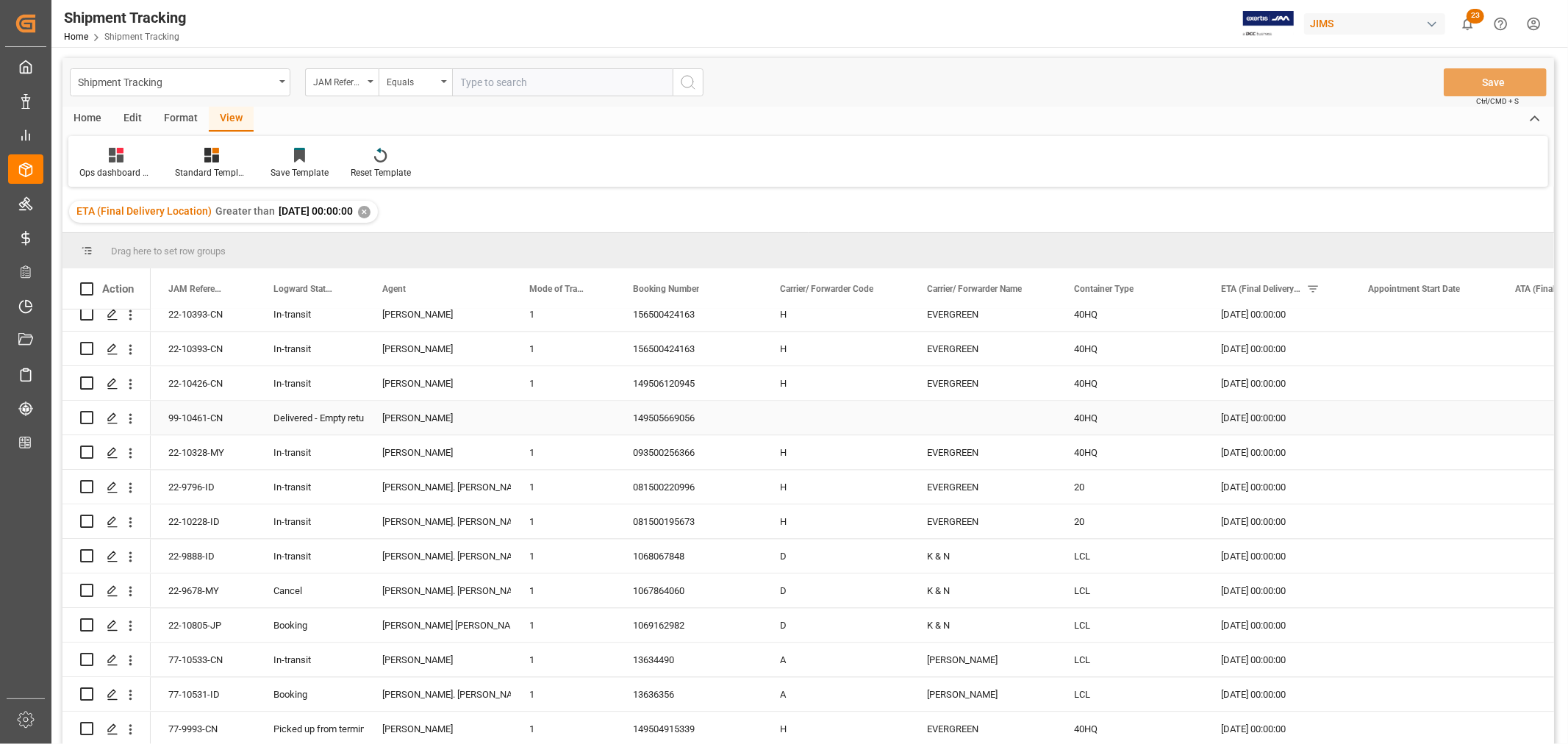
click at [339, 423] on div "Delivered - Empty returned" at bounding box center [309, 418] width 73 height 34
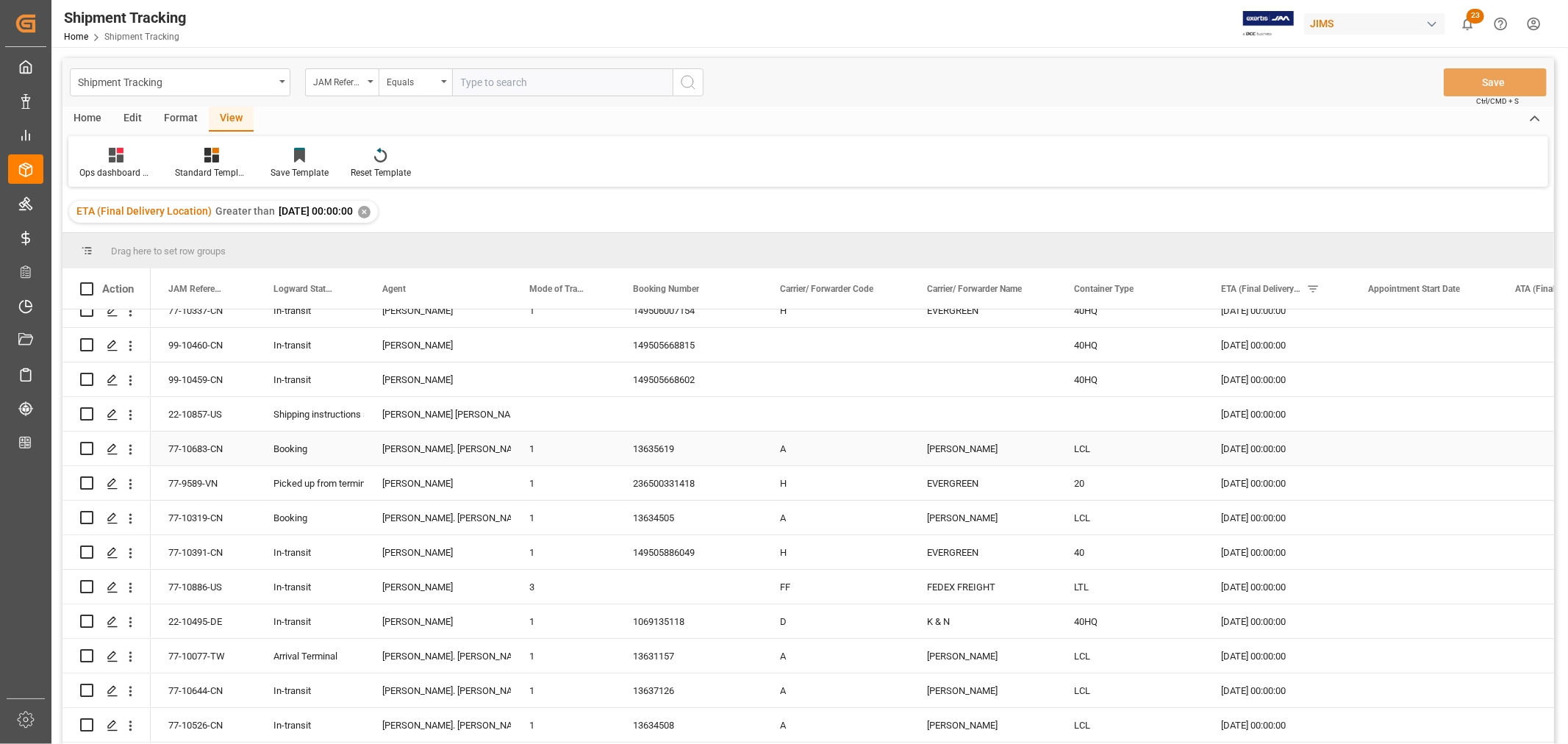
scroll to position [4658, 0]
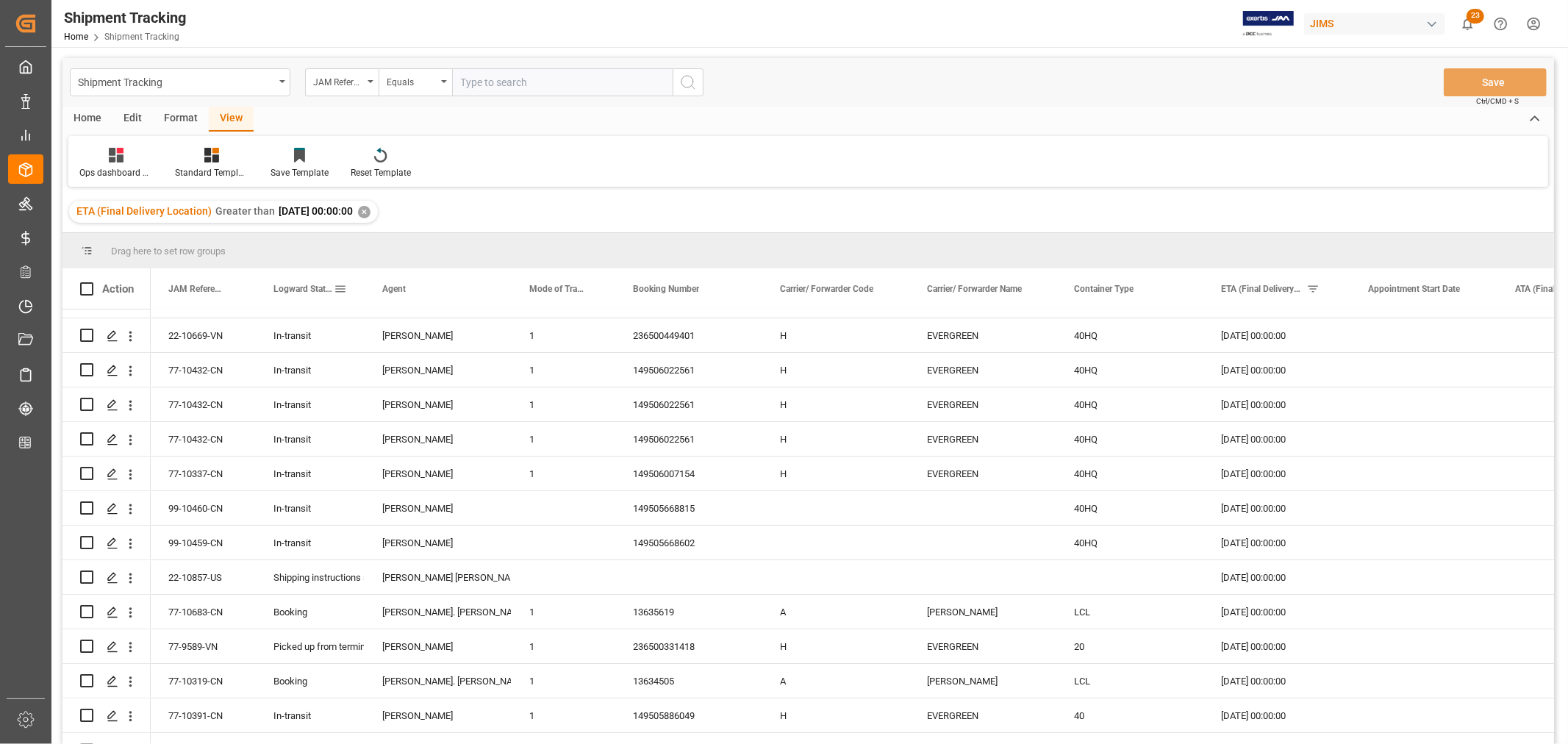
click at [338, 285] on span at bounding box center [340, 289] width 13 height 13
click at [350, 370] on input "Filter Value" at bounding box center [408, 368] width 144 height 29
type input "delivered"
click at [422, 412] on button "Apply" at bounding box center [426, 414] width 27 height 15
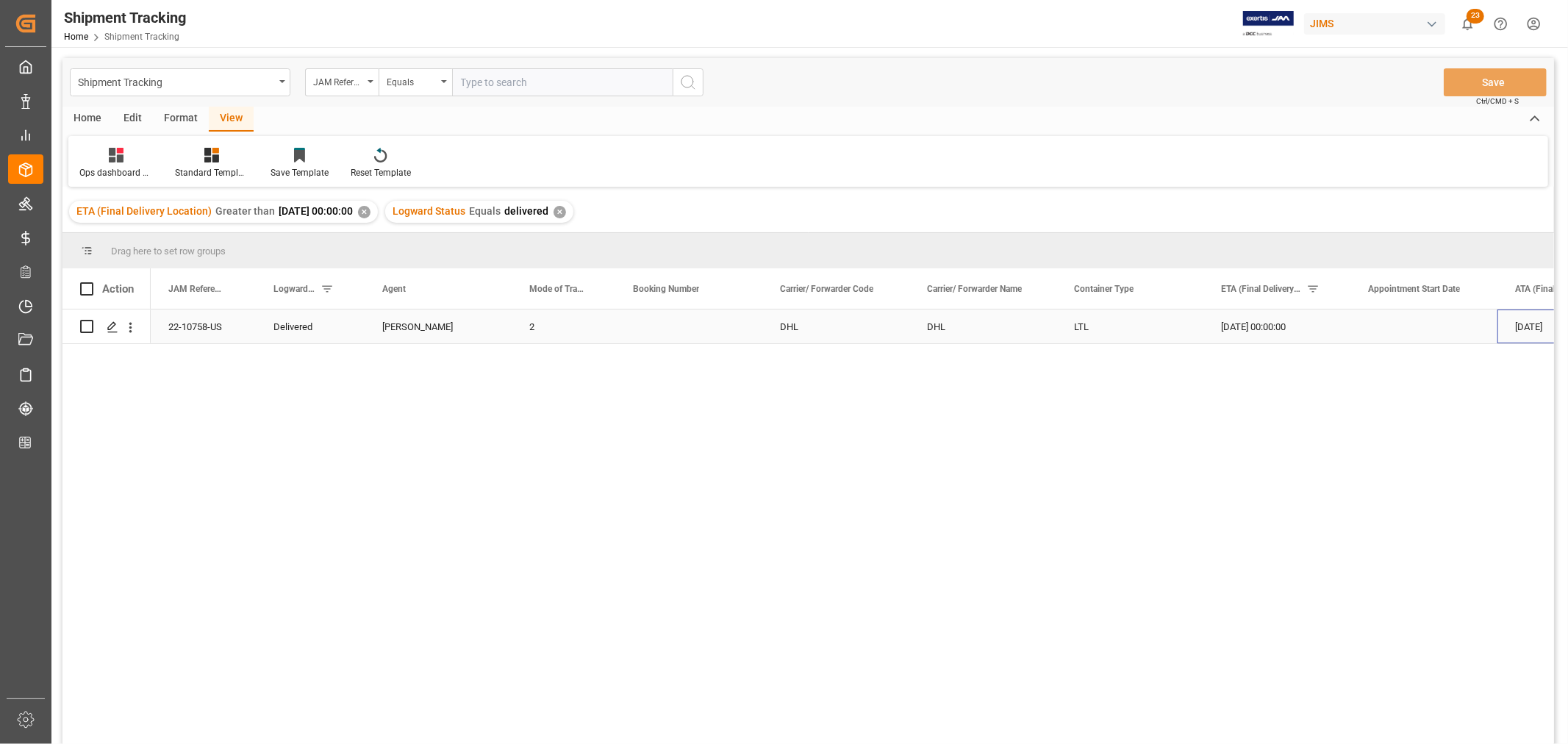
click at [1535, 324] on div "[DATE]" at bounding box center [1571, 326] width 147 height 34
click at [1270, 324] on div "[DATE] 00:00:00" at bounding box center [1277, 326] width 147 height 34
click at [1499, 87] on button "Save" at bounding box center [1495, 82] width 103 height 28
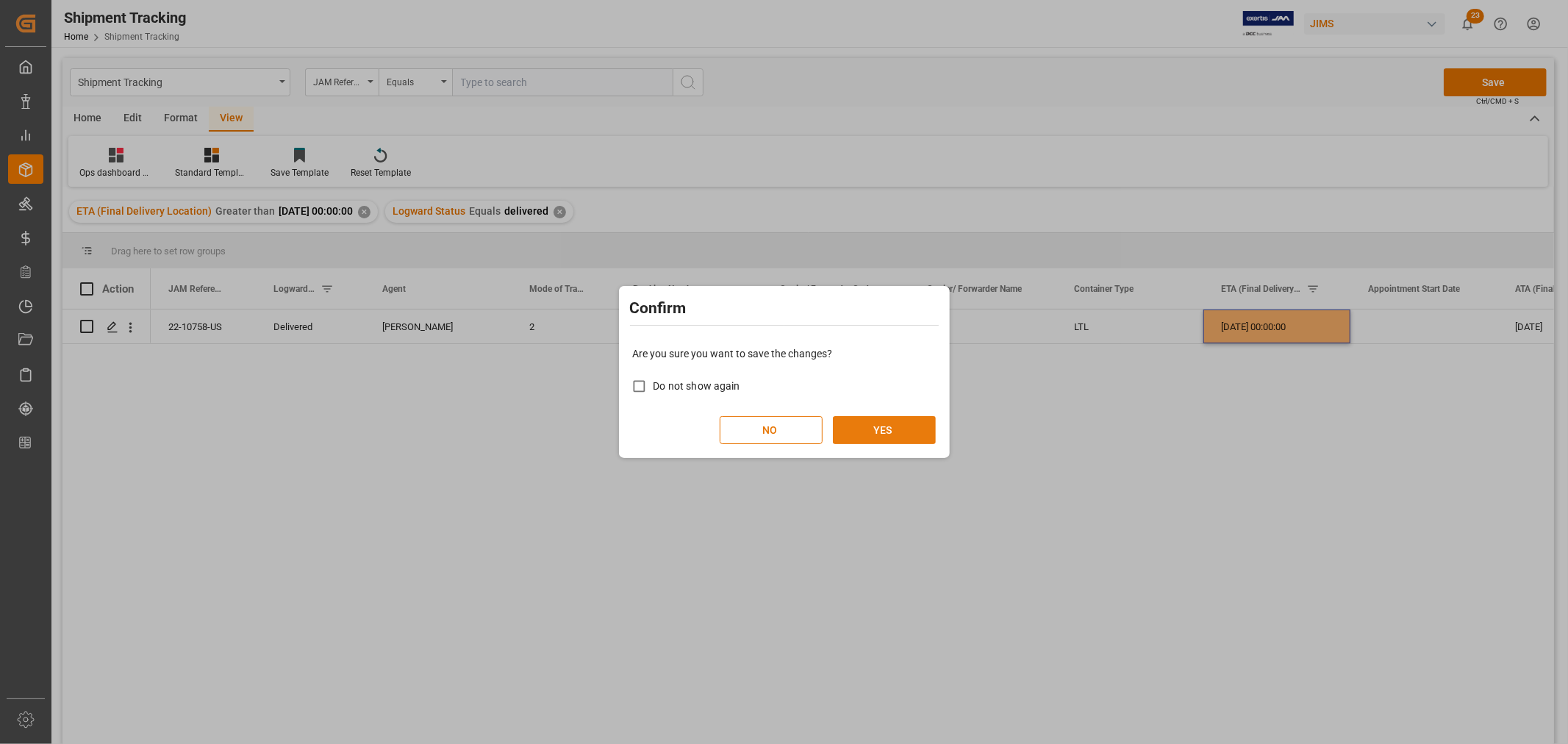
click at [897, 434] on button "YES" at bounding box center [884, 430] width 103 height 28
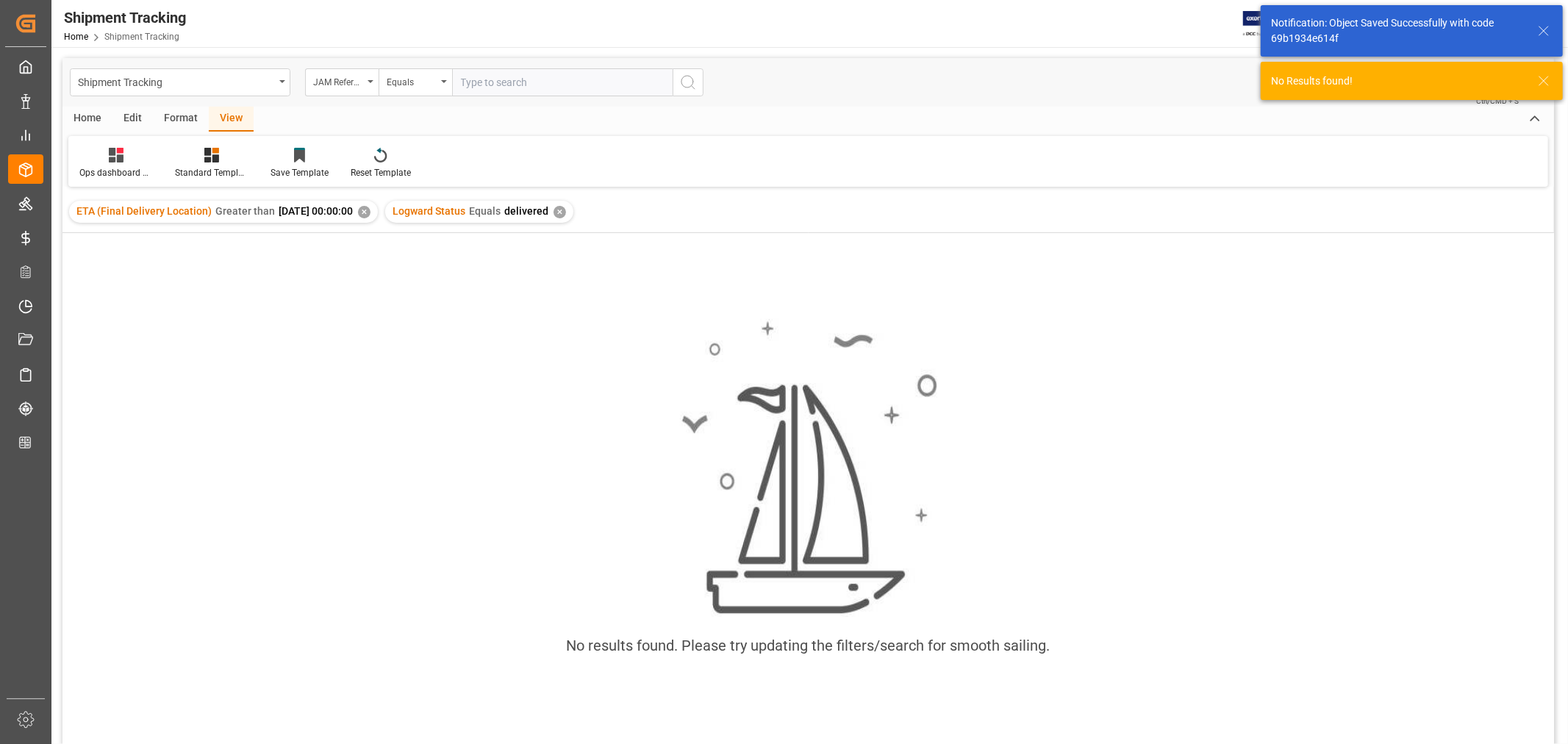
click at [566, 209] on div "✕" at bounding box center [560, 212] width 13 height 13
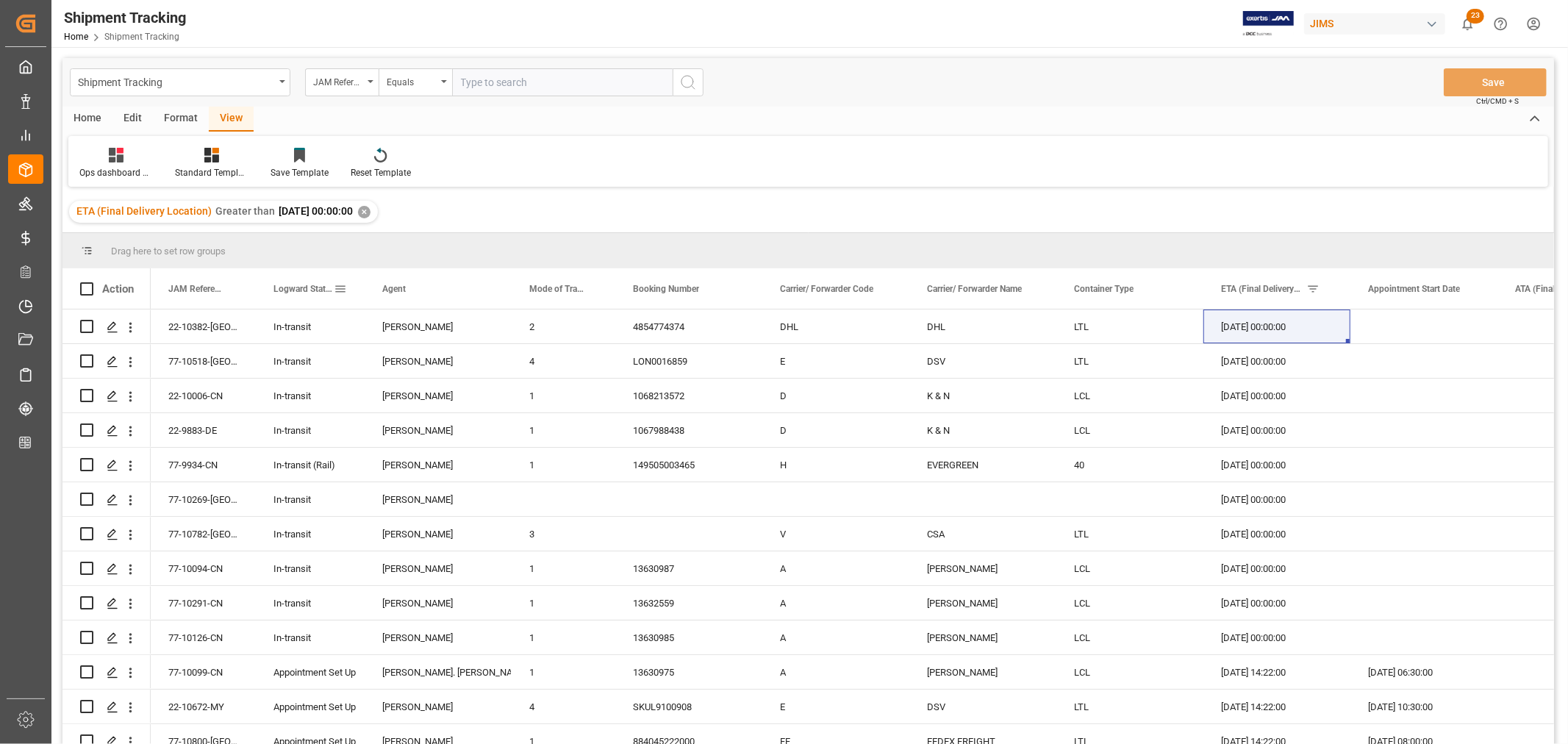
click at [336, 285] on span at bounding box center [340, 289] width 13 height 13
type input "received complete"
click at [425, 410] on button "Apply" at bounding box center [426, 414] width 27 height 15
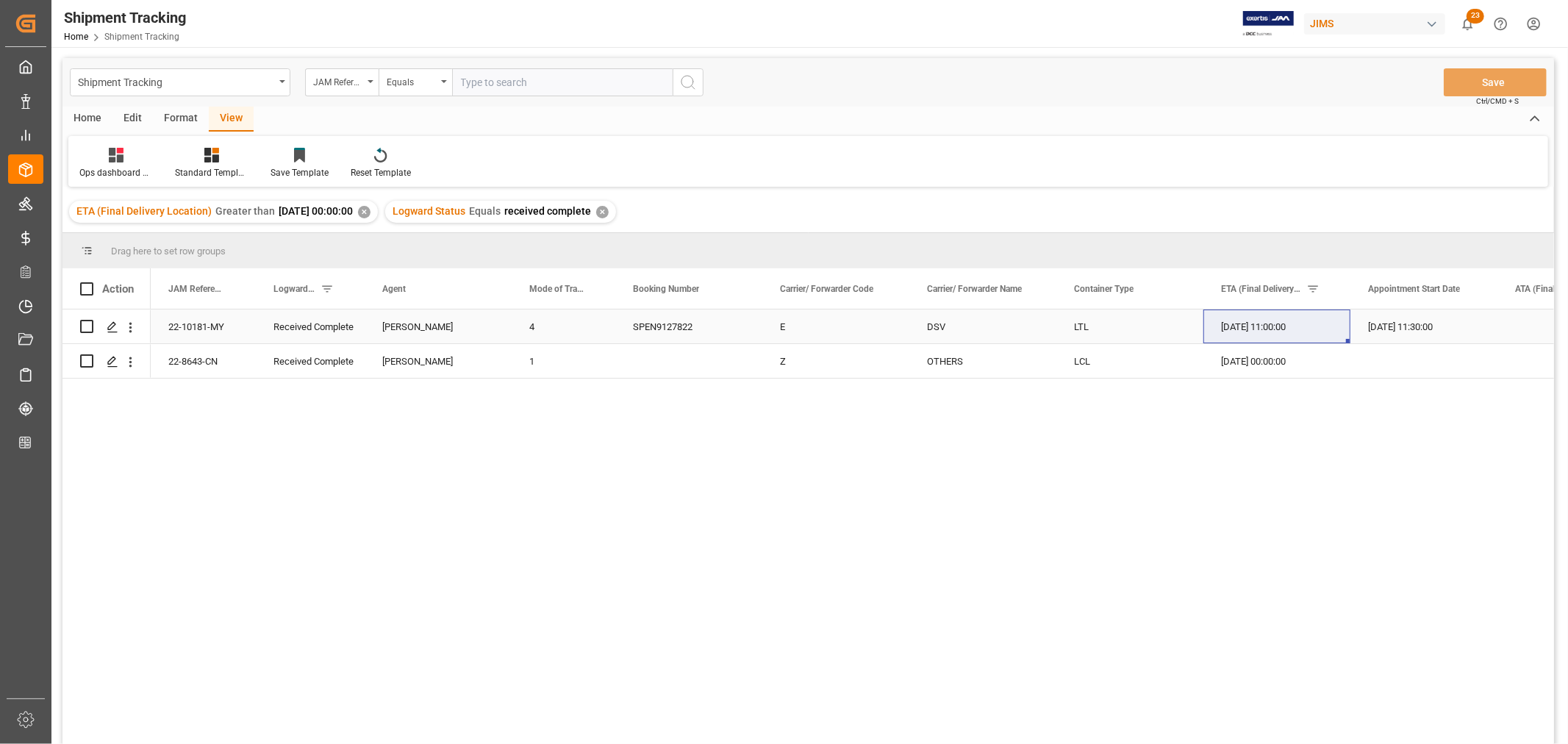
click at [1255, 329] on div "[DATE] 11:00:00" at bounding box center [1277, 326] width 147 height 34
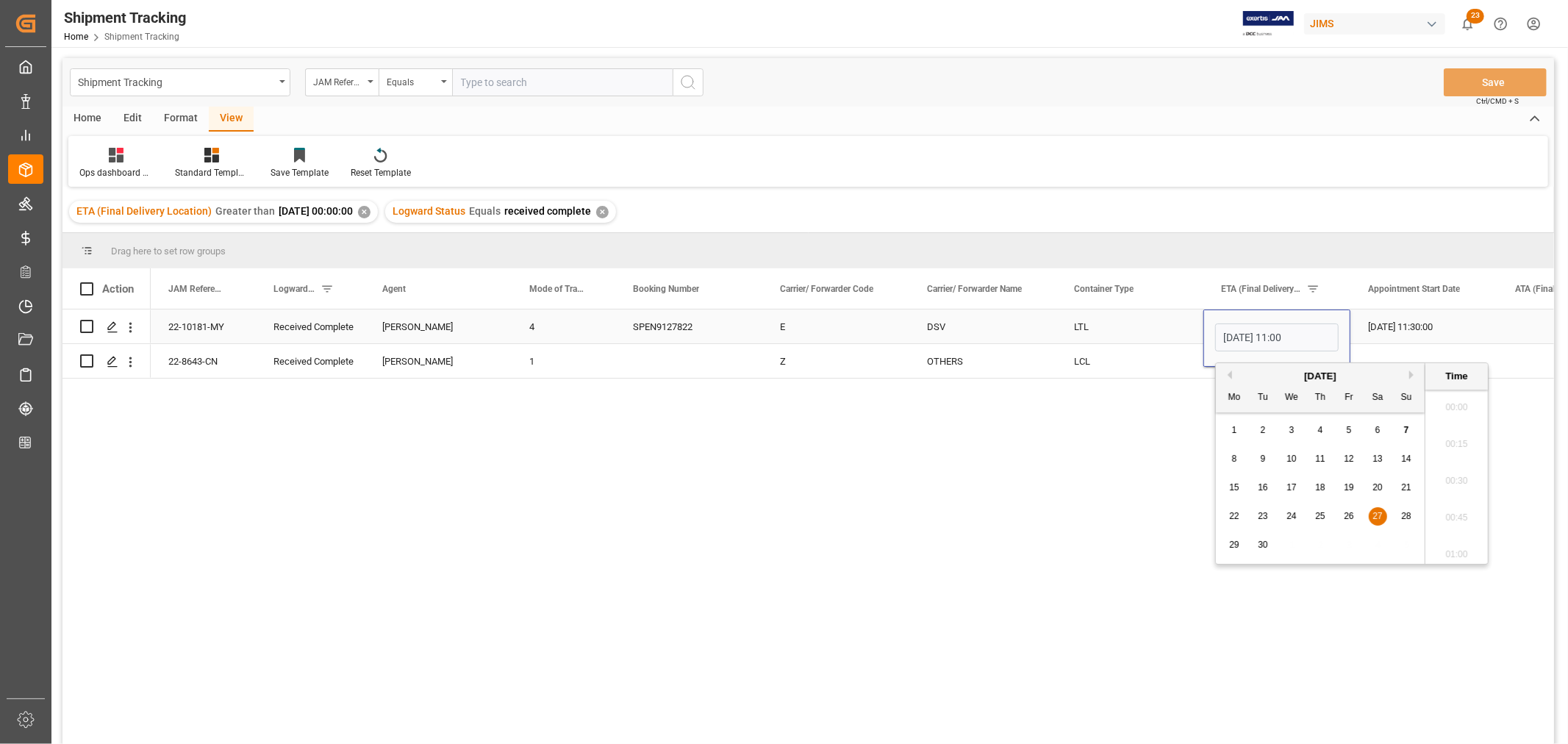
scroll to position [1549, 0]
click at [1226, 373] on button "Previous Month" at bounding box center [1227, 374] width 9 height 9
click at [1291, 546] on span "27" at bounding box center [1291, 544] width 9 height 10
type input "[DATE] 11:00"
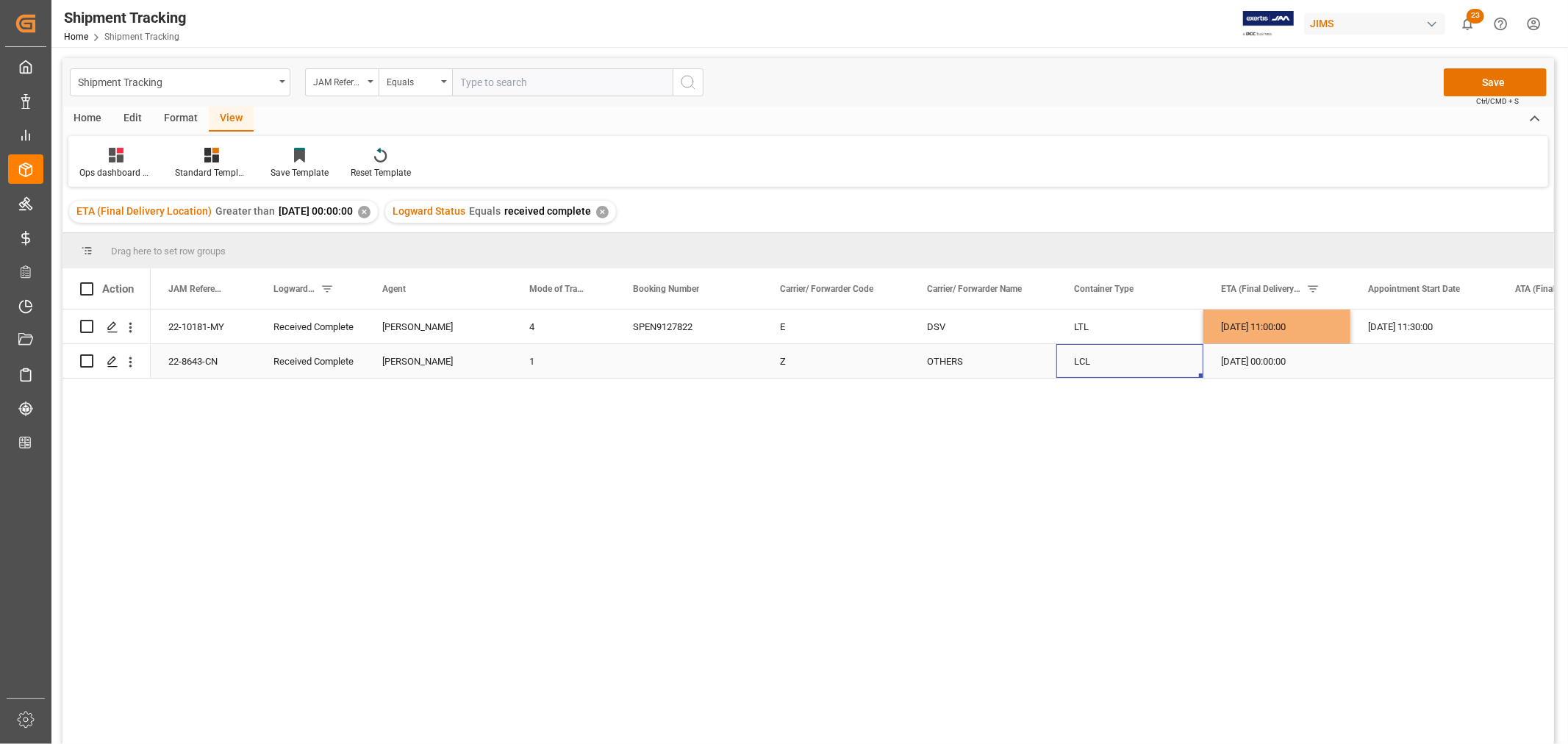
click at [1072, 363] on div "LCL" at bounding box center [1130, 361] width 147 height 34
click at [1236, 361] on div "[DATE] 00:00:00" at bounding box center [1277, 361] width 147 height 34
click at [1478, 83] on button "Save" at bounding box center [1495, 82] width 103 height 28
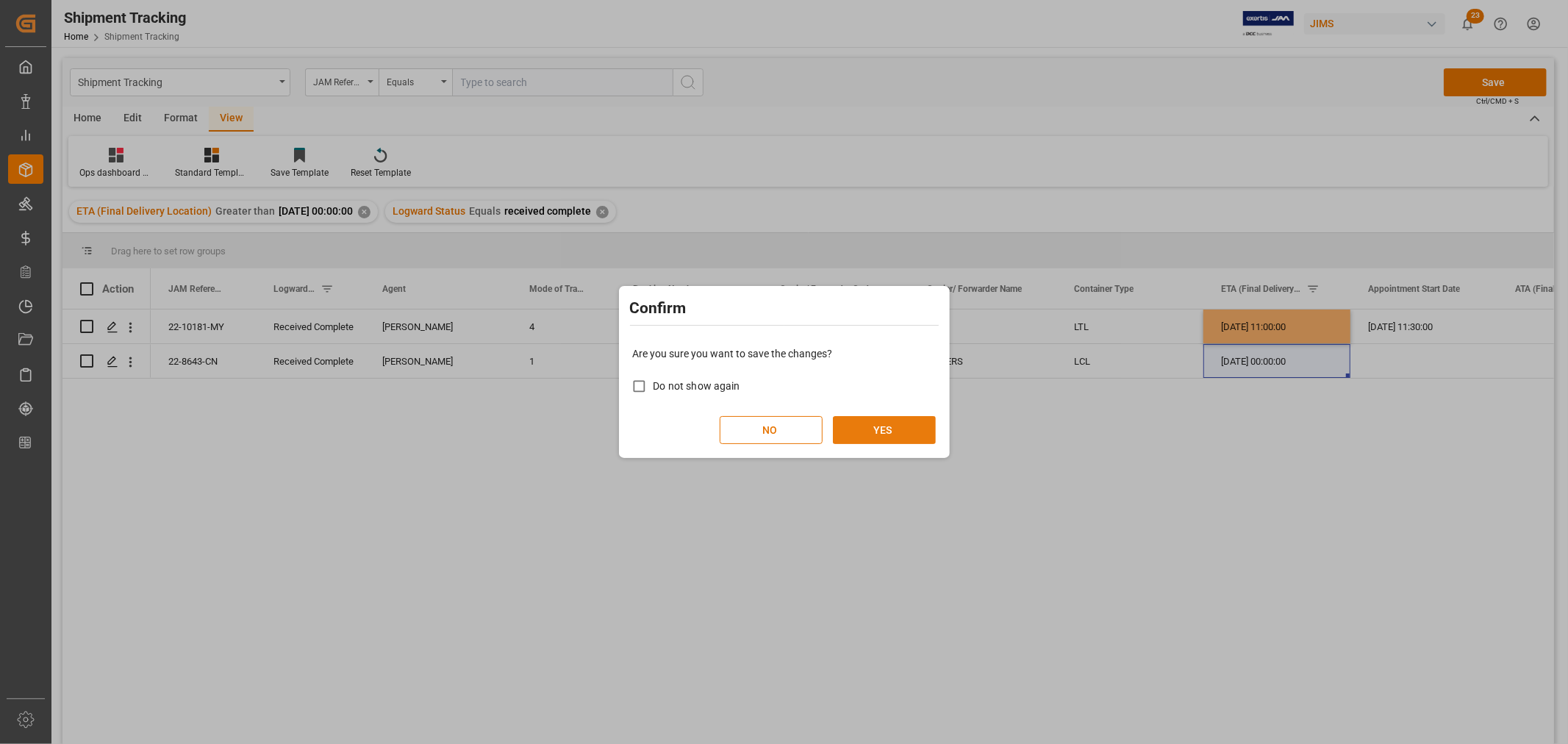
click at [868, 425] on button "YES" at bounding box center [884, 430] width 103 height 28
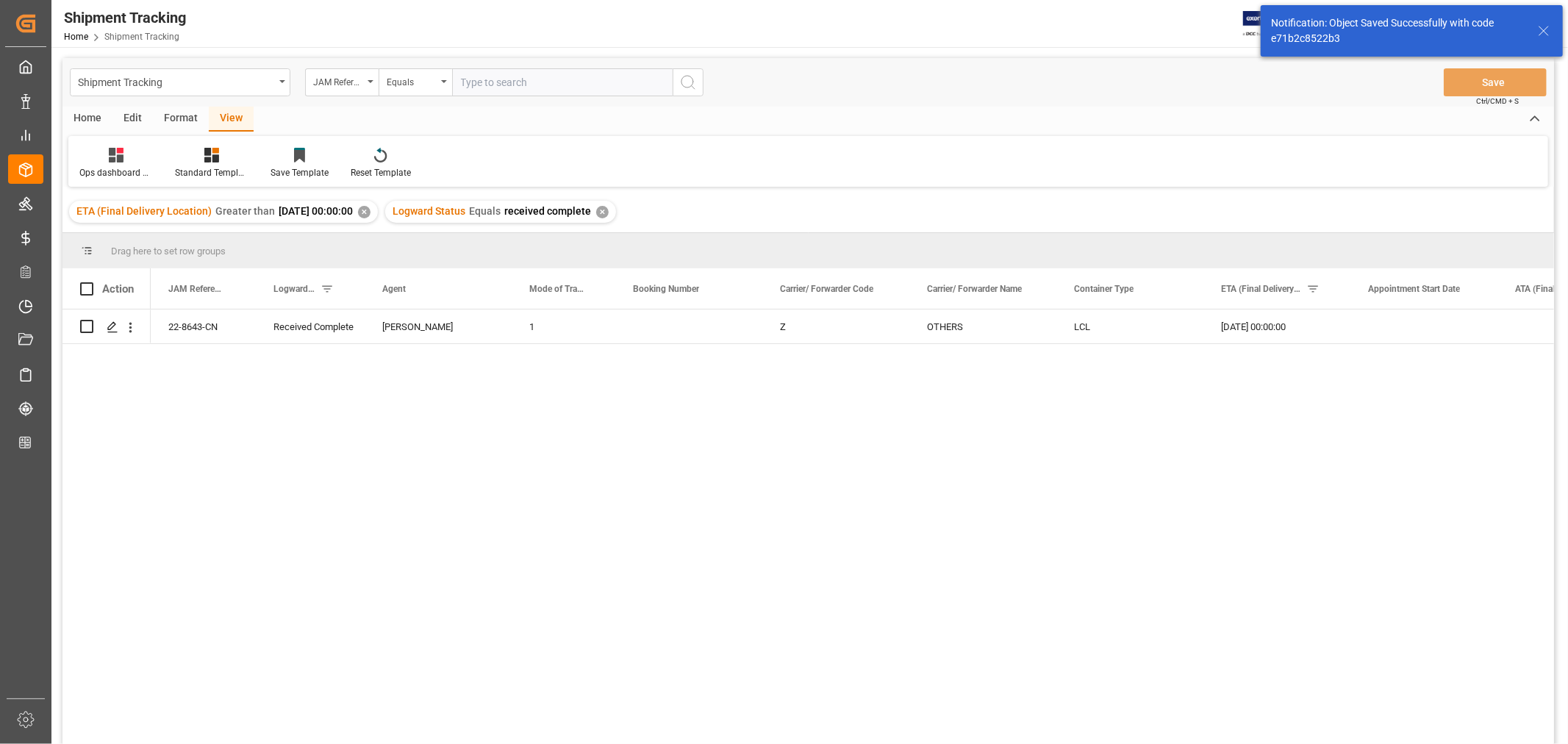
click at [609, 208] on div "✕" at bounding box center [602, 212] width 13 height 13
click at [370, 213] on div "✕" at bounding box center [364, 212] width 13 height 13
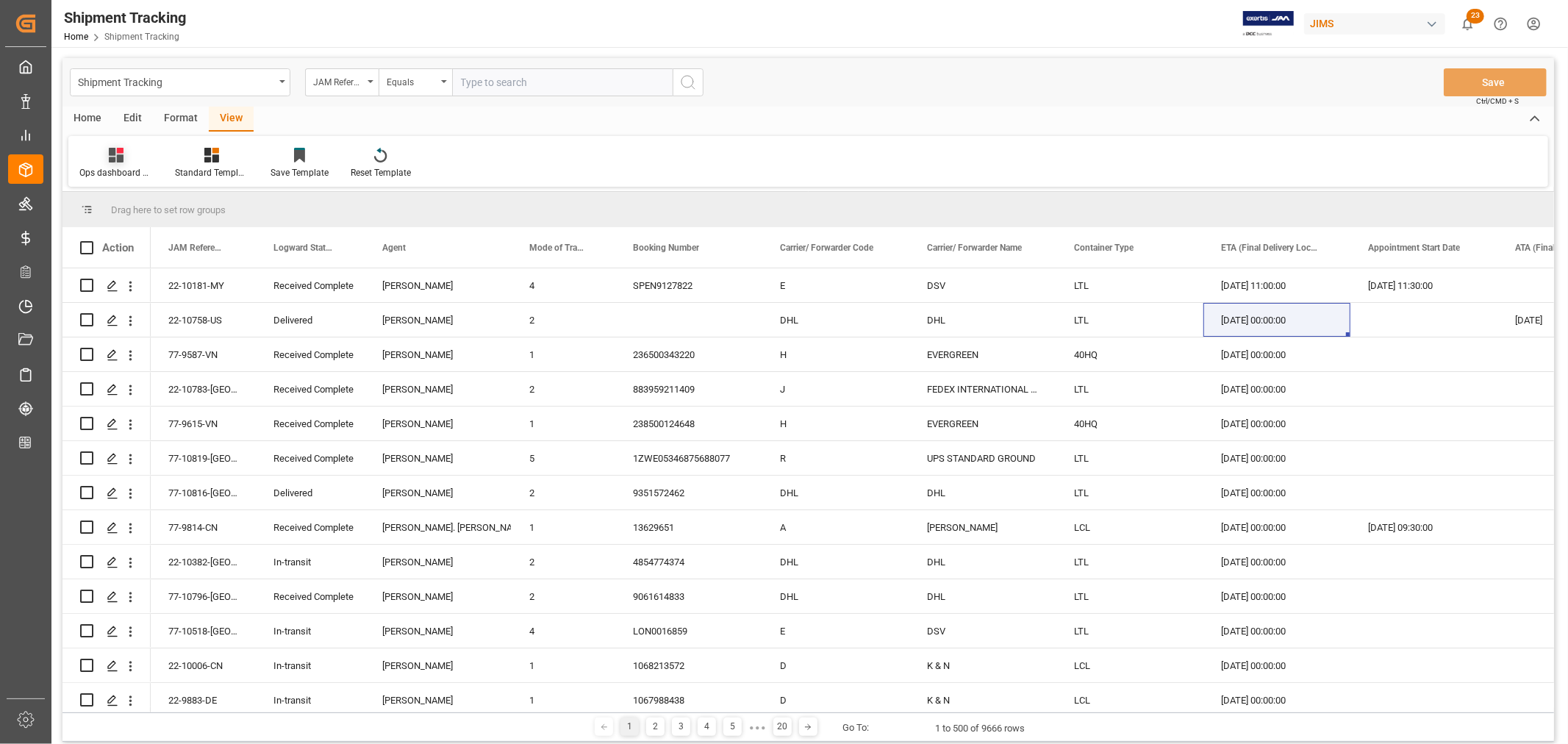
click at [112, 158] on icon at bounding box center [116, 155] width 15 height 15
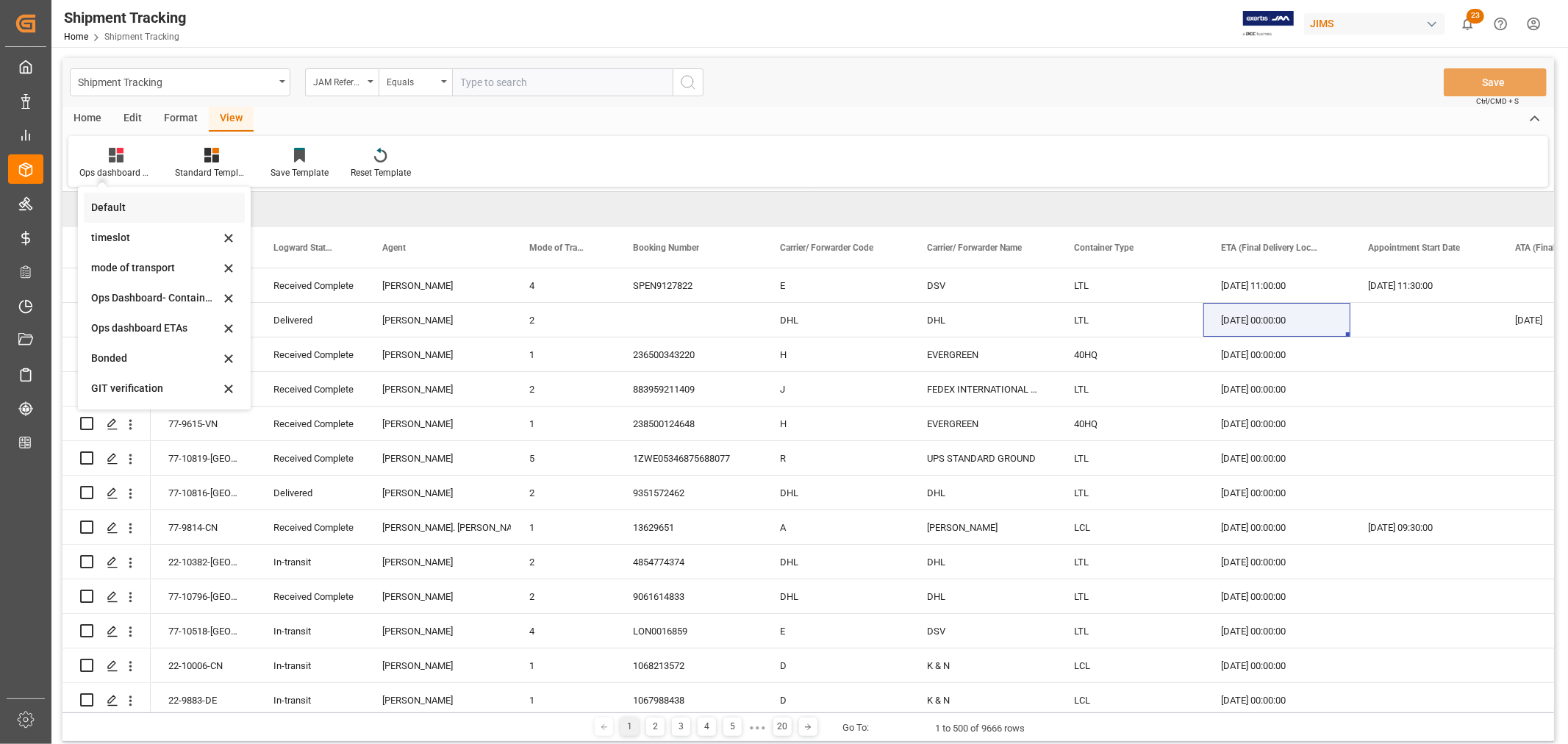
click at [116, 205] on div "Default" at bounding box center [155, 208] width 129 height 16
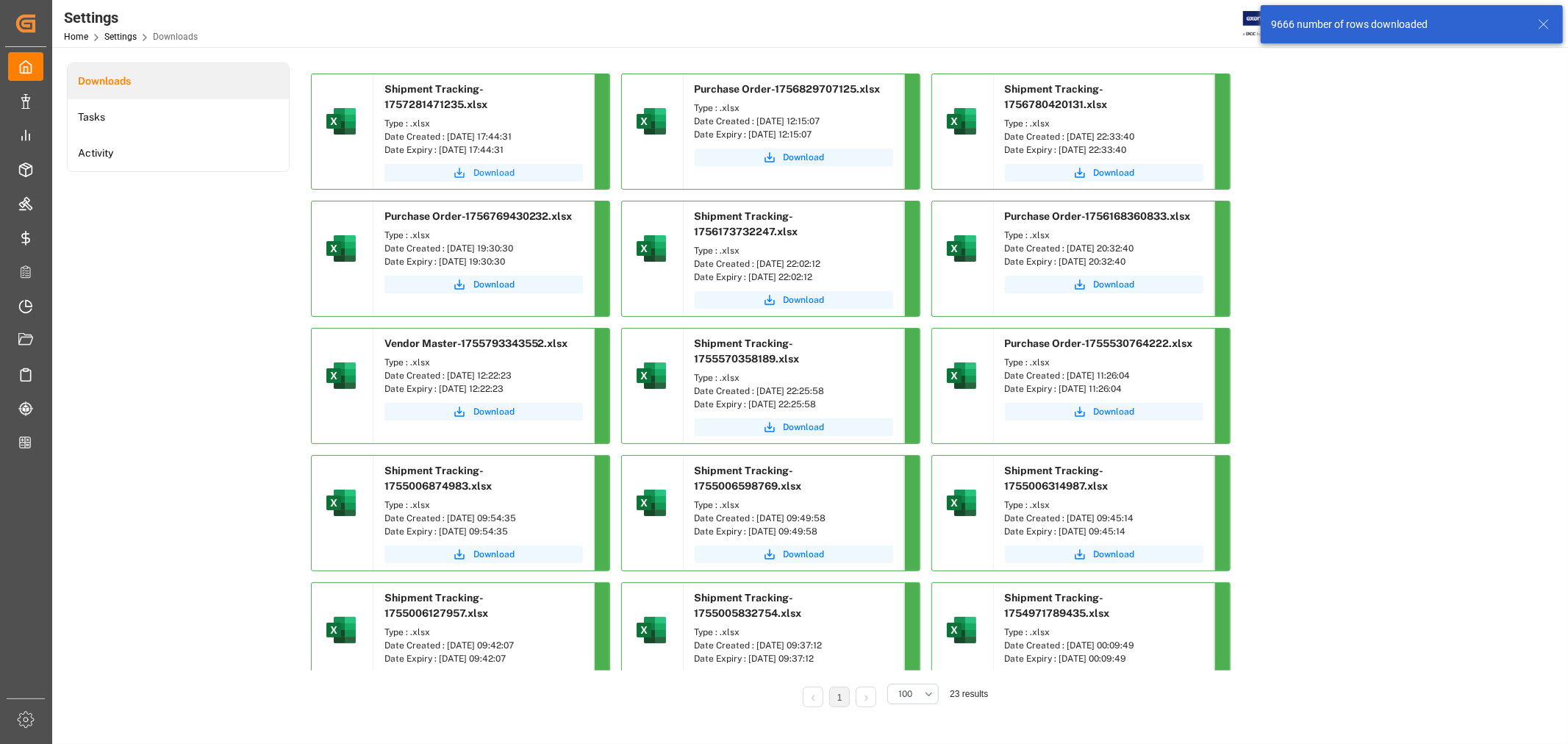
click at [478, 171] on span "Download" at bounding box center [494, 172] width 41 height 13
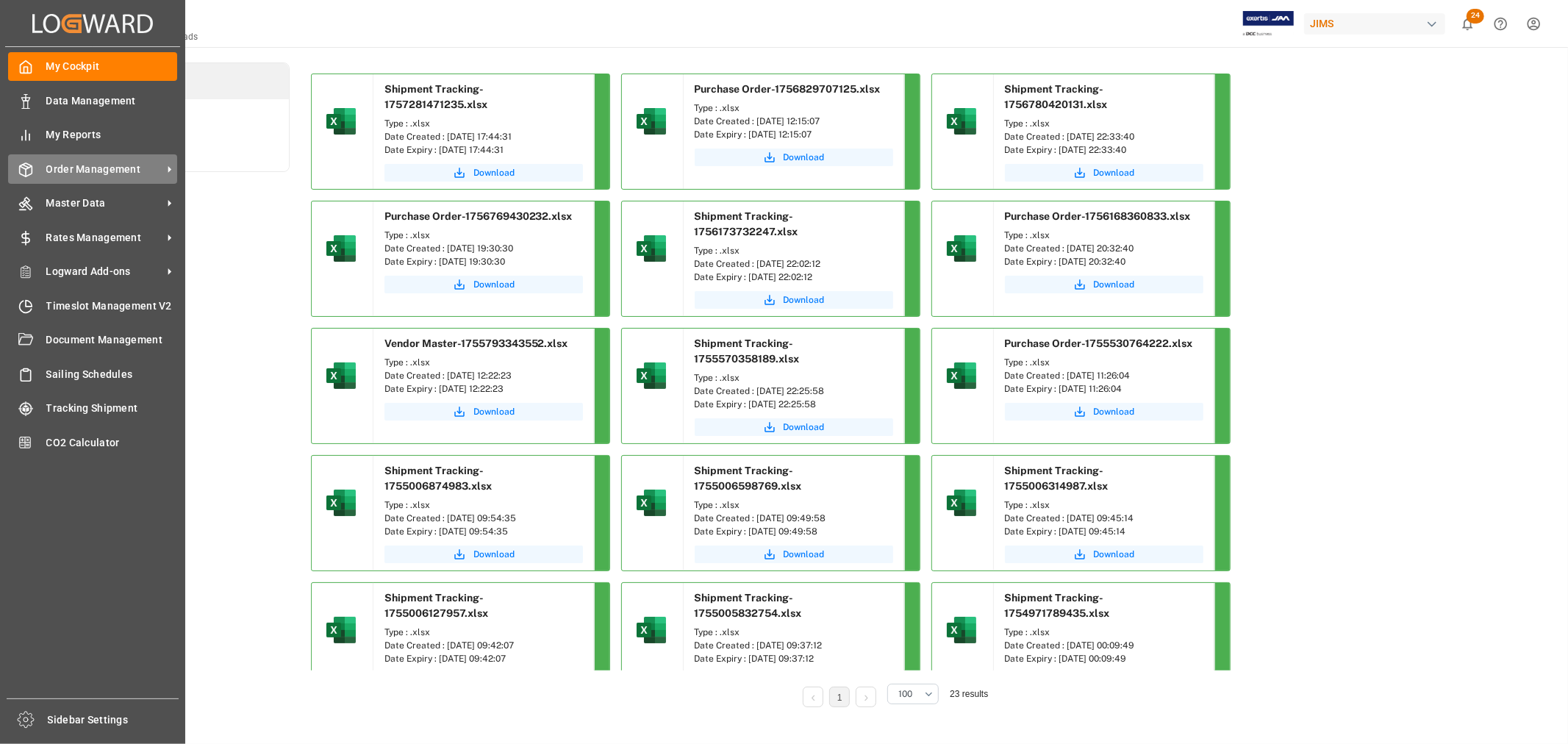
click at [77, 174] on span "Order Management" at bounding box center [104, 170] width 116 height 16
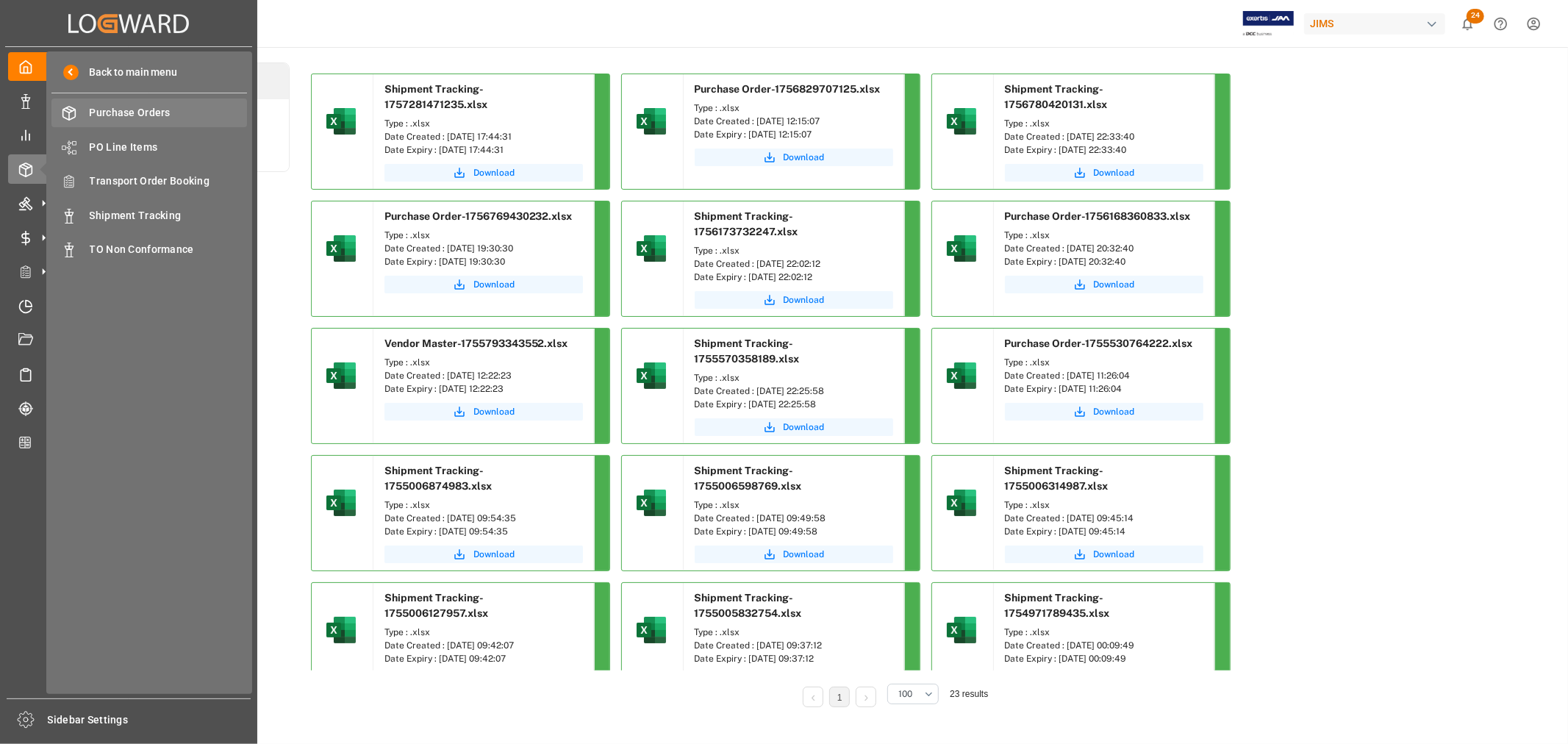
click at [133, 111] on span "Purchase Orders" at bounding box center [169, 113] width 158 height 16
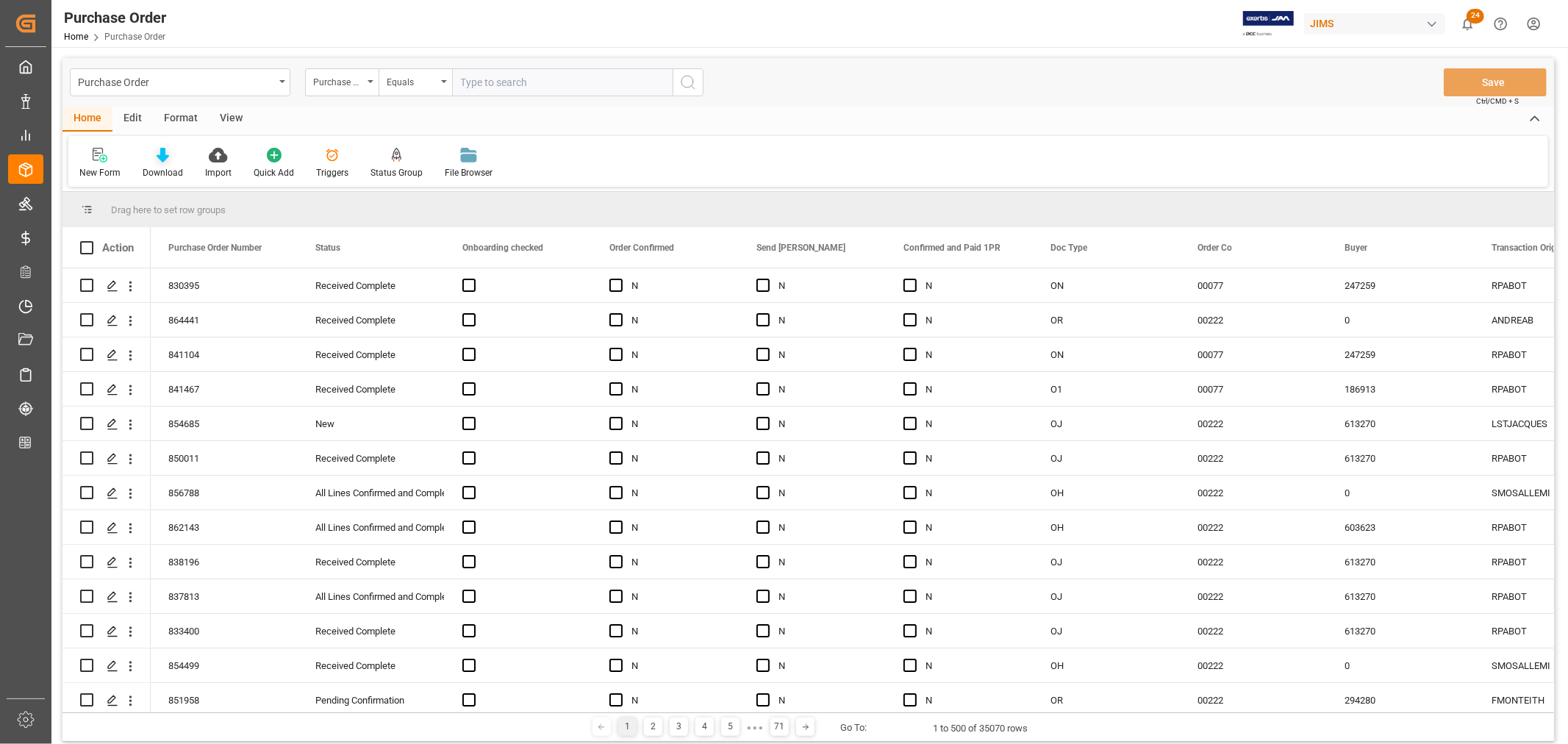
click at [163, 166] on div "Download" at bounding box center [163, 172] width 40 height 13
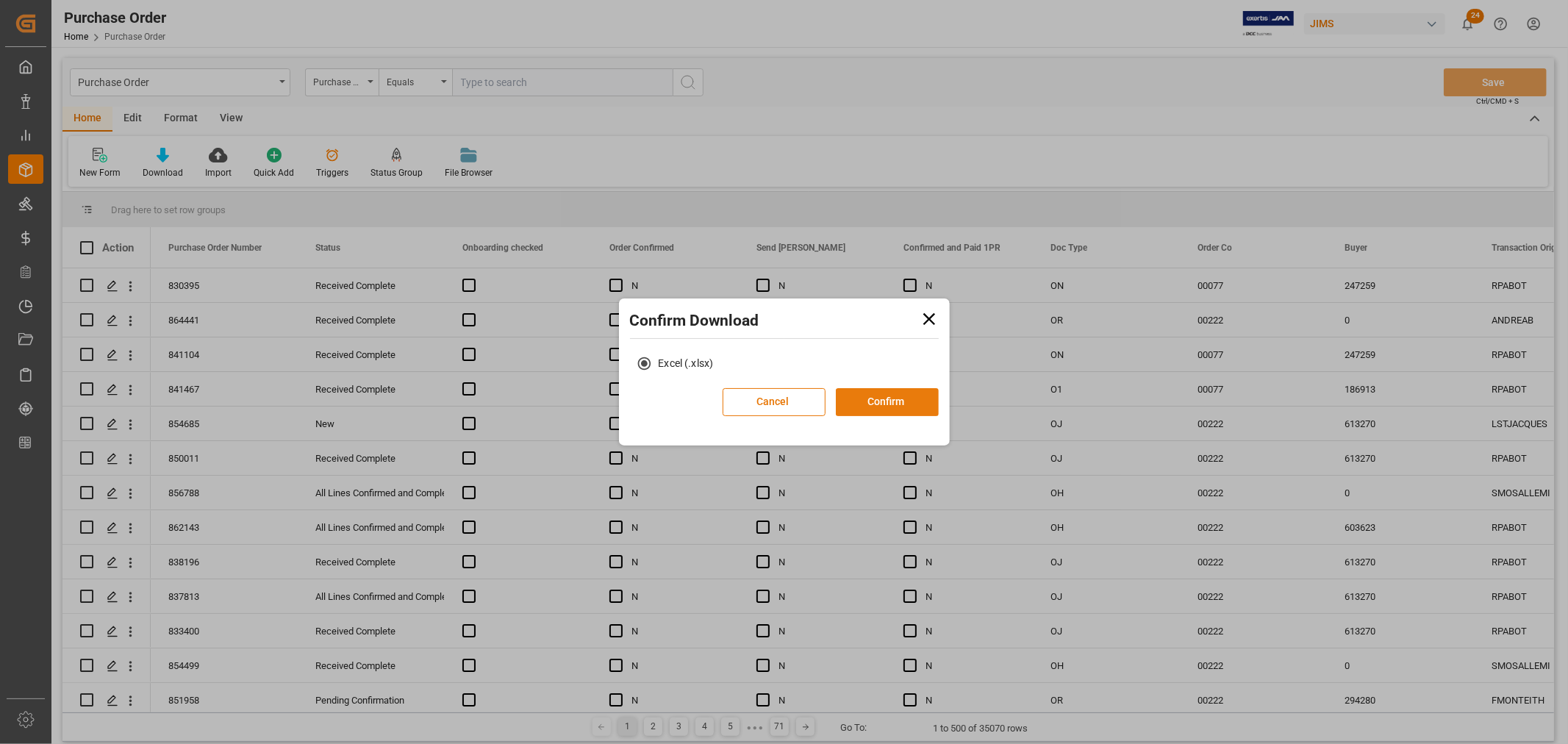
click at [875, 400] on button "Confirm" at bounding box center [887, 402] width 103 height 28
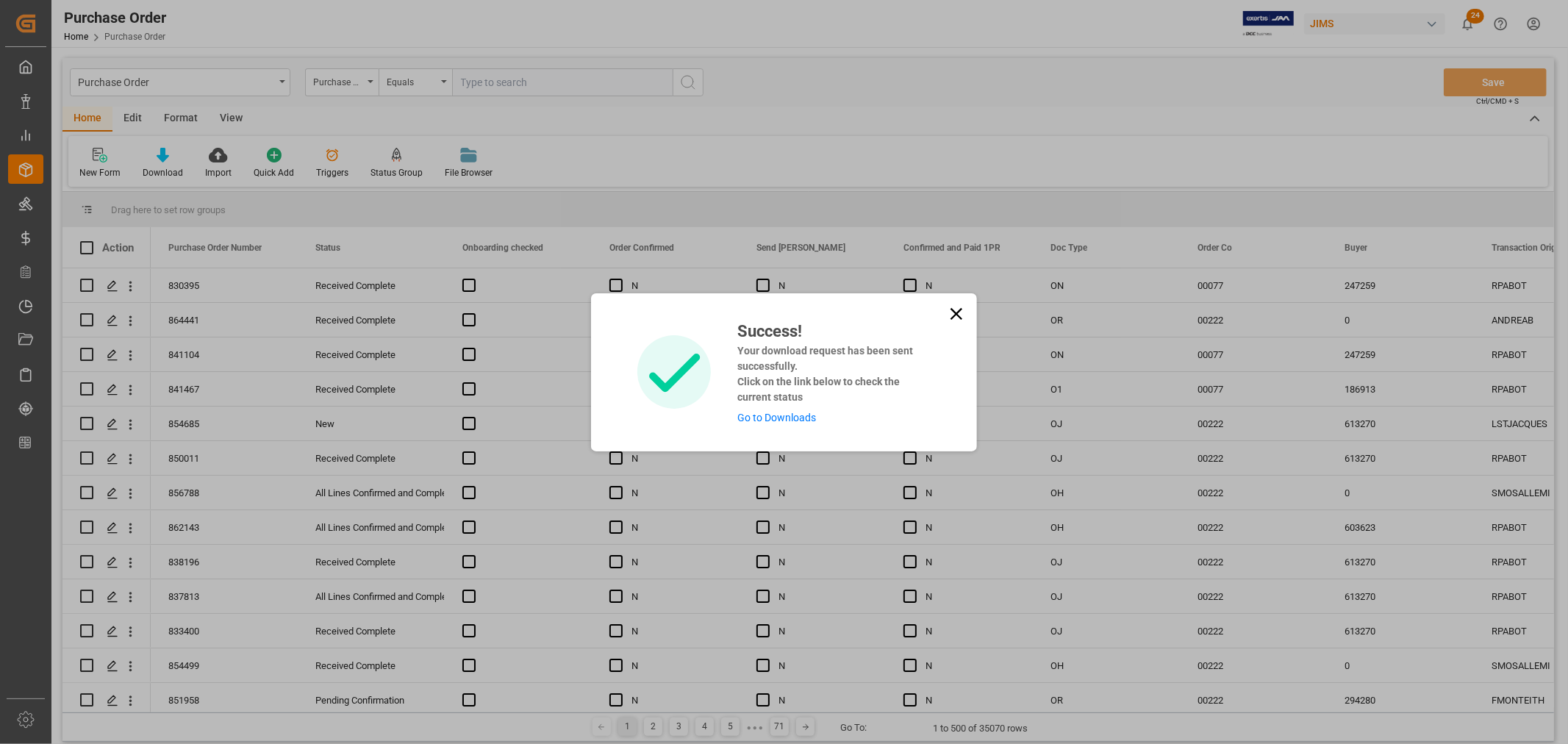
click at [760, 422] on link "Go to Downloads" at bounding box center [777, 417] width 79 height 12
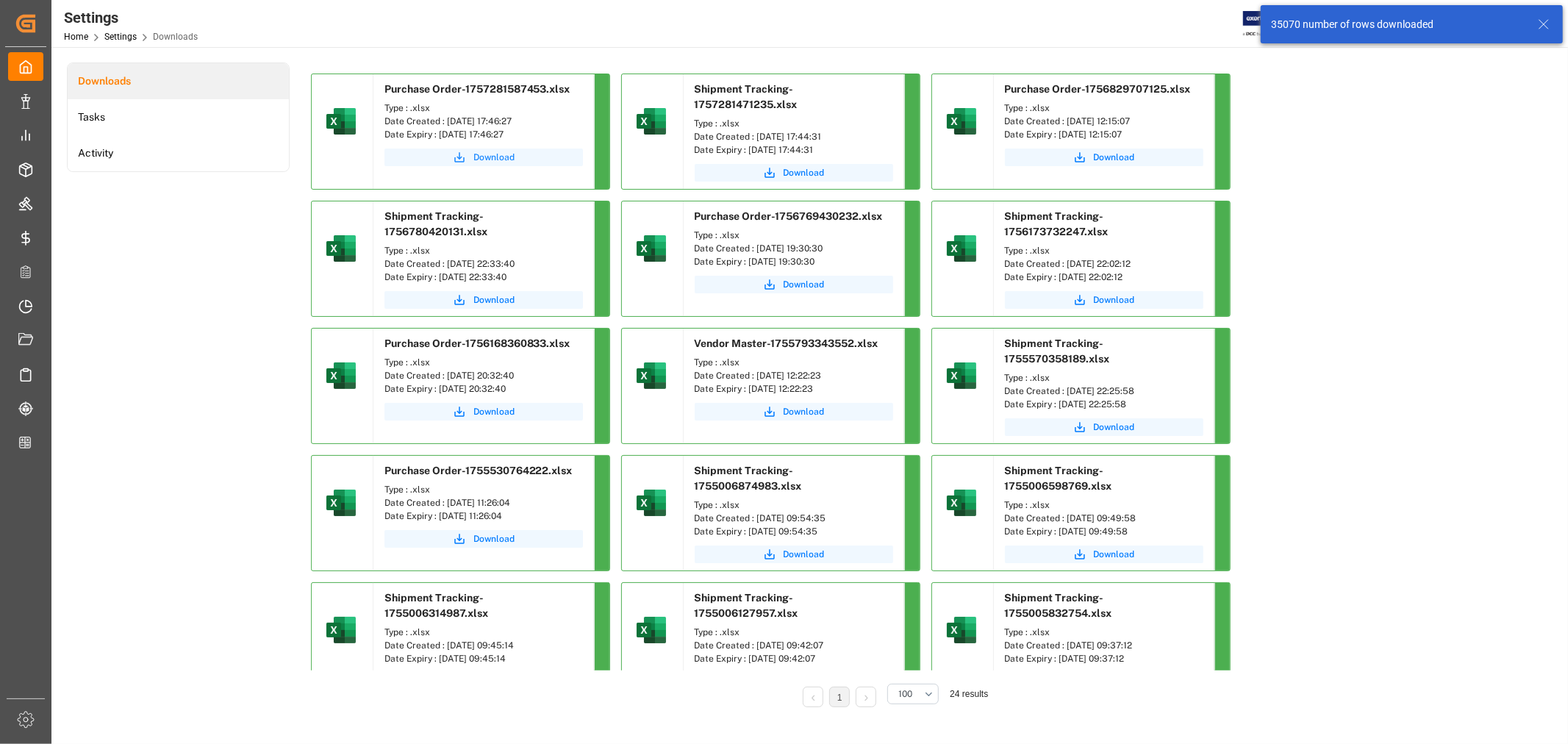
click at [480, 157] on span "Download" at bounding box center [494, 157] width 41 height 13
